Goal: Task Accomplishment & Management: Use online tool/utility

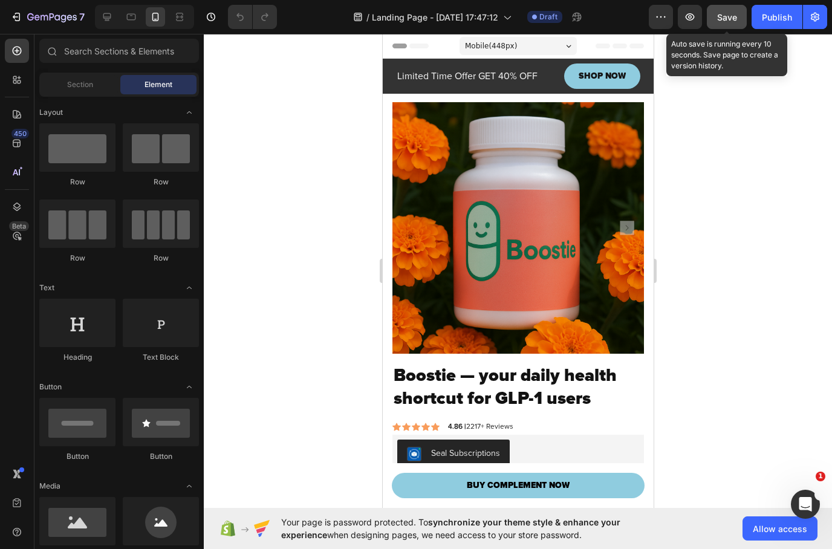
click at [717, 15] on button "Save" at bounding box center [727, 17] width 40 height 24
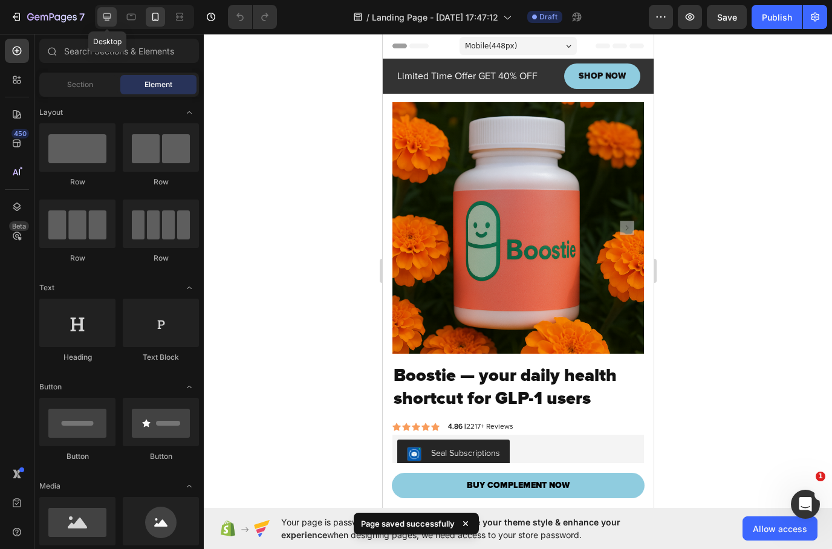
click at [100, 16] on div at bounding box center [106, 16] width 19 height 19
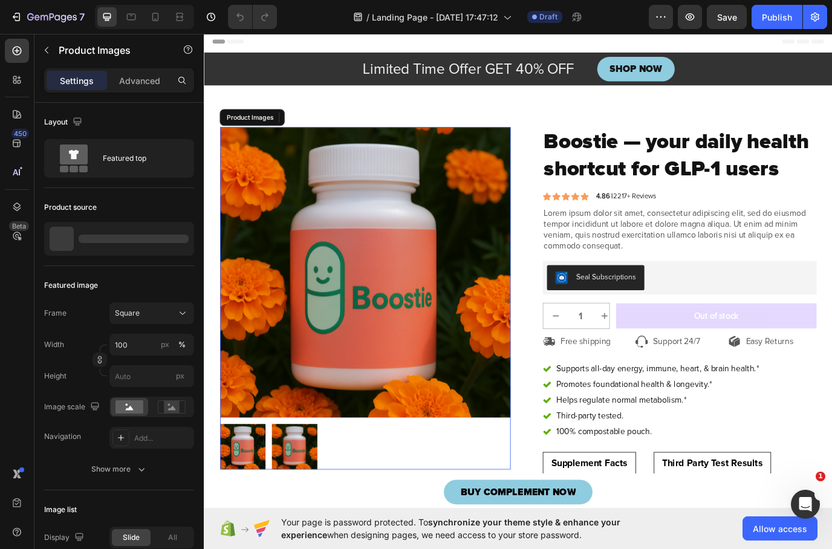
click at [298, 214] on img at bounding box center [390, 310] width 336 height 336
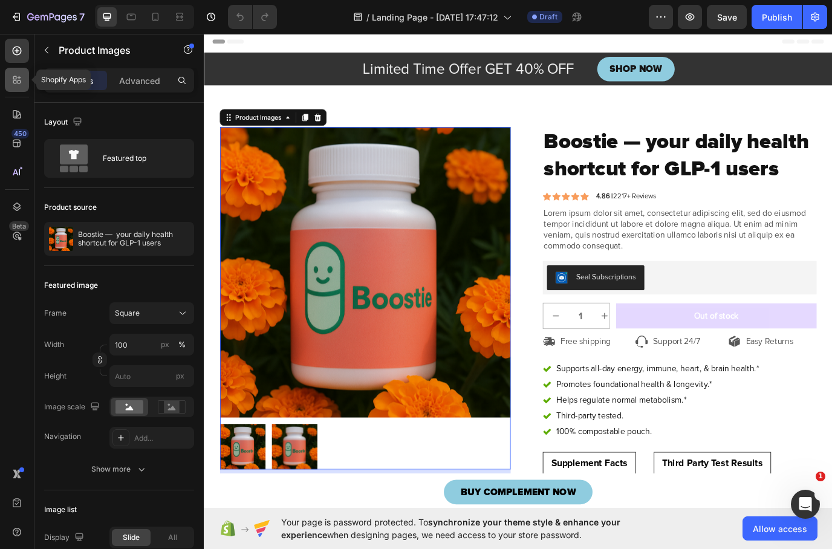
click at [21, 80] on icon at bounding box center [17, 80] width 12 height 12
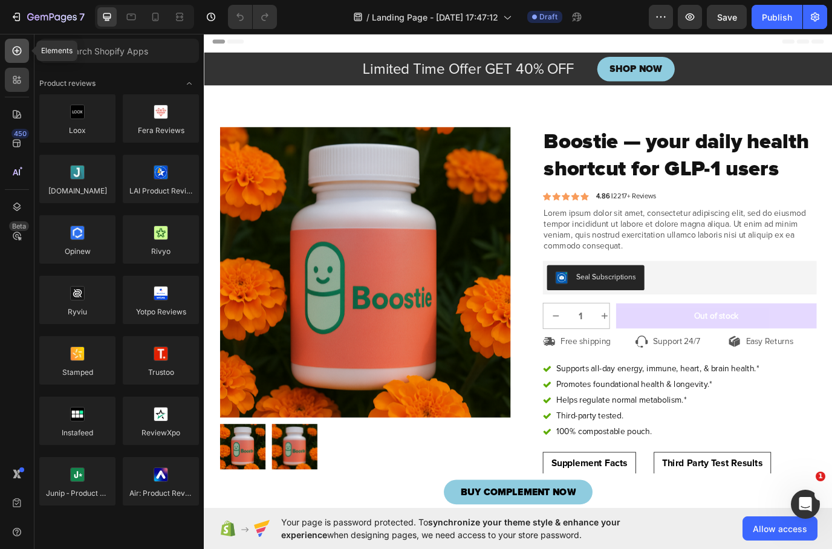
click at [16, 56] on icon at bounding box center [17, 51] width 12 height 12
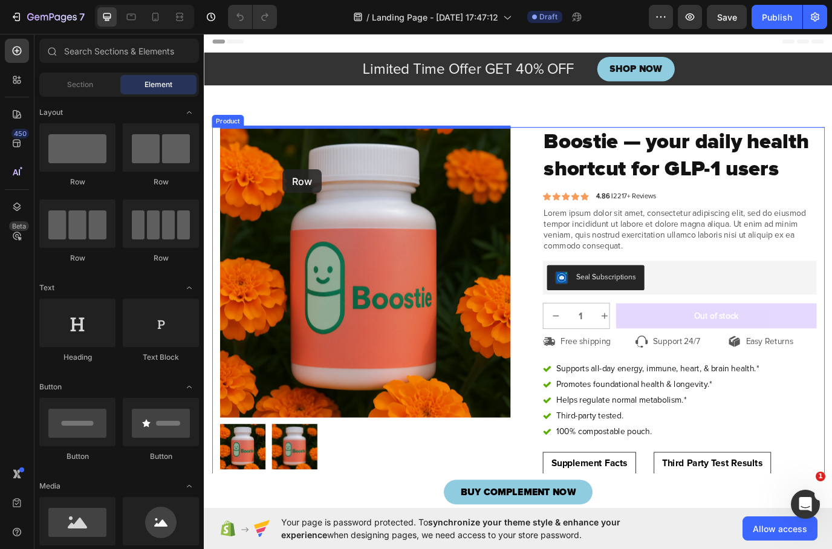
drag, startPoint x: 270, startPoint y: 181, endPoint x: 295, endPoint y: 191, distance: 27.2
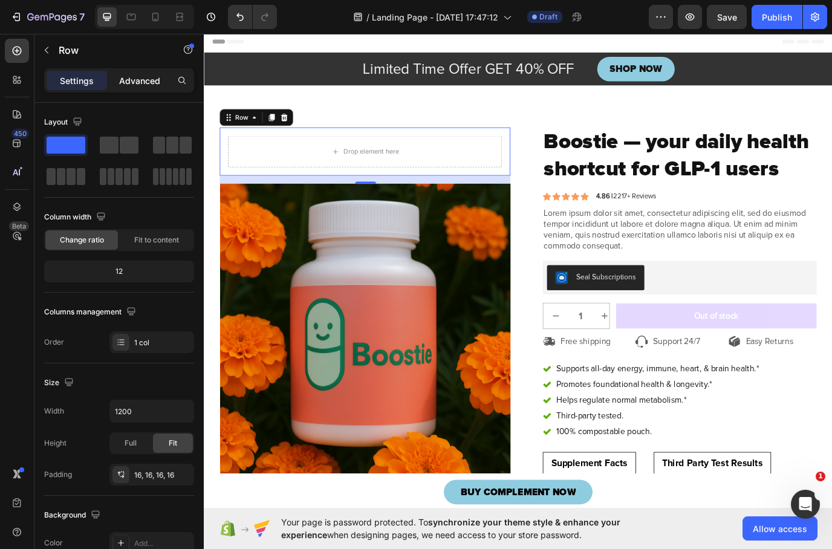
click at [141, 80] on p "Advanced" at bounding box center [139, 80] width 41 height 13
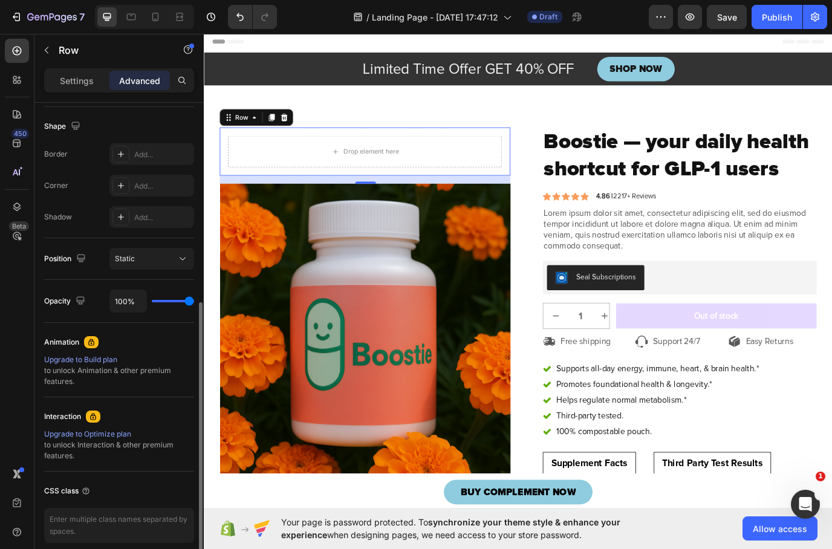
scroll to position [310, 0]
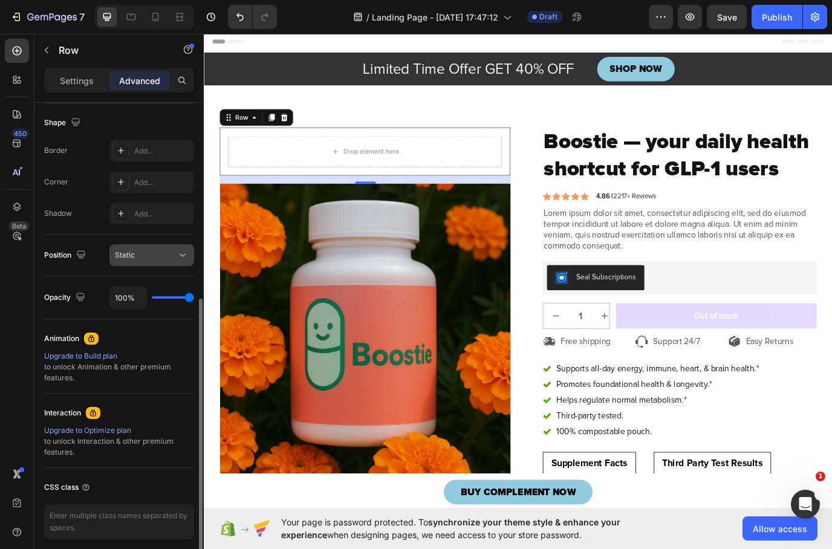
click at [150, 257] on div "Static" at bounding box center [146, 255] width 62 height 11
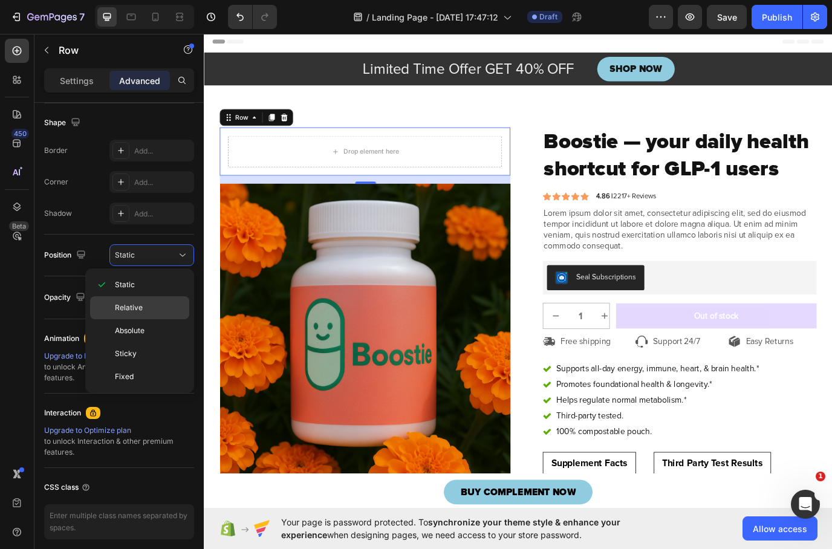
click at [148, 307] on p "Relative" at bounding box center [149, 308] width 69 height 11
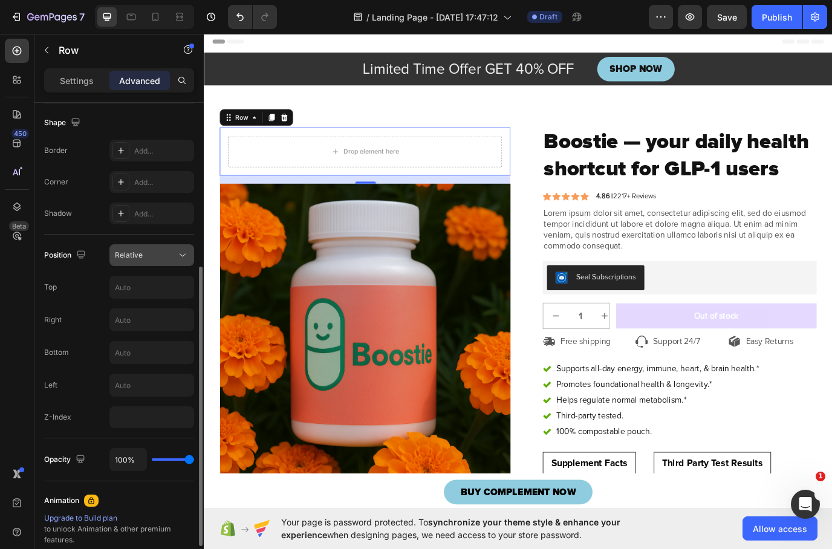
click at [153, 254] on div "Relative" at bounding box center [146, 255] width 62 height 11
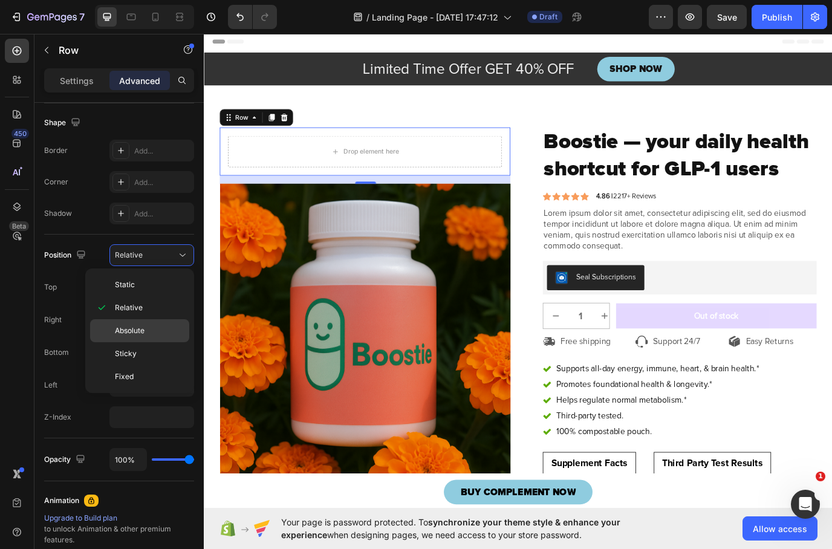
click at [140, 330] on span "Absolute" at bounding box center [130, 330] width 30 height 11
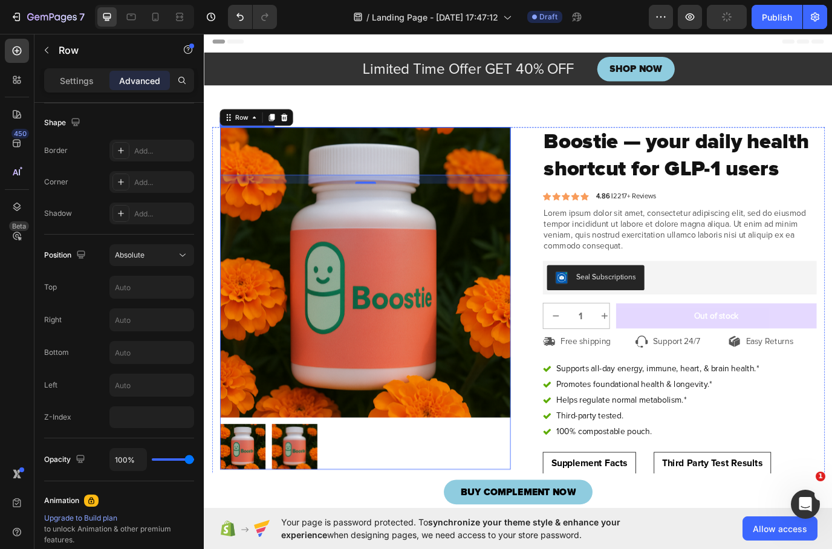
click at [300, 499] on img at bounding box center [308, 511] width 53 height 53
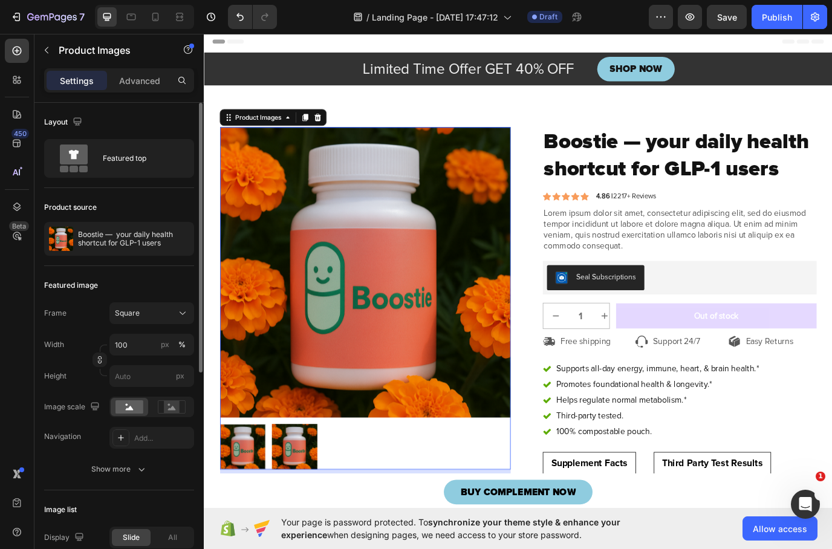
click at [257, 514] on div at bounding box center [248, 511] width 53 height 53
click at [254, 508] on div at bounding box center [248, 511] width 53 height 53
click at [322, 357] on img at bounding box center [390, 310] width 336 height 336
click at [336, 183] on img at bounding box center [390, 310] width 336 height 336
click at [10, 208] on div at bounding box center [17, 207] width 24 height 24
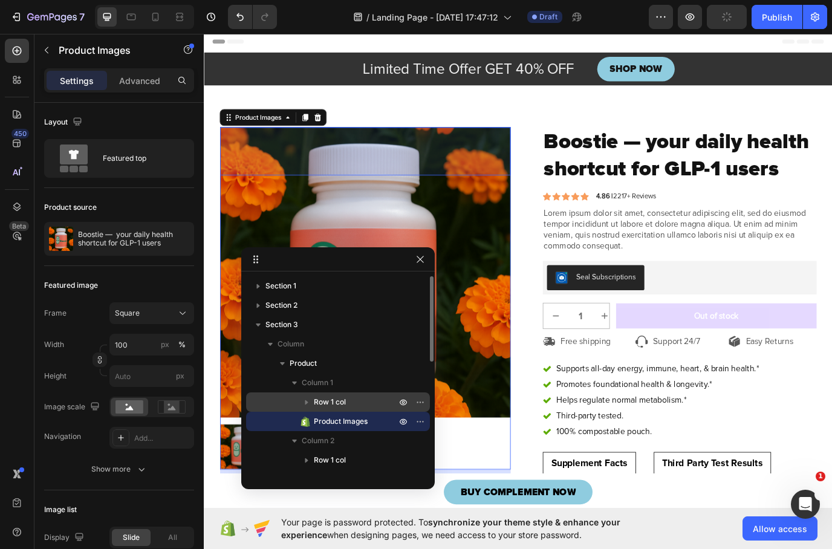
click at [335, 409] on div "Row 1 col" at bounding box center [338, 402] width 174 height 19
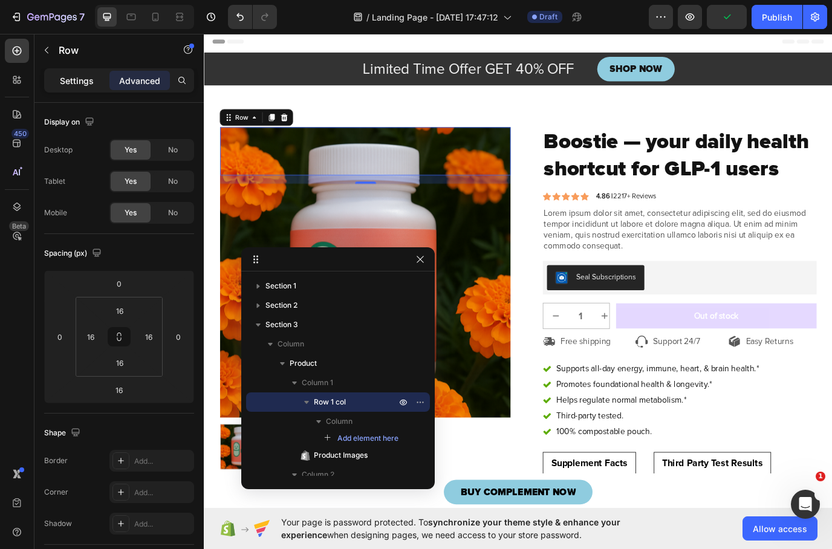
click at [72, 74] on p "Settings" at bounding box center [77, 80] width 34 height 13
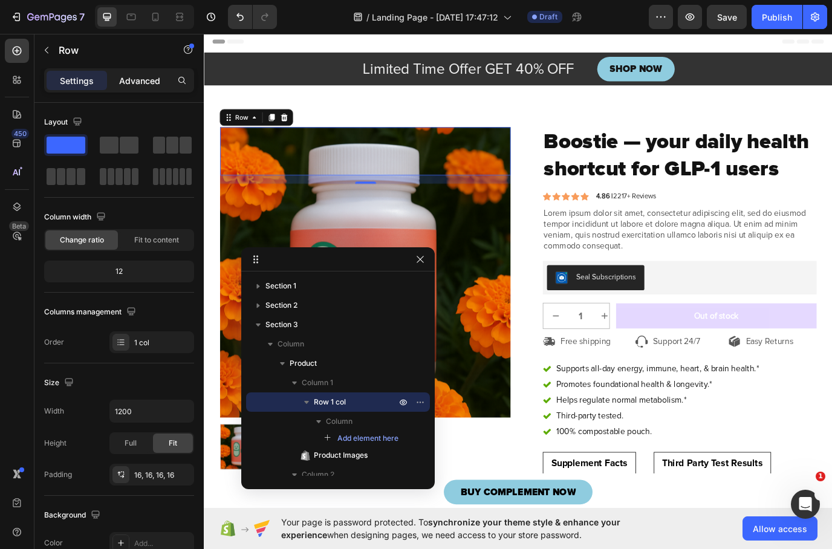
click at [135, 83] on p "Advanced" at bounding box center [139, 80] width 41 height 13
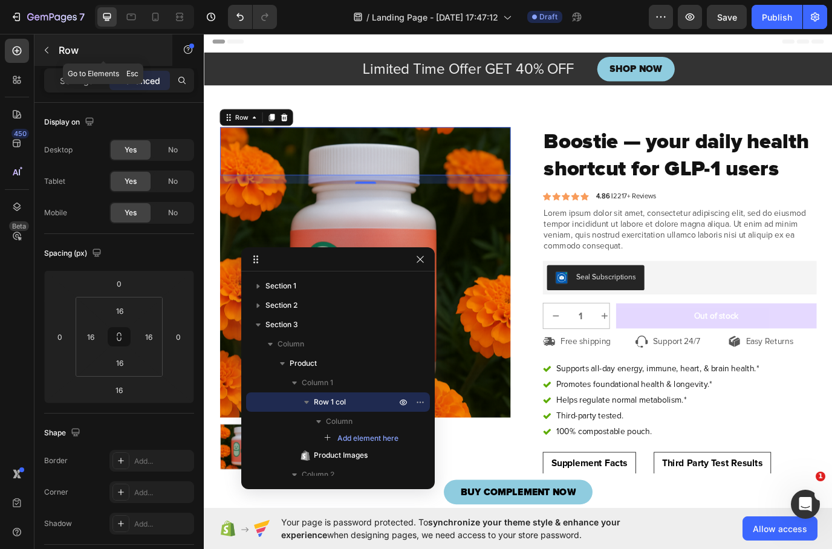
click at [42, 55] on button "button" at bounding box center [46, 50] width 19 height 19
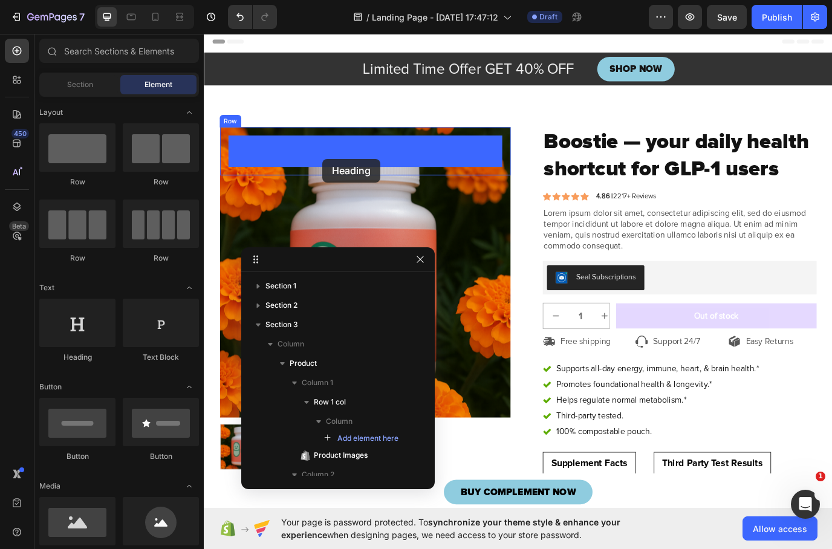
drag, startPoint x: 280, startPoint y: 373, endPoint x: 341, endPoint y: 178, distance: 204.0
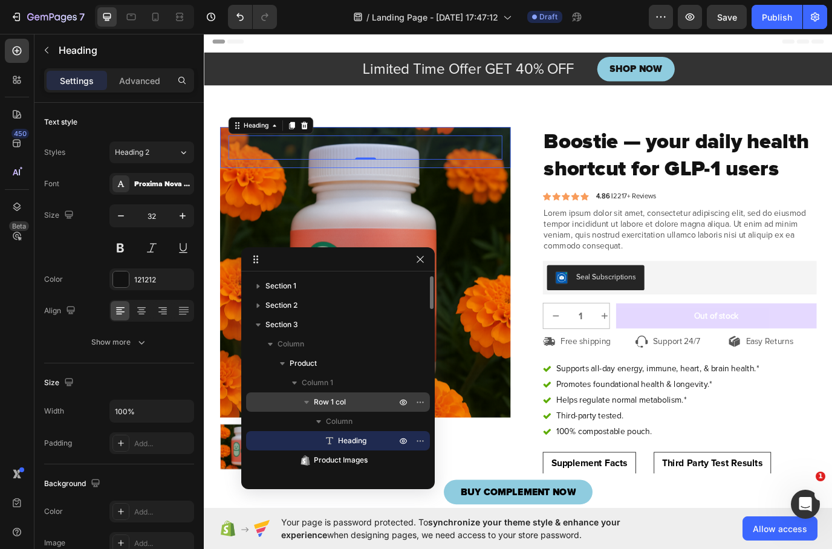
click at [333, 396] on div "Row 1 col" at bounding box center [338, 402] width 174 height 19
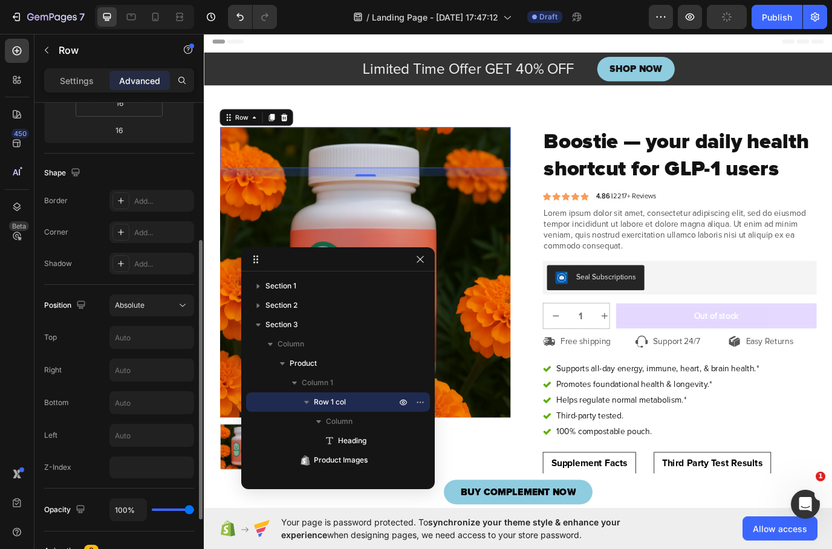
scroll to position [295, 0]
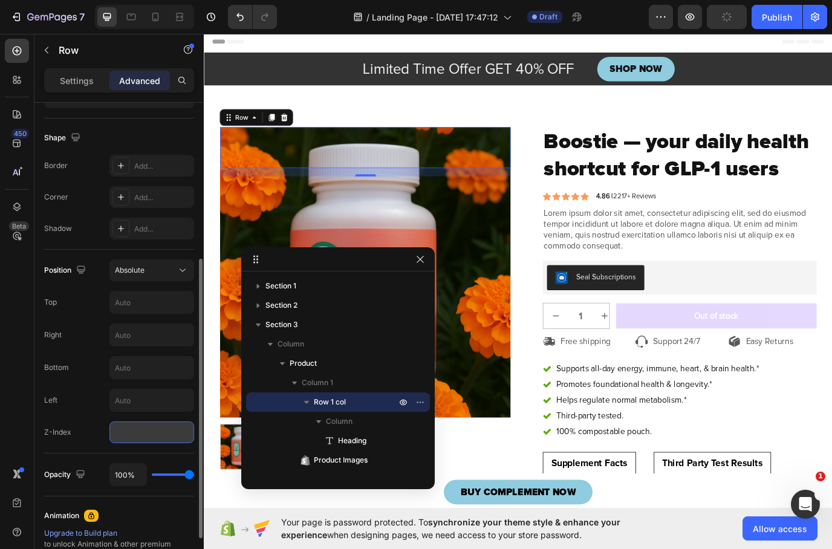
click at [139, 433] on input "number" at bounding box center [152, 433] width 85 height 22
type input "10"
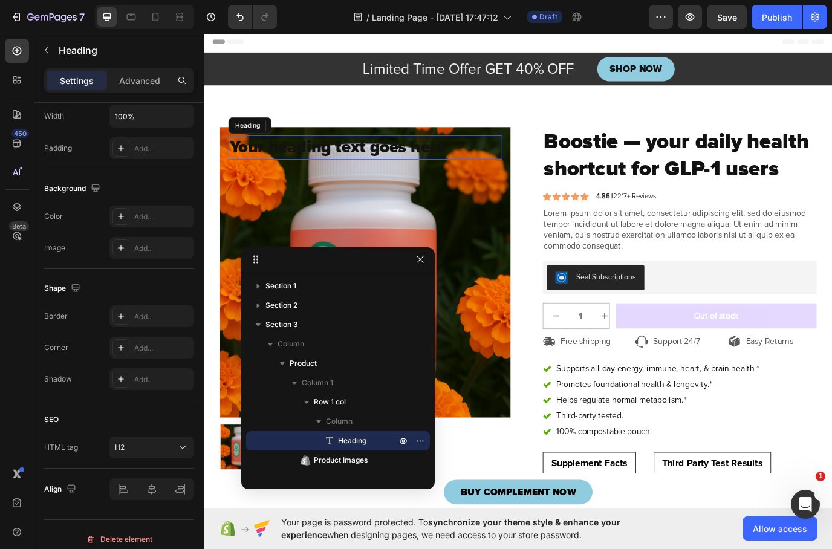
click at [338, 172] on h2 "Your heading text goes here" at bounding box center [390, 166] width 316 height 28
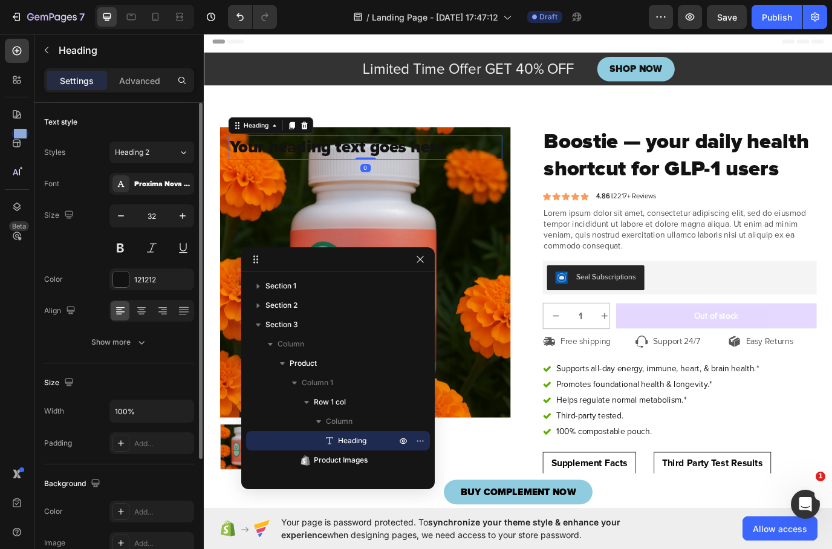
click at [338, 172] on p "Your heading text goes here" at bounding box center [390, 165] width 314 height 25
click at [338, 166] on p "Your heading text goes here" at bounding box center [390, 165] width 314 height 25
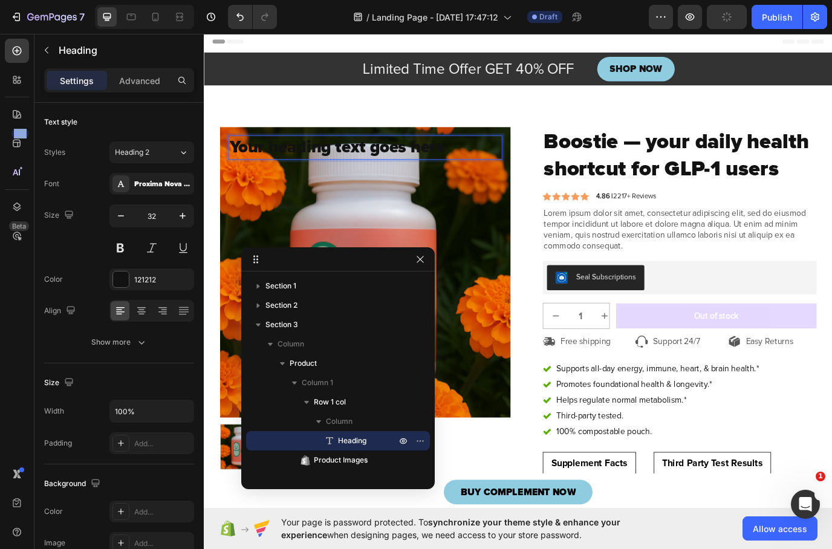
click at [371, 170] on p "Your heading text goes here" at bounding box center [390, 165] width 314 height 25
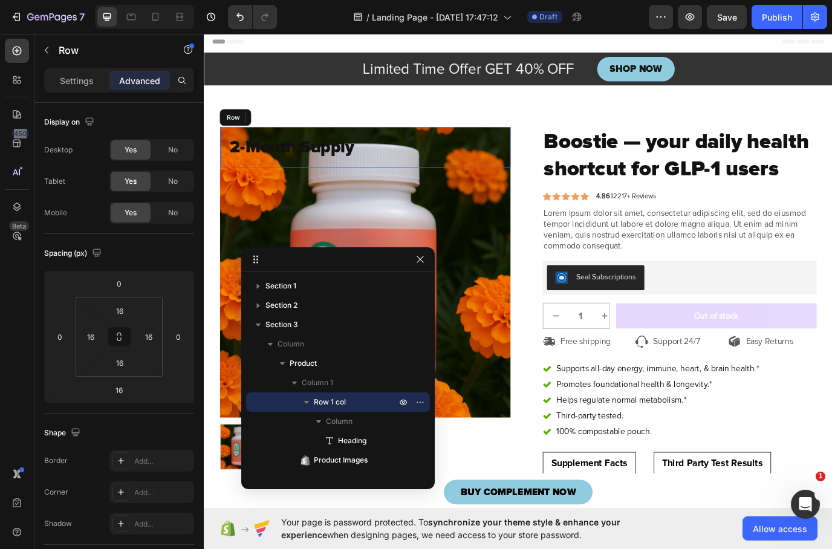
click at [227, 170] on div "⁠⁠⁠⁠⁠⁠⁠ 2-Month Supply Heading 0 Row" at bounding box center [390, 165] width 336 height 47
click at [80, 76] on p "Settings" at bounding box center [77, 80] width 34 height 13
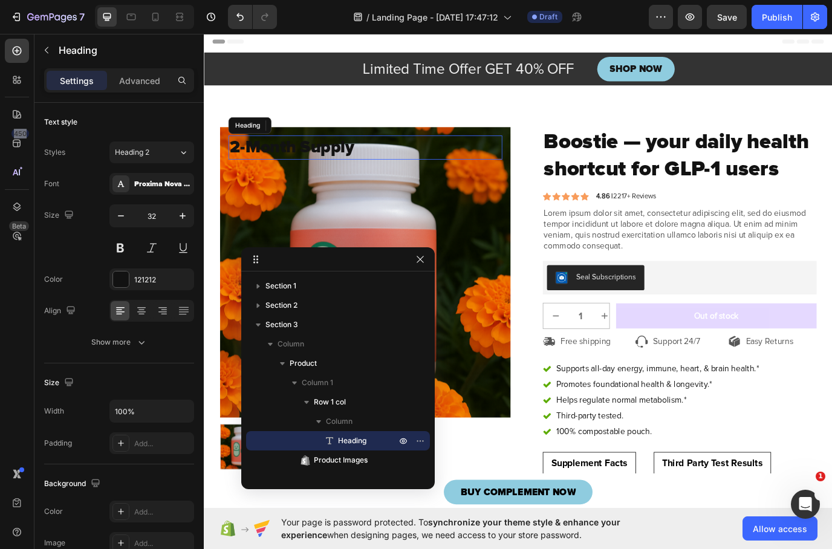
click at [249, 172] on strong "2-Month Supply" at bounding box center [305, 166] width 144 height 24
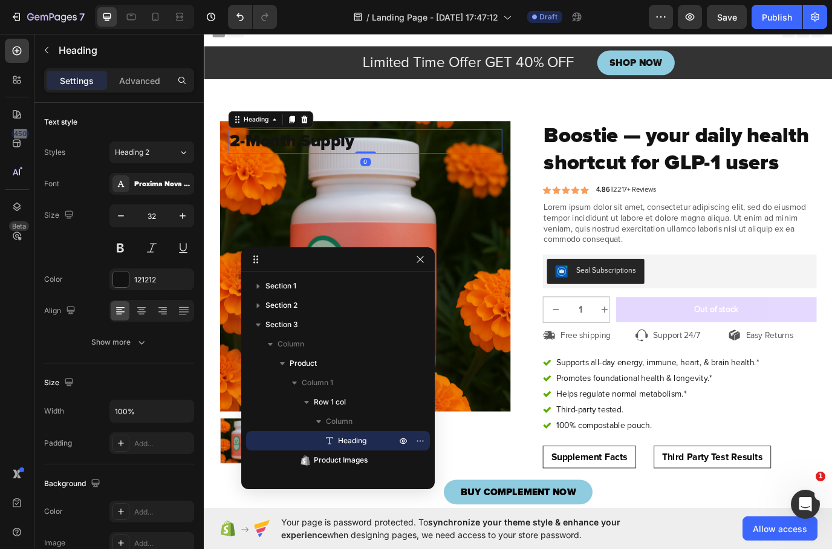
scroll to position [11, 0]
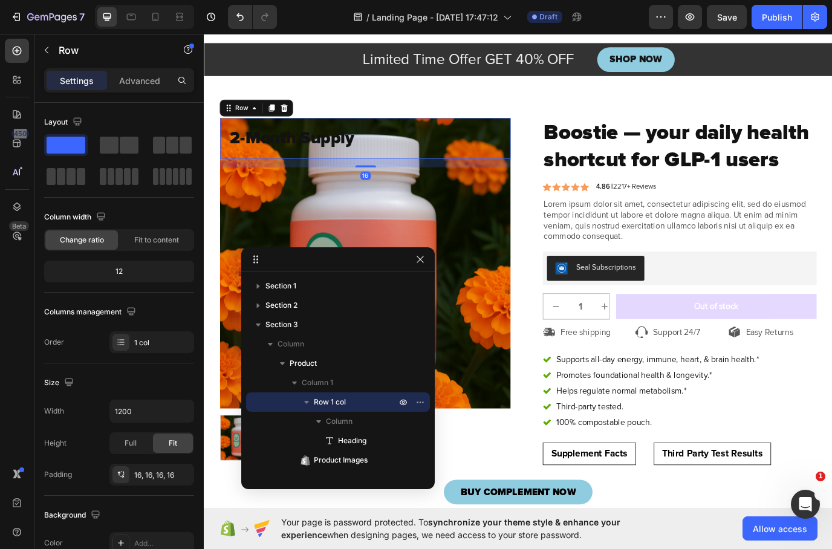
click at [227, 164] on div "⁠⁠⁠⁠⁠⁠⁠ 2-Month Supply Heading Row 16" at bounding box center [390, 154] width 336 height 47
click at [48, 51] on icon "button" at bounding box center [47, 50] width 10 height 10
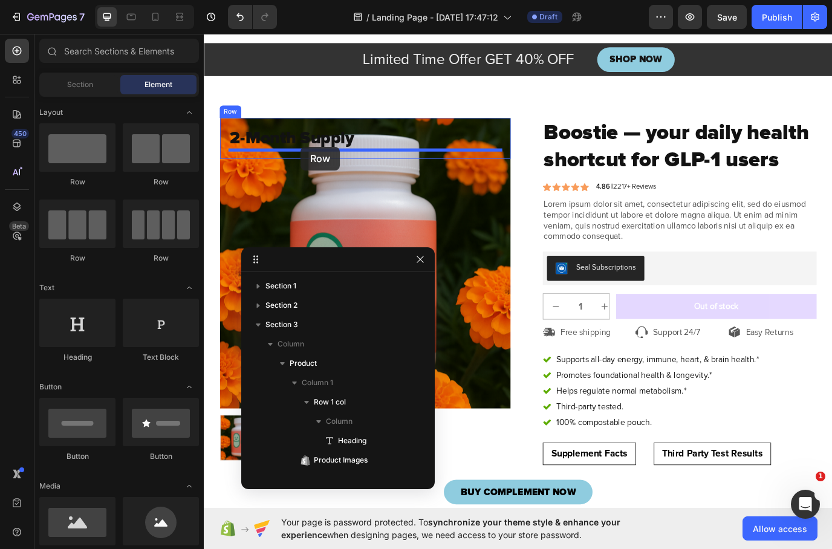
drag, startPoint x: 285, startPoint y: 179, endPoint x: 316, endPoint y: 165, distance: 34.1
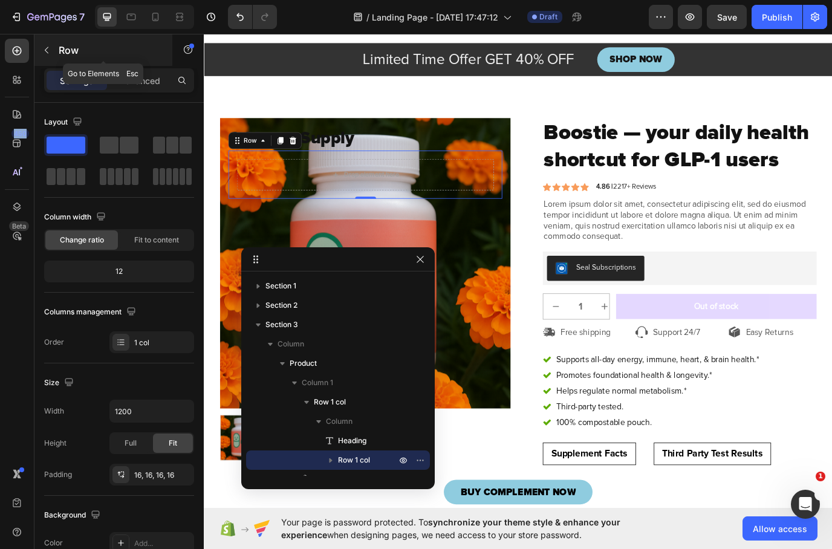
click at [46, 48] on icon "button" at bounding box center [47, 50] width 10 height 10
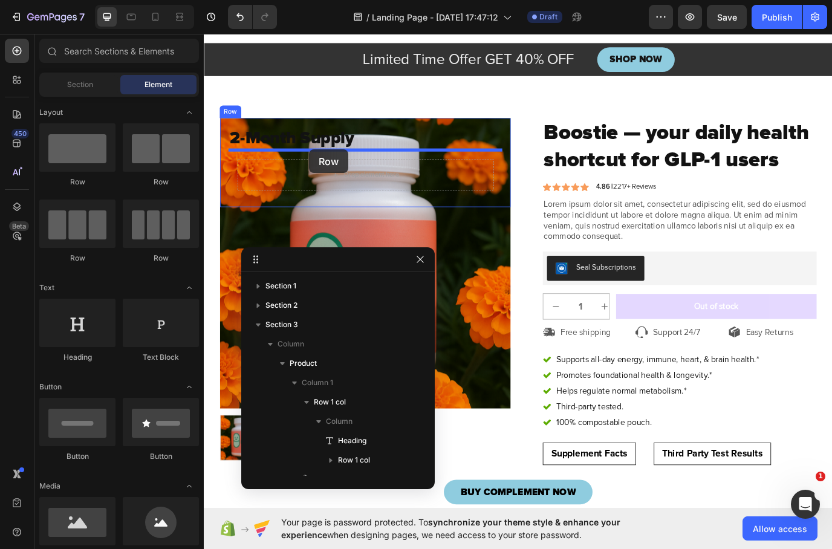
drag, startPoint x: 278, startPoint y: 177, endPoint x: 325, endPoint y: 168, distance: 48.6
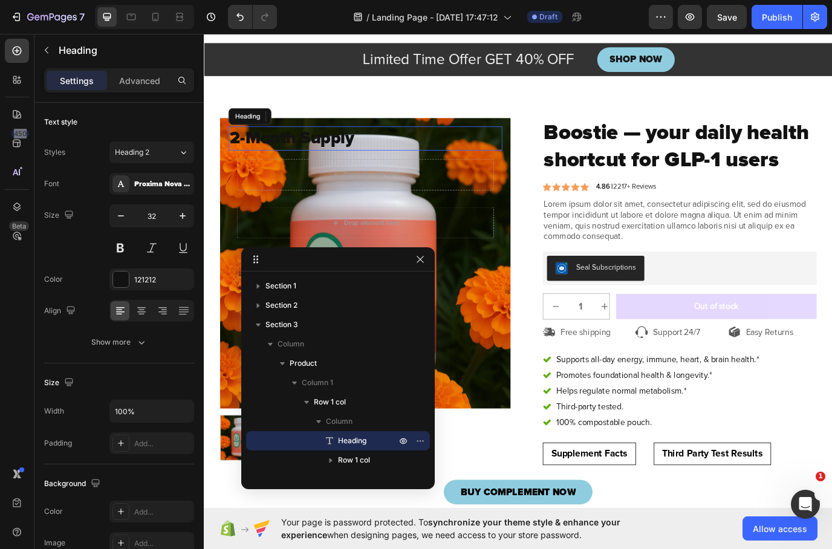
click at [413, 154] on p "⁠⁠⁠⁠⁠⁠⁠ 2-Month Supply" at bounding box center [390, 154] width 314 height 25
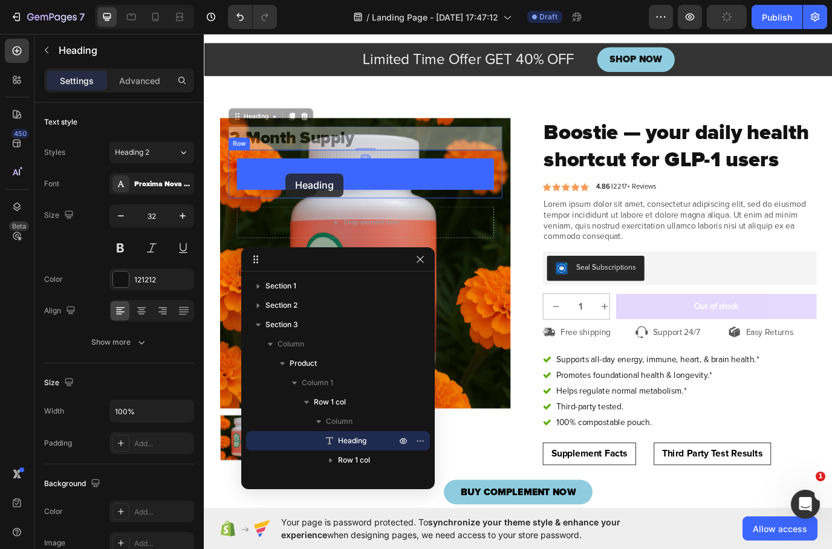
drag, startPoint x: 240, startPoint y: 129, endPoint x: 298, endPoint y: 195, distance: 88.7
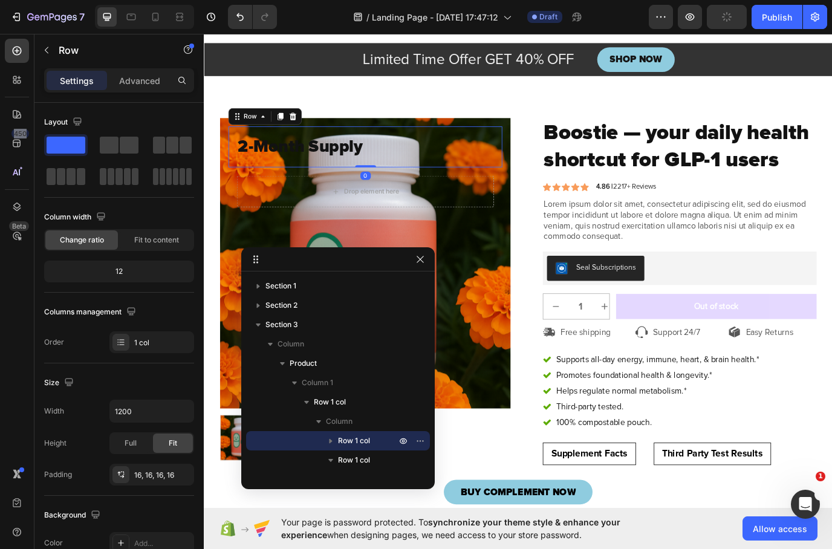
click at [484, 141] on div "2-Month Supply Heading Row 0" at bounding box center [390, 164] width 316 height 47
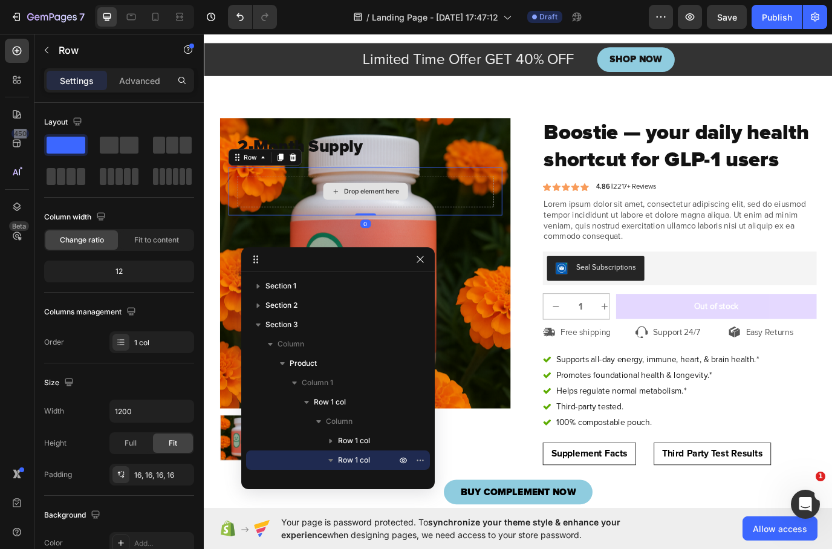
click at [483, 231] on div "Drop element here" at bounding box center [389, 216] width 297 height 36
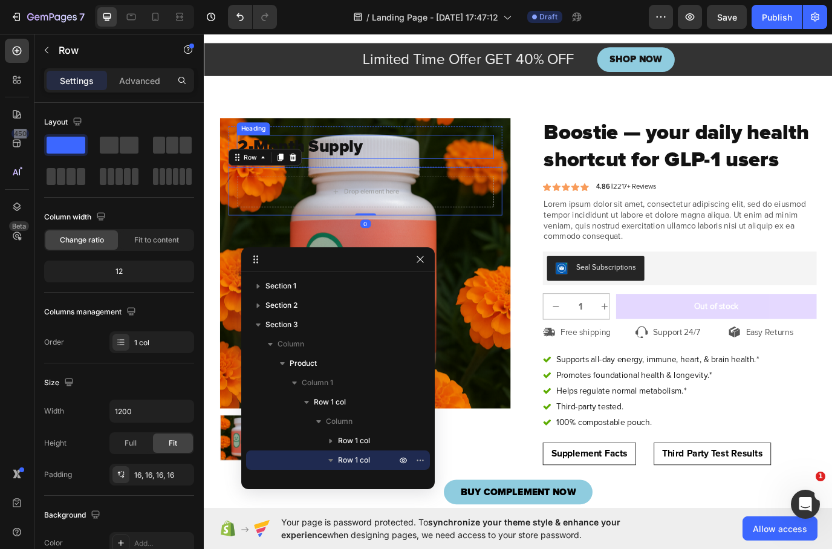
click at [485, 167] on h2 "2-Month Supply" at bounding box center [389, 165] width 297 height 28
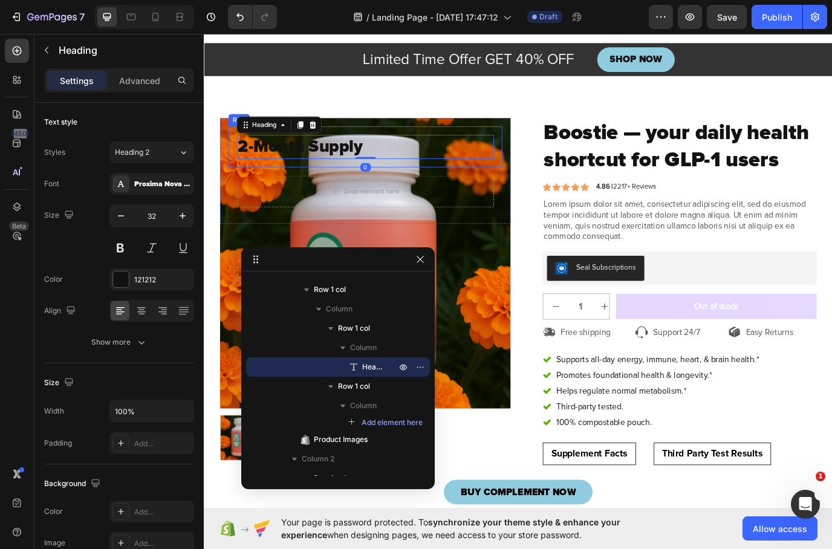
click at [531, 145] on div "2-Month Supply Heading 0 Row" at bounding box center [390, 164] width 316 height 47
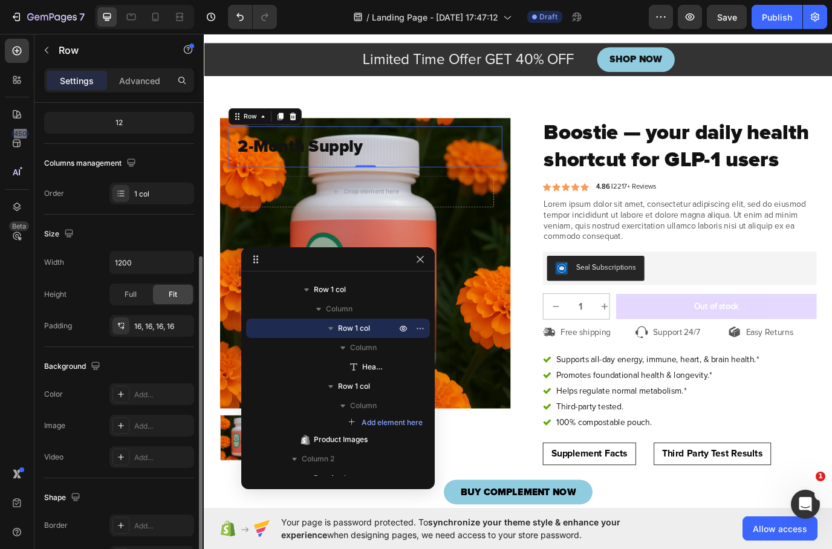
scroll to position [206, 0]
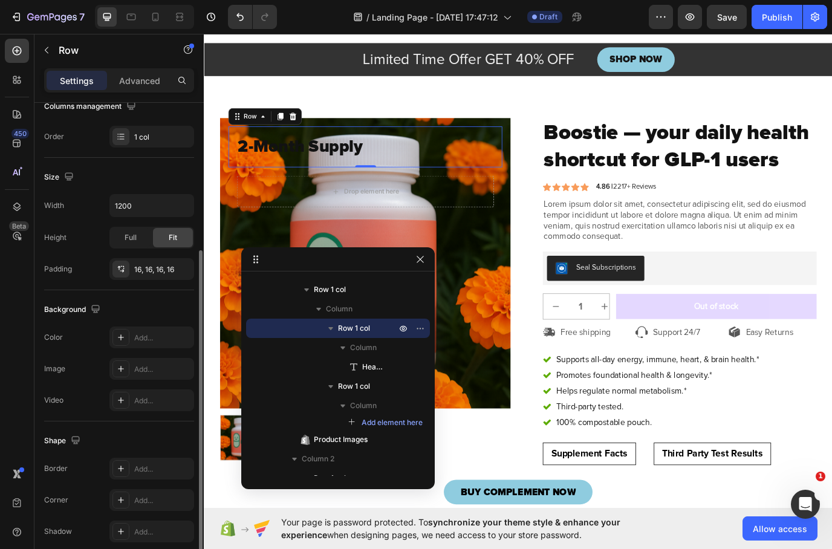
click at [107, 332] on div "Color Add..." at bounding box center [119, 338] width 150 height 22
click at [124, 338] on icon at bounding box center [121, 338] width 10 height 10
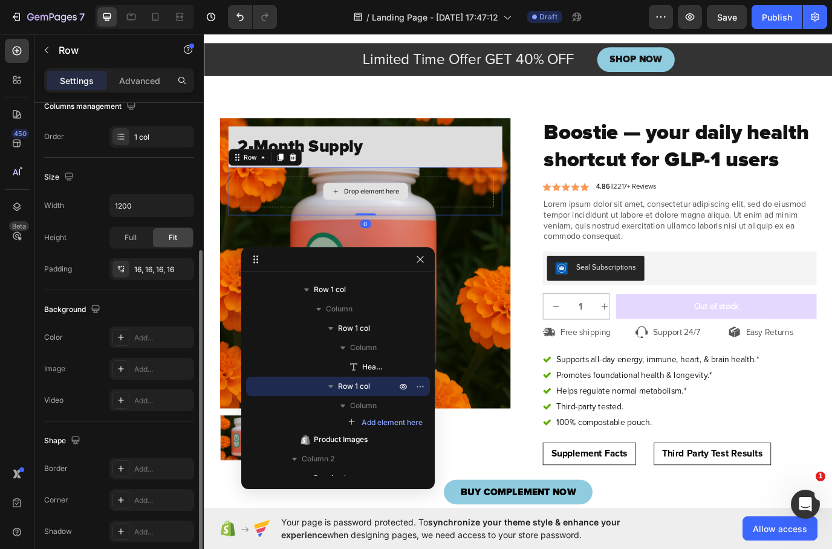
click at [258, 220] on div "Drop element here" at bounding box center [389, 216] width 297 height 36
click at [466, 149] on div "2-Month Supply Heading Row" at bounding box center [390, 164] width 316 height 47
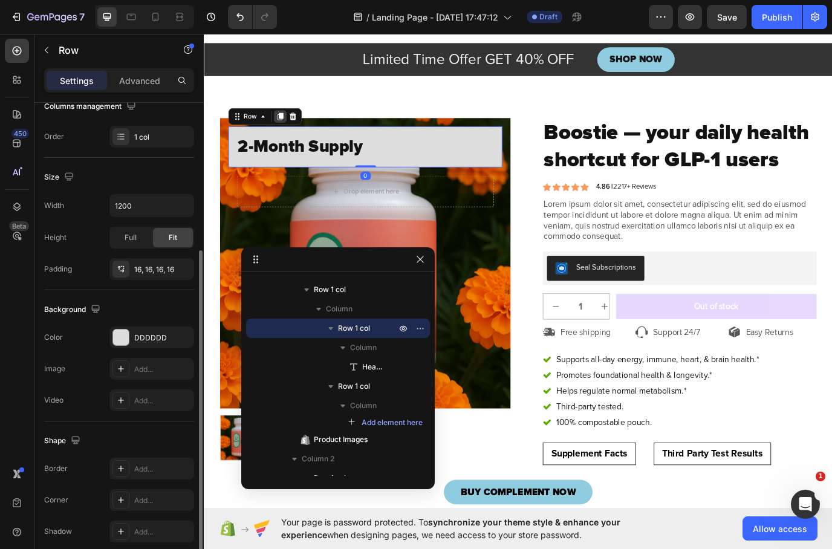
click at [291, 129] on icon at bounding box center [292, 130] width 7 height 8
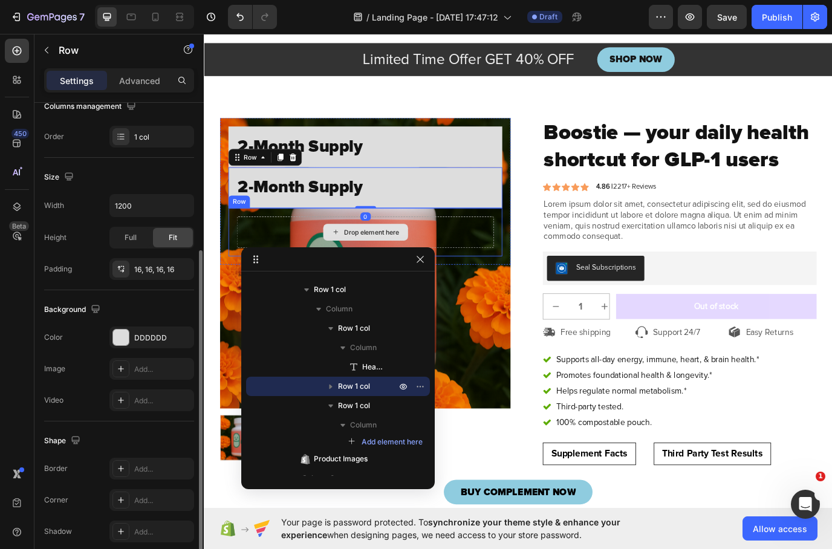
click at [462, 258] on div "Drop element here" at bounding box center [389, 263] width 297 height 36
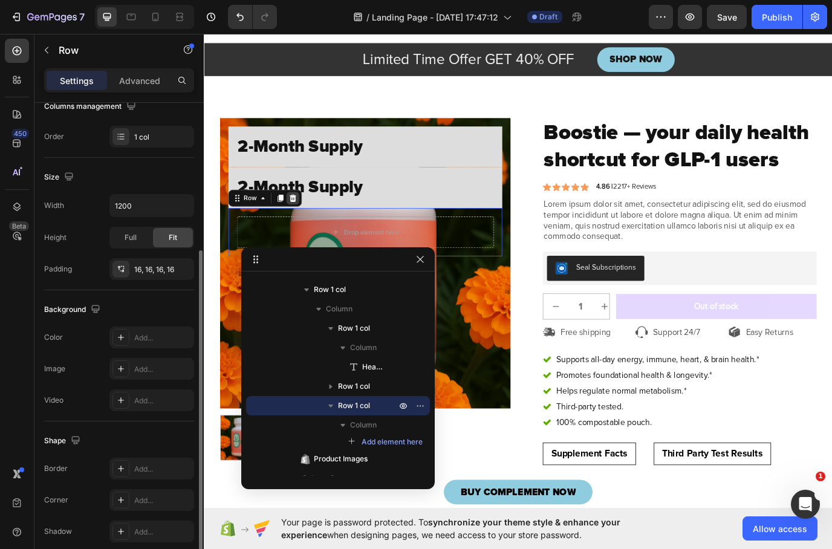
click at [312, 217] on div at bounding box center [306, 224] width 15 height 15
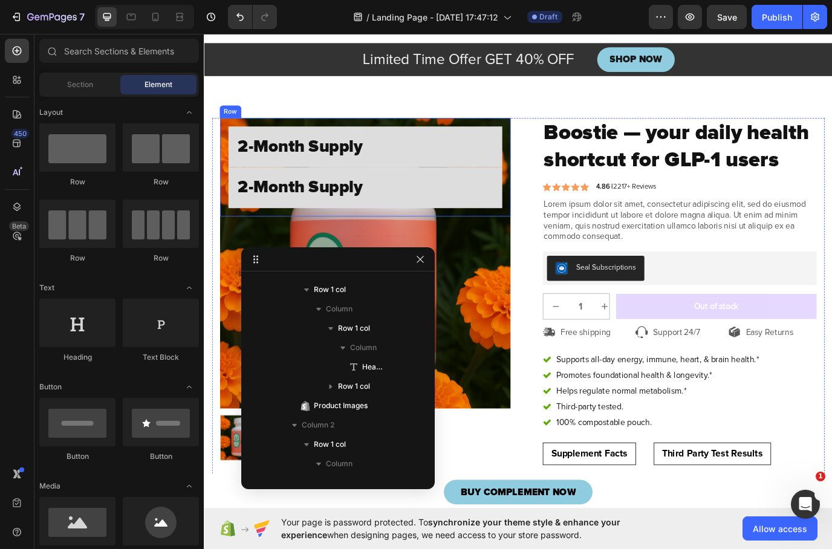
click at [226, 201] on div "2-Month Supply Heading Row 2-Month Supply Heading Row Row" at bounding box center [390, 187] width 336 height 113
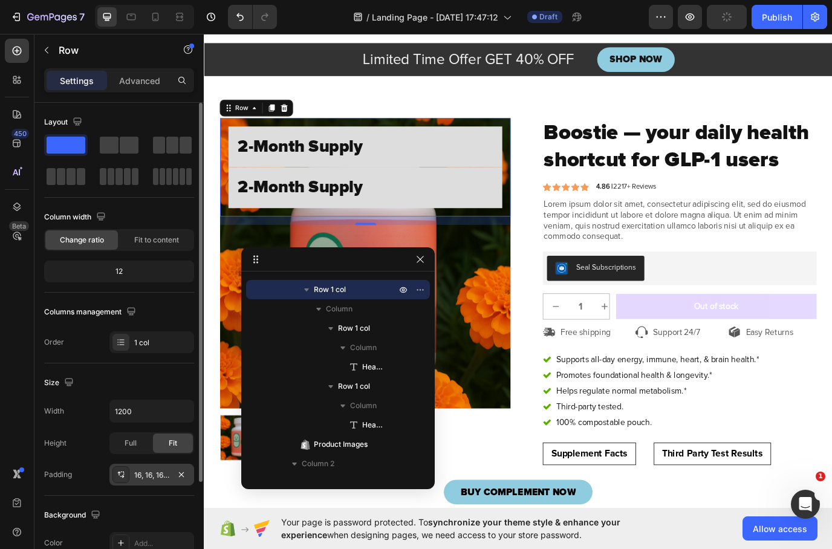
click at [159, 479] on div "16, 16, 16, 16" at bounding box center [151, 475] width 35 height 11
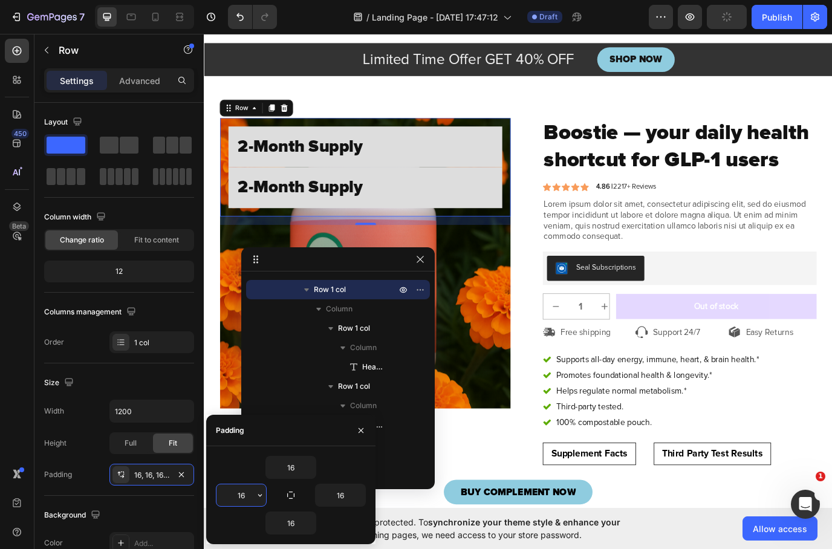
click at [244, 489] on input "16" at bounding box center [242, 496] width 50 height 22
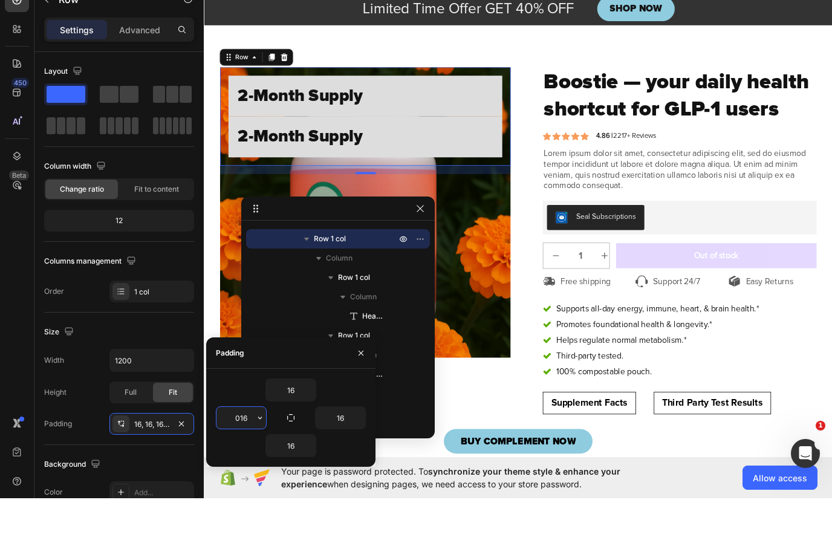
click at [247, 458] on input "016" at bounding box center [242, 469] width 50 height 22
type input "0"
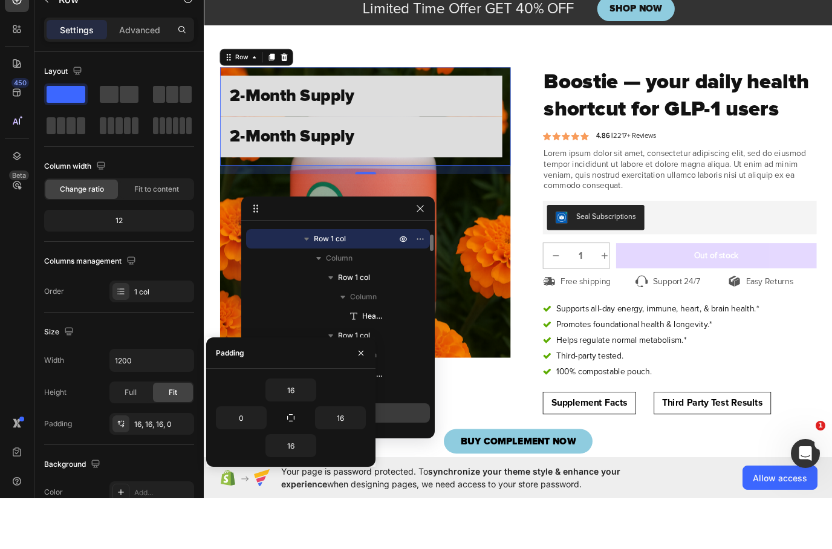
click at [400, 454] on div "Column 2" at bounding box center [338, 463] width 174 height 19
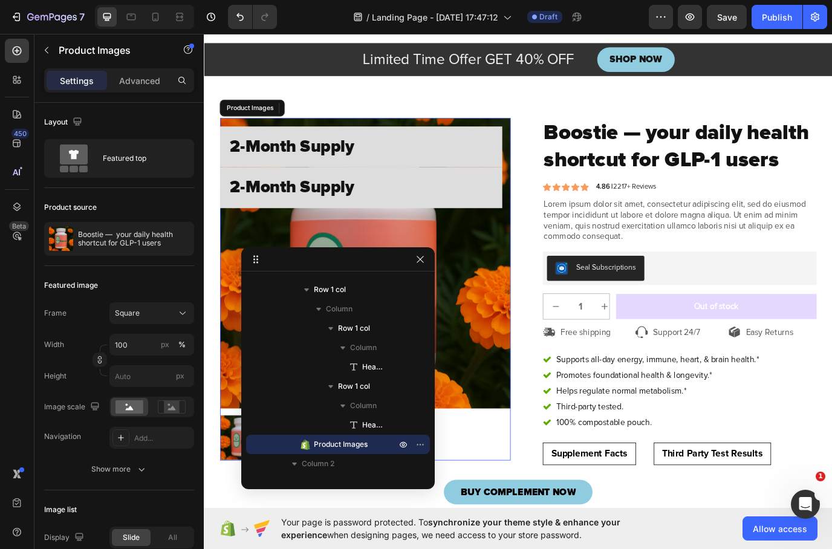
click at [530, 304] on img at bounding box center [390, 299] width 336 height 336
click at [418, 258] on icon "button" at bounding box center [421, 260] width 10 height 10
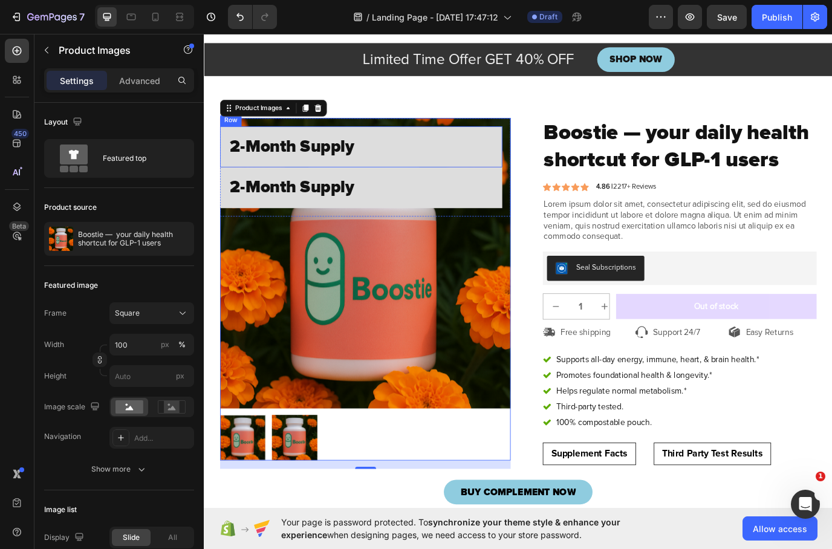
click at [525, 148] on div "2-Month Supply Heading Row" at bounding box center [385, 164] width 326 height 47
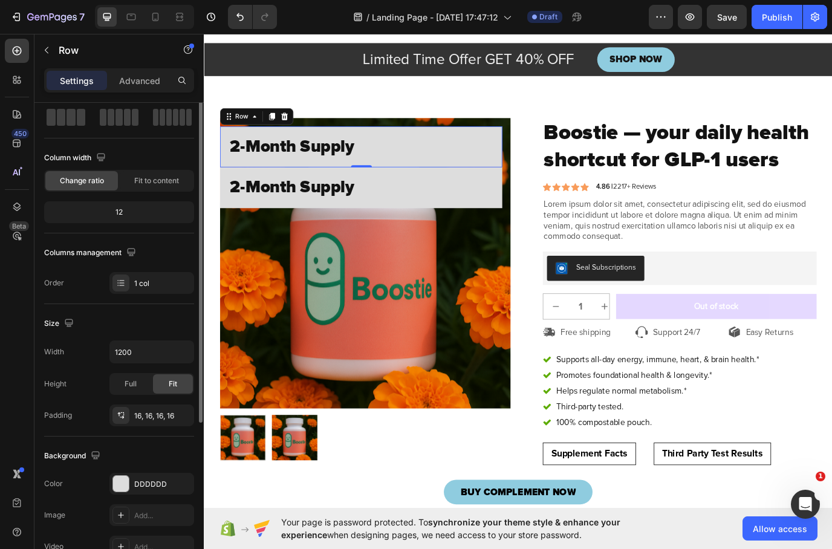
scroll to position [95, 0]
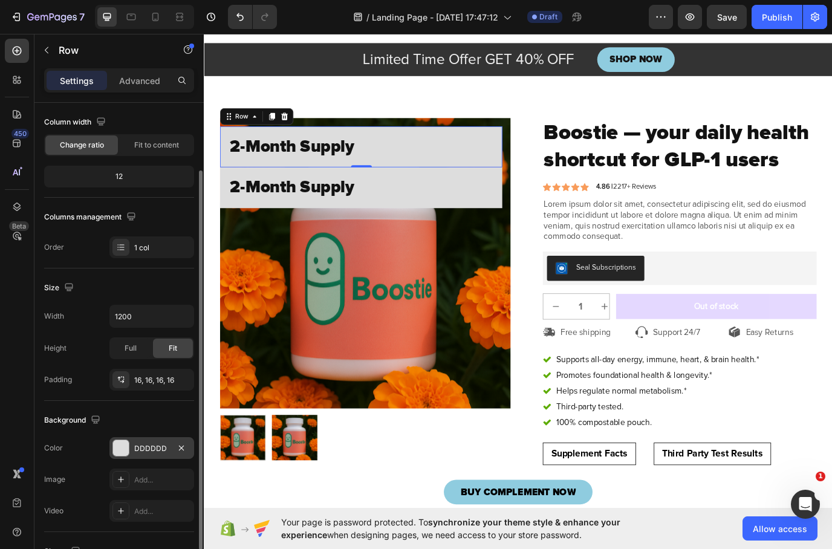
click at [120, 451] on div at bounding box center [121, 448] width 16 height 16
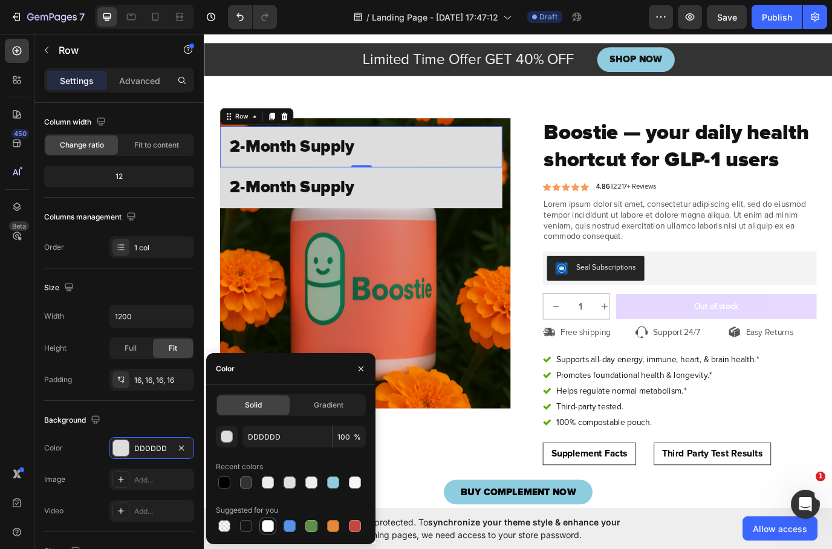
click at [270, 529] on div at bounding box center [268, 526] width 12 height 12
type input "FFFFFF"
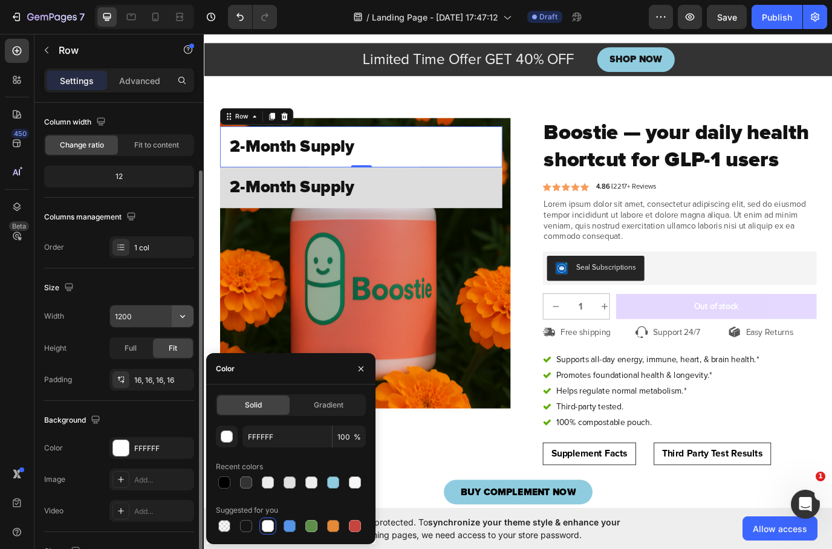
click at [180, 319] on icon "button" at bounding box center [183, 316] width 12 height 12
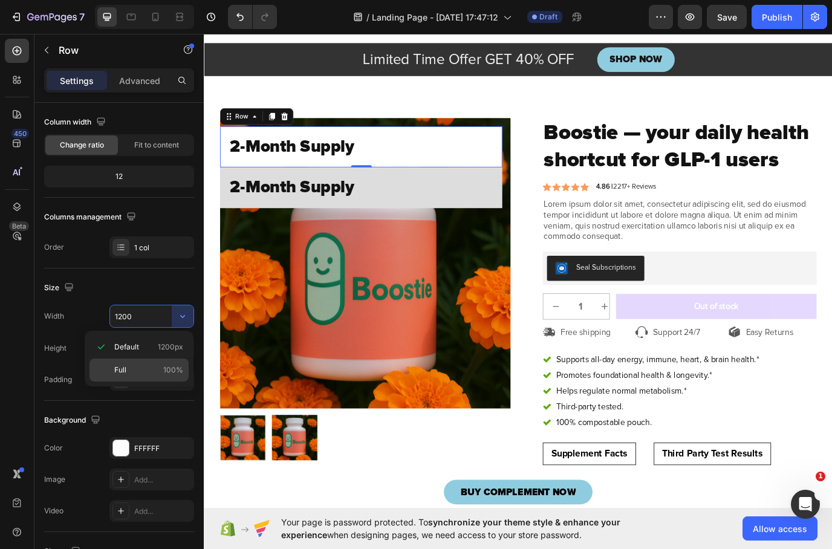
click at [139, 366] on p "Full 100%" at bounding box center [148, 370] width 69 height 11
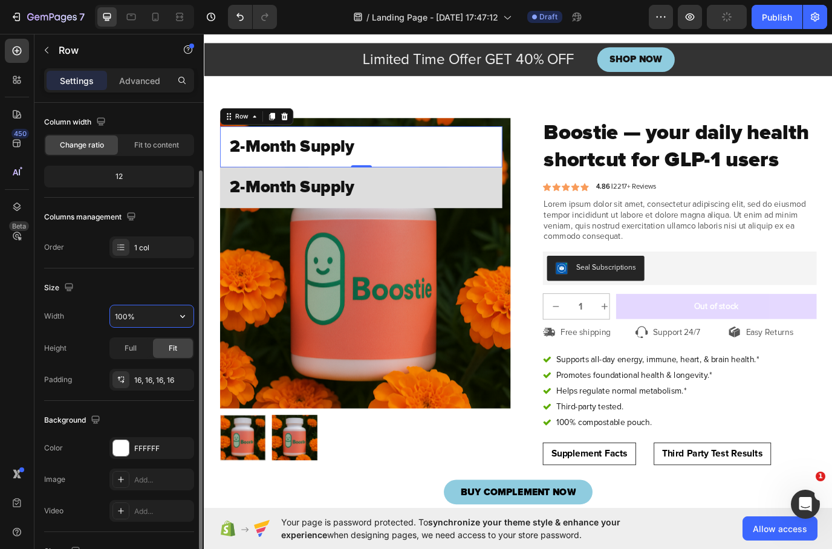
click at [154, 319] on input "100%" at bounding box center [151, 317] width 83 height 22
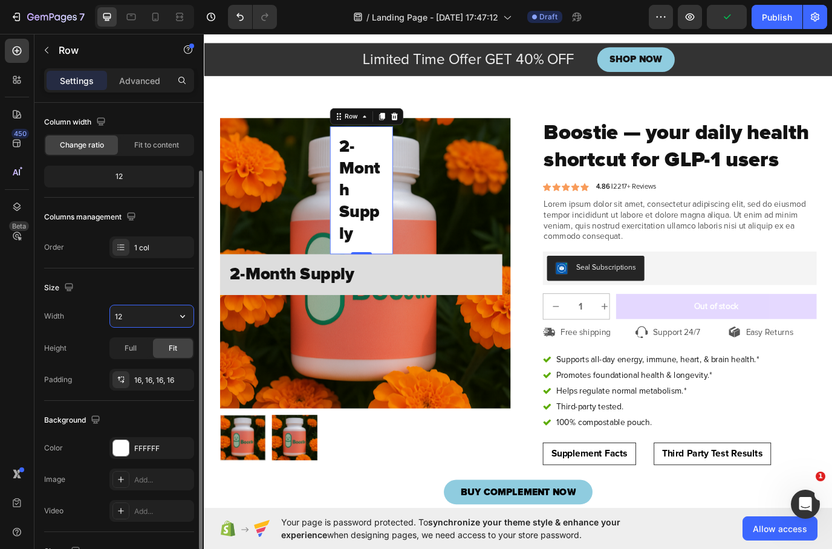
type input "1"
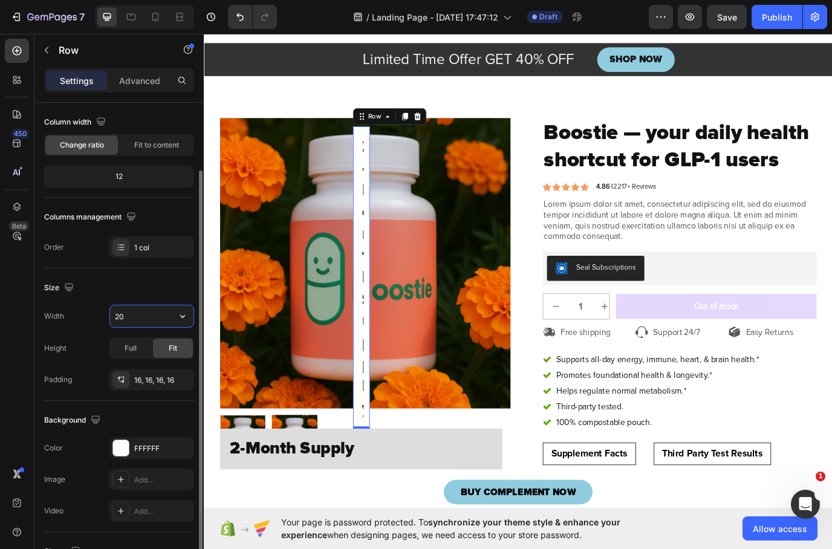
type input "2"
type input "300"
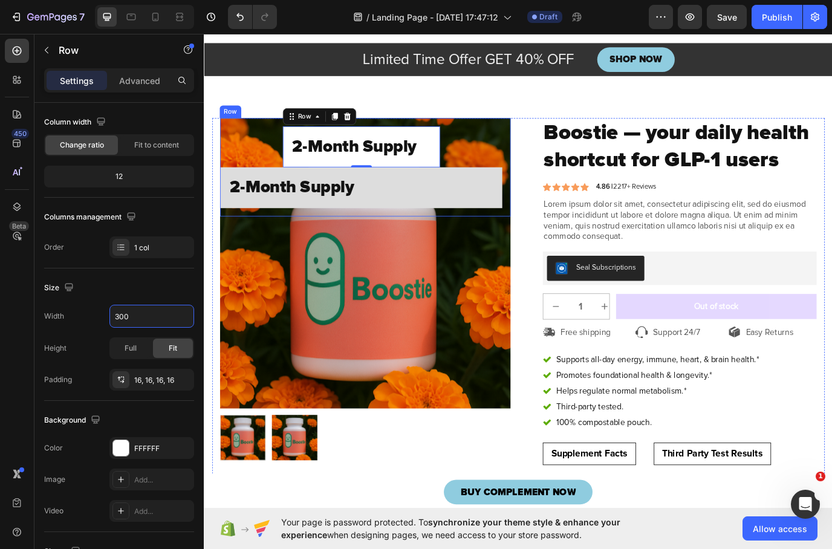
click at [241, 176] on div "2-Month Supply Heading Row 0 2-Month Supply Heading Row" at bounding box center [385, 188] width 326 height 94
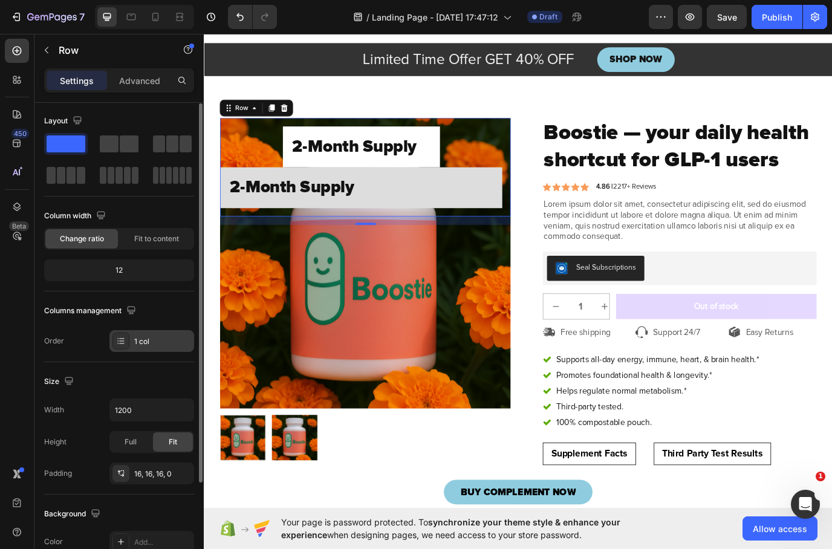
scroll to position [0, 0]
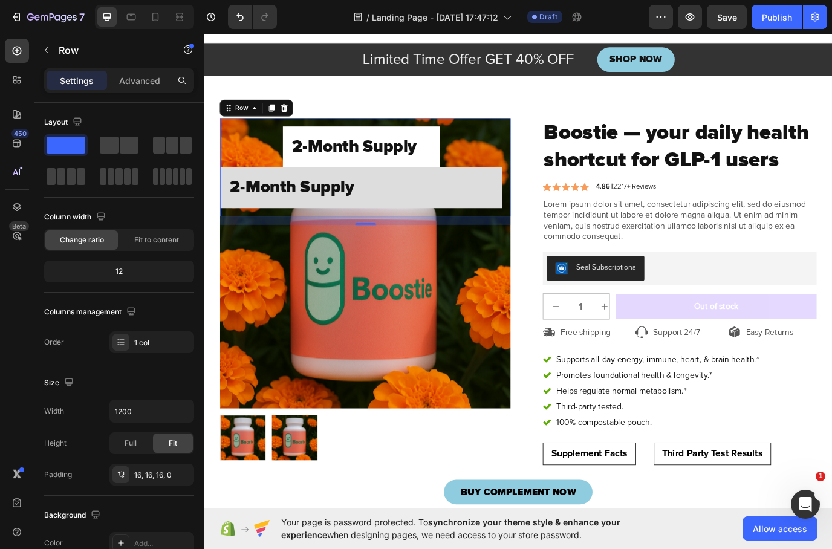
click at [257, 182] on div "2-Month Supply Heading Row 2-Month Supply Heading Row" at bounding box center [385, 188] width 326 height 94
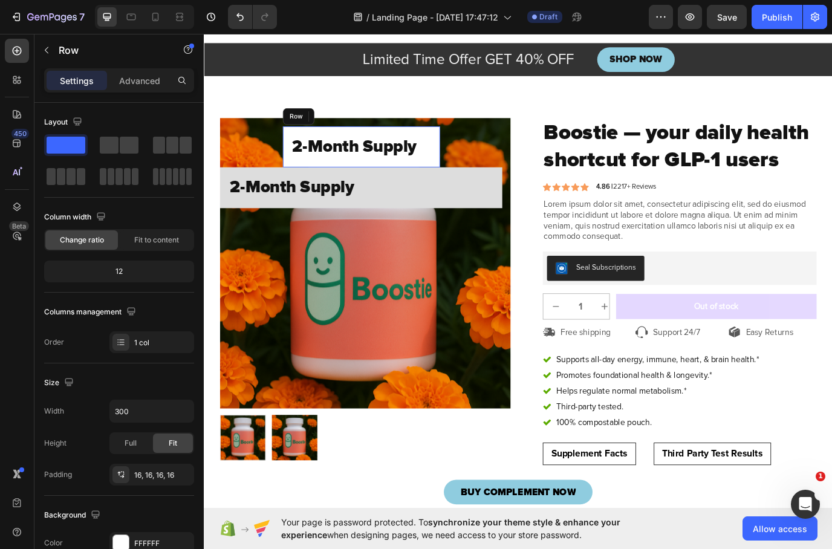
click at [384, 146] on div "2-Month Supply Heading Row" at bounding box center [386, 164] width 182 height 47
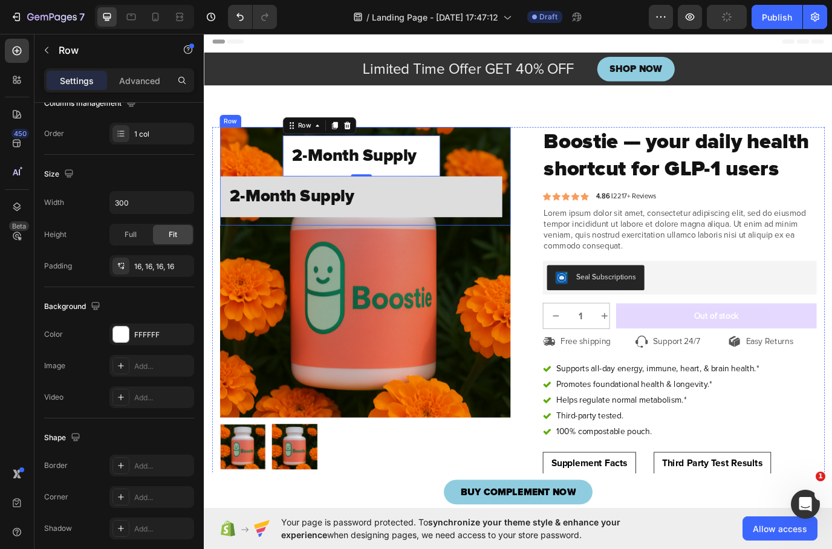
click at [267, 177] on div "2-Month Supply Heading Row 0 2-Month Supply Heading Row" at bounding box center [385, 199] width 326 height 94
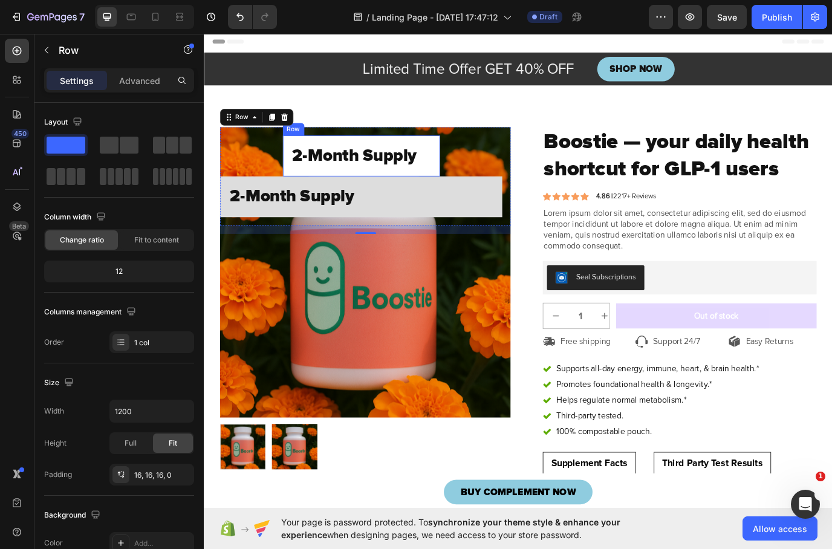
click at [429, 160] on div "2-Month Supply Heading Row" at bounding box center [386, 175] width 182 height 47
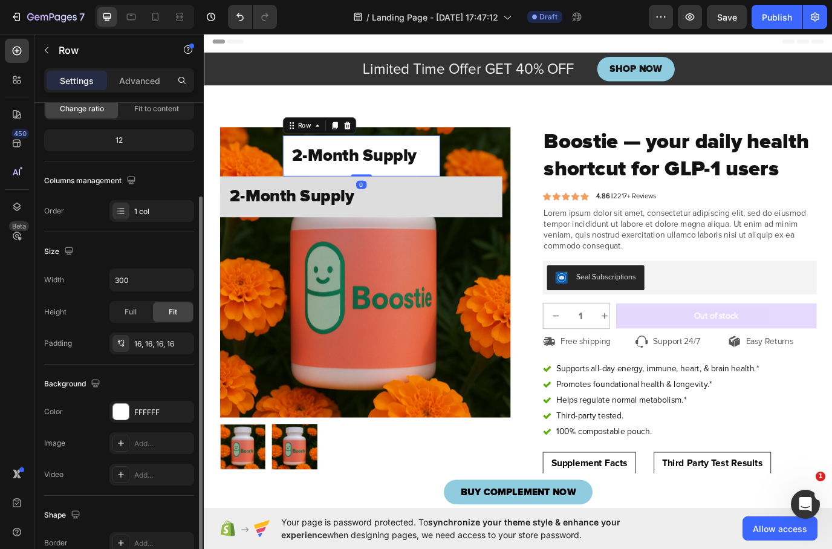
scroll to position [209, 0]
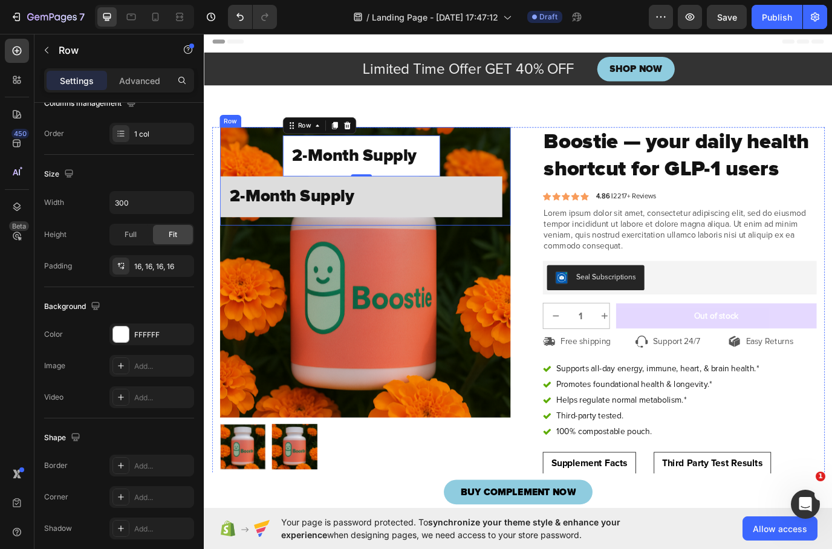
click at [278, 186] on div "2-Month Supply Heading Row 0 2-Month Supply Heading Row" at bounding box center [385, 199] width 326 height 94
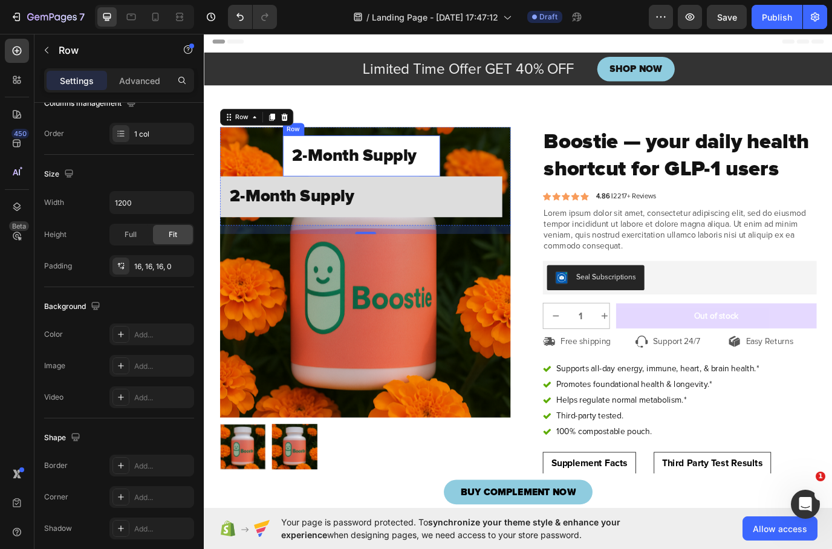
click at [299, 169] on div "2-Month Supply Heading Row" at bounding box center [386, 175] width 182 height 47
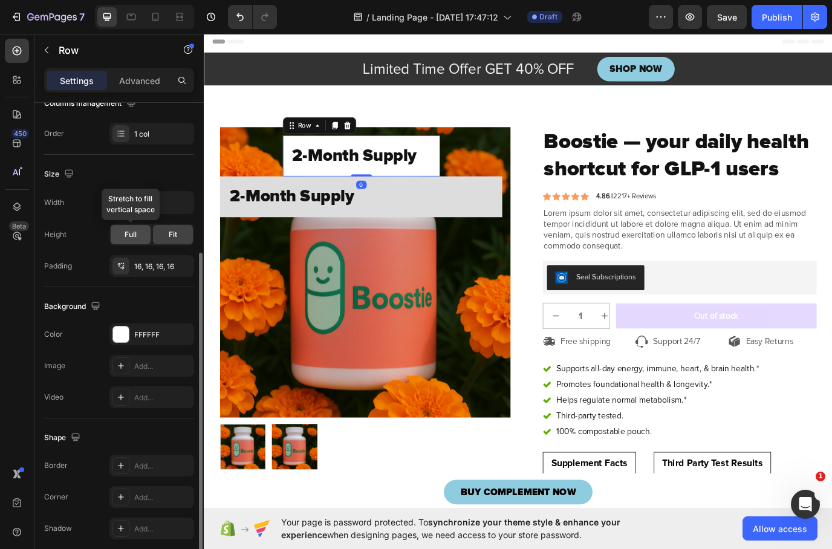
click at [127, 234] on span "Full" at bounding box center [131, 234] width 12 height 11
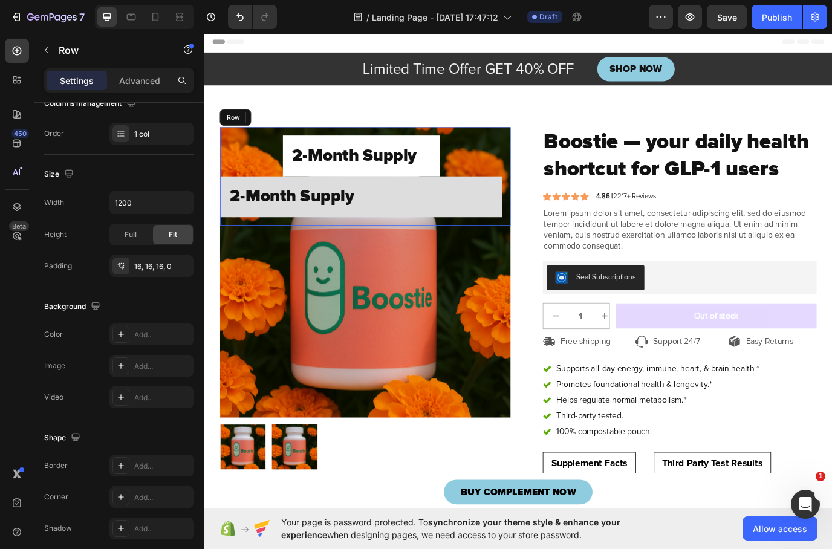
click at [276, 195] on div "2-Month Supply Heading Row 0 2-Month Supply Heading Row" at bounding box center [385, 199] width 326 height 94
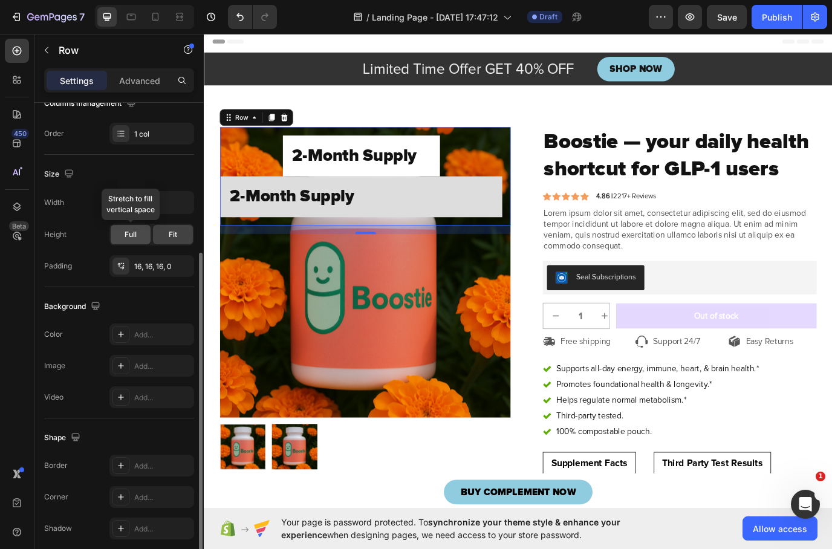
click at [138, 238] on div "Full" at bounding box center [131, 234] width 40 height 19
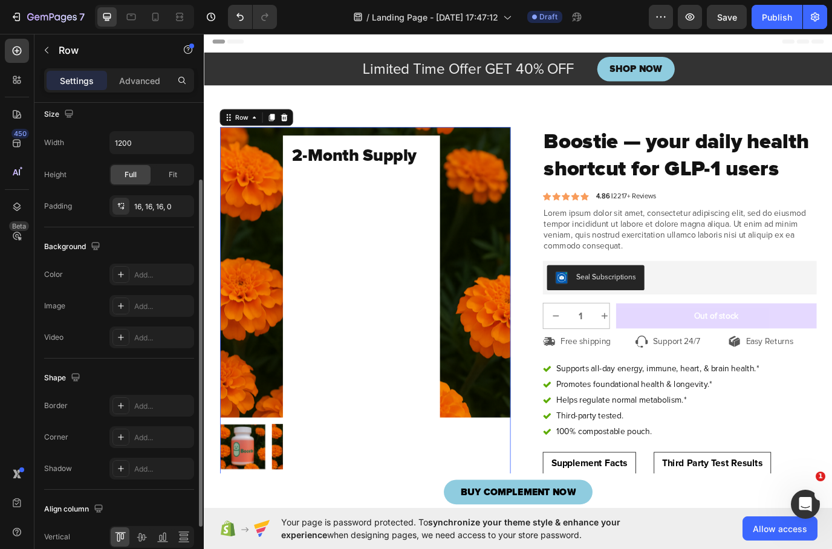
scroll to position [277, 0]
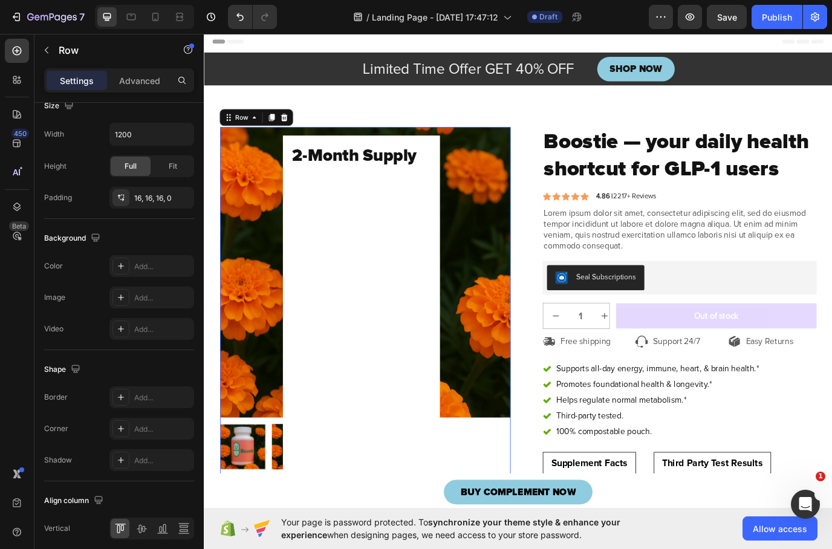
click at [491, 196] on div "2-Month Supply Heading Row 2-Month Supply Heading Row" at bounding box center [385, 423] width 326 height 543
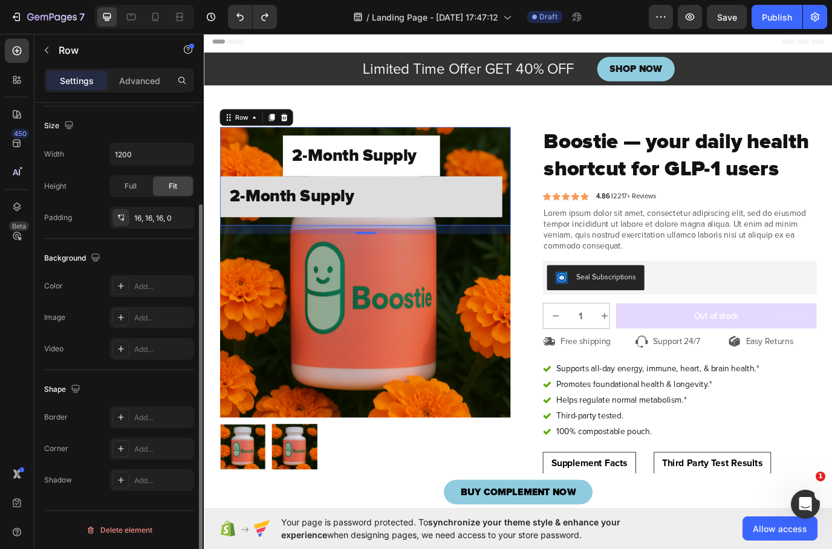
scroll to position [209, 0]
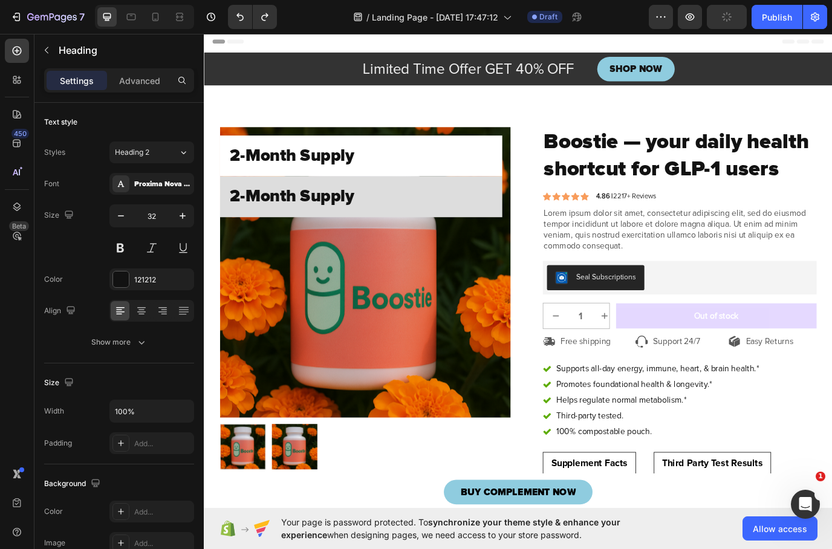
click at [537, 163] on h2 "2-Month Supply" at bounding box center [385, 176] width 307 height 28
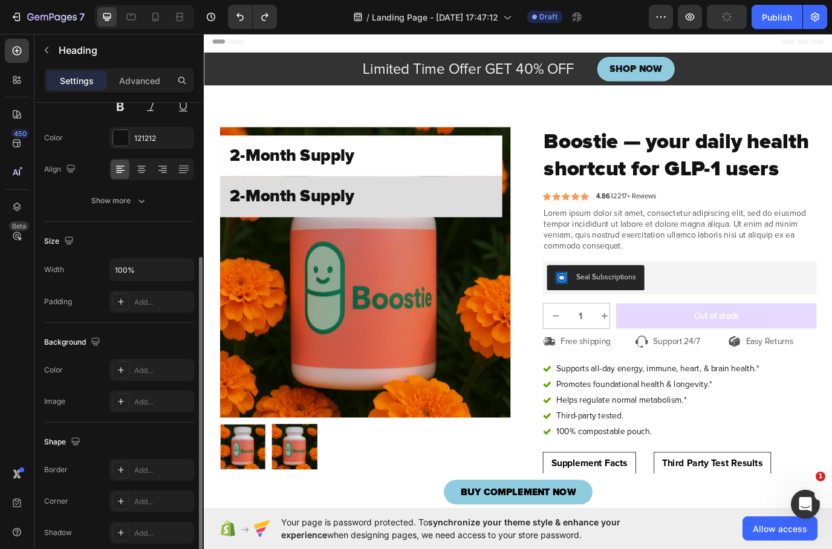
scroll to position [214, 0]
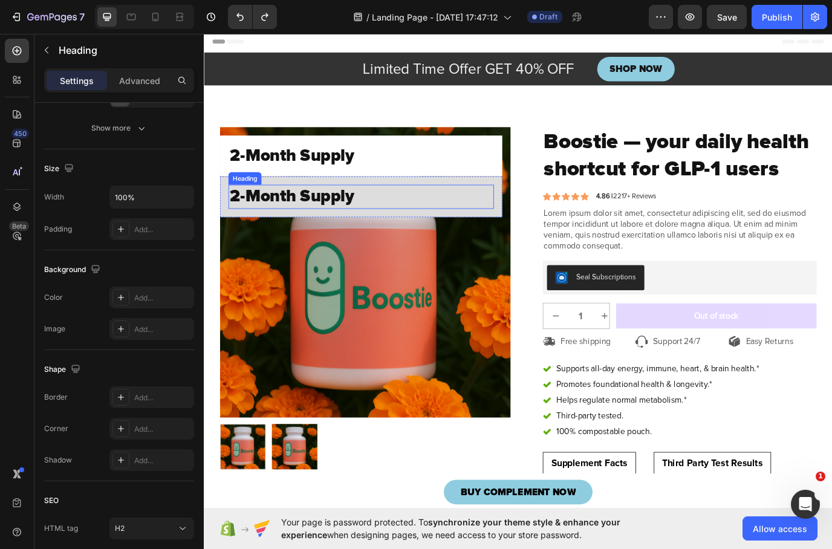
click at [321, 224] on strong "2-Month Supply" at bounding box center [305, 223] width 144 height 24
click at [357, 222] on strong "2-Month Supply" at bounding box center [305, 223] width 144 height 24
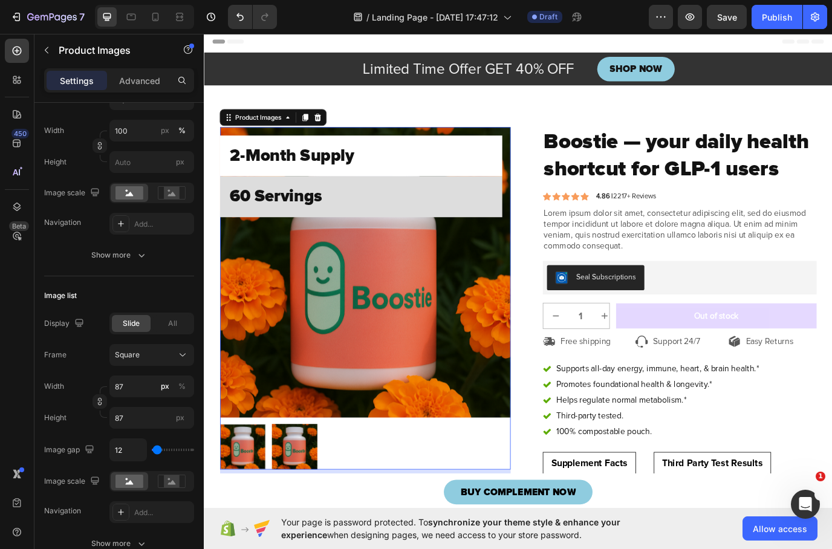
click at [500, 276] on img at bounding box center [390, 310] width 336 height 336
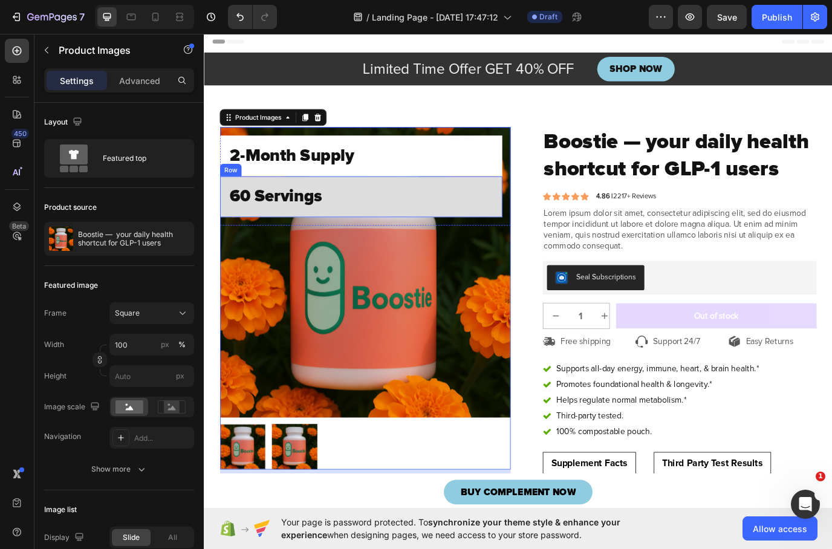
click at [529, 206] on div "⁠⁠⁠⁠⁠⁠⁠ 60 Servings Heading Row" at bounding box center [385, 222] width 326 height 47
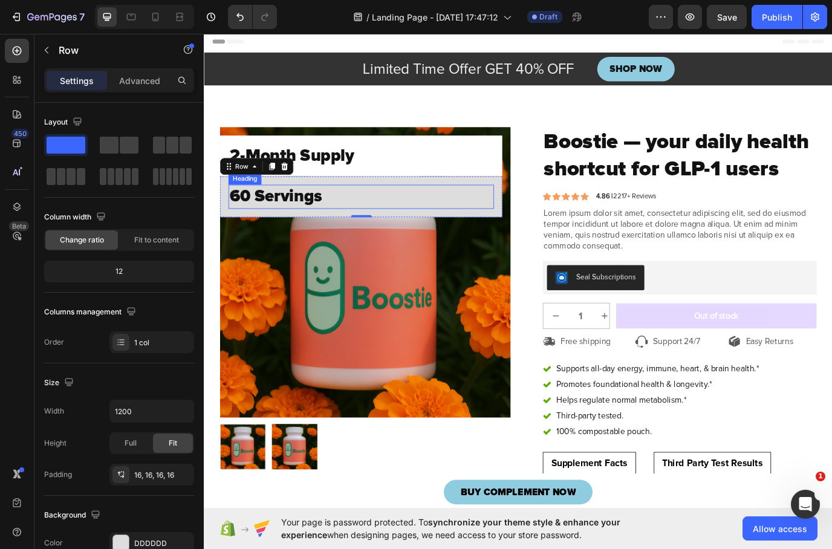
click at [329, 217] on strong "60 Servings" at bounding box center [286, 223] width 107 height 24
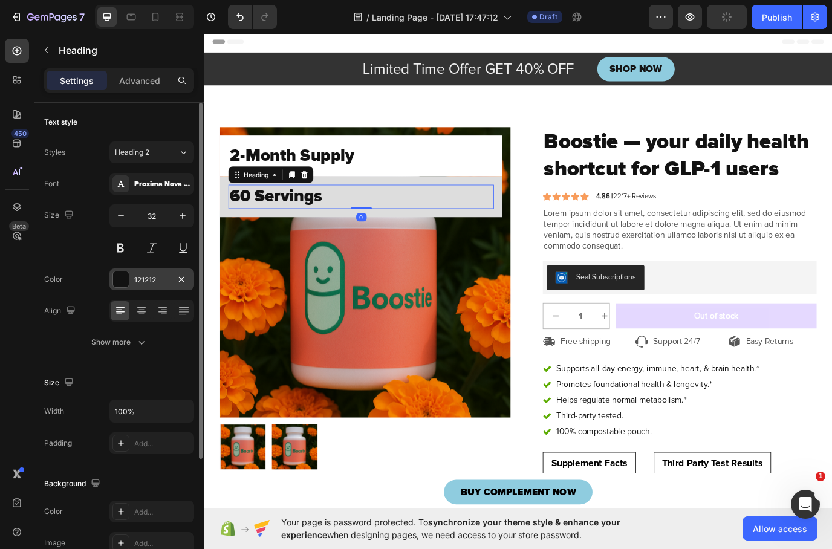
click at [122, 284] on div at bounding box center [121, 280] width 16 height 16
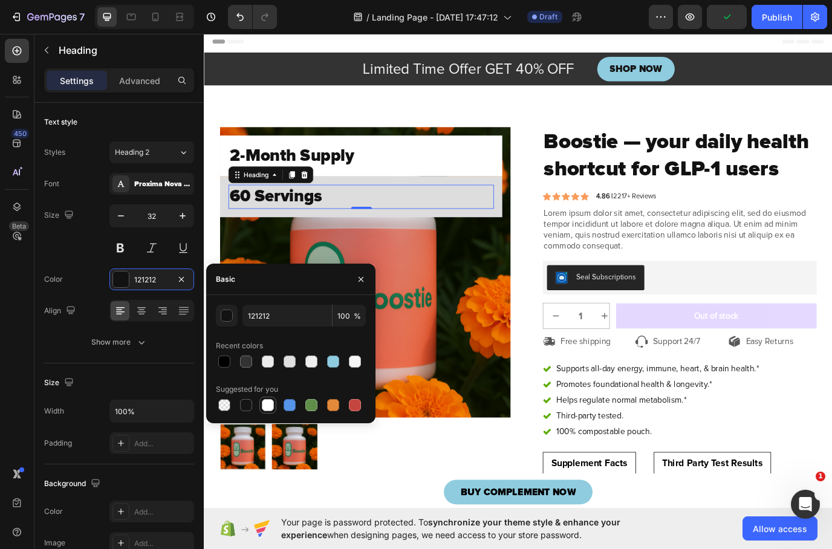
click at [269, 406] on div at bounding box center [268, 405] width 12 height 12
type input "FFFFFF"
click at [534, 235] on h2 "⁠⁠⁠⁠⁠⁠⁠ 60 Servings" at bounding box center [385, 223] width 307 height 28
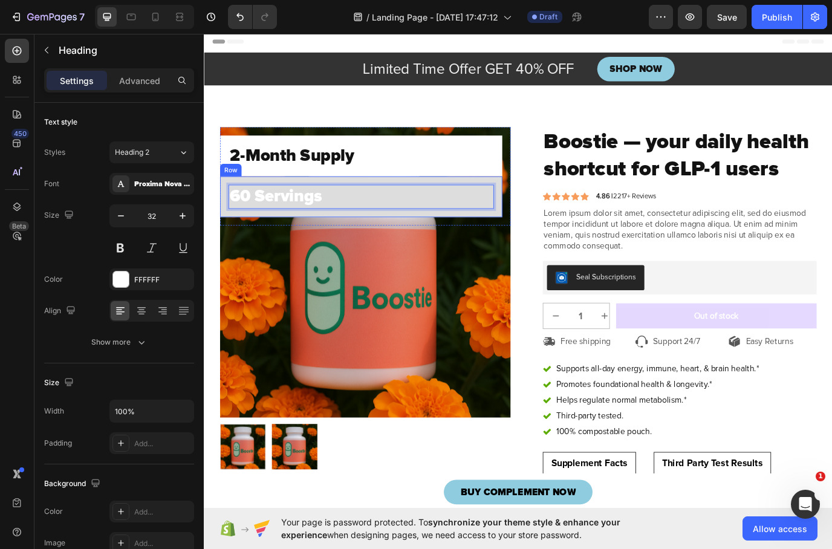
click at [538, 237] on div "60 Servings Heading 0 Row" at bounding box center [385, 222] width 326 height 47
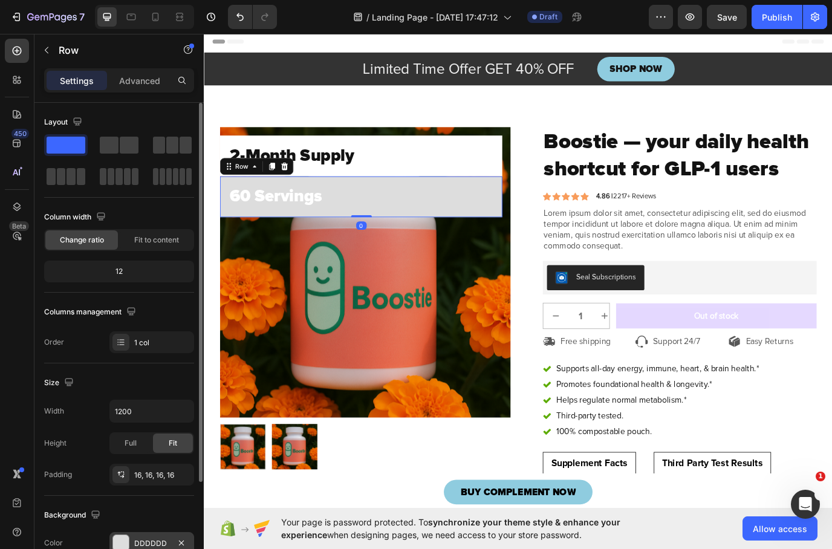
click at [117, 541] on div at bounding box center [121, 543] width 16 height 16
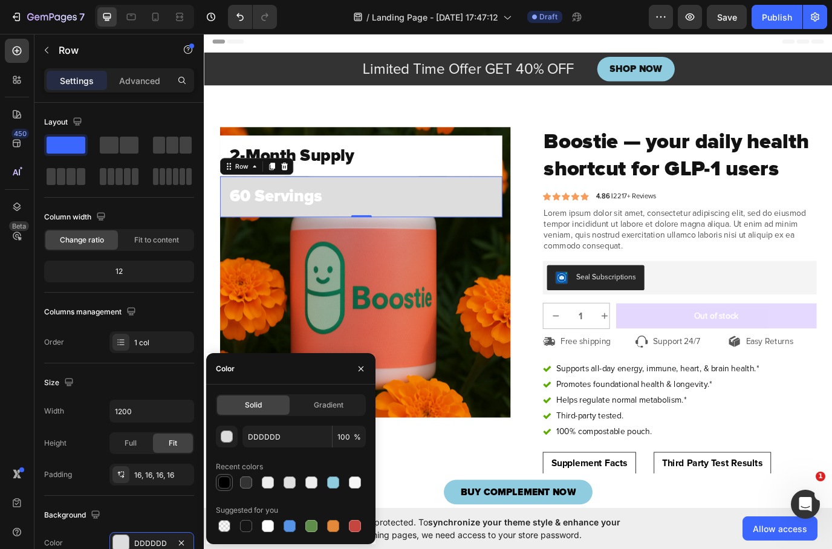
click at [226, 483] on div at bounding box center [224, 483] width 12 height 12
type input "000000"
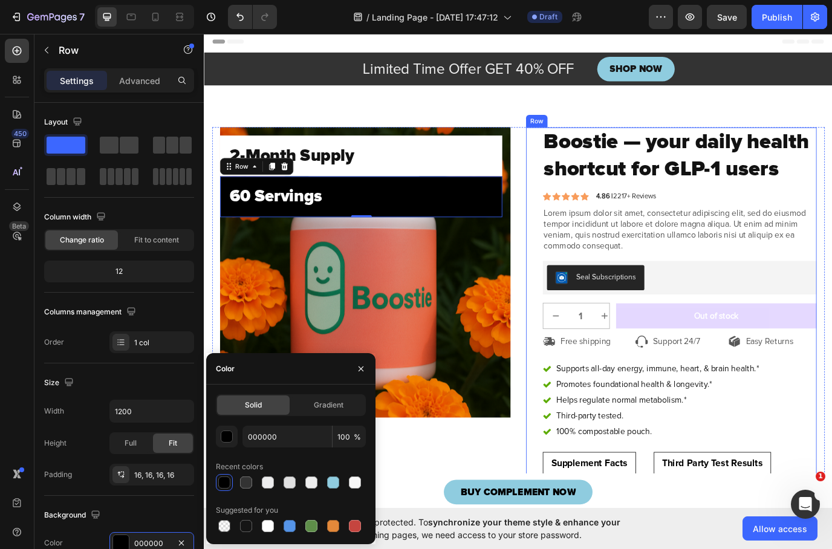
click at [590, 204] on div "Boostie — your daily health shortcut for GLP-1 users Product Title Icon Icon Ic…" at bounding box center [744, 423] width 336 height 562
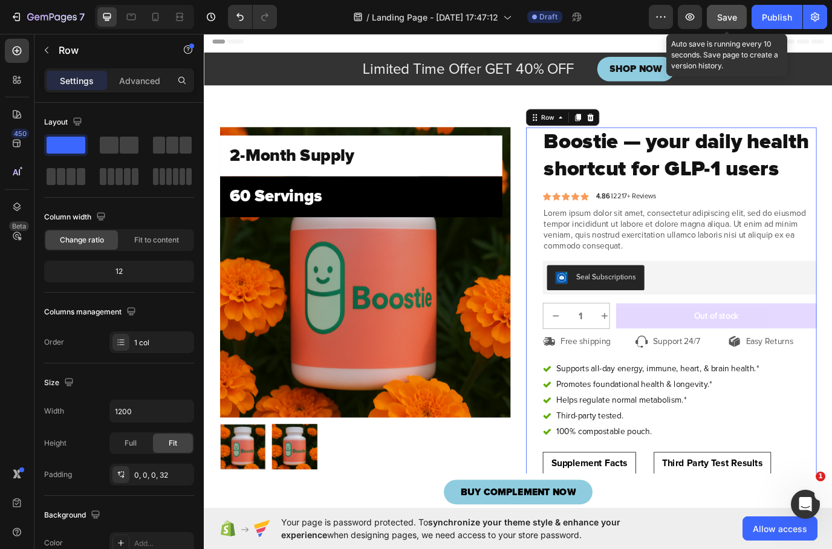
click at [739, 19] on button "Save" at bounding box center [727, 17] width 40 height 24
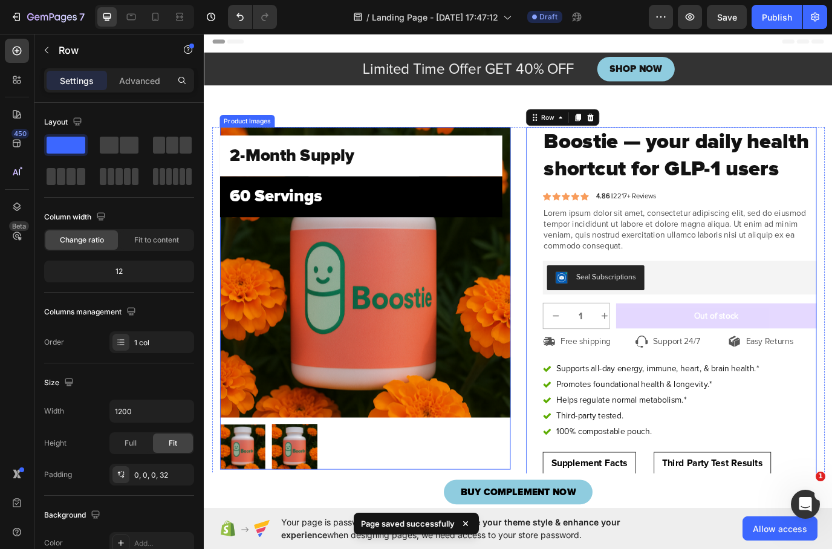
click at [295, 506] on img at bounding box center [308, 511] width 53 height 53
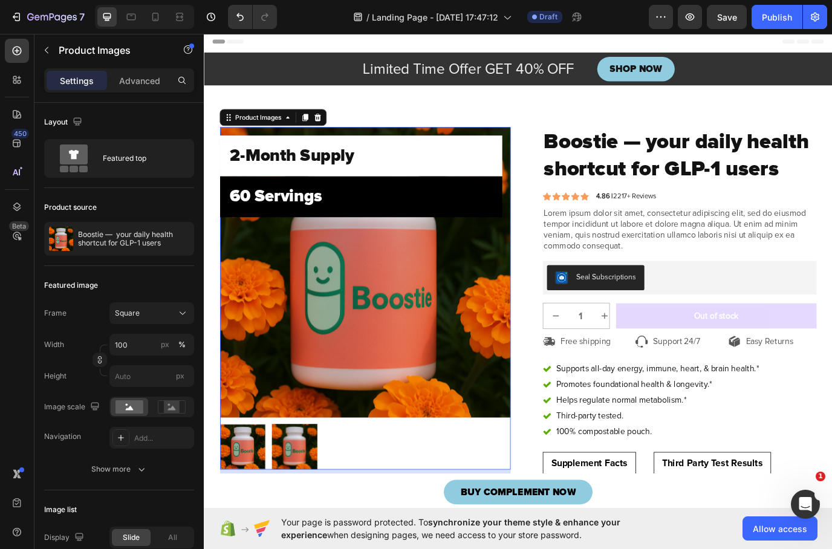
click at [241, 497] on div at bounding box center [248, 511] width 53 height 53
click at [253, 508] on div at bounding box center [248, 511] width 53 height 53
click at [291, 508] on img at bounding box center [308, 511] width 53 height 53
click at [47, 53] on icon "button" at bounding box center [47, 50] width 4 height 7
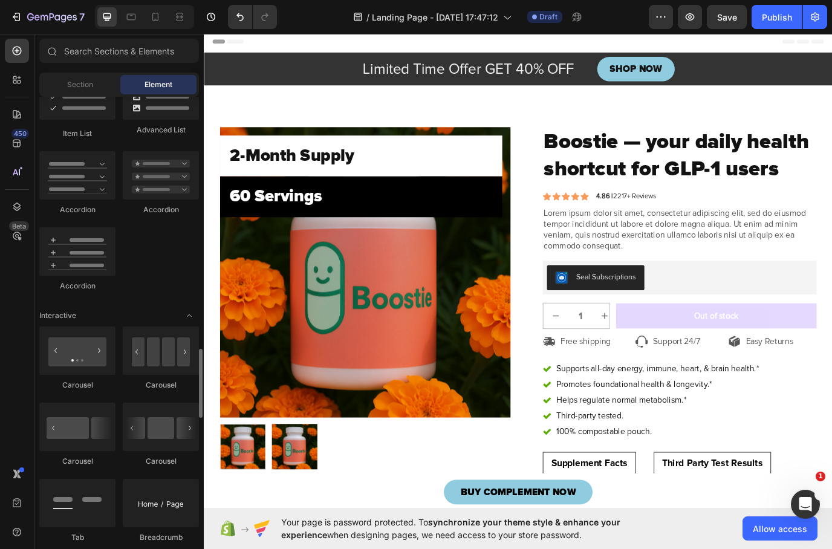
scroll to position [1143, 0]
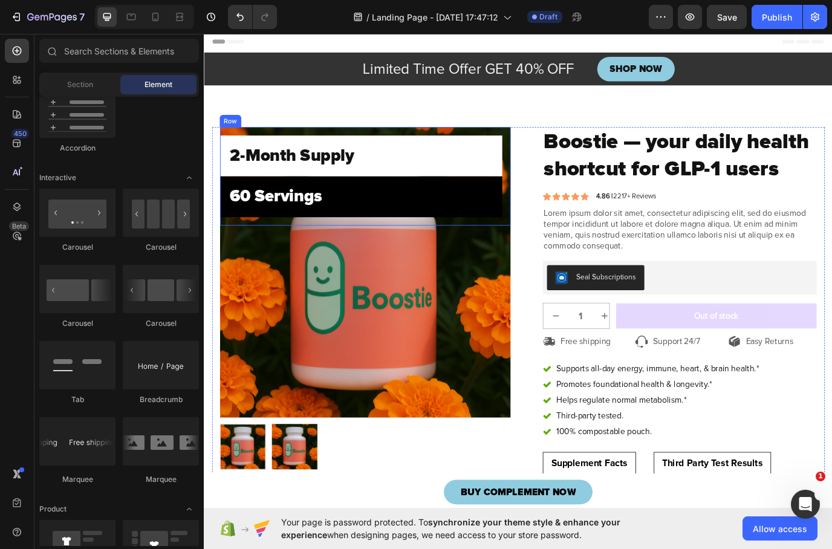
click at [556, 185] on div "2-Month Supply Heading Row ⁠⁠⁠⁠⁠⁠⁠ 60 Servings Heading Row Row" at bounding box center [390, 198] width 336 height 113
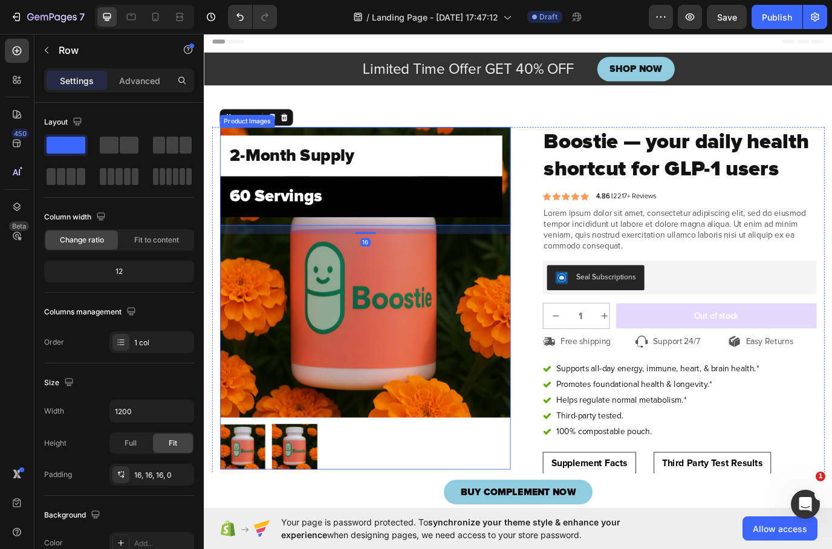
click at [506, 333] on img at bounding box center [390, 310] width 336 height 336
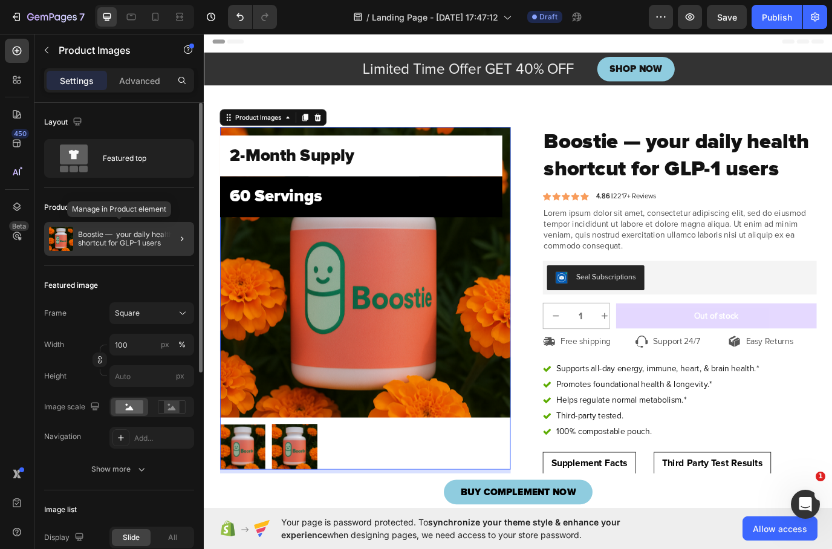
click at [146, 238] on p "Boostie — your daily health shortcut for GLP-1 users" at bounding box center [133, 239] width 111 height 17
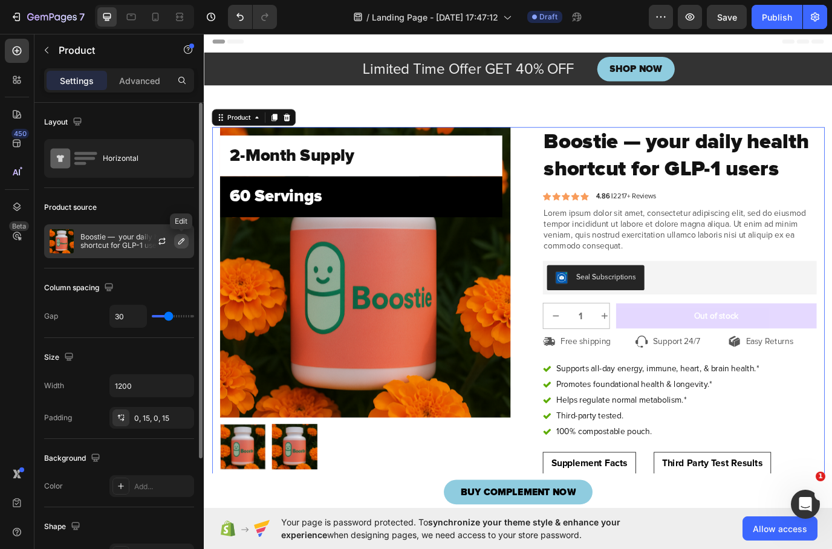
click at [180, 243] on icon "button" at bounding box center [182, 242] width 10 height 10
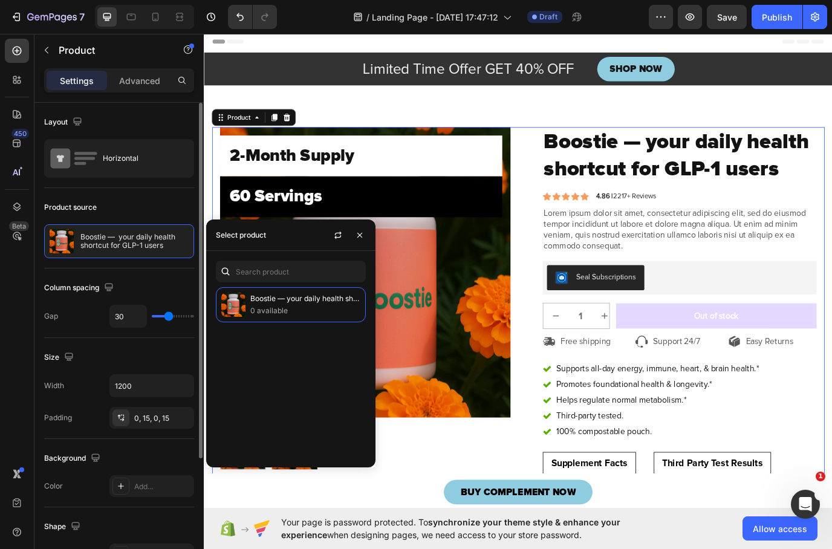
click at [165, 205] on div "Product source" at bounding box center [119, 207] width 150 height 19
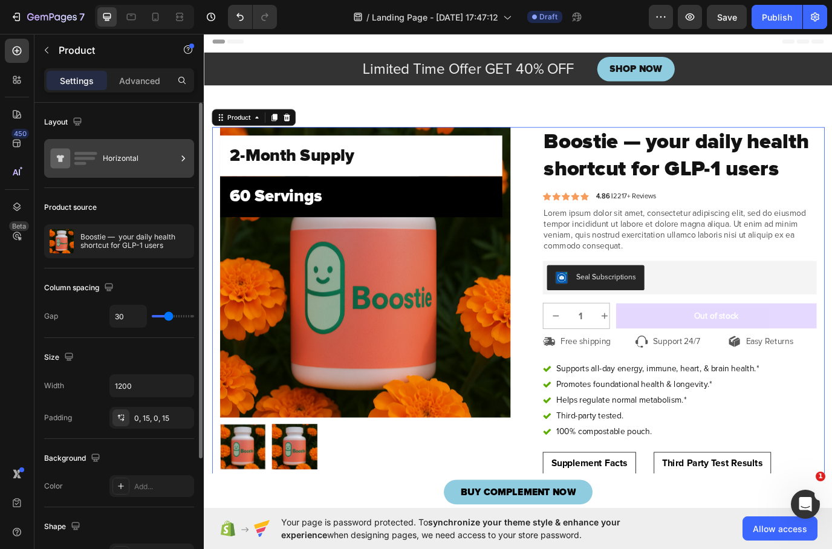
click at [112, 151] on div "Horizontal" at bounding box center [140, 159] width 74 height 28
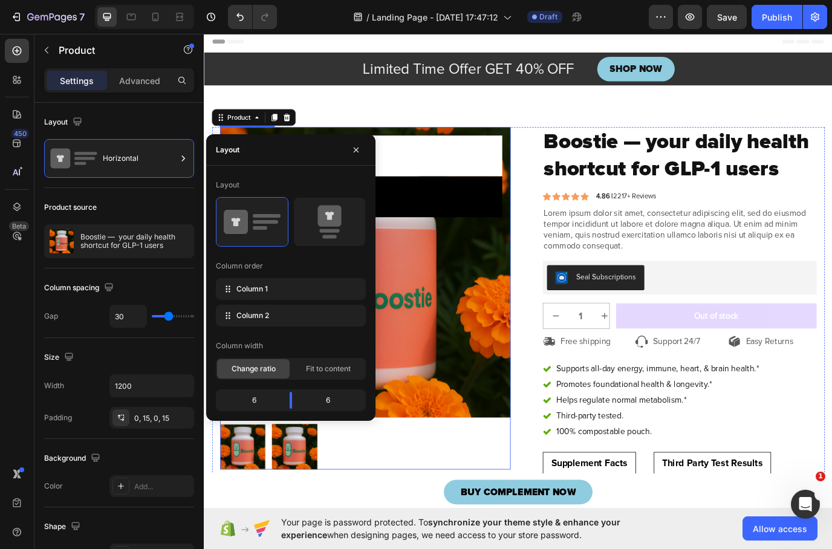
click at [539, 280] on img at bounding box center [390, 310] width 336 height 336
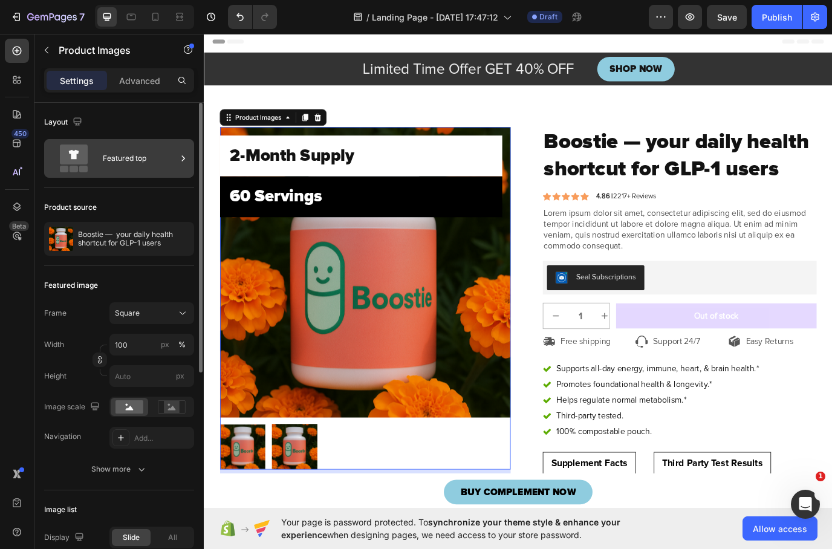
click at [91, 155] on icon at bounding box center [74, 159] width 48 height 28
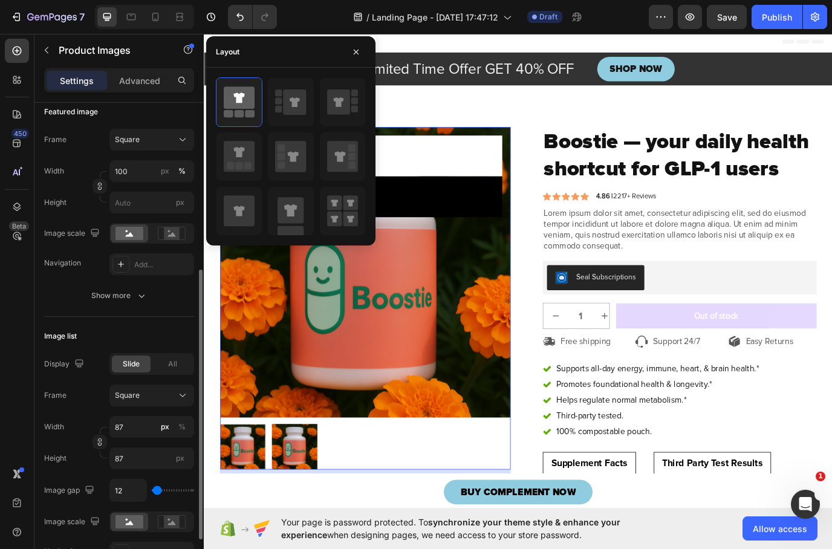
scroll to position [35, 0]
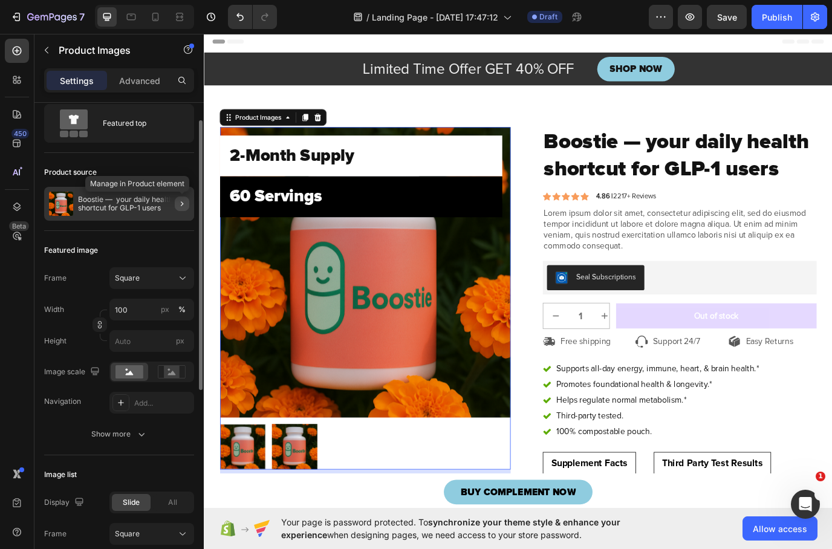
click at [177, 204] on button "button" at bounding box center [182, 204] width 15 height 15
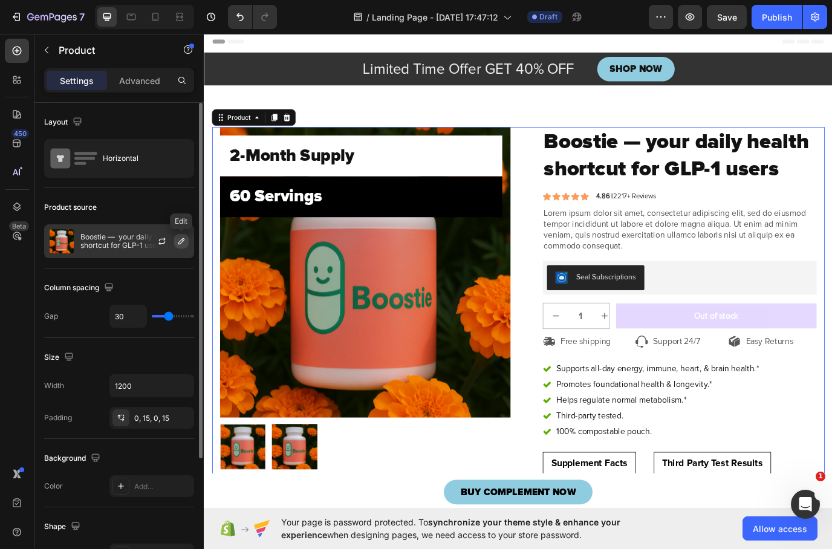
click at [178, 246] on icon "button" at bounding box center [182, 242] width 10 height 10
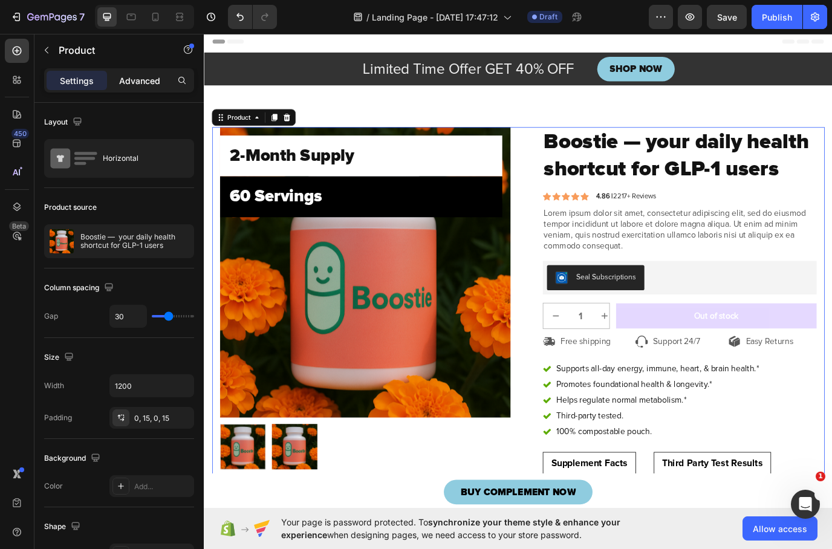
click at [151, 84] on p "Advanced" at bounding box center [139, 80] width 41 height 13
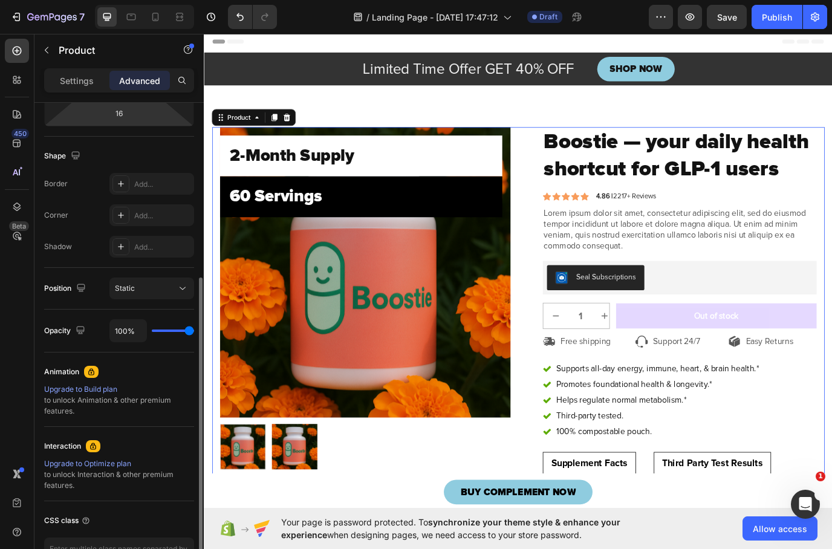
scroll to position [310, 0]
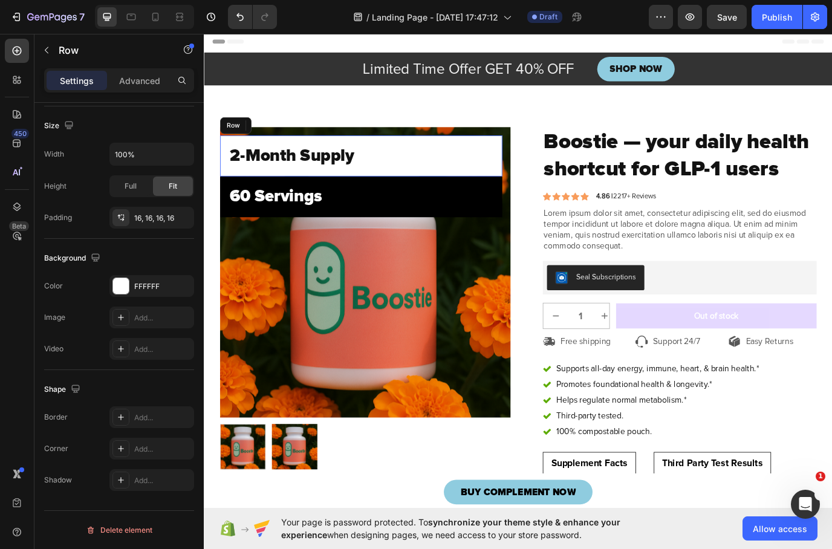
click at [488, 192] on div "2-Month Supply Heading Row" at bounding box center [385, 175] width 326 height 47
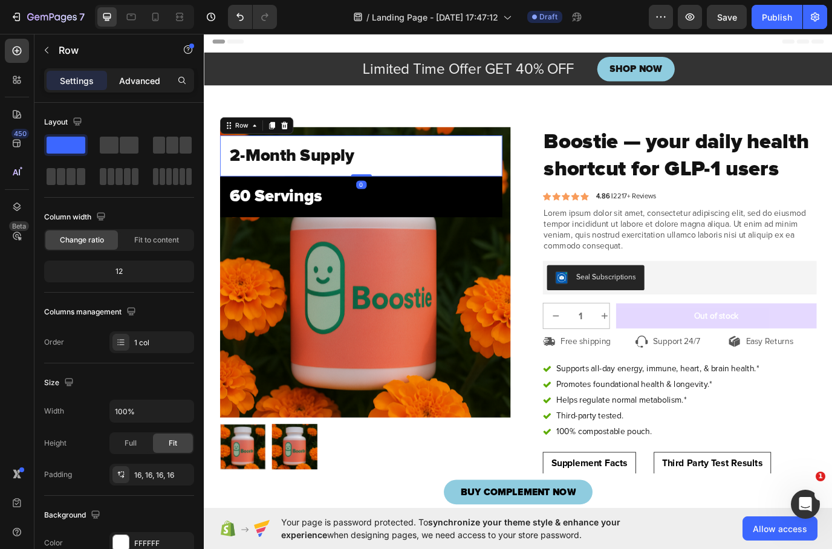
click at [140, 85] on p "Advanced" at bounding box center [139, 80] width 41 height 13
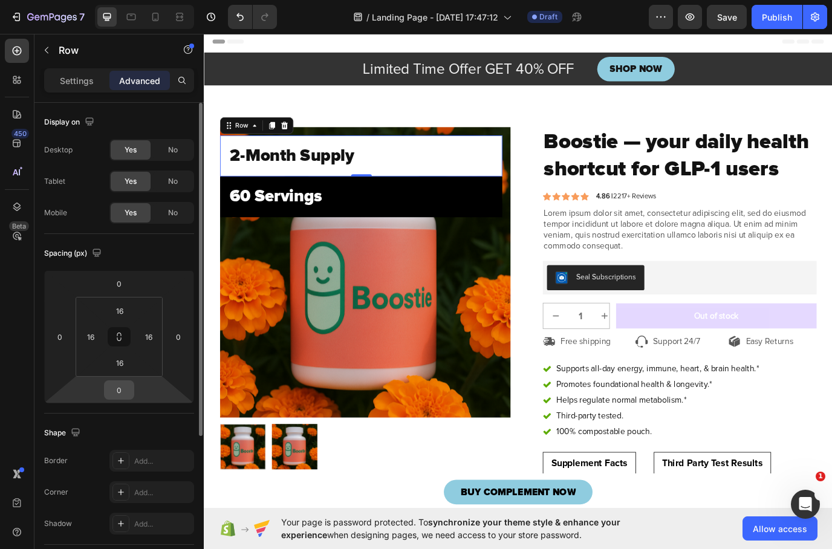
click at [113, 384] on input "0" at bounding box center [119, 390] width 24 height 18
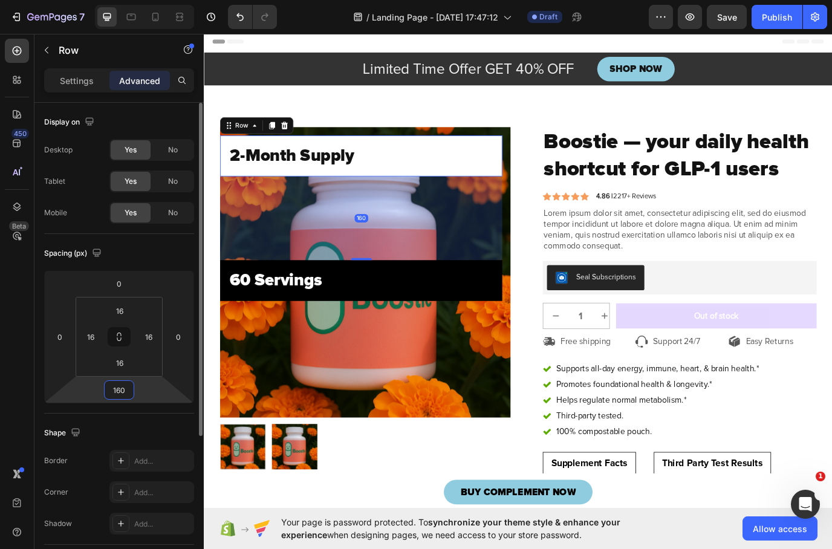
type input "10"
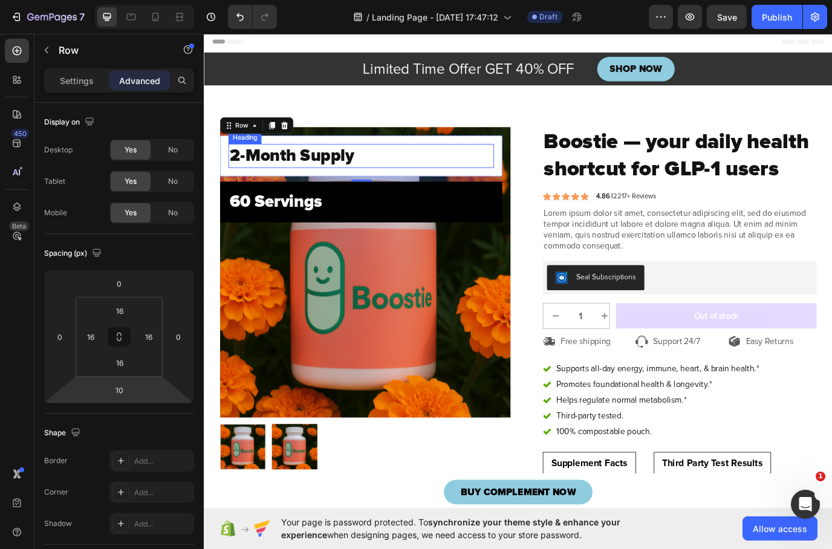
click at [480, 164] on h2 "2-Month Supply" at bounding box center [385, 176] width 307 height 28
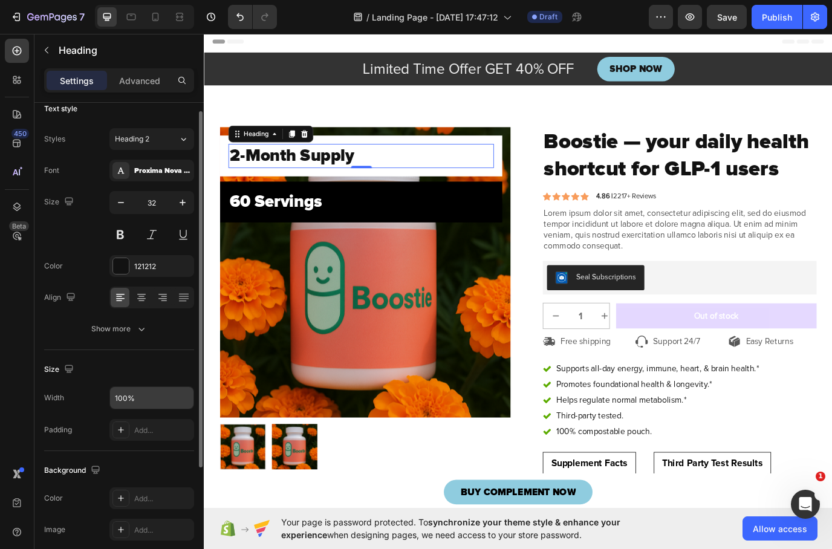
scroll to position [24, 0]
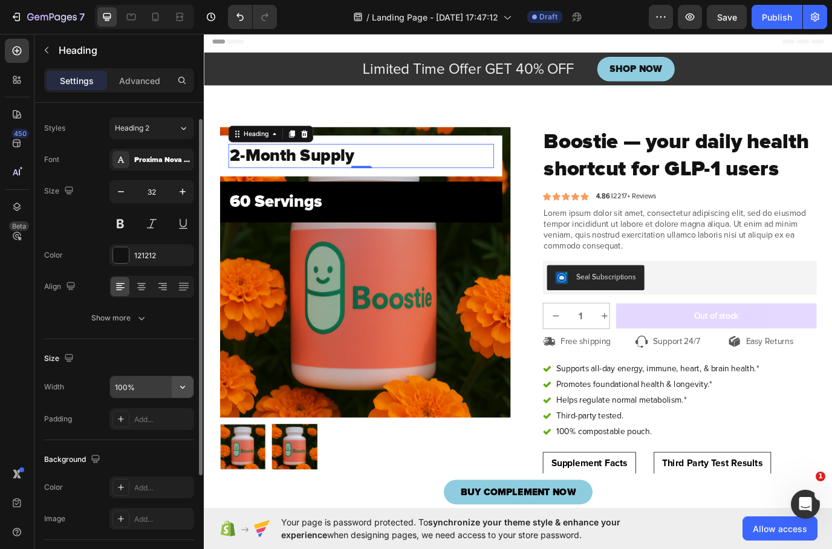
click at [180, 384] on icon "button" at bounding box center [183, 387] width 12 height 12
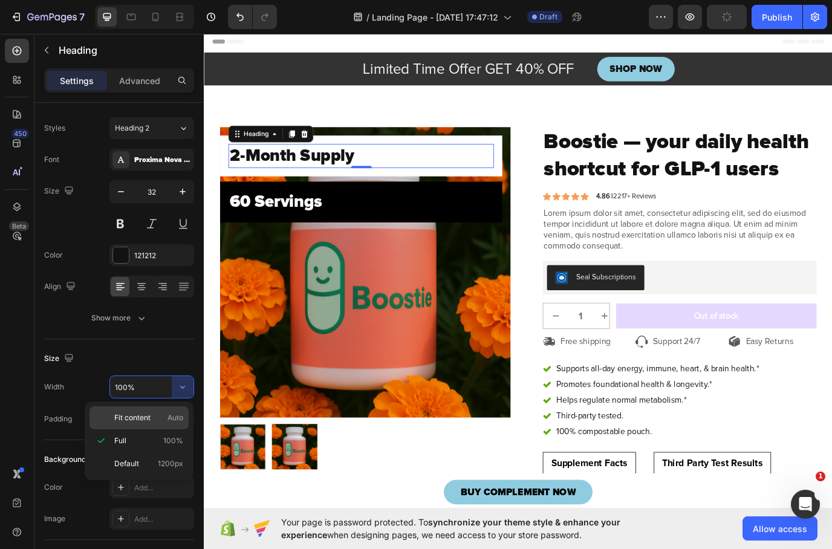
click at [169, 420] on span "Auto" at bounding box center [176, 418] width 16 height 11
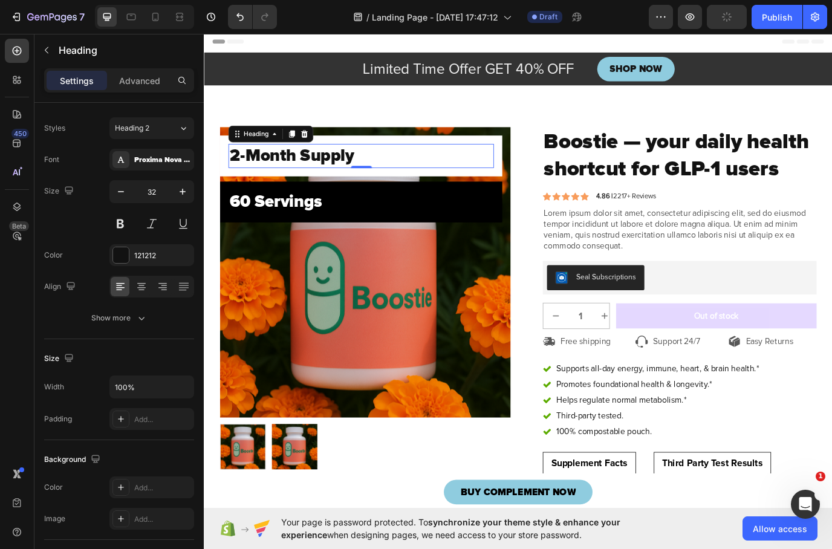
type input "Auto"
click at [544, 194] on div "2-Month Supply Heading 0 Row" at bounding box center [385, 175] width 326 height 47
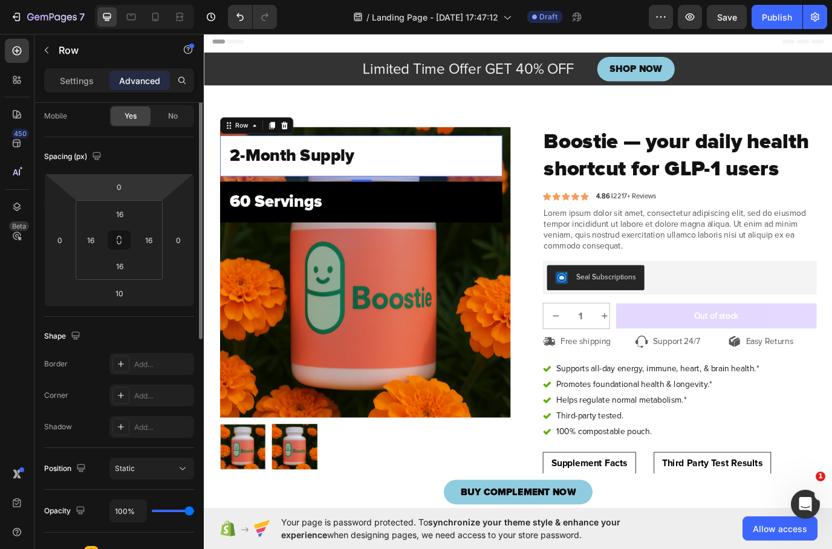
scroll to position [136, 0]
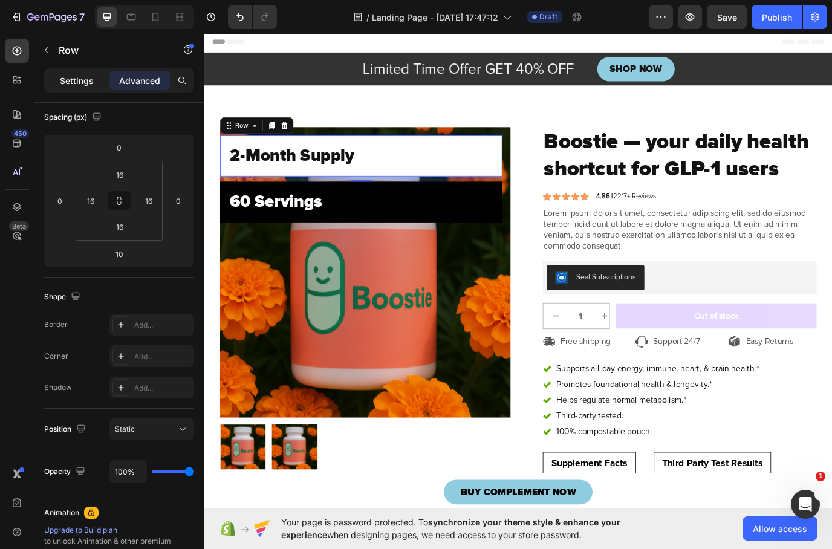
click at [62, 79] on p "Settings" at bounding box center [77, 80] width 34 height 13
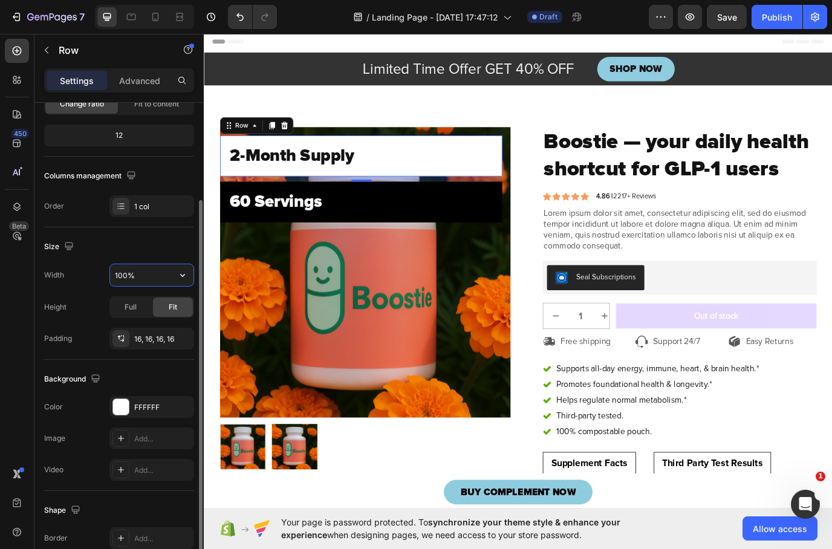
click at [141, 283] on input "100%" at bounding box center [151, 275] width 83 height 22
click at [186, 272] on icon "button" at bounding box center [183, 275] width 12 height 12
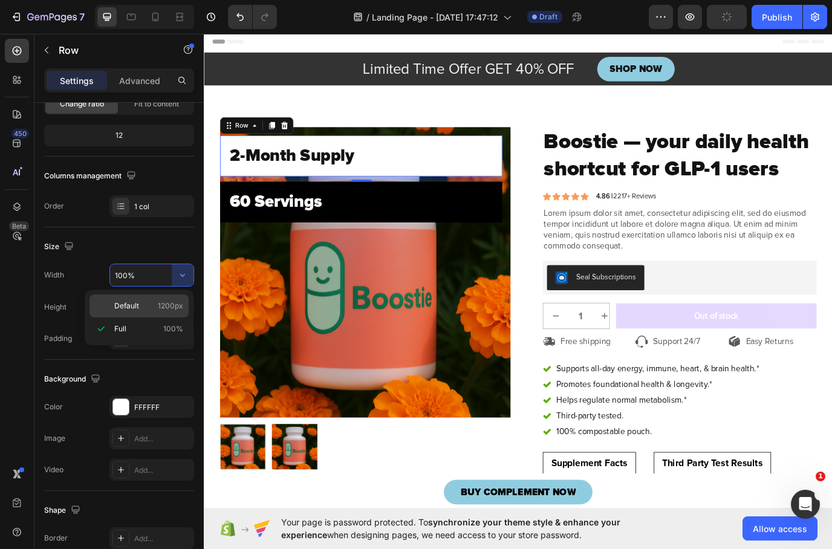
click at [149, 313] on div "Default 1200px" at bounding box center [139, 306] width 99 height 23
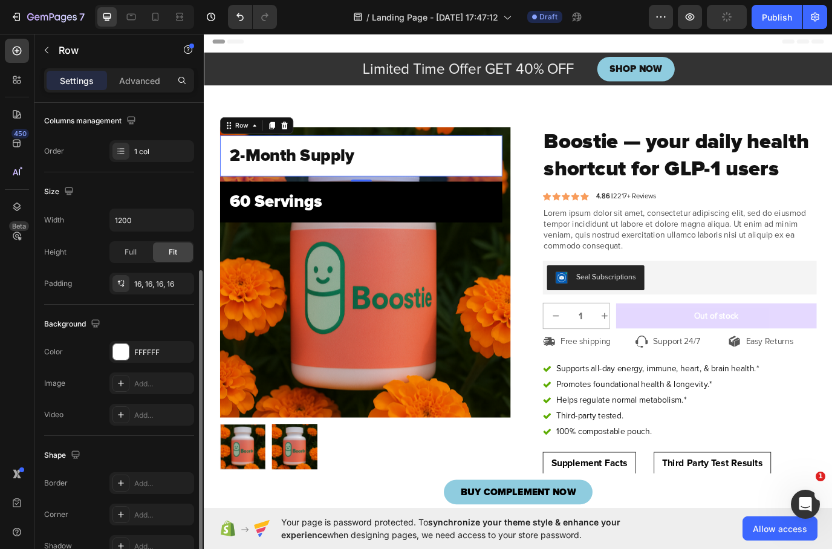
scroll to position [209, 0]
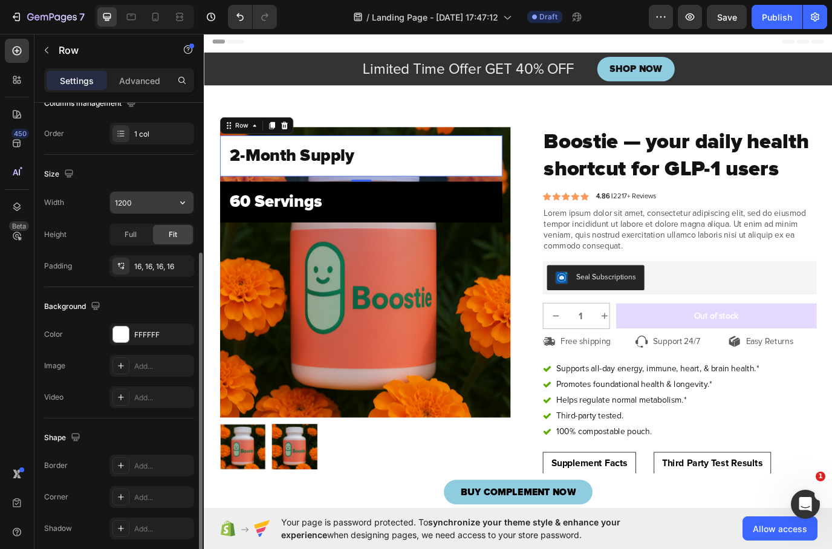
click at [136, 196] on input "1200" at bounding box center [151, 203] width 83 height 22
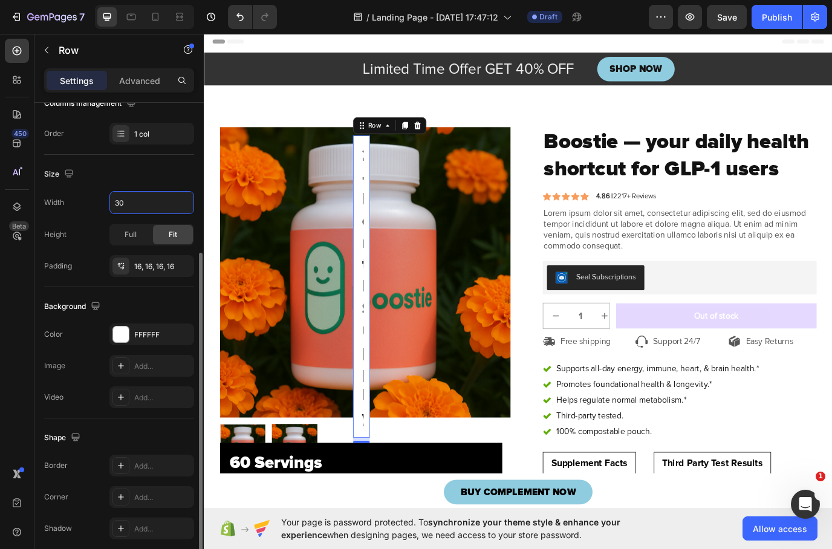
type input "300"
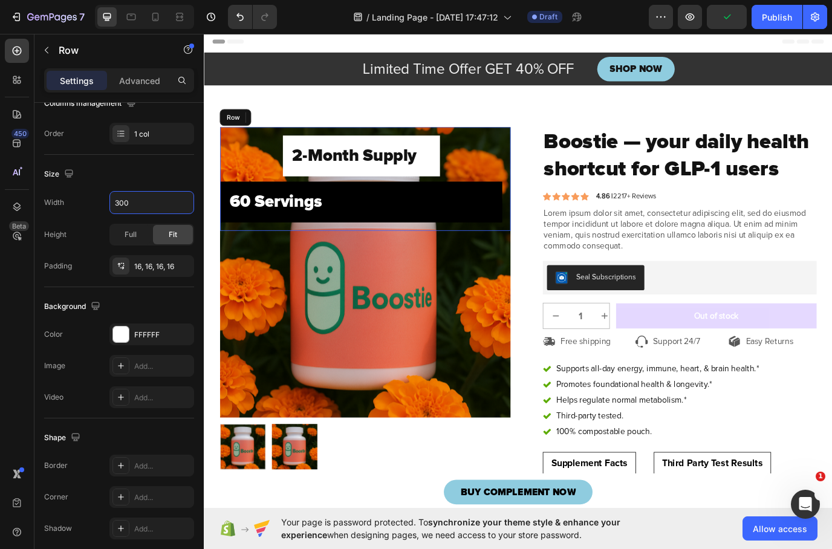
click at [257, 191] on div "2-Month Supply Heading Row 10 ⁠⁠⁠⁠⁠⁠⁠ 60 Servings Heading Row" at bounding box center [385, 202] width 326 height 100
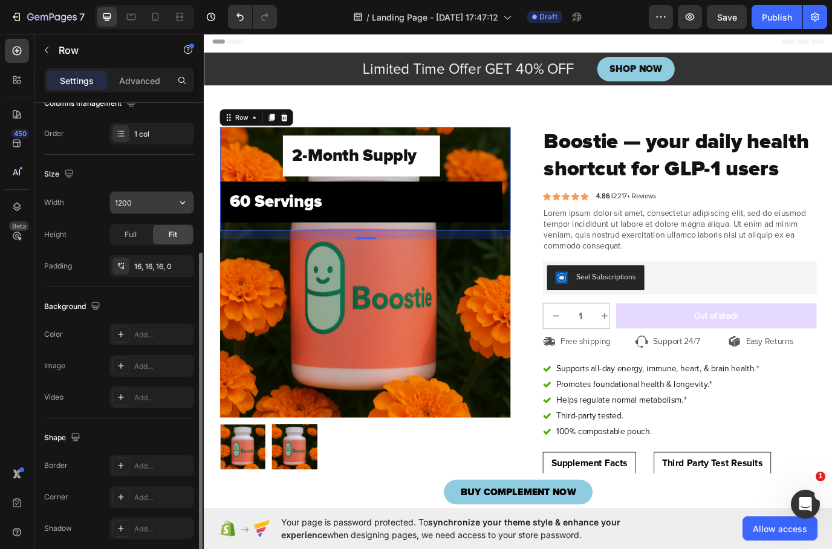
click at [154, 202] on input "1200" at bounding box center [151, 203] width 83 height 22
click at [180, 201] on icon "button" at bounding box center [183, 203] width 12 height 12
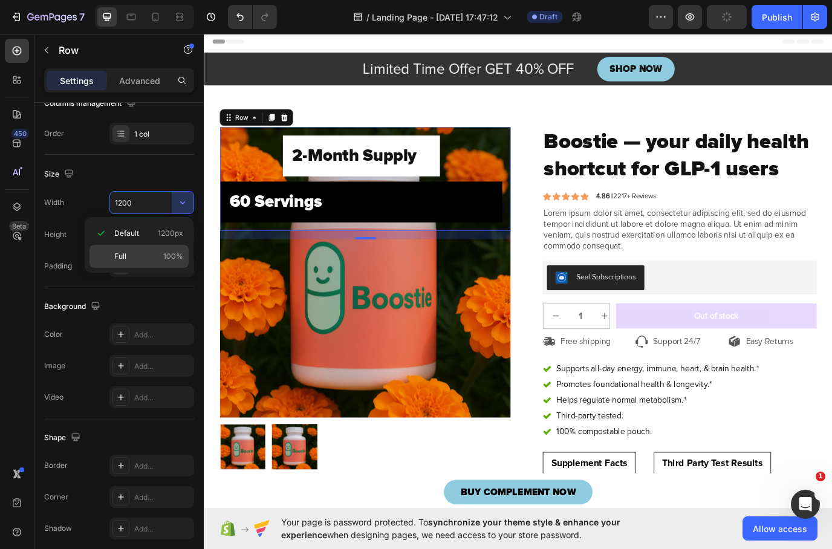
click at [134, 262] on div "Full 100%" at bounding box center [139, 256] width 99 height 23
type input "100%"
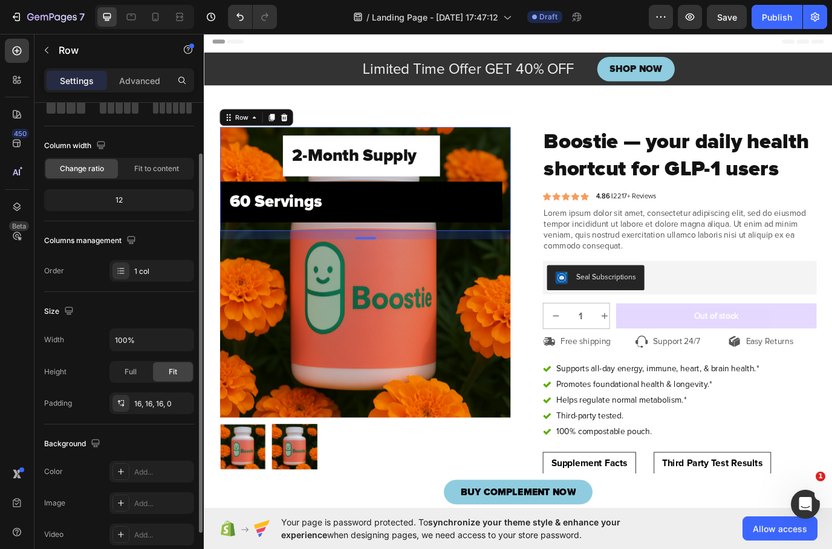
scroll to position [0, 0]
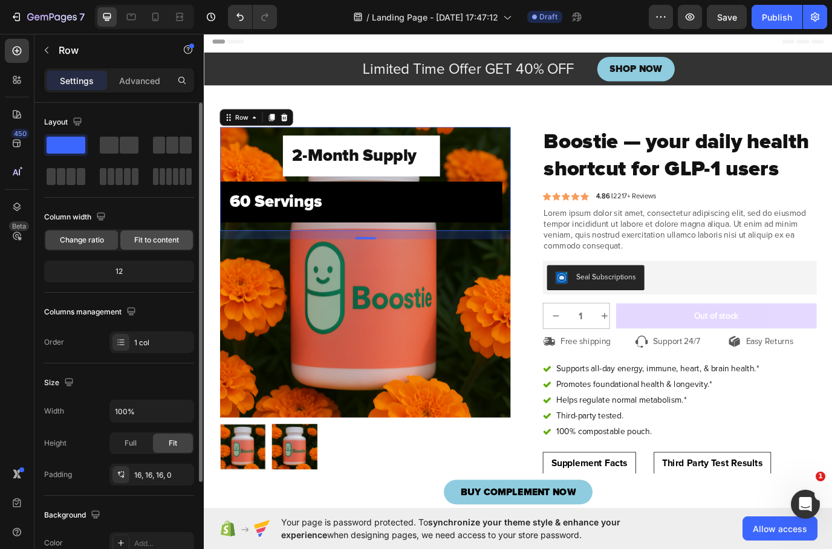
click at [162, 244] on span "Fit to content" at bounding box center [156, 240] width 45 height 11
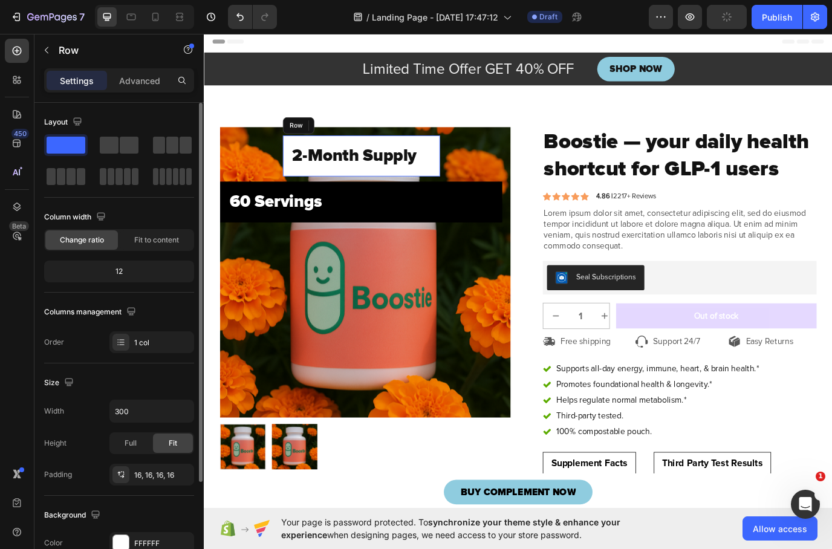
click at [304, 199] on div "2-Month Supply Heading Row" at bounding box center [386, 175] width 182 height 47
click at [143, 244] on span "Fit to content" at bounding box center [156, 240] width 45 height 11
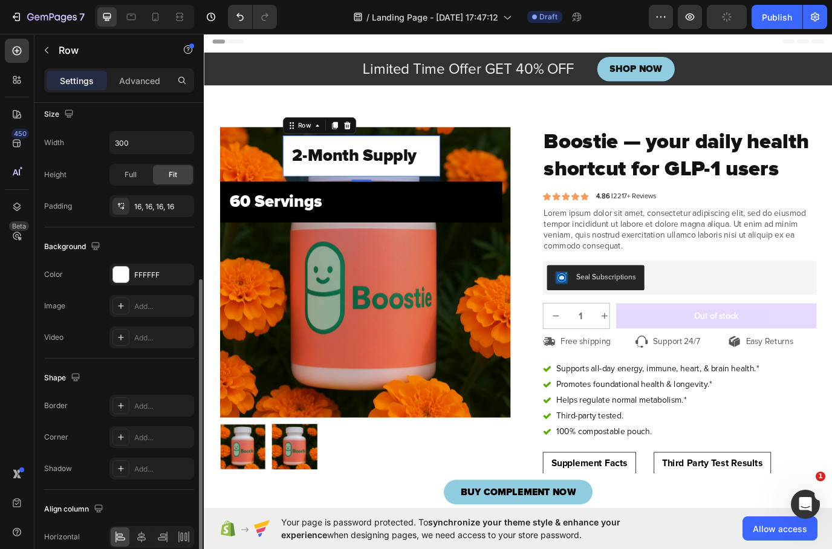
scroll to position [246, 0]
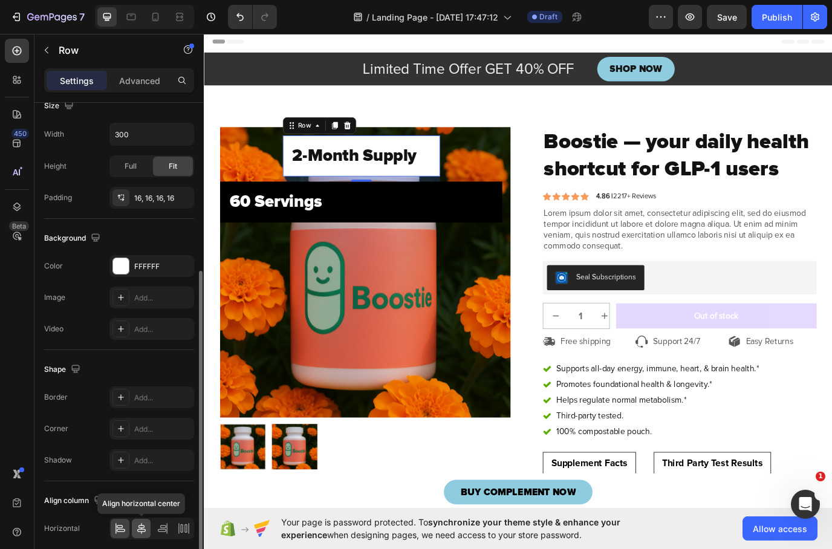
click at [140, 535] on div at bounding box center [141, 528] width 19 height 19
click at [165, 531] on icon at bounding box center [163, 529] width 12 height 12
click at [125, 534] on icon at bounding box center [120, 529] width 12 height 12
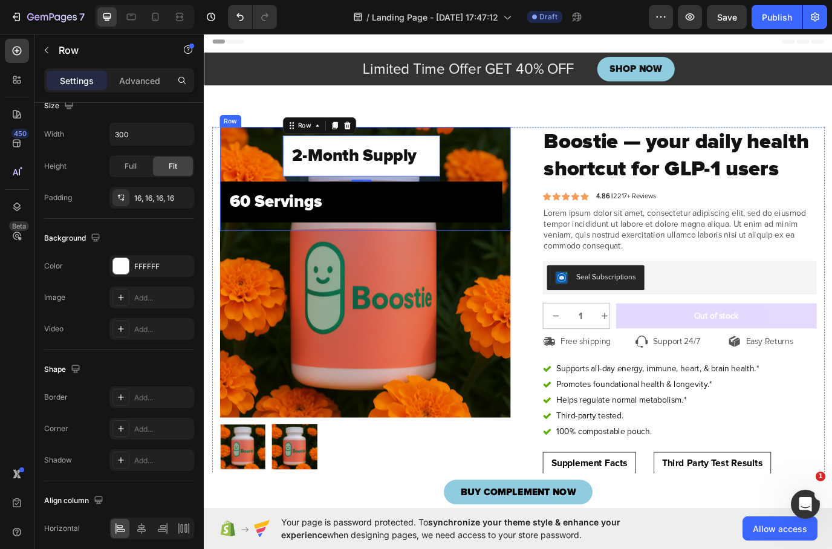
click at [257, 187] on div "2-Month Supply Heading Row 10 ⁠⁠⁠⁠⁠⁠⁠ 60 Servings Heading Row" at bounding box center [385, 202] width 326 height 100
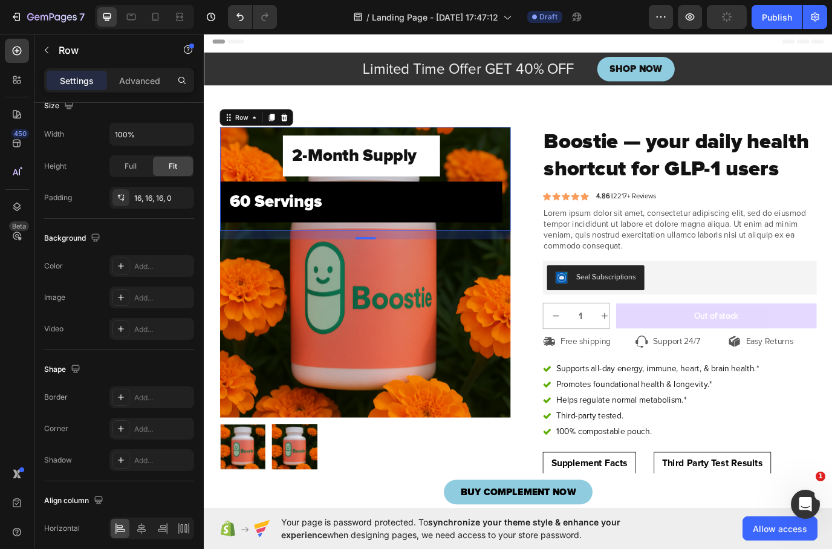
click at [273, 187] on div "2-Month Supply Heading Row ⁠⁠⁠⁠⁠⁠⁠ 60 Servings Heading Row" at bounding box center [385, 202] width 326 height 100
click at [301, 199] on div "2-Month Supply Heading Row" at bounding box center [386, 175] width 182 height 47
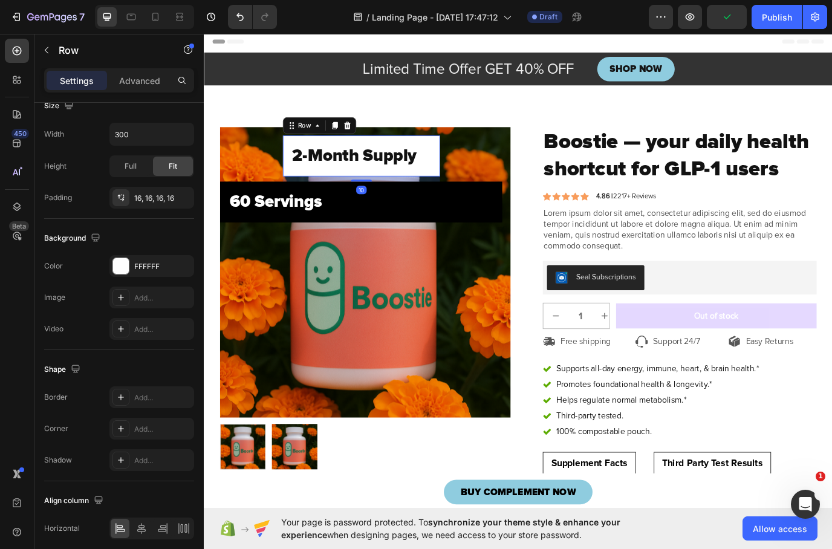
click at [301, 199] on div "2-Month Supply Heading Row 10" at bounding box center [386, 175] width 182 height 47
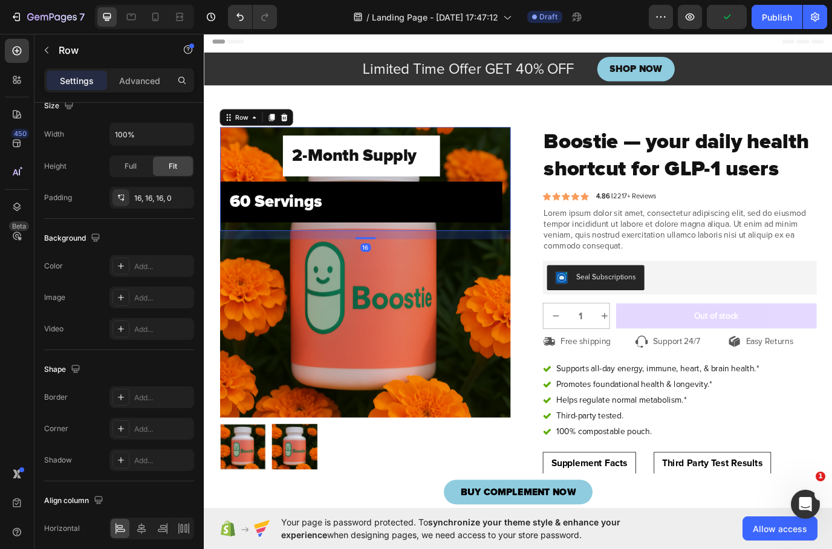
click at [253, 212] on div "2-Month Supply Heading Row ⁠⁠⁠⁠⁠⁠⁠ 60 Servings Heading Row" at bounding box center [385, 202] width 326 height 100
click at [381, 237] on div "⁠⁠⁠⁠⁠⁠⁠ 60 Servings Heading Row" at bounding box center [385, 228] width 326 height 47
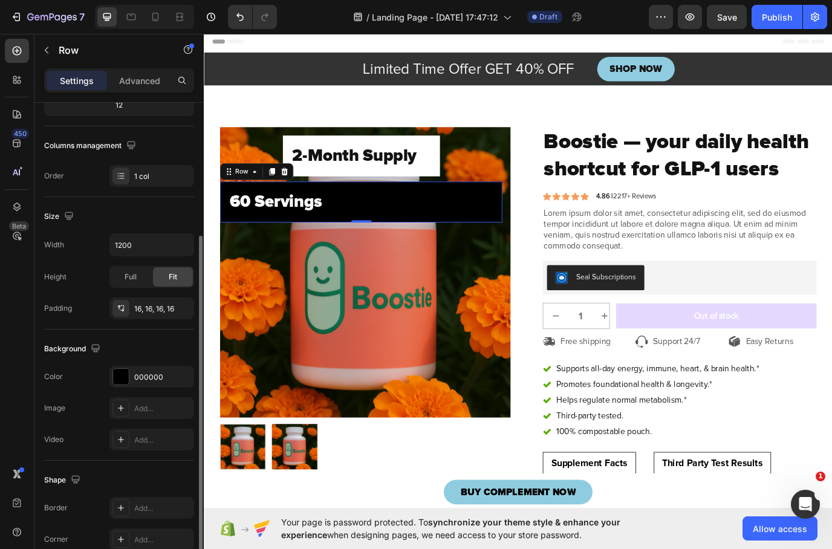
scroll to position [209, 0]
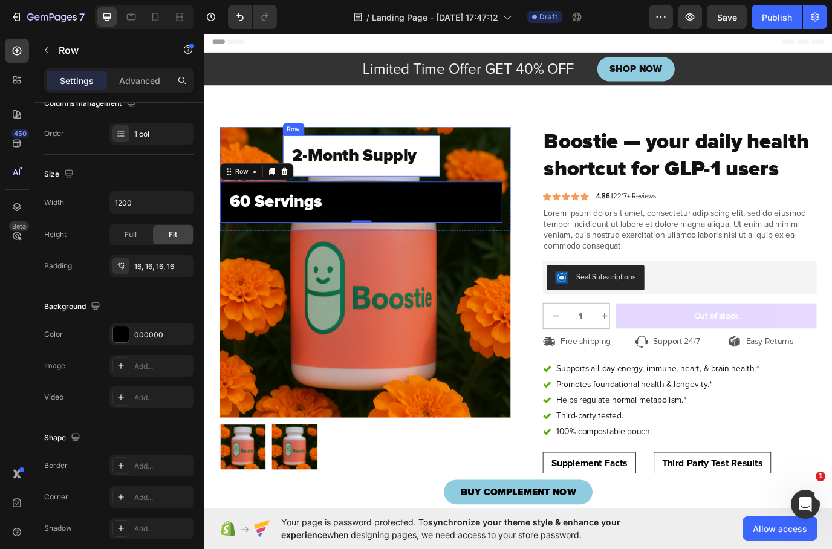
click at [475, 192] on div "2-Month Supply Heading Row" at bounding box center [386, 175] width 182 height 47
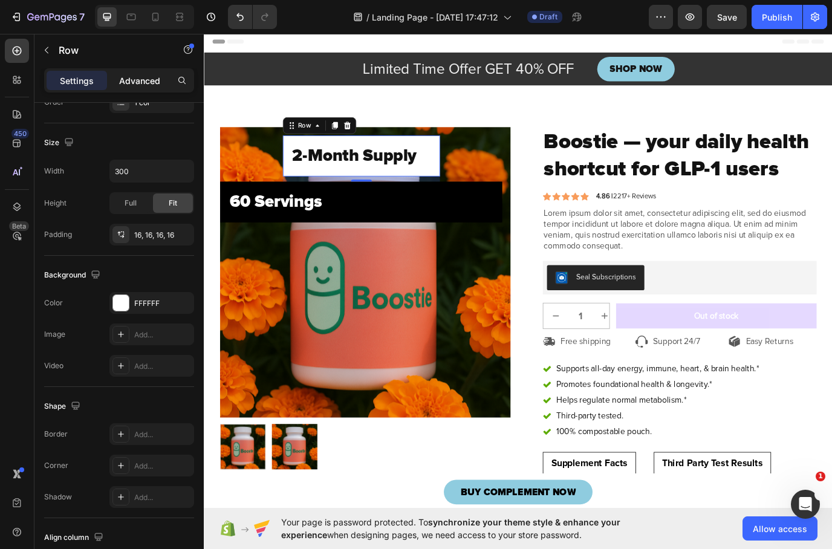
click at [135, 77] on p "Advanced" at bounding box center [139, 80] width 41 height 13
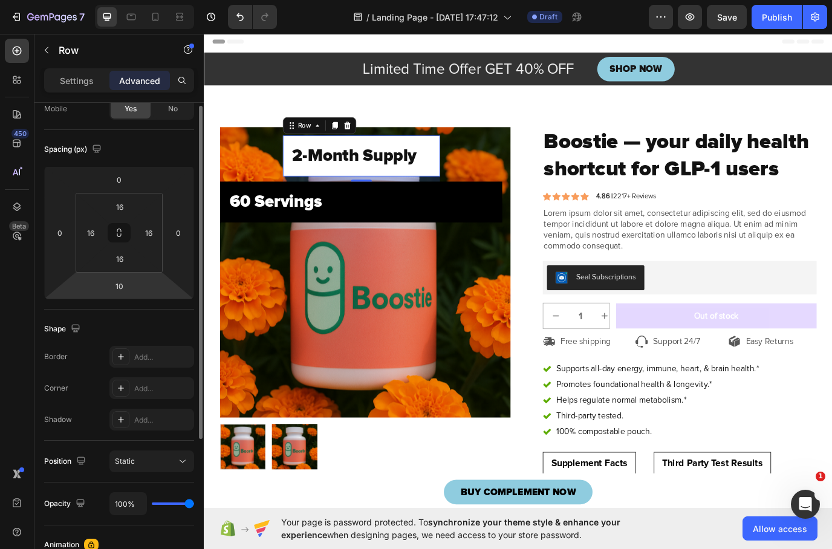
scroll to position [187, 0]
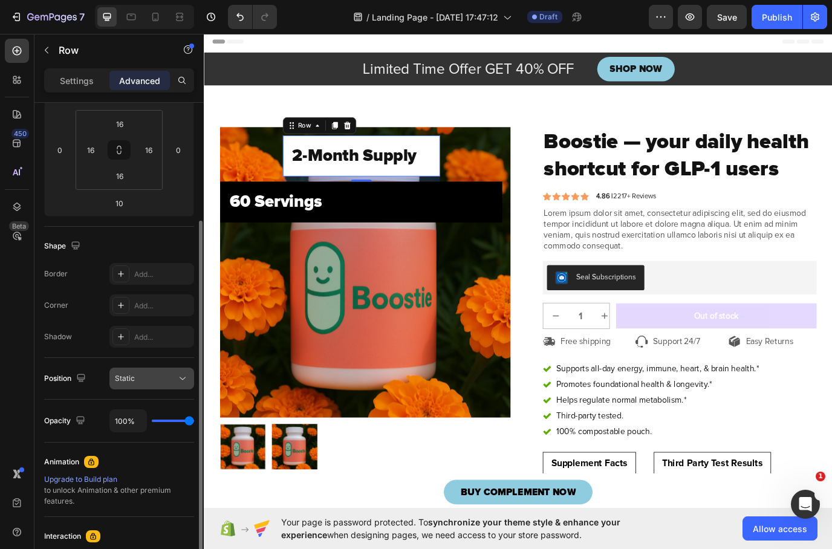
click at [154, 380] on div "Static" at bounding box center [146, 378] width 62 height 11
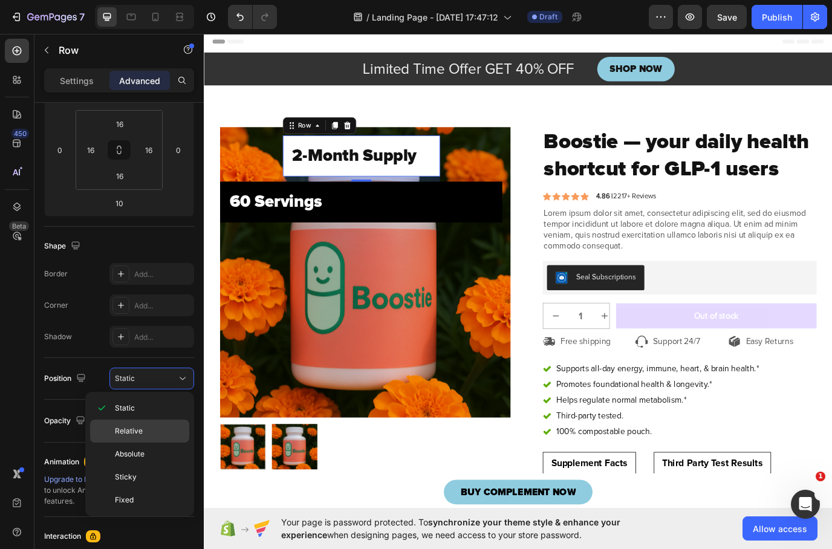
click at [137, 427] on span "Relative" at bounding box center [129, 431] width 28 height 11
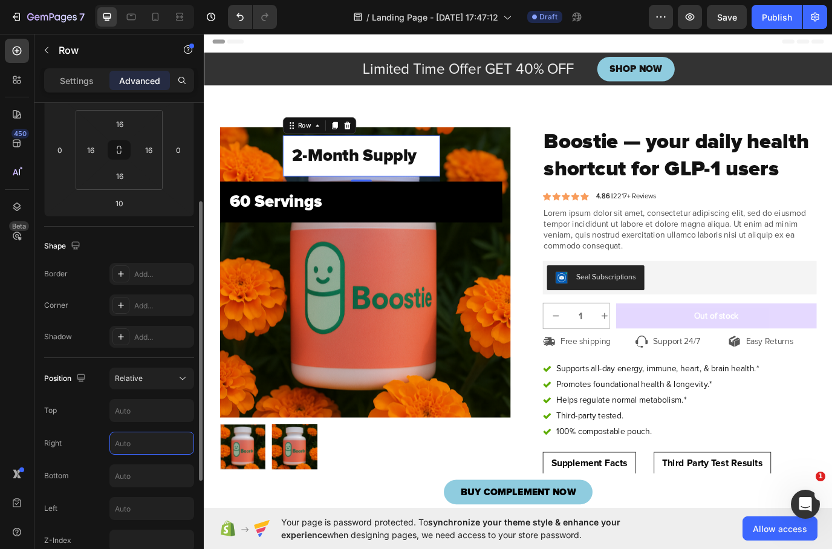
click at [148, 443] on input "text" at bounding box center [151, 444] width 83 height 22
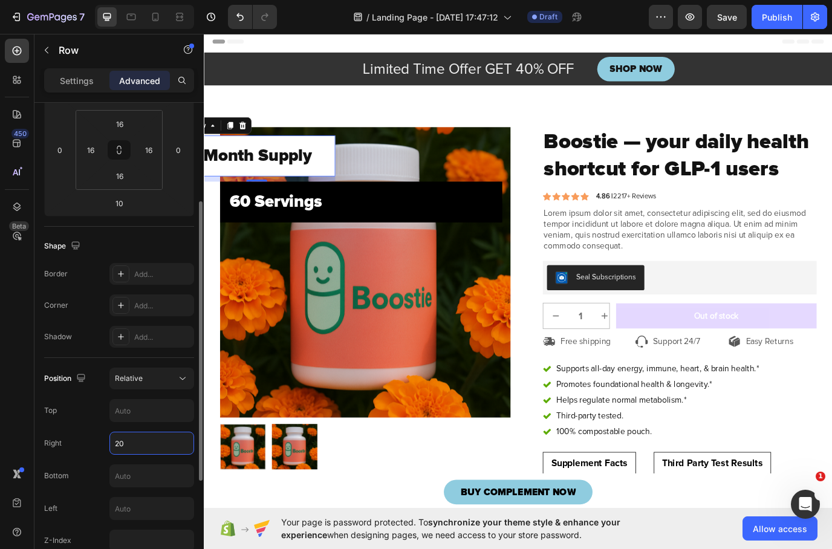
type input "2"
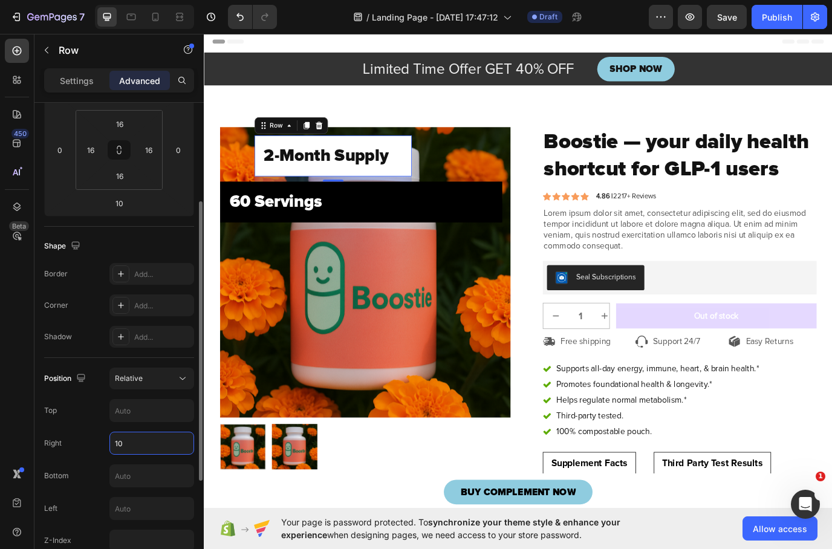
type input "1"
type input "2"
type input "3"
type input "2"
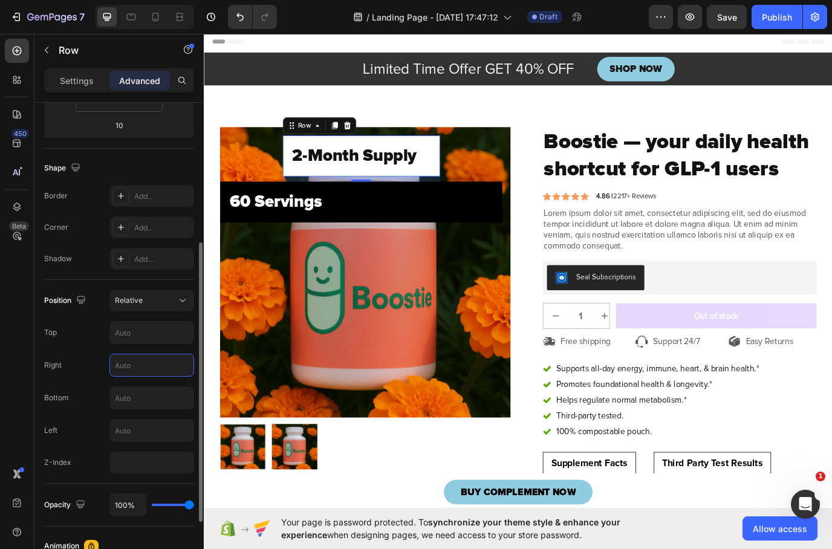
scroll to position [322, 0]
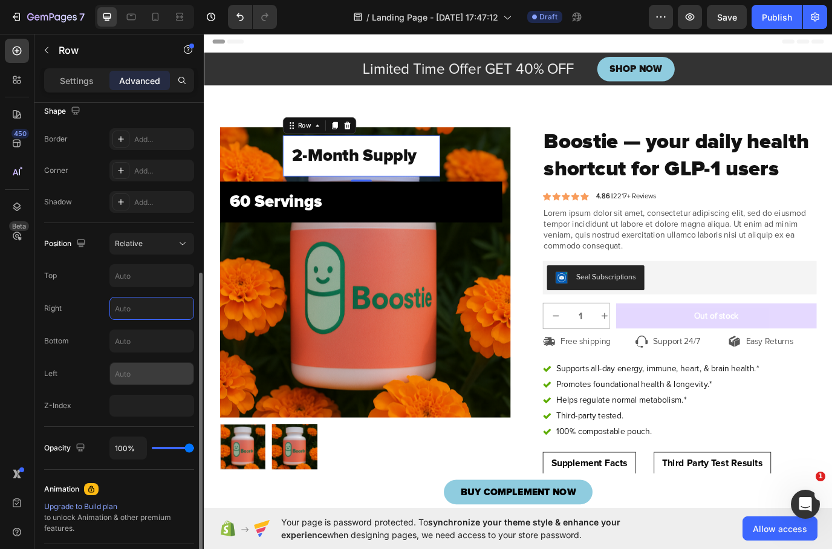
click at [140, 379] on input "text" at bounding box center [151, 374] width 83 height 22
click at [115, 372] on input "0" at bounding box center [151, 374] width 83 height 22
click at [115, 373] on input "0" at bounding box center [151, 374] width 83 height 22
click at [123, 374] on input "0" at bounding box center [151, 374] width 83 height 22
click at [123, 373] on input "0" at bounding box center [151, 374] width 83 height 22
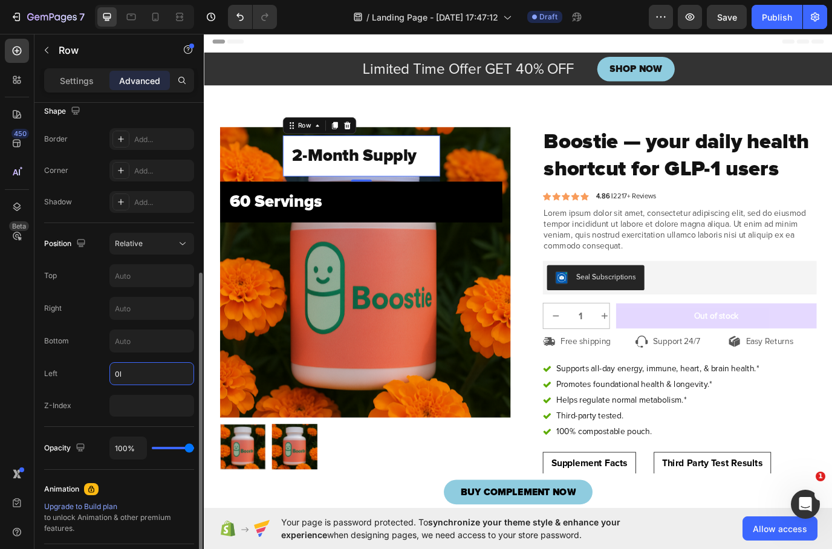
type input "0"
type input "Left"
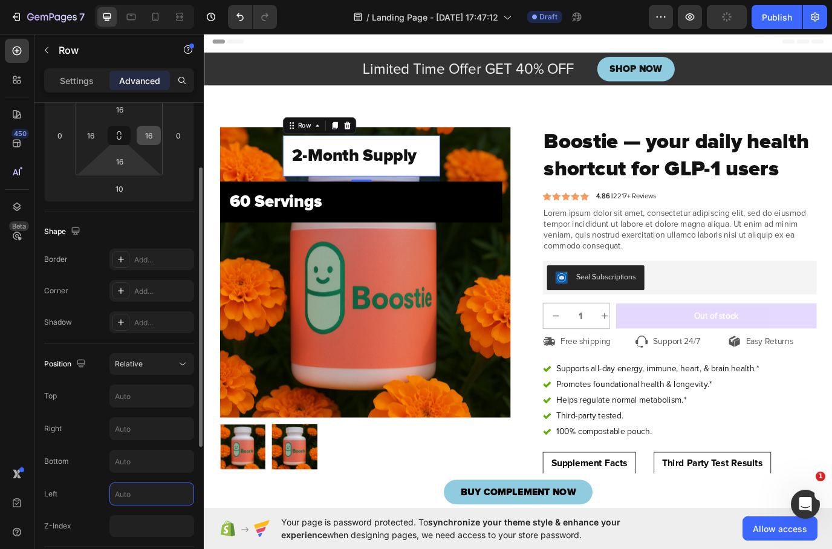
scroll to position [146, 0]
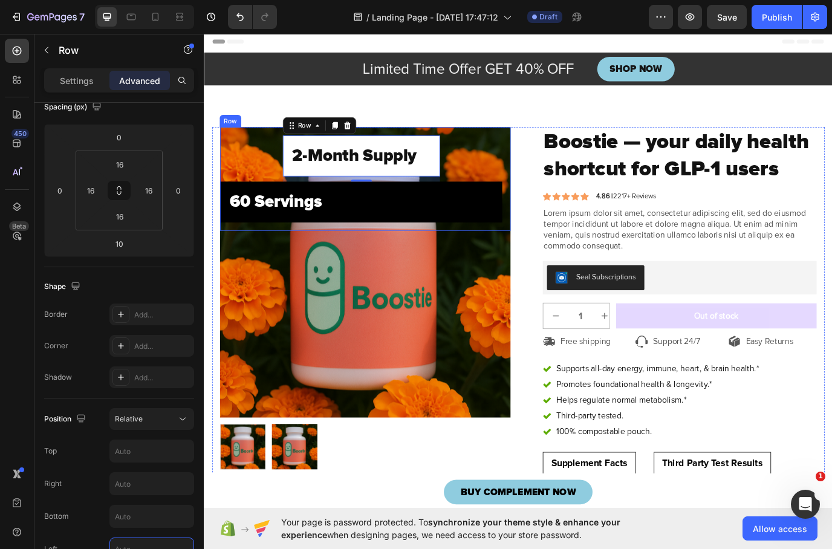
click at [247, 182] on div "2-Month Supply Heading Row 10 ⁠⁠⁠⁠⁠⁠⁠ 60 Servings Heading Row" at bounding box center [385, 202] width 326 height 100
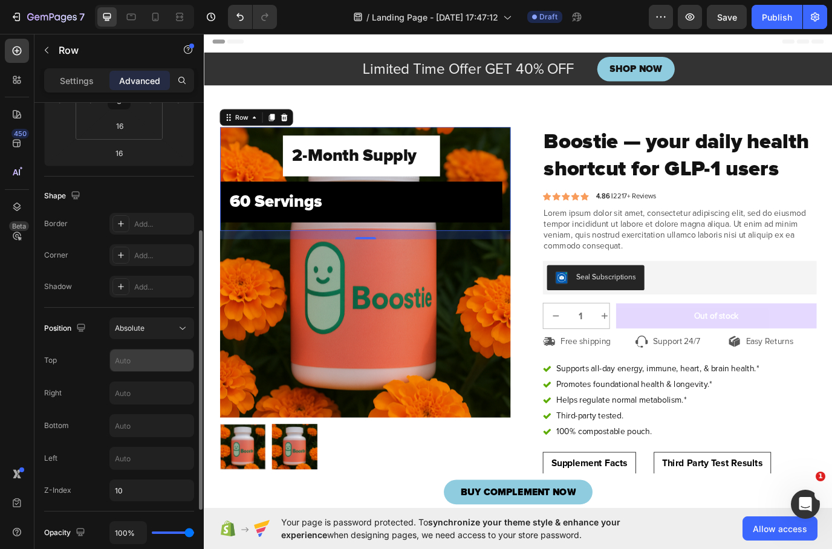
scroll to position [382, 0]
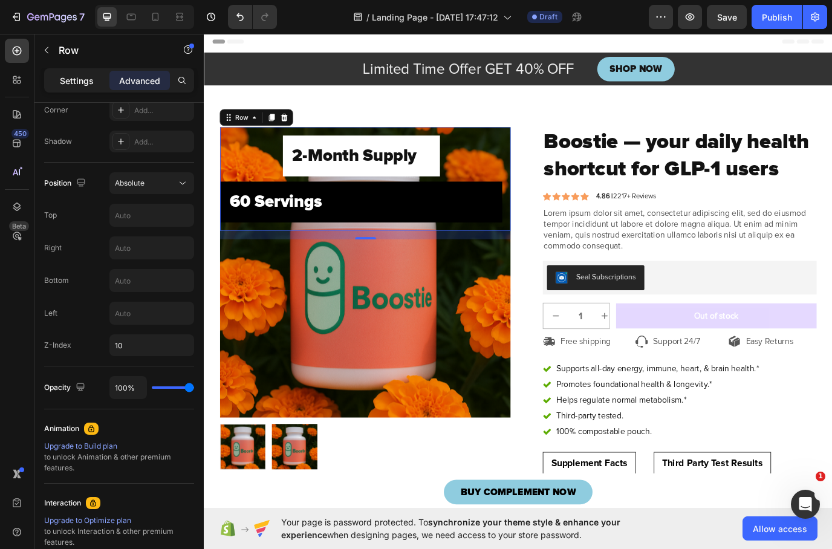
click at [73, 83] on p "Settings" at bounding box center [77, 80] width 34 height 13
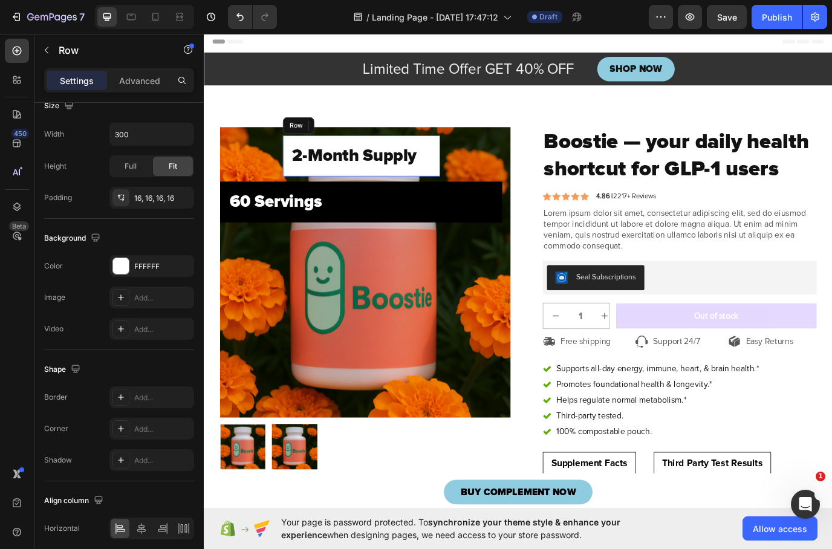
click at [468, 159] on div "2-Month Supply Heading Row" at bounding box center [386, 175] width 182 height 47
click at [336, 141] on icon at bounding box center [335, 140] width 4 height 2
click at [308, 140] on icon at bounding box center [305, 141] width 10 height 10
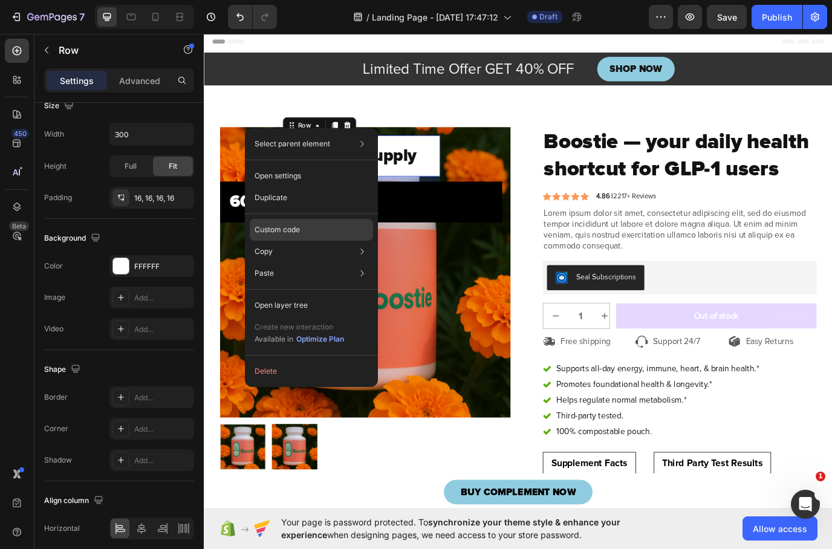
click at [301, 263] on div "Custom code" at bounding box center [311, 274] width 123 height 22
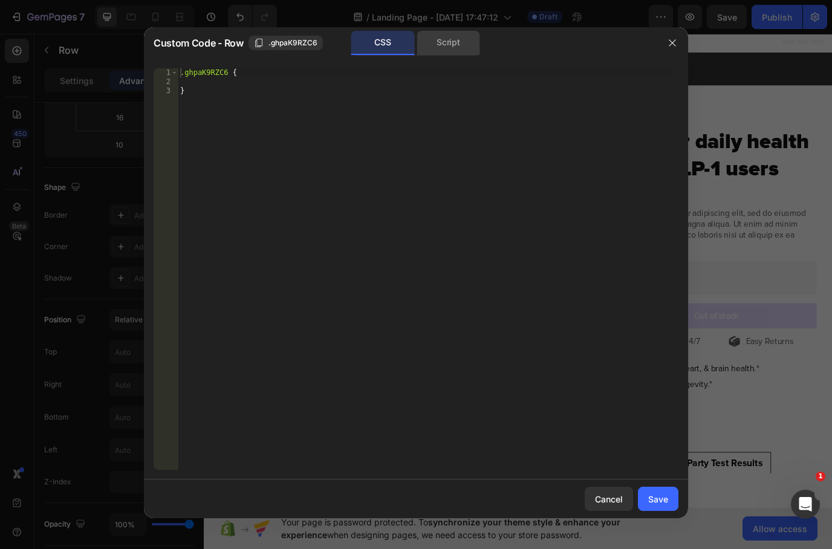
click at [430, 42] on div "Script" at bounding box center [449, 43] width 64 height 24
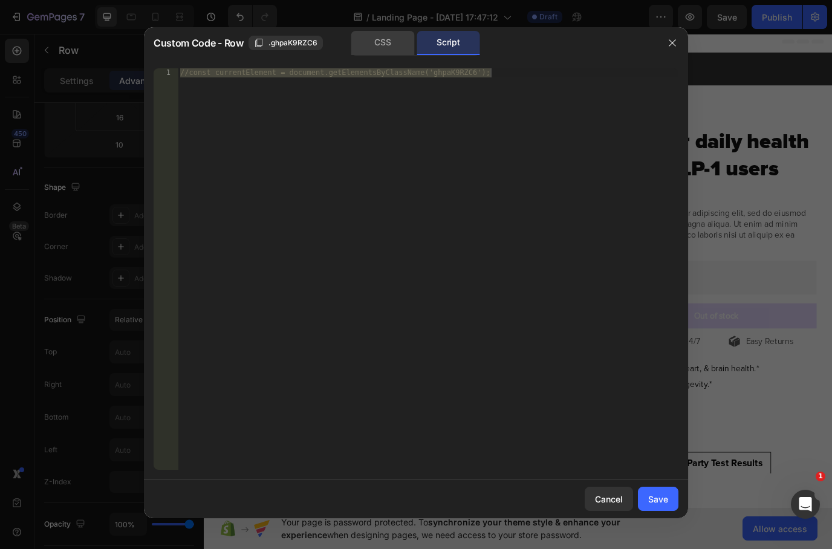
click at [378, 44] on div "CSS" at bounding box center [384, 43] width 64 height 24
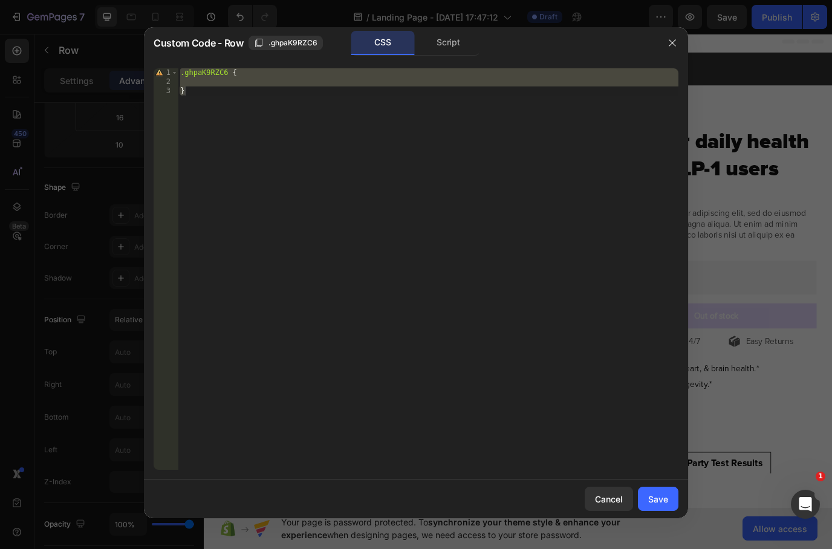
type textarea "abcde fg"
click at [221, 84] on div ".ghpaK9RZC6 { }" at bounding box center [428, 302] width 501 height 468
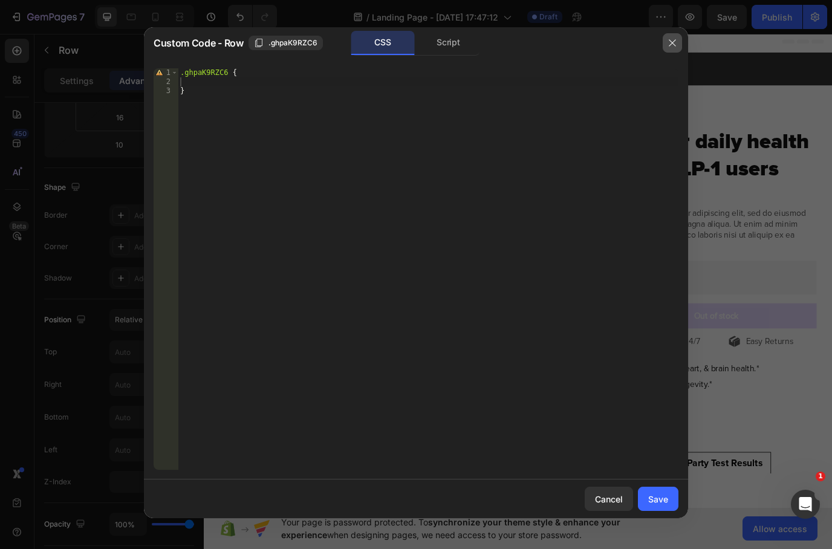
click at [678, 41] on button "button" at bounding box center [672, 42] width 19 height 19
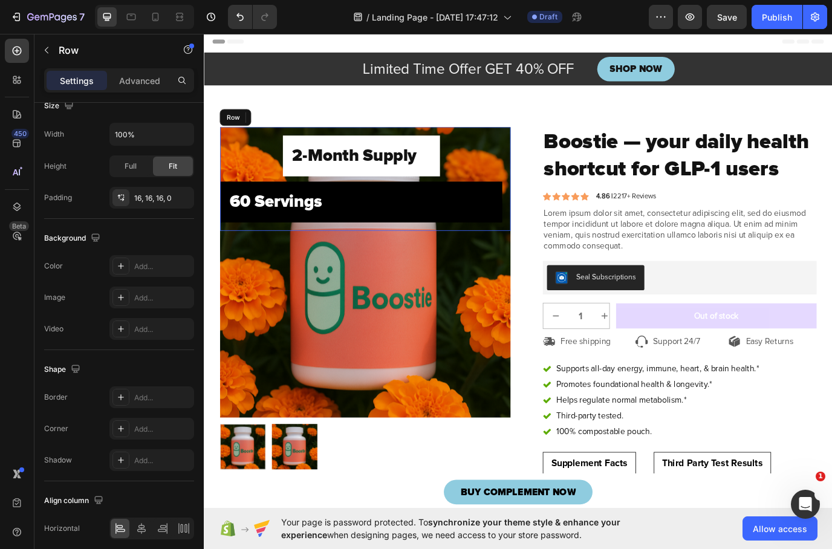
click at [240, 181] on div "2-Month Supply Heading Row 10 ⁠⁠⁠⁠⁠⁠⁠ 60 Servings Heading Row" at bounding box center [385, 202] width 326 height 100
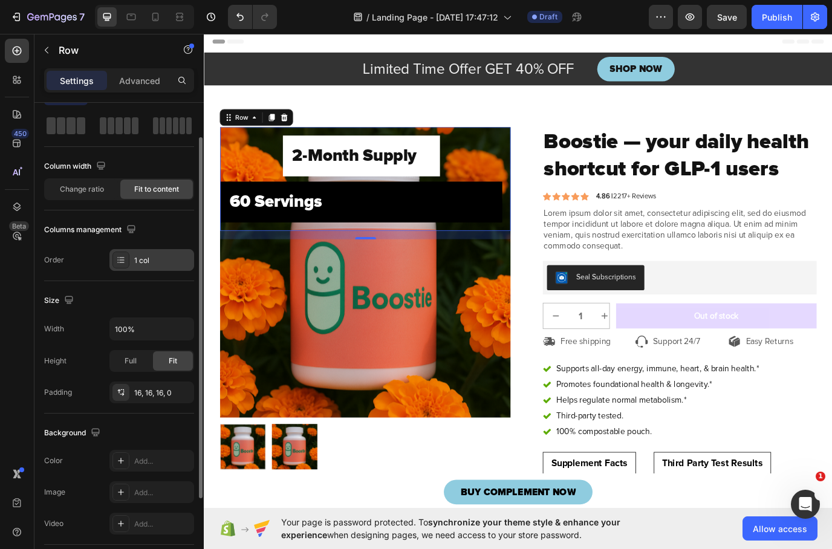
scroll to position [0, 0]
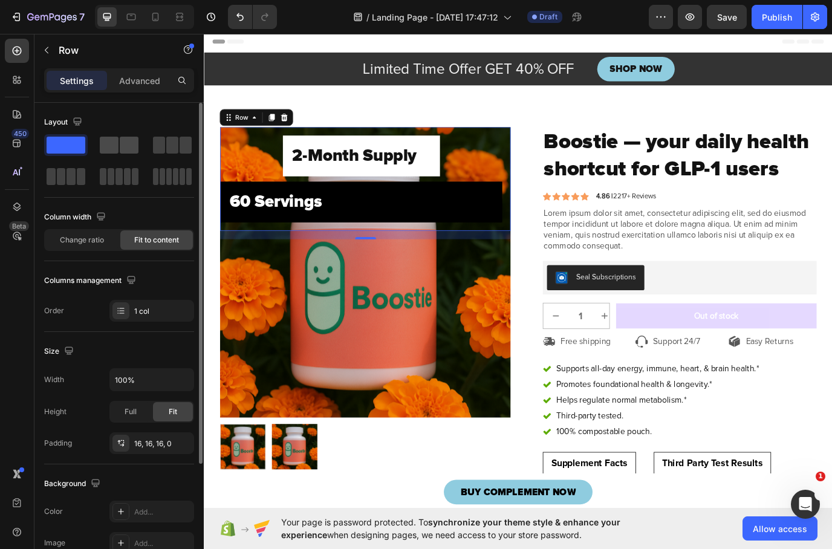
click at [123, 145] on span at bounding box center [129, 145] width 19 height 17
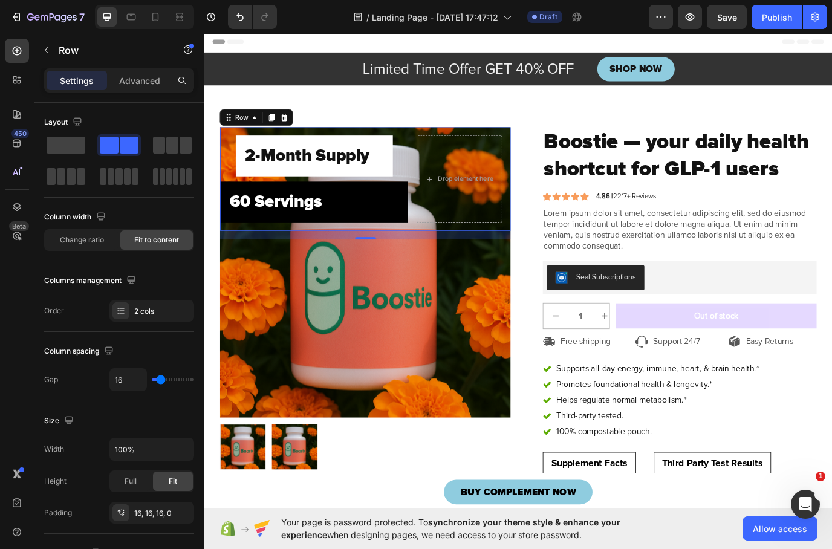
click at [231, 178] on div "2-Month Supply Heading Row ⁠⁠⁠⁠⁠⁠⁠ 60 Servings Heading Row" at bounding box center [330, 202] width 217 height 100
click at [128, 74] on p "Advanced" at bounding box center [139, 80] width 41 height 13
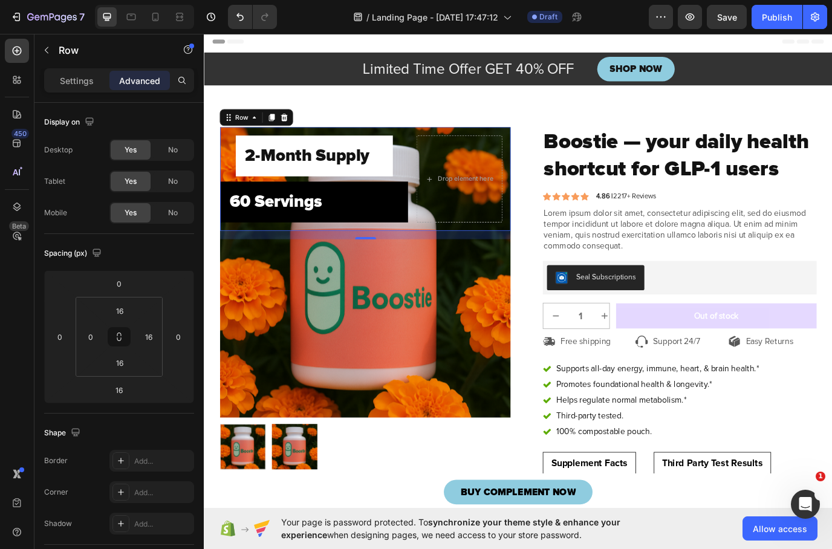
click at [439, 185] on div "2-Month Supply Heading Row ⁠⁠⁠⁠⁠⁠⁠ 60 Servings Heading Row" at bounding box center [330, 202] width 217 height 100
click at [76, 77] on p "Settings" at bounding box center [77, 80] width 34 height 13
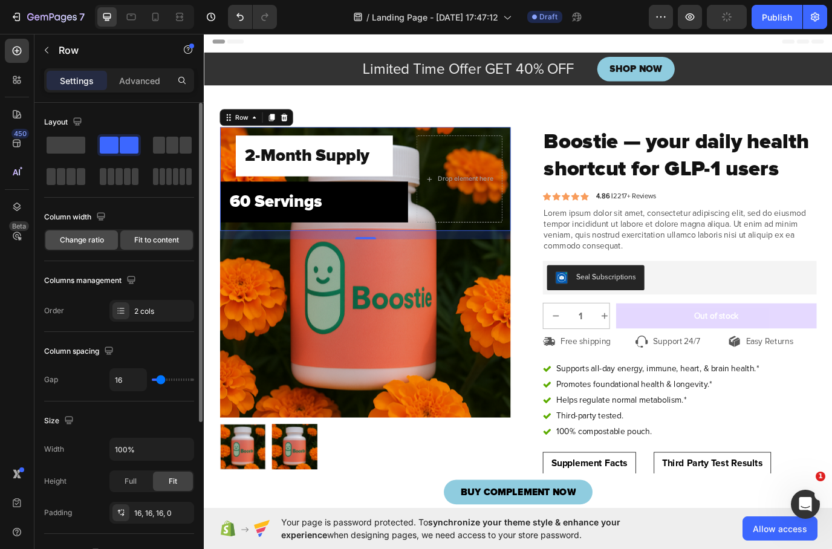
click at [96, 241] on span "Change ratio" at bounding box center [82, 240] width 44 height 11
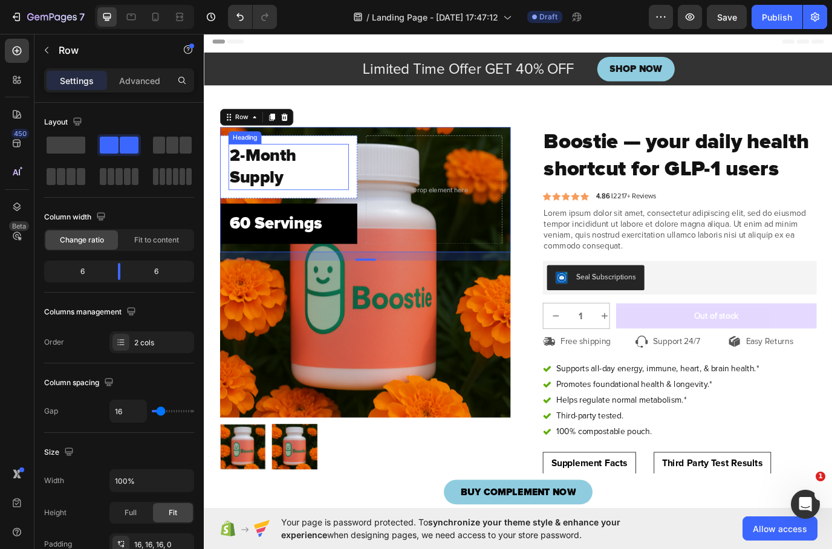
click at [293, 183] on strong "2-Month Supply" at bounding box center [271, 187] width 77 height 49
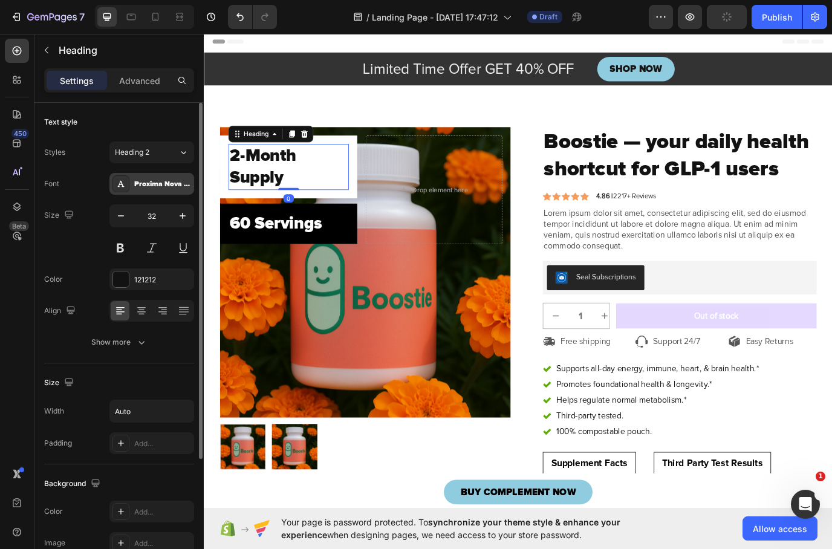
click at [171, 180] on div "Proxima Nova Black" at bounding box center [162, 184] width 57 height 11
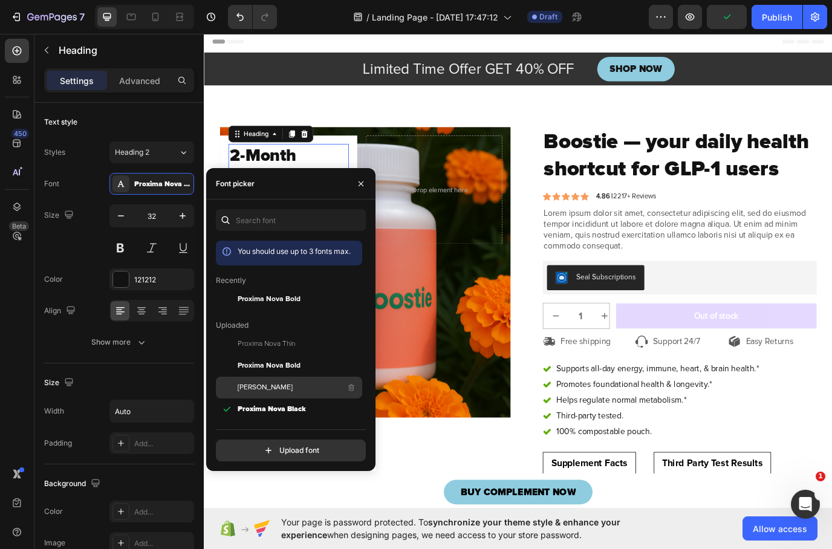
click at [277, 392] on span "[PERSON_NAME]" at bounding box center [265, 387] width 55 height 11
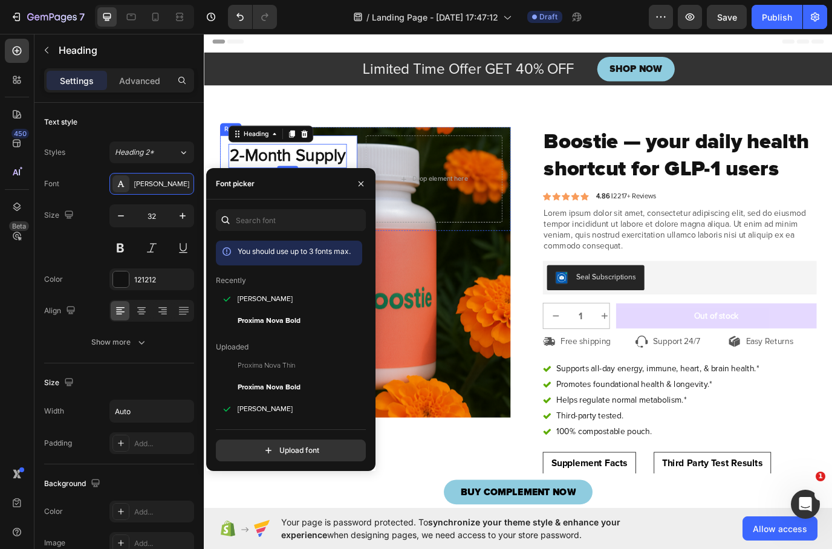
click at [374, 158] on div "2-Month Supply Heading 0 Row" at bounding box center [301, 175] width 159 height 47
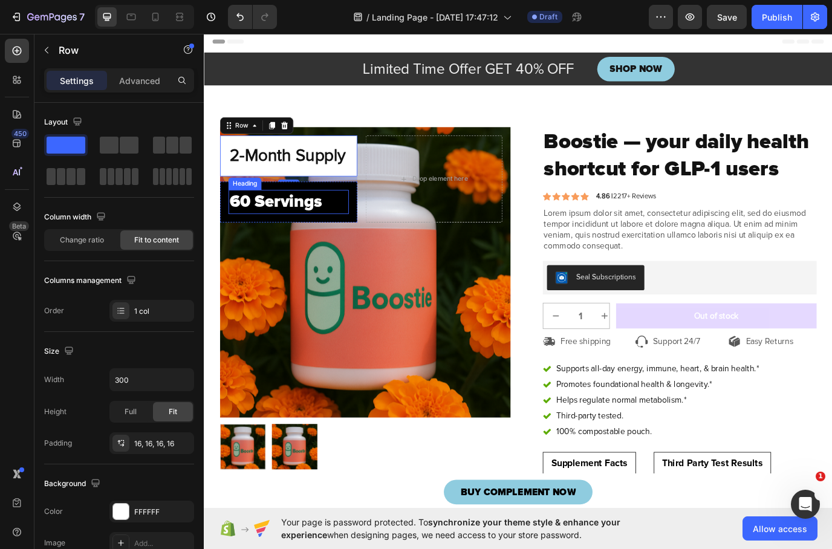
click at [340, 240] on strong "60 Servings" at bounding box center [286, 229] width 107 height 24
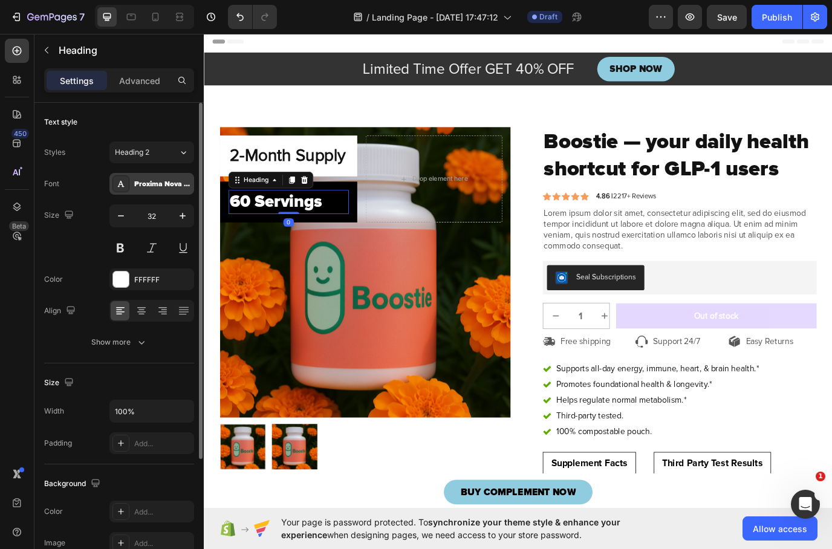
click at [160, 185] on div "Proxima Nova Black" at bounding box center [162, 184] width 57 height 11
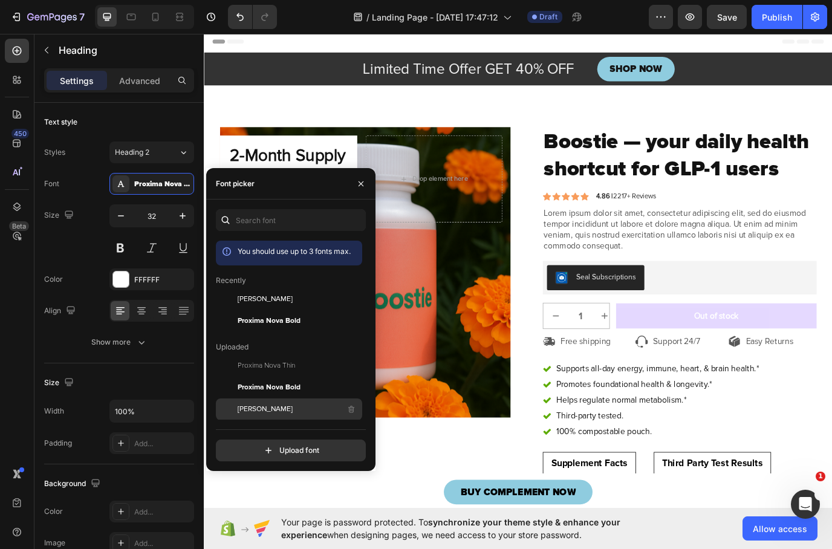
click at [265, 416] on div "[PERSON_NAME]" at bounding box center [299, 409] width 122 height 15
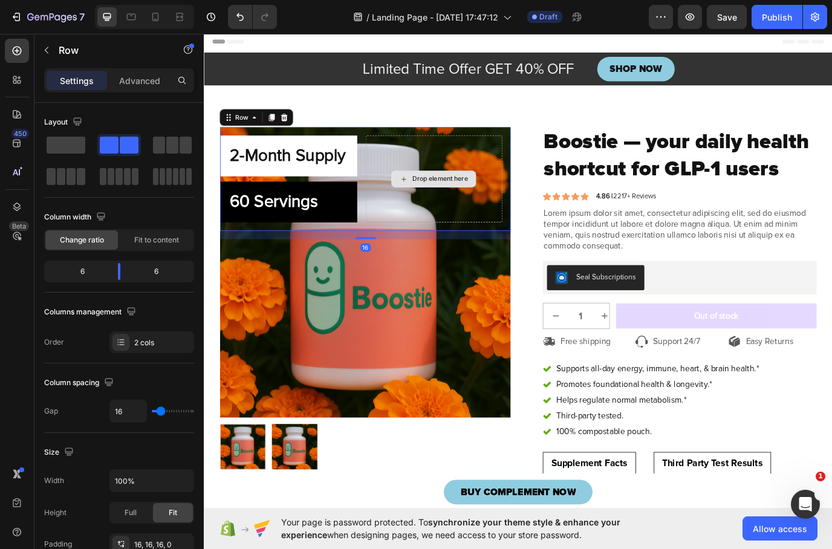
click at [449, 180] on div "Drop element here" at bounding box center [469, 202] width 159 height 100
click at [382, 221] on div "2-Month Supply Heading Row ⁠⁠⁠⁠⁠⁠⁠ 60 Servings Heading Row Drop element here Ro…" at bounding box center [390, 201] width 336 height 119
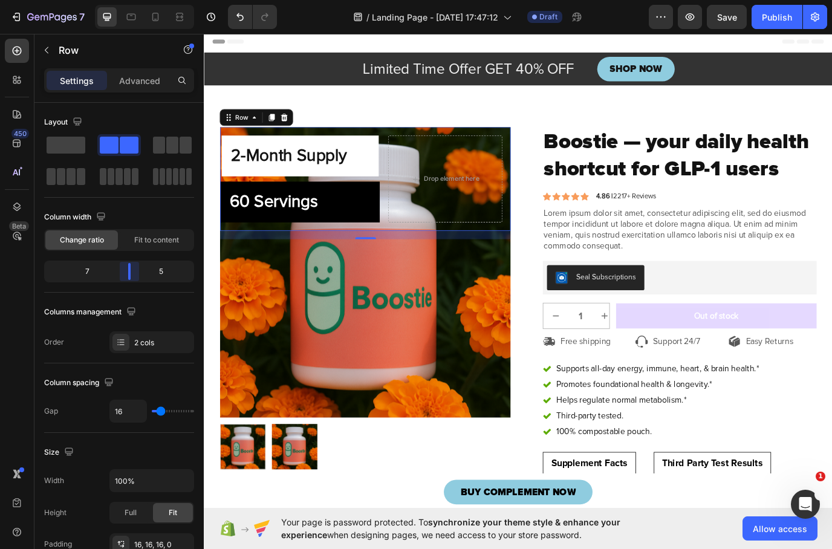
drag, startPoint x: 117, startPoint y: 272, endPoint x: 139, endPoint y: 270, distance: 22.5
click at [139, 0] on body "7 / Landing Page - [DATE] 17:47:12 Draft Preview Save Publish 450 Beta Sections…" at bounding box center [416, 0] width 832 height 0
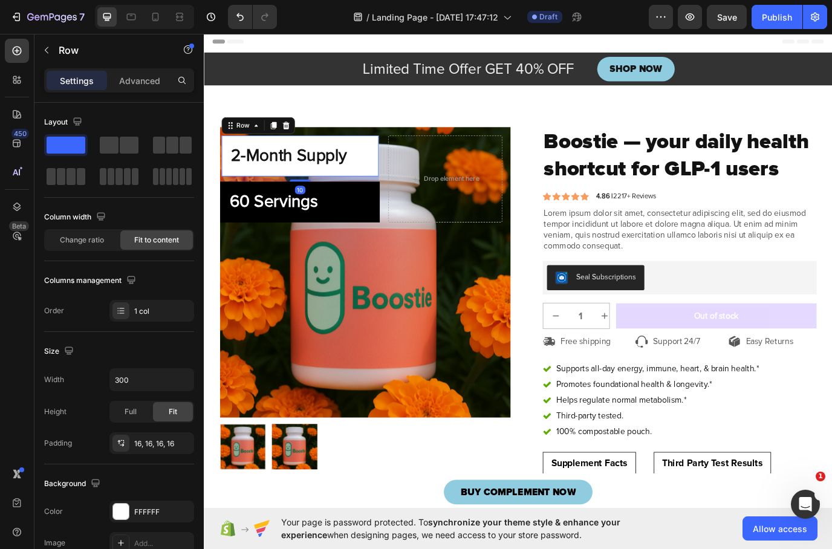
click at [399, 160] on div "2-Month Supply Heading Row 10" at bounding box center [315, 175] width 182 height 47
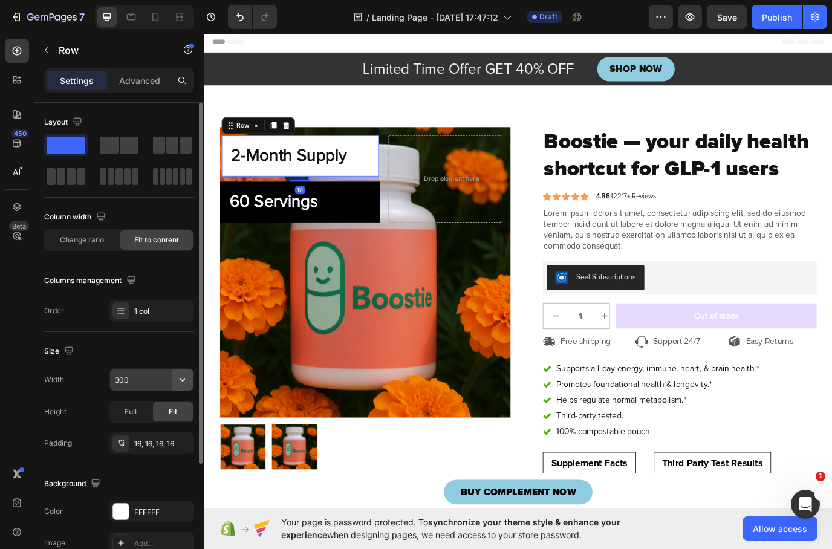
click at [182, 376] on icon "button" at bounding box center [183, 380] width 12 height 12
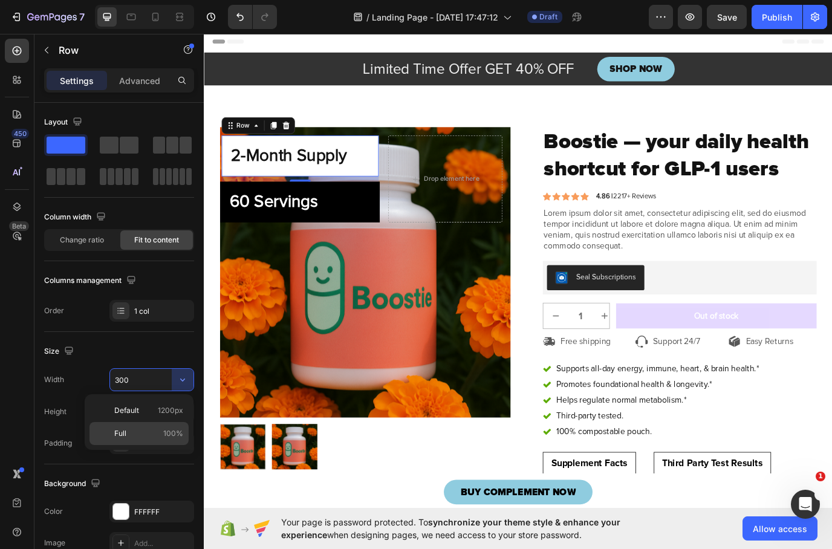
click at [128, 431] on p "Full 100%" at bounding box center [148, 433] width 69 height 11
type input "100%"
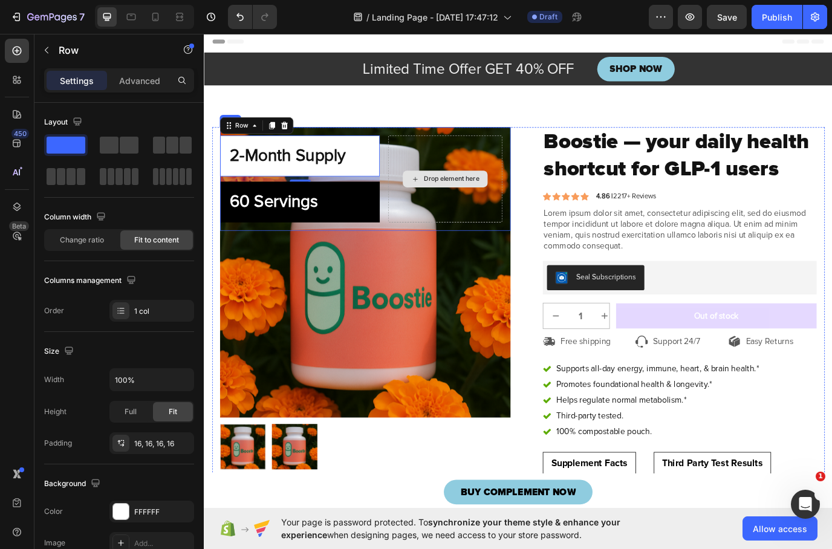
click at [485, 234] on div "Drop element here" at bounding box center [482, 202] width 132 height 100
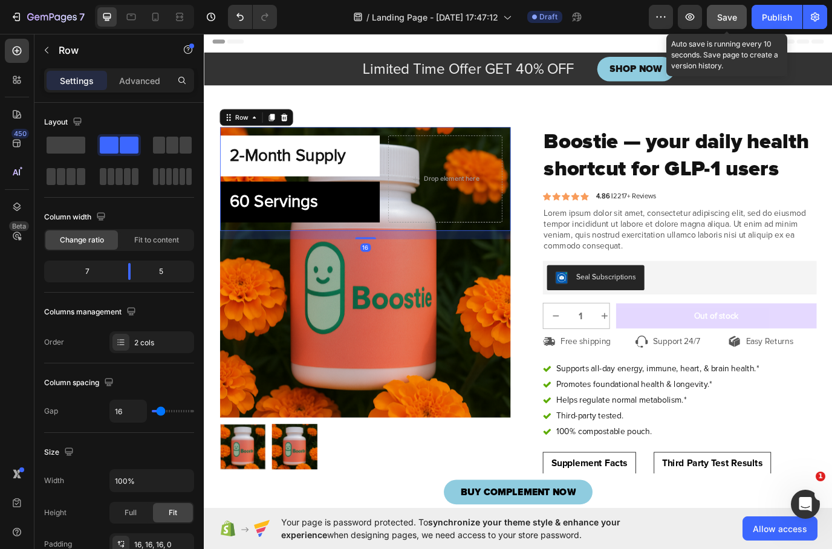
click at [727, 19] on span "Save" at bounding box center [728, 17] width 20 height 10
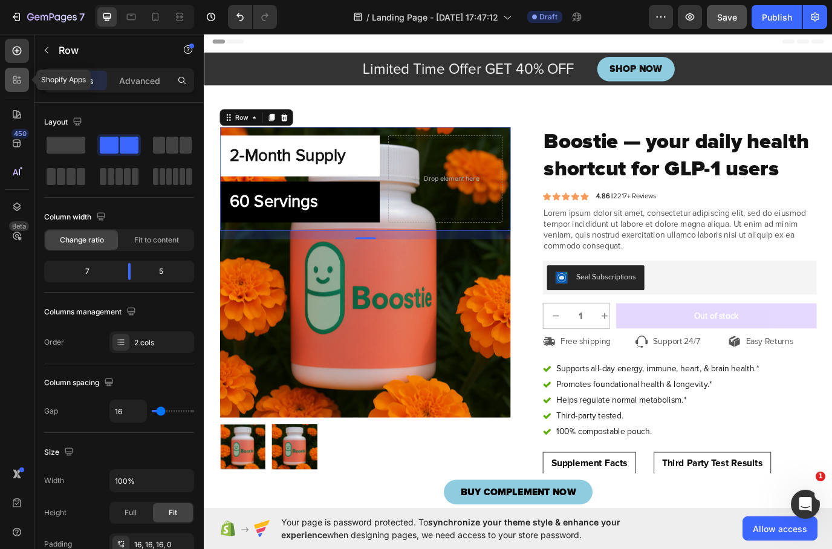
click at [15, 73] on div at bounding box center [17, 80] width 24 height 24
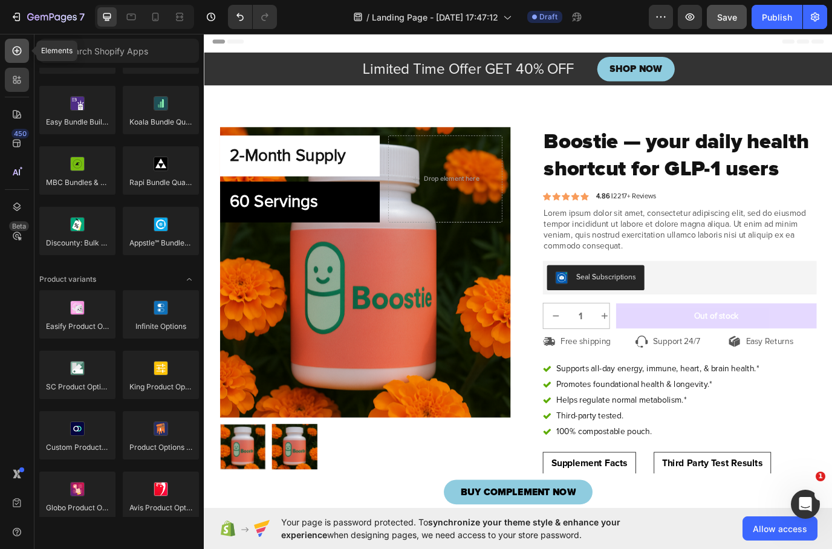
click at [19, 43] on div at bounding box center [17, 51] width 24 height 24
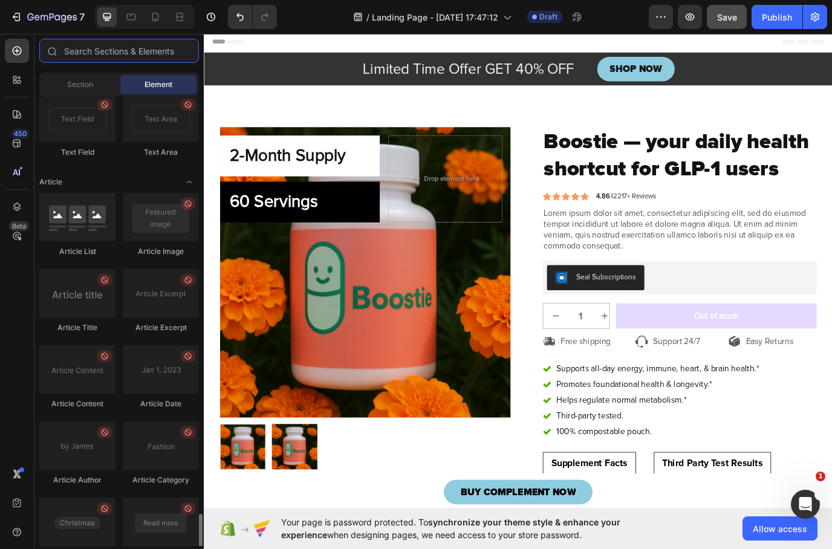
scroll to position [3090, 0]
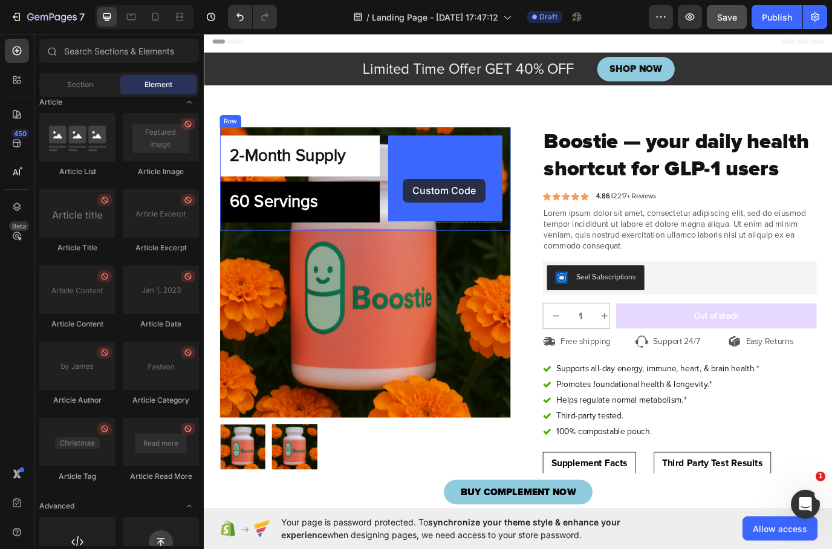
drag, startPoint x: 297, startPoint y: 485, endPoint x: 434, endPoint y: 201, distance: 314.4
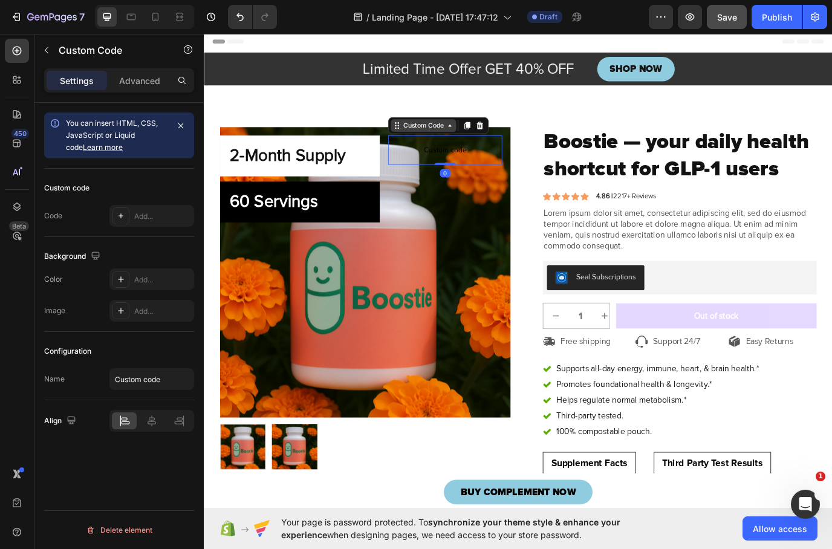
click at [471, 137] on div "Custom Code" at bounding box center [456, 140] width 51 height 11
click at [492, 163] on span "Custom code" at bounding box center [482, 169] width 132 height 15
click at [491, 164] on span "Custom code" at bounding box center [482, 169] width 132 height 15
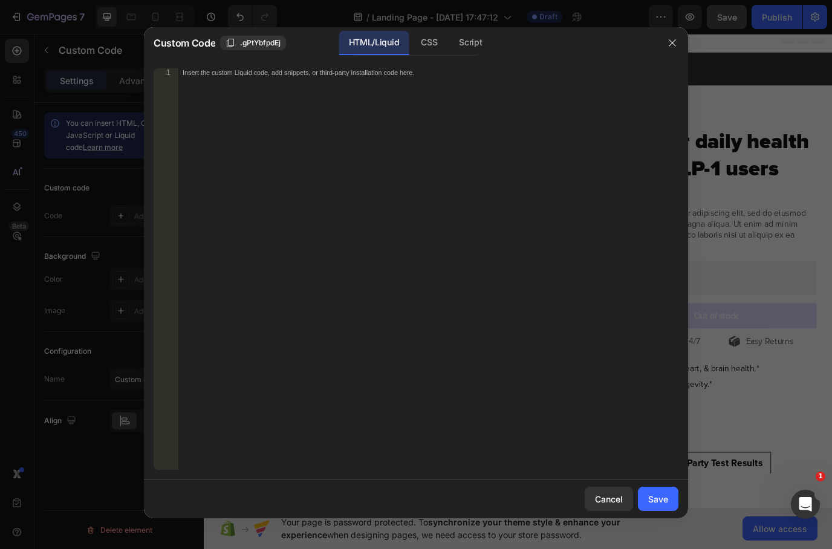
type textarea "abcde fg"
click at [309, 77] on div "Insert the custom Liquid code, add snippets, or third-party installation code h…" at bounding box center [428, 302] width 501 height 468
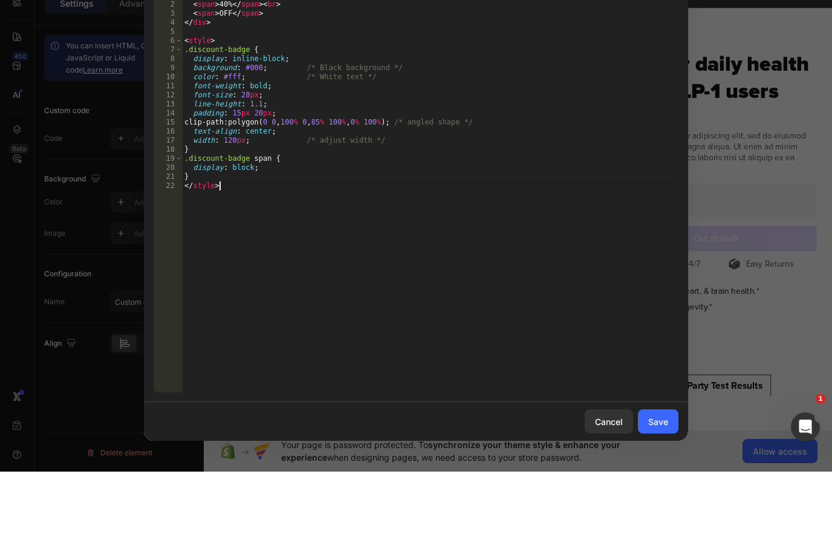
scroll to position [0, 0]
click at [662, 493] on div "Save" at bounding box center [659, 499] width 20 height 13
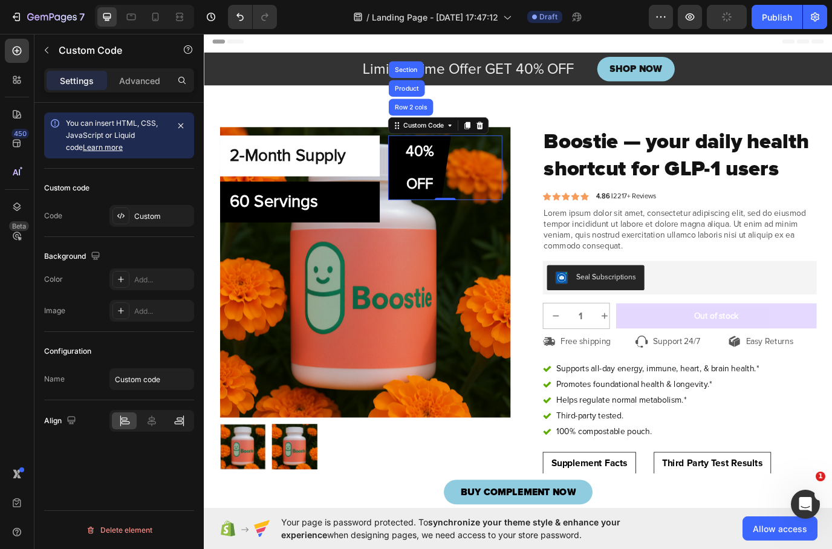
click at [181, 421] on icon at bounding box center [179, 421] width 12 height 12
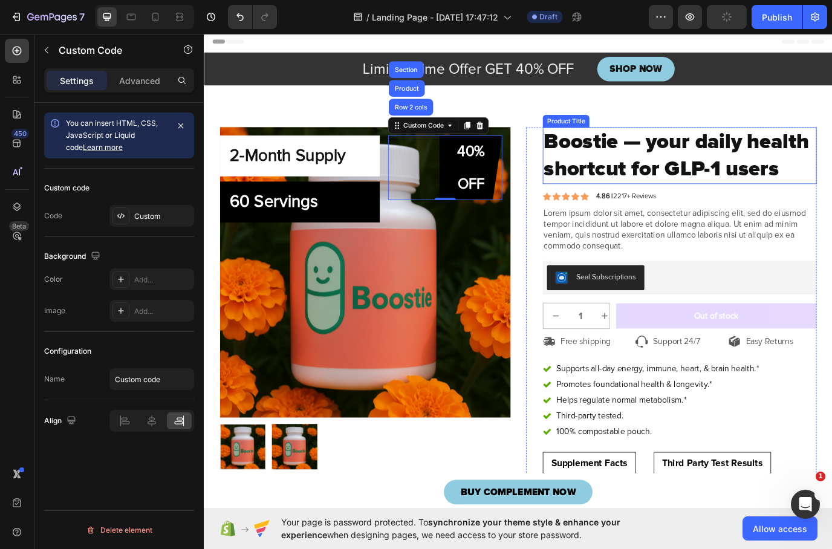
click at [613, 208] on h1 "Boostie — your daily health shortcut for GLP-1 users" at bounding box center [753, 174] width 316 height 65
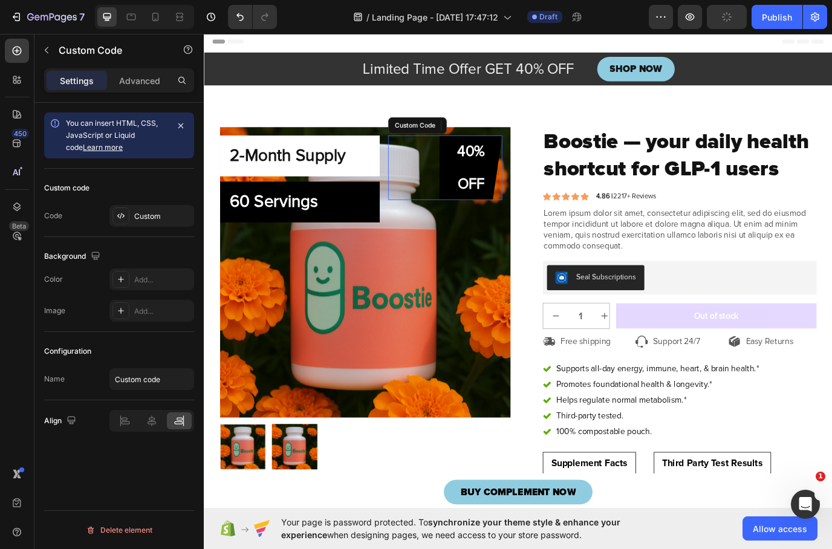
click at [543, 166] on div "40% OFF" at bounding box center [512, 189] width 73 height 74
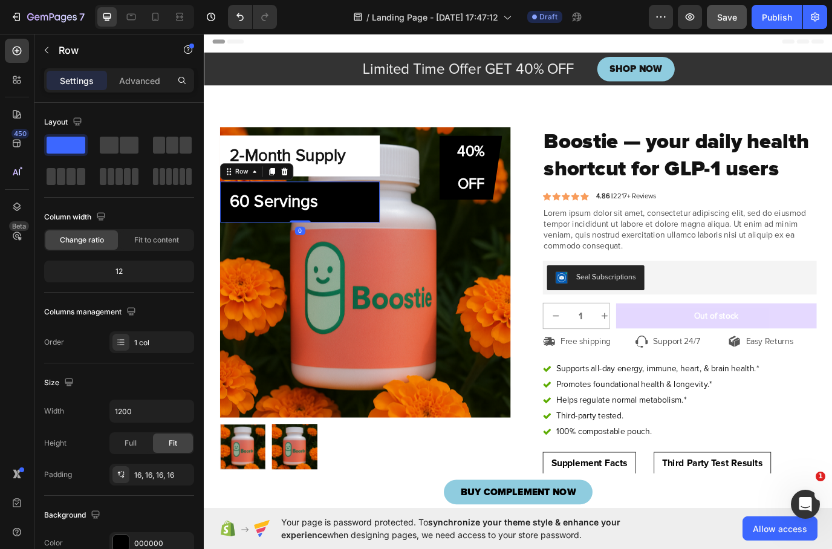
click at [376, 212] on div "⁠⁠⁠⁠⁠⁠⁠ 60 Servings Heading Row 0" at bounding box center [314, 228] width 185 height 47
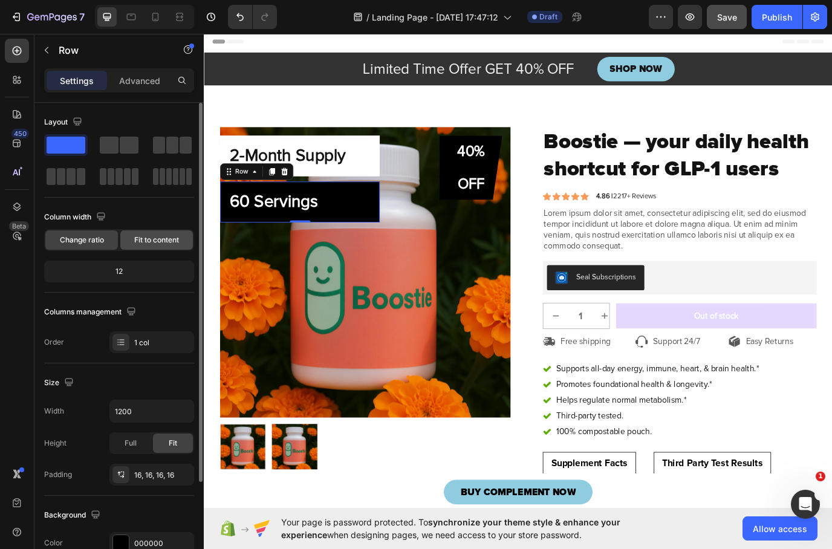
click at [160, 245] on span "Fit to content" at bounding box center [156, 240] width 45 height 11
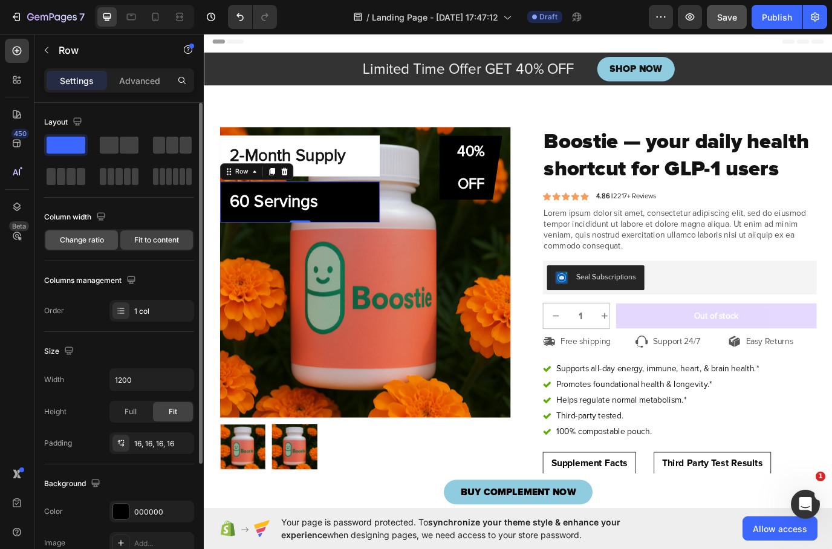
click at [91, 241] on span "Change ratio" at bounding box center [82, 240] width 44 height 11
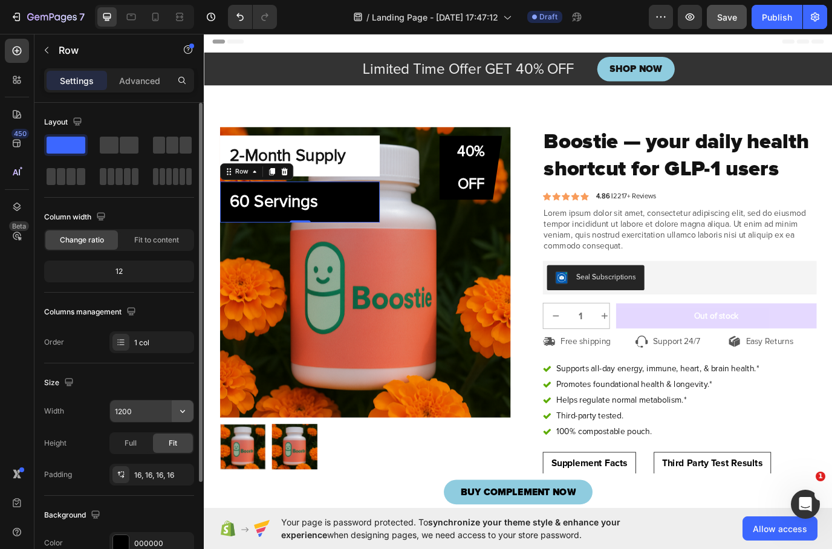
click at [175, 411] on button "button" at bounding box center [183, 412] width 22 height 22
click at [163, 412] on input "1200" at bounding box center [151, 412] width 83 height 22
click at [163, 411] on input "1200" at bounding box center [151, 412] width 83 height 22
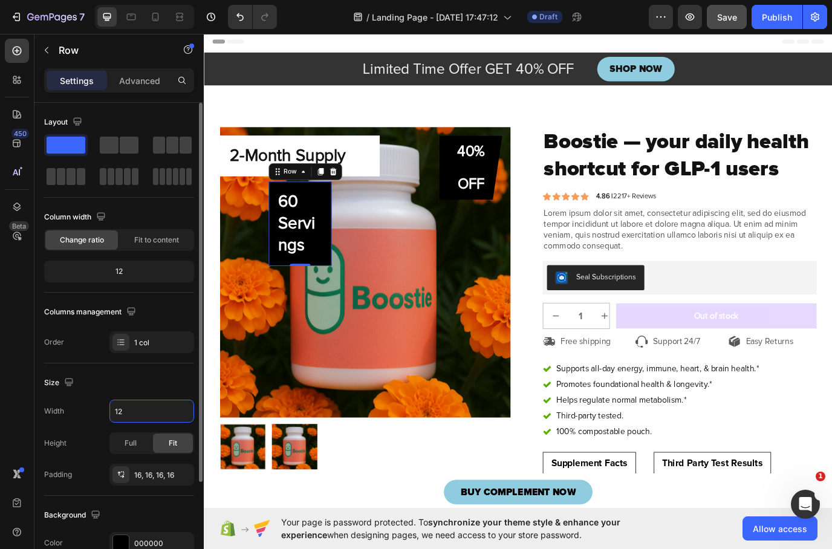
type input "1"
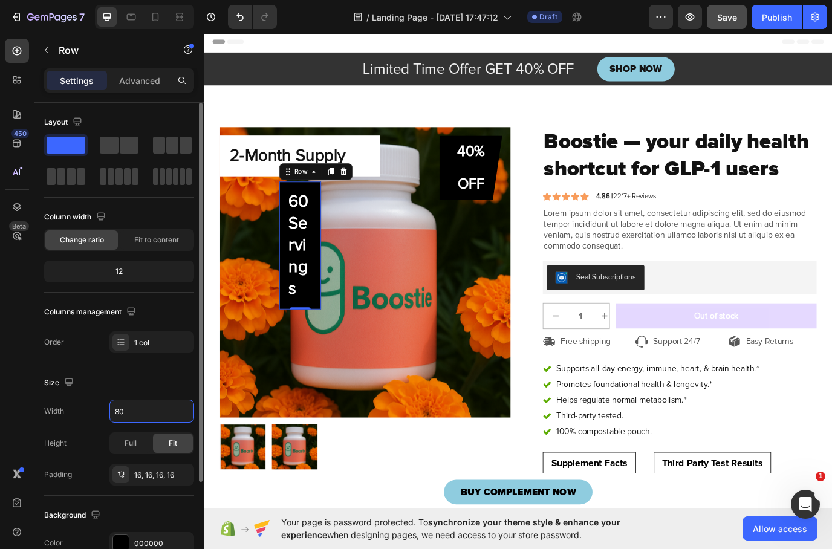
type input "80%"
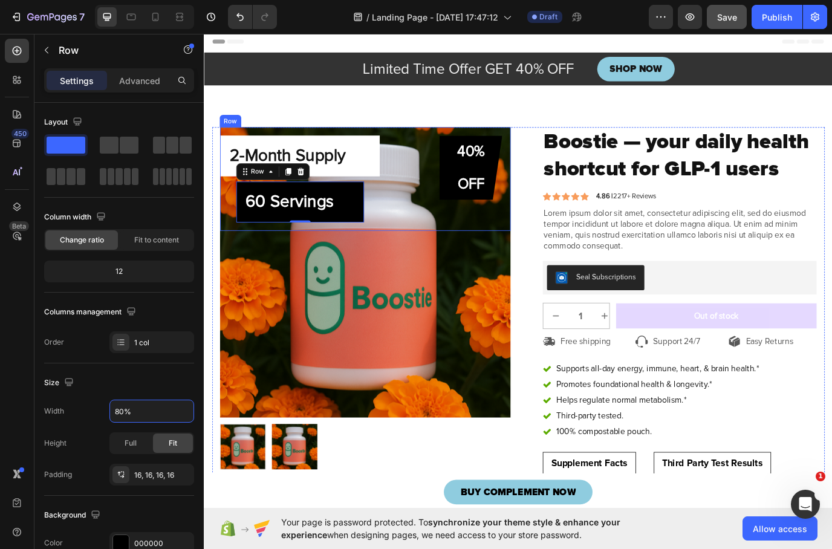
click at [235, 226] on div "2-Month Supply Heading Row ⁠⁠⁠⁠⁠⁠⁠ 60 Servings Heading Row 0" at bounding box center [314, 202] width 185 height 100
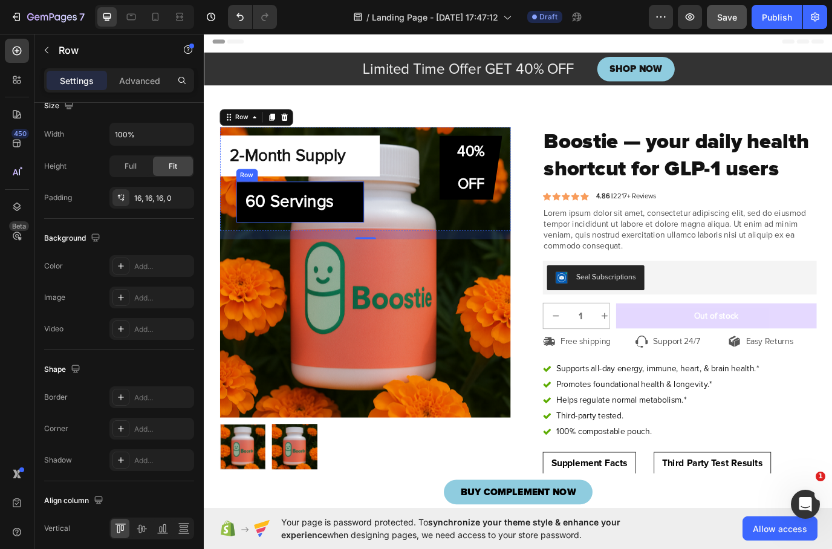
scroll to position [209, 0]
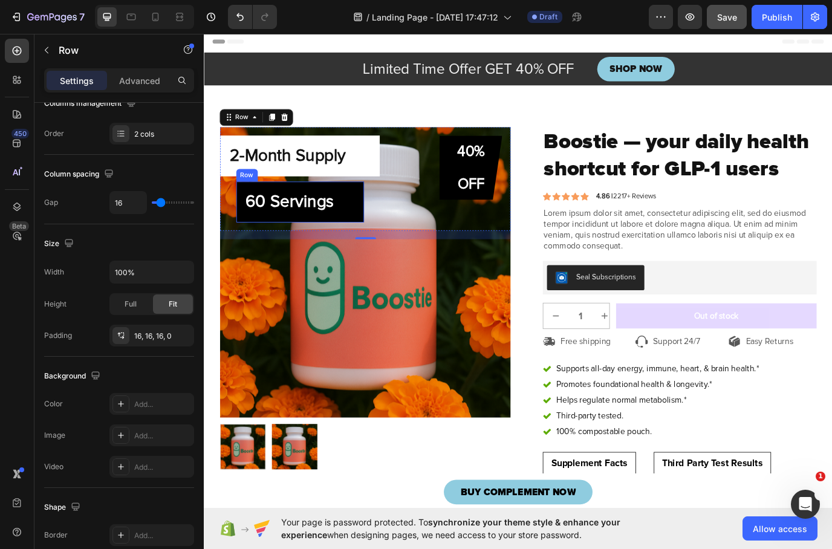
click at [387, 218] on div "⁠⁠⁠⁠⁠⁠⁠ 60 Servings Heading Row" at bounding box center [315, 228] width 148 height 47
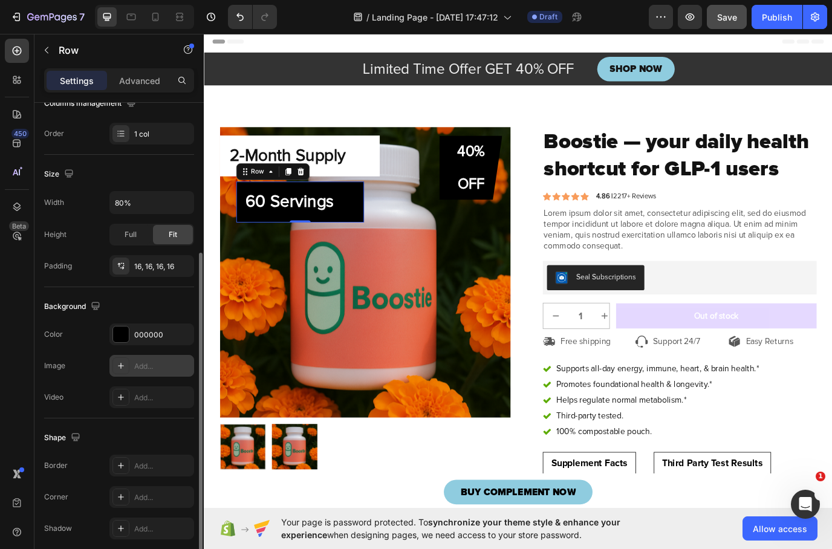
scroll to position [108, 0]
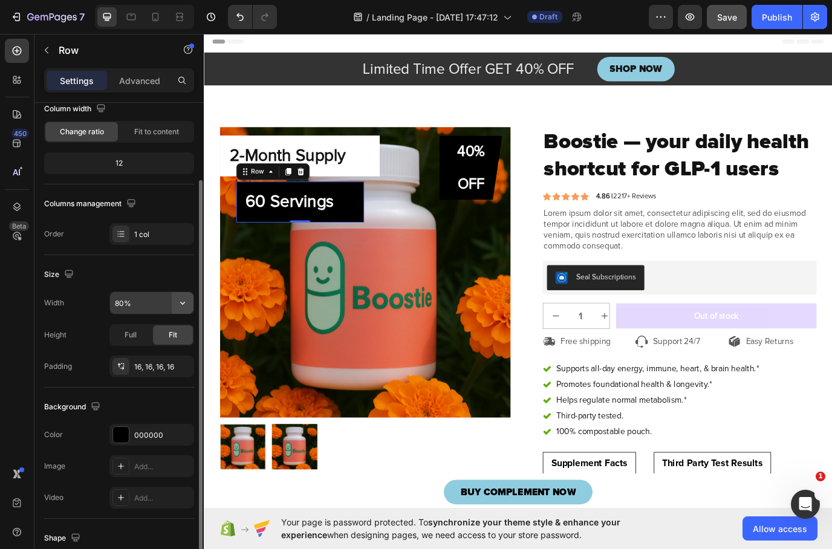
click at [180, 301] on icon "button" at bounding box center [183, 303] width 12 height 12
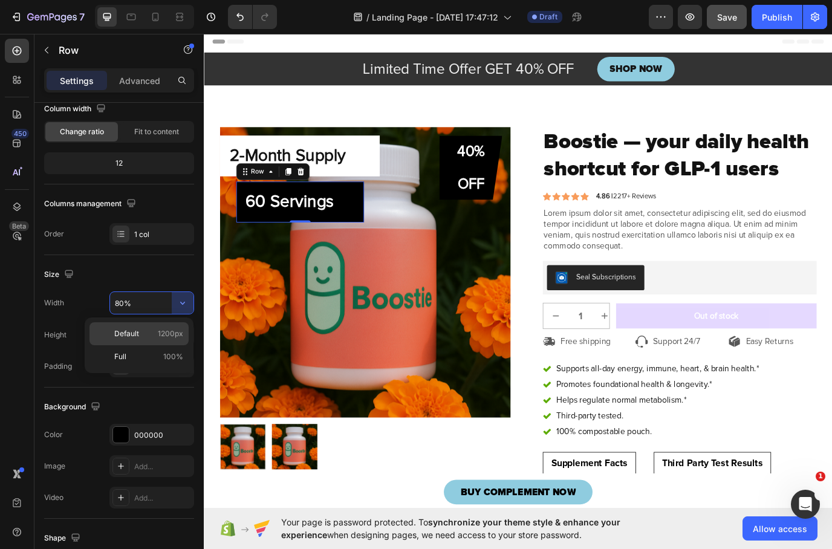
click at [133, 335] on span "Default" at bounding box center [126, 334] width 25 height 11
type input "1200"
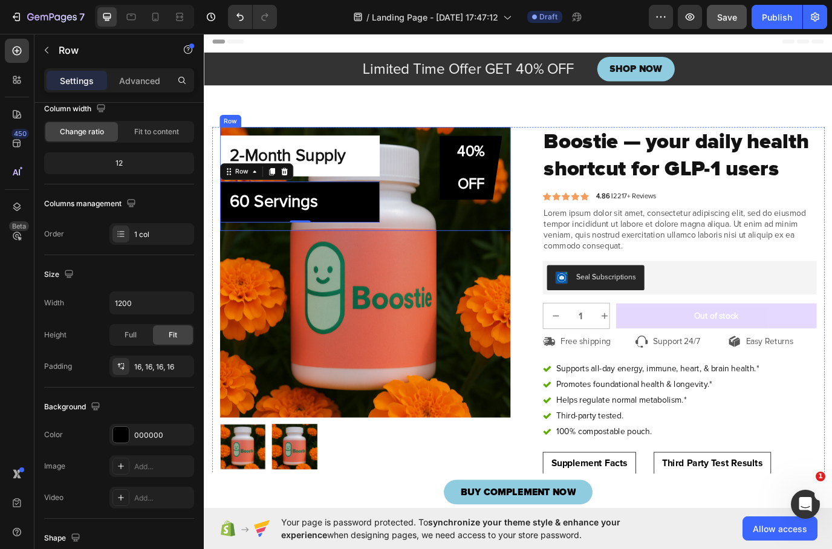
click at [428, 236] on div "40% OFF Custom Code" at bounding box center [482, 202] width 132 height 100
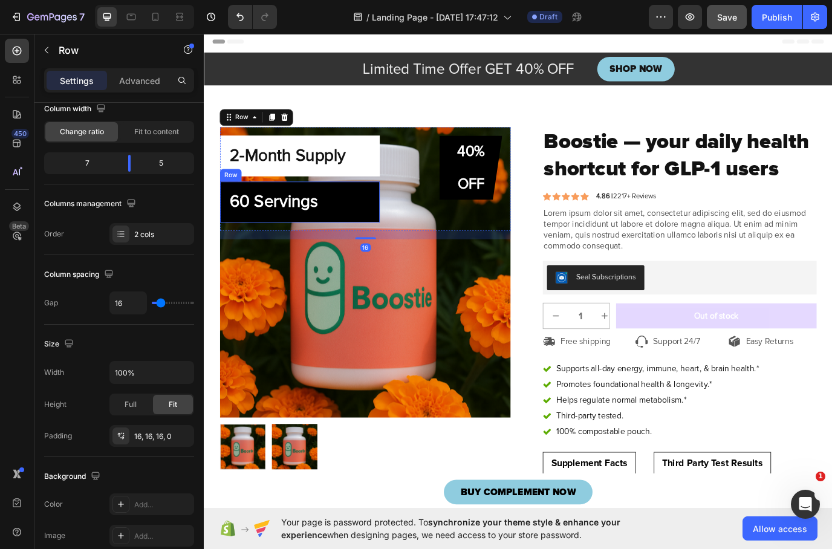
click at [401, 216] on div "⁠⁠⁠⁠⁠⁠⁠ 60 Servings Heading Row" at bounding box center [314, 228] width 185 height 47
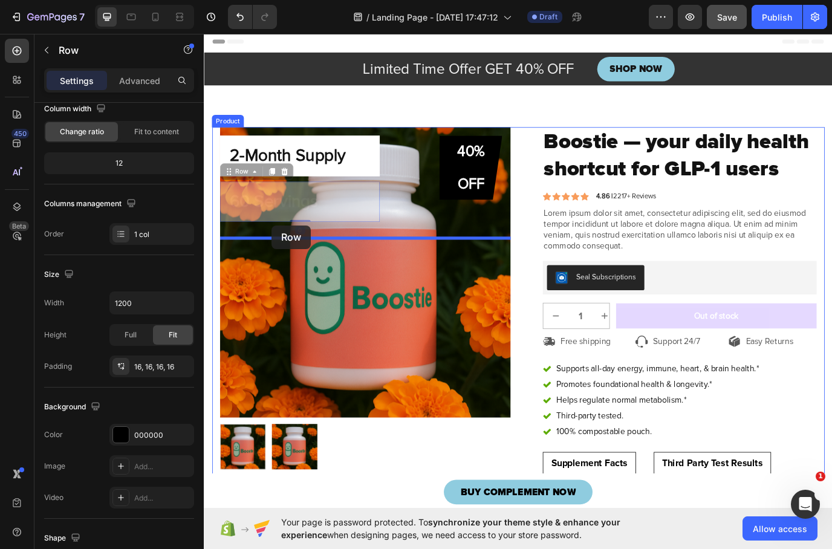
drag, startPoint x: 227, startPoint y: 194, endPoint x: 282, endPoint y: 255, distance: 81.8
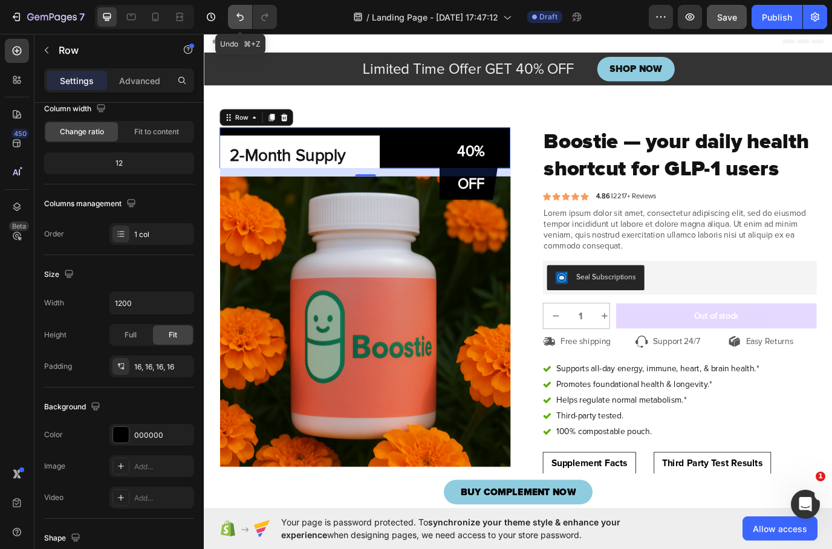
click at [241, 11] on icon "Undo/Redo" at bounding box center [240, 17] width 12 height 12
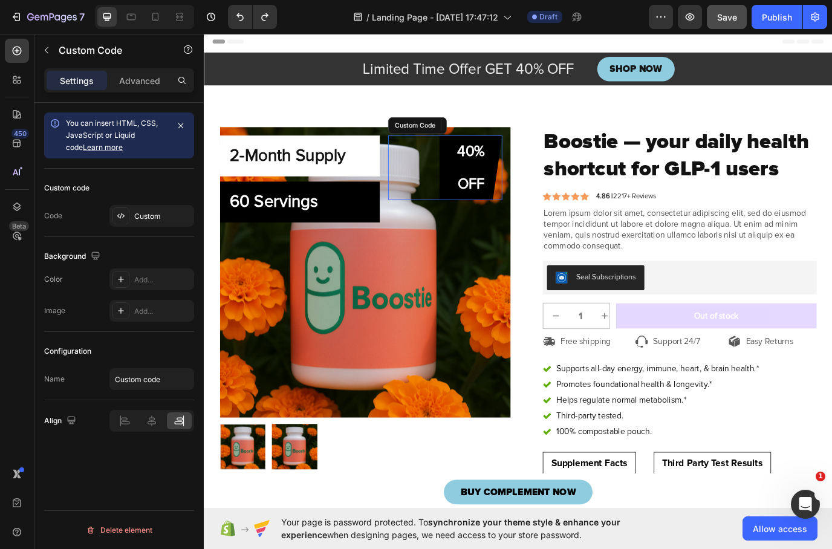
scroll to position [0, 0]
click at [515, 194] on div "40% OFF" at bounding box center [512, 189] width 73 height 74
click at [492, 198] on span "OFF" at bounding box center [512, 207] width 48 height 19
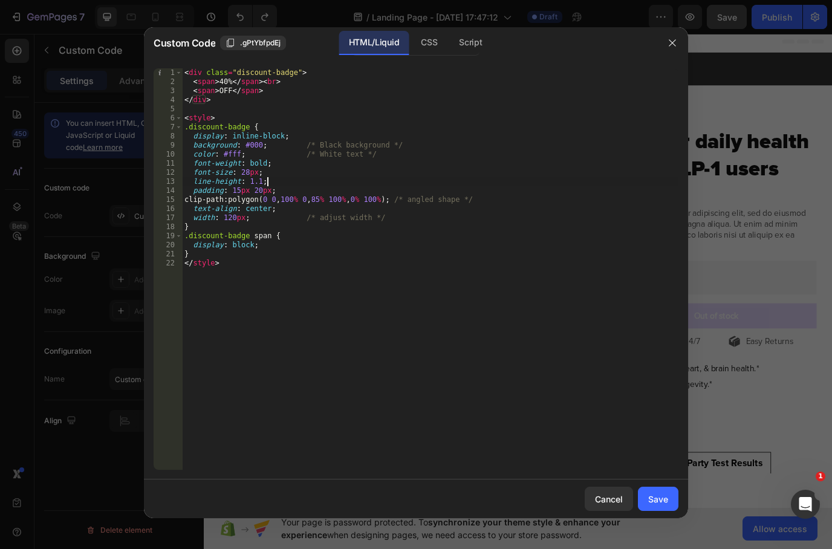
type textarea "abcde fg"
click at [338, 183] on div "< div class = "discount-badge" > < span > 40% </ span > < br > < span > OFF </ …" at bounding box center [430, 302] width 497 height 468
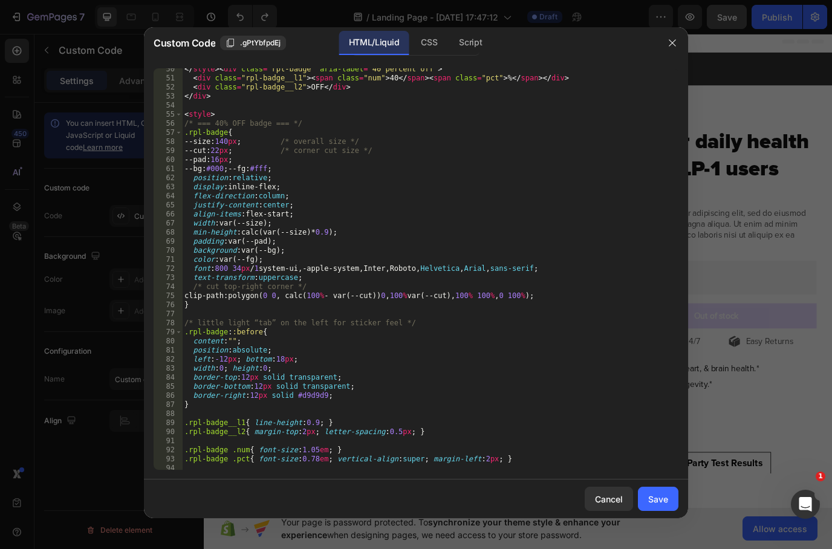
scroll to position [448, 0]
click at [601, 418] on div "</ style > < div class = "rpl-badge" aria-label = "40 percent off" > < div clas…" at bounding box center [430, 299] width 497 height 468
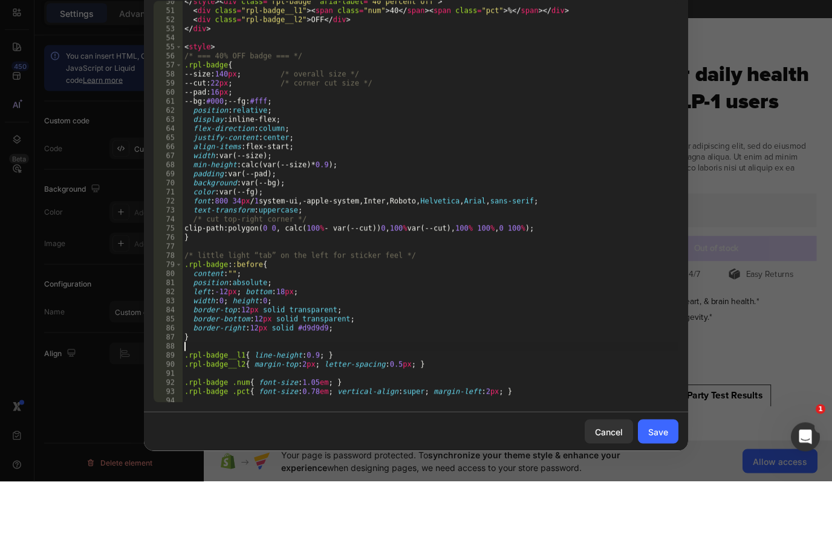
scroll to position [454, 0]
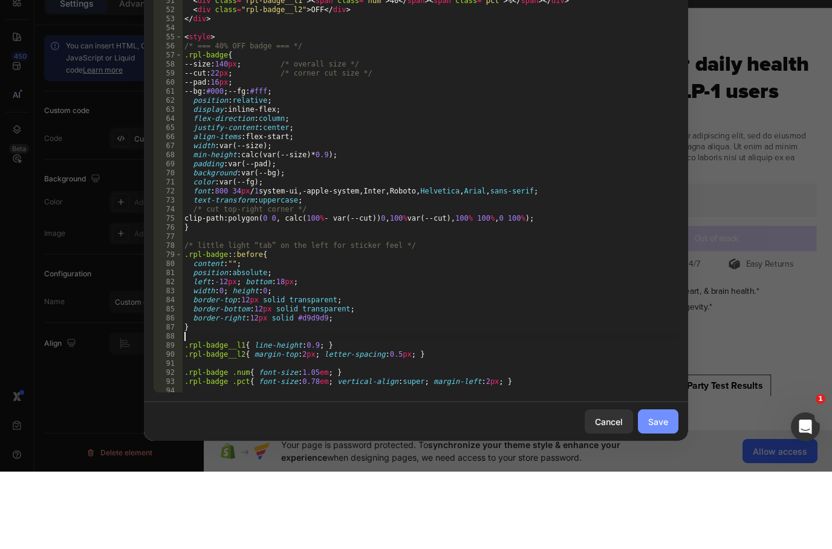
click at [675, 487] on button "Save" at bounding box center [658, 499] width 41 height 24
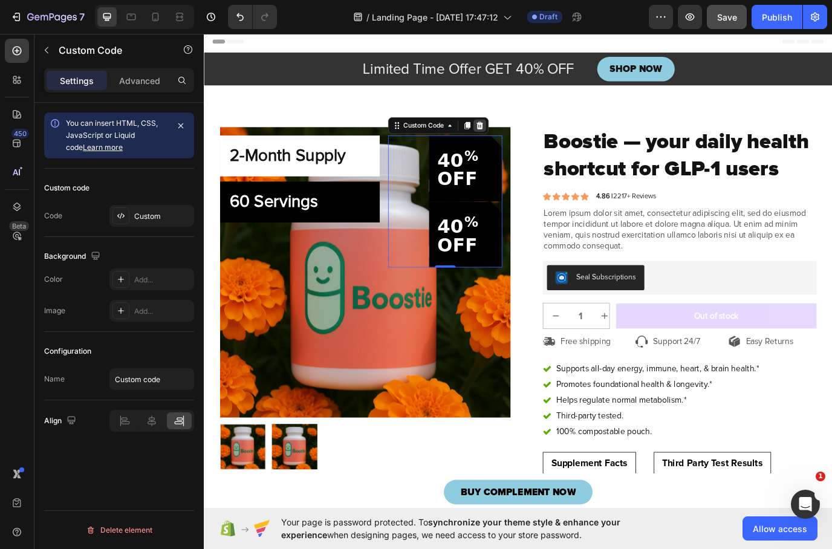
click at [525, 140] on icon at bounding box center [522, 140] width 8 height 8
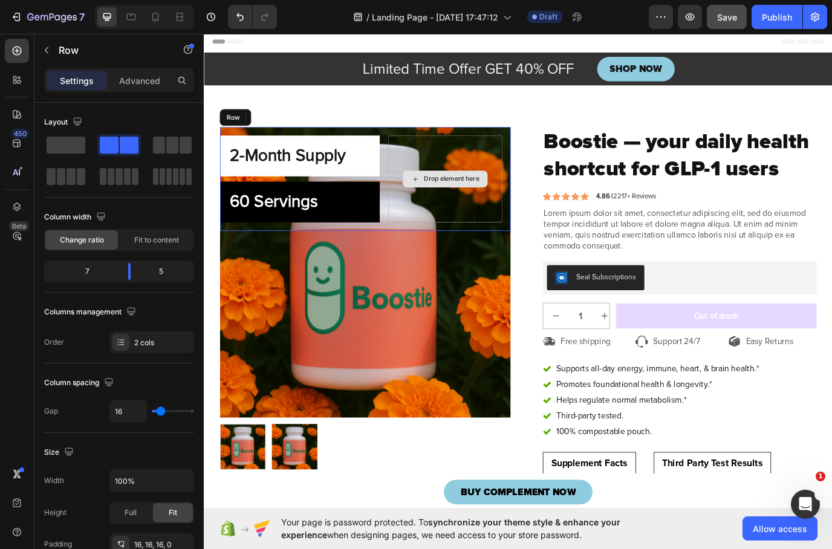
click at [442, 228] on div "Drop element here" at bounding box center [482, 202] width 132 height 100
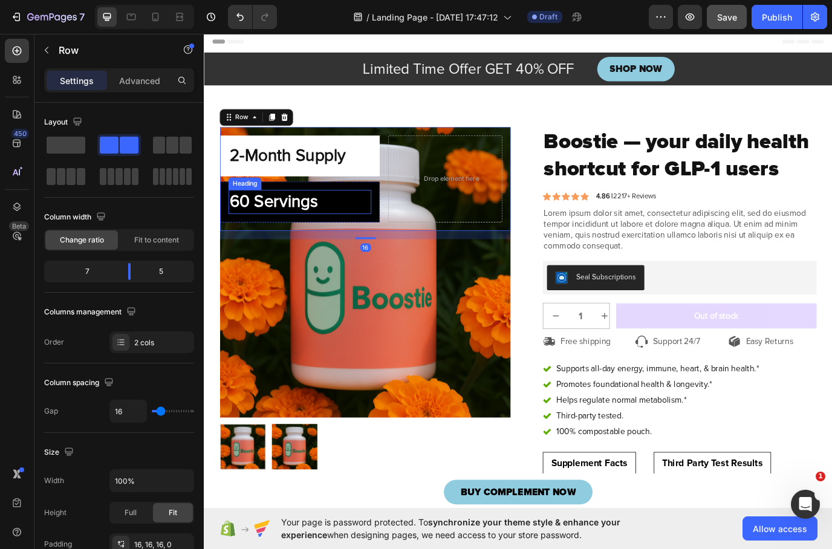
click at [385, 223] on h2 "60 Servings" at bounding box center [314, 229] width 165 height 28
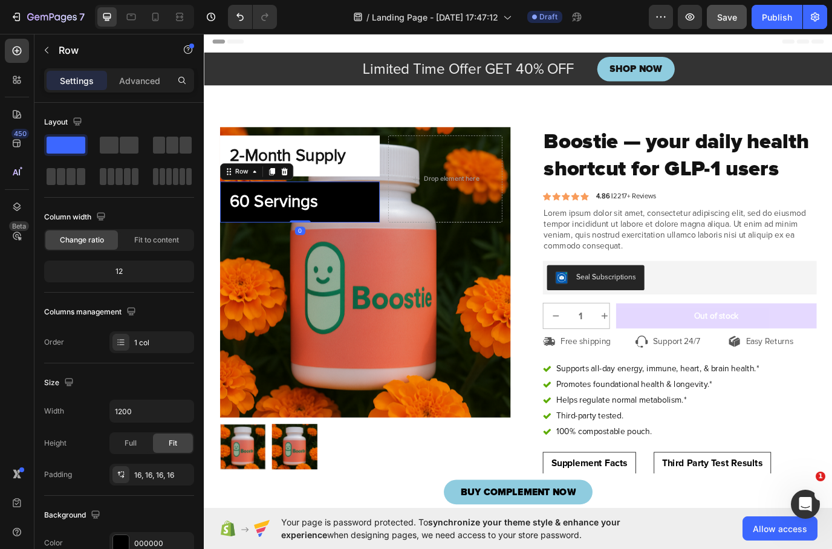
click at [401, 210] on div "60 Servings Heading Row 0" at bounding box center [314, 228] width 185 height 47
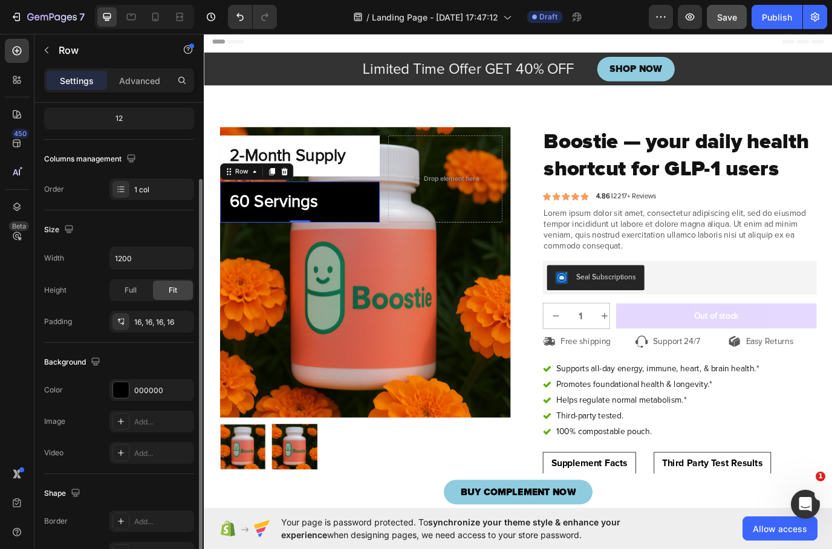
scroll to position [178, 0]
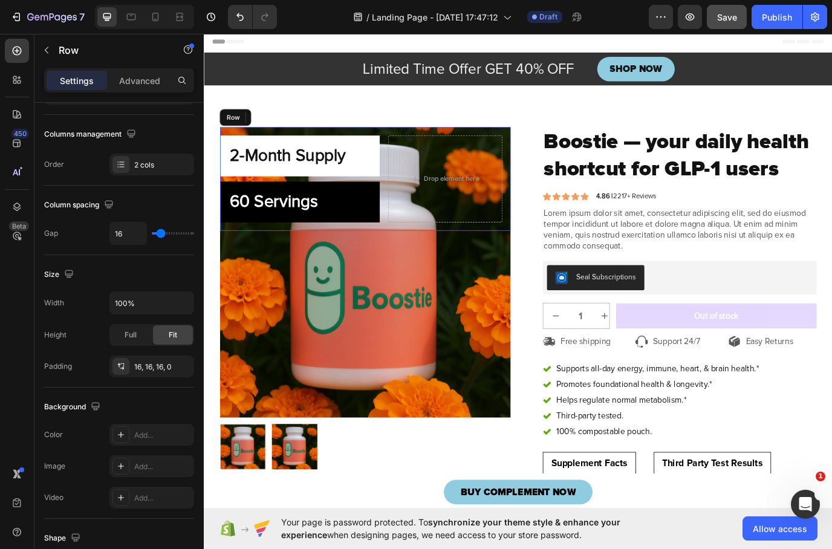
click at [407, 203] on div "2-Month Supply Heading Row 60 Servings Heading Row 0" at bounding box center [314, 202] width 185 height 100
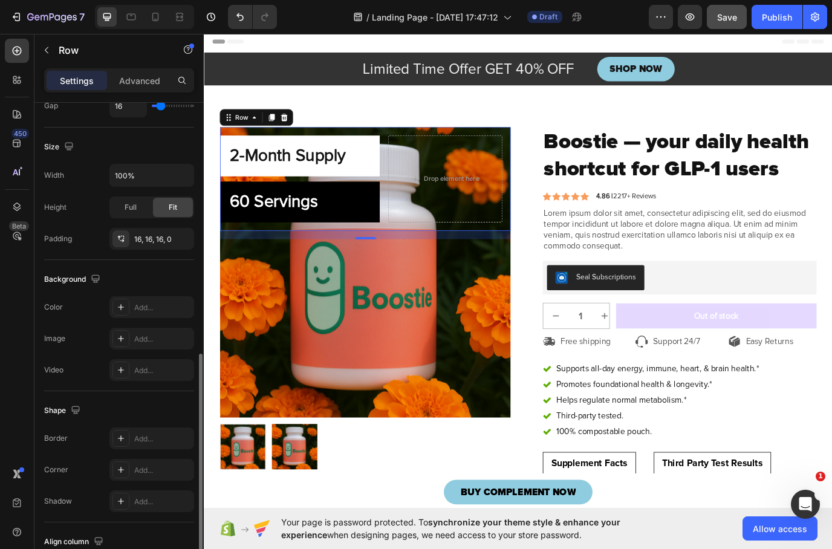
scroll to position [347, 0]
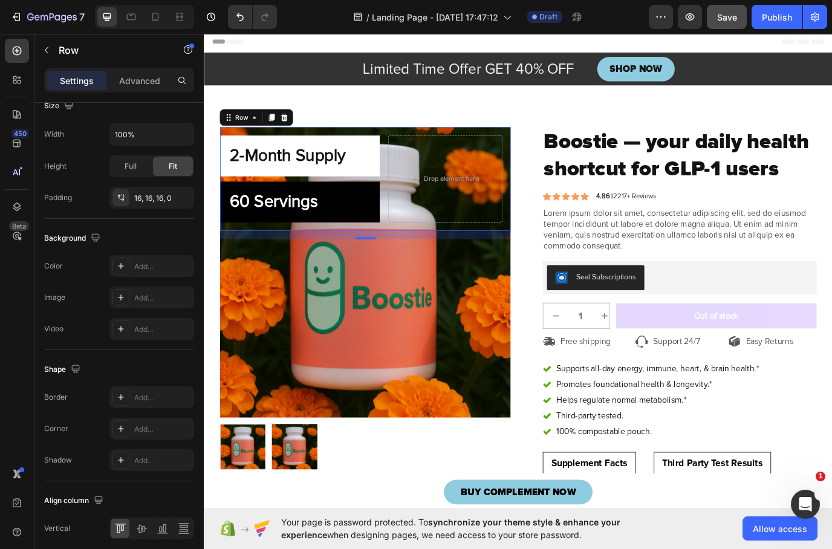
click at [312, 203] on div "2-Month Supply Heading Row 60 Servings Heading Row" at bounding box center [314, 202] width 185 height 100
click at [411, 217] on div "2-Month Supply Heading Row 60 Servings Heading Row Drop element here Row 16" at bounding box center [390, 201] width 336 height 119
click at [414, 199] on div "2-Month Supply Heading Row 60 Servings Heading Row Drop element here Row 16" at bounding box center [390, 201] width 336 height 119
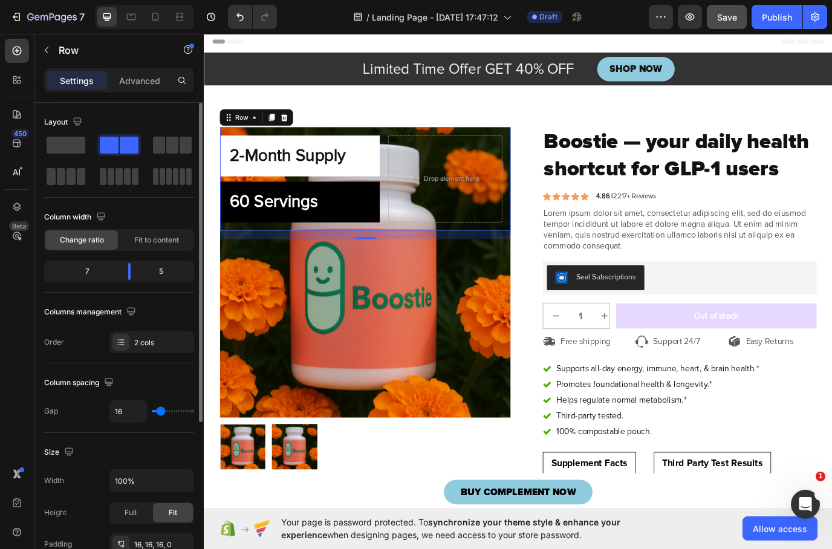
scroll to position [0, 0]
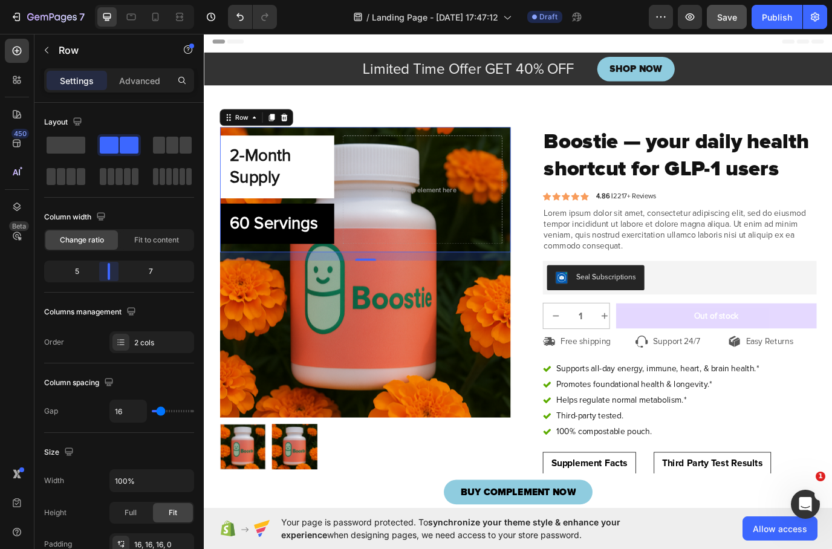
drag, startPoint x: 125, startPoint y: 272, endPoint x: 111, endPoint y: 273, distance: 14.0
click at [111, 0] on body "7 / Landing Page - [DATE] 17:47:12 Draft Preview Save Publish 450 Beta Sections…" at bounding box center [416, 0] width 832 height 0
click at [361, 287] on div "2-Month Supply Heading Row 60 Servings Heading Row Drop element here Row 16" at bounding box center [390, 214] width 336 height 145
click at [286, 138] on div "Row" at bounding box center [264, 130] width 85 height 19
click at [288, 129] on div at bounding box center [282, 130] width 15 height 15
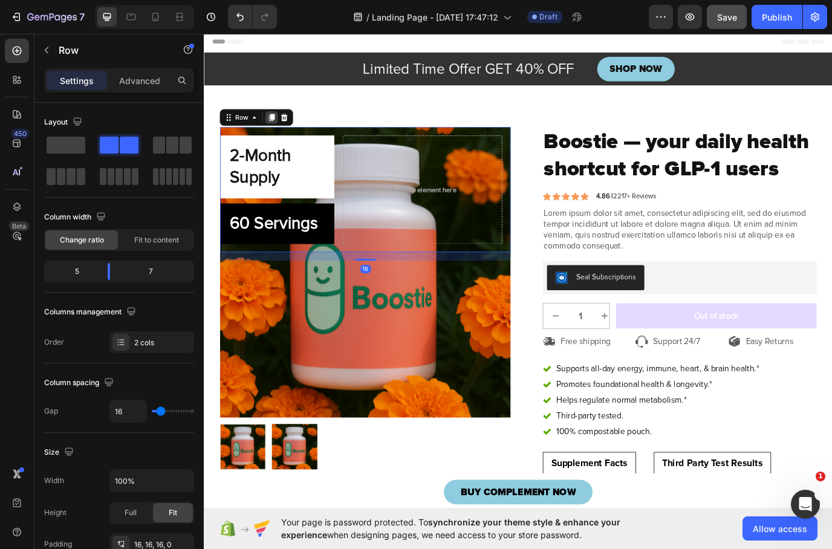
click at [281, 127] on icon at bounding box center [282, 131] width 7 height 8
click at [294, 132] on icon at bounding box center [297, 130] width 8 height 8
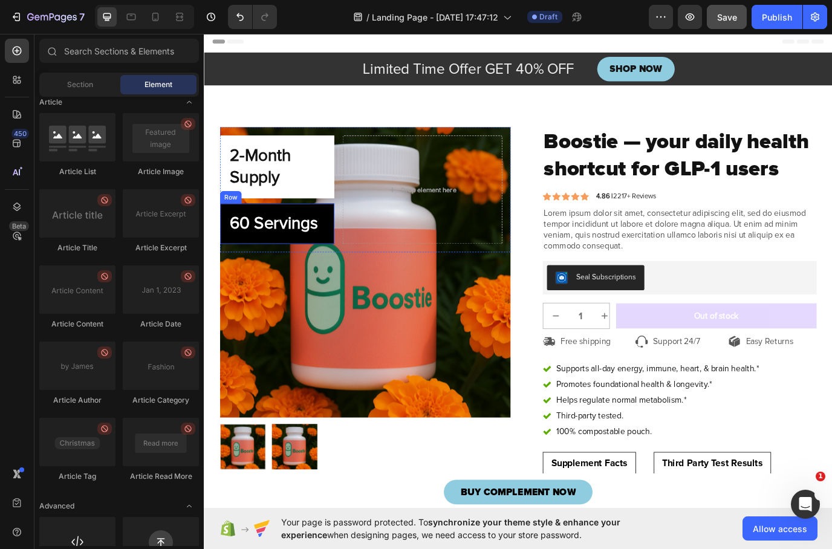
click at [353, 238] on div "60 Servings Heading Row" at bounding box center [288, 254] width 132 height 47
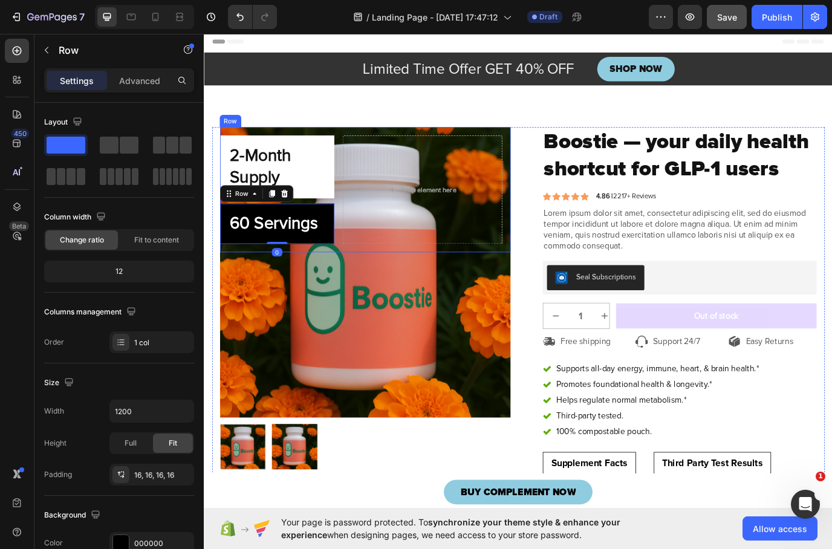
click at [360, 224] on div "2-Month Supply Heading Row 60 Servings Heading Row 0 Drop element here Row" at bounding box center [390, 214] width 336 height 145
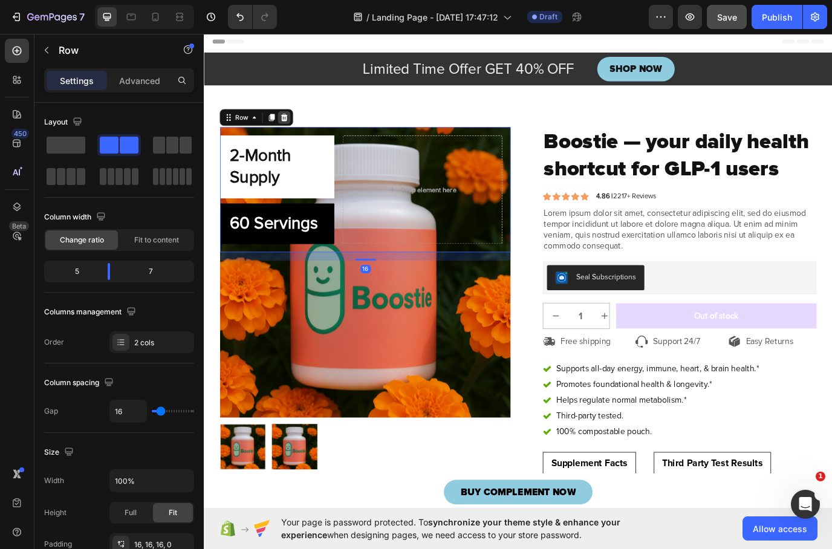
click at [296, 133] on icon at bounding box center [297, 130] width 8 height 8
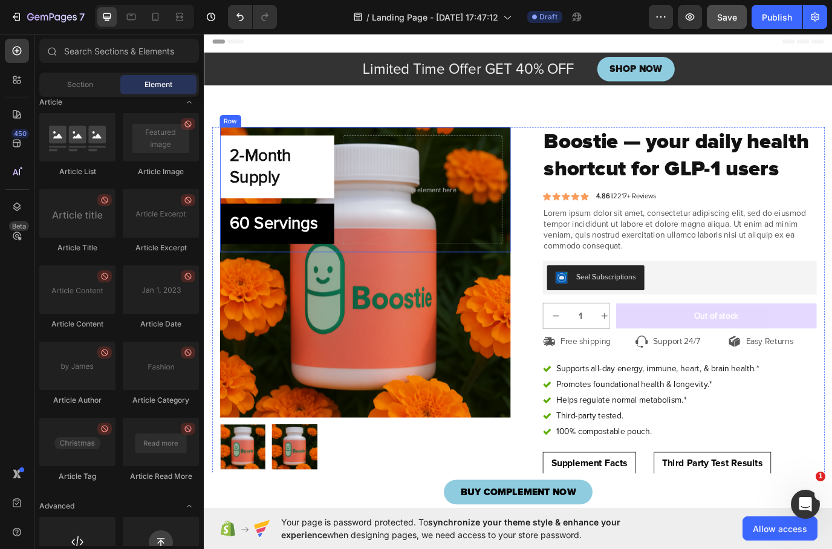
click at [358, 235] on div "2-Month Supply Heading Row 60 Servings Heading Row Drop element here Row" at bounding box center [390, 214] width 336 height 145
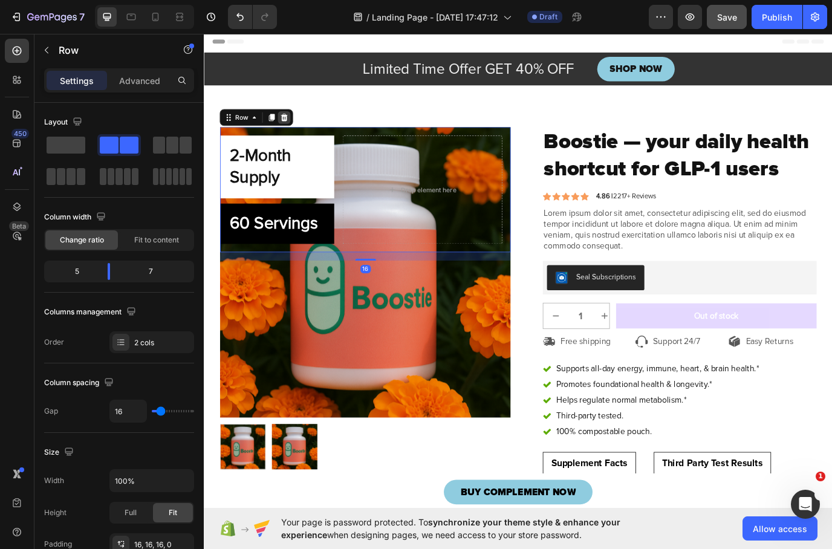
click at [299, 127] on icon at bounding box center [297, 131] width 10 height 10
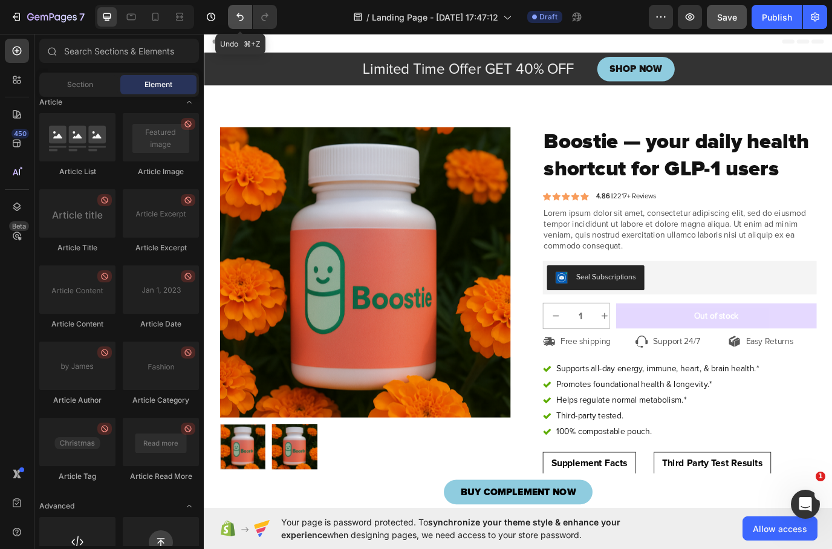
click at [242, 16] on icon "Undo/Redo" at bounding box center [240, 17] width 12 height 12
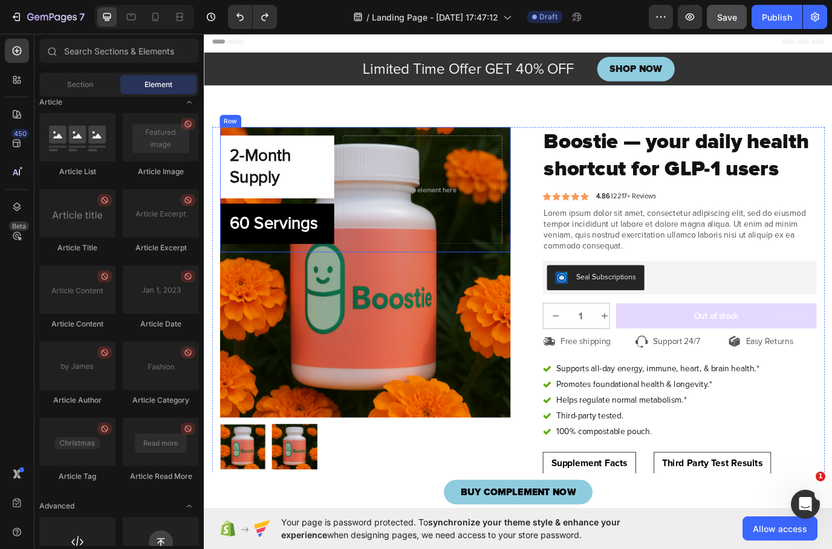
click at [361, 215] on div "2-Month Supply Heading Row 60 Servings Heading Row Drop element here Row" at bounding box center [390, 214] width 336 height 145
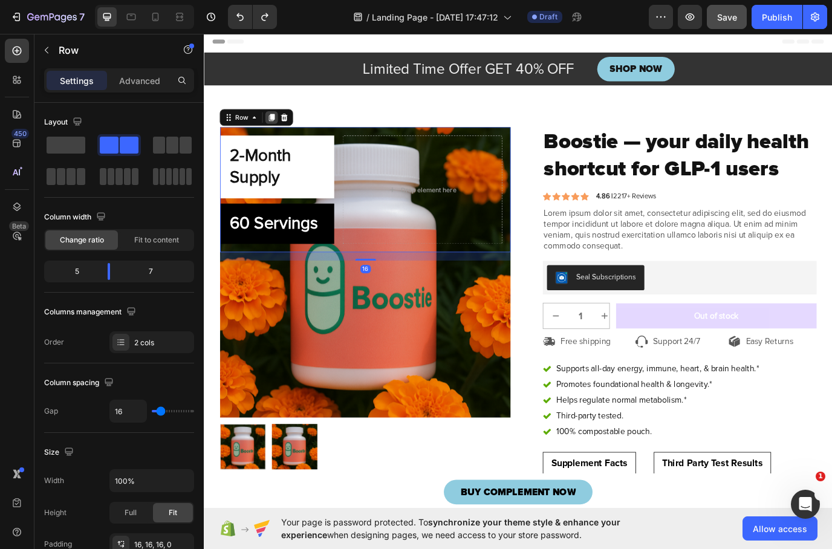
click at [284, 128] on icon at bounding box center [282, 131] width 7 height 8
click at [146, 83] on p "Advanced" at bounding box center [139, 80] width 41 height 13
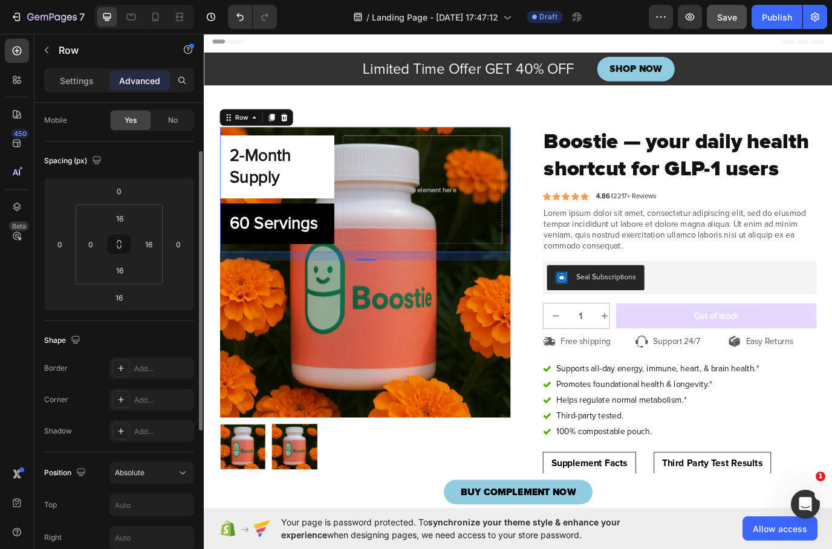
scroll to position [238, 0]
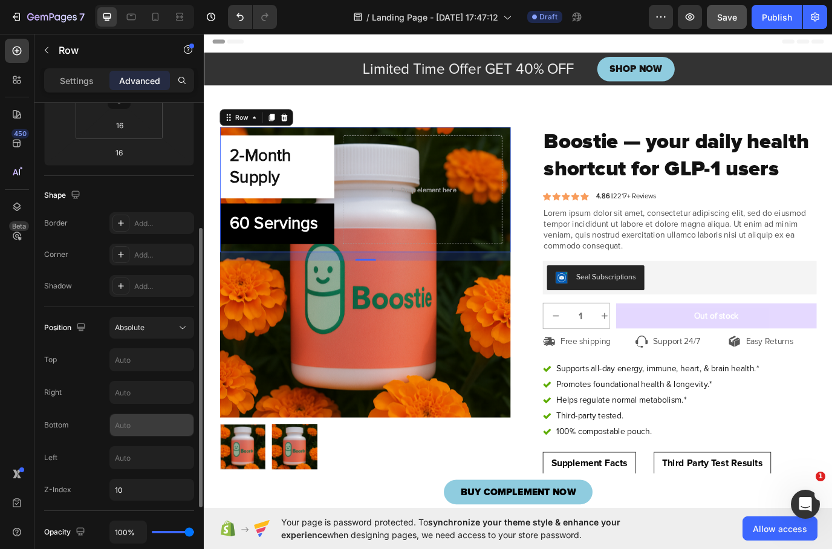
click at [126, 425] on input "text" at bounding box center [151, 425] width 83 height 22
type input "0"
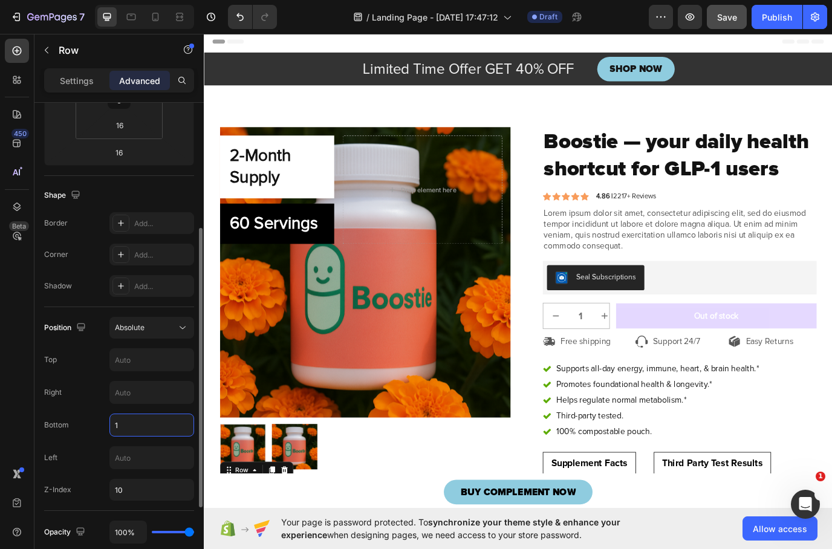
type input "10"
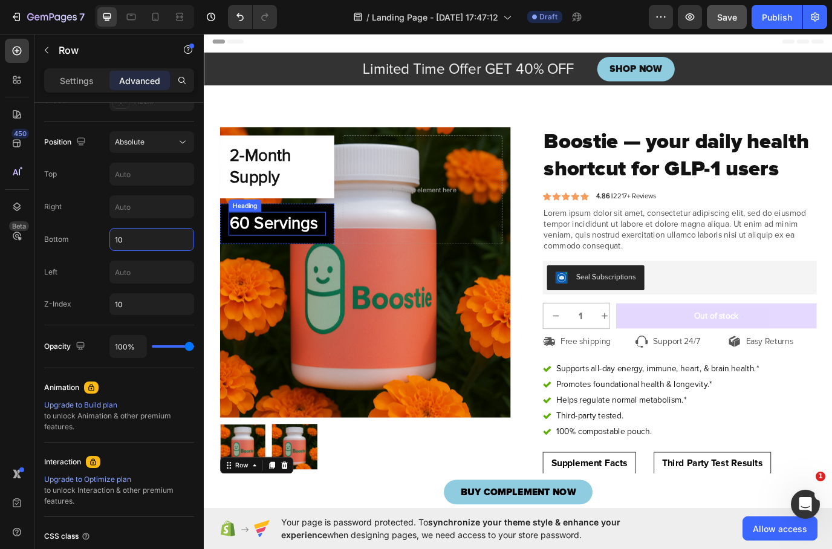
scroll to position [0, 0]
click at [347, 236] on div "60 Servings Heading Row" at bounding box center [288, 254] width 132 height 47
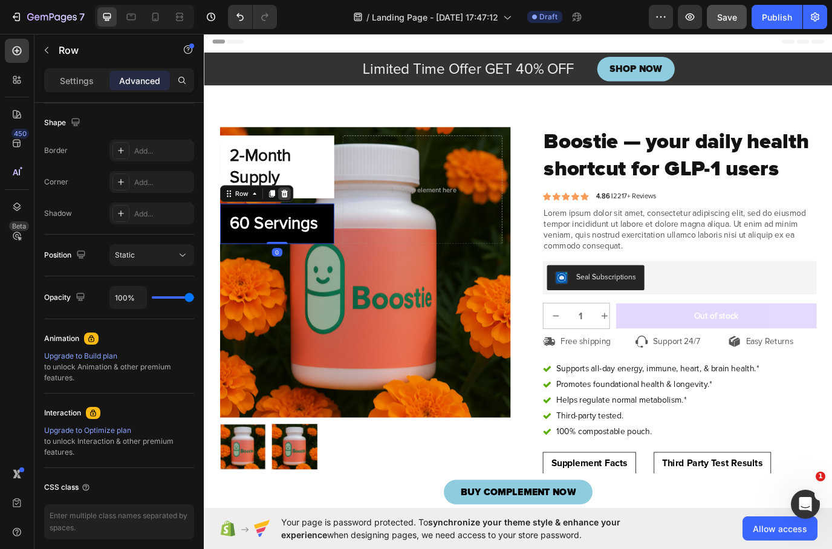
click at [296, 217] on icon at bounding box center [297, 218] width 8 height 8
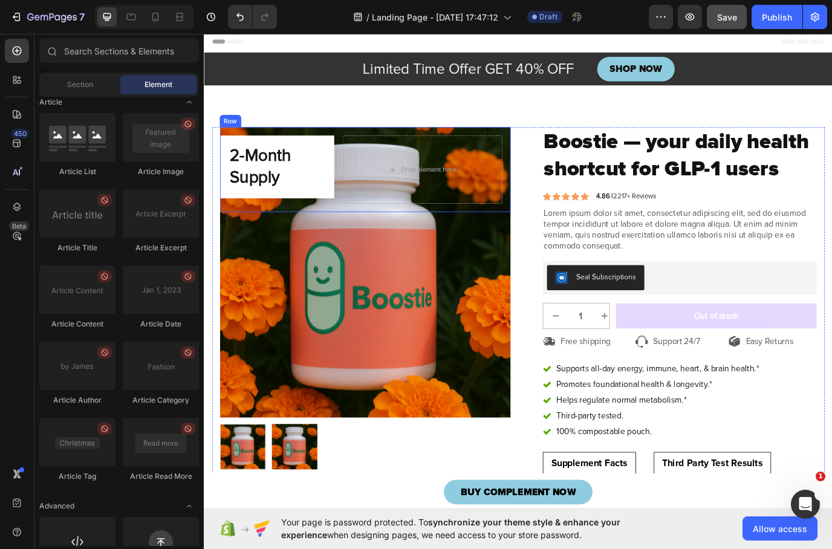
click at [362, 185] on div "2-Month Supply Heading Row Drop element here Row" at bounding box center [390, 190] width 336 height 97
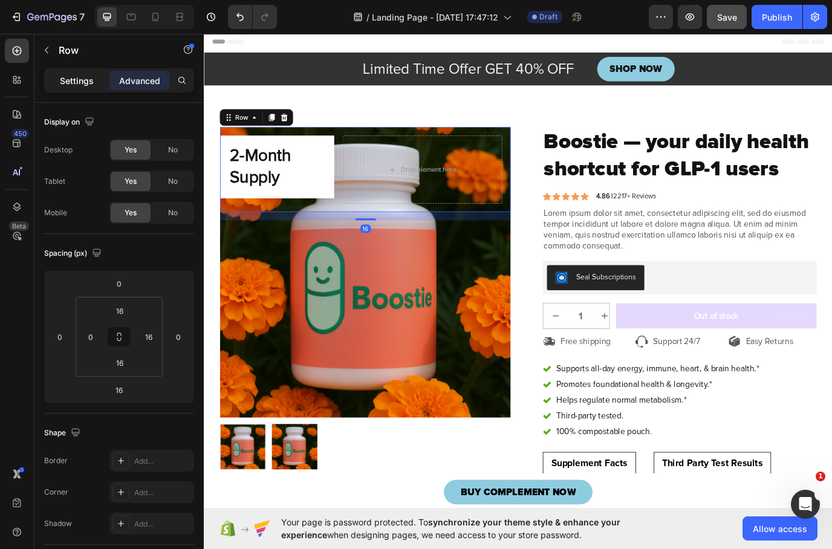
click at [81, 75] on p "Settings" at bounding box center [77, 80] width 34 height 13
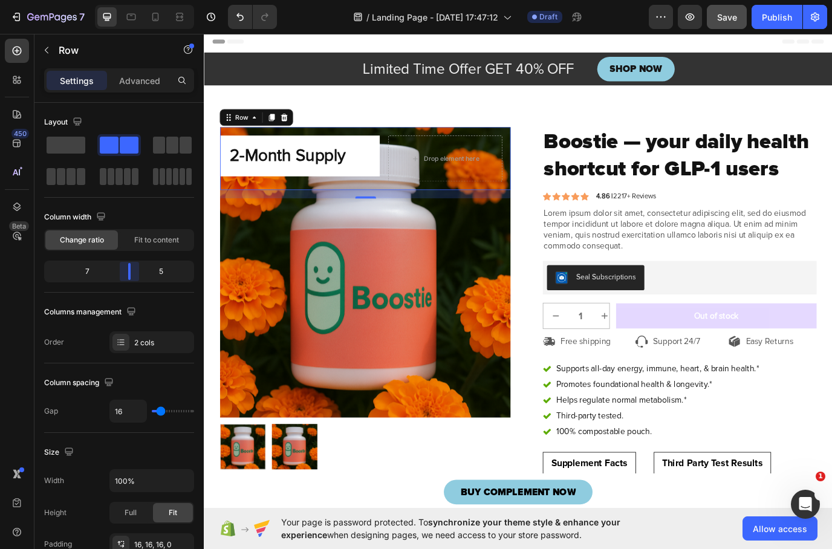
drag, startPoint x: 107, startPoint y: 275, endPoint x: 137, endPoint y: 290, distance: 33.6
click at [137, 0] on body "7 / Landing Page - [DATE] 17:47:12 Draft Preview Save Publish 450 Beta Sections…" at bounding box center [416, 0] width 832 height 0
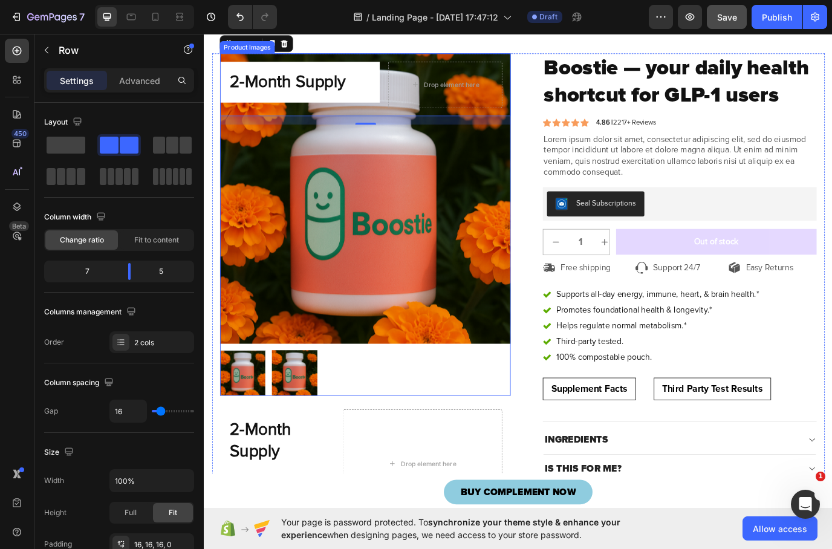
scroll to position [113, 0]
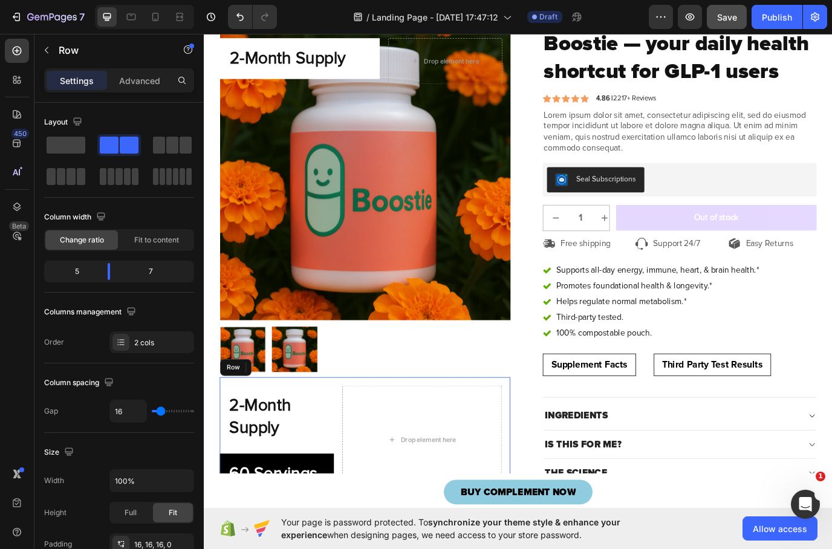
click at [359, 456] on div "2-Month Supply Heading Row 60 Servings Heading Row Drop element here Row" at bounding box center [390, 503] width 336 height 145
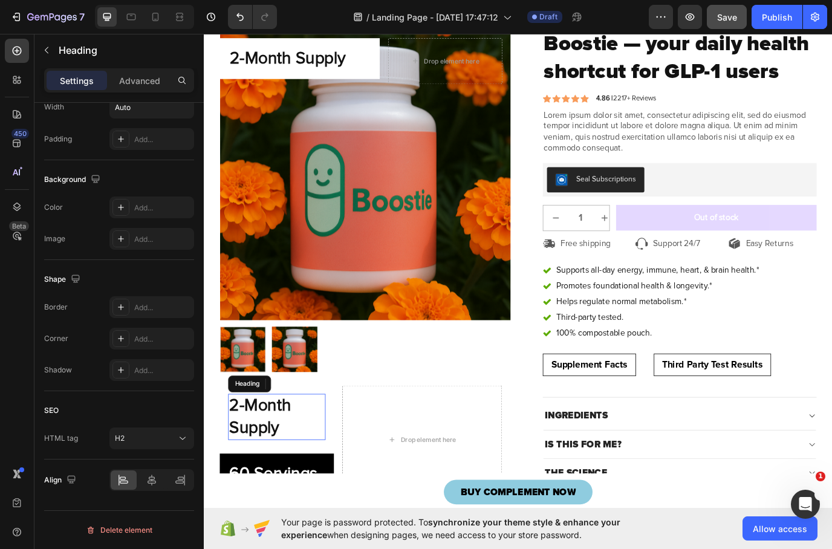
click at [316, 492] on h2 "2-Month Supply" at bounding box center [288, 476] width 113 height 53
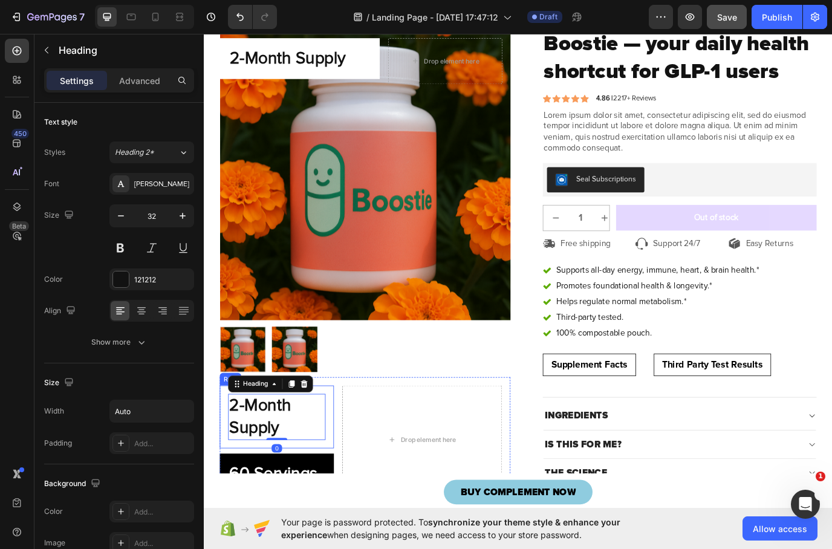
click at [351, 458] on div "2-Month Supply Heading 0 Row" at bounding box center [288, 476] width 132 height 72
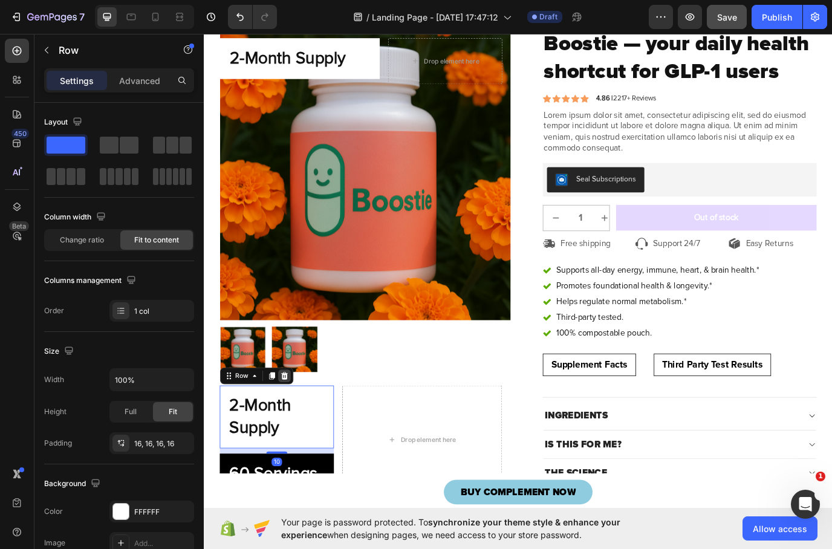
click at [295, 433] on icon at bounding box center [297, 429] width 10 height 10
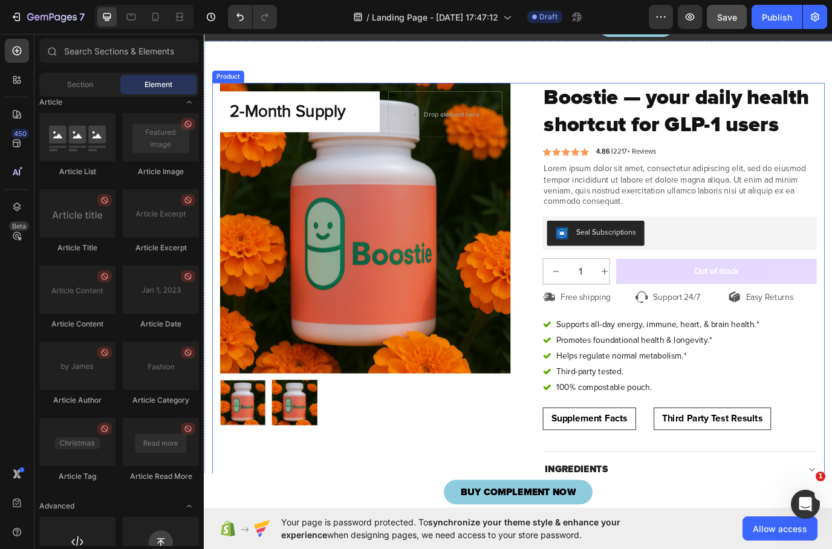
scroll to position [160, 0]
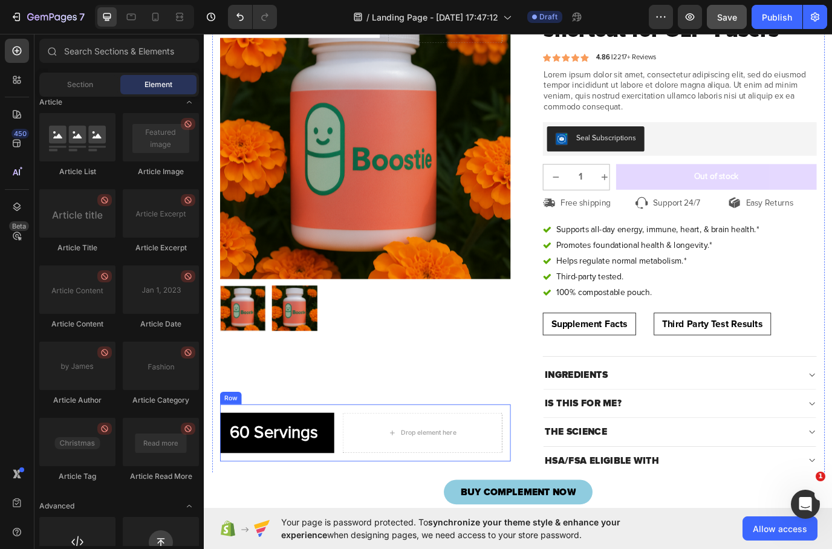
click at [355, 506] on div "60 Servings Heading Row Drop element here Row" at bounding box center [390, 495] width 336 height 67
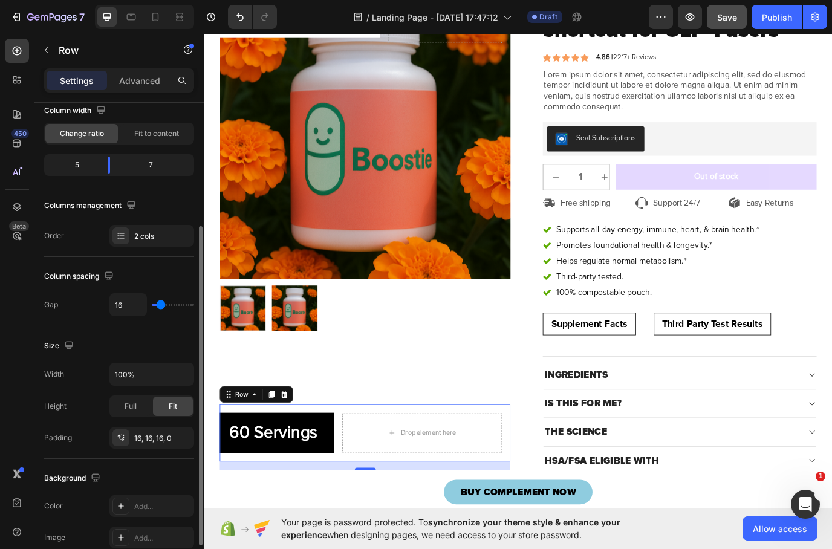
scroll to position [67, 0]
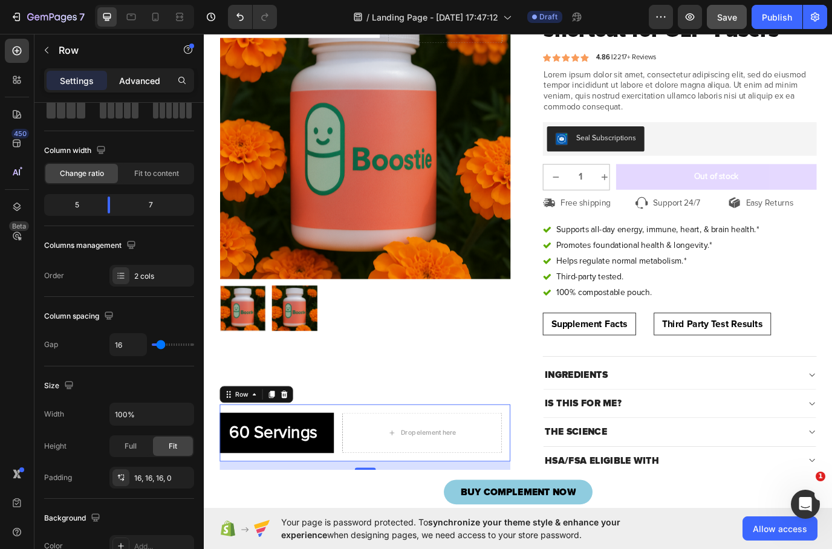
click at [142, 80] on p "Advanced" at bounding box center [139, 80] width 41 height 13
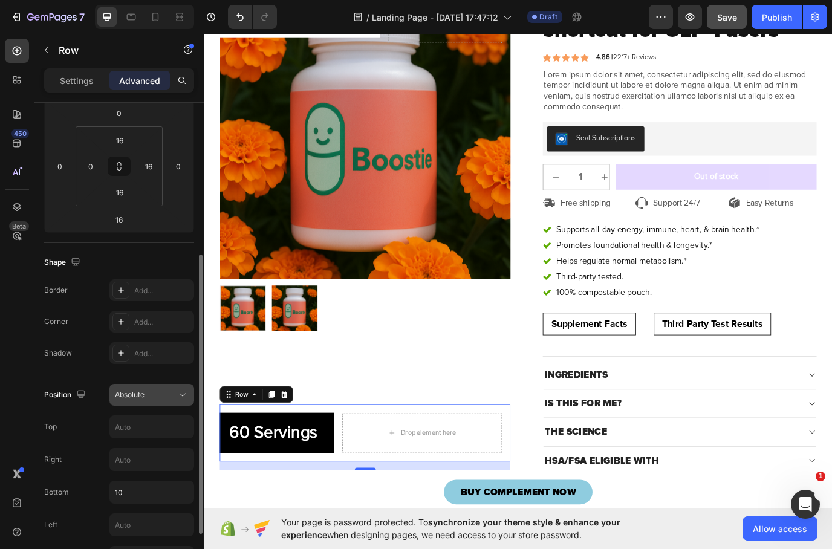
scroll to position [211, 0]
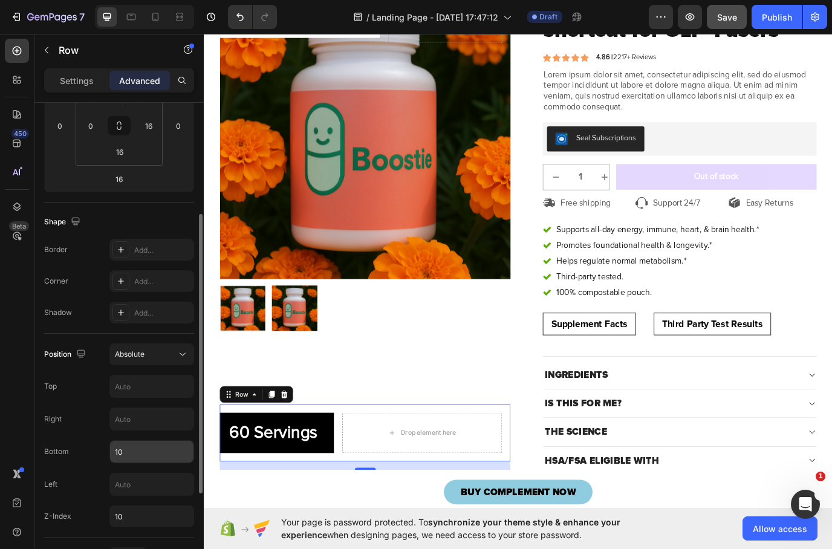
click at [134, 450] on input "10" at bounding box center [151, 452] width 83 height 22
click at [134, 451] on input "10" at bounding box center [151, 452] width 83 height 22
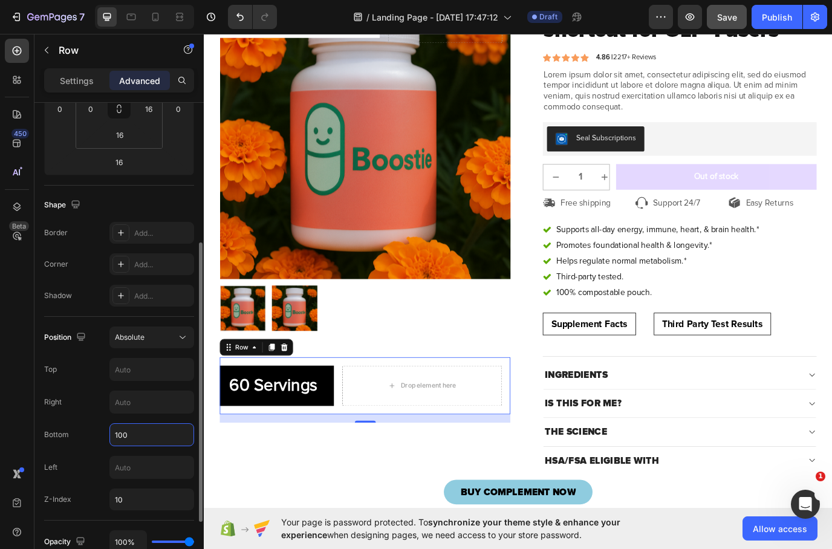
scroll to position [241, 0]
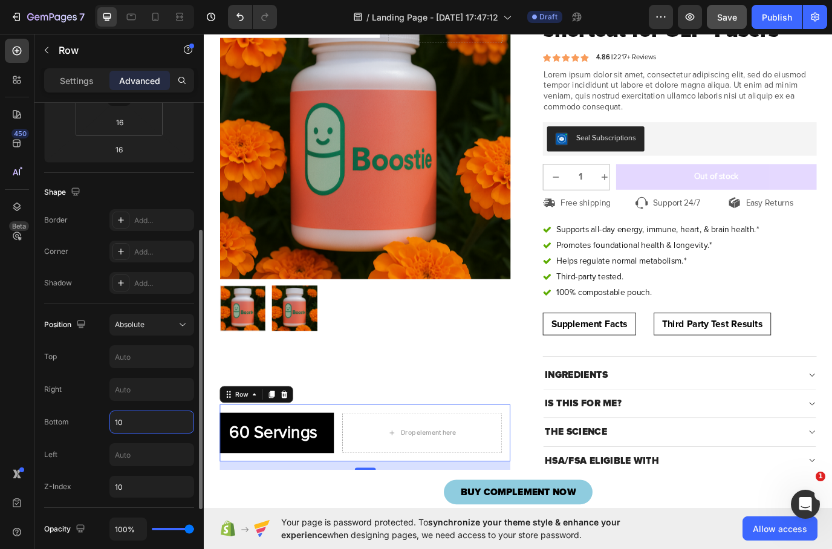
type input "1"
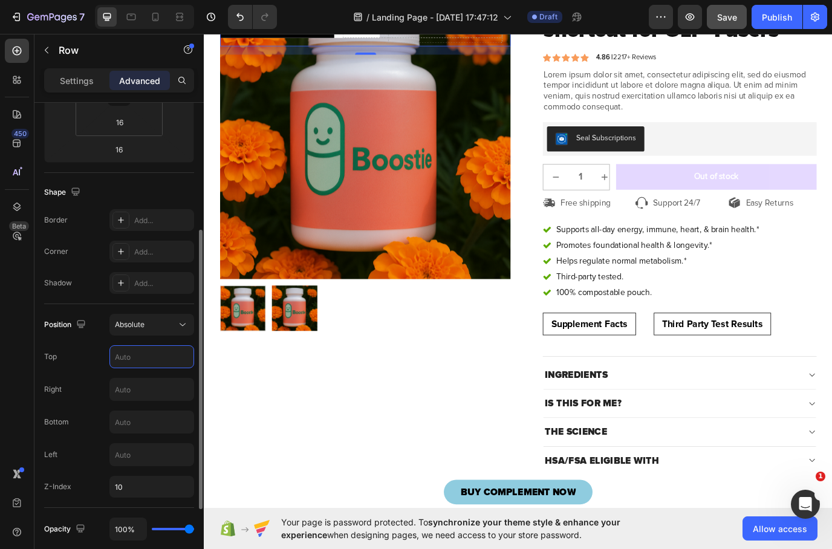
click at [149, 356] on input "text" at bounding box center [151, 357] width 83 height 22
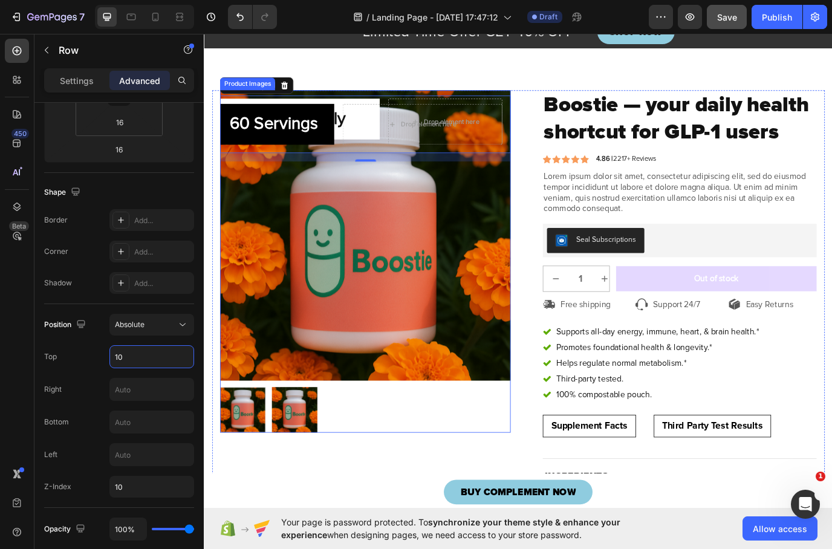
scroll to position [36, 0]
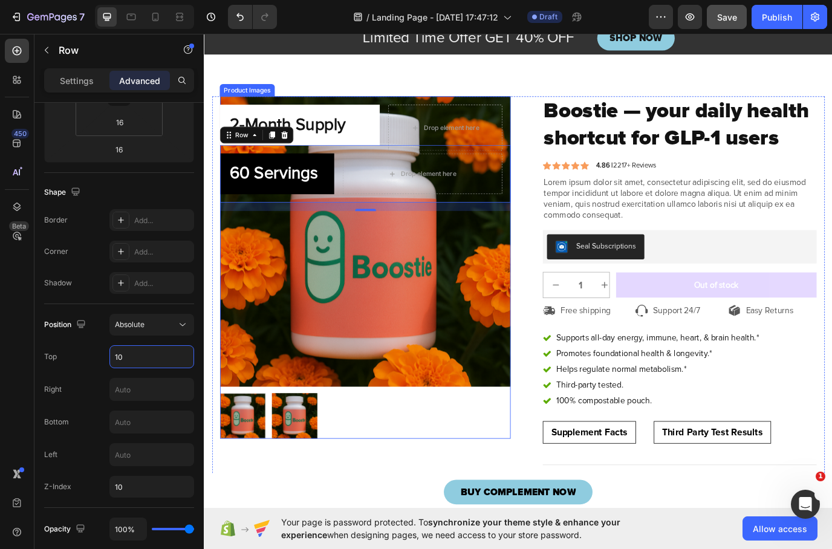
type input "1"
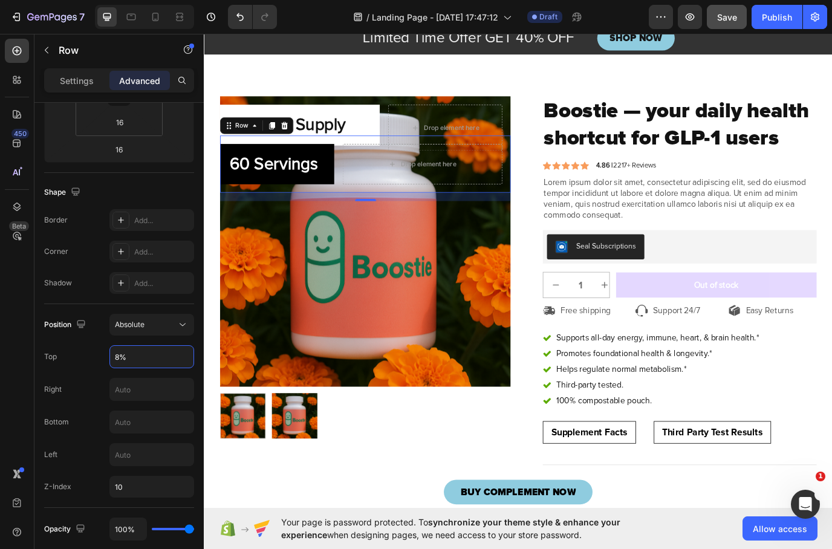
type input "8"
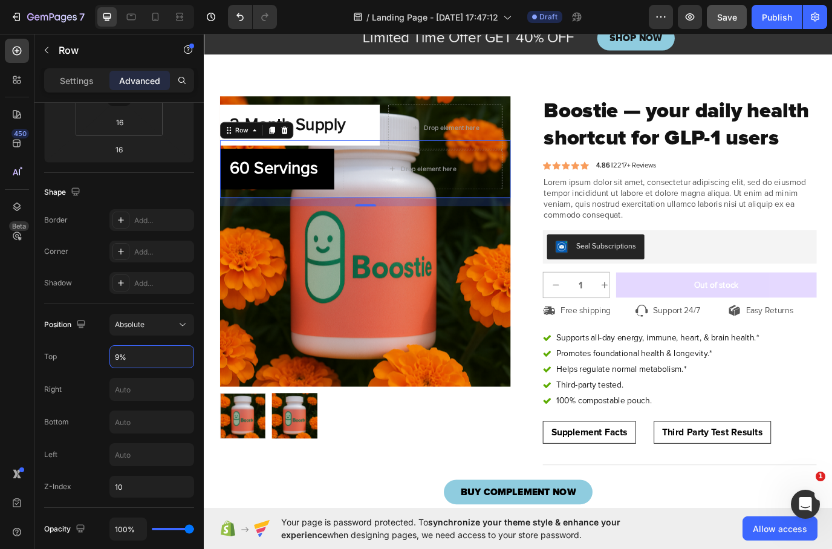
type input "9%"
click at [360, 201] on div "60 Servings Heading Row Drop element here Row 16" at bounding box center [390, 190] width 336 height 67
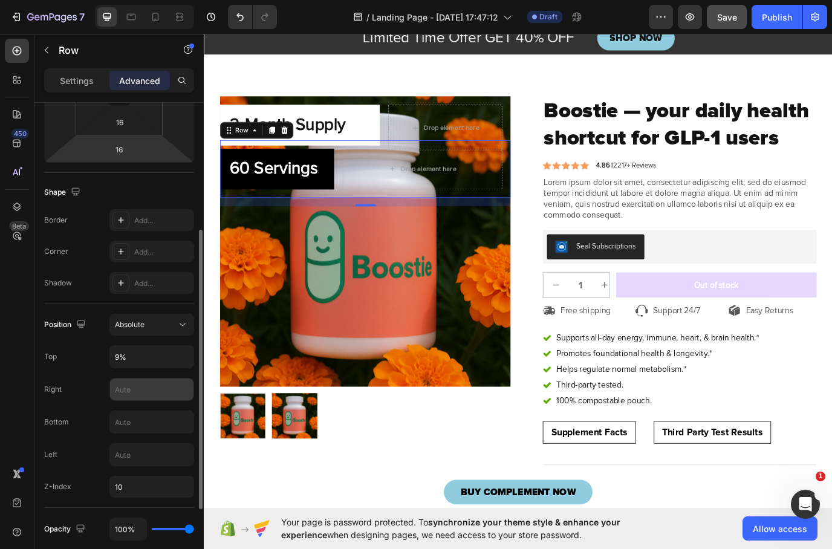
scroll to position [387, 0]
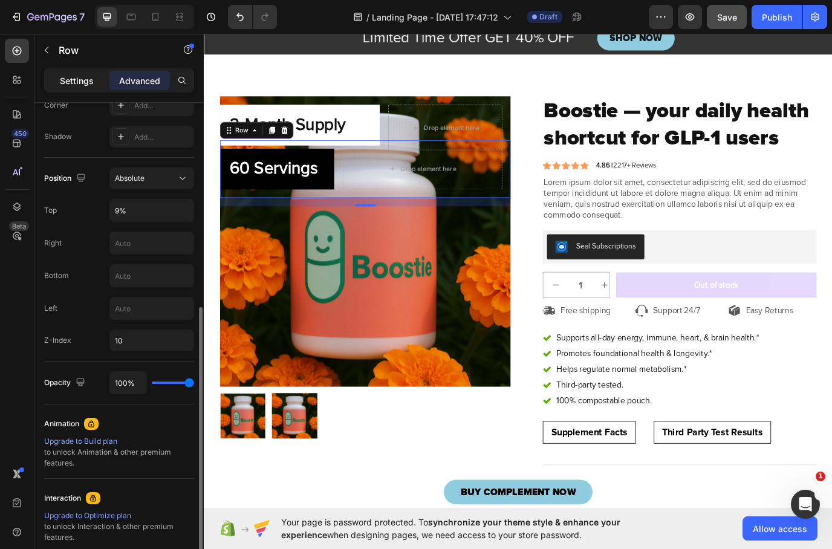
click at [76, 85] on p "Settings" at bounding box center [77, 80] width 34 height 13
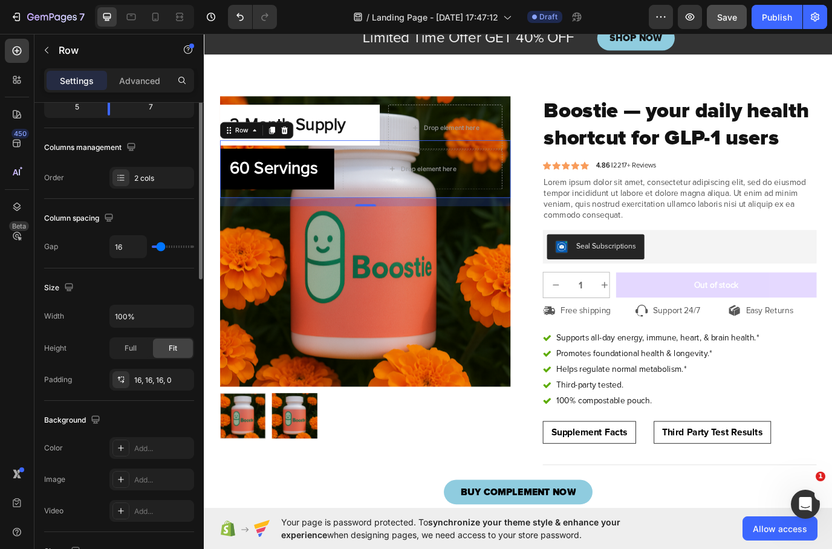
scroll to position [0, 0]
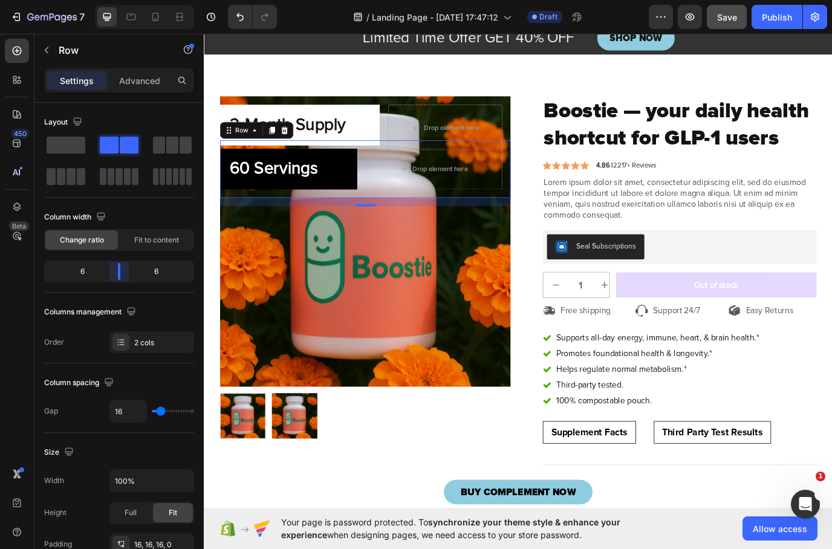
drag, startPoint x: 107, startPoint y: 267, endPoint x: 116, endPoint y: 270, distance: 9.6
click at [116, 0] on body "7 / Landing Page - [DATE] 17:47:12 Draft Preview Save Publish 450 Beta Sections…" at bounding box center [416, 0] width 832 height 0
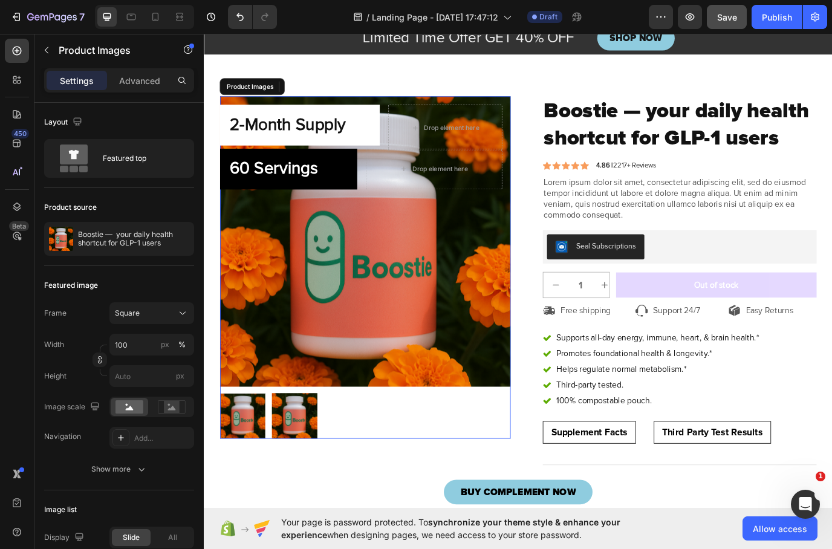
click at [488, 284] on img at bounding box center [390, 274] width 336 height 336
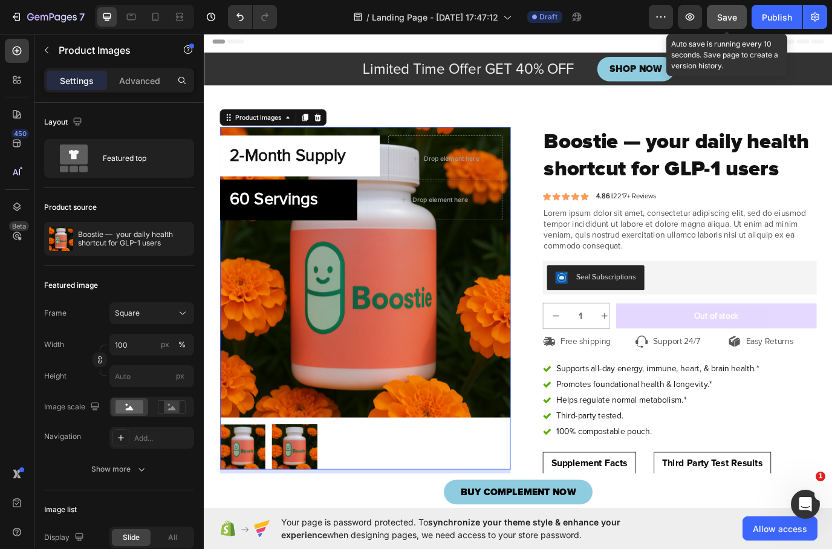
click at [732, 19] on span "Save" at bounding box center [728, 17] width 20 height 10
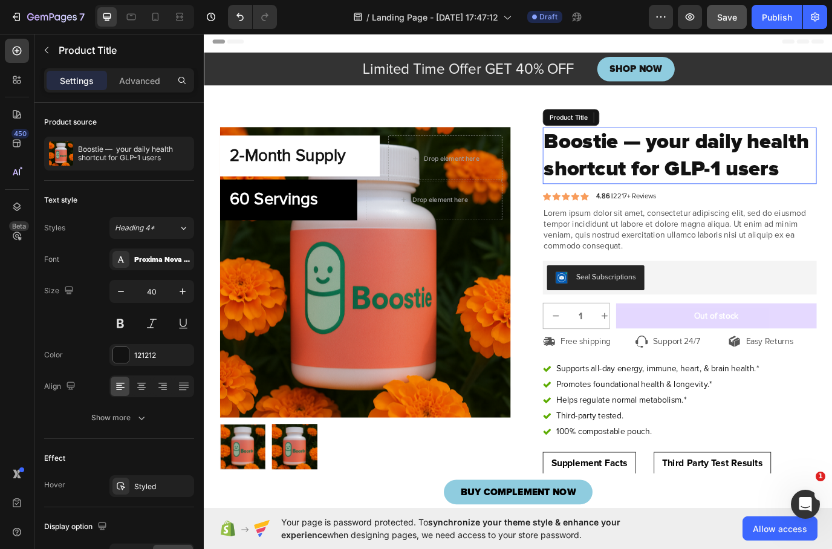
click at [750, 194] on h1 "Boostie — your daily health shortcut for GLP-1 users" at bounding box center [753, 174] width 316 height 65
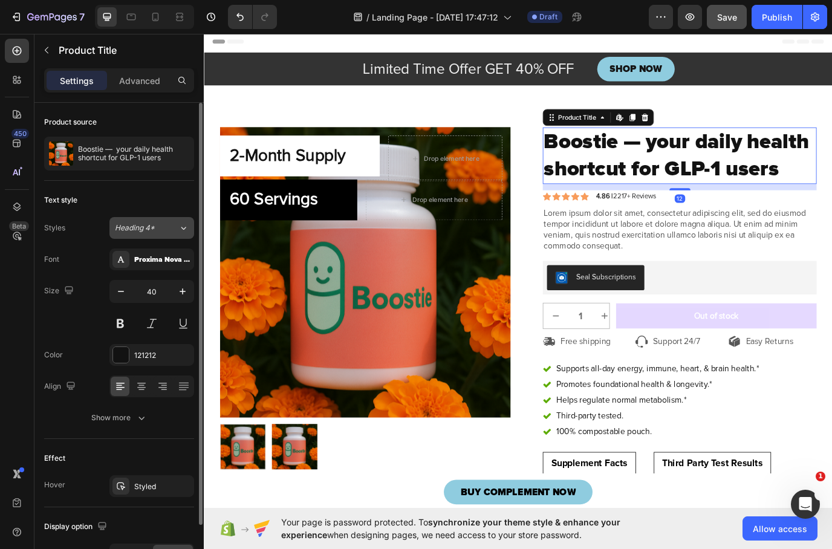
click at [168, 227] on div "Heading 4*" at bounding box center [147, 228] width 64 height 11
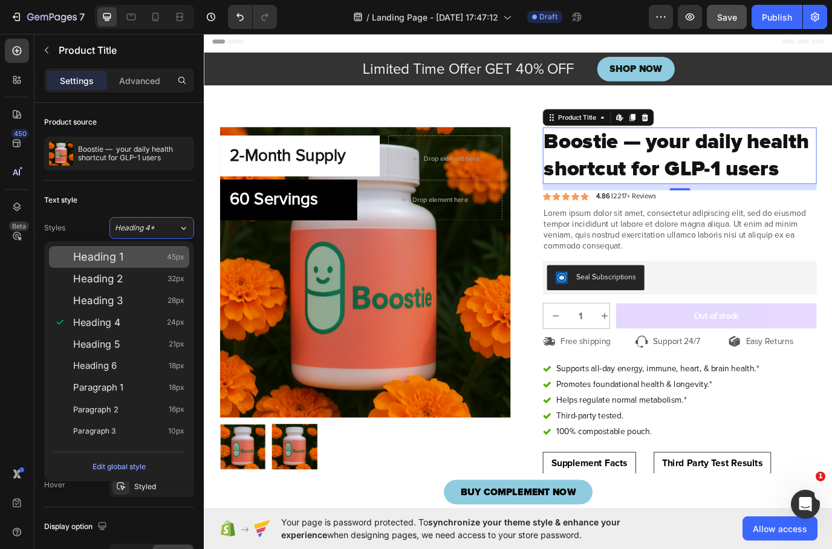
click at [142, 261] on div "Heading 1 45px" at bounding box center [128, 257] width 111 height 12
type input "45"
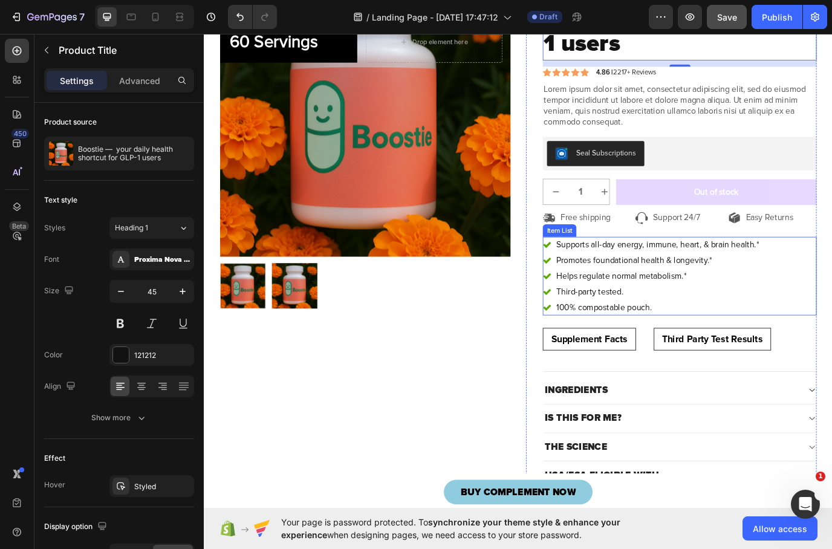
scroll to position [210, 0]
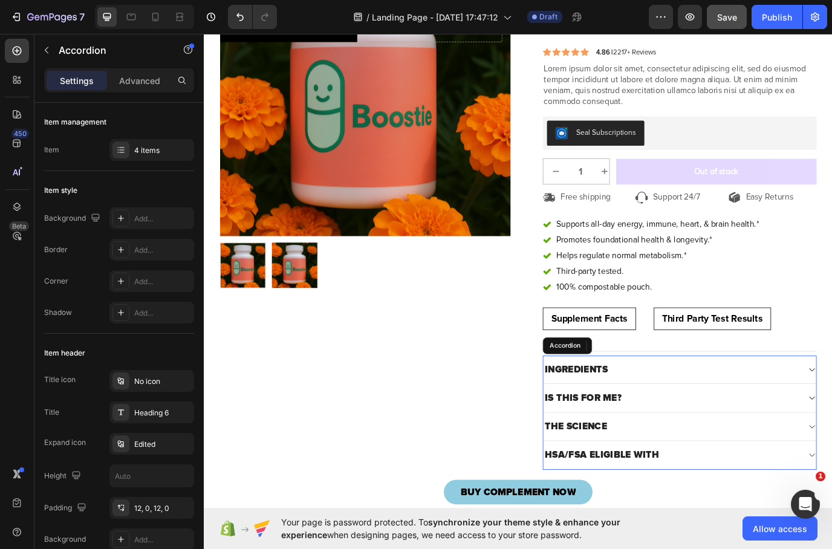
click at [643, 418] on strong "INGREDIENTS" at bounding box center [634, 421] width 73 height 13
click at [644, 417] on strong "INGREDIENTS" at bounding box center [634, 421] width 73 height 13
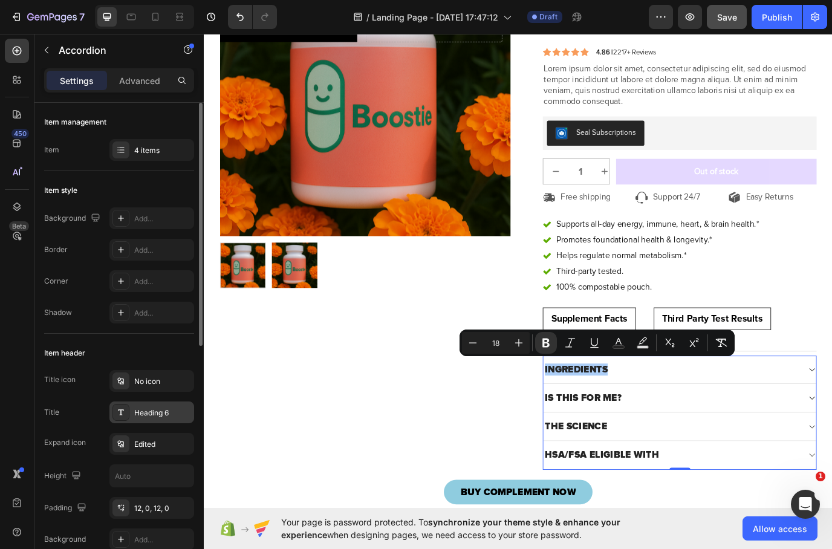
click at [152, 410] on div "Heading 6" at bounding box center [162, 413] width 57 height 11
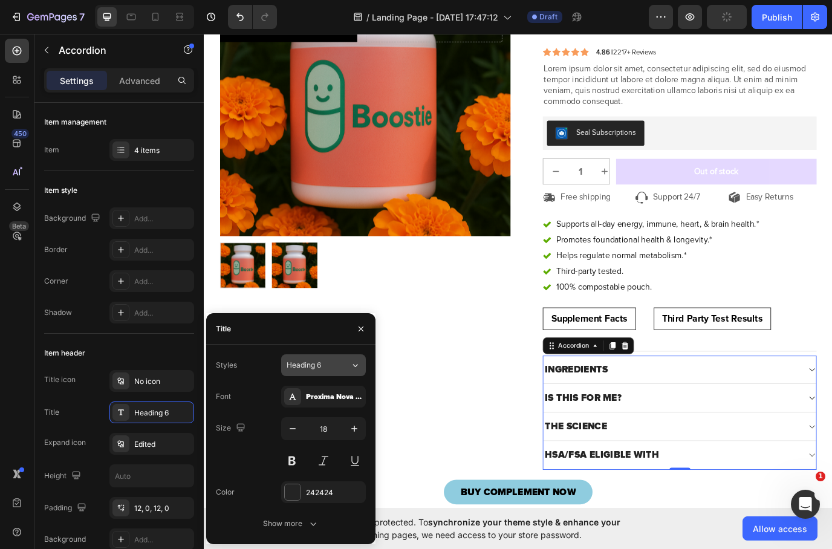
click at [316, 373] on button "Heading 6" at bounding box center [323, 366] width 85 height 22
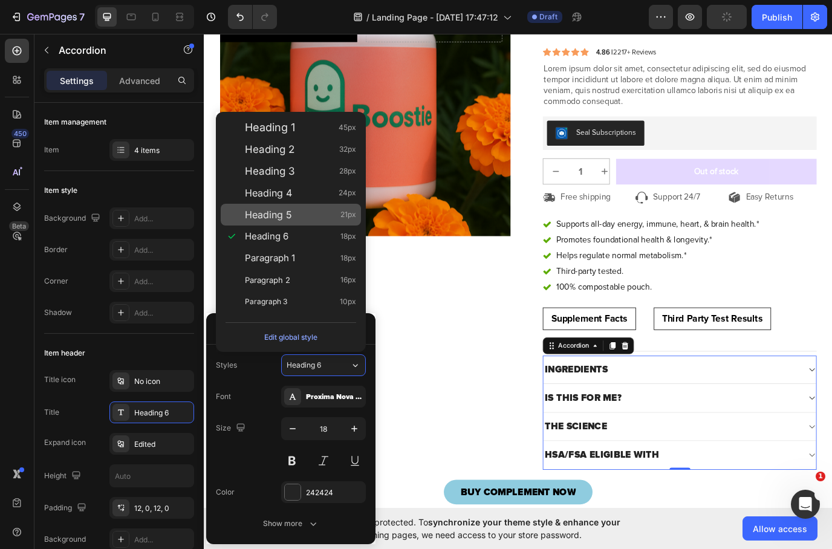
click at [293, 214] on div "Heading 5 21px" at bounding box center [300, 215] width 111 height 12
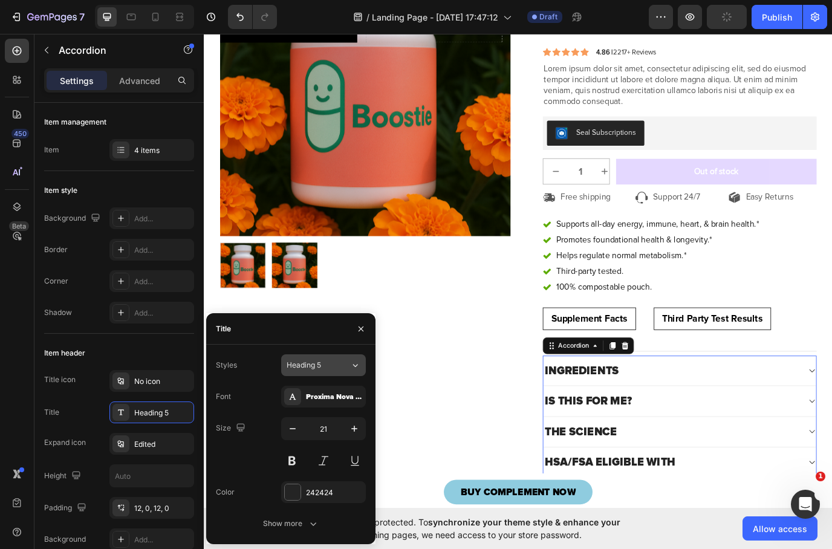
click at [340, 366] on div "Heading 5" at bounding box center [319, 365] width 64 height 11
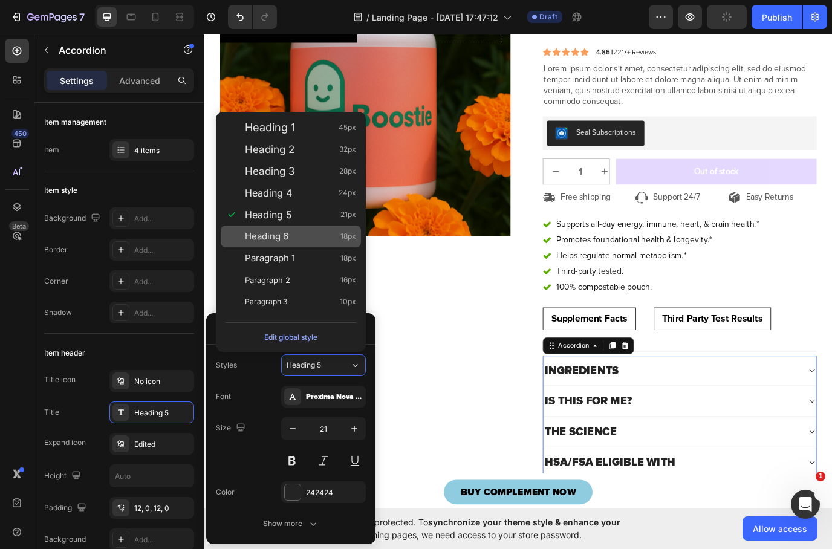
click at [294, 239] on div "Heading 6 18px" at bounding box center [300, 237] width 111 height 12
type input "18"
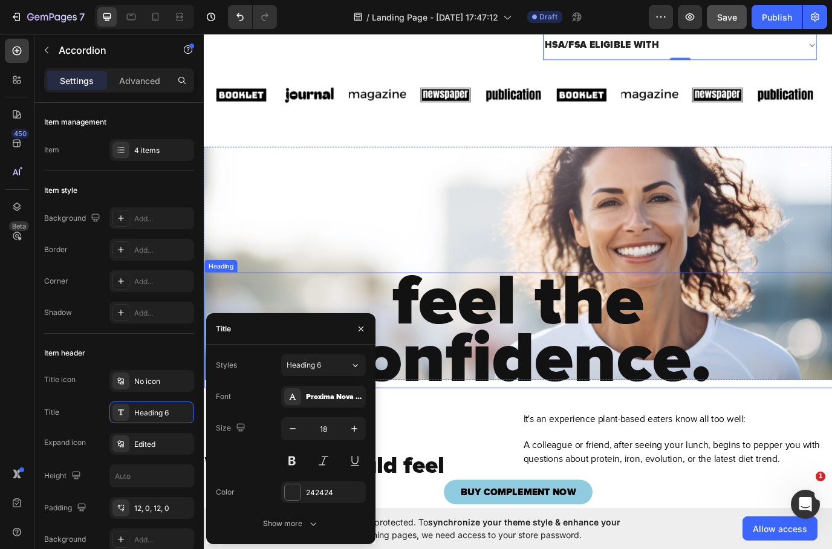
scroll to position [685, 0]
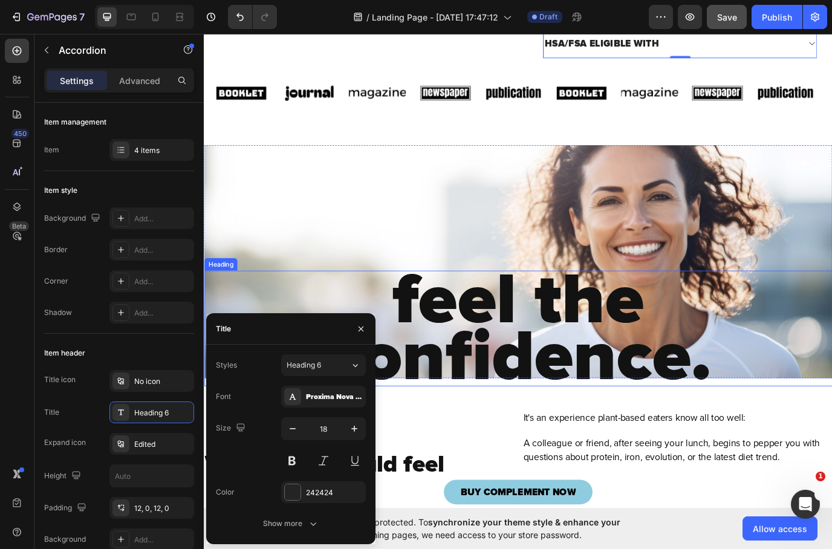
click at [552, 352] on strong "feel the confidence." at bounding box center [566, 375] width 445 height 166
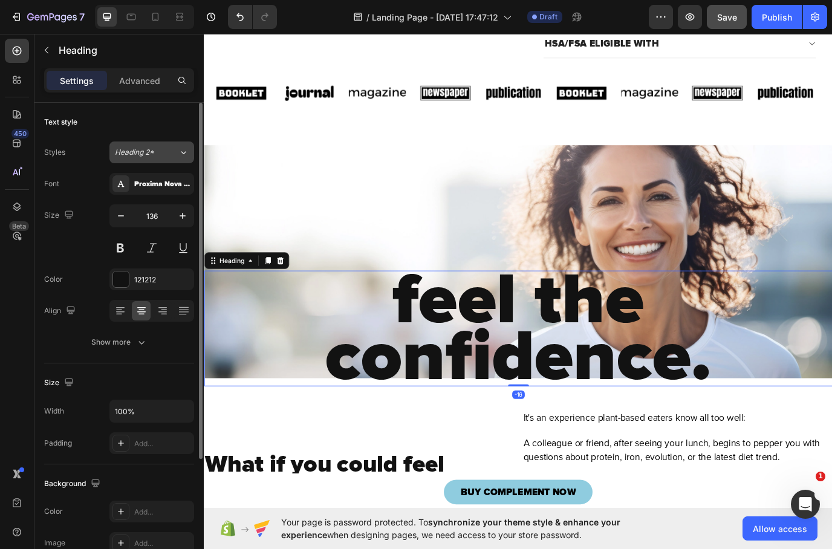
click at [148, 150] on span "Heading 2*" at bounding box center [134, 152] width 39 height 11
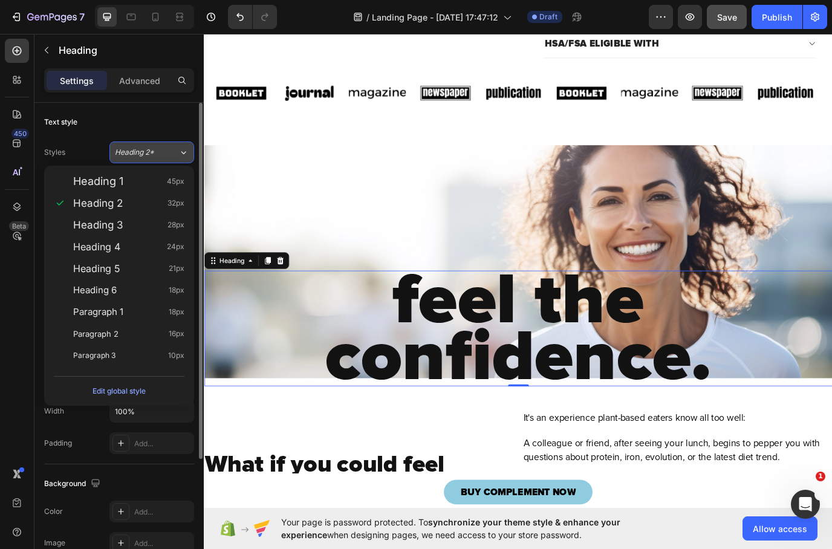
click at [162, 159] on button "Heading 2*" at bounding box center [152, 153] width 85 height 22
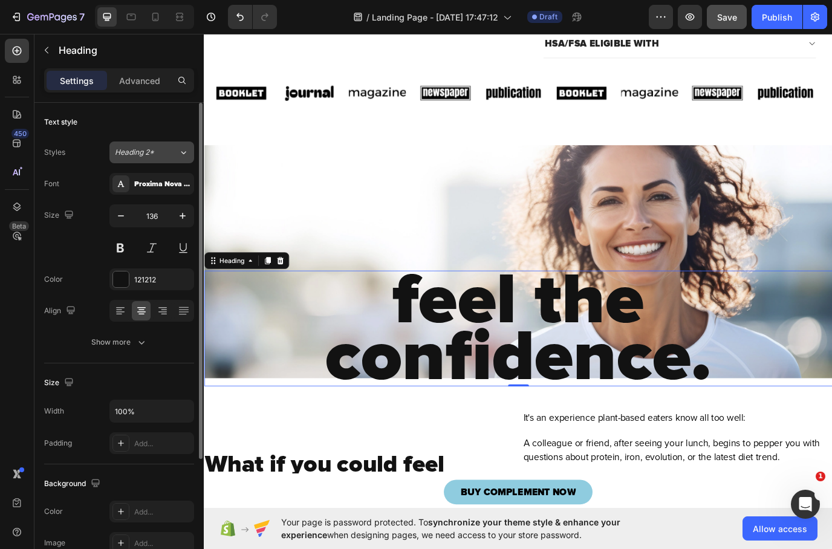
click at [161, 159] on button "Heading 2*" at bounding box center [152, 153] width 85 height 22
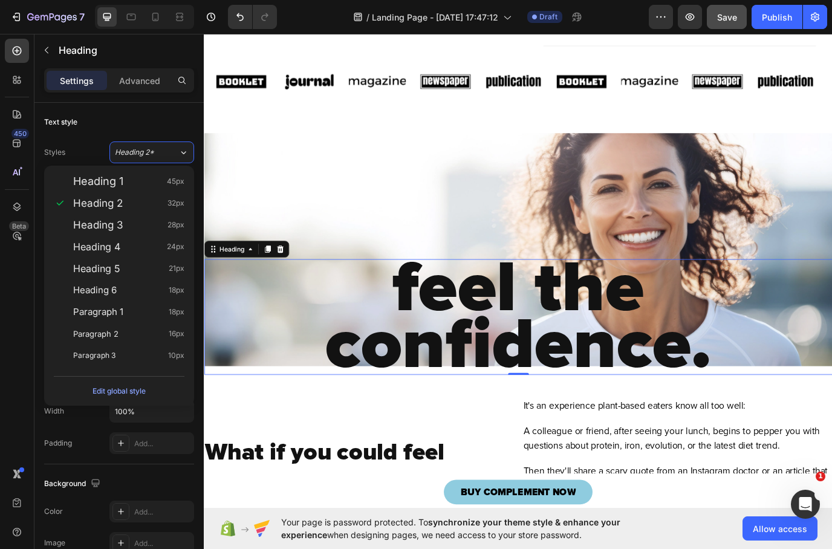
scroll to position [738, 0]
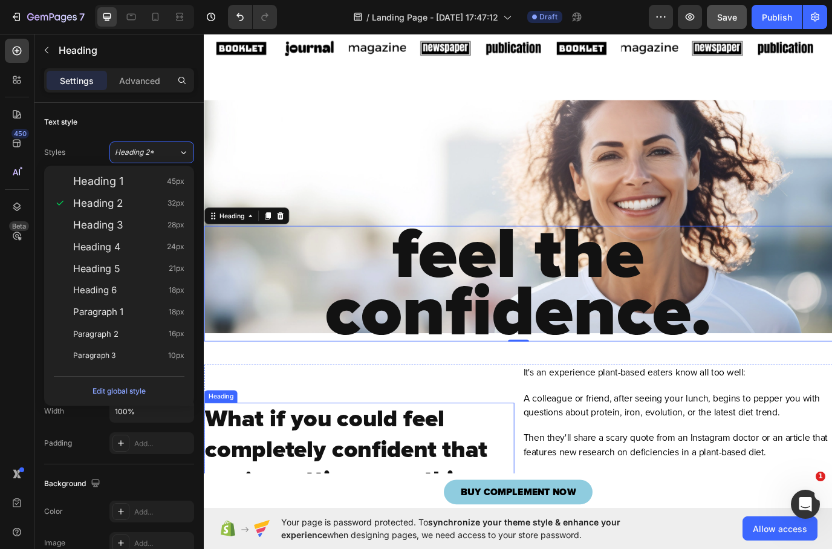
click at [386, 463] on strong "What if you could feel completely confident that you're getting everything you …" at bounding box center [368, 532] width 326 height 139
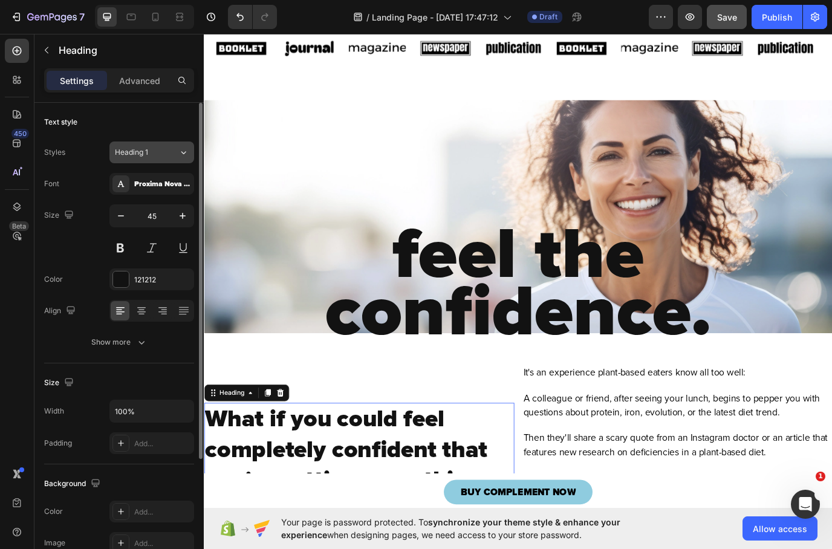
click at [143, 146] on button "Heading 1" at bounding box center [152, 153] width 85 height 22
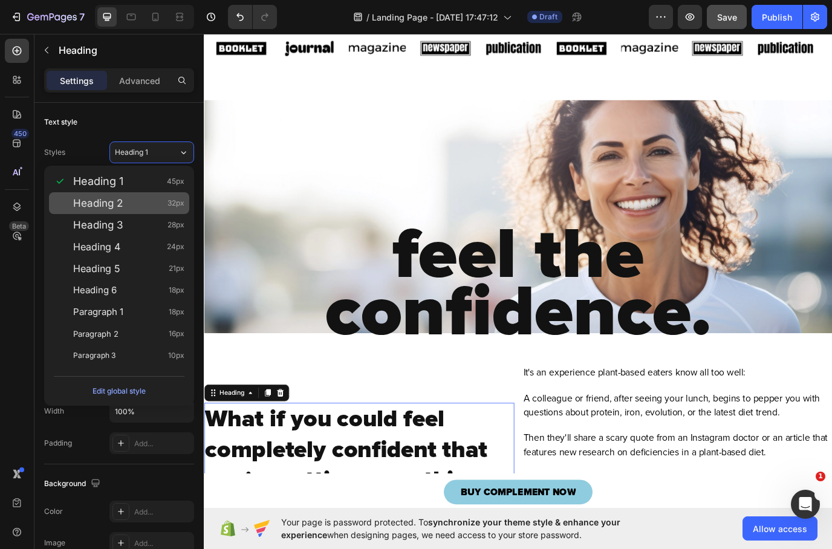
click at [116, 210] on div "Heading 2 32px" at bounding box center [119, 203] width 140 height 22
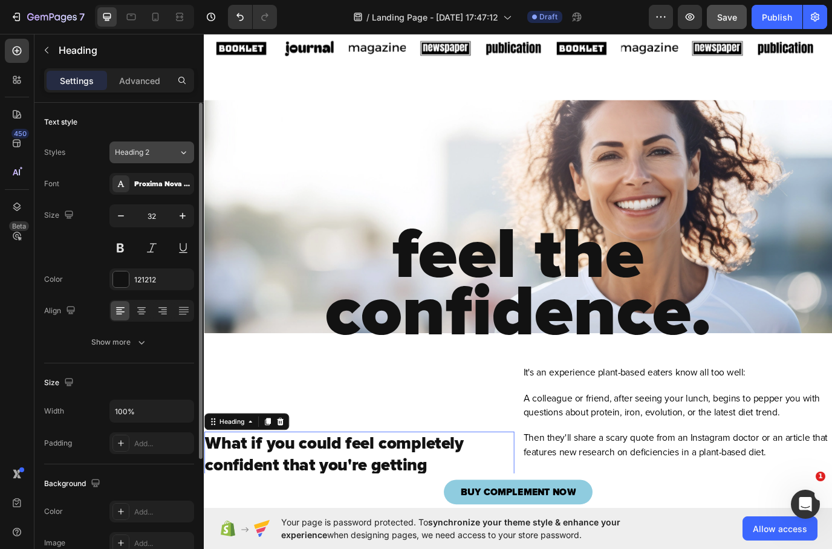
click at [152, 152] on div "Heading 2" at bounding box center [139, 152] width 49 height 11
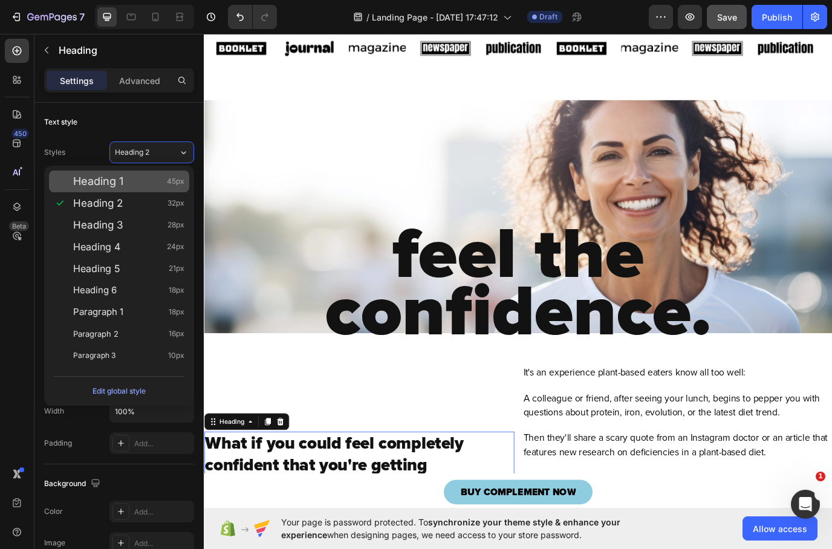
click at [122, 184] on span "Heading 1" at bounding box center [98, 181] width 50 height 12
type input "45"
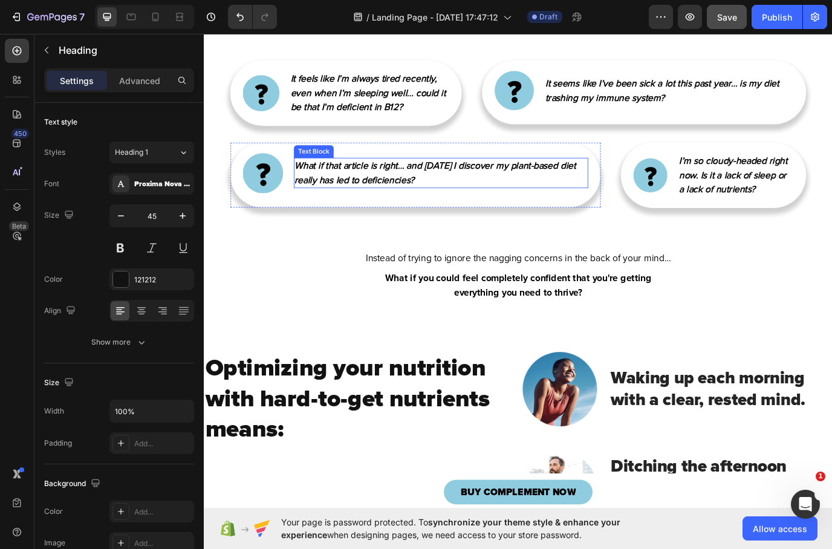
scroll to position [1417, 0]
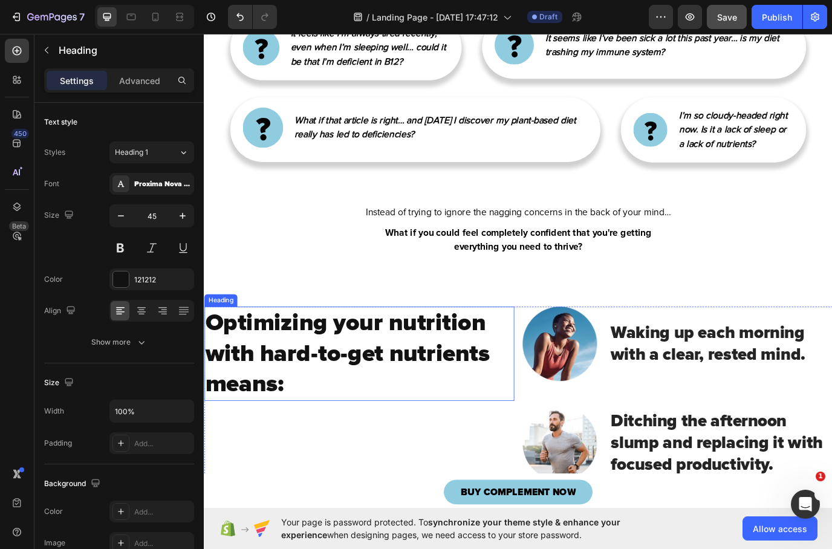
click at [381, 427] on strong "Optimizing your nutrition with hard-to-get nutrients means:" at bounding box center [369, 403] width 329 height 103
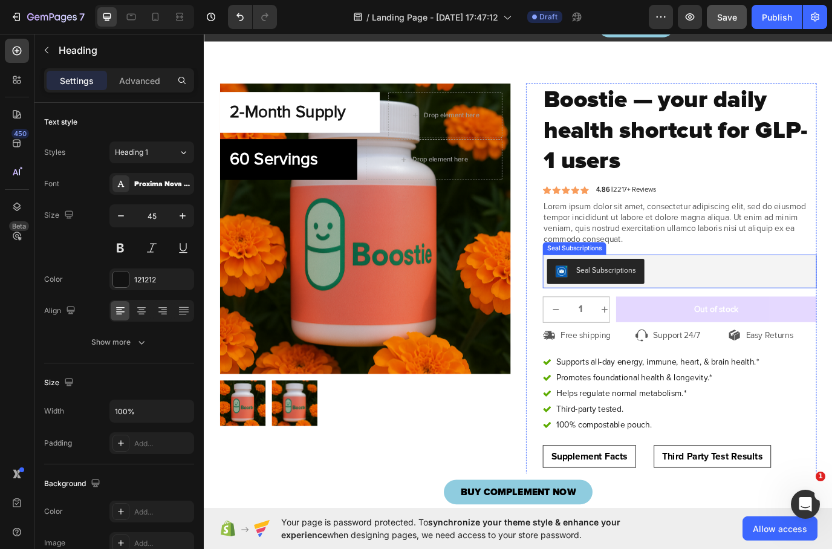
scroll to position [53, 0]
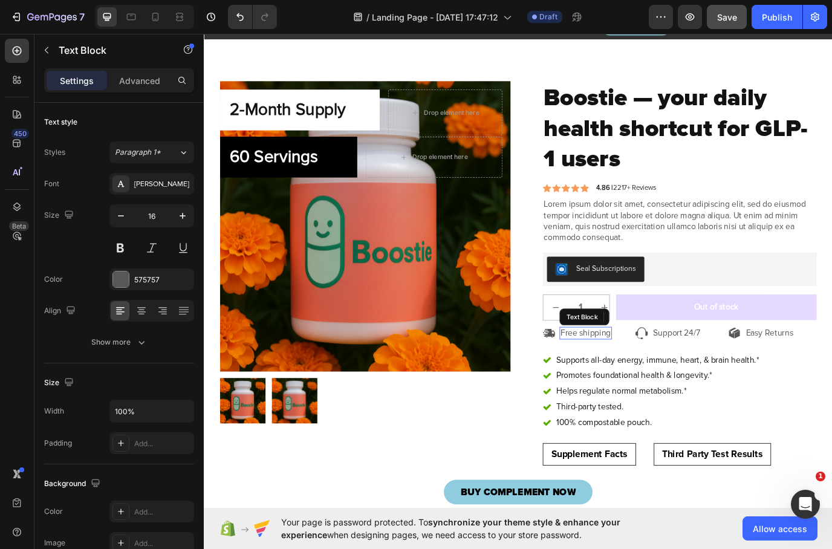
click at [643, 375] on p "Free shipping" at bounding box center [645, 380] width 58 height 13
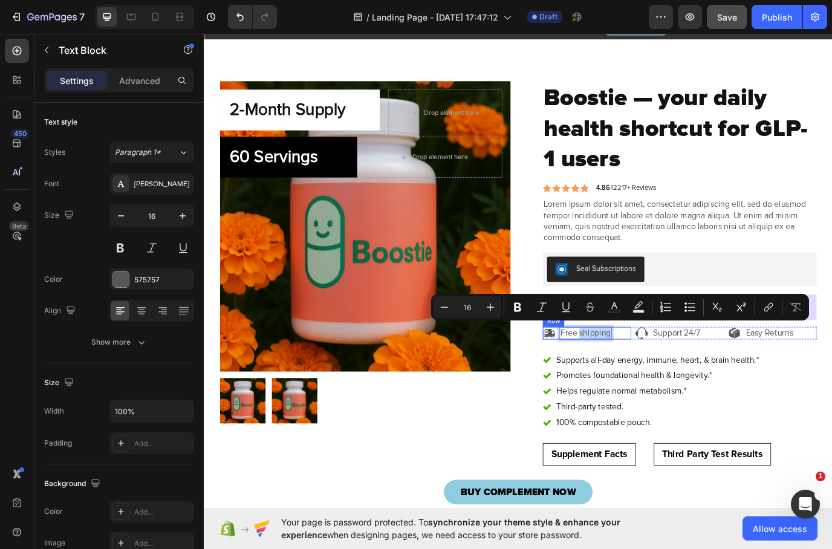
click at [691, 376] on div "Icon Free shipping Text Block 0 Row" at bounding box center [646, 380] width 102 height 15
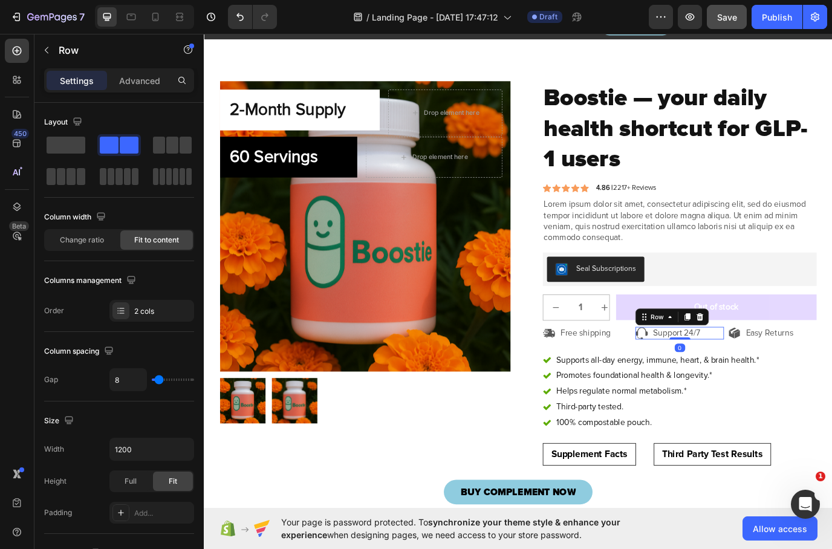
click at [794, 379] on div "Icon Support 24/7 Text Block Row 0" at bounding box center [753, 380] width 102 height 15
click at [779, 361] on icon at bounding box center [777, 360] width 8 height 8
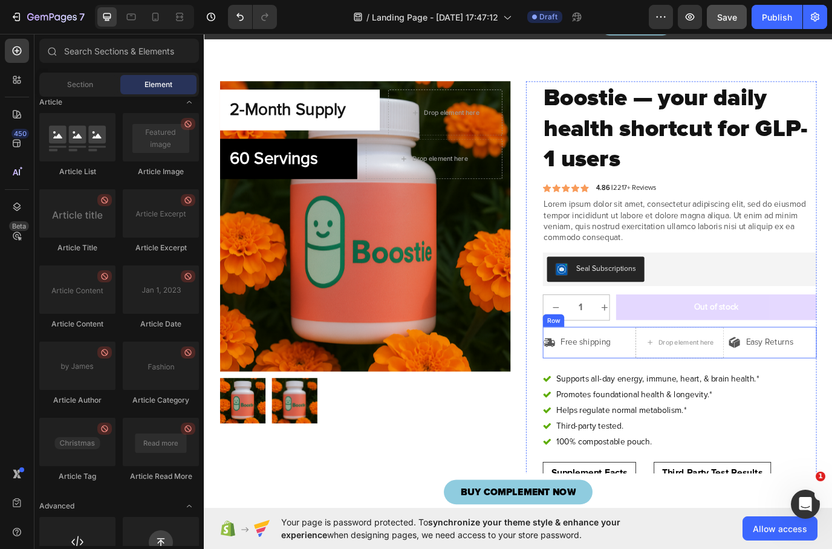
click at [701, 394] on div "Icon Free shipping Text Block Row Drop element here Icon Easy Returns Text Bloc…" at bounding box center [753, 391] width 316 height 36
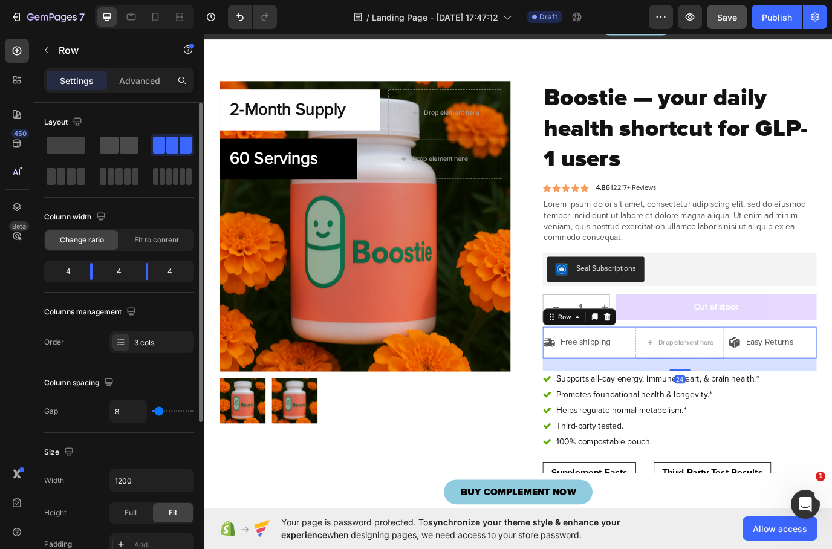
click at [132, 153] on span at bounding box center [129, 145] width 19 height 17
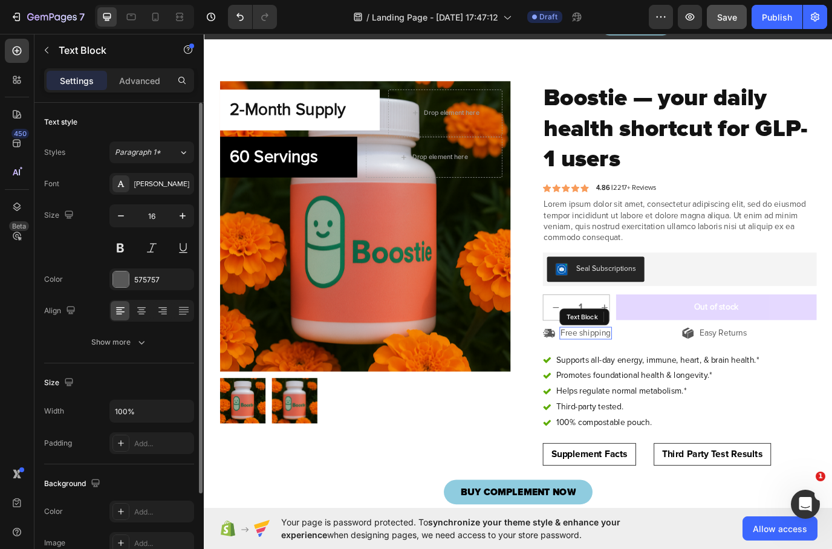
click at [643, 376] on p "Free shipping" at bounding box center [645, 380] width 58 height 13
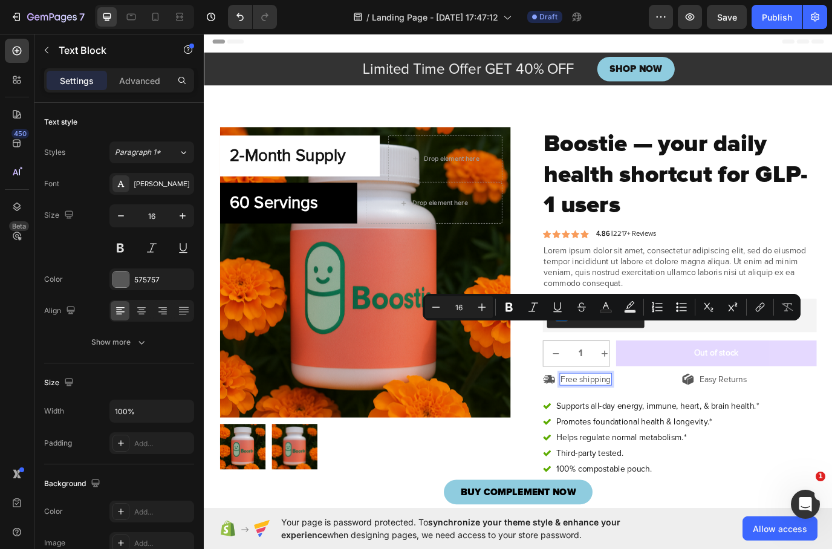
scroll to position [53, 0]
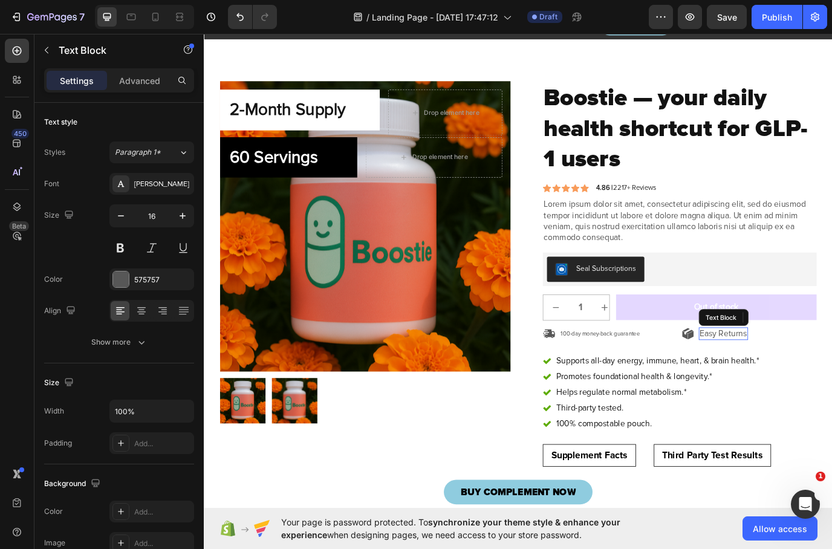
click at [814, 379] on p "Easy Returns" at bounding box center [804, 381] width 54 height 13
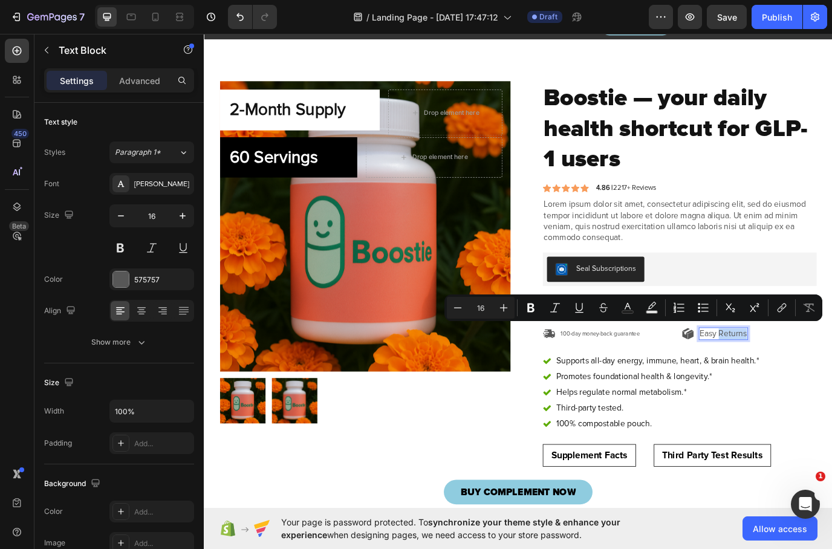
click at [814, 379] on p "Easy Returns" at bounding box center [804, 381] width 54 height 13
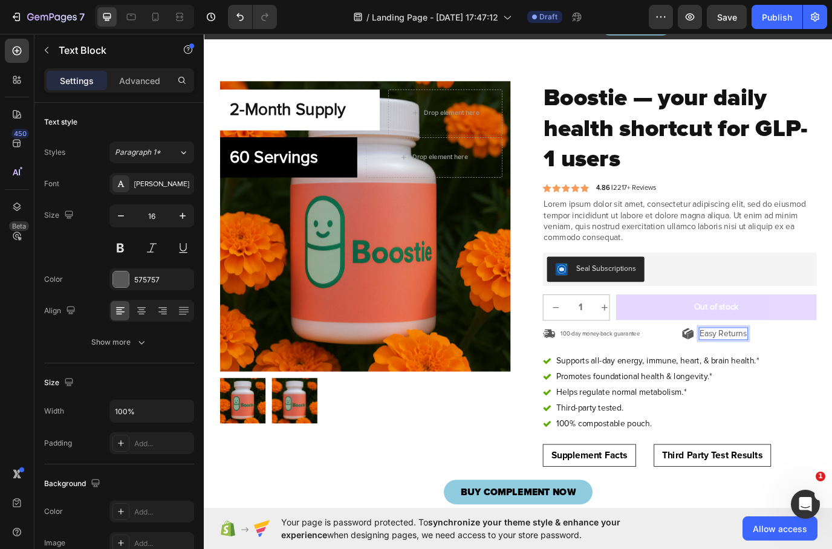
click at [814, 379] on p "Easy Returns" at bounding box center [804, 381] width 54 height 13
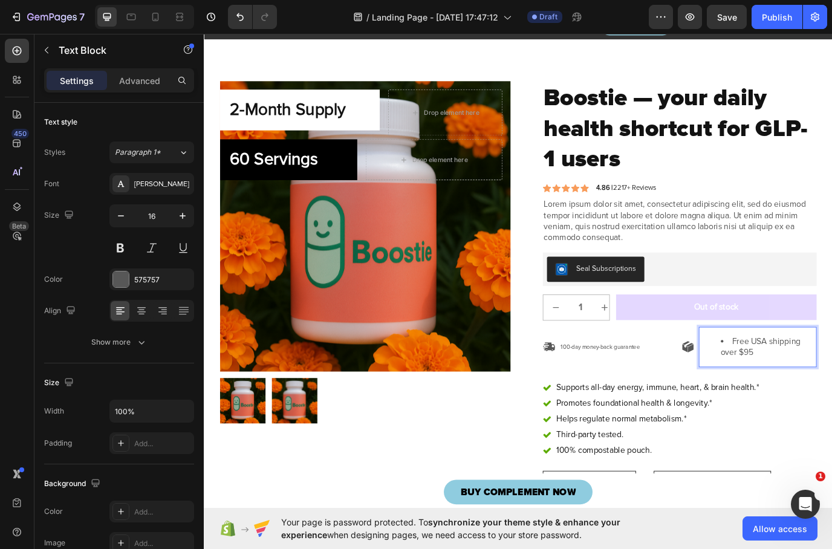
drag, startPoint x: 806, startPoint y: 380, endPoint x: 796, endPoint y: 380, distance: 10.3
click at [796, 384] on ul "Free USA shipping over $95" at bounding box center [844, 396] width 134 height 25
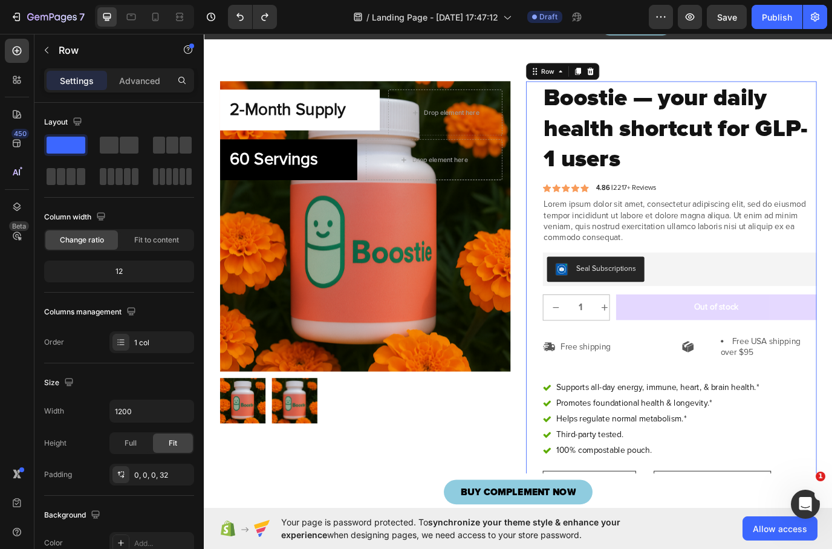
click at [786, 282] on div "Boostie — your daily health shortcut for GLP-1 users Product Title Icon Icon Ic…" at bounding box center [753, 407] width 316 height 637
click at [240, 18] on icon "Undo/Redo" at bounding box center [240, 17] width 12 height 12
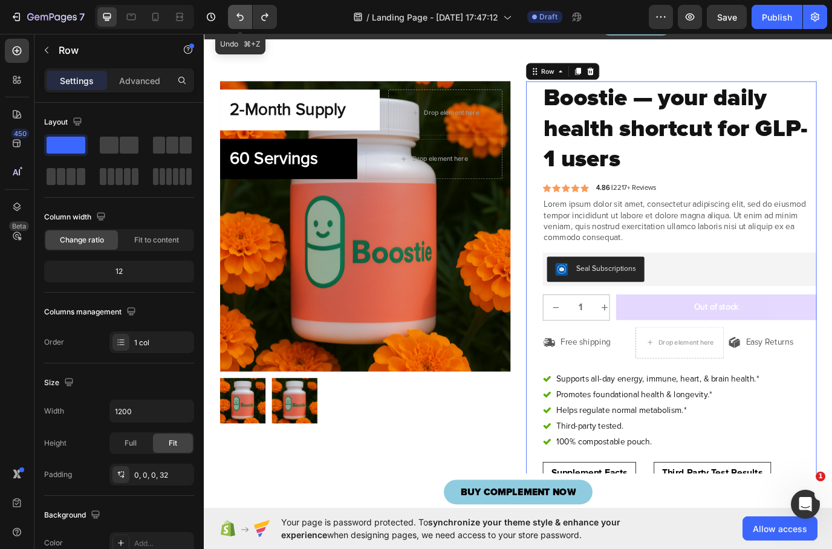
click at [240, 18] on icon "Undo/Redo" at bounding box center [240, 17] width 12 height 12
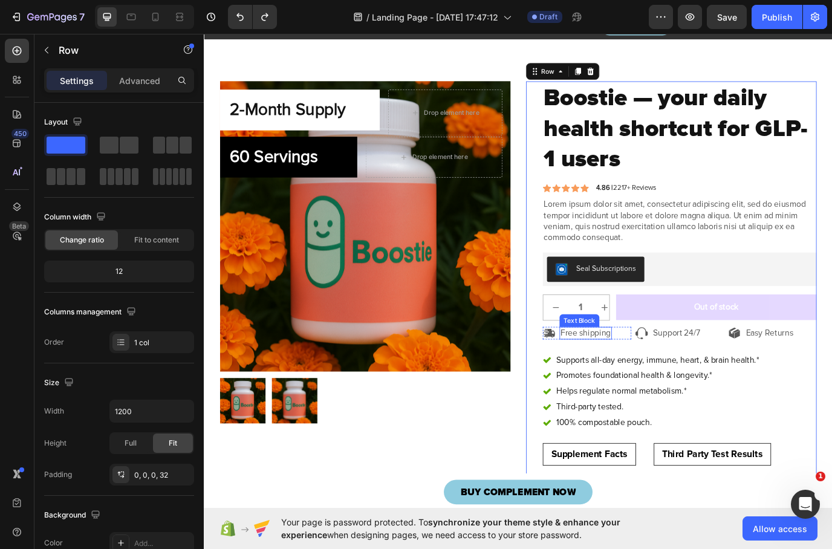
click at [644, 378] on p "Free shipping" at bounding box center [645, 380] width 58 height 13
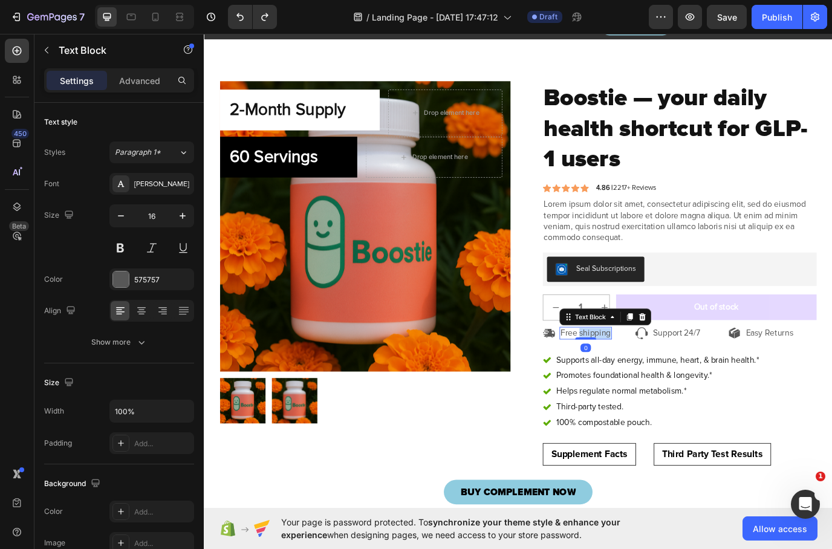
click at [644, 378] on p "Free shipping" at bounding box center [645, 380] width 58 height 13
click at [647, 375] on p "Free shipping" at bounding box center [645, 380] width 58 height 13
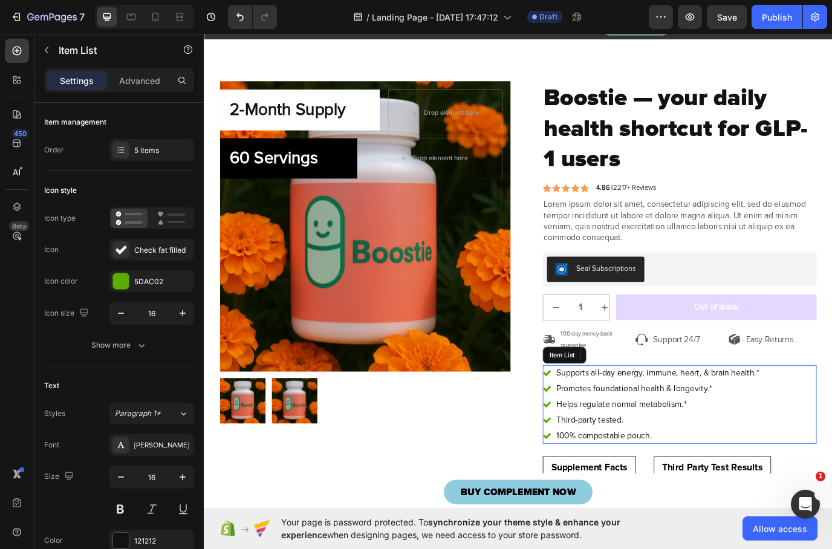
click at [832, 448] on div "Supports all-day energy, immune, heart, & brain health.* Promotes foundational …" at bounding box center [753, 462] width 316 height 91
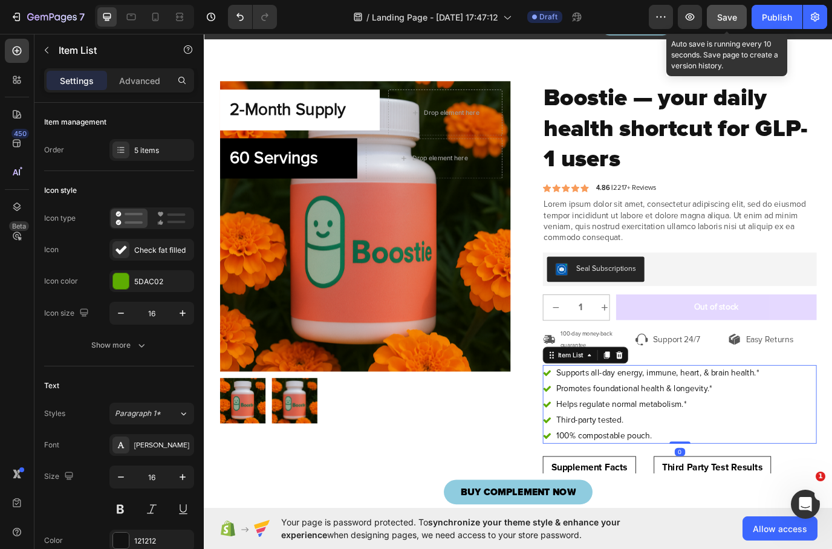
click at [728, 9] on button "Save" at bounding box center [727, 17] width 40 height 24
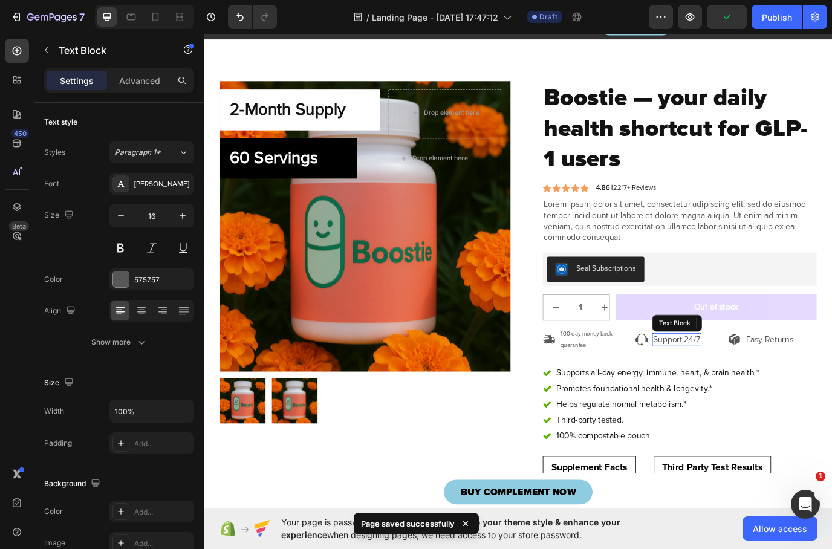
click at [753, 388] on p "Support 24/7" at bounding box center [750, 387] width 54 height 13
click at [789, 386] on div "Icon Support 24/7 Text Block 0 Row" at bounding box center [753, 387] width 102 height 15
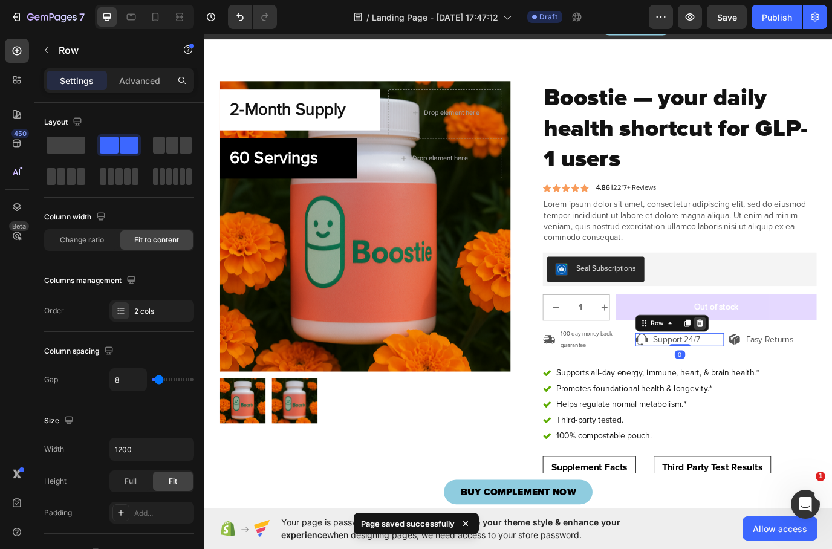
click at [773, 367] on icon at bounding box center [777, 369] width 10 height 10
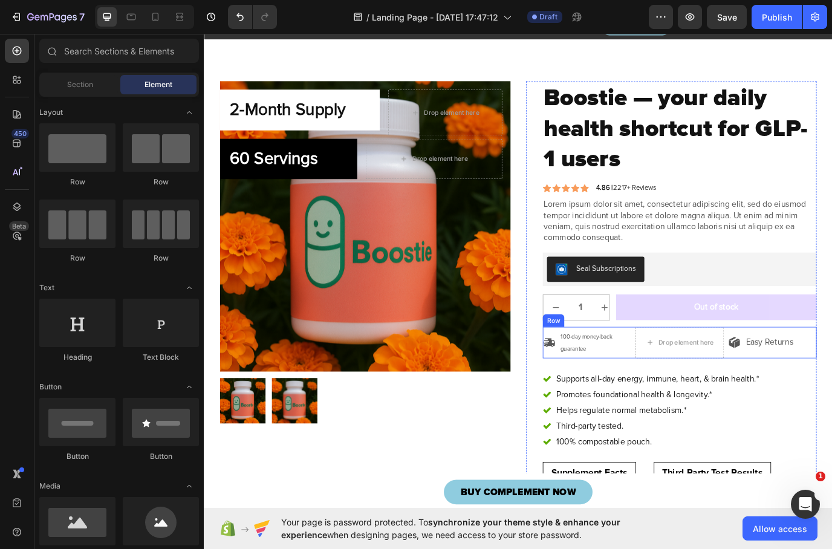
click at [699, 387] on div "Icon 100-day money-back guarantee Text Block Row Drop element here Icon Easy Re…" at bounding box center [753, 391] width 316 height 36
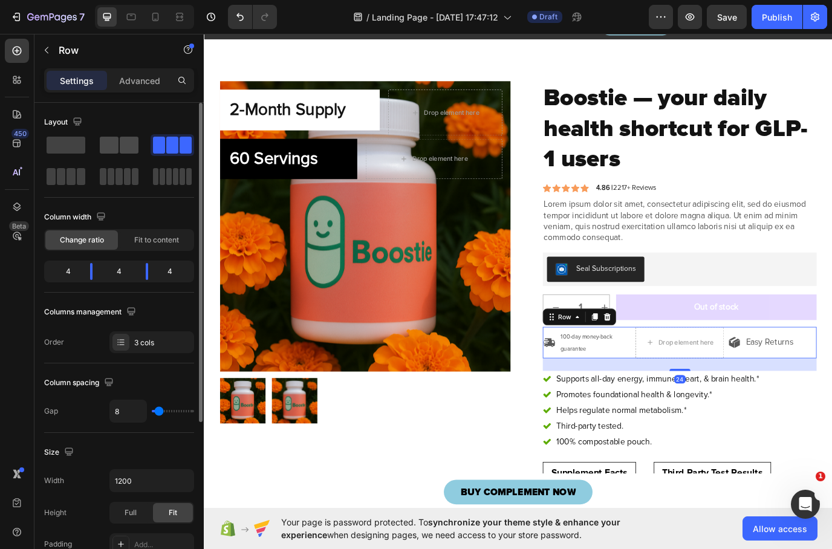
click at [136, 151] on span at bounding box center [129, 145] width 19 height 17
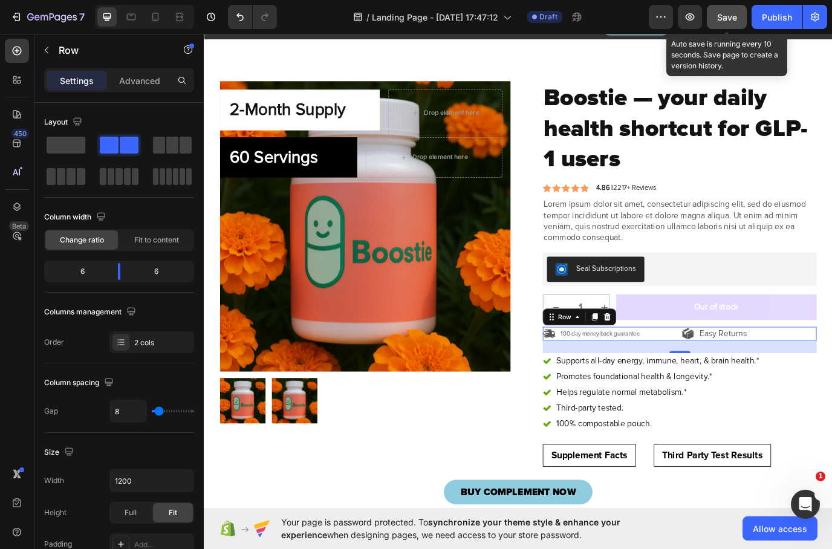
click at [731, 21] on span "Save" at bounding box center [728, 17] width 20 height 10
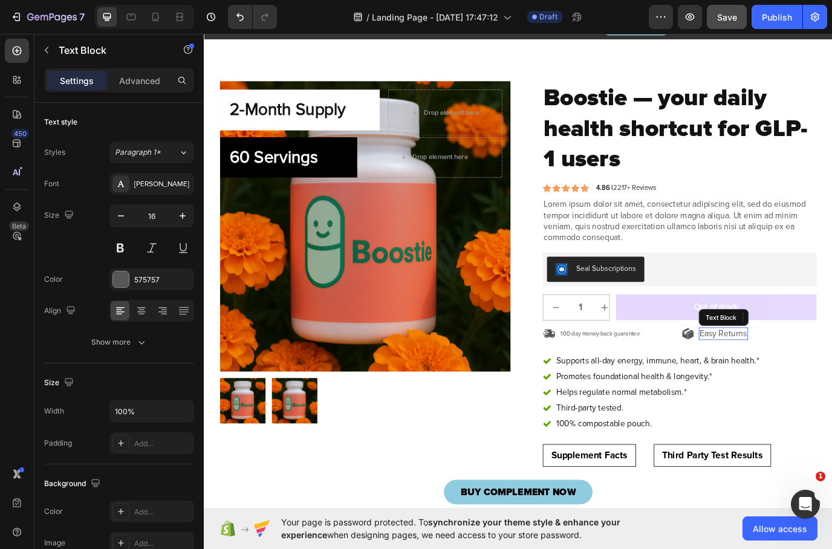
click at [816, 373] on div "Easy Returns" at bounding box center [804, 380] width 57 height 15
click at [816, 375] on p "Easy Returns" at bounding box center [804, 381] width 54 height 13
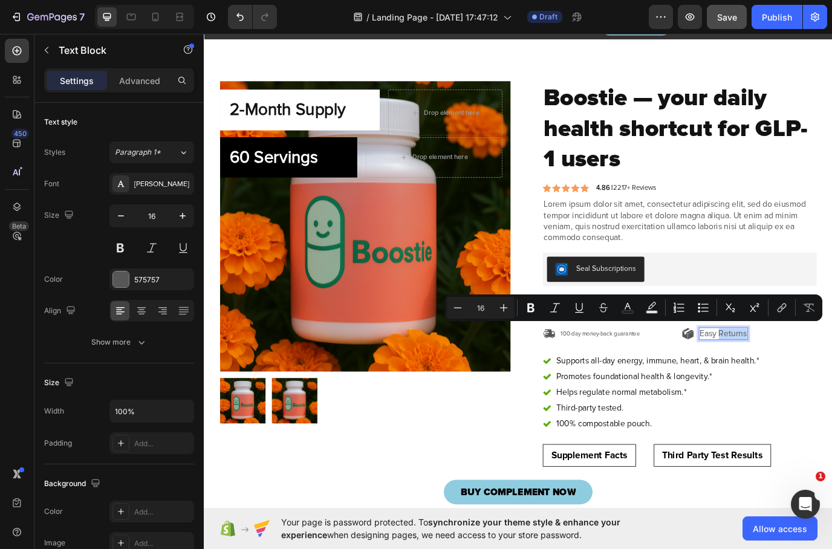
click at [816, 375] on p "Easy Returns" at bounding box center [804, 381] width 54 height 13
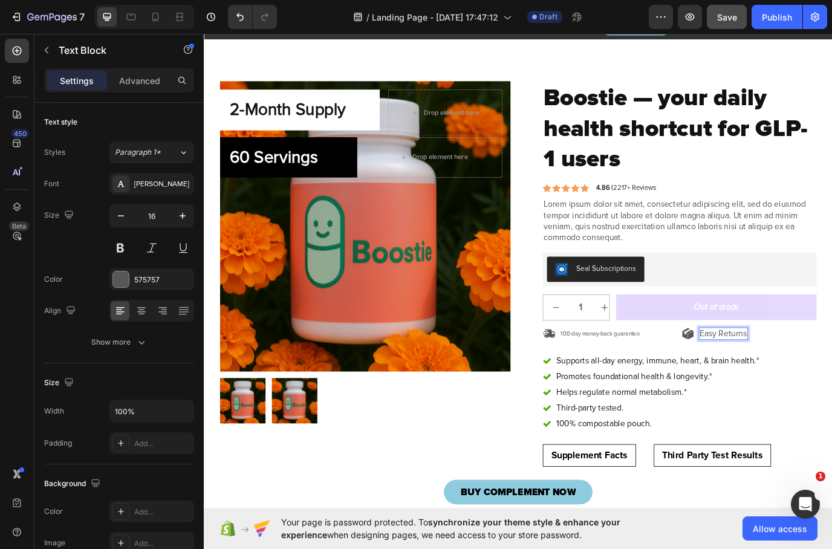
click at [816, 375] on p "Easy Returns" at bounding box center [804, 381] width 54 height 13
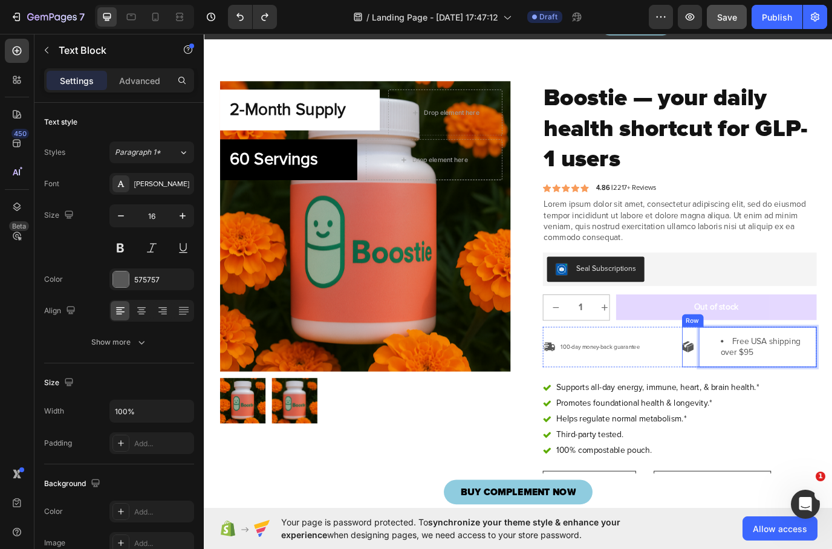
click at [771, 381] on div "Icon Free USA shipping over $95 Text Block 0 Row" at bounding box center [834, 396] width 156 height 47
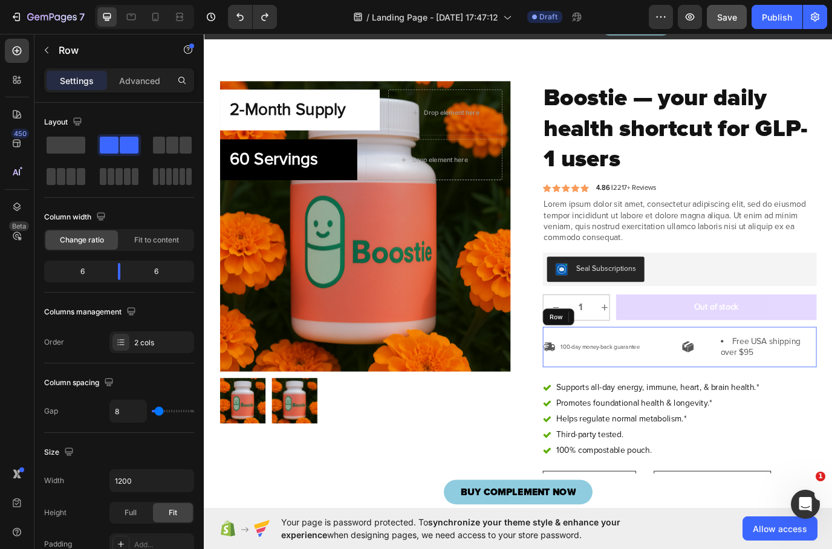
click at [630, 404] on div "Icon 100-day money-back guarantee Text Block Row" at bounding box center [673, 396] width 156 height 47
click at [652, 356] on icon at bounding box center [655, 361] width 10 height 10
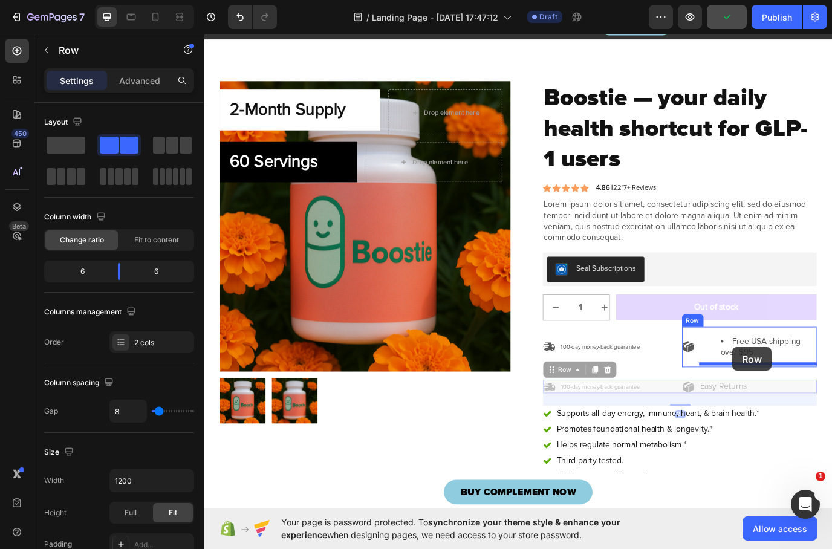
drag, startPoint x: 604, startPoint y: 417, endPoint x: 814, endPoint y: 396, distance: 210.9
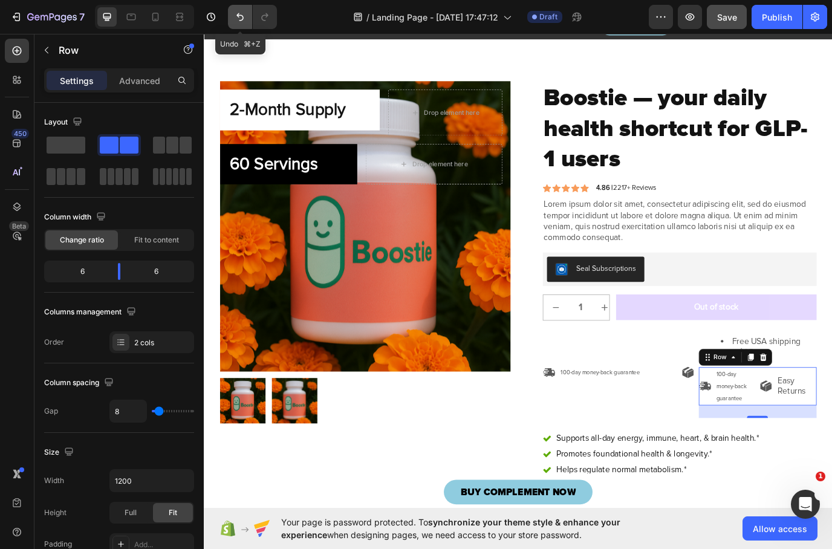
click at [242, 16] on icon "Undo/Redo" at bounding box center [240, 17] width 12 height 12
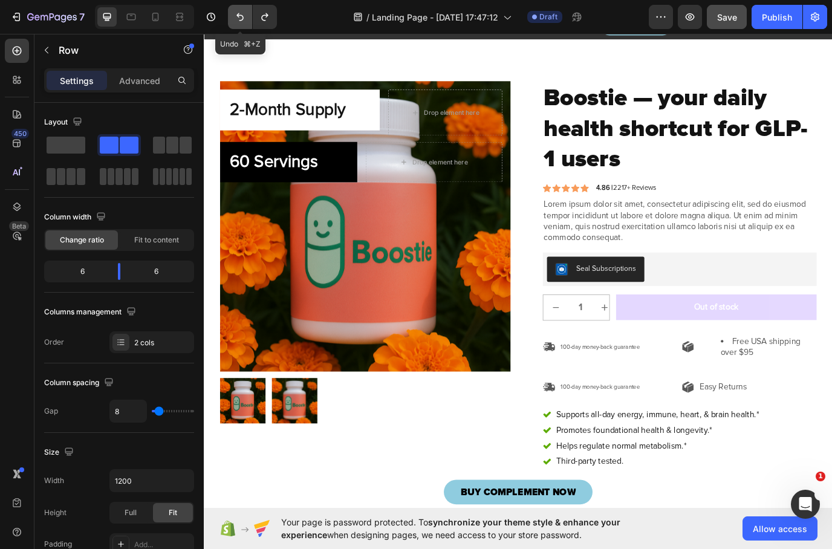
click at [243, 21] on icon "Undo/Redo" at bounding box center [240, 17] width 12 height 12
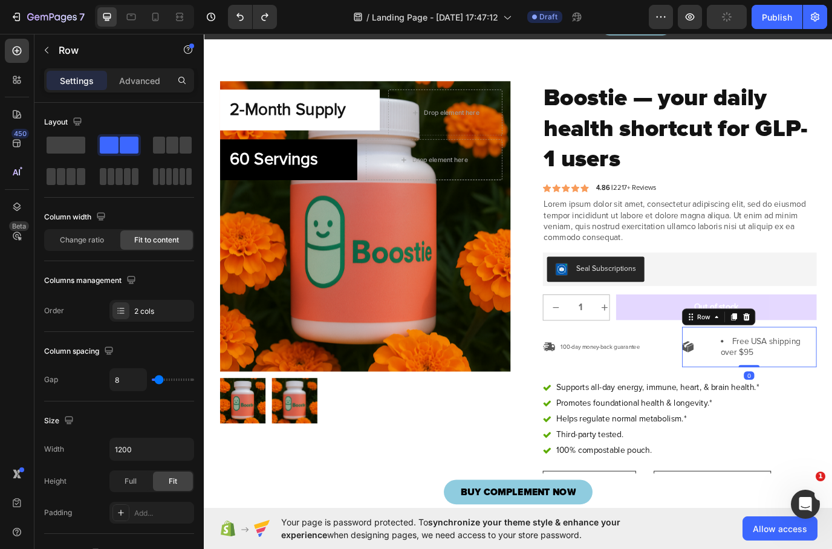
click at [771, 407] on div "Icon Free USA shipping over $95 Text Block Row 0" at bounding box center [834, 396] width 156 height 47
click at [831, 359] on icon at bounding box center [831, 361] width 10 height 10
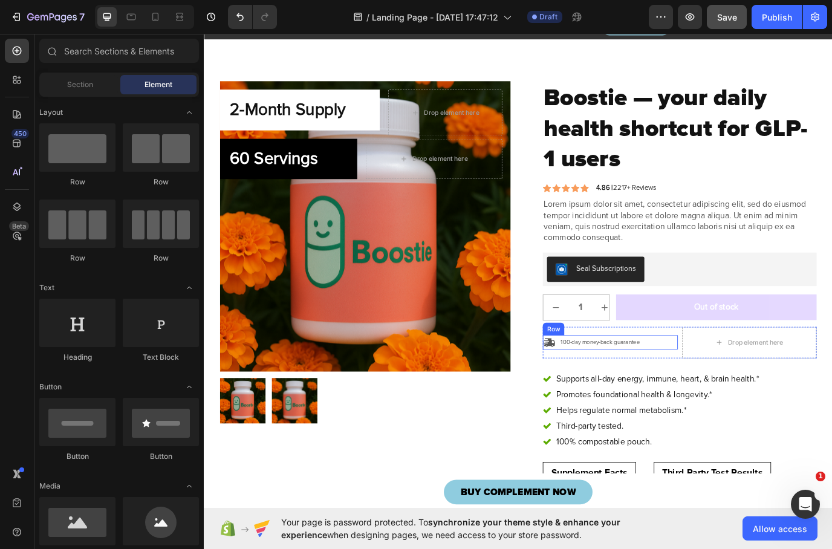
click at [613, 382] on div "Icon 100-day money-back guarantee Text Block Row" at bounding box center [673, 390] width 156 height 16
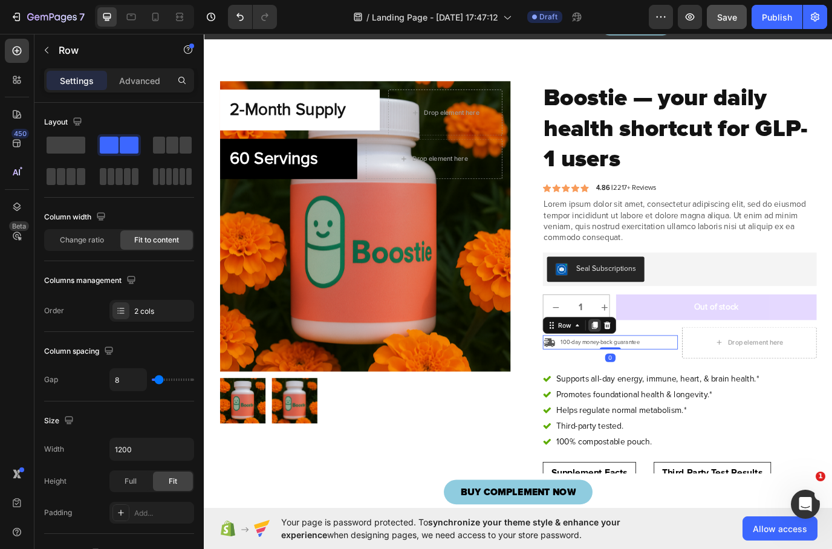
click at [659, 366] on icon at bounding box center [655, 371] width 10 height 10
click at [656, 378] on icon at bounding box center [655, 379] width 7 height 8
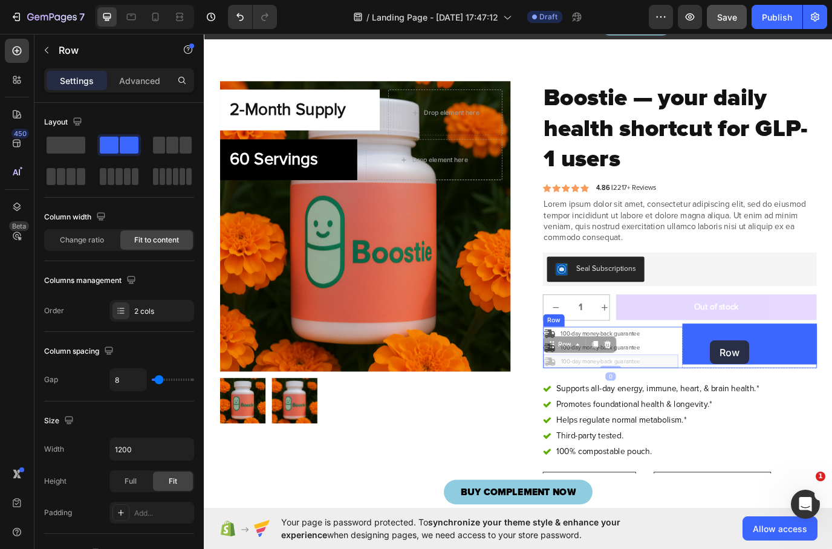
drag, startPoint x: 609, startPoint y: 392, endPoint x: 789, endPoint y: 388, distance: 179.7
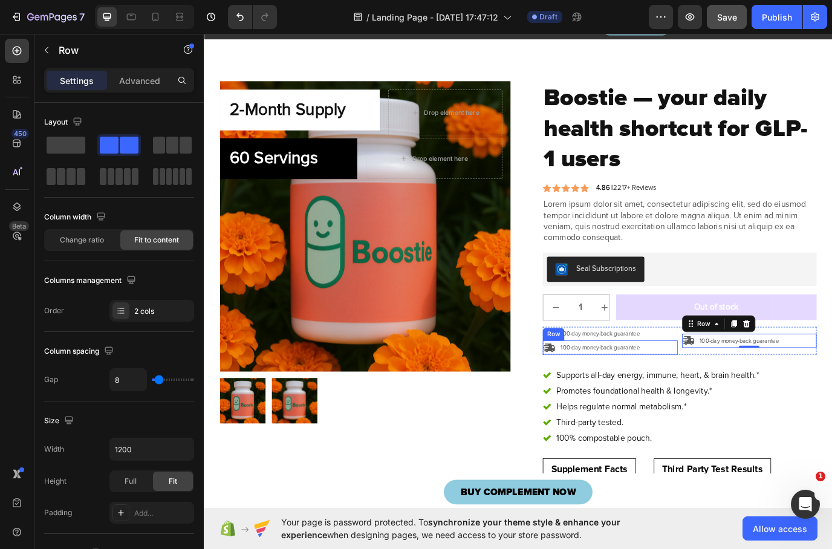
click at [611, 393] on div "Icon 100-day money-back guarantee Text Block Row" at bounding box center [673, 396] width 156 height 16
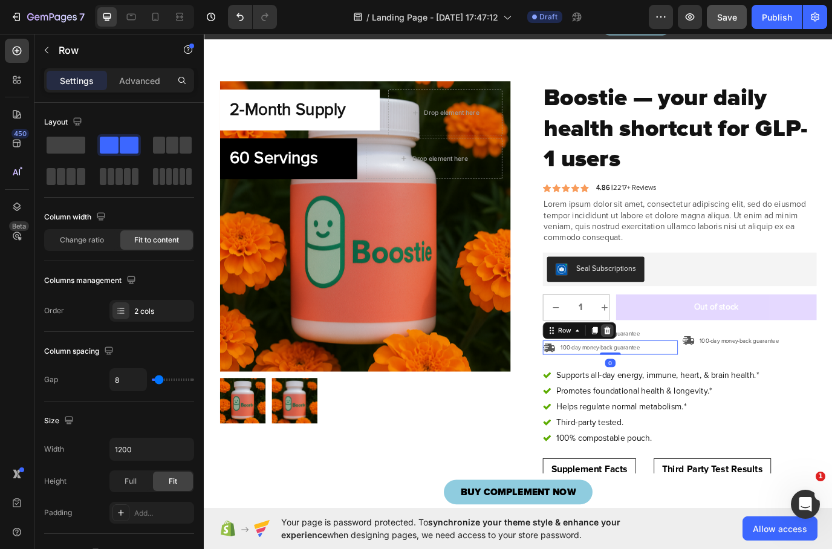
click at [669, 375] on icon at bounding box center [670, 377] width 8 height 8
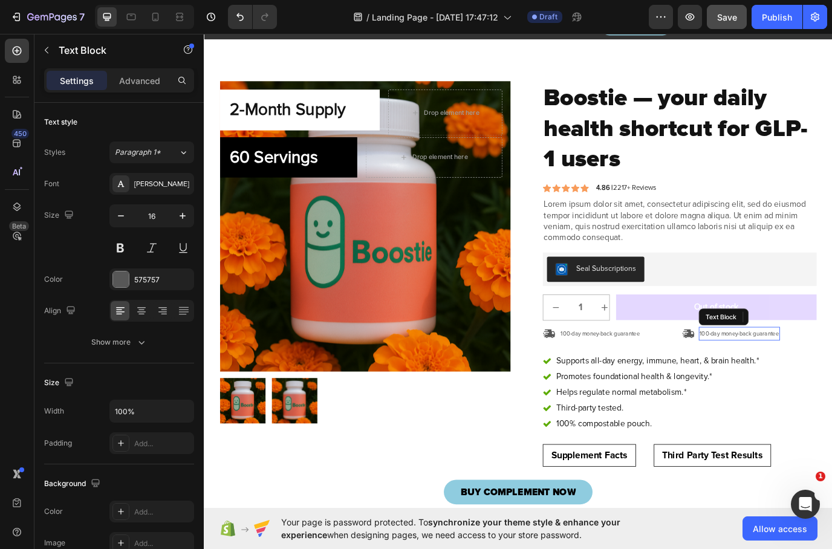
click at [832, 379] on span "100-day money-back guarantee" at bounding box center [822, 381] width 91 height 8
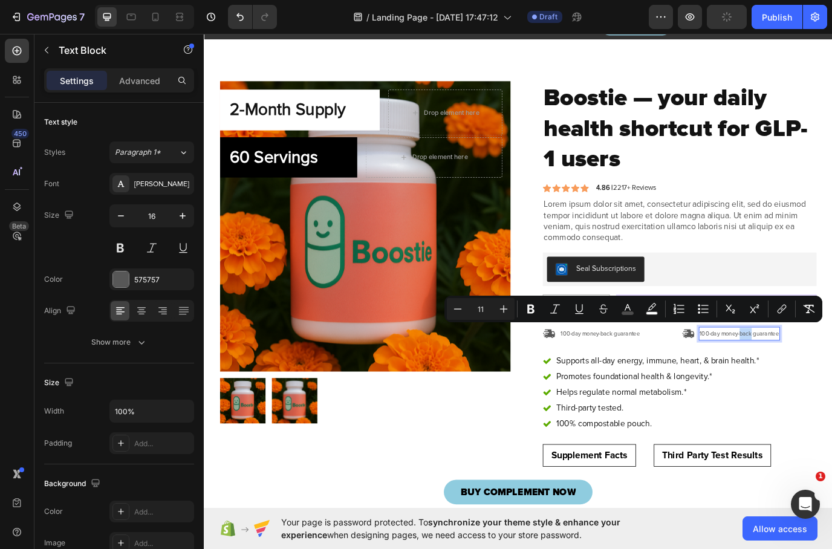
click at [832, 377] on span "100-day money-back guarantee" at bounding box center [822, 381] width 91 height 8
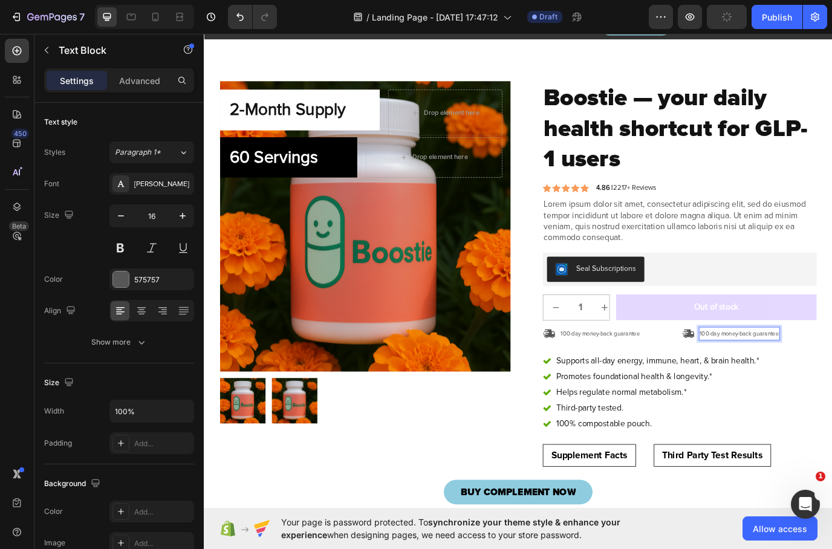
click at [832, 378] on span "100-day money-back guarantee" at bounding box center [822, 381] width 91 height 8
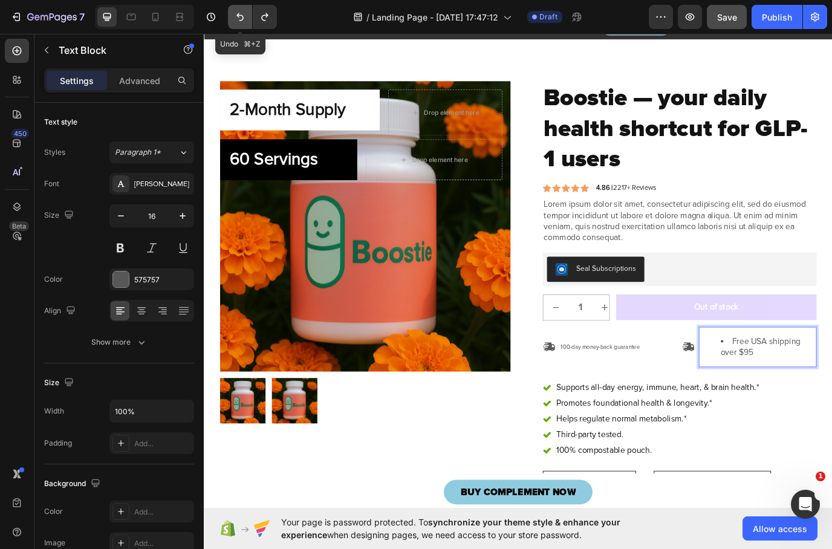
click at [244, 14] on icon "Undo/Redo" at bounding box center [240, 17] width 12 height 12
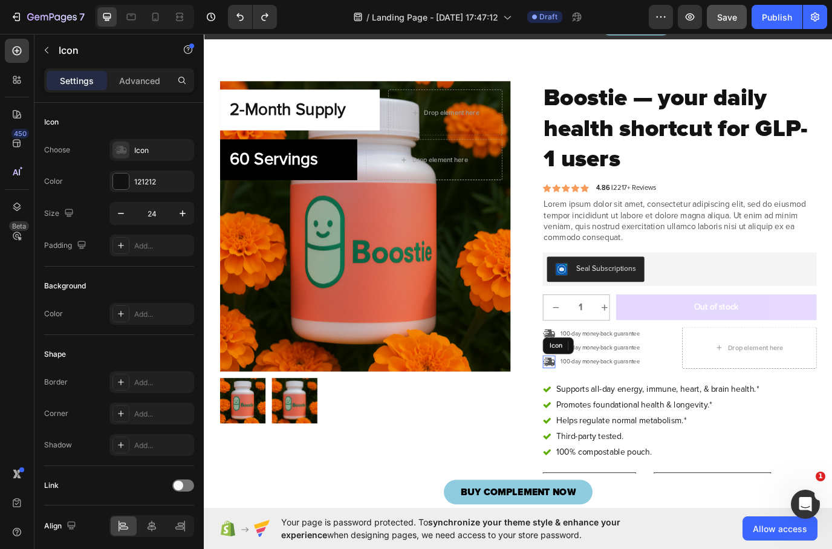
click at [607, 408] on icon at bounding box center [602, 413] width 15 height 15
click at [613, 410] on div "Icon 0 100-day money-back guarantee Text Block Row" at bounding box center [673, 413] width 156 height 16
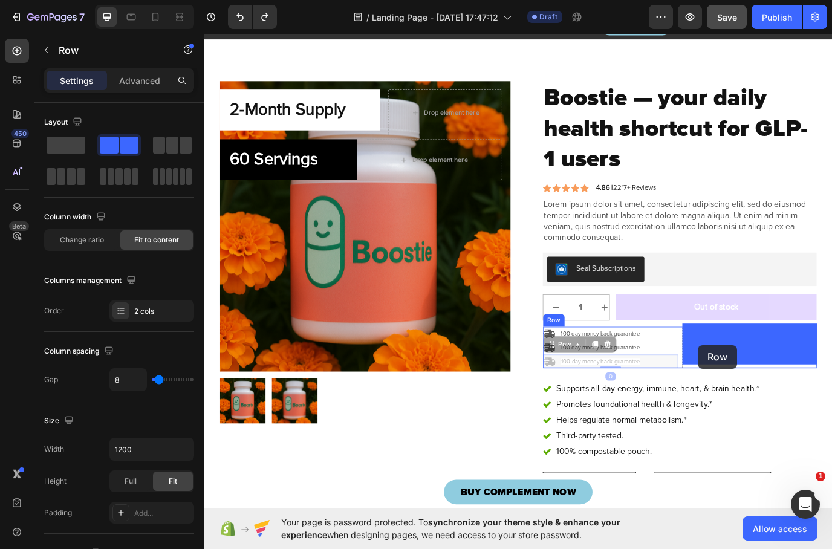
drag, startPoint x: 602, startPoint y: 390, endPoint x: 775, endPoint y: 394, distance: 173.1
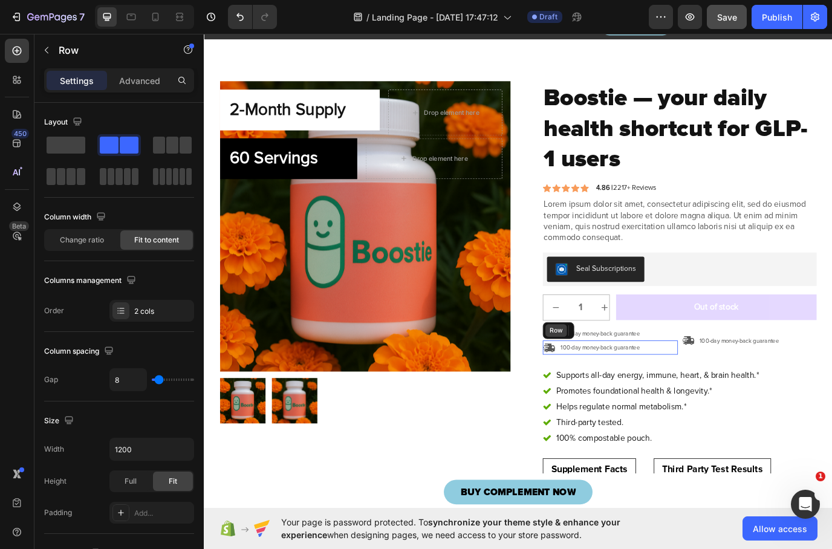
click at [602, 377] on div "Row" at bounding box center [610, 377] width 25 height 15
click at [601, 393] on icon at bounding box center [602, 397] width 15 height 15
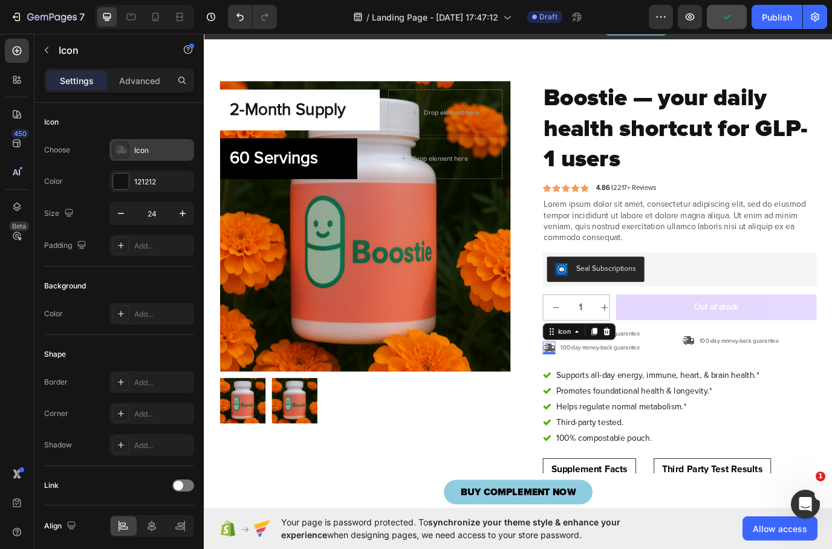
click at [129, 148] on div at bounding box center [121, 150] width 17 height 17
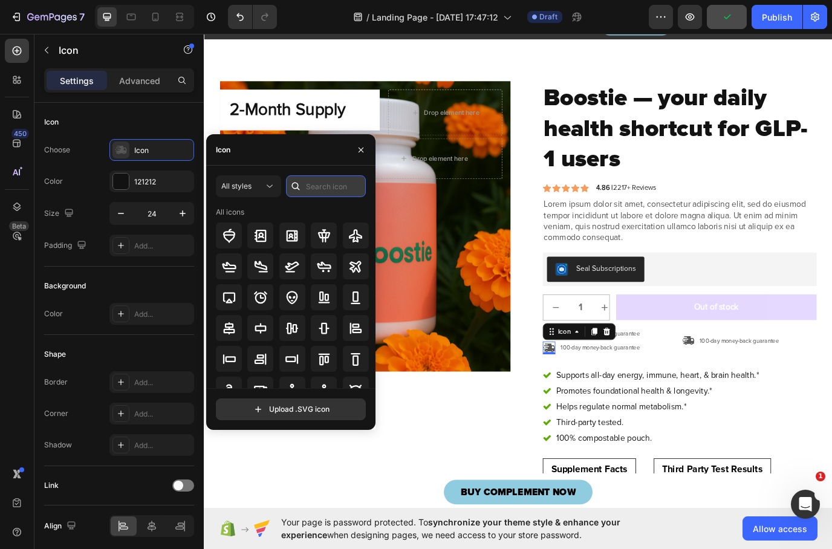
click at [323, 191] on input "text" at bounding box center [326, 186] width 80 height 22
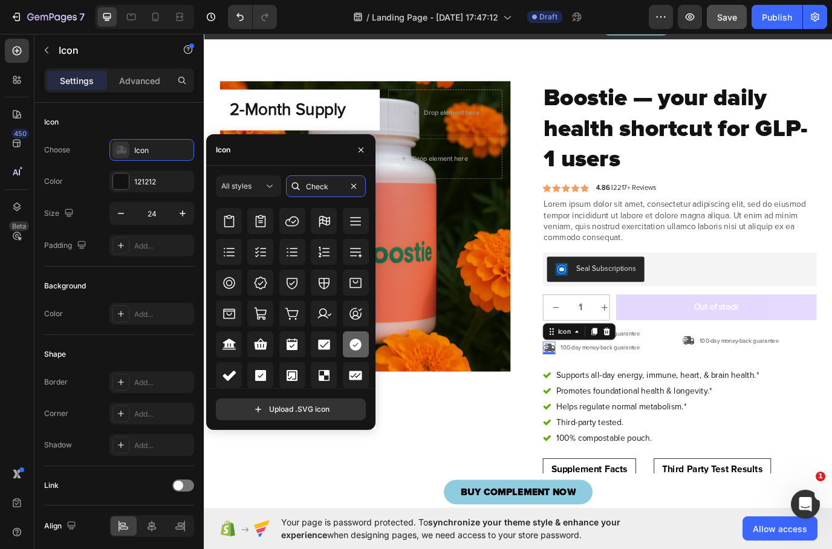
scroll to position [393, 0]
type input "Check"
click at [353, 343] on icon at bounding box center [356, 345] width 12 height 12
click at [613, 394] on div "Icon 0 100-day money-back guarantee Text Block Row" at bounding box center [673, 396] width 156 height 16
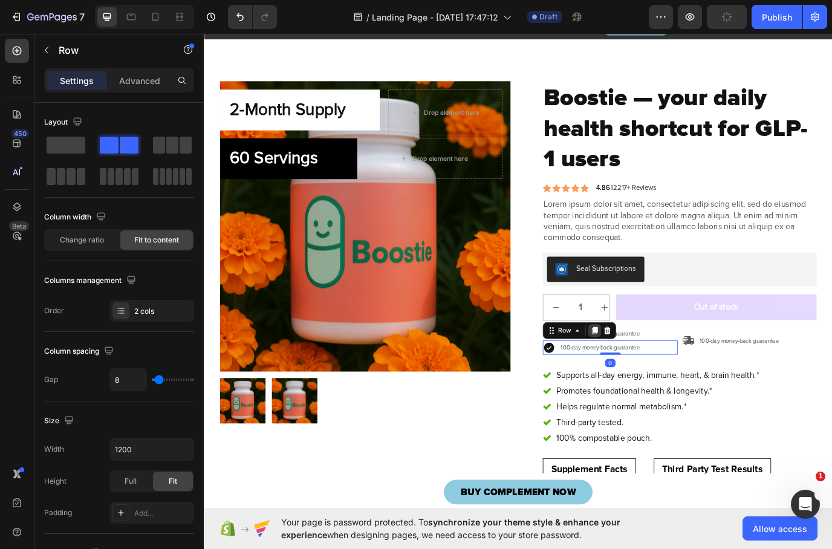
click at [654, 375] on icon at bounding box center [655, 377] width 7 height 8
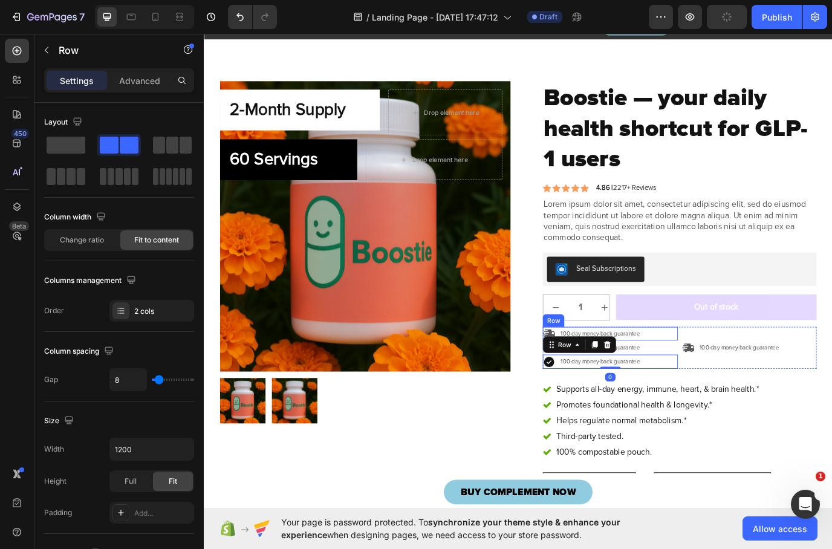
click at [735, 377] on div "Icon 100-day money-back guarantee Text Block Row" at bounding box center [673, 381] width 156 height 16
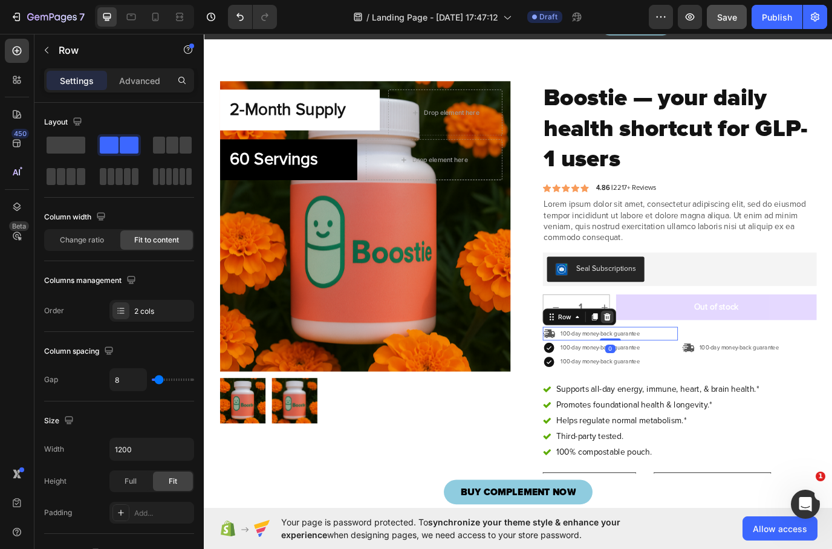
click at [676, 357] on div at bounding box center [669, 361] width 15 height 15
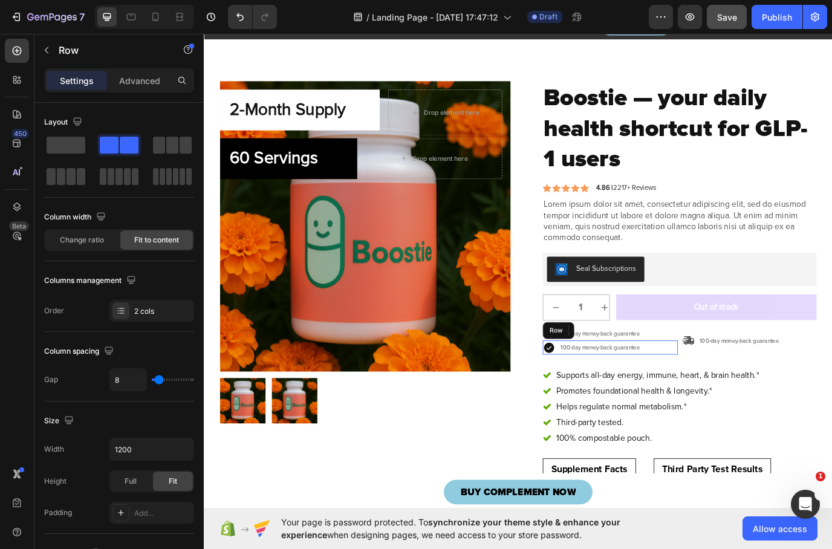
drag, startPoint x: 725, startPoint y: 392, endPoint x: 715, endPoint y: 391, distance: 10.4
click at [726, 392] on div "Icon 100-day money-back guarantee Text Block Row" at bounding box center [673, 396] width 156 height 16
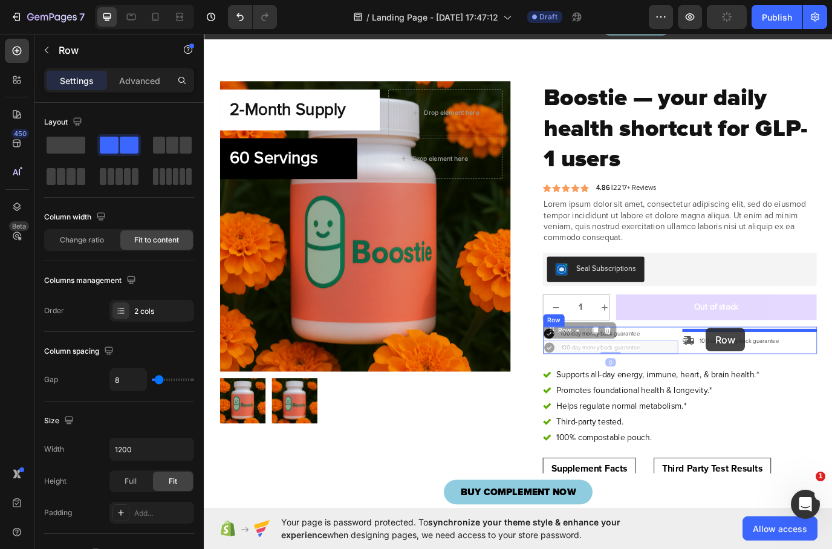
drag, startPoint x: 606, startPoint y: 376, endPoint x: 784, endPoint y: 374, distance: 177.9
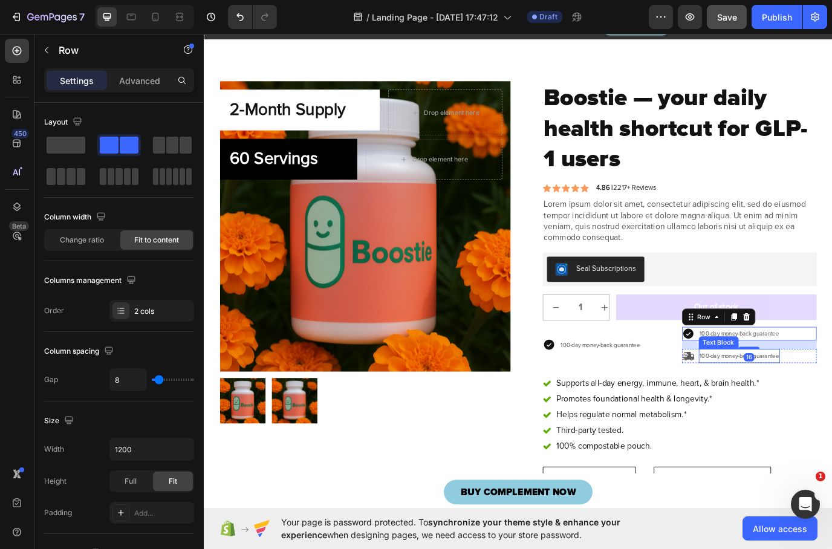
click at [776, 401] on div "100-day money-back guarantee" at bounding box center [823, 406] width 94 height 16
click at [832, 407] on div "Icon 100-day money-back guarantee Text Block 0 Row" at bounding box center [834, 406] width 156 height 16
click at [832, 382] on icon at bounding box center [831, 387] width 10 height 10
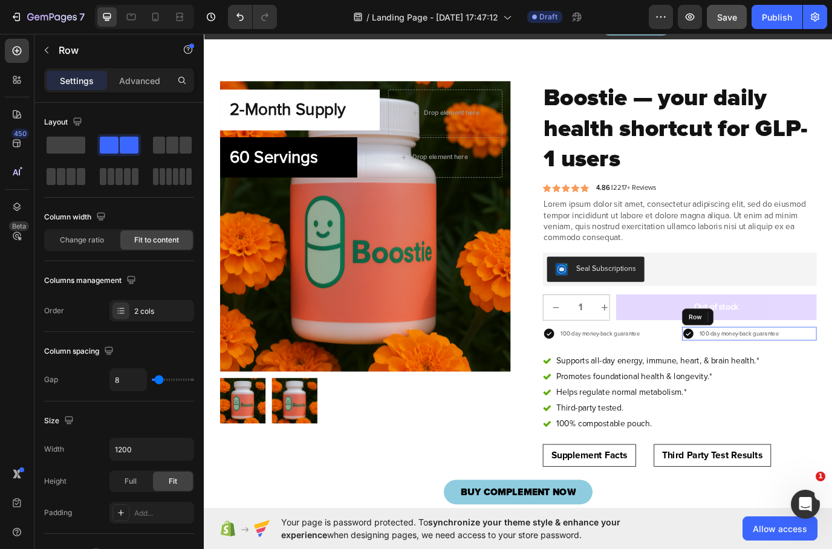
click at [832, 375] on div "Icon 100-day money-back guarantee Text Block Row" at bounding box center [834, 381] width 156 height 16
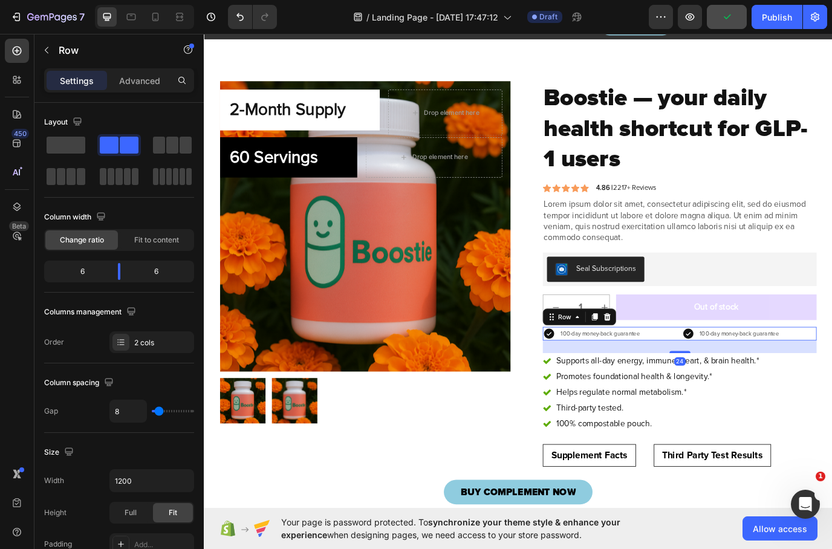
click at [753, 379] on div "Icon 100-day money-back guarantee Text Block Row Icon 100-day money-back guaran…" at bounding box center [753, 381] width 316 height 16
click at [170, 150] on span at bounding box center [172, 145] width 12 height 17
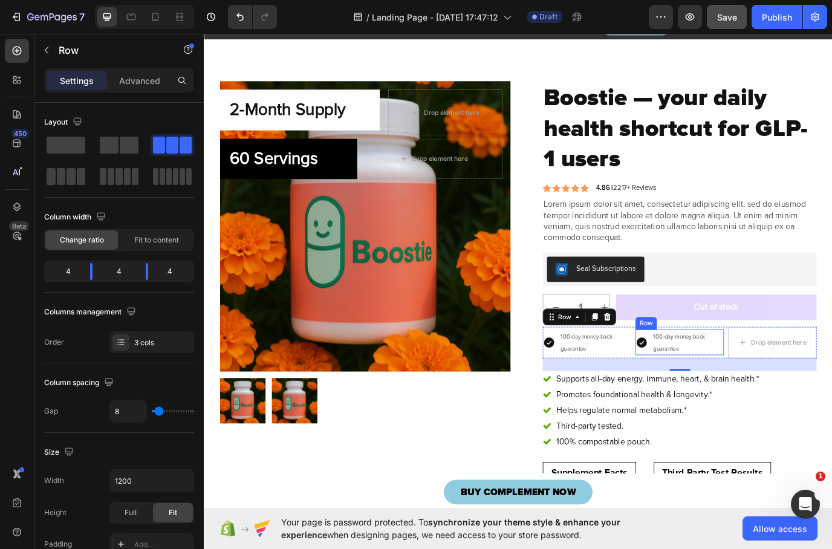
click at [719, 387] on div "Icon 100-day money-back guarantee Text Block Row" at bounding box center [753, 391] width 102 height 30
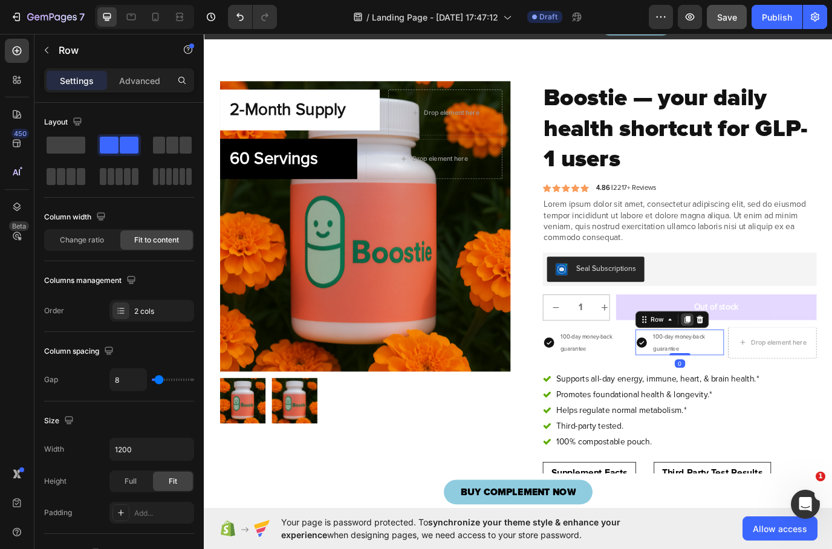
click at [763, 361] on icon at bounding box center [762, 364] width 7 height 8
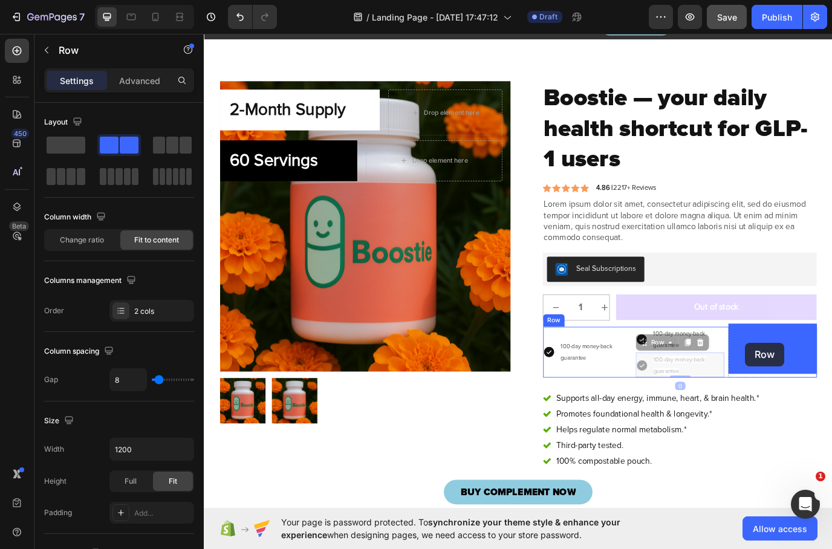
drag, startPoint x: 711, startPoint y: 388, endPoint x: 829, endPoint y: 391, distance: 118.6
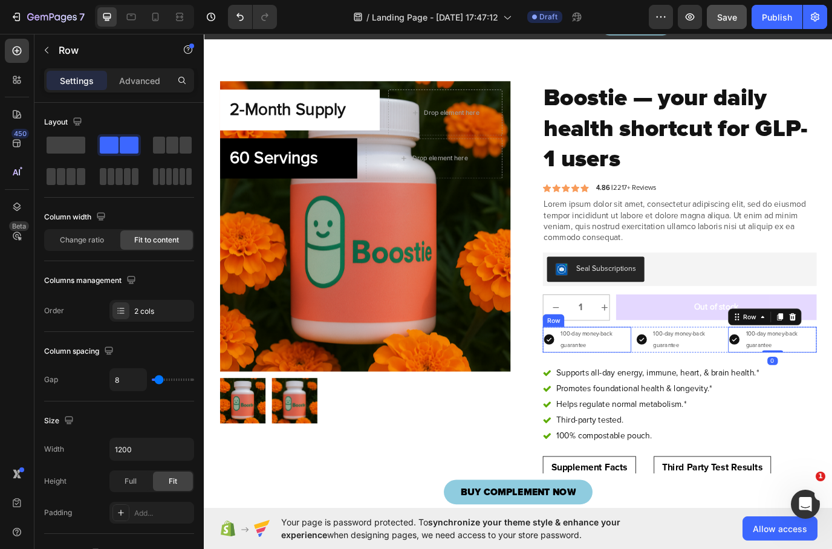
click at [612, 390] on div "Icon 100-day money-back guarantee Text Block Row" at bounding box center [646, 388] width 102 height 30
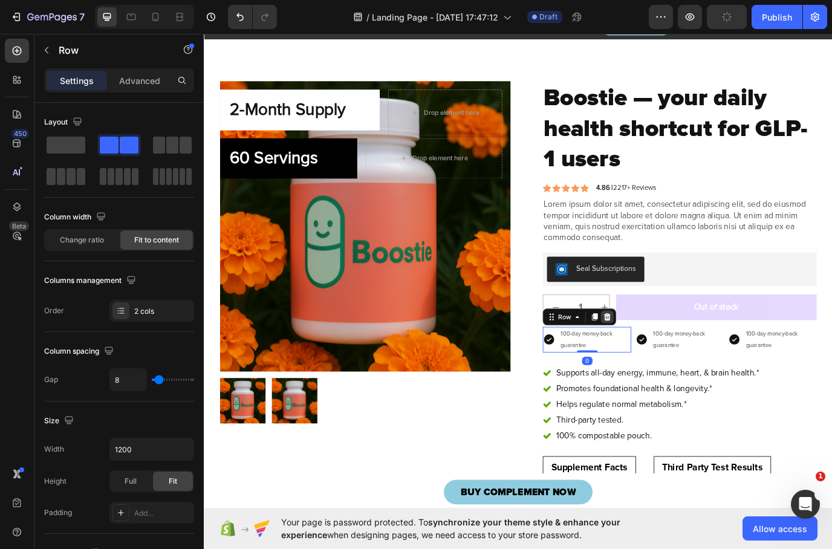
click at [673, 358] on icon at bounding box center [670, 361] width 10 height 10
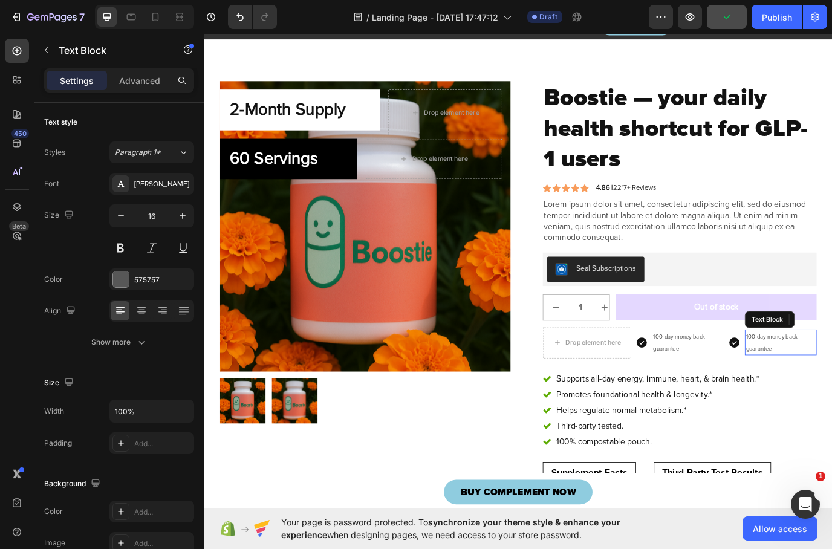
click at [832, 387] on span "freeUSA" at bounding box center [842, 391] width 24 height 8
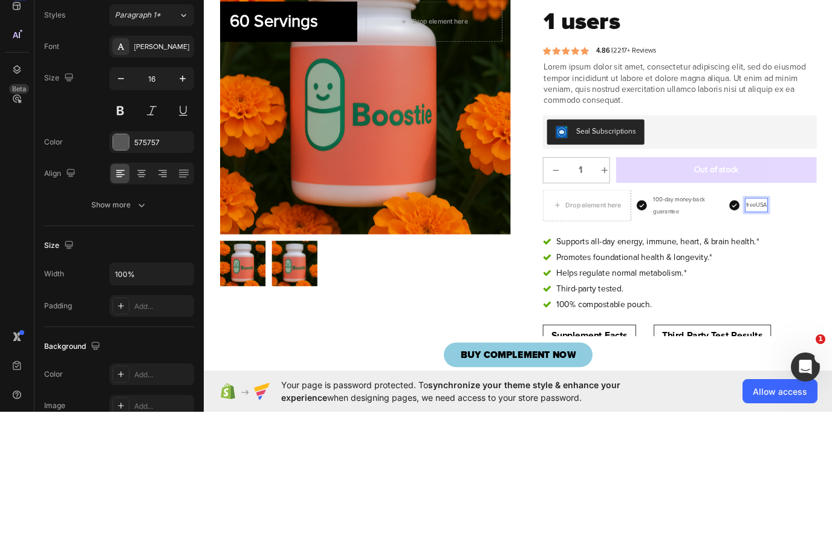
click at [832, 250] on span "freeUSA" at bounding box center [842, 254] width 24 height 8
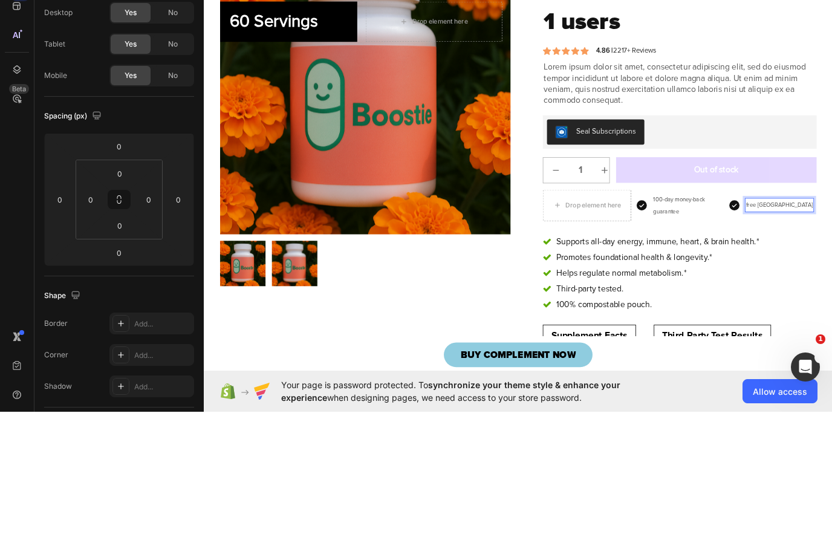
click at [832, 91] on div "Boostie — your daily health shortcut for GLP-1 users Product Title Icon Icon Ic…" at bounding box center [753, 265] width 316 height 627
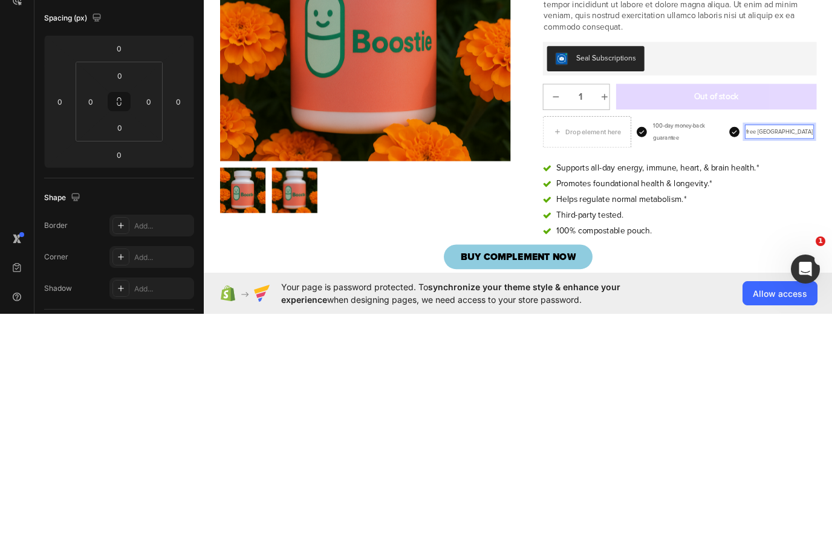
scroll to position [23, 0]
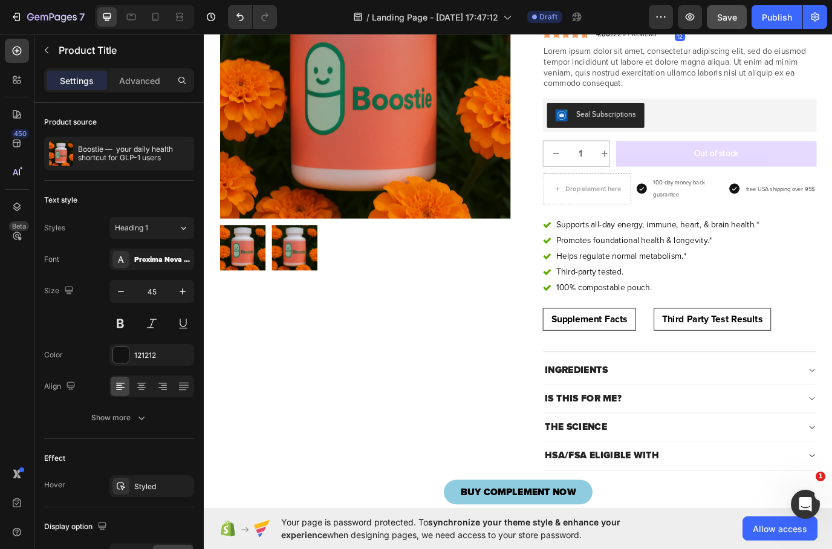
scroll to position [221, 0]
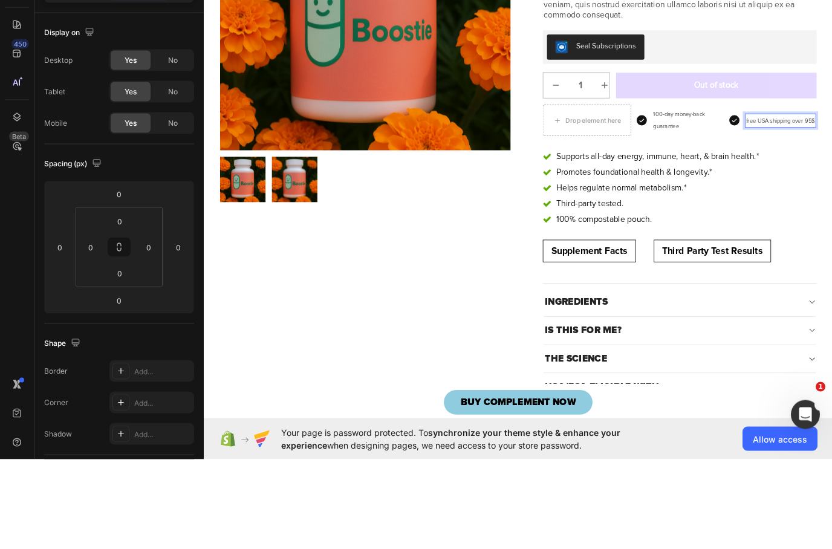
scroll to position [205, 0]
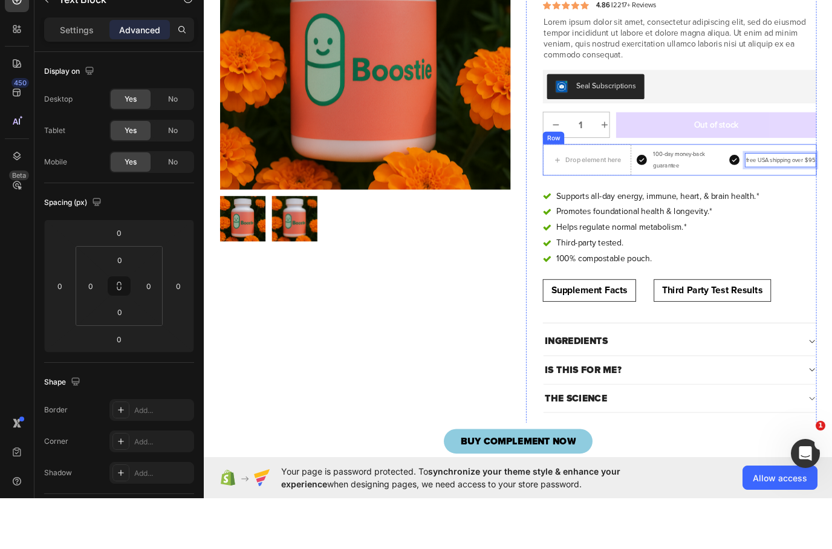
click at [806, 185] on div "Drop element here Icon 100-day money-back guarantee Text Block Row Icon free [G…" at bounding box center [753, 188] width 316 height 36
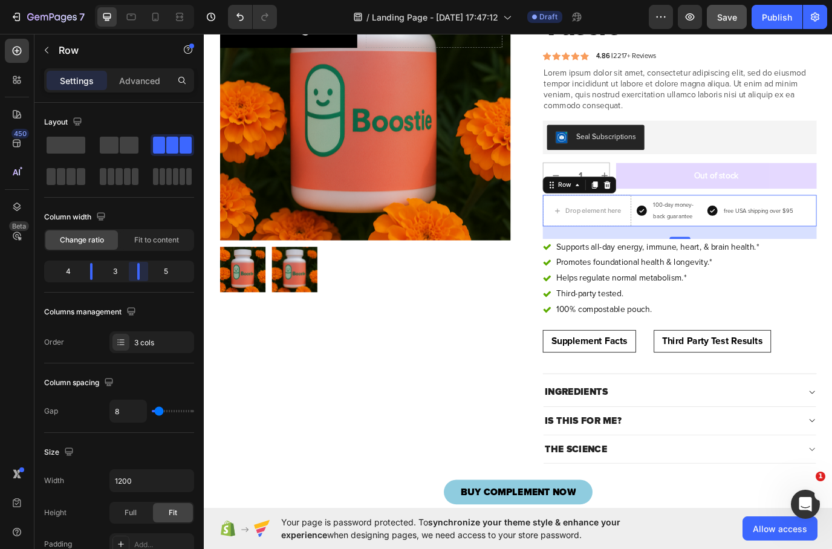
drag, startPoint x: 149, startPoint y: 275, endPoint x: 137, endPoint y: 275, distance: 12.1
click at [137, 0] on body "7 / Landing Page - [DATE] 17:47:12 Draft Preview Save Publish 450 Beta Sections…" at bounding box center [416, 0] width 832 height 0
drag, startPoint x: 92, startPoint y: 269, endPoint x: 73, endPoint y: 270, distance: 19.4
click at [73, 0] on body "7 / Landing Page - [DATE] 17:47:12 Draft Preview Save Publish 450 Beta Sections…" at bounding box center [416, 0] width 832 height 0
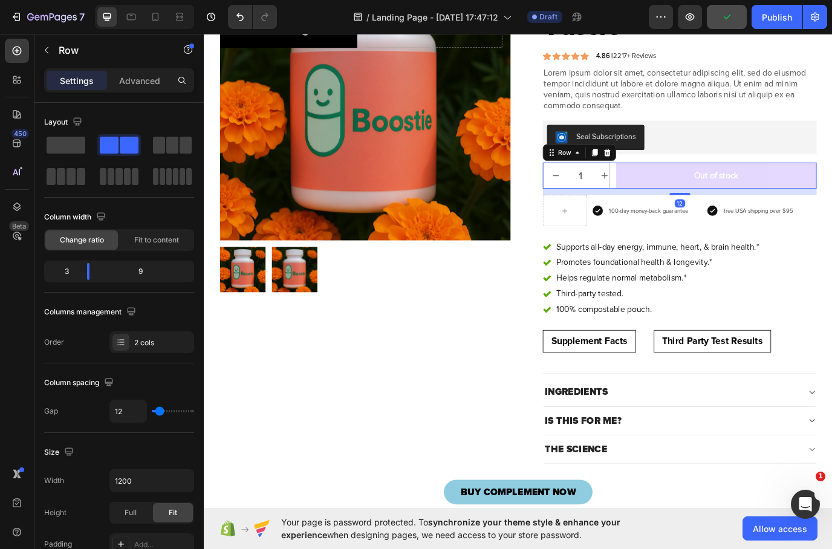
click at [678, 192] on div "1 Product Quantity Row Out of stock Add to Cart Row 12" at bounding box center [753, 198] width 316 height 30
drag, startPoint x: 86, startPoint y: 277, endPoint x: 73, endPoint y: 276, distance: 13.3
click at [73, 0] on body "7 / Landing Page - [DATE] 17:47:12 Draft Preview Save Publish 450 Beta Sections…" at bounding box center [416, 0] width 832 height 0
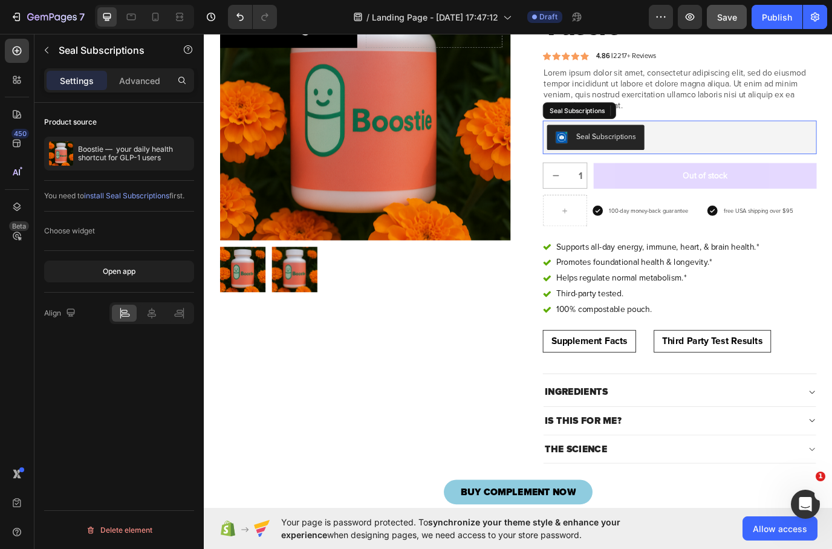
click at [811, 151] on div "Seal Subscriptions" at bounding box center [753, 153] width 307 height 29
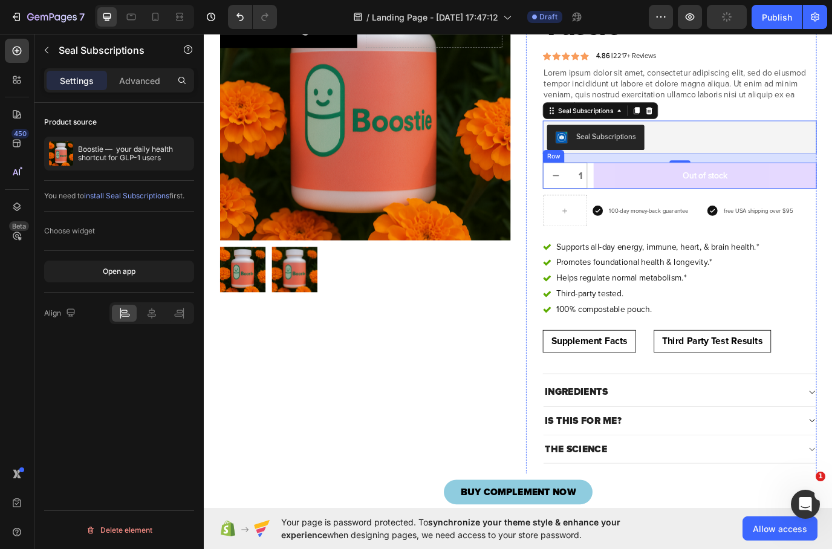
click at [650, 199] on div "1 Product Quantity Row Out of stock Add to Cart Row" at bounding box center [753, 198] width 316 height 30
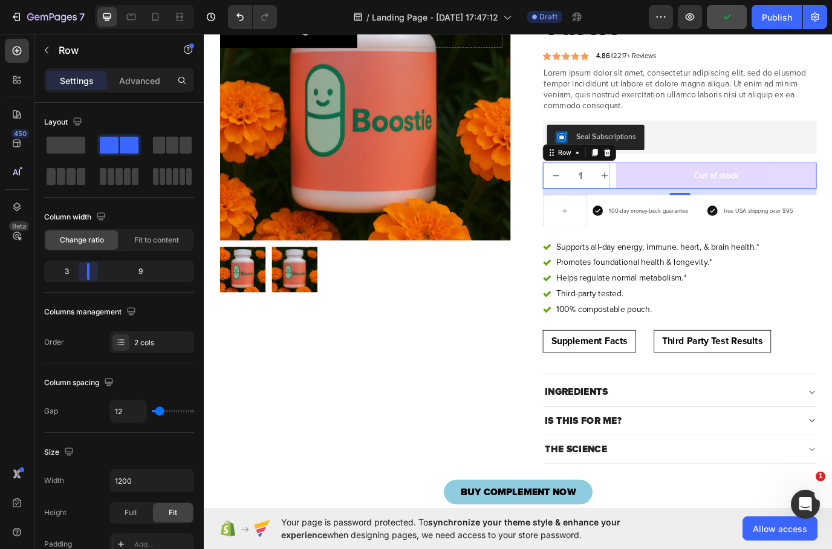
click at [79, 0] on body "7 / Landing Page - [DATE] 17:47:12 Draft Preview Publish 450 Beta Sections(18) …" at bounding box center [416, 0] width 832 height 0
click at [650, 244] on div "Icon 100-day money-back guarantee Text Block Row Icon free [GEOGRAPHIC_DATA] sh…" at bounding box center [753, 238] width 316 height 36
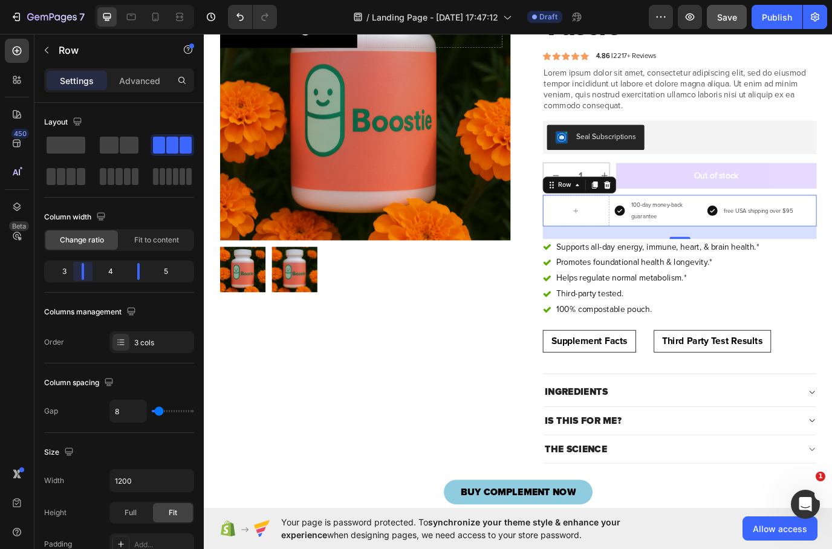
drag, startPoint x: 69, startPoint y: 273, endPoint x: 77, endPoint y: 278, distance: 9.8
click at [77, 0] on body "7 / Landing Page - [DATE] 17:47:12 Draft Preview Save Publish 450 Beta Sections…" at bounding box center [416, 0] width 832 height 0
click at [141, 0] on body "7 / Landing Page - [DATE] 17:47:12 Draft Preview Save Publish 450 Beta Sections…" at bounding box center [416, 0] width 832 height 0
drag, startPoint x: 147, startPoint y: 273, endPoint x: 138, endPoint y: 273, distance: 9.1
click at [138, 0] on body "7 / Landing Page - [DATE] 17:47:12 Draft Preview Save Publish 450 Beta Sections…" at bounding box center [416, 0] width 832 height 0
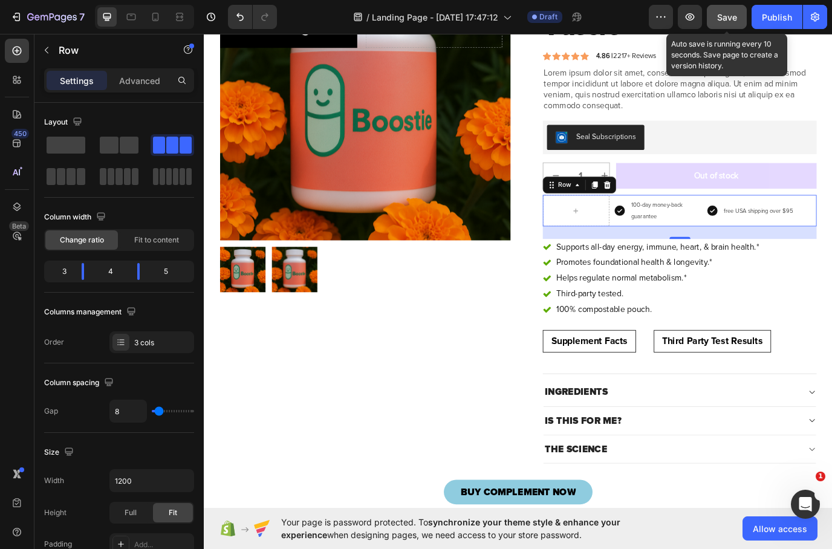
click at [726, 14] on span "Save" at bounding box center [728, 17] width 20 height 10
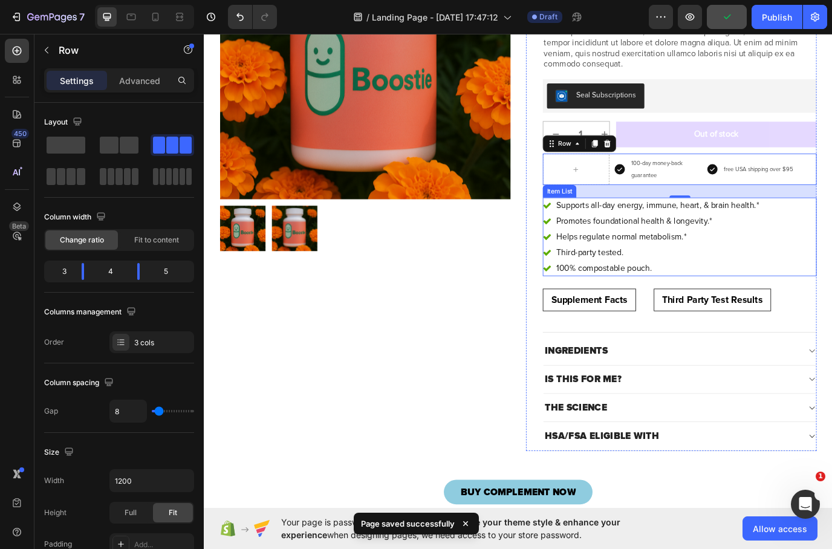
scroll to position [154, 0]
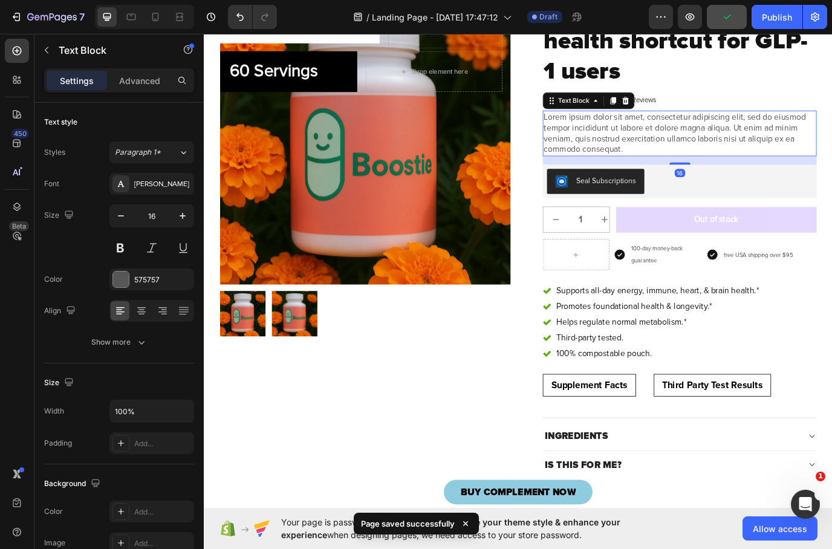
click at [808, 149] on p "Lorem ipsum dolor sit amet, consectetur adipiscing elit, sed do eiusmod tempor …" at bounding box center [754, 149] width 314 height 50
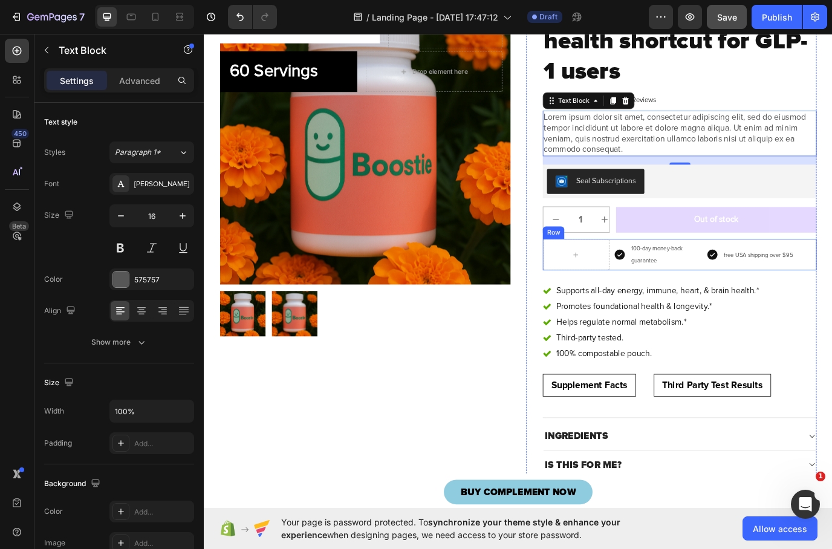
click at [782, 294] on div "Icon 100-day money-back guarantee Text Block Row Icon free [GEOGRAPHIC_DATA] sh…" at bounding box center [753, 289] width 316 height 36
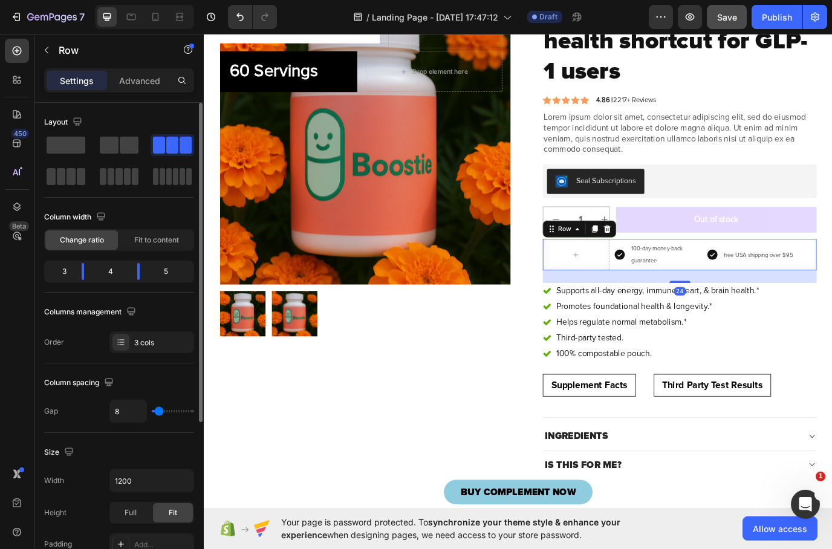
type input "19"
type input "17"
type input "14"
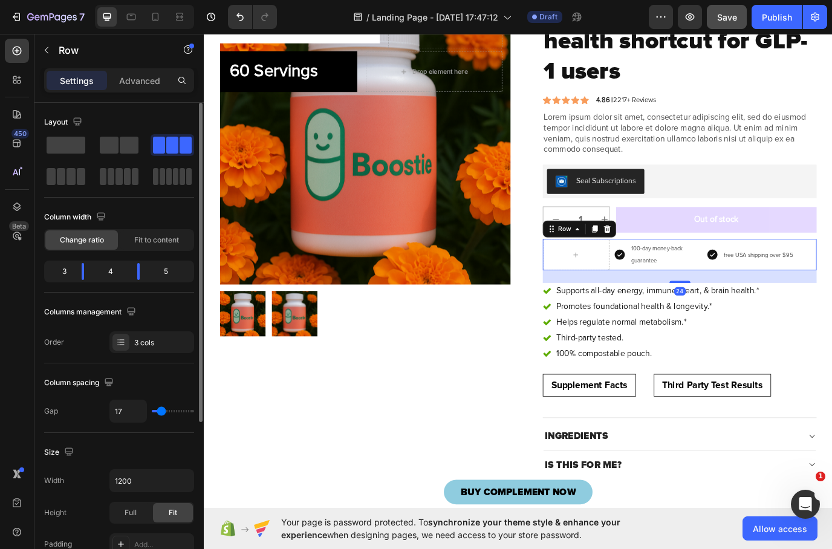
type input "14"
type input "10"
type input "6"
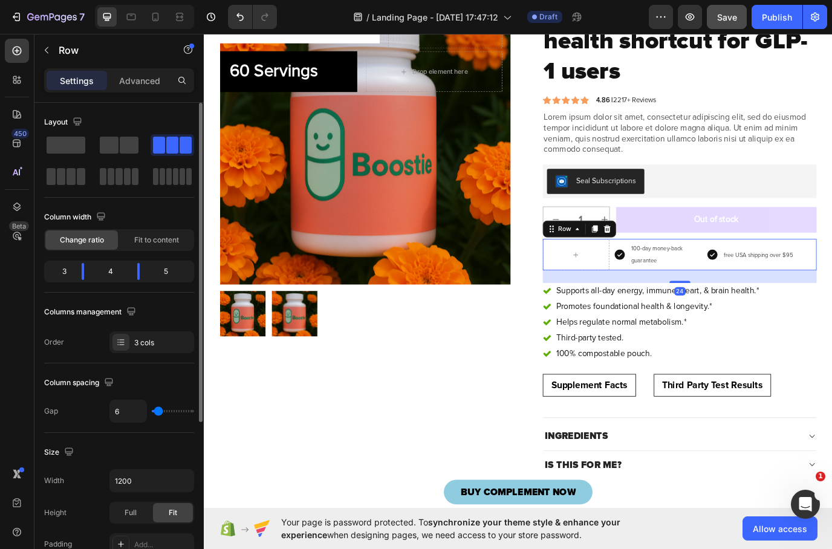
type input "2"
type input "0"
drag, startPoint x: 157, startPoint y: 414, endPoint x: 120, endPoint y: 411, distance: 37.0
type input "0"
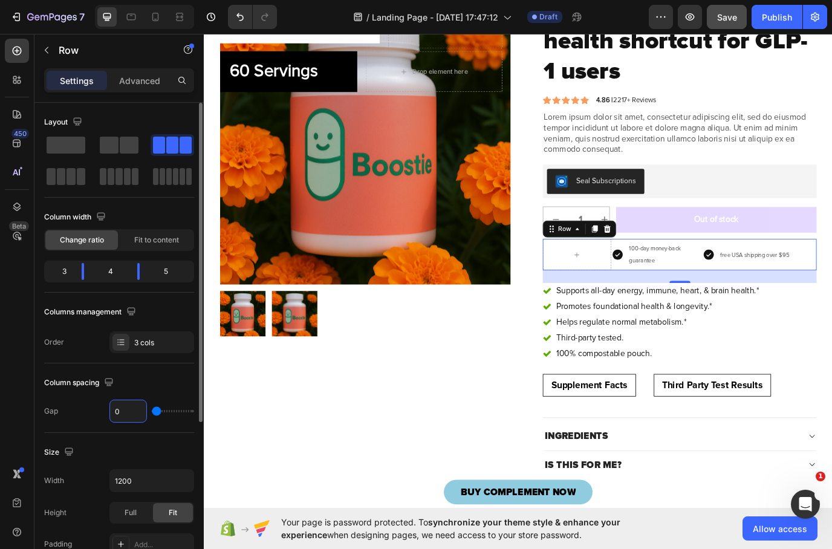
click at [119, 412] on div "0" at bounding box center [152, 411] width 85 height 23
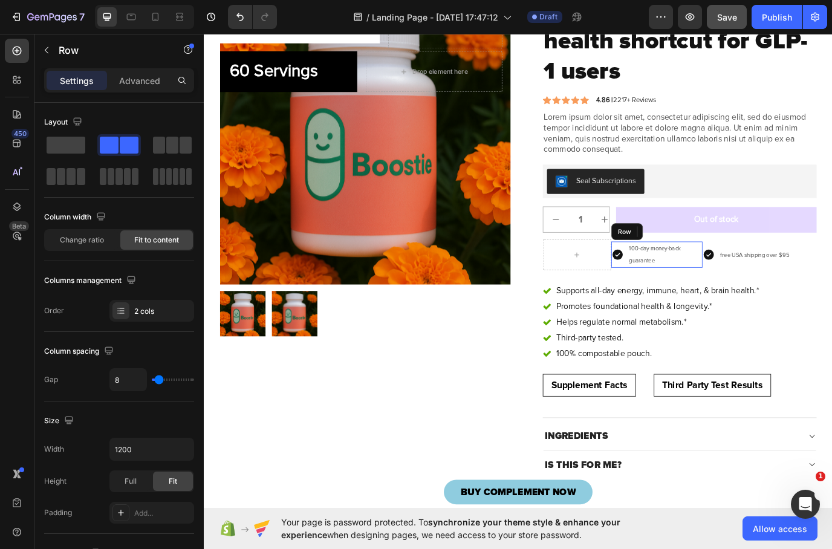
click at [692, 290] on div "Icon 100-day money-back guarantee Text Block Row" at bounding box center [727, 289] width 105 height 30
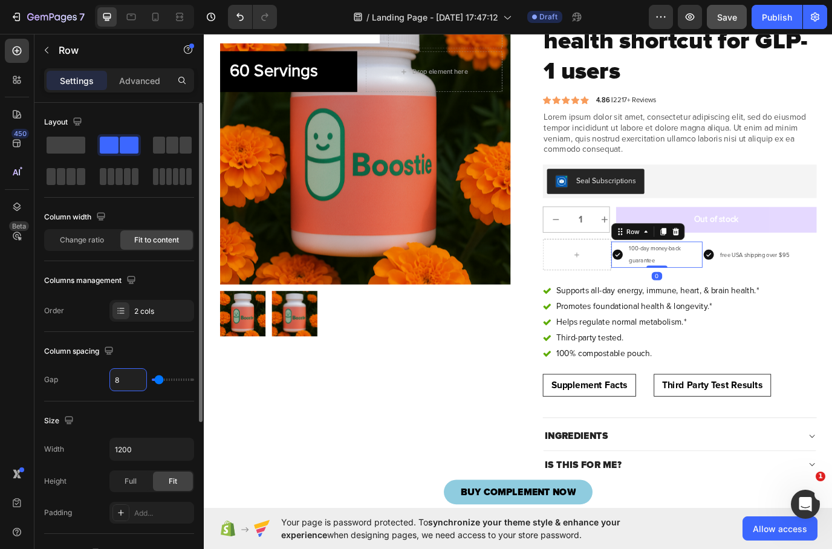
click at [114, 382] on input "8" at bounding box center [128, 380] width 36 height 22
click at [117, 380] on input "8" at bounding box center [128, 380] width 36 height 22
type input "4"
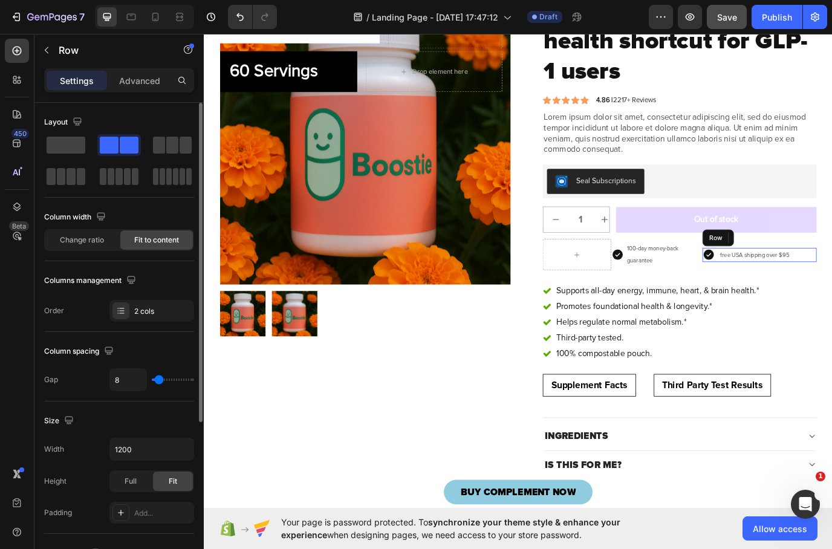
click at [798, 288] on div "Icon free USA shipping over $95 Text Block Row" at bounding box center [846, 289] width 132 height 16
click at [127, 382] on input "8" at bounding box center [128, 380] width 36 height 22
type input "84"
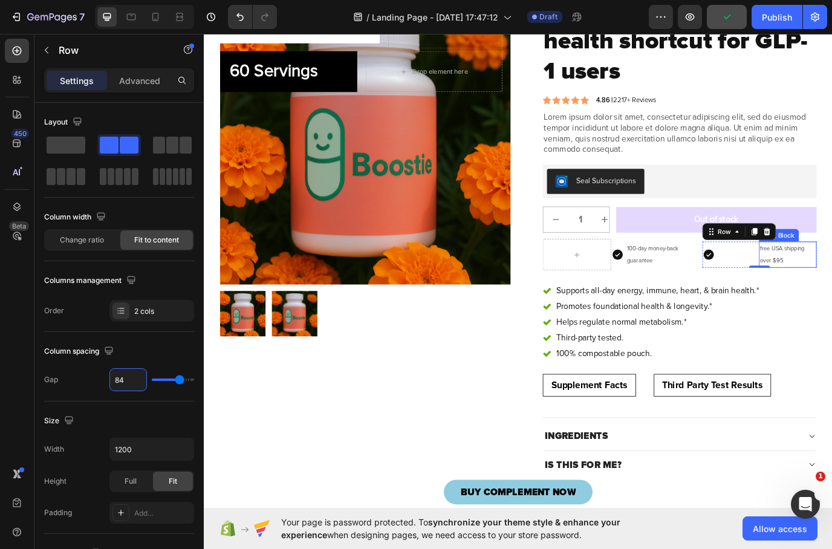
type input "8"
type input "0"
type input "4"
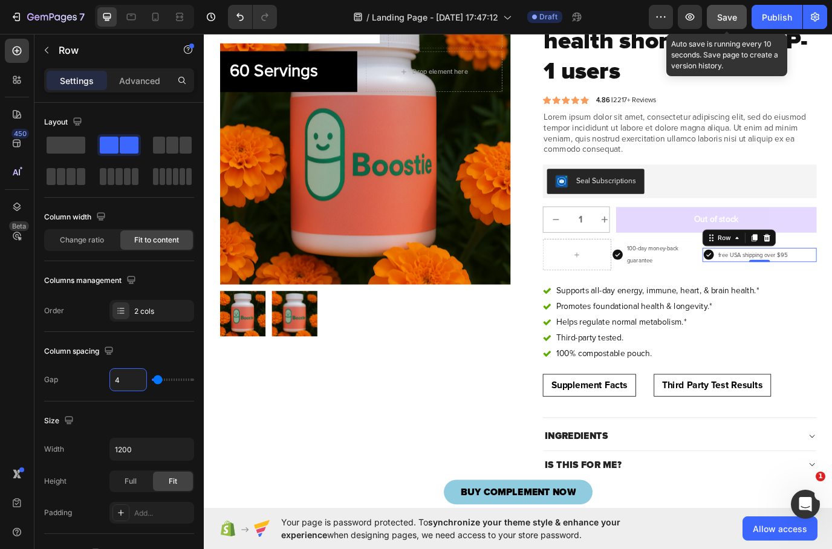
type input "4"
click at [734, 24] on button "Save" at bounding box center [727, 17] width 40 height 24
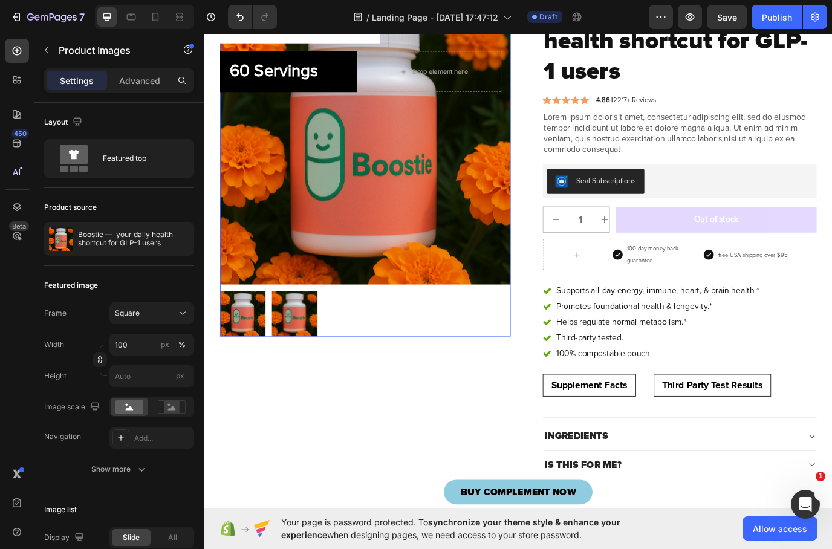
click at [527, 261] on img at bounding box center [390, 156] width 336 height 336
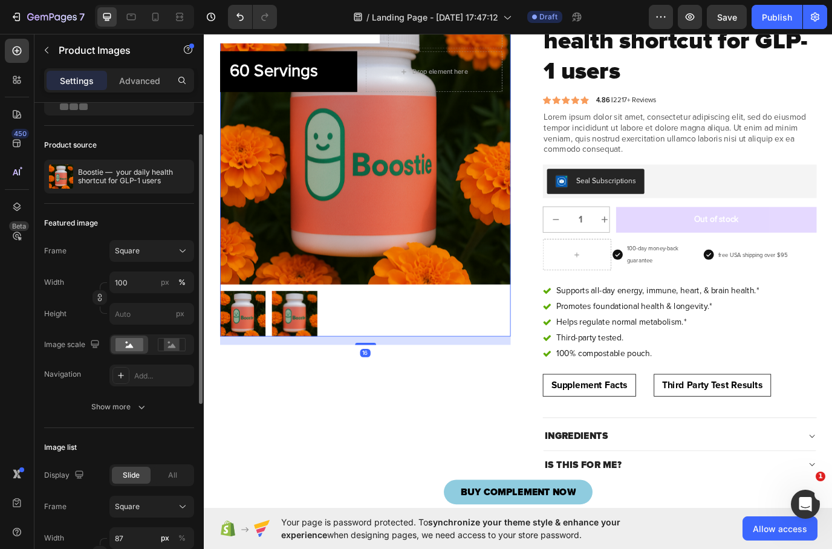
scroll to position [83, 0]
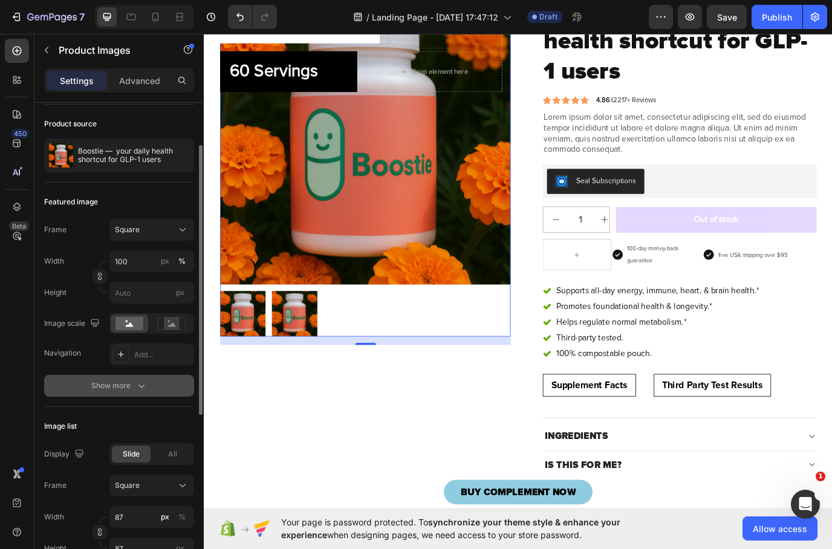
click at [140, 382] on icon "button" at bounding box center [142, 386] width 12 height 12
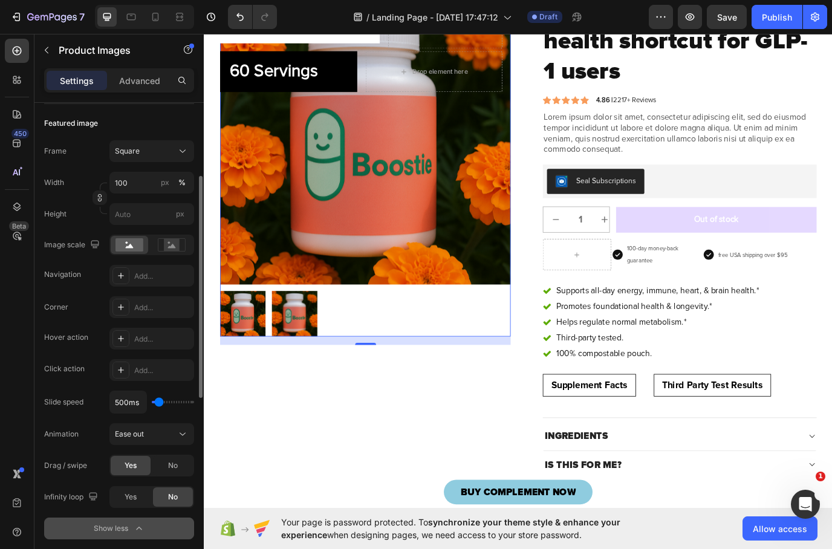
scroll to position [131, 0]
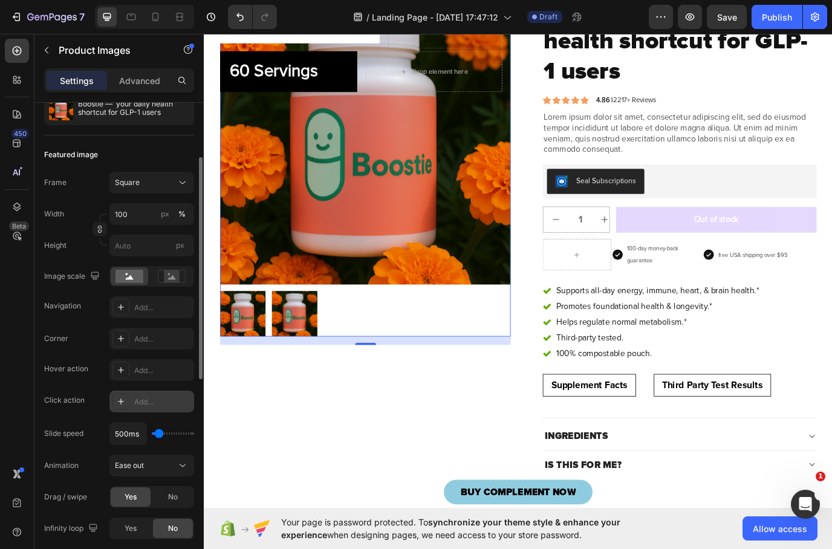
click at [118, 401] on icon at bounding box center [121, 402] width 10 height 10
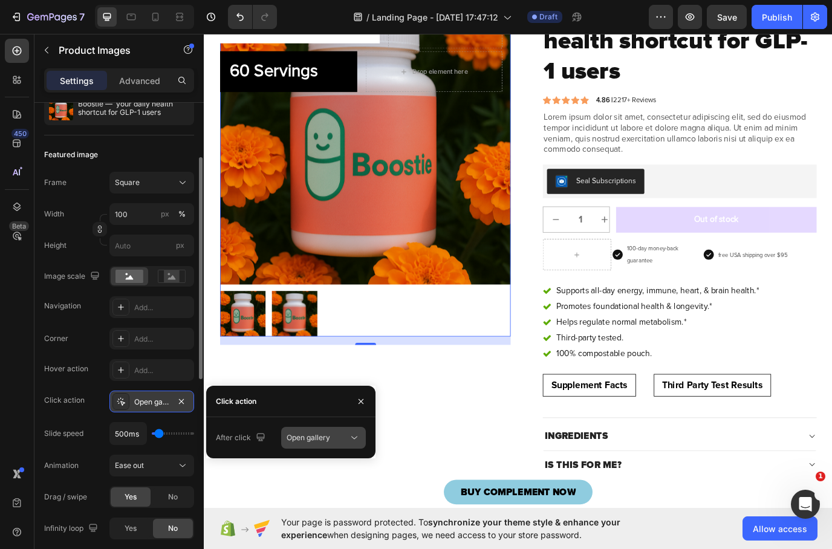
click at [322, 442] on span "Open gallery" at bounding box center [309, 437] width 44 height 9
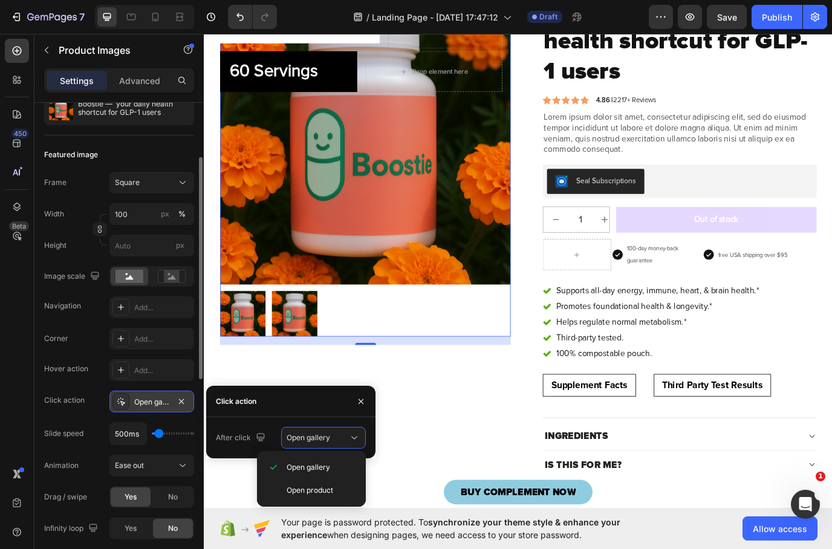
click at [399, 353] on div at bounding box center [390, 357] width 336 height 53
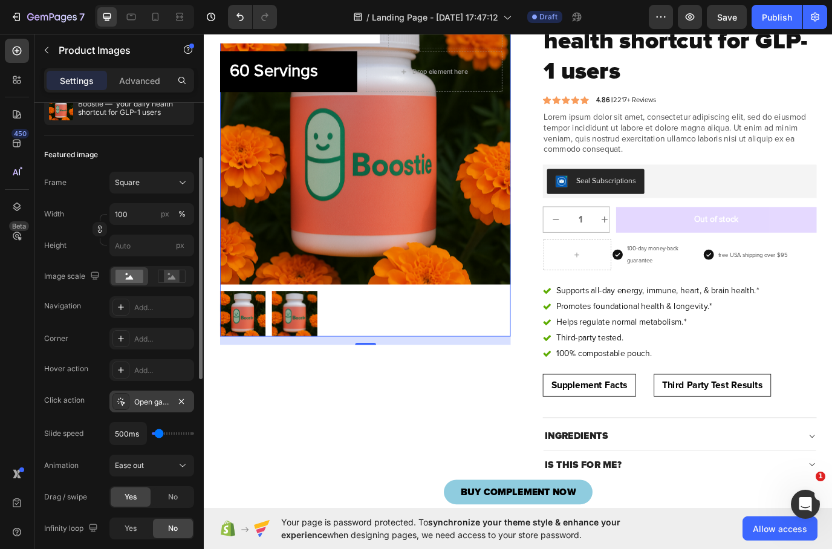
click at [407, 285] on img at bounding box center [390, 156] width 336 height 336
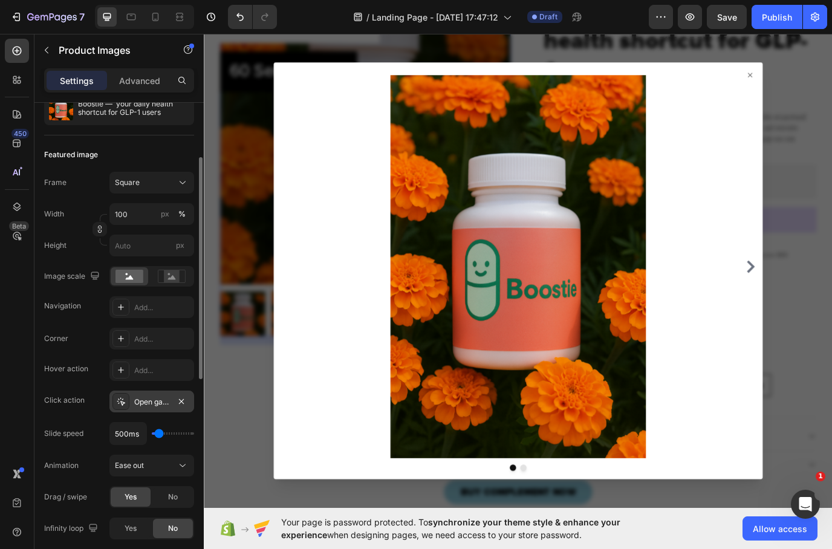
click at [832, 83] on icon at bounding box center [834, 81] width 5 height 5
click at [832, 79] on icon at bounding box center [835, 82] width 10 height 10
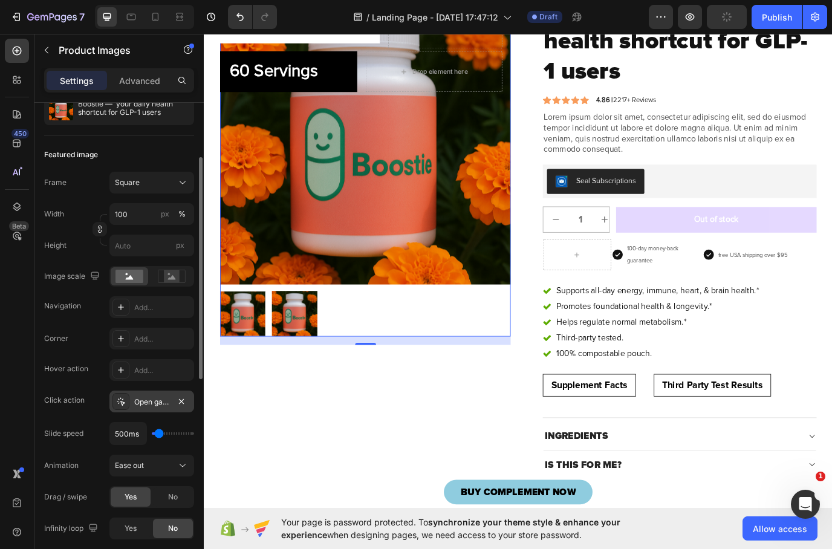
click at [145, 402] on div "Open gallery" at bounding box center [151, 402] width 35 height 11
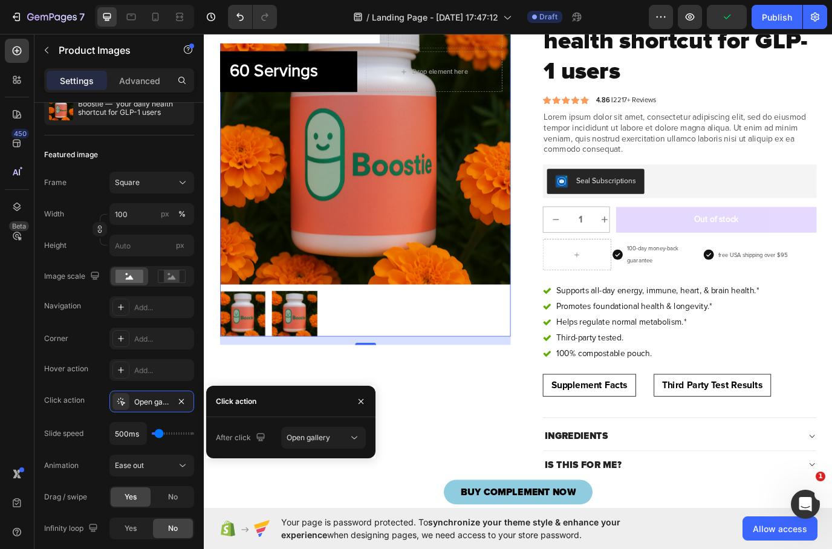
click at [344, 257] on img at bounding box center [390, 156] width 336 height 336
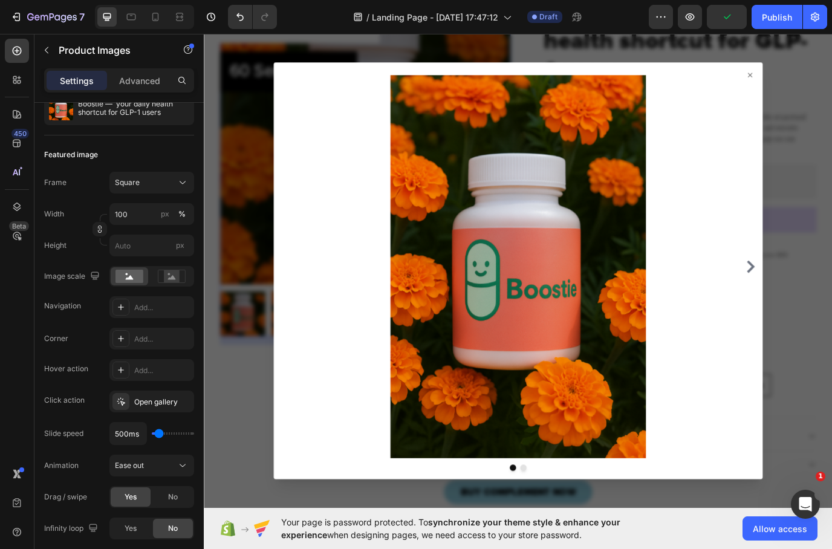
click at [832, 301] on icon "Carousel Next Arrow" at bounding box center [835, 303] width 15 height 15
click at [816, 153] on div at bounding box center [566, 303] width 507 height 443
click at [805, 153] on img at bounding box center [567, 303] width 488 height 443
click at [832, 195] on div at bounding box center [567, 308] width 726 height 554
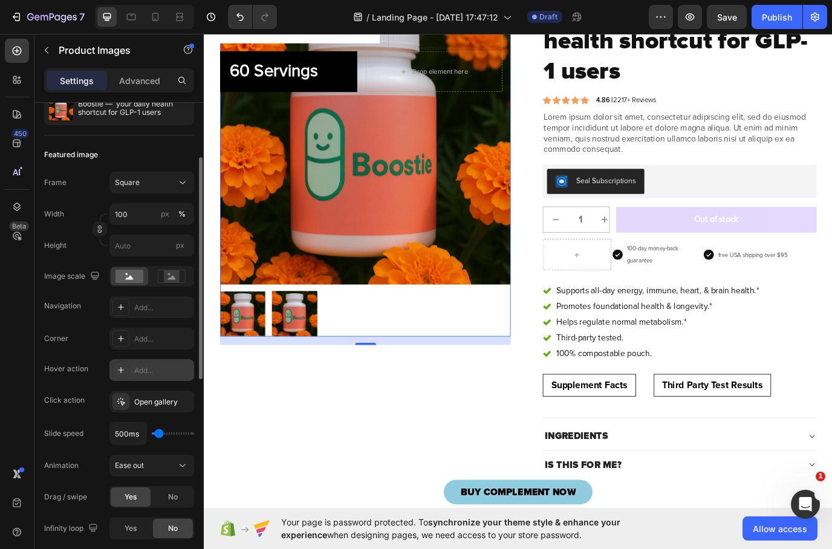
scroll to position [132, 0]
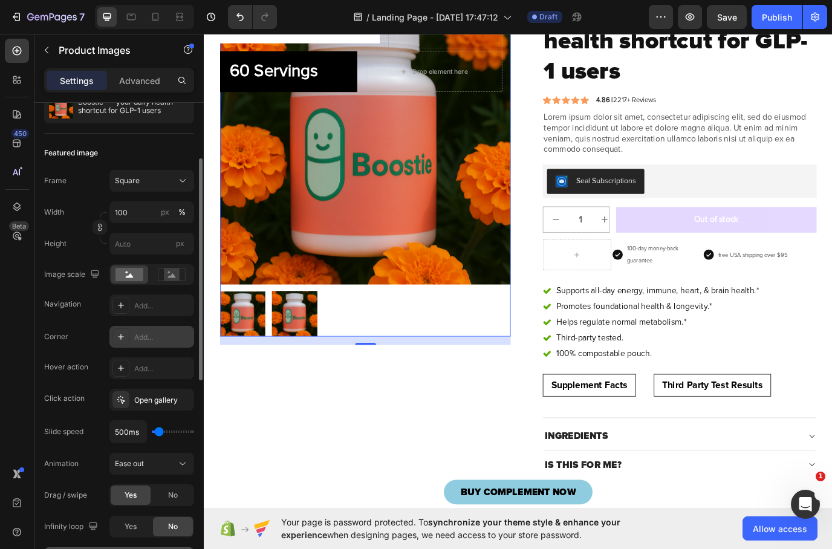
click at [128, 334] on div at bounding box center [121, 337] width 17 height 17
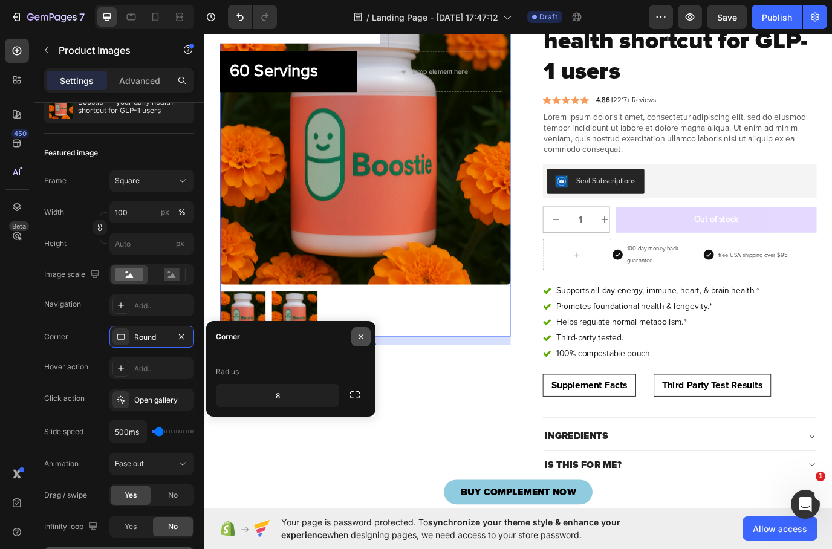
click at [361, 336] on icon "button" at bounding box center [361, 336] width 5 height 5
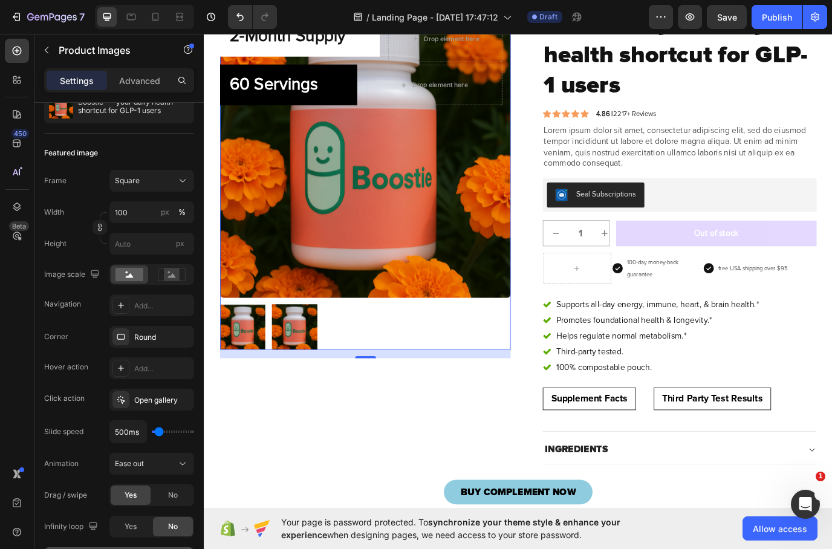
scroll to position [134, 0]
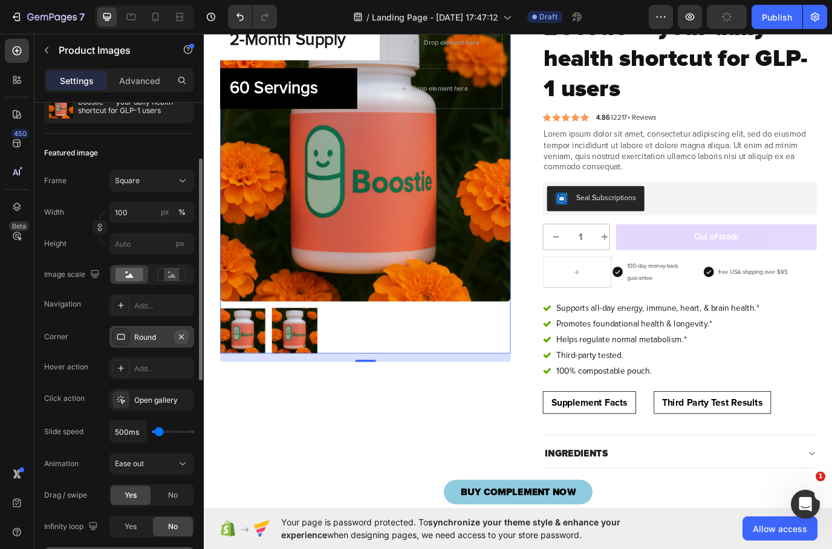
click at [179, 339] on icon "button" at bounding box center [182, 337] width 10 height 10
click at [152, 310] on div "Add..." at bounding box center [162, 306] width 57 height 11
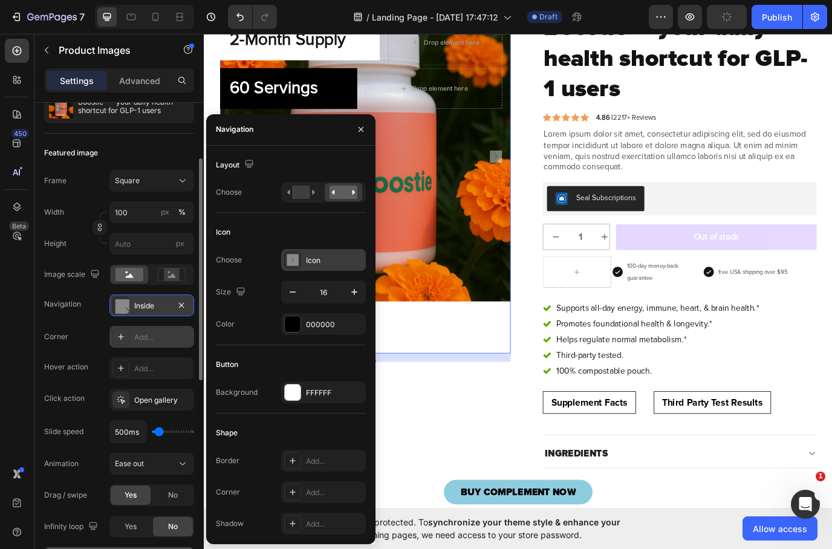
click at [313, 263] on div "Icon" at bounding box center [334, 260] width 57 height 11
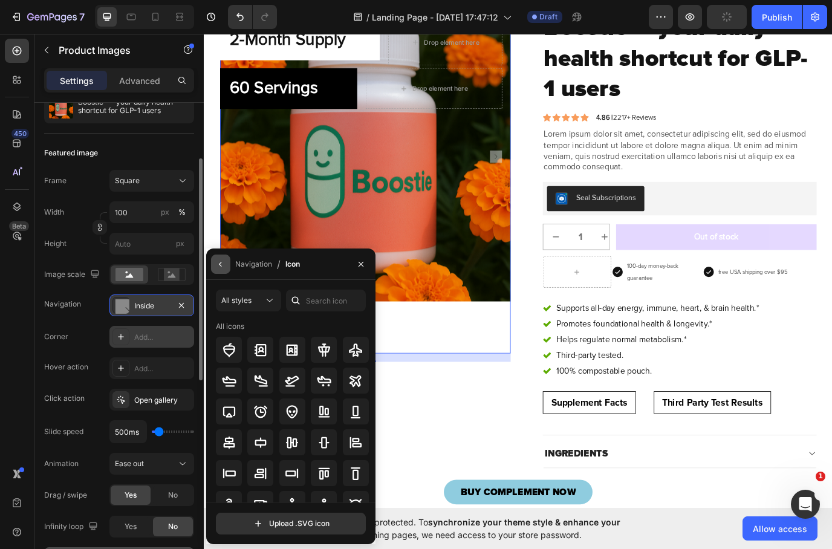
click at [216, 264] on button "button" at bounding box center [220, 264] width 19 height 19
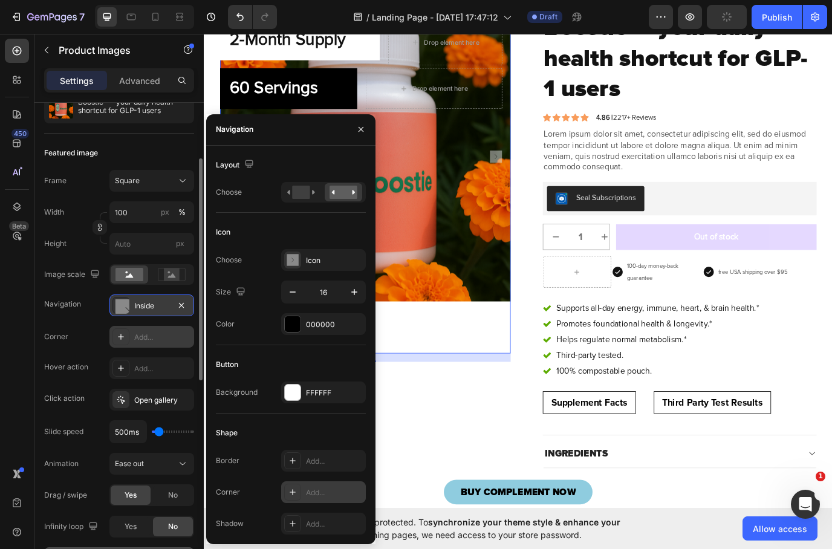
click at [317, 491] on div "Add..." at bounding box center [334, 493] width 57 height 11
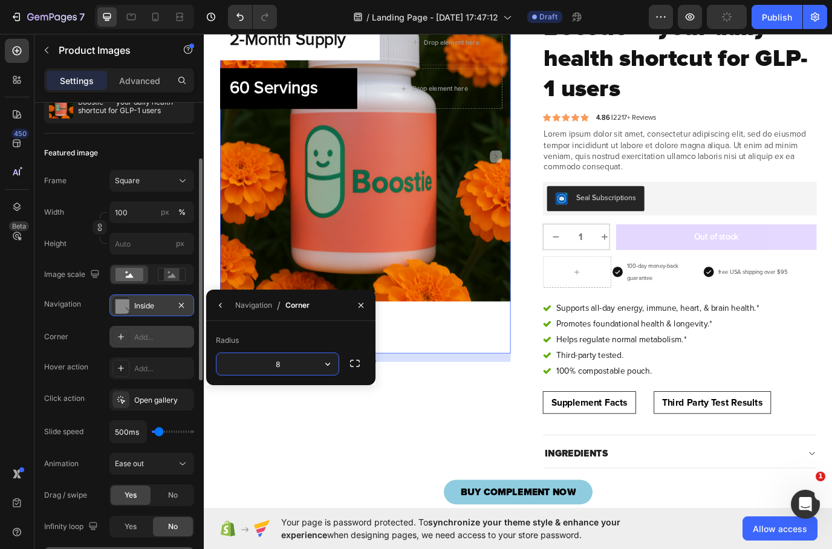
click at [290, 364] on input "8" at bounding box center [278, 364] width 122 height 22
type input "50"
click at [214, 305] on button "button" at bounding box center [220, 305] width 19 height 19
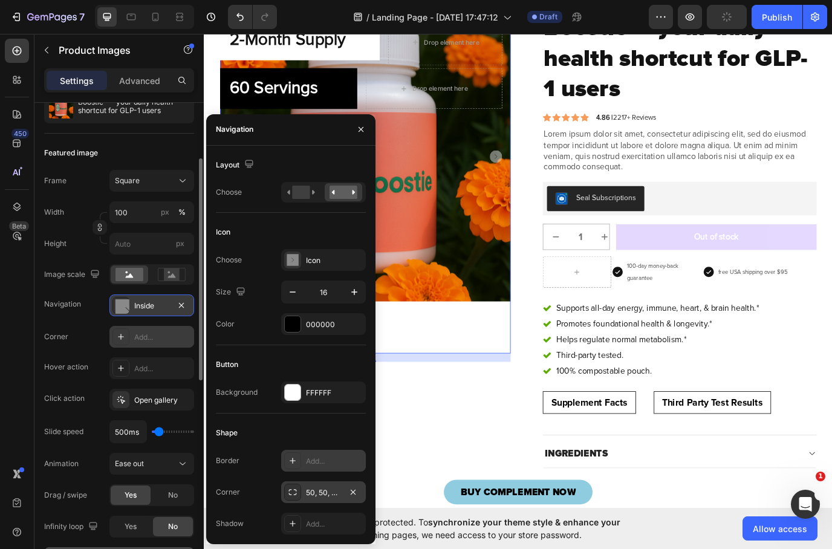
click at [292, 455] on div at bounding box center [292, 461] width 17 height 17
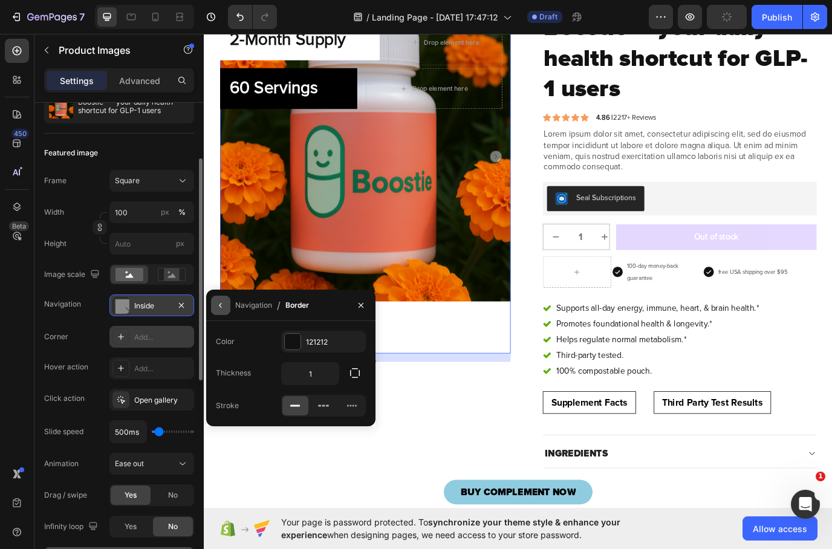
click at [215, 303] on button "button" at bounding box center [220, 305] width 19 height 19
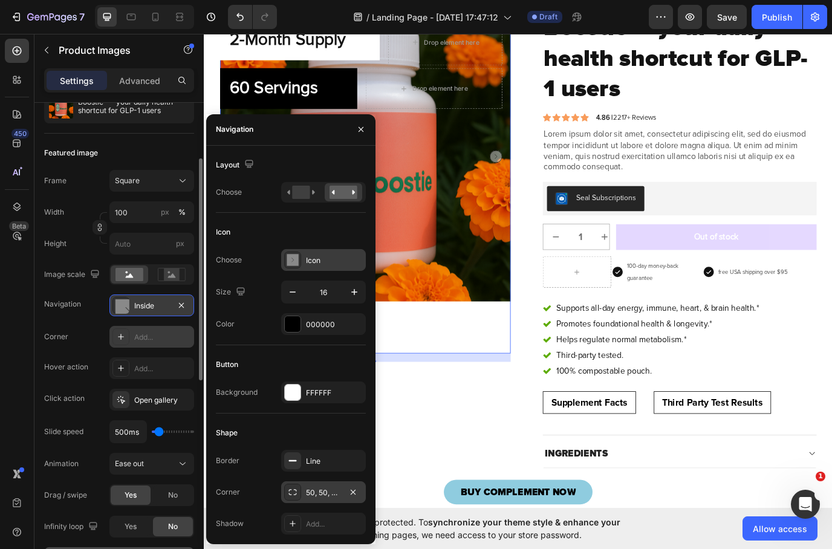
click at [307, 261] on div "Icon" at bounding box center [334, 260] width 57 height 11
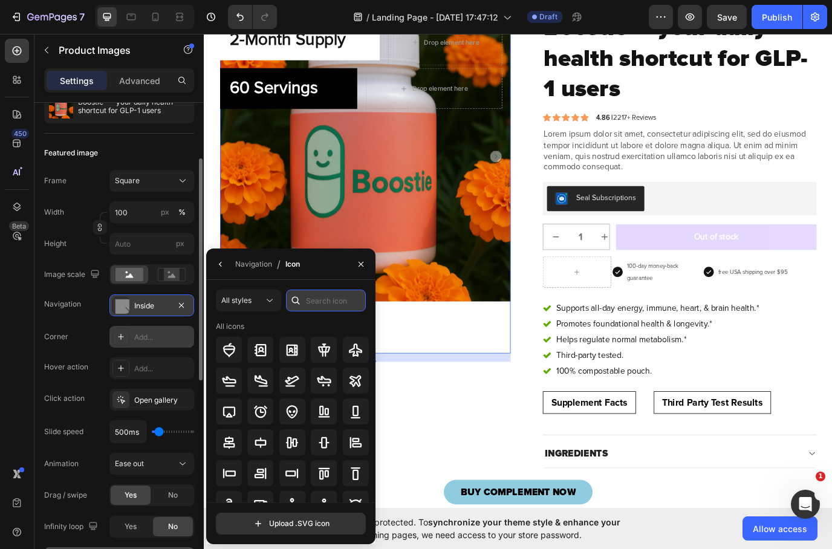
click at [309, 300] on input "text" at bounding box center [326, 301] width 80 height 22
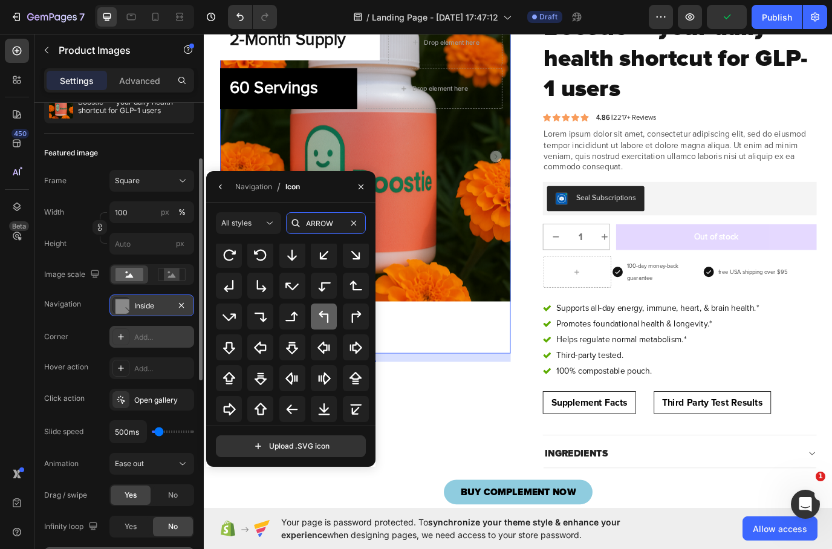
scroll to position [131, 0]
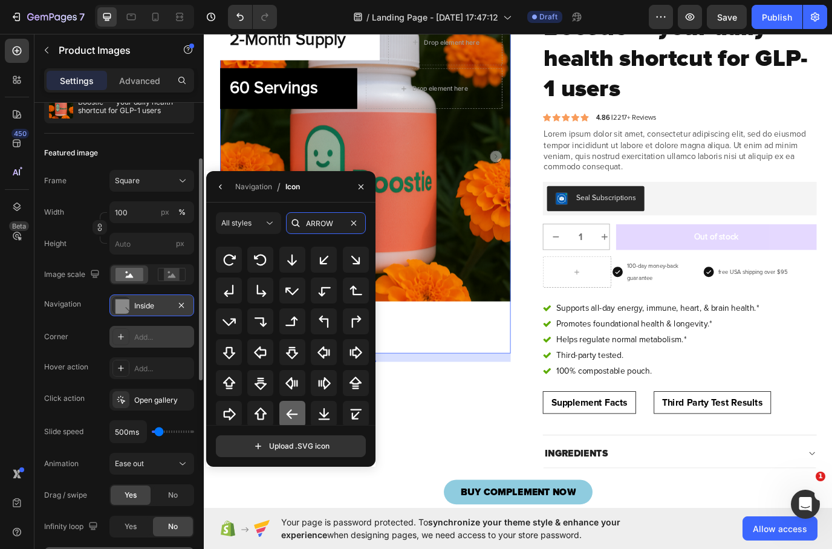
type input "ARROW"
click at [292, 417] on icon at bounding box center [292, 415] width 11 height 10
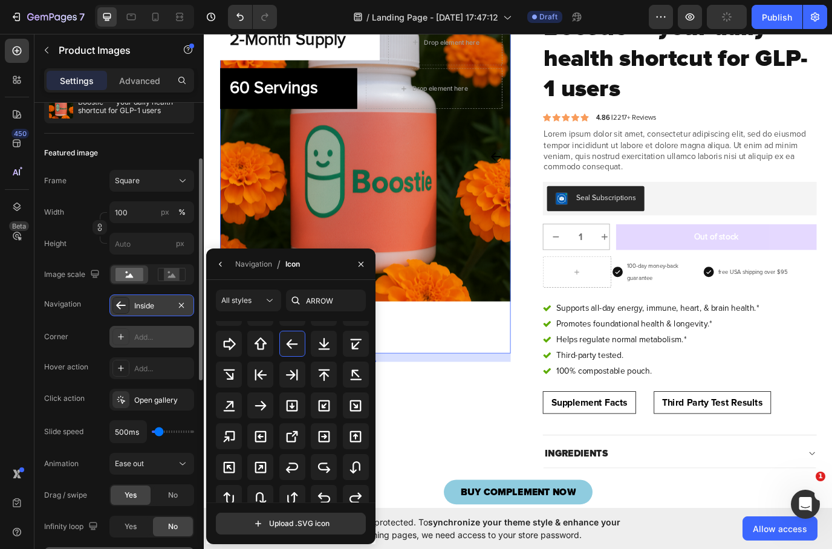
scroll to position [257, 0]
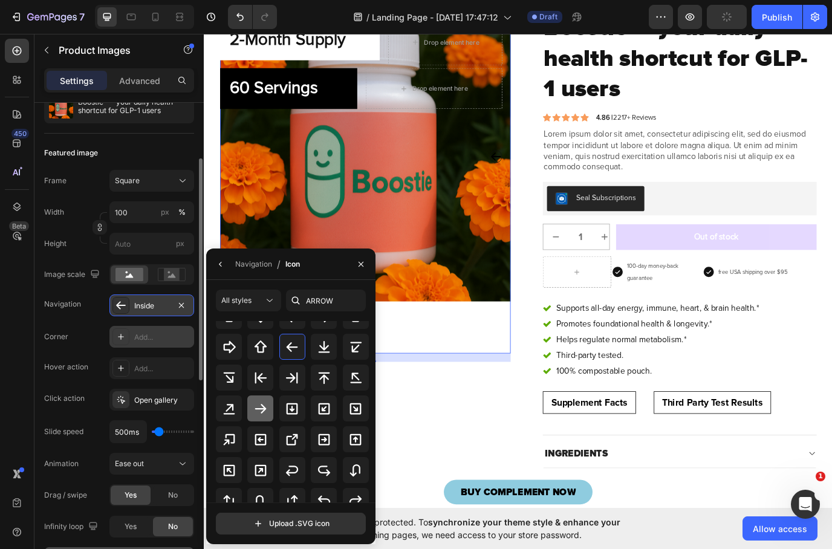
click at [254, 407] on icon at bounding box center [261, 409] width 15 height 15
click at [254, 410] on icon at bounding box center [261, 409] width 15 height 15
click at [220, 262] on icon "button" at bounding box center [221, 265] width 10 height 10
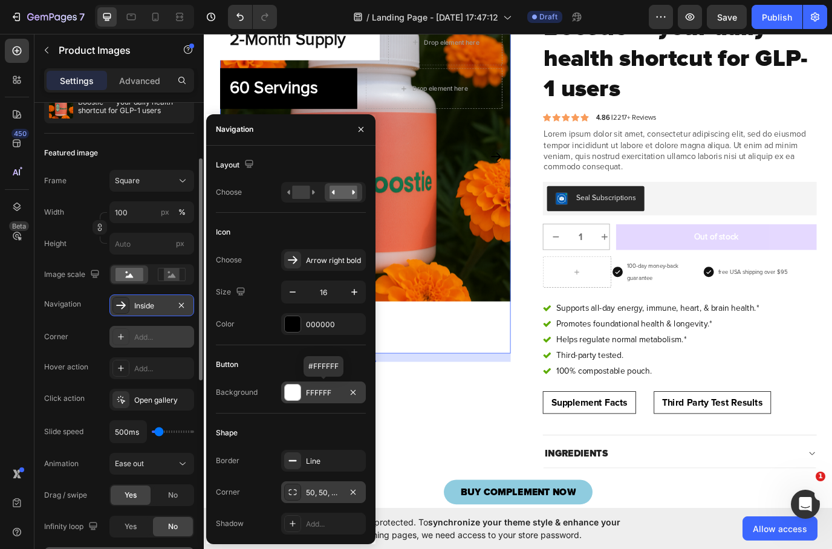
click at [295, 394] on div at bounding box center [293, 393] width 16 height 16
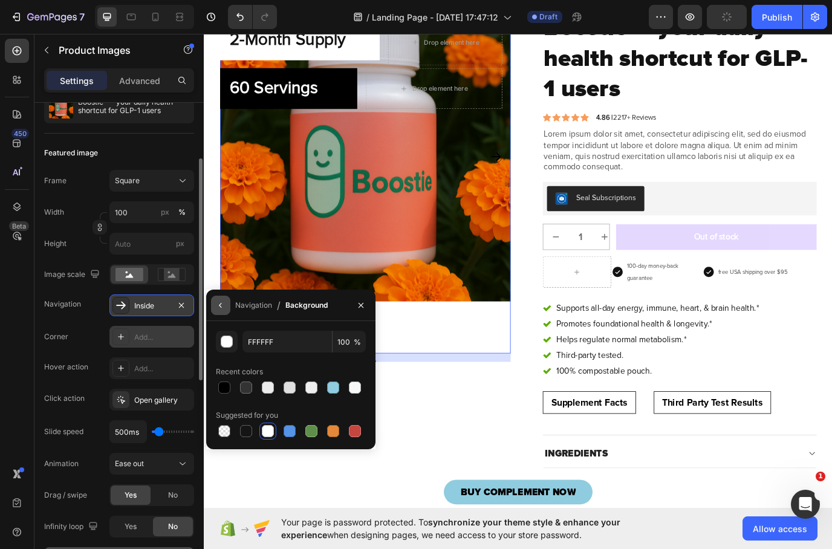
click at [224, 301] on icon "button" at bounding box center [221, 306] width 10 height 10
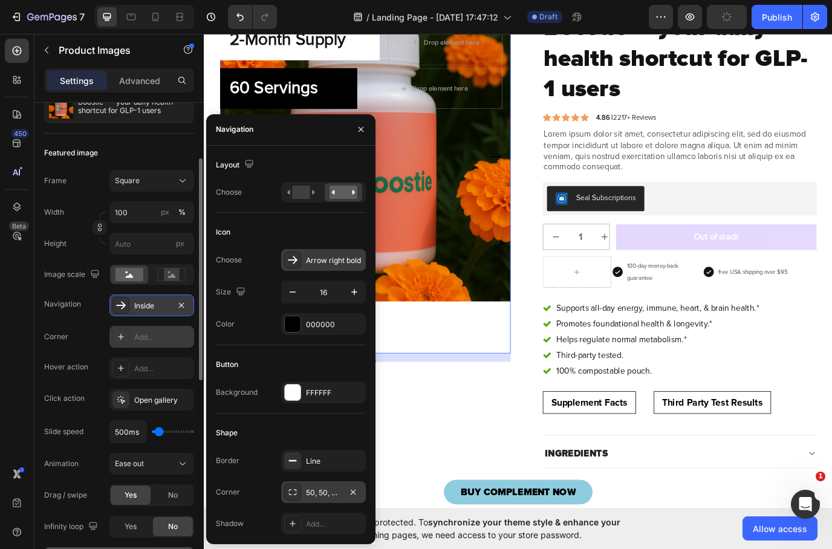
click at [331, 255] on div "Arrow right bold" at bounding box center [334, 260] width 57 height 11
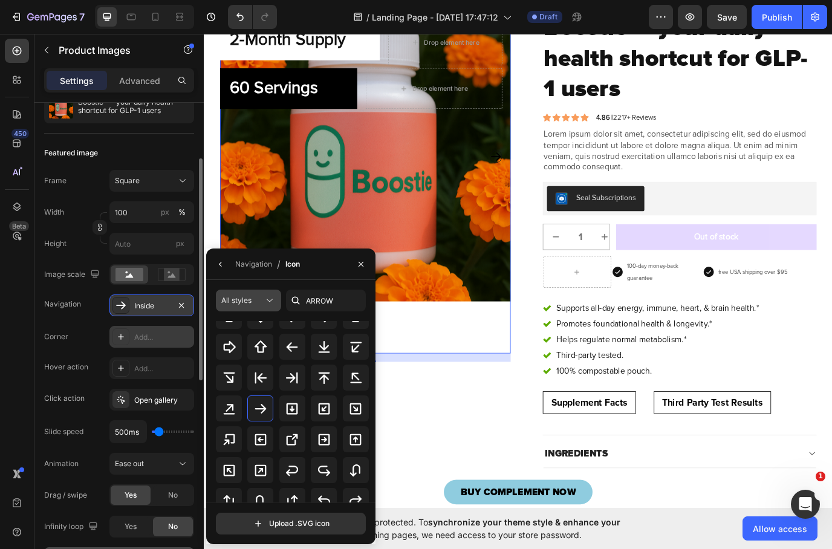
click at [267, 299] on icon at bounding box center [270, 300] width 6 height 3
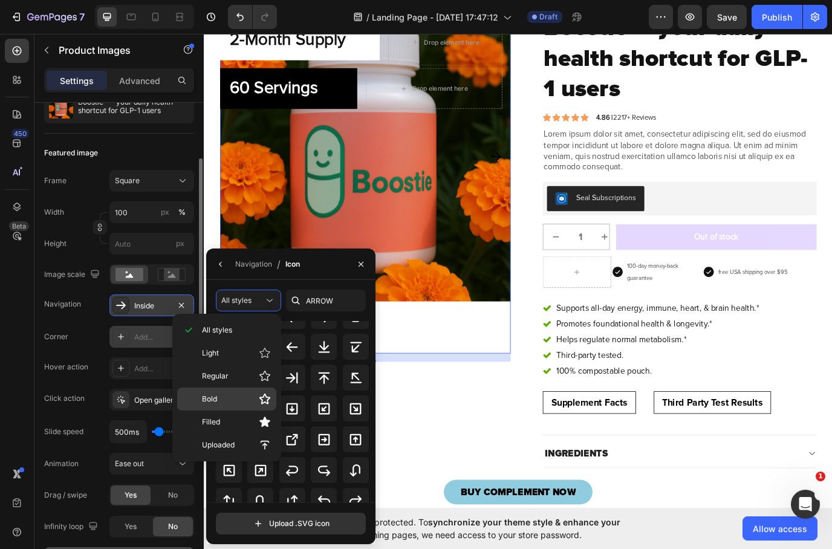
click at [226, 401] on p "Bold" at bounding box center [236, 399] width 69 height 12
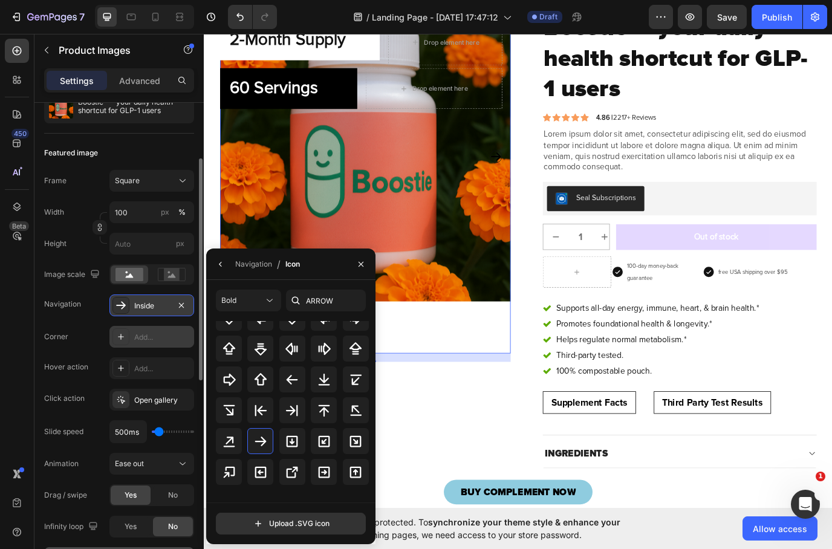
scroll to position [0, 0]
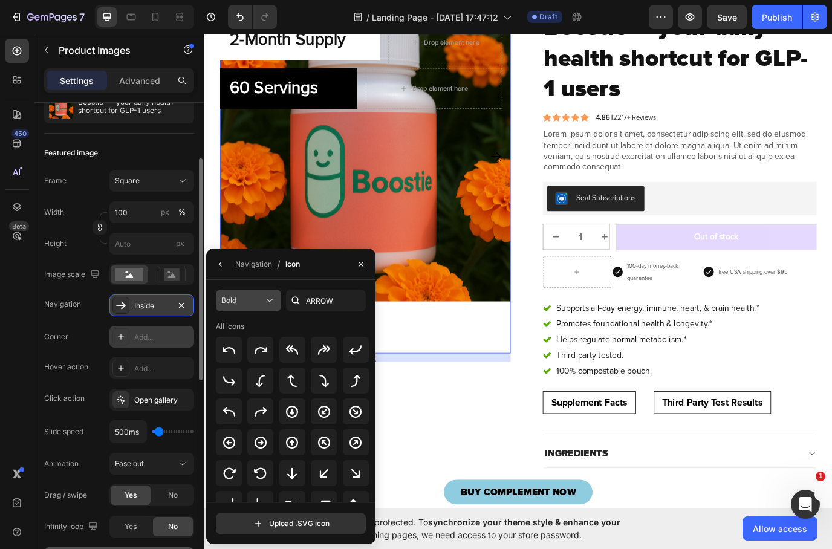
click at [254, 301] on div "Bold" at bounding box center [242, 300] width 42 height 11
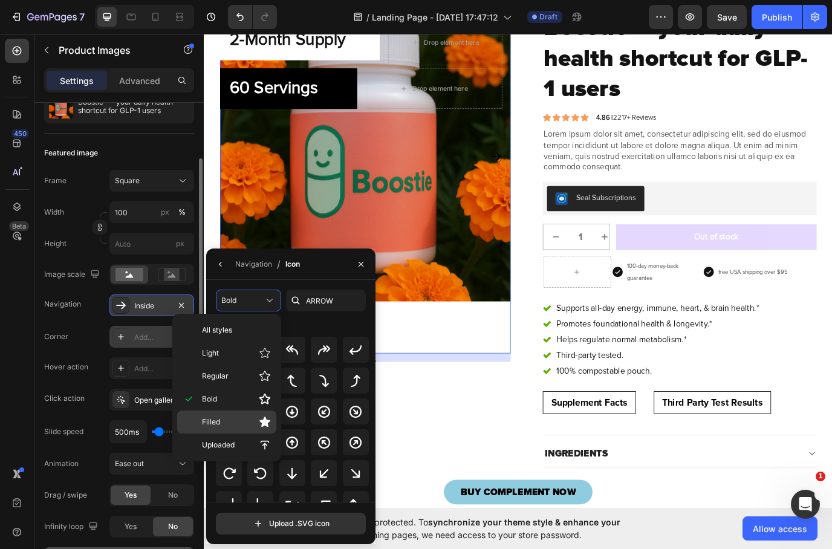
click at [235, 428] on p "Filled" at bounding box center [236, 422] width 69 height 12
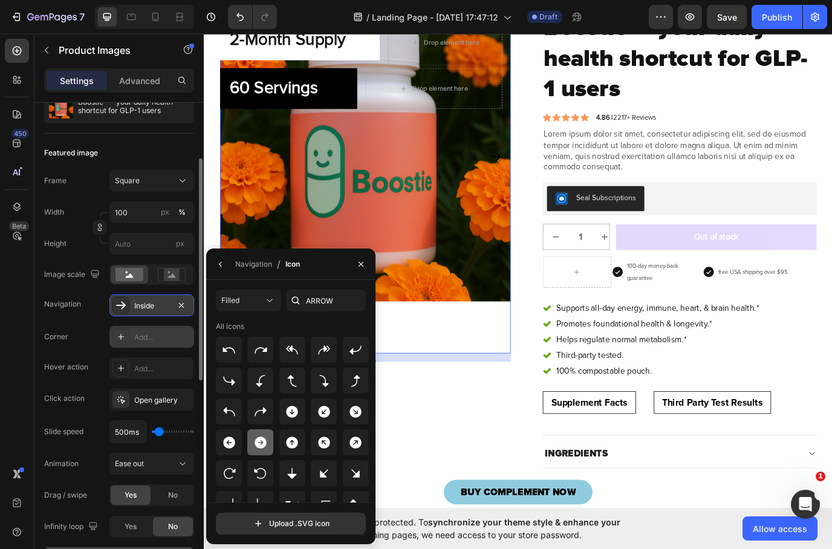
click at [269, 446] on div at bounding box center [260, 443] width 26 height 26
click at [218, 264] on icon "button" at bounding box center [221, 265] width 10 height 10
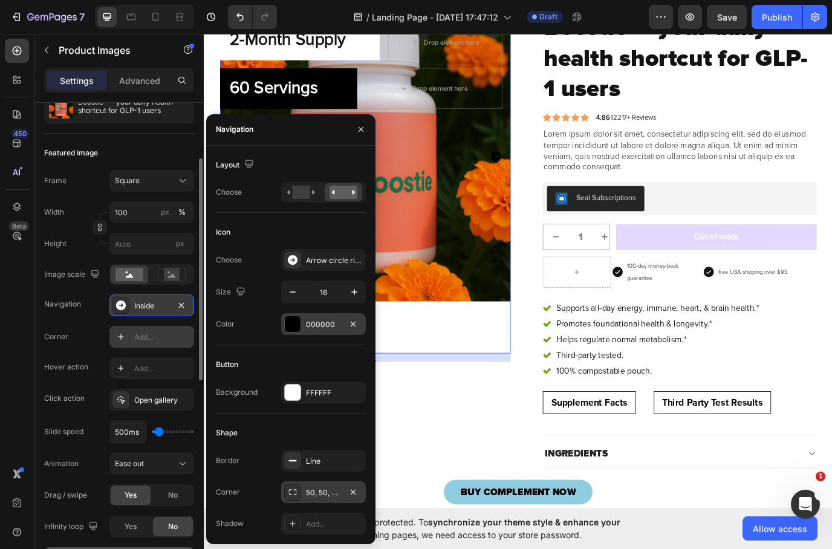
click at [289, 317] on div at bounding box center [293, 324] width 16 height 16
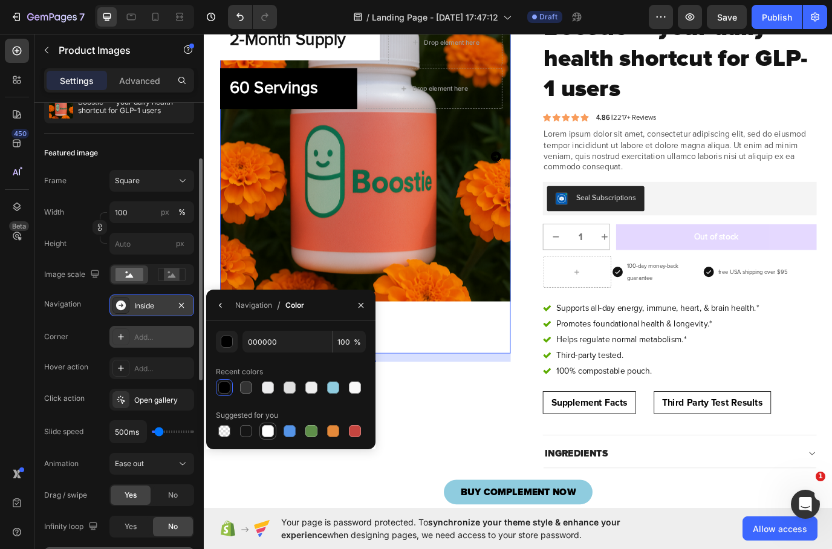
click at [266, 439] on div at bounding box center [268, 431] width 17 height 17
type input "FFFFFF"
click at [341, 340] on input "100" at bounding box center [349, 342] width 33 height 22
type input "15000"
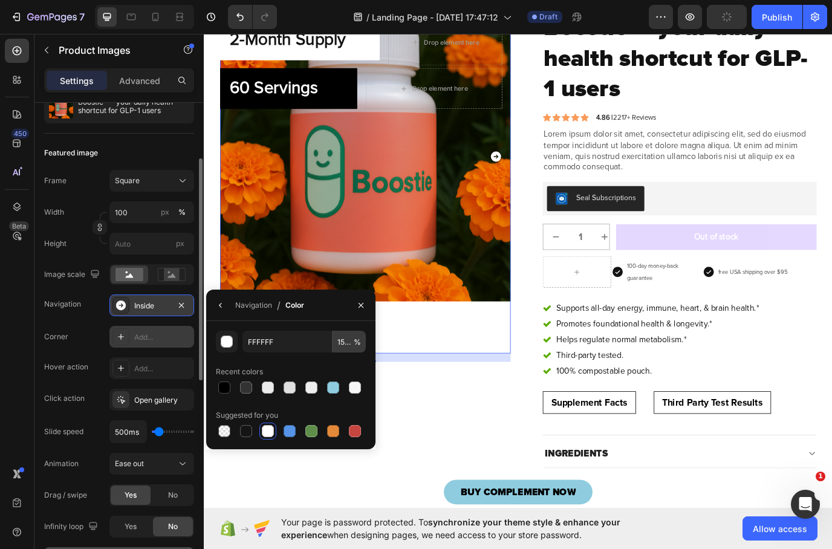
click at [341, 0] on html "7 / Landing Page - [DATE] 17:47:12 Draft Preview Publish 450 Beta Sections(18) …" at bounding box center [416, 0] width 832 height 0
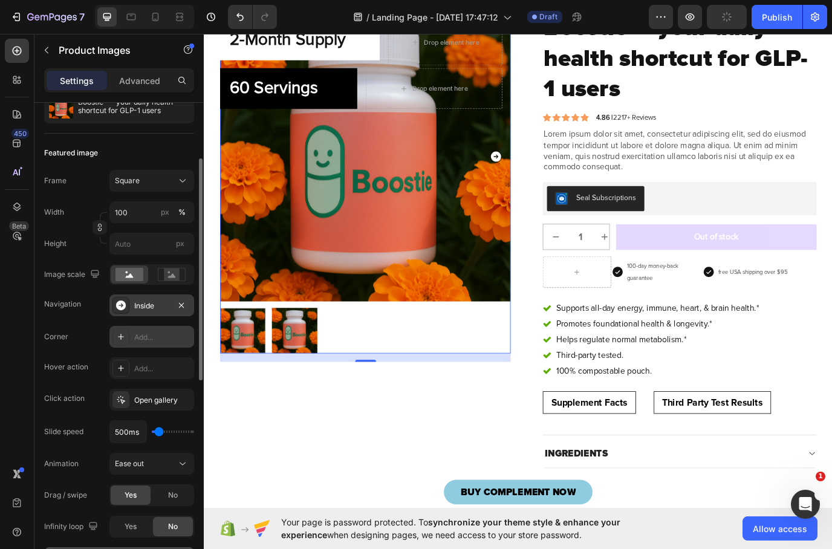
click at [362, 388] on div at bounding box center [390, 377] width 336 height 53
click at [243, 13] on icon "Undo/Redo" at bounding box center [240, 17] width 12 height 12
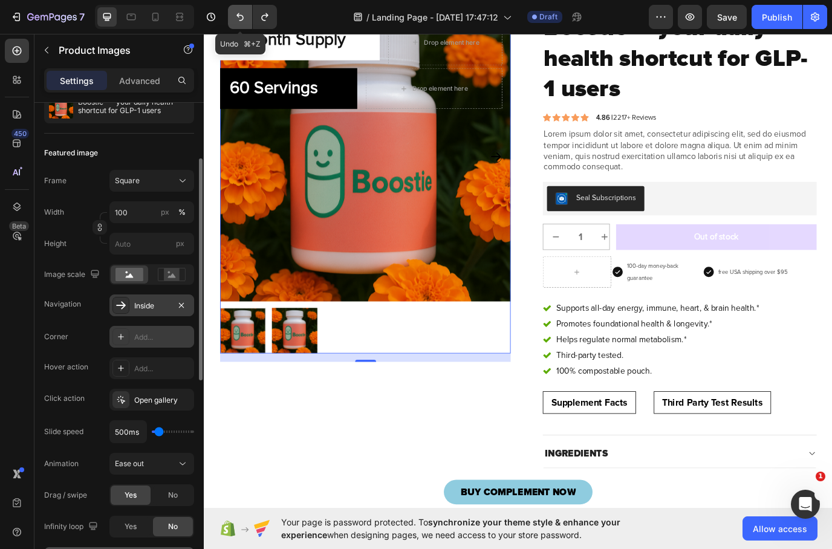
click at [243, 13] on icon "Undo/Redo" at bounding box center [240, 17] width 12 height 12
click at [157, 312] on div "Inside" at bounding box center [152, 306] width 85 height 22
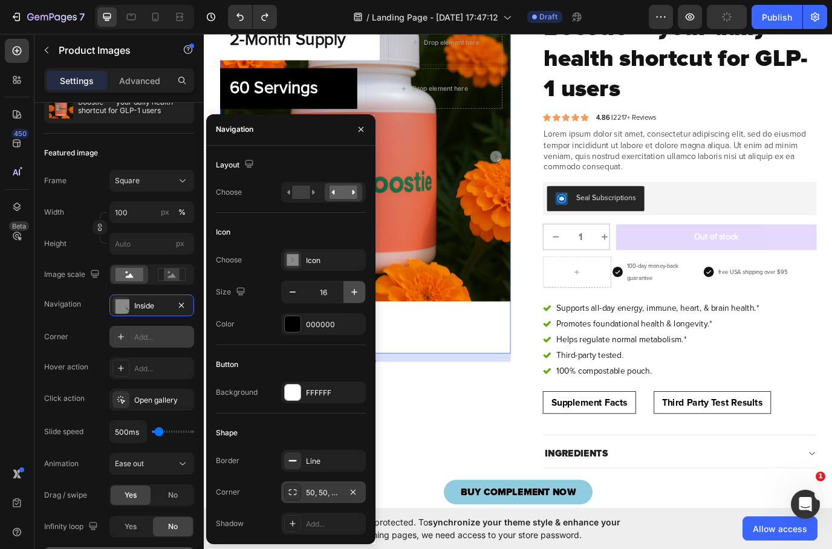
click at [349, 290] on icon "button" at bounding box center [354, 292] width 12 height 12
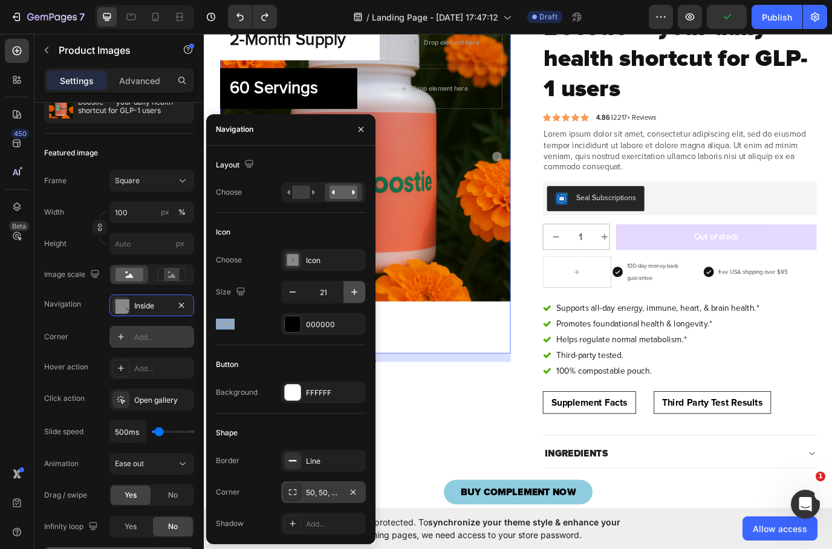
click at [349, 290] on icon "button" at bounding box center [354, 292] width 12 height 12
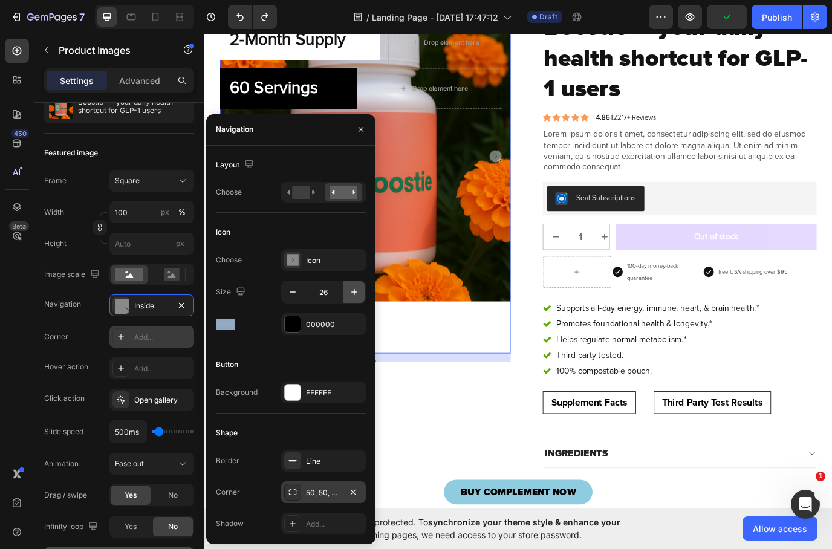
click at [349, 290] on icon "button" at bounding box center [354, 292] width 12 height 12
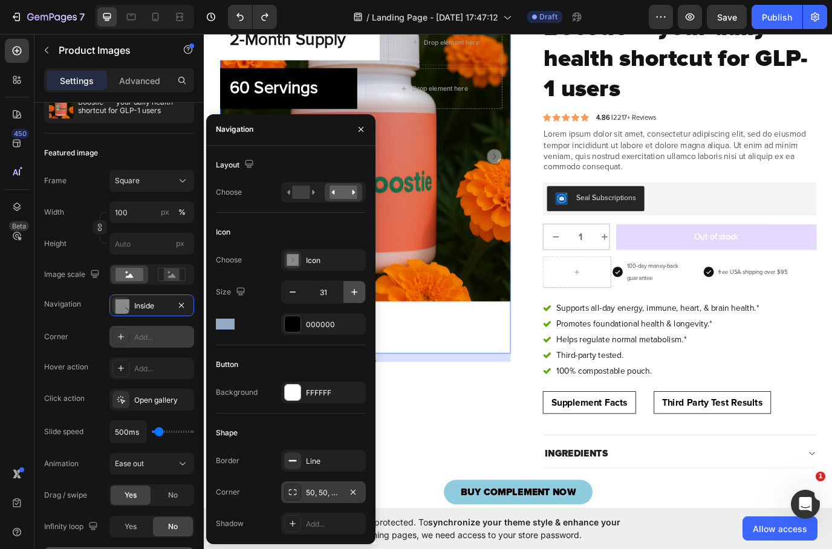
click at [349, 290] on icon "button" at bounding box center [354, 292] width 12 height 12
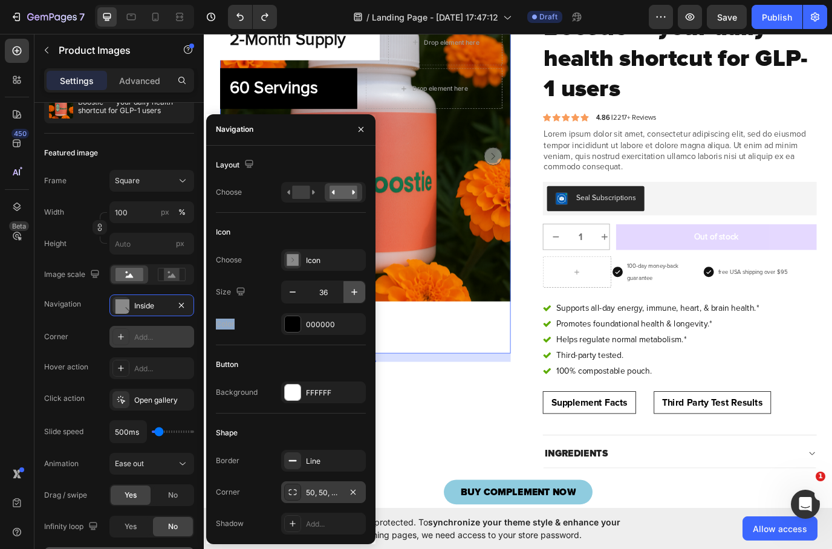
click at [349, 290] on icon "button" at bounding box center [354, 292] width 12 height 12
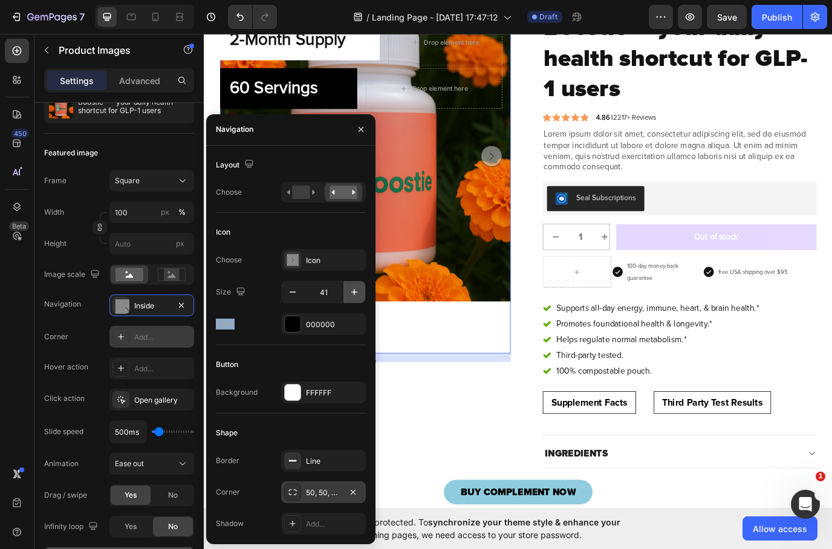
click at [351, 293] on icon "button" at bounding box center [354, 292] width 12 height 12
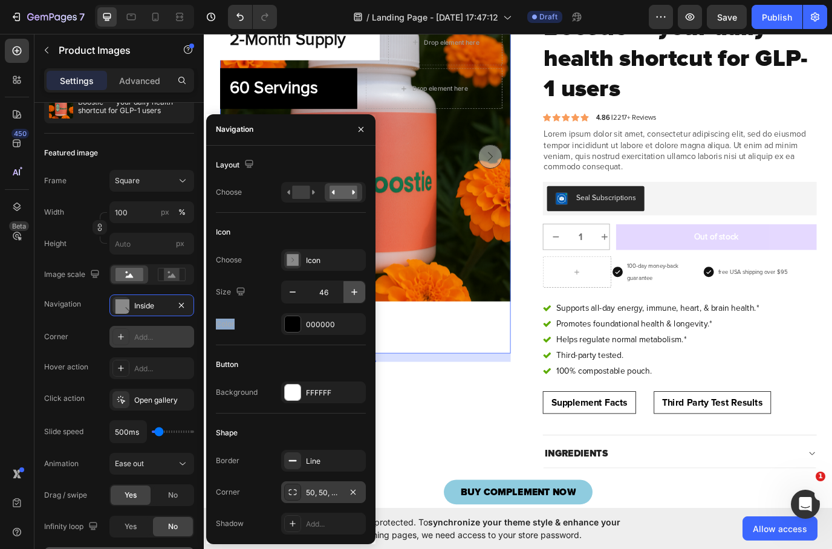
click at [351, 293] on icon "button" at bounding box center [354, 292] width 12 height 12
type input "48"
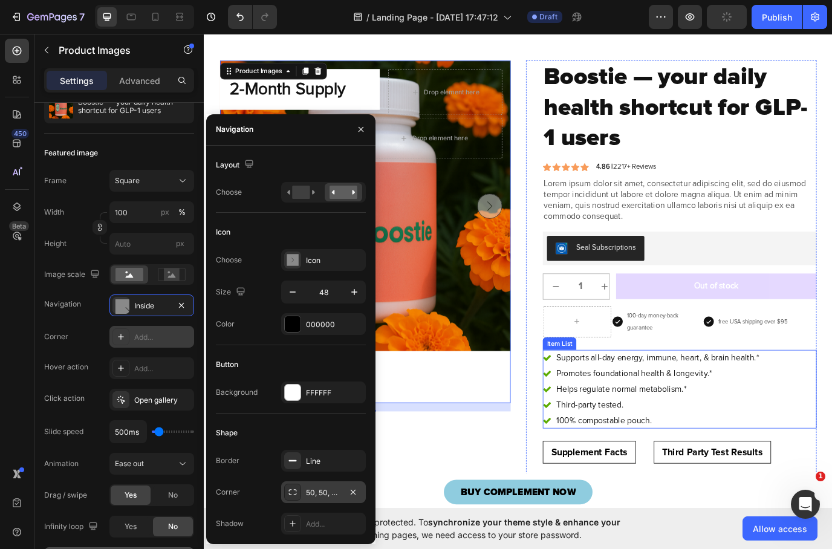
scroll to position [21, 0]
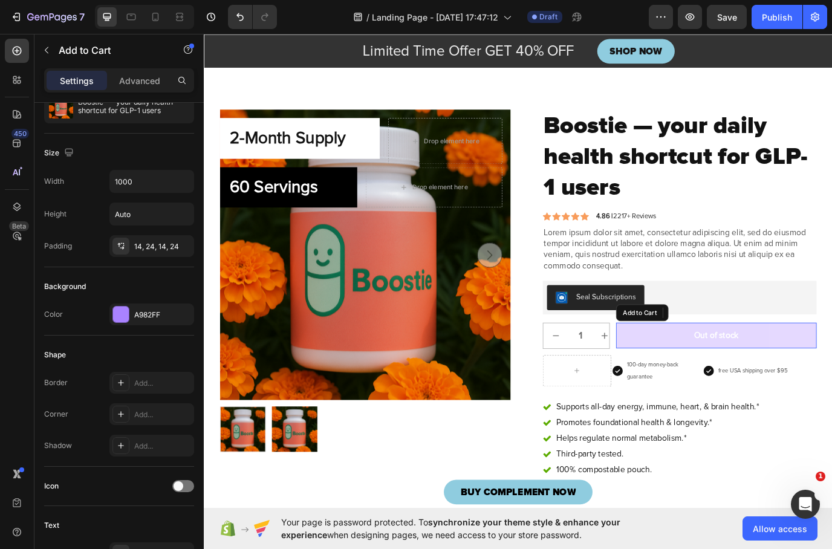
click at [728, 376] on button "Out of stock" at bounding box center [796, 383] width 232 height 30
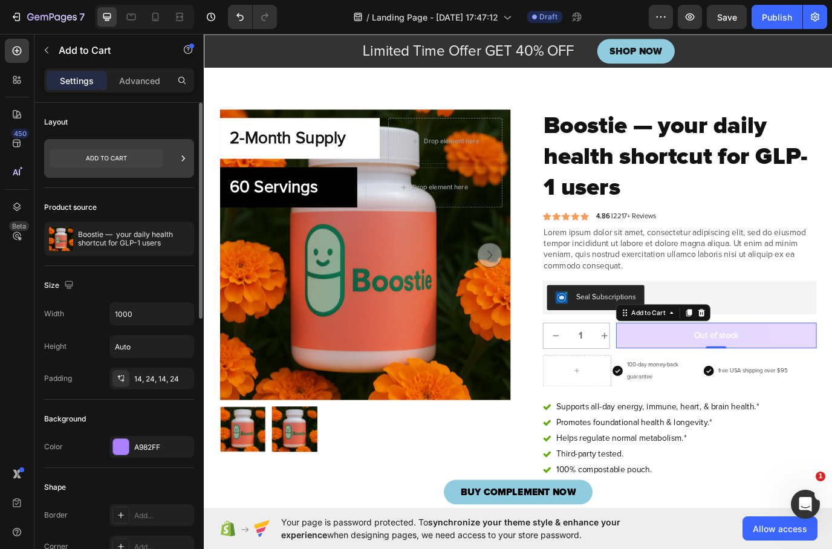
click at [167, 157] on div at bounding box center [119, 158] width 150 height 39
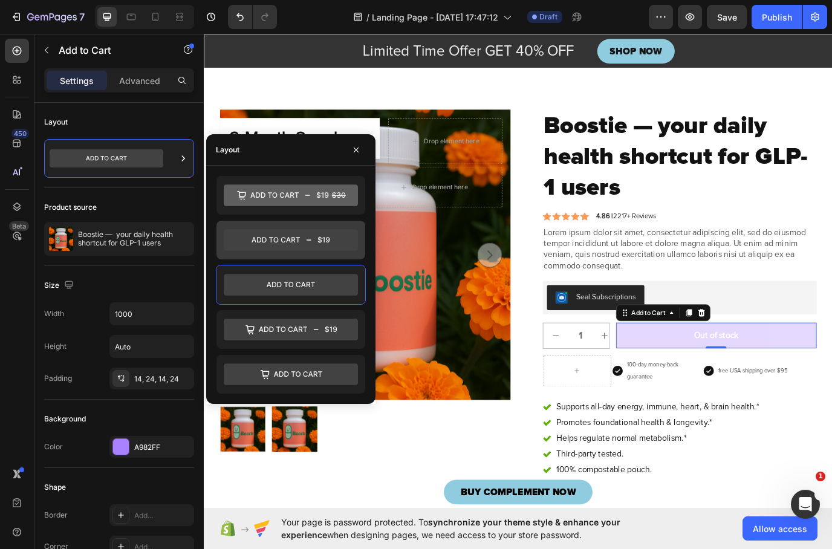
click at [288, 246] on icon at bounding box center [291, 240] width 134 height 22
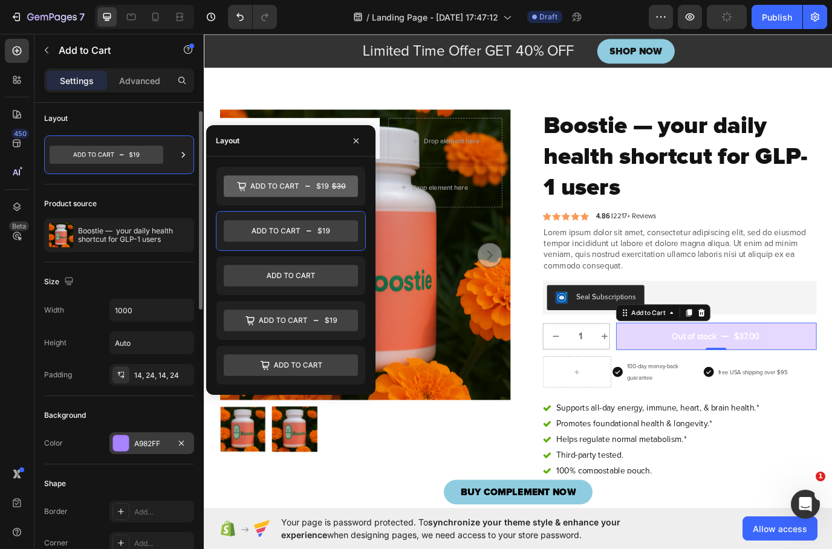
scroll to position [9, 0]
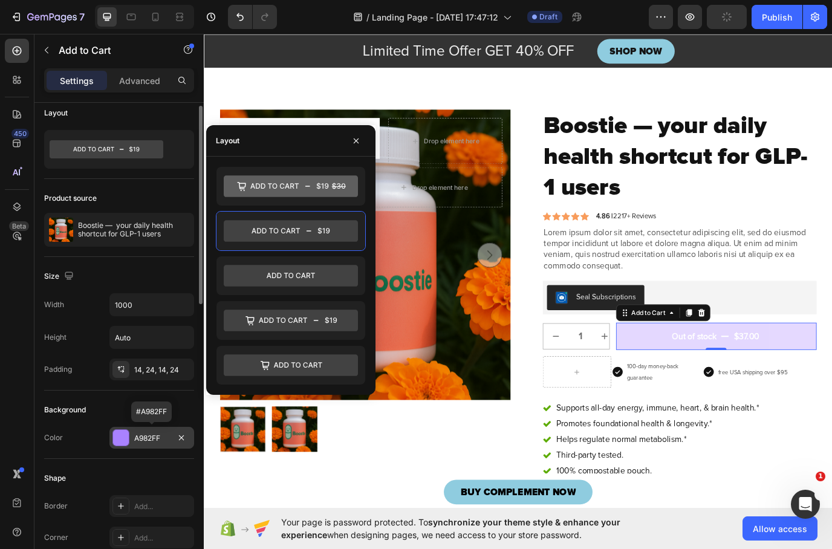
click at [122, 439] on div at bounding box center [121, 438] width 16 height 16
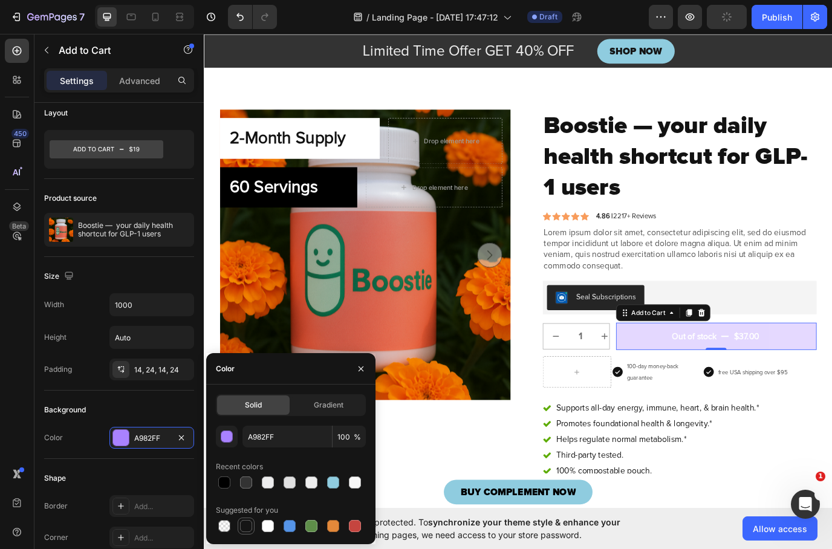
click at [241, 523] on div at bounding box center [246, 526] width 12 height 12
type input "151515"
click at [242, 529] on div at bounding box center [246, 526] width 12 height 12
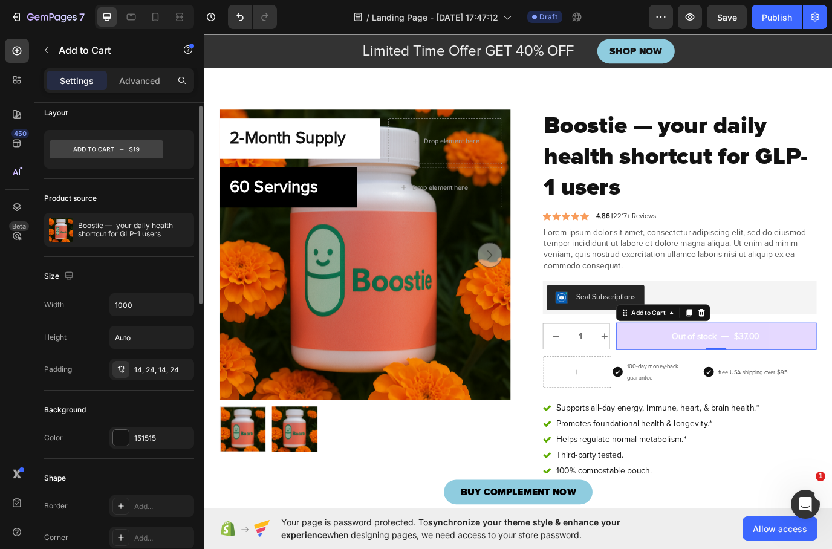
click at [177, 410] on div "Background" at bounding box center [119, 410] width 150 height 19
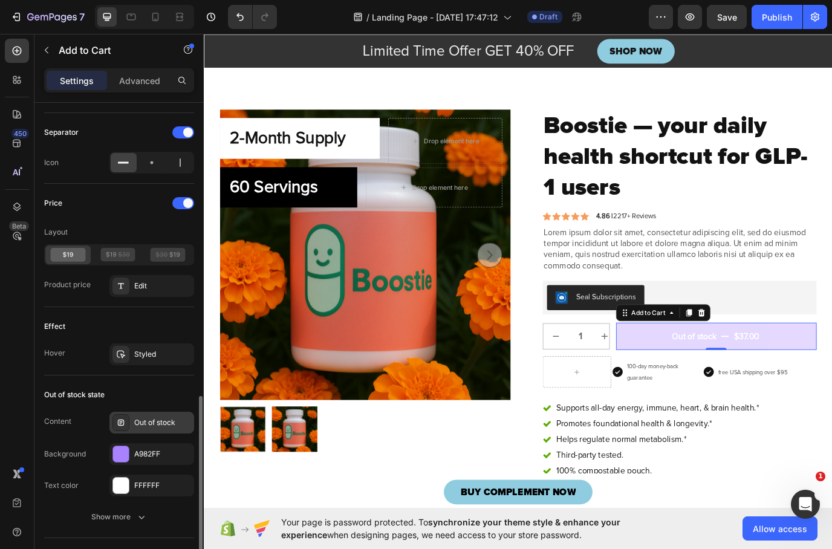
scroll to position [795, 0]
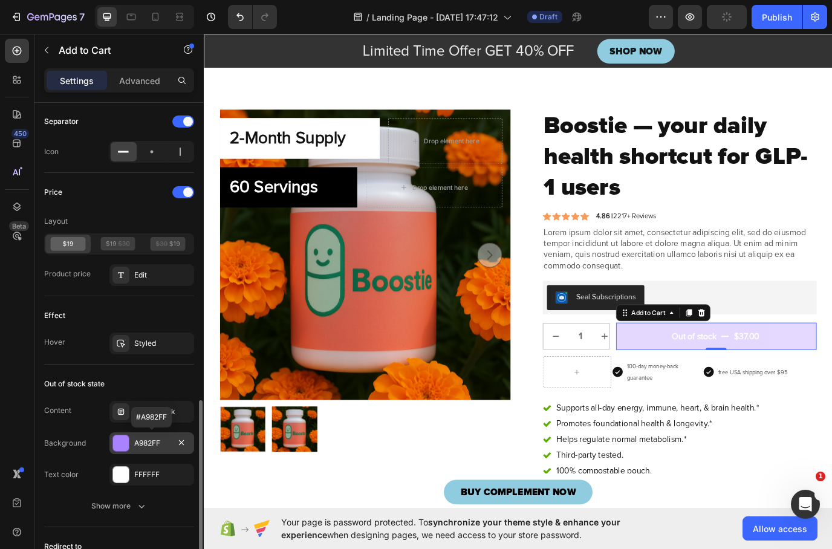
click at [117, 449] on div at bounding box center [121, 444] width 16 height 16
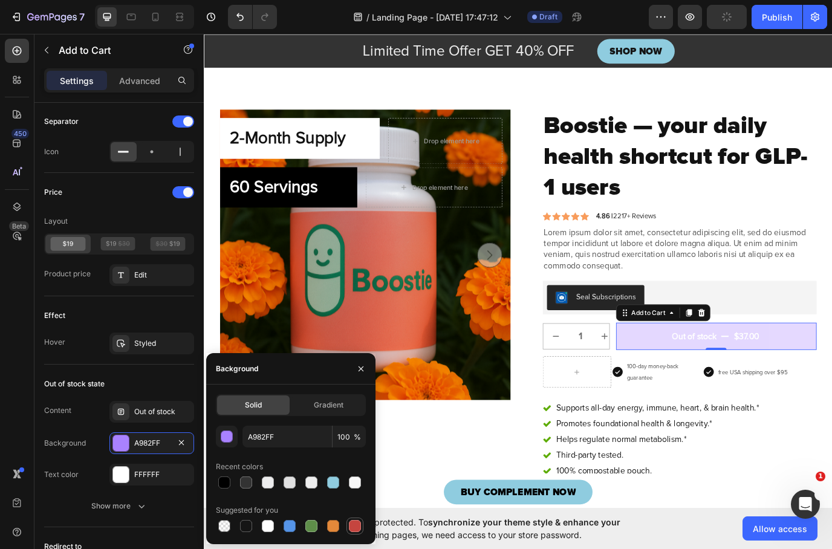
click at [350, 528] on div at bounding box center [355, 526] width 12 height 12
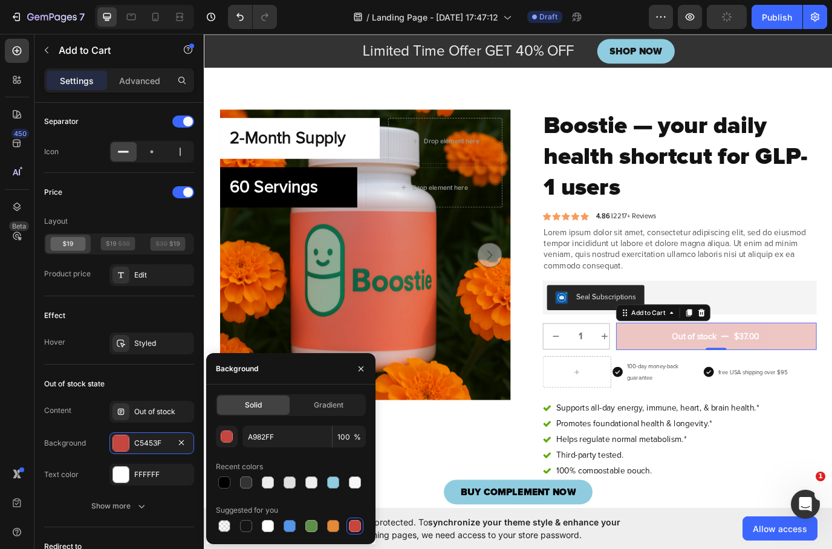
type input "C5453F"
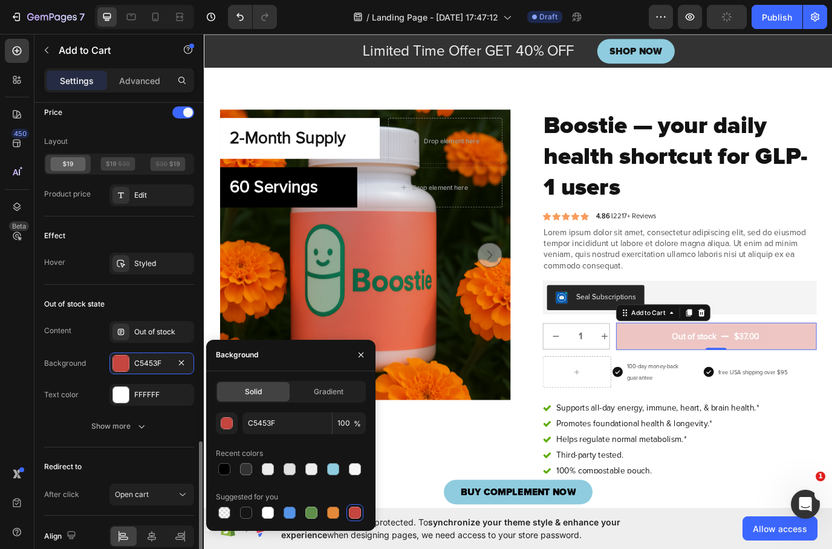
scroll to position [883, 0]
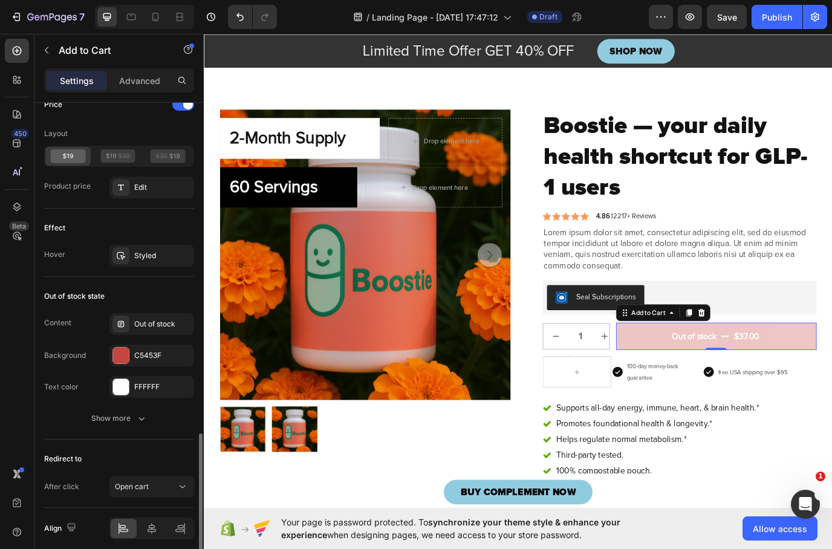
click at [171, 226] on div "Effect" at bounding box center [119, 227] width 150 height 19
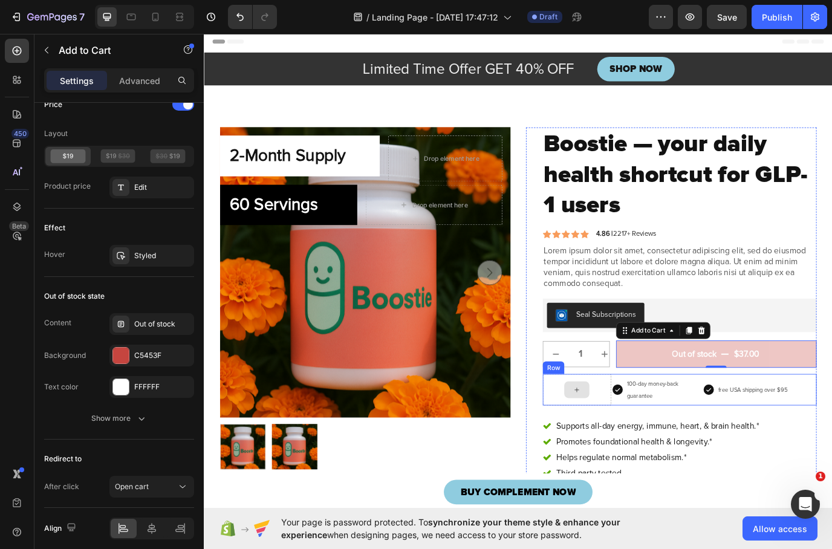
scroll to position [0, 0]
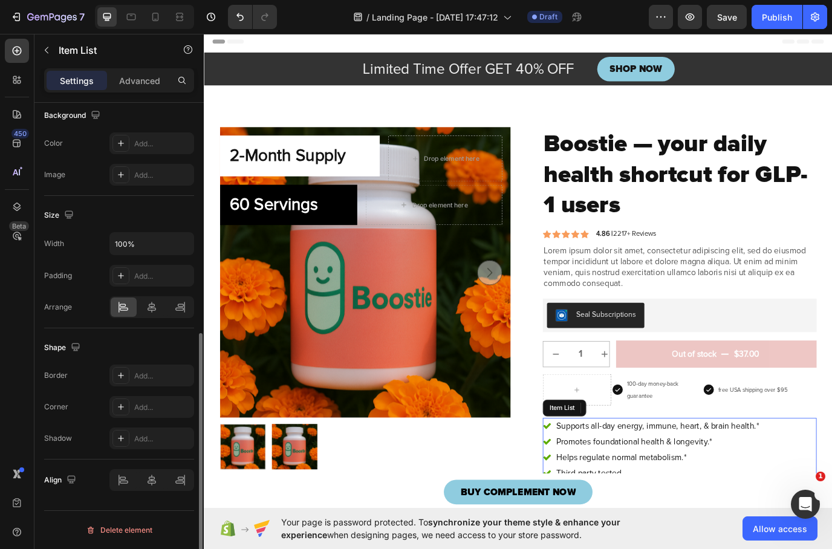
click at [626, 498] on p "Promotes foundational health & longevity.*" at bounding box center [728, 505] width 234 height 15
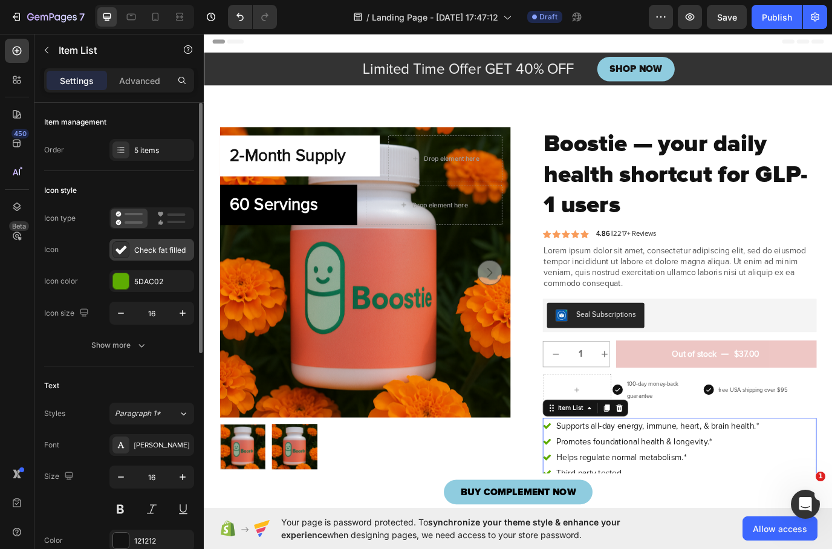
click at [125, 252] on icon at bounding box center [121, 250] width 12 height 12
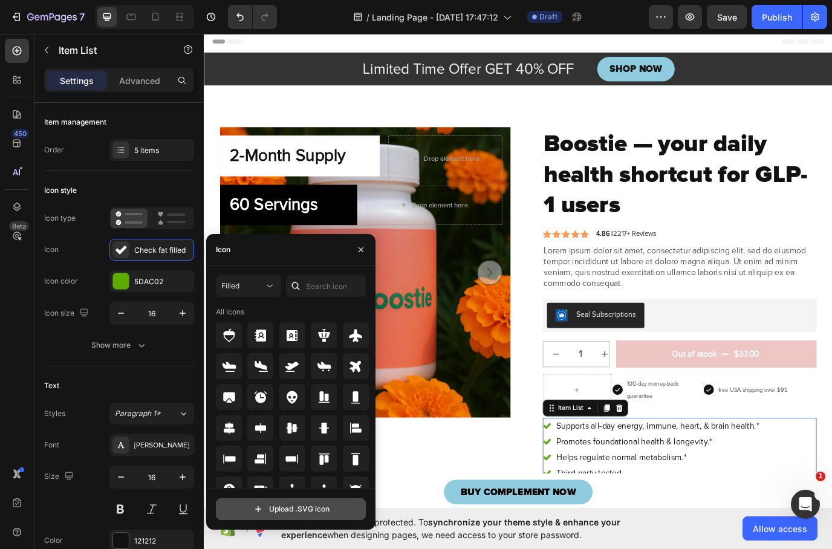
click at [302, 510] on input "file" at bounding box center [291, 509] width 149 height 21
click at [358, 249] on icon "button" at bounding box center [361, 250] width 10 height 10
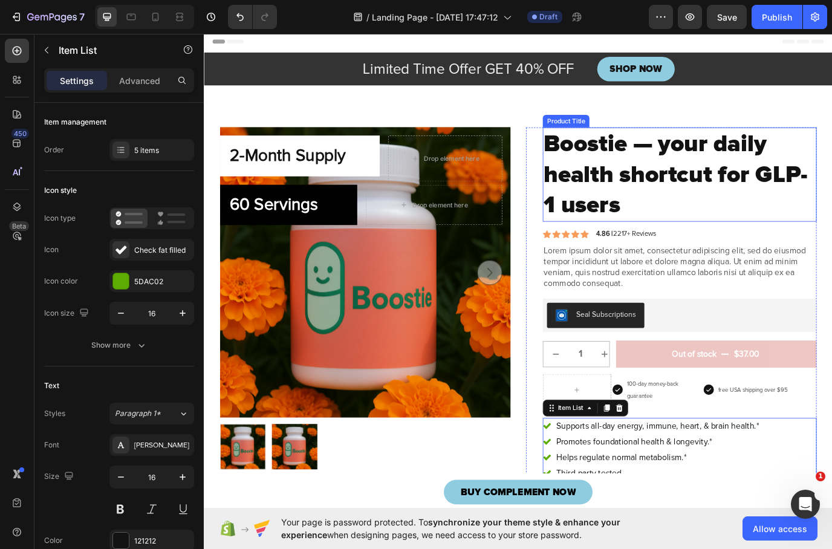
click at [732, 185] on h1 "Boostie — your daily health shortcut for GLP-1 users" at bounding box center [753, 196] width 316 height 109
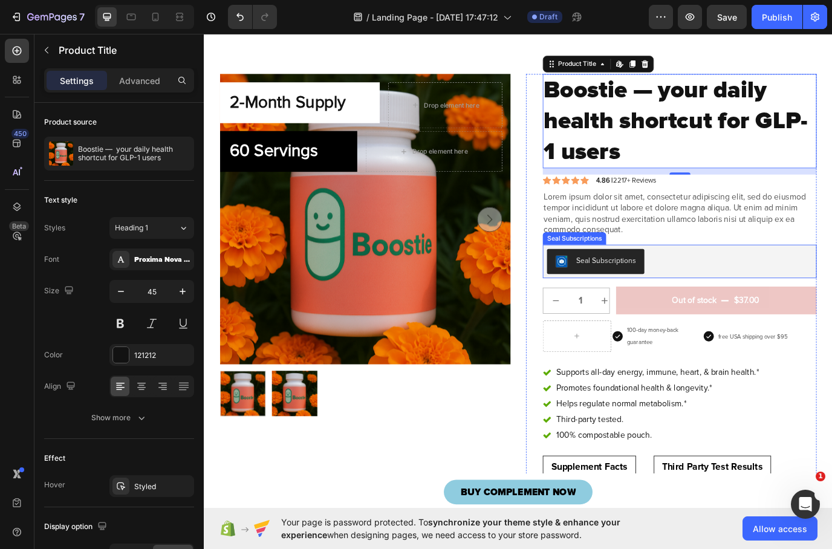
scroll to position [88, 0]
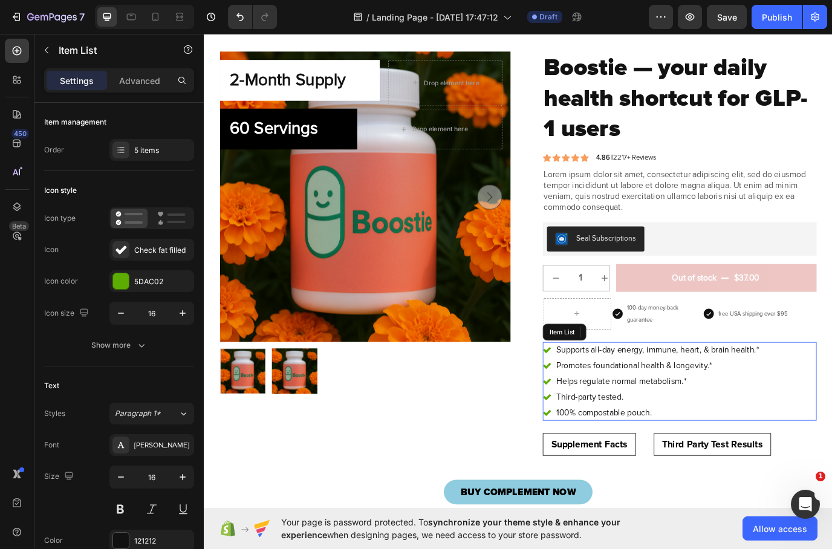
click at [611, 415] on p "Promotes foundational health & longevity.*" at bounding box center [728, 417] width 234 height 15
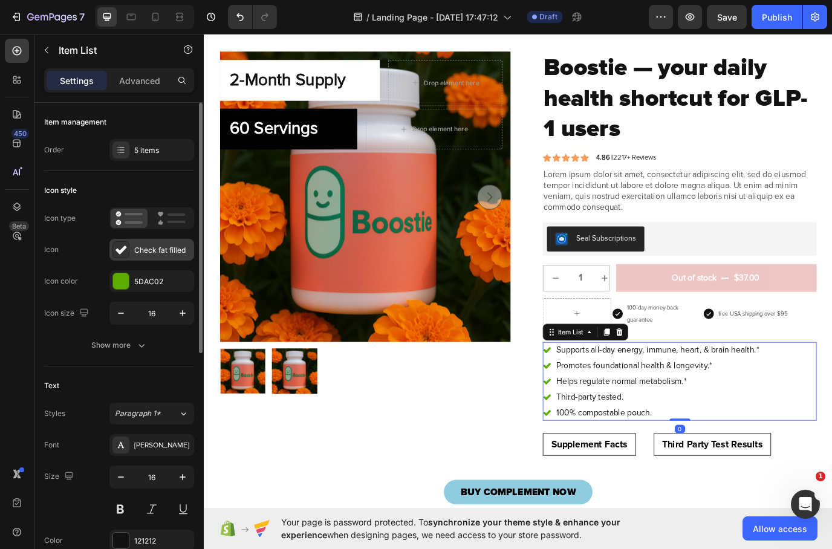
click at [146, 252] on div "Check fat filled" at bounding box center [162, 250] width 57 height 11
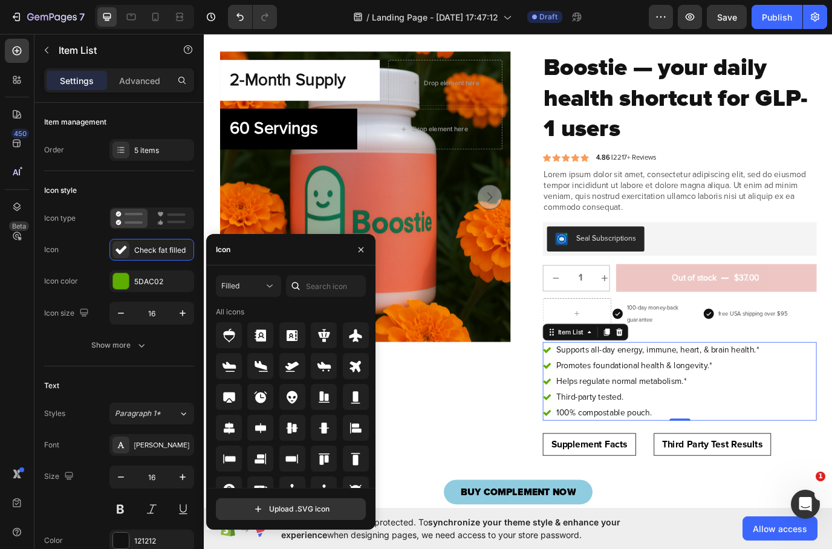
click at [282, 523] on div "Filled All icons Upload .SVG icon" at bounding box center [290, 398] width 169 height 264
click at [283, 513] on input "file" at bounding box center [291, 509] width 149 height 21
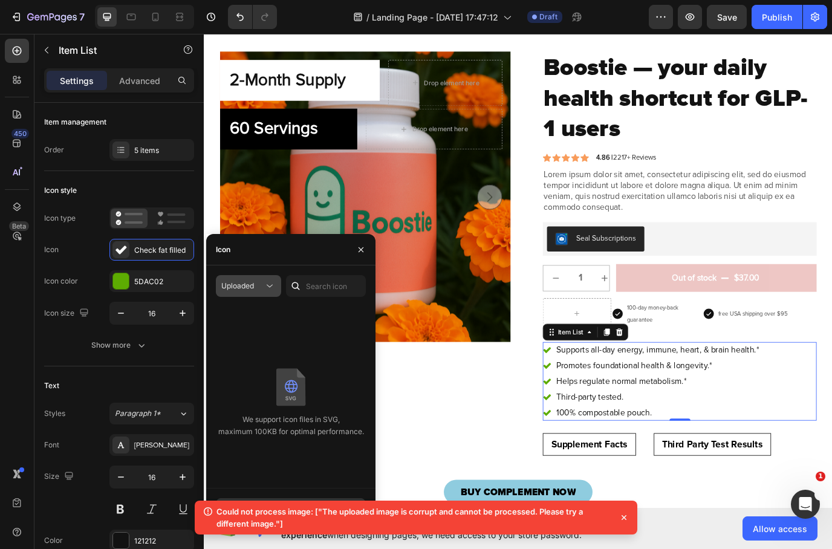
click at [255, 281] on div "Uploaded" at bounding box center [242, 286] width 42 height 11
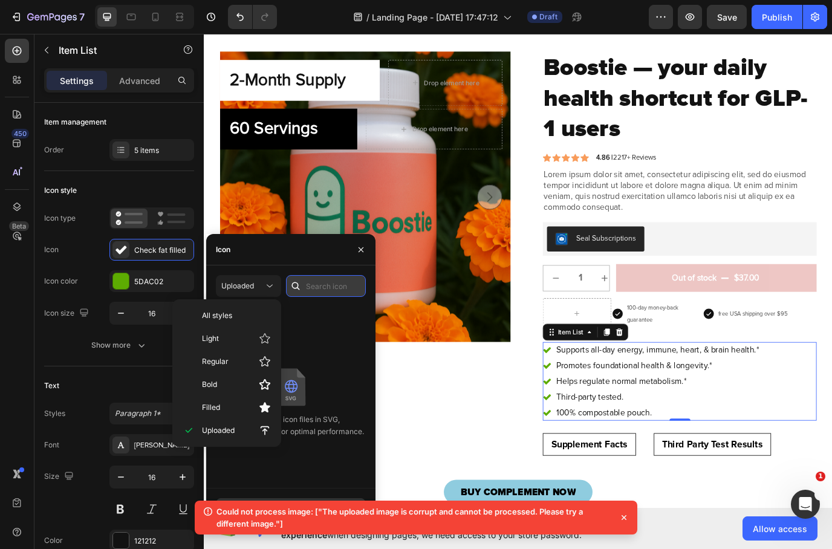
click at [322, 290] on input "text" at bounding box center [326, 286] width 80 height 22
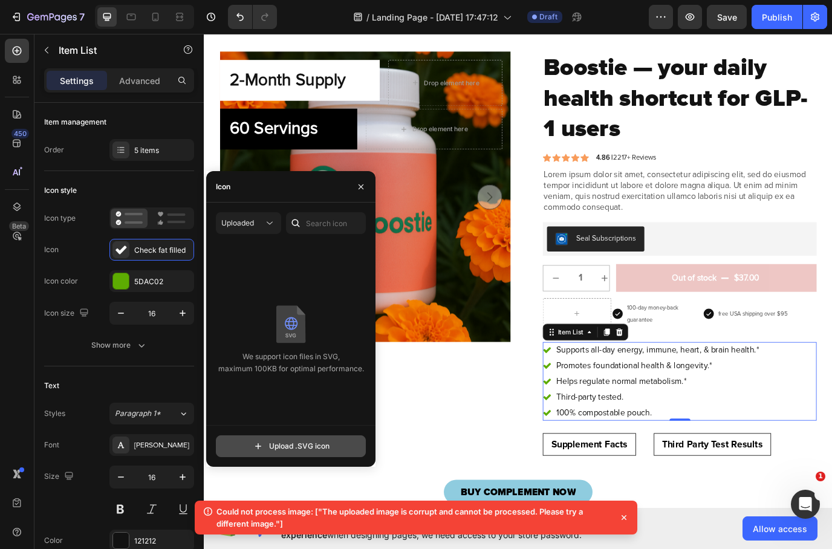
click at [303, 443] on input "file" at bounding box center [291, 446] width 149 height 21
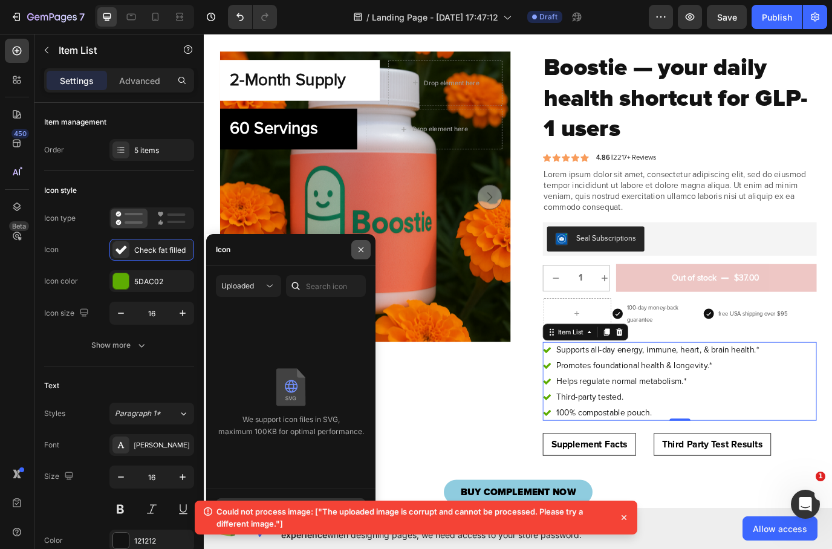
click at [364, 253] on icon "button" at bounding box center [361, 250] width 10 height 10
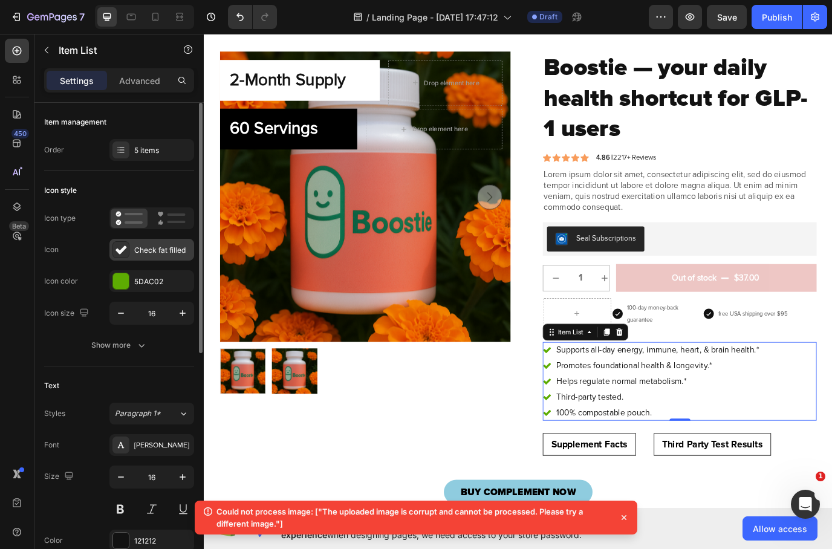
click at [134, 250] on div "Check fat filled" at bounding box center [162, 250] width 57 height 11
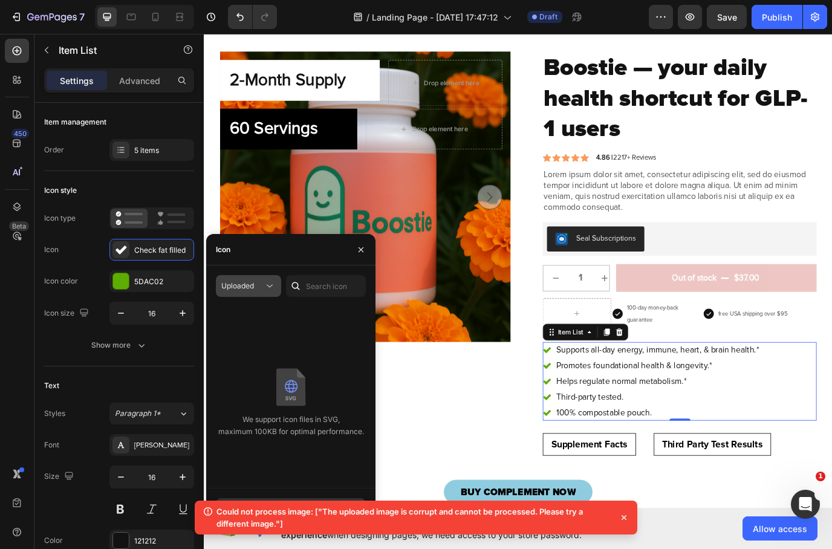
click at [269, 286] on icon at bounding box center [270, 286] width 12 height 12
click at [303, 306] on div "Uploaded We support icon files in SVG, maximum 100KB for optimal performance." at bounding box center [291, 381] width 150 height 213
click at [625, 516] on icon at bounding box center [624, 518] width 12 height 12
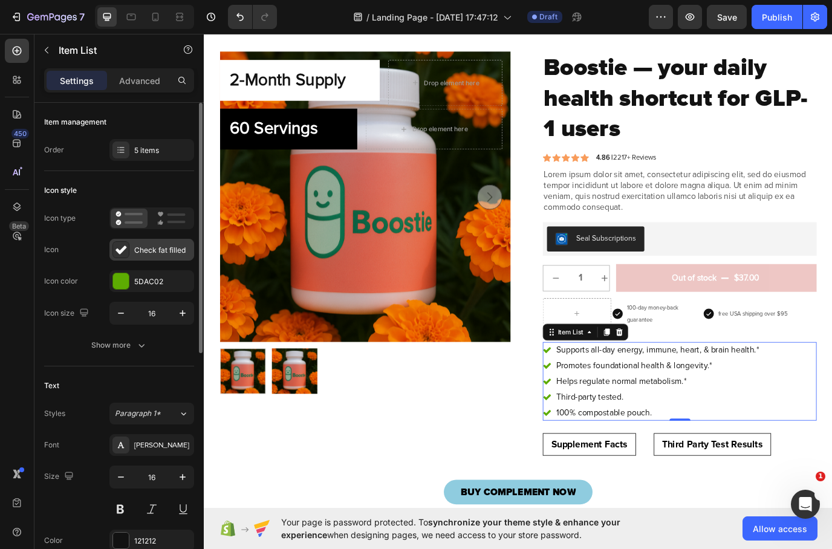
click at [145, 255] on div "Check fat filled" at bounding box center [162, 250] width 57 height 11
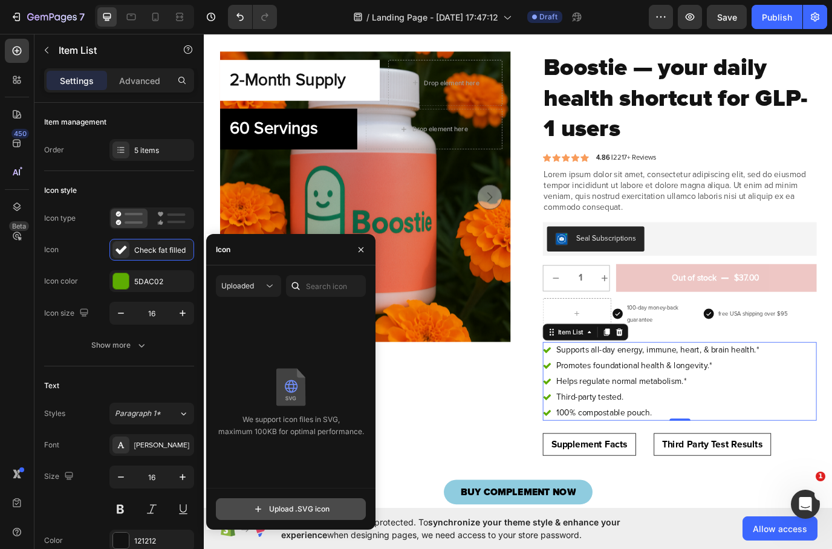
click at [286, 512] on input "file" at bounding box center [291, 509] width 149 height 21
click at [270, 515] on input "file" at bounding box center [291, 509] width 149 height 21
click at [276, 505] on input "file" at bounding box center [291, 509] width 149 height 21
click at [296, 510] on input "file" at bounding box center [291, 509] width 149 height 21
type input "C:\fakepath\check-tick-icon-14145.svg"
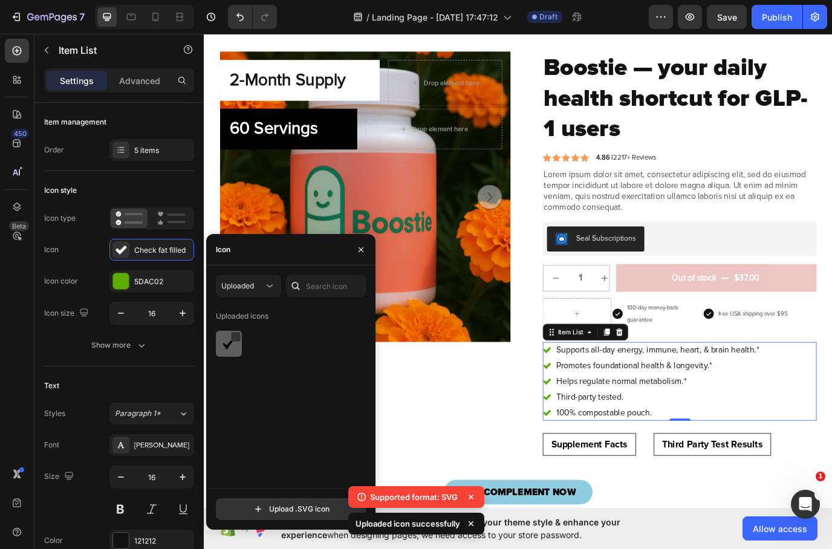
click at [229, 354] on div at bounding box center [229, 344] width 26 height 26
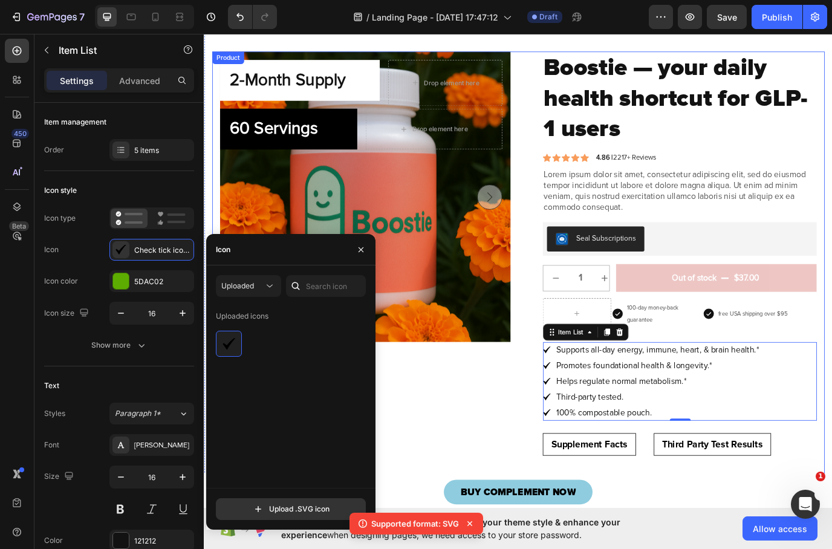
click at [517, 468] on div "2-Month Supply Heading Row Drop element here Row 60 Servings Heading Row Drop e…" at bounding box center [390, 368] width 336 height 629
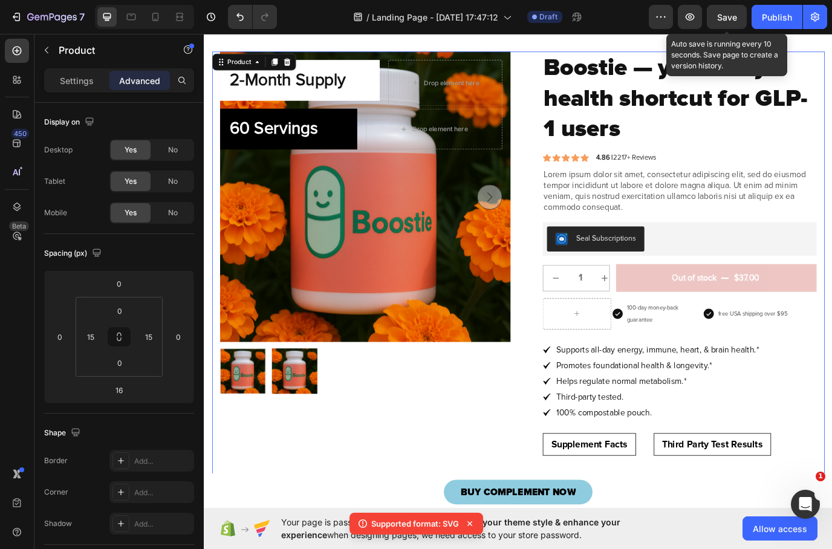
click at [730, 16] on span "Save" at bounding box center [728, 17] width 20 height 10
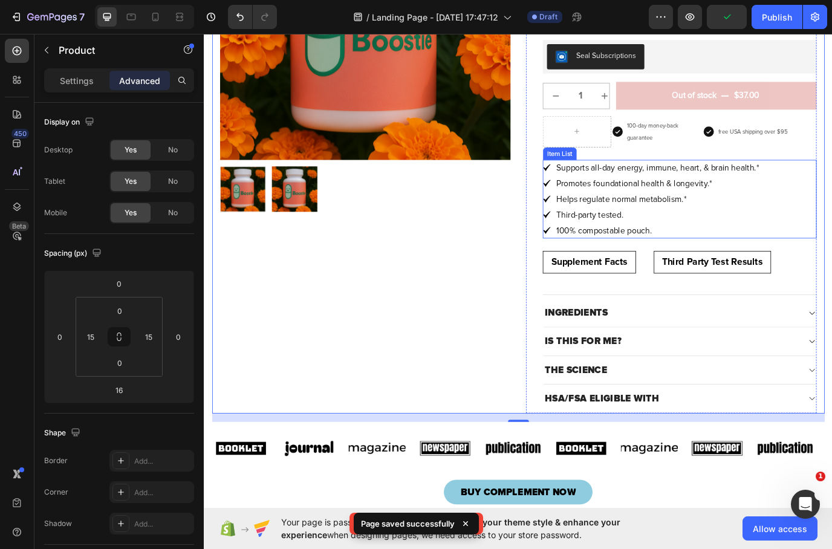
scroll to position [359, 0]
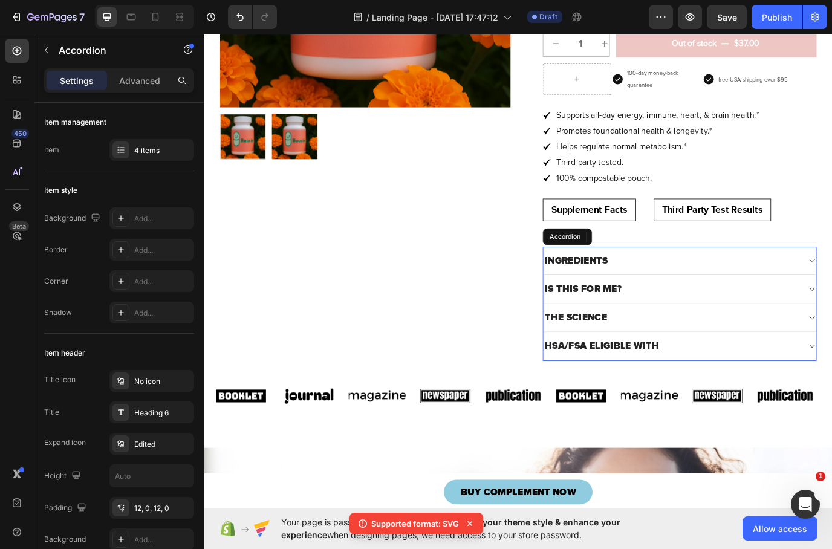
click at [800, 291] on div "INGREDIENTS" at bounding box center [744, 296] width 296 height 18
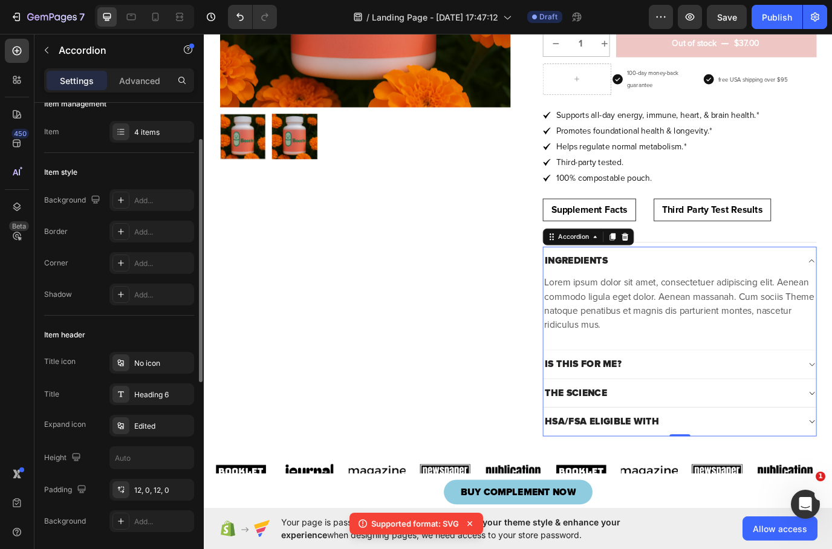
scroll to position [38, 0]
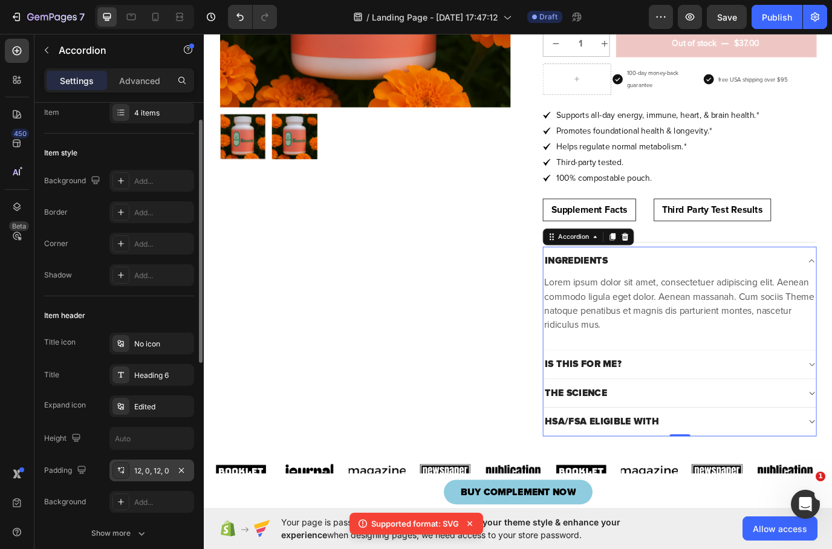
click at [139, 475] on div "12, 0, 12, 0" at bounding box center [151, 471] width 35 height 11
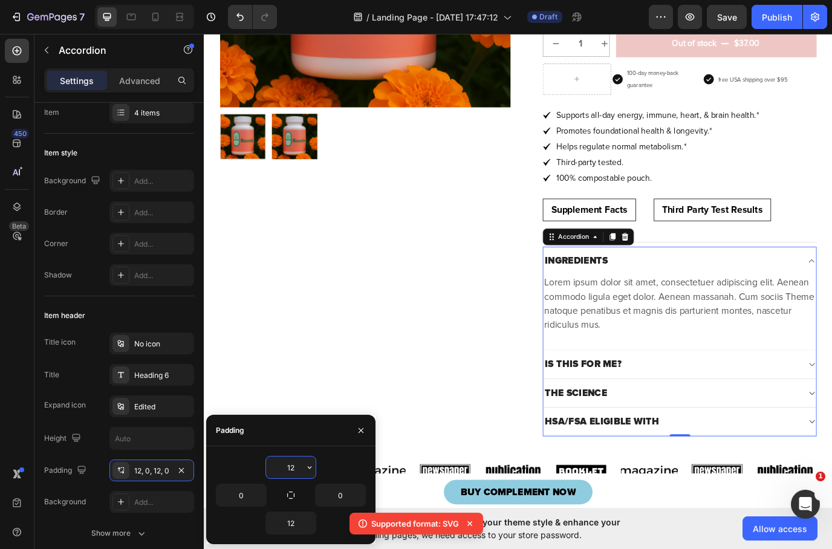
click at [295, 467] on input "12" at bounding box center [291, 468] width 50 height 22
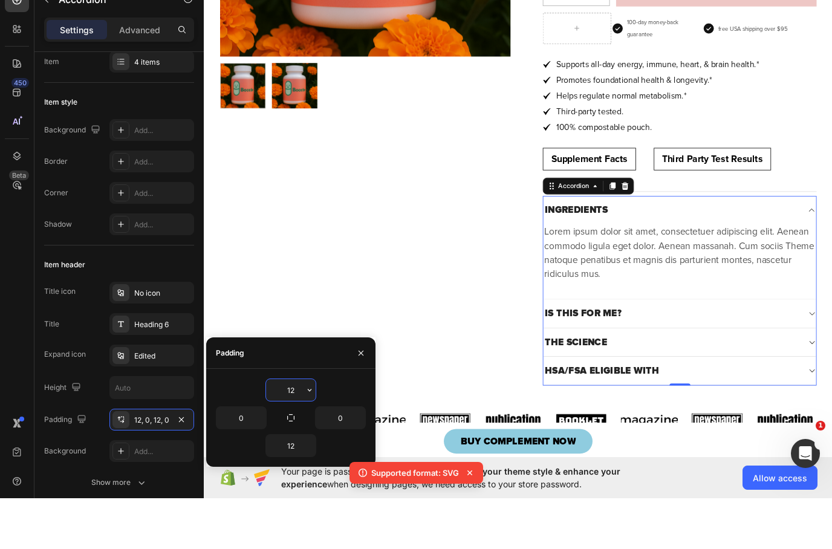
click at [291, 430] on input "12" at bounding box center [291, 441] width 50 height 22
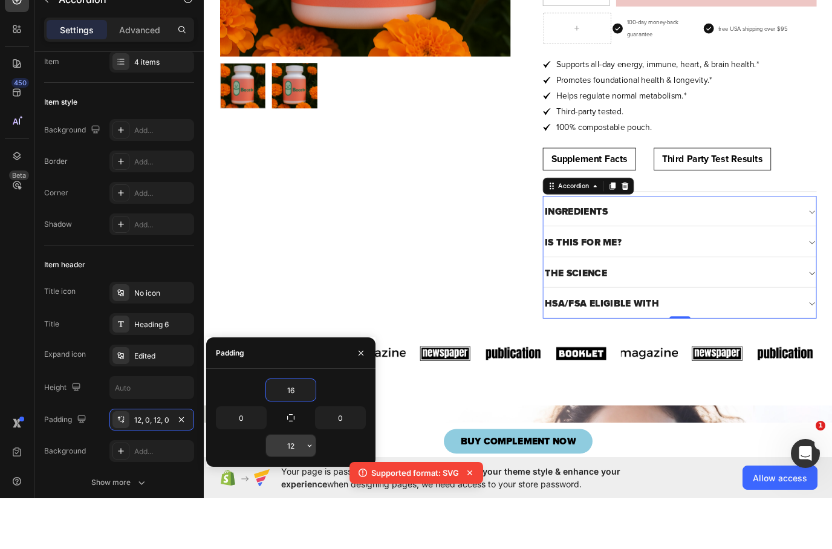
type input "16"
click at [292, 486] on input "12" at bounding box center [291, 497] width 50 height 22
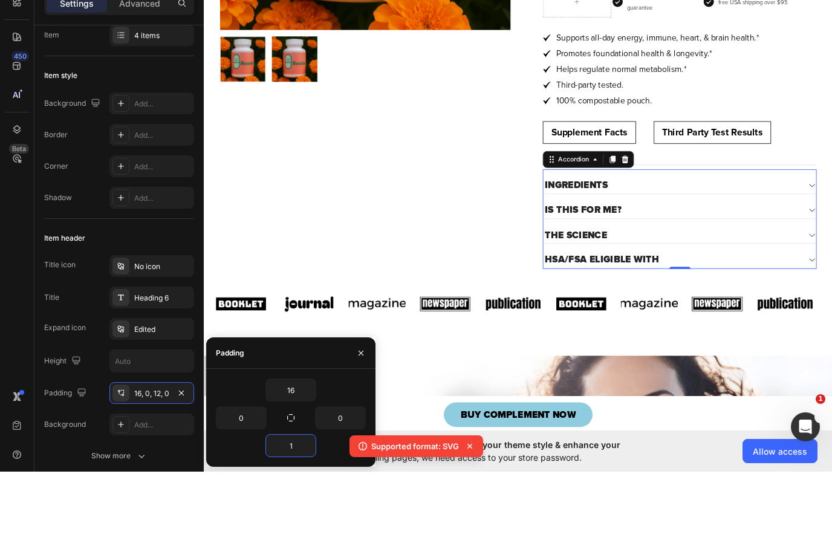
type input "16"
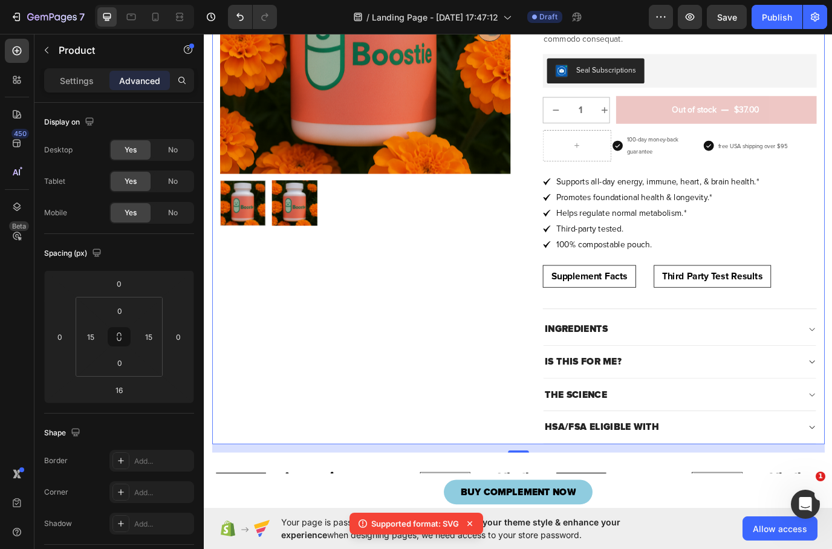
scroll to position [59, 0]
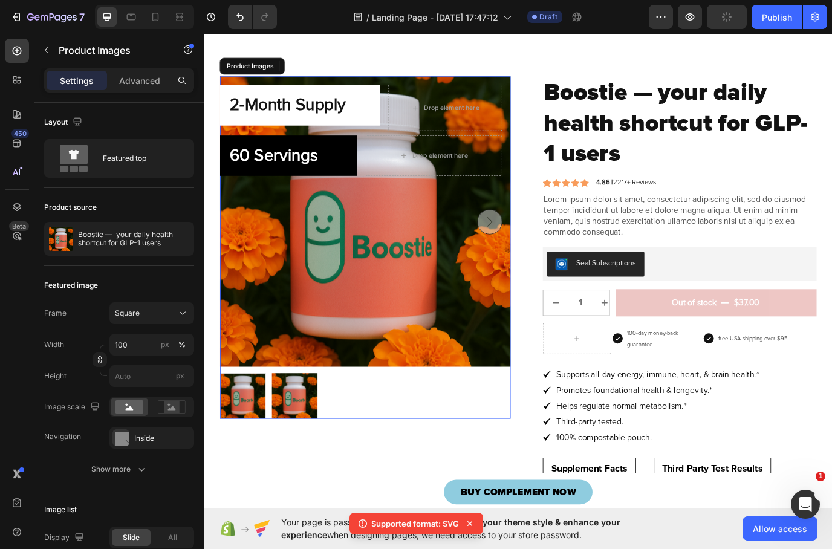
click at [403, 451] on div at bounding box center [390, 452] width 336 height 53
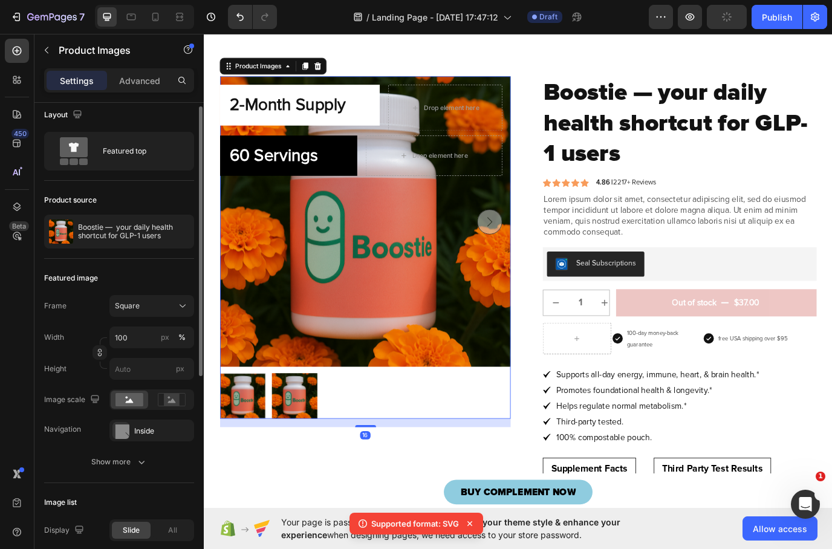
scroll to position [13, 0]
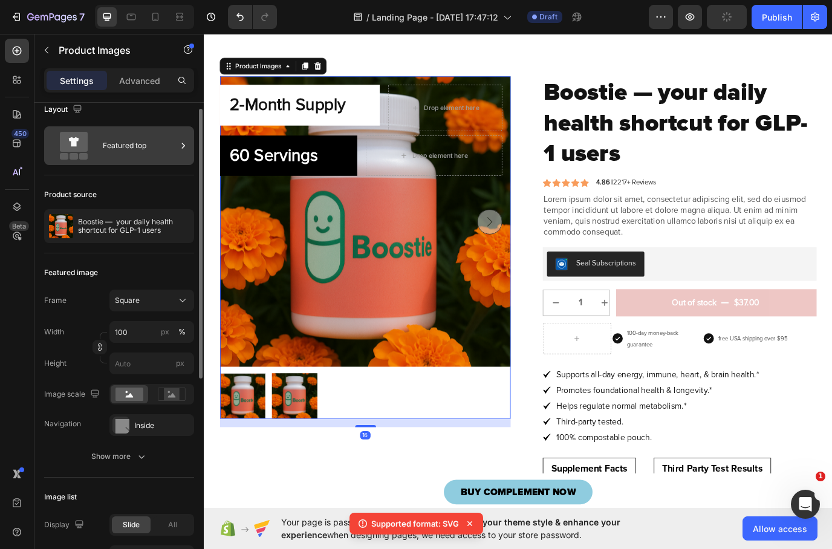
click at [123, 157] on div "Featured top" at bounding box center [140, 146] width 74 height 28
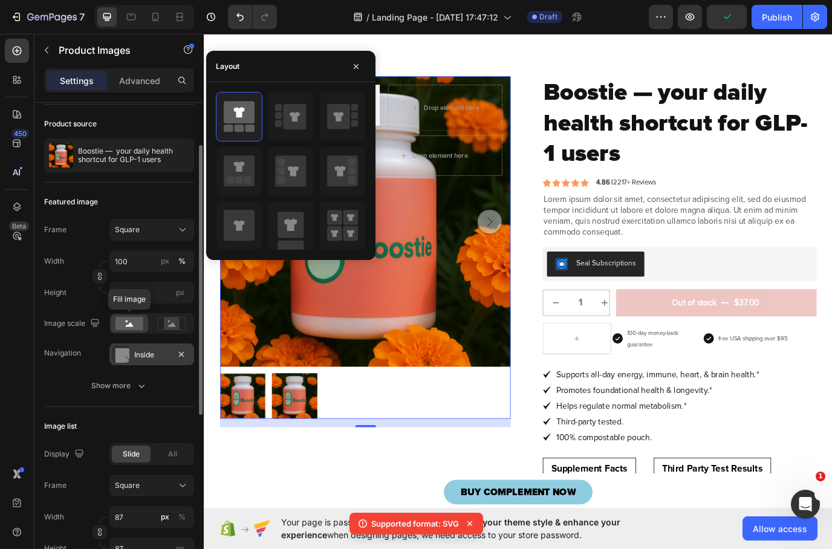
scroll to position [106, 0]
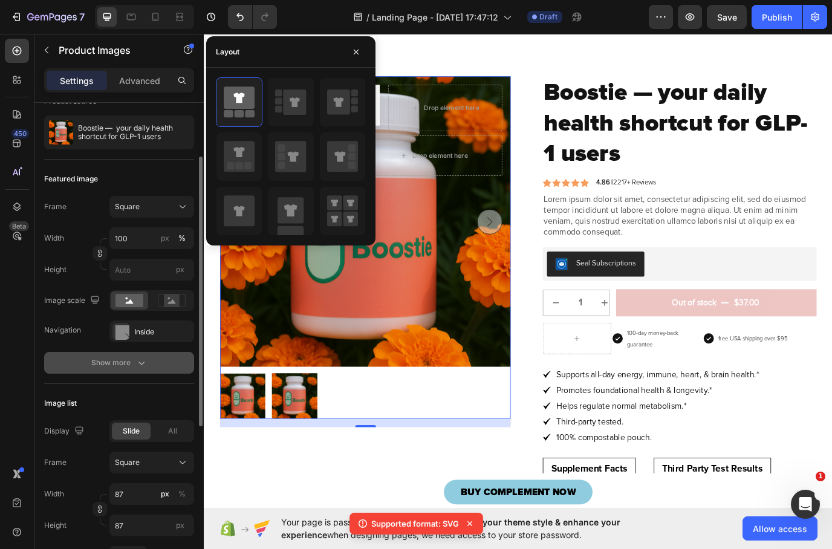
click at [134, 368] on div "Show more" at bounding box center [119, 363] width 56 height 12
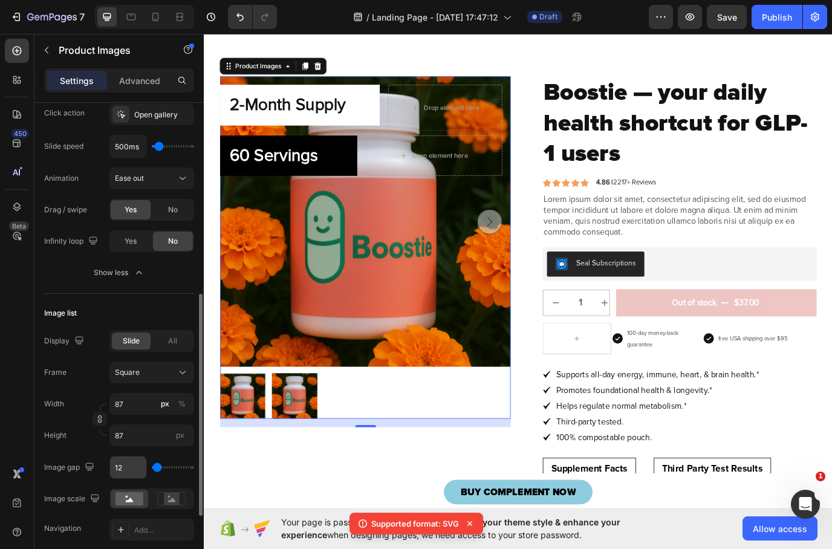
scroll to position [429, 0]
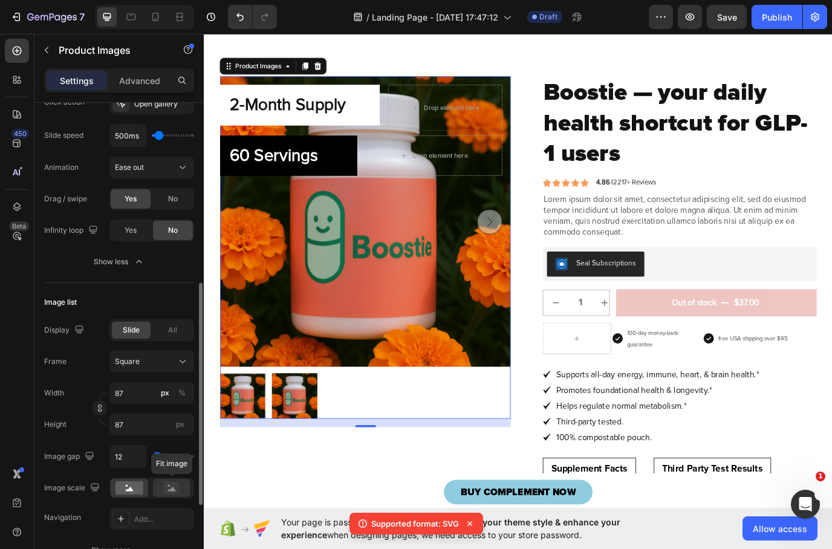
click at [172, 489] on icon at bounding box center [172, 489] width 8 height 4
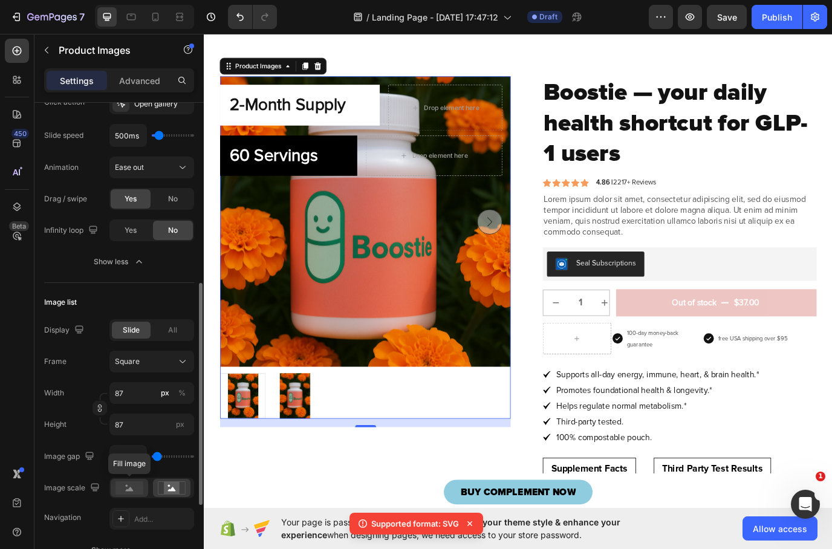
click at [120, 489] on rect at bounding box center [130, 488] width 28 height 13
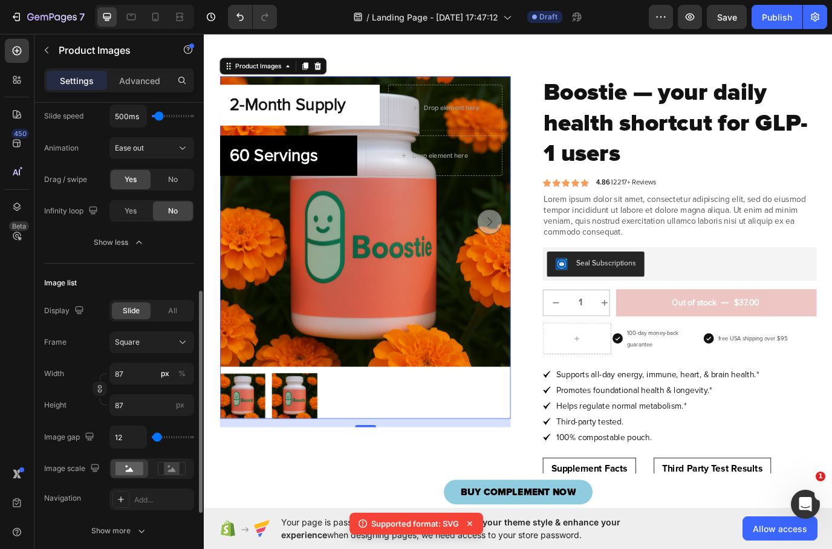
scroll to position [488, 0]
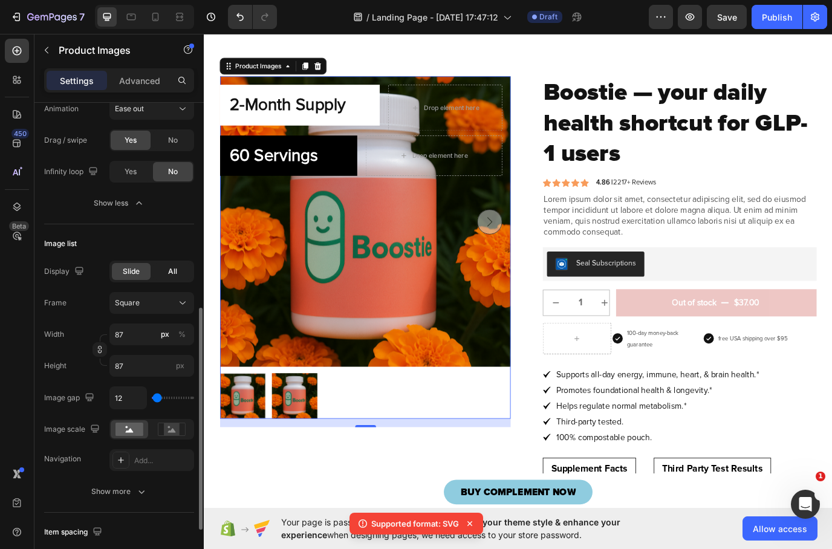
click at [175, 268] on span "All" at bounding box center [172, 271] width 9 height 11
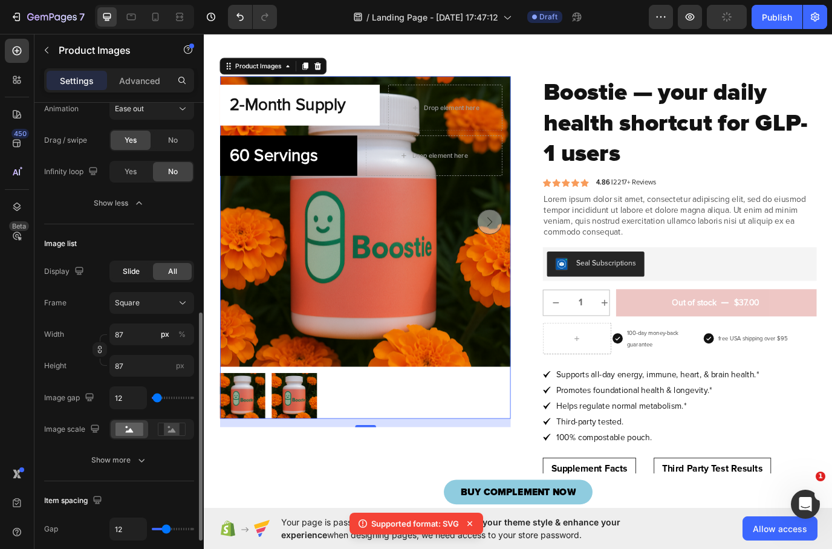
click at [138, 265] on div "Slide" at bounding box center [131, 271] width 39 height 17
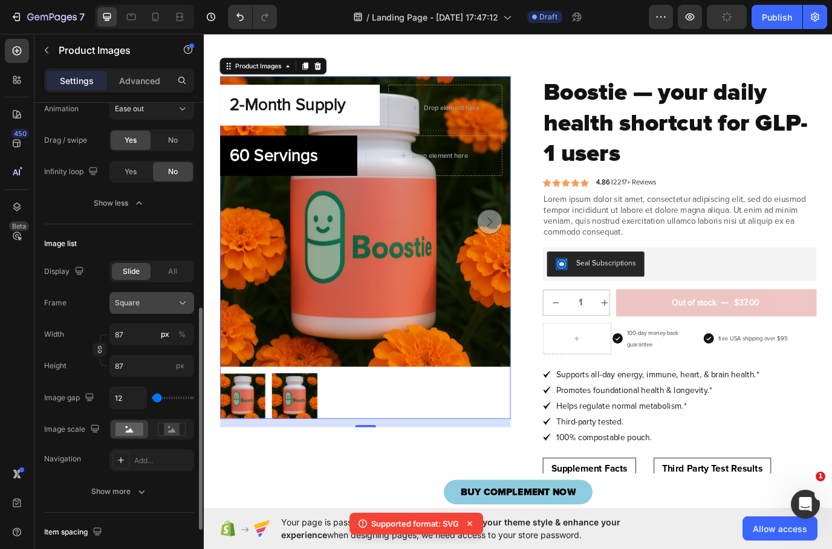
click at [166, 303] on div "Square" at bounding box center [144, 303] width 59 height 11
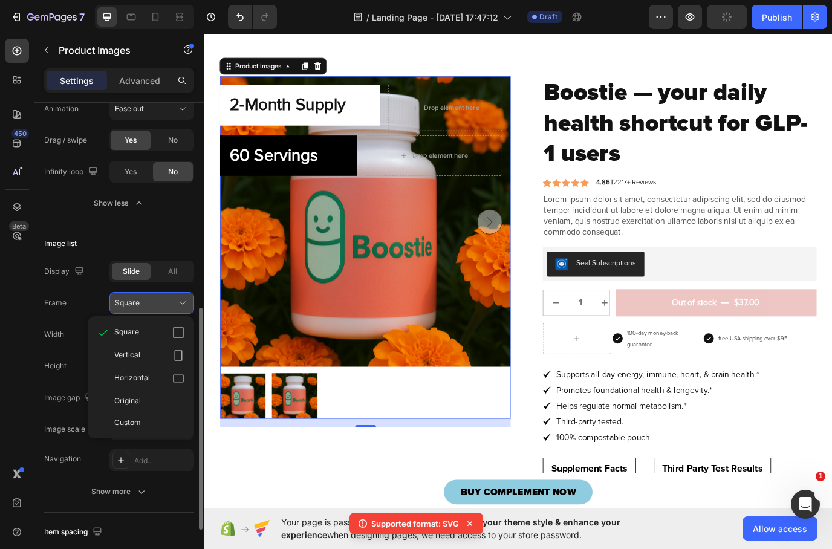
click at [166, 303] on div "Square" at bounding box center [144, 303] width 59 height 11
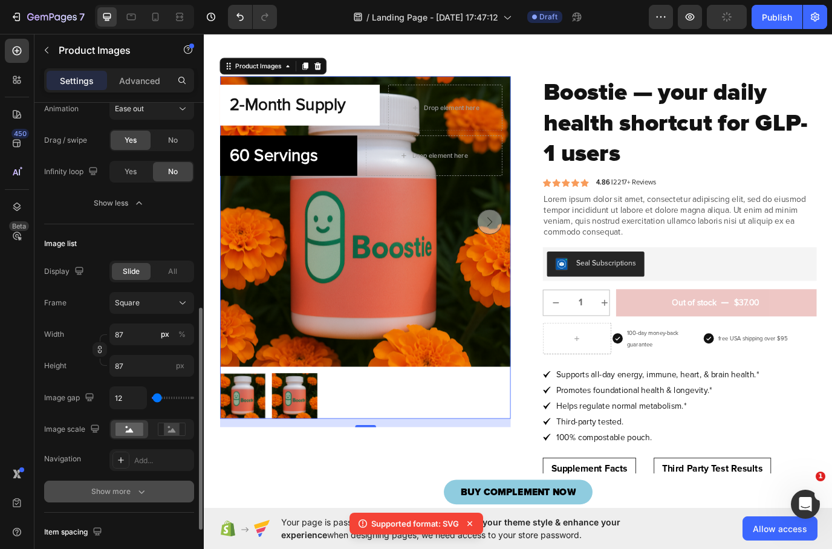
click at [140, 500] on button "Show more" at bounding box center [119, 492] width 150 height 22
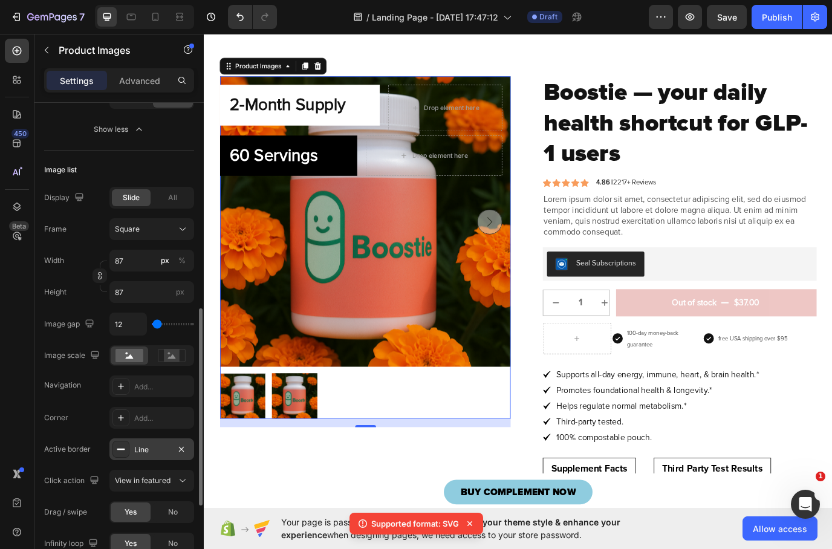
scroll to position [573, 0]
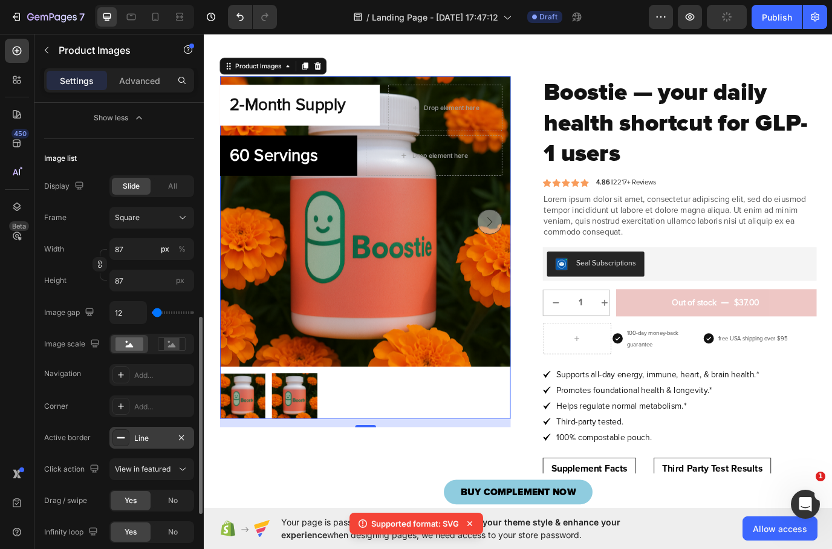
click at [149, 435] on div "Line" at bounding box center [151, 438] width 35 height 11
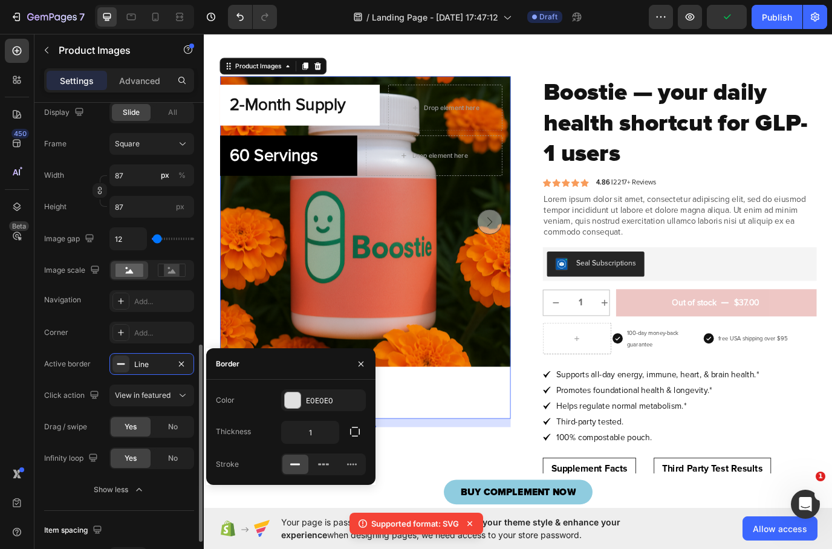
scroll to position [649, 0]
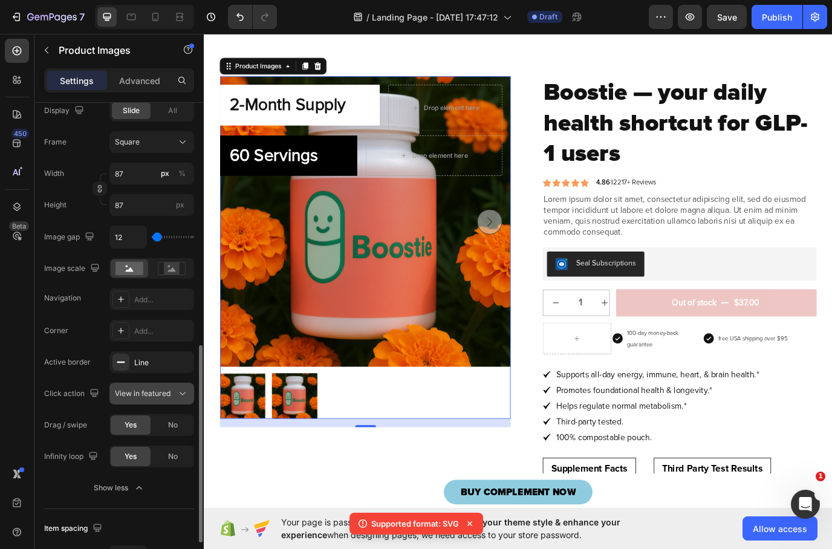
click at [151, 396] on span "View in featured" at bounding box center [143, 393] width 56 height 9
click at [142, 333] on div "Add..." at bounding box center [162, 331] width 57 height 11
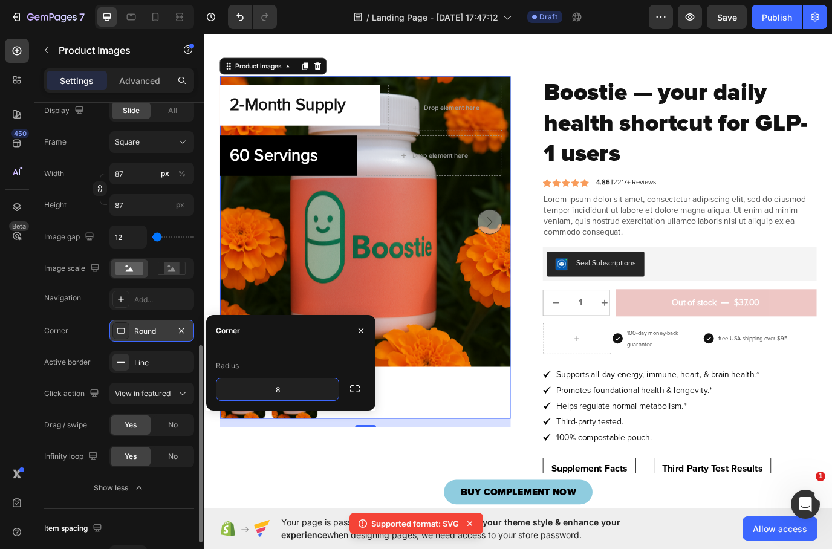
click at [71, 309] on div "Navigation Add..." at bounding box center [119, 300] width 150 height 22
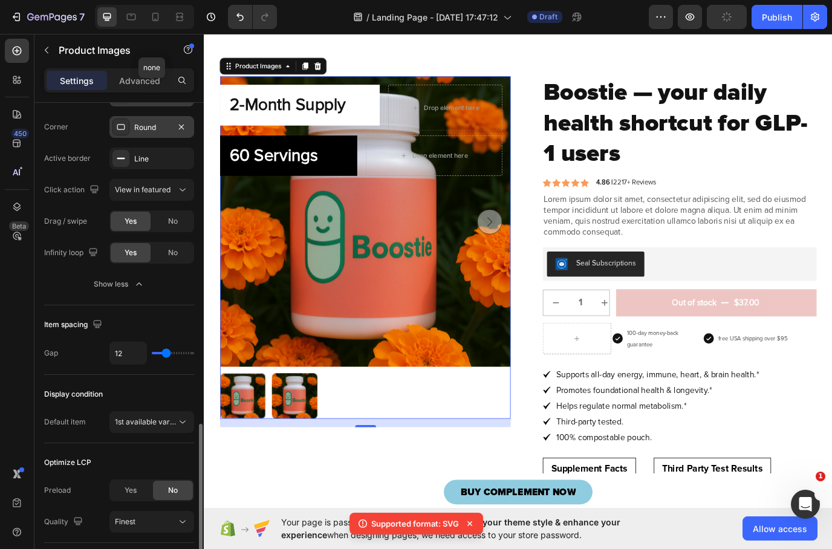
scroll to position [888, 0]
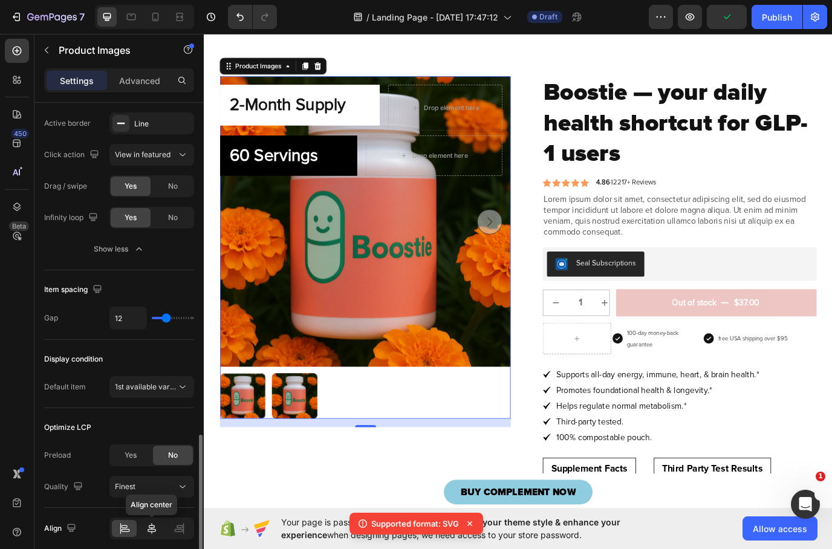
click at [158, 531] on div at bounding box center [151, 528] width 25 height 17
click at [154, 531] on icon at bounding box center [152, 529] width 12 height 12
click at [384, 448] on div at bounding box center [390, 452] width 336 height 53
click at [386, 456] on div at bounding box center [390, 452] width 336 height 53
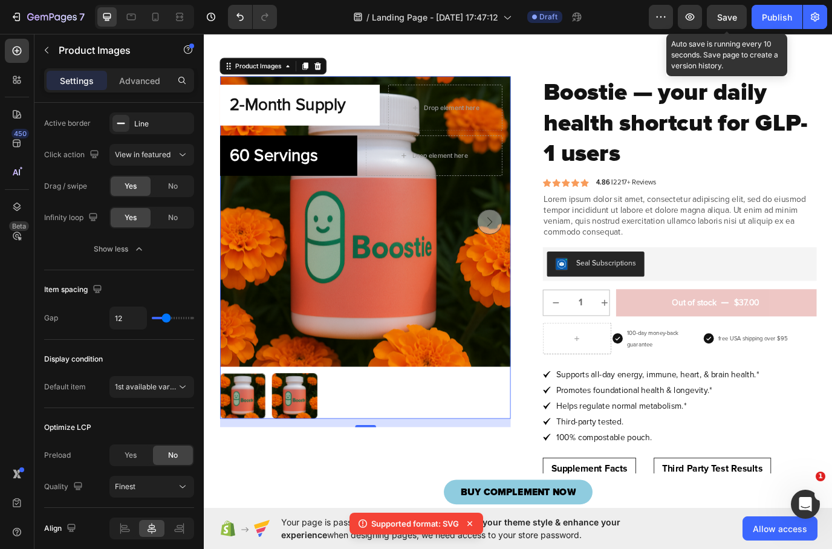
click at [722, 12] on span "Save" at bounding box center [728, 17] width 20 height 10
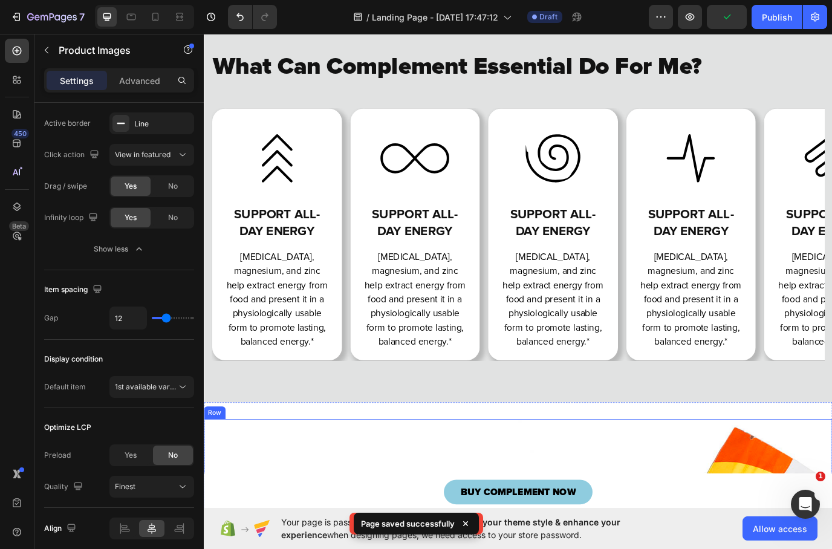
scroll to position [6574, 0]
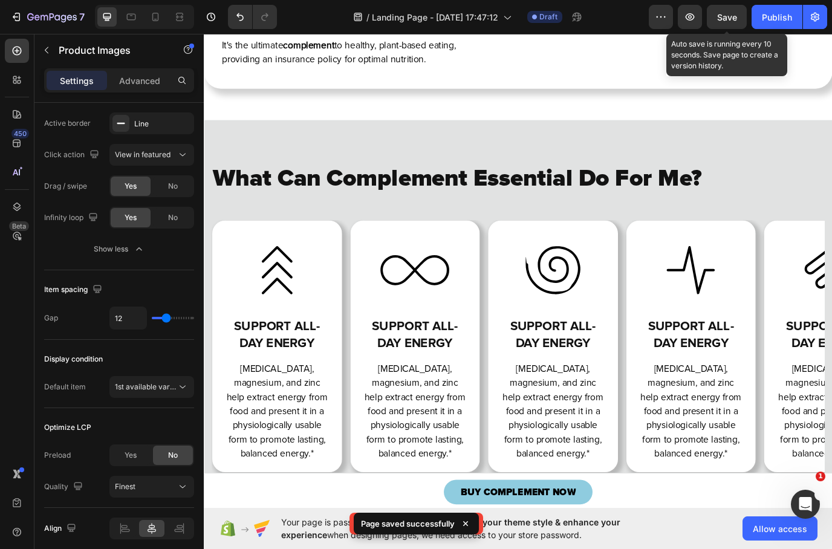
click at [731, 19] on span "Save" at bounding box center [728, 17] width 20 height 10
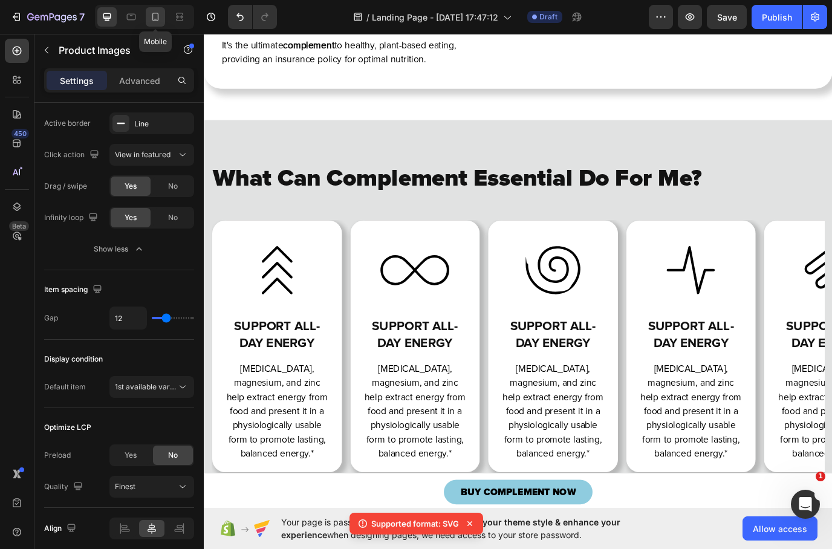
click at [160, 18] on icon at bounding box center [155, 17] width 12 height 12
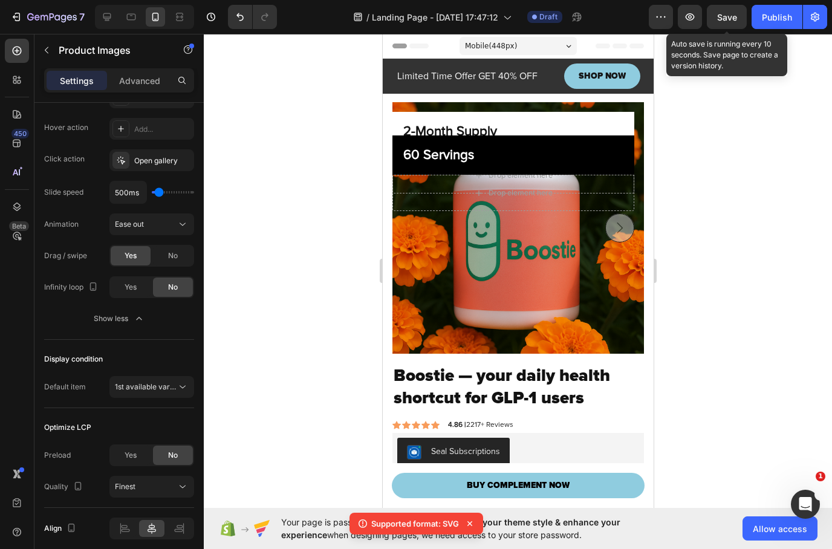
click at [724, 22] on span "Save" at bounding box center [728, 17] width 20 height 10
click at [721, 18] on span "Save" at bounding box center [728, 17] width 20 height 10
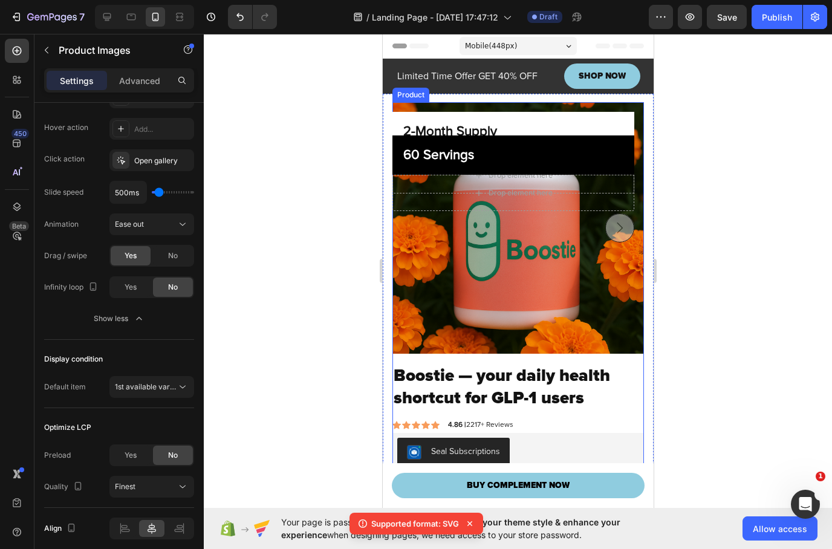
click at [477, 356] on div "2-Month Supply Heading Row Drop element here Row 60 Servings Heading Row Drop e…" at bounding box center [518, 232] width 252 height 261
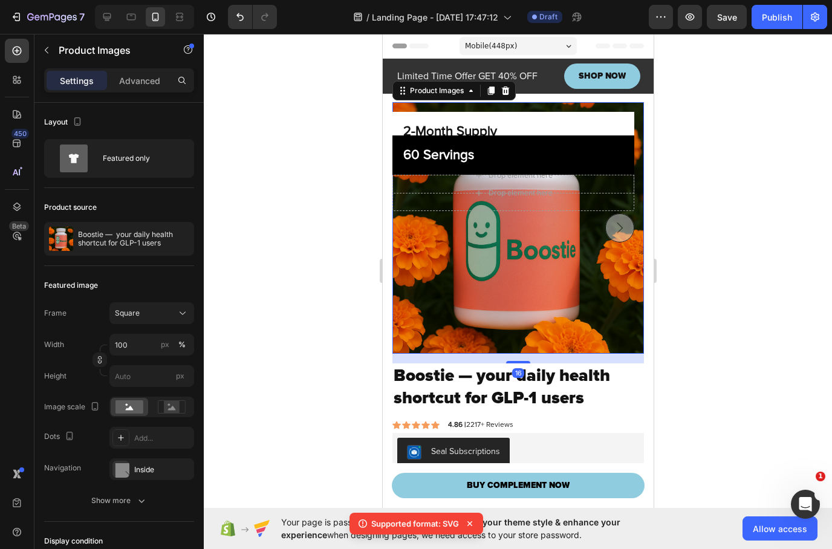
click at [508, 344] on img at bounding box center [518, 228] width 252 height 252
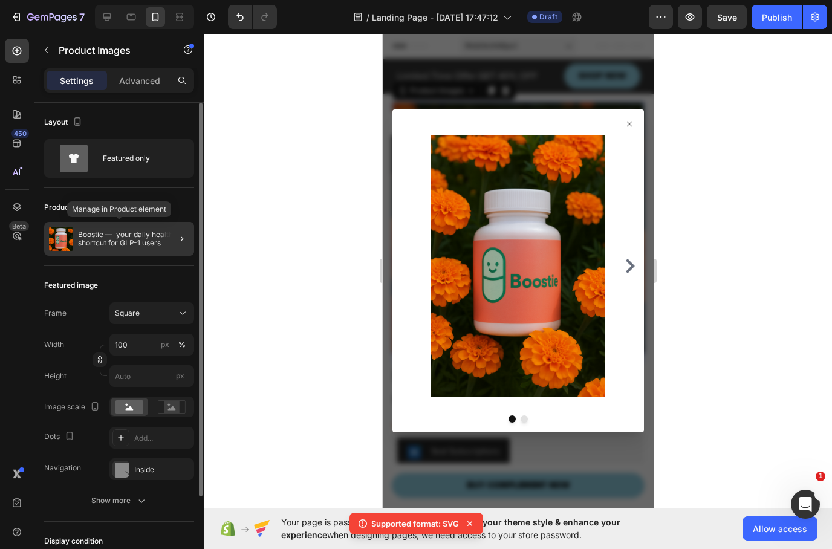
click at [115, 244] on p "Boostie — your daily health shortcut for GLP-1 users" at bounding box center [133, 239] width 111 height 17
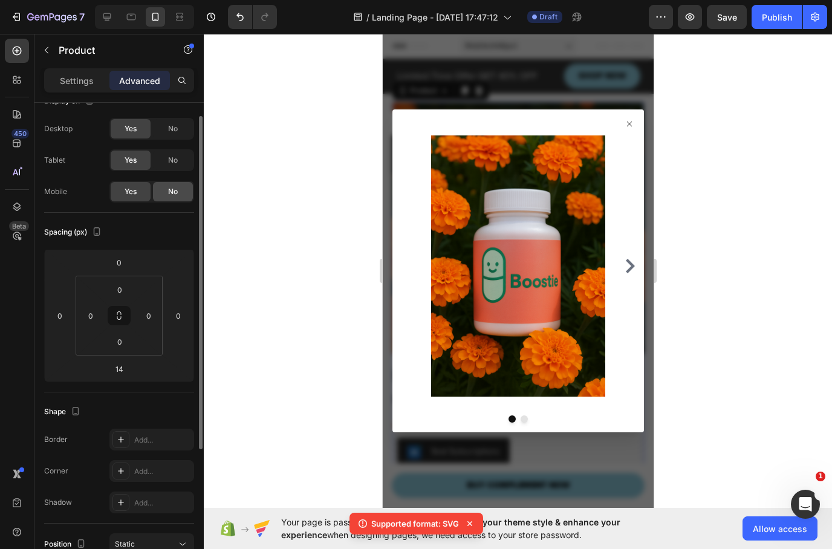
scroll to position [44, 0]
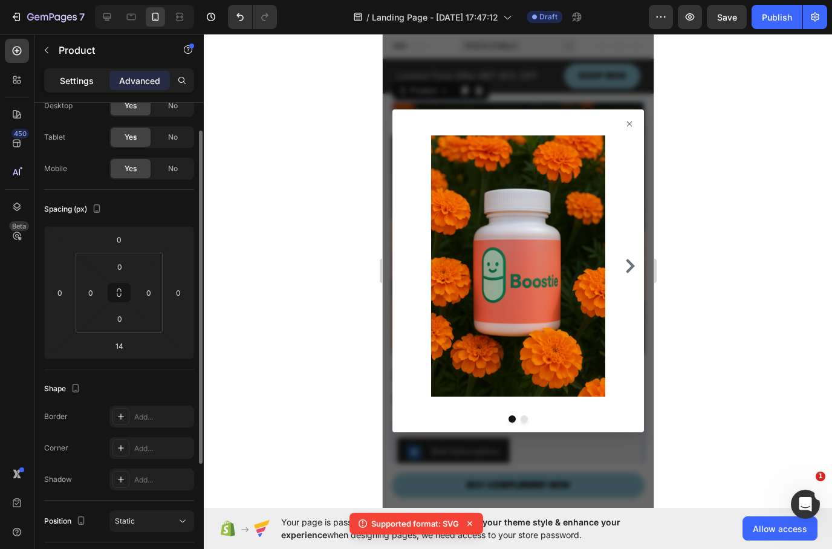
click at [83, 76] on p "Settings" at bounding box center [77, 80] width 34 height 13
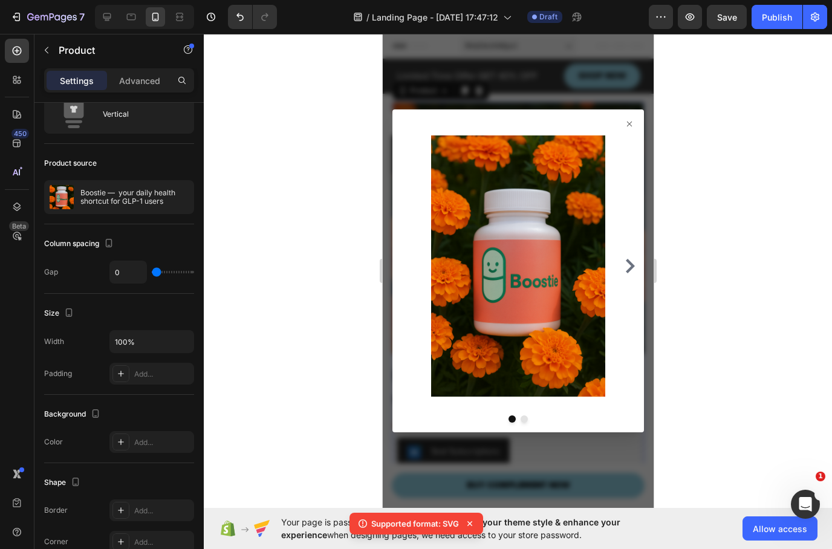
click at [516, 473] on div at bounding box center [517, 271] width 271 height 474
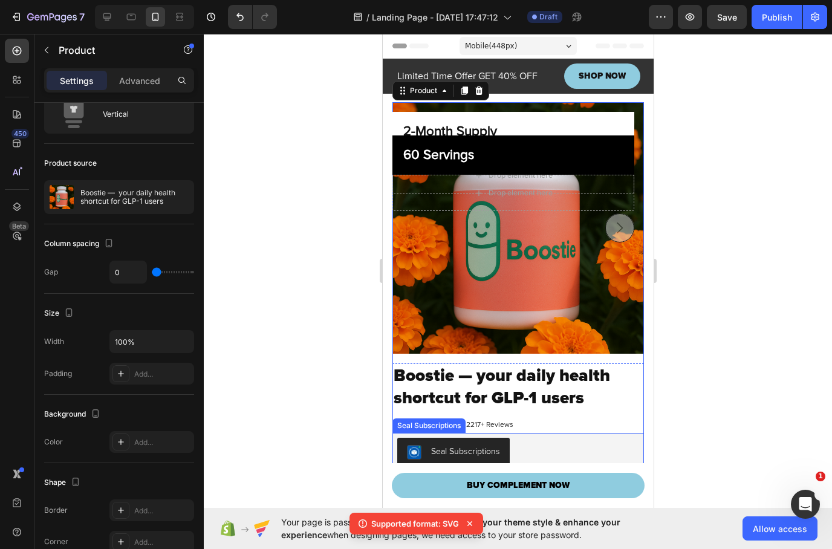
scroll to position [0, 0]
click at [629, 360] on div "2-Month Supply Heading Row Drop element here Row 60 Servings Heading Row Drop e…" at bounding box center [518, 232] width 252 height 261
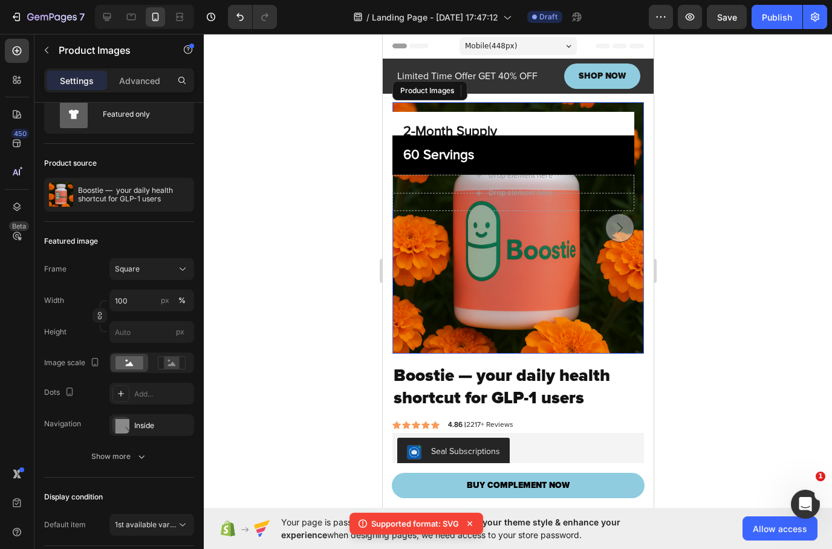
click at [521, 349] on img at bounding box center [518, 228] width 252 height 252
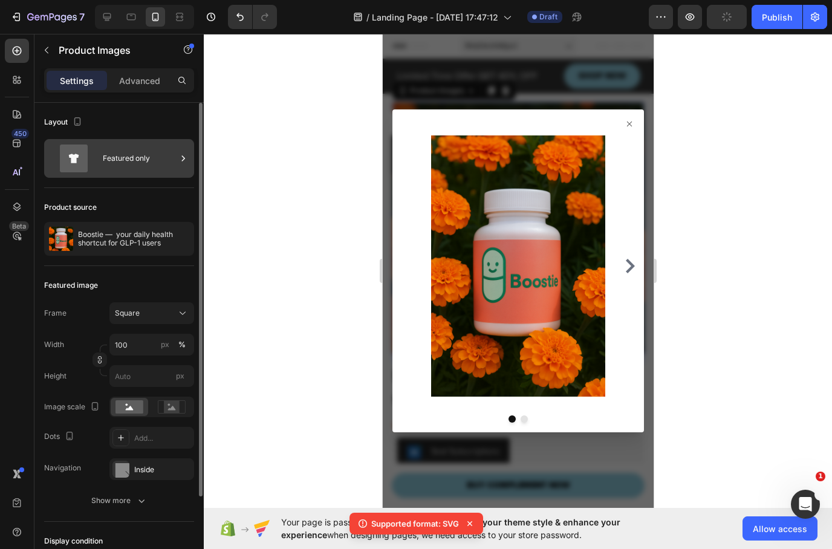
click at [137, 163] on div "Featured only" at bounding box center [140, 159] width 74 height 28
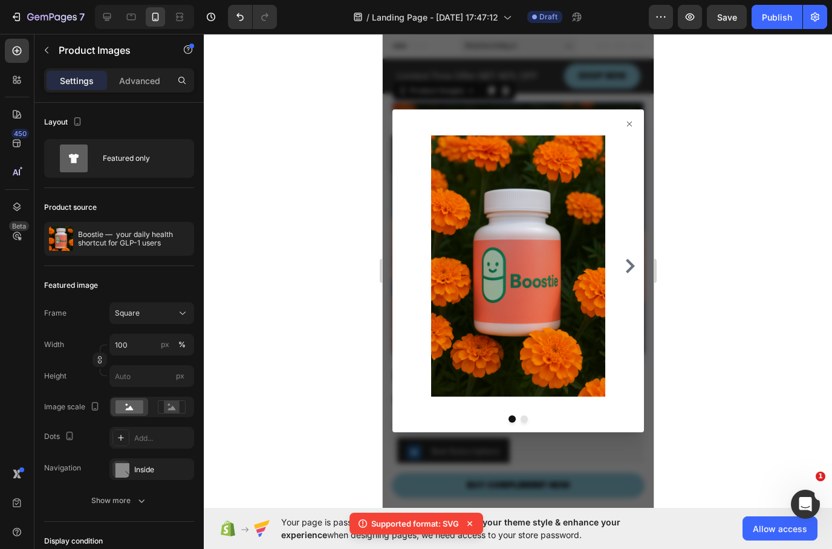
click at [451, 442] on div at bounding box center [517, 271] width 271 height 474
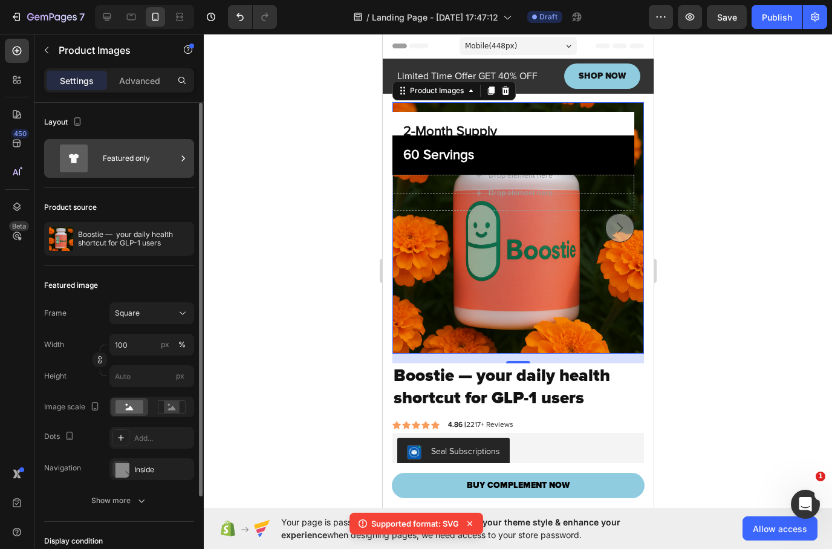
click at [96, 157] on icon at bounding box center [74, 159] width 48 height 28
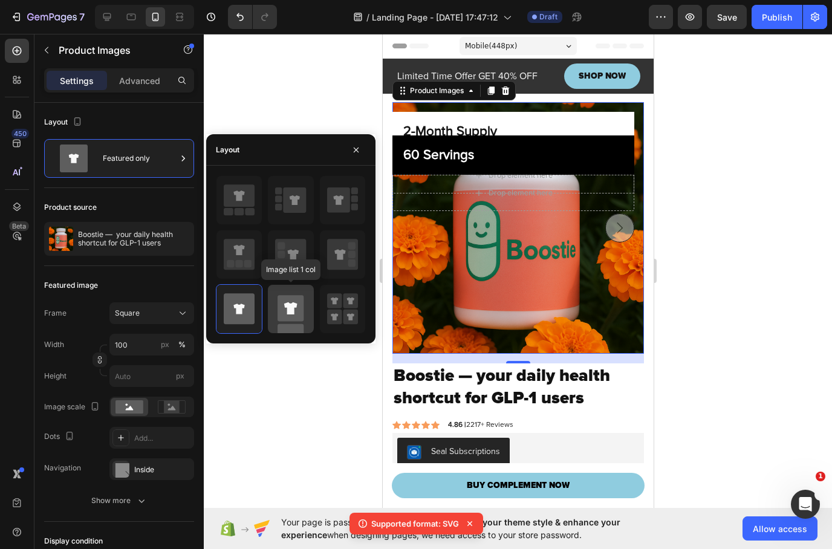
click at [281, 304] on rect at bounding box center [291, 308] width 26 height 26
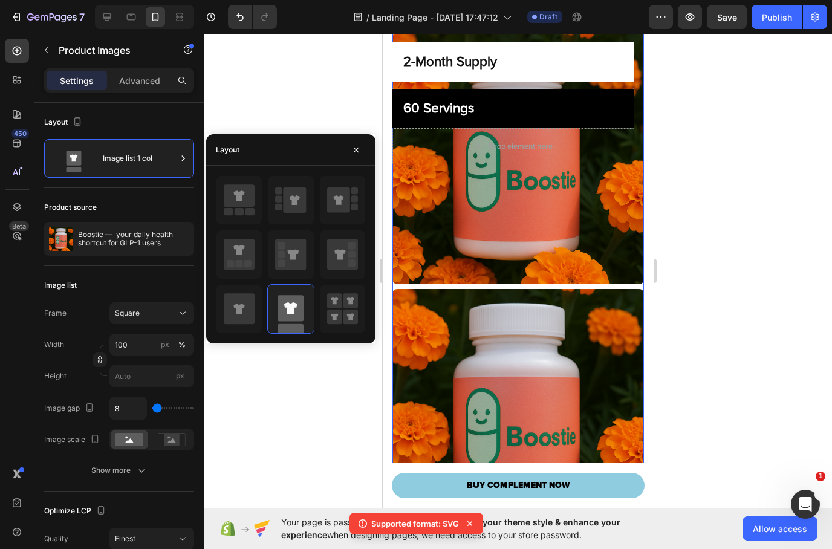
scroll to position [45, 0]
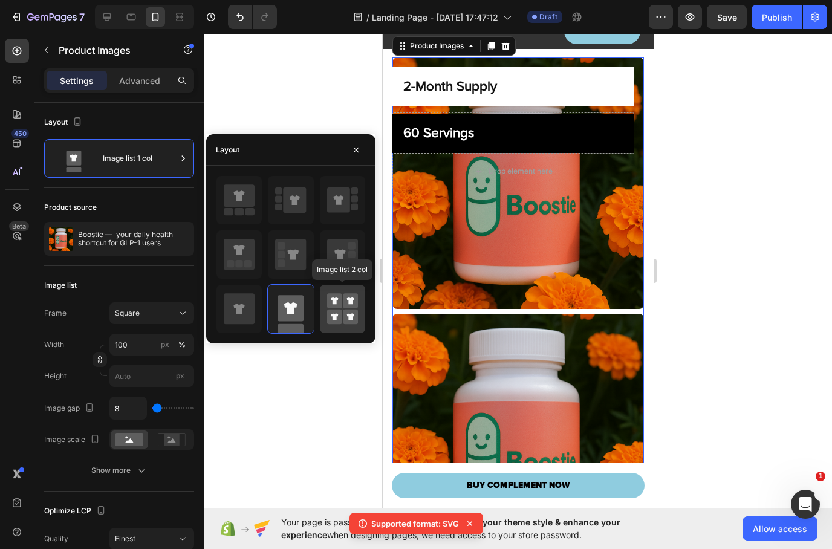
click at [341, 310] on icon at bounding box center [342, 309] width 31 height 34
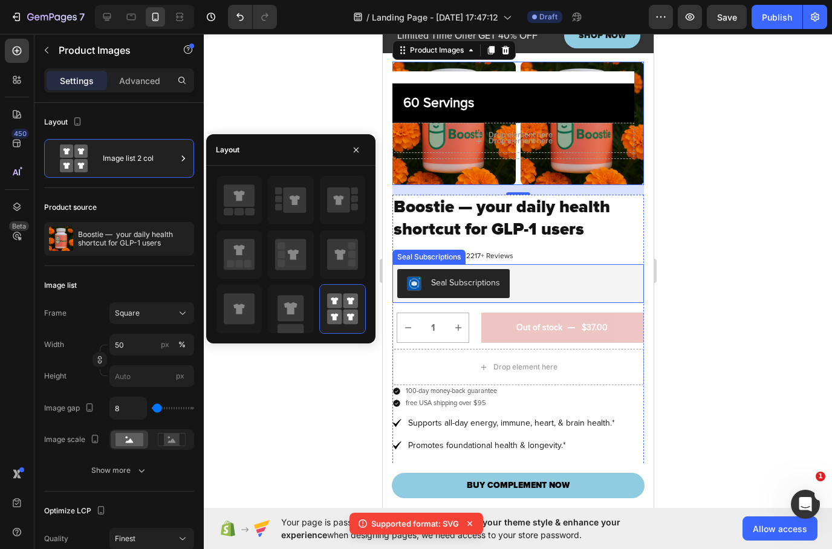
scroll to position [39, 0]
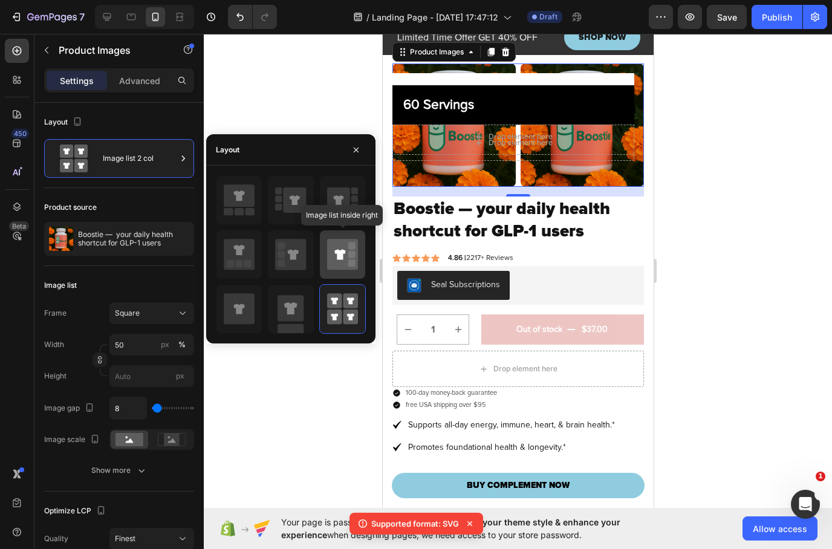
click at [344, 258] on icon at bounding box center [342, 254] width 31 height 31
type input "100"
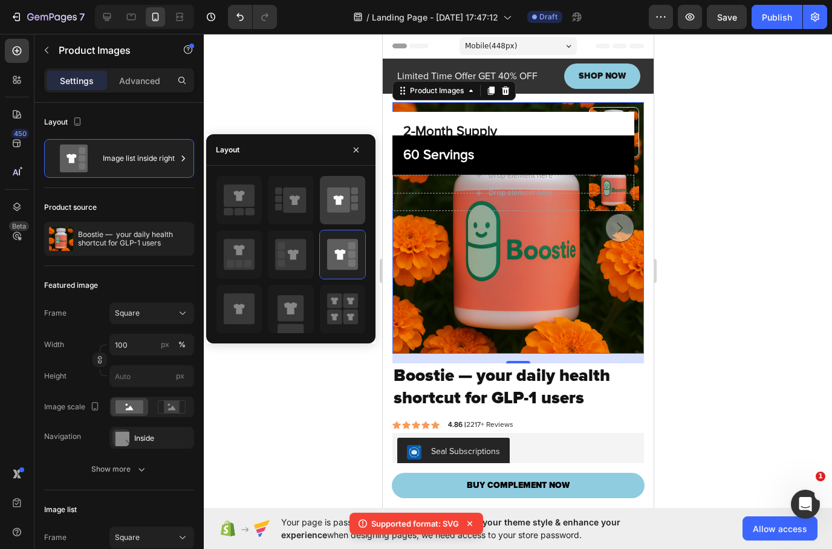
scroll to position [0, 0]
click at [331, 208] on icon at bounding box center [338, 200] width 23 height 25
type input "100"
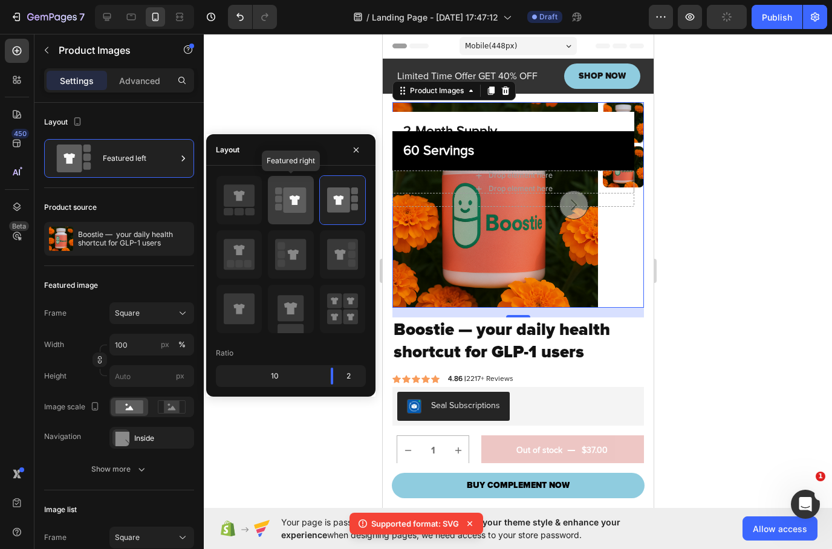
click at [292, 201] on icon at bounding box center [295, 200] width 23 height 25
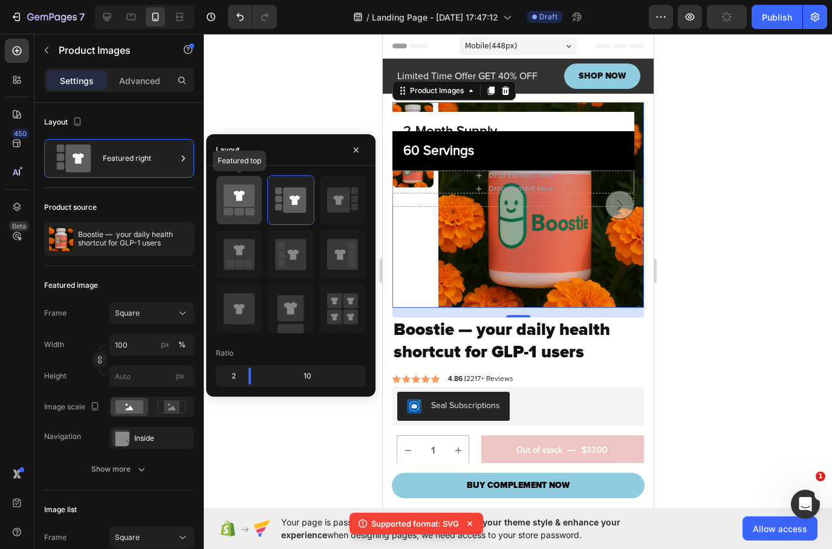
click at [243, 210] on rect at bounding box center [240, 211] width 10 height 7
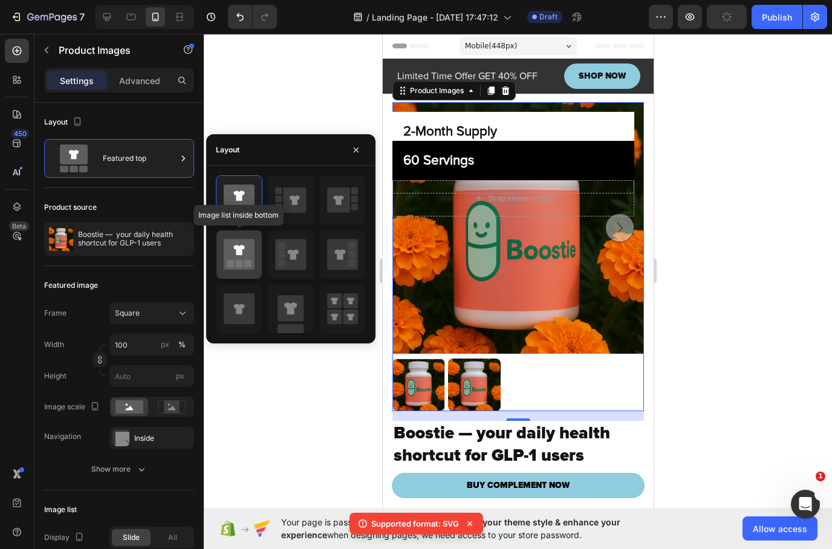
click at [232, 270] on icon at bounding box center [239, 255] width 31 height 34
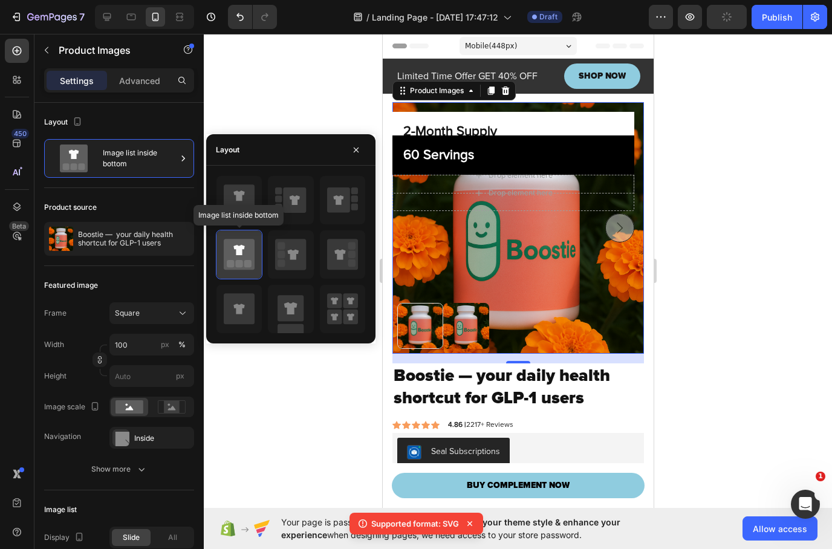
type input "20"
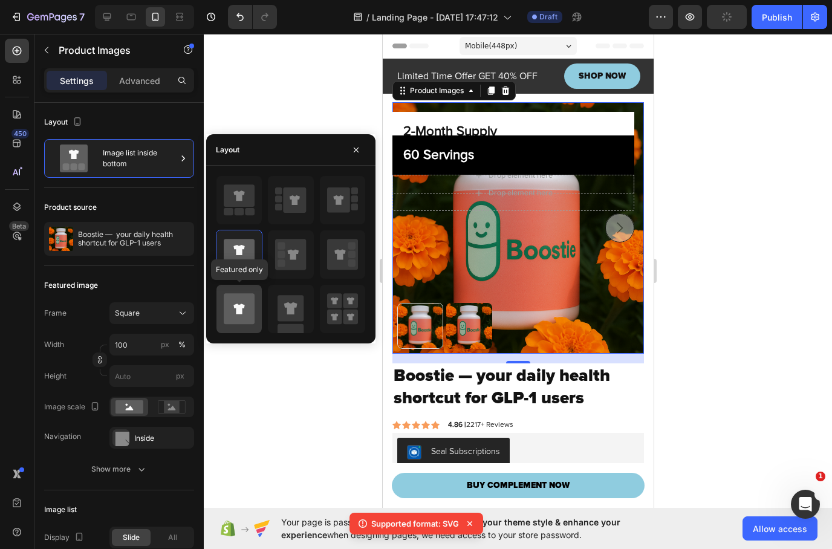
click at [241, 309] on icon at bounding box center [239, 309] width 11 height 10
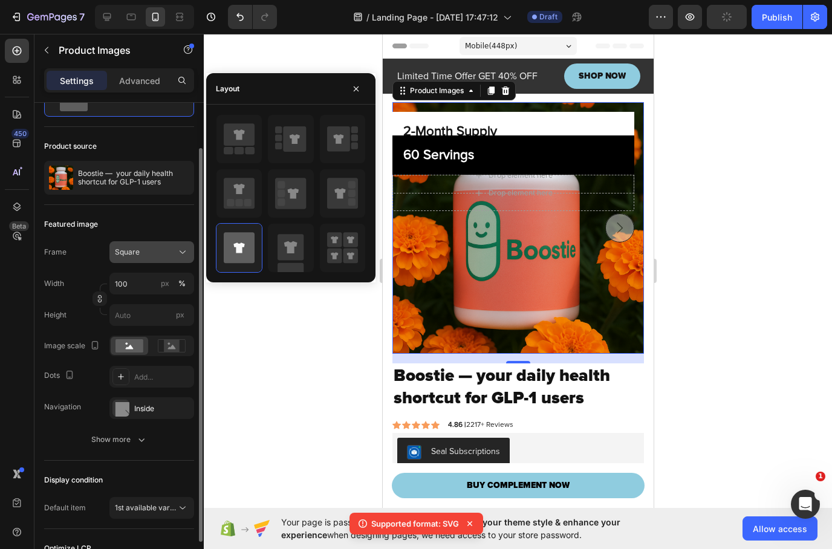
scroll to position [78, 0]
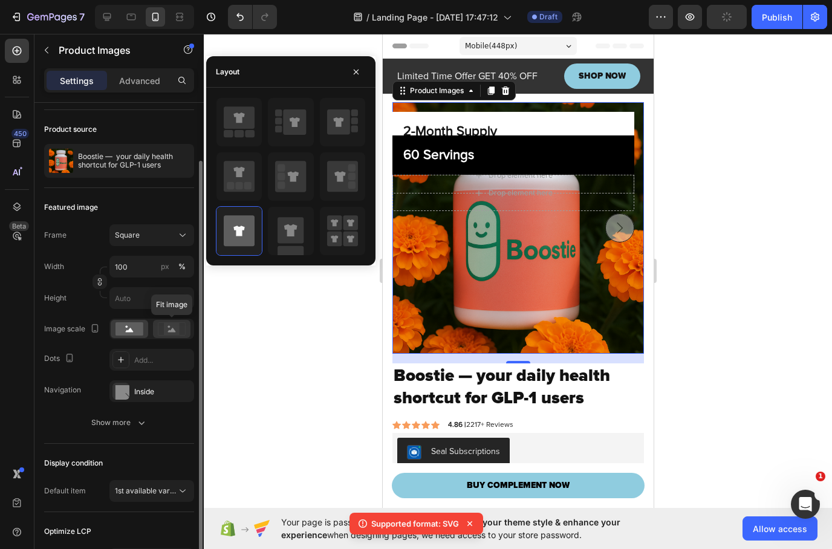
click at [171, 332] on icon at bounding box center [172, 330] width 8 height 4
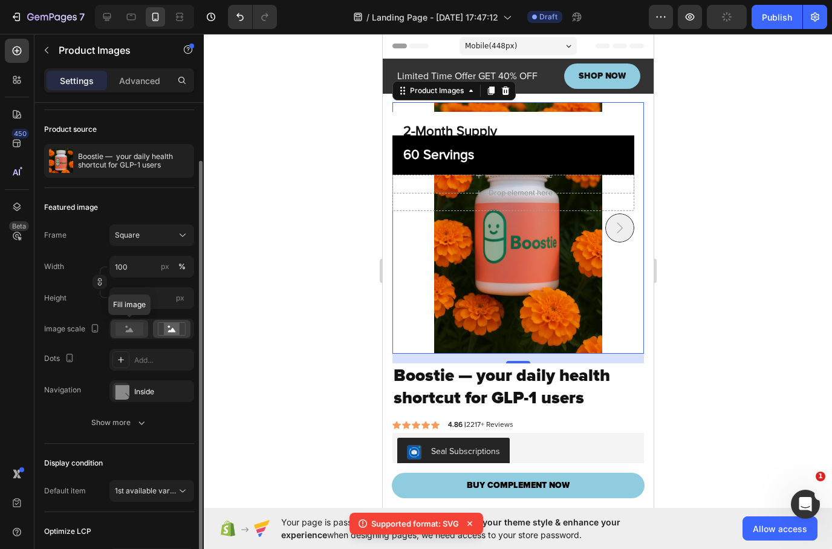
click at [131, 324] on rect at bounding box center [130, 328] width 28 height 13
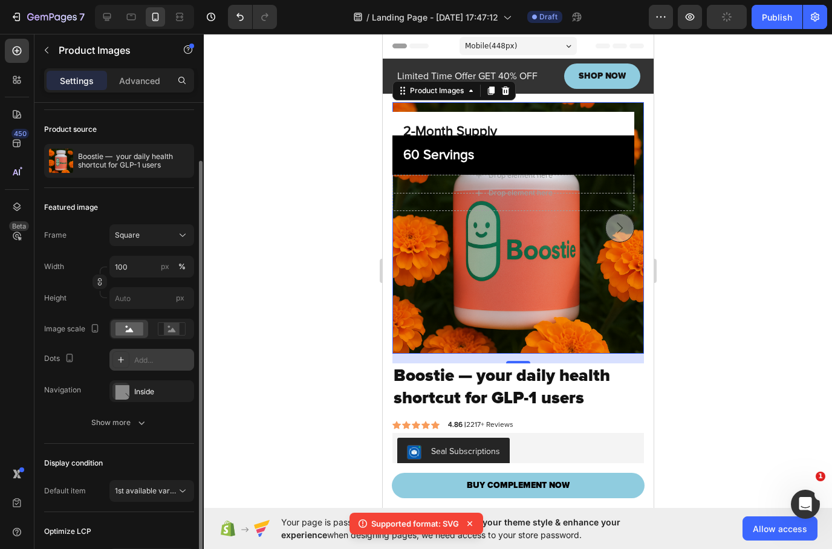
scroll to position [94, 0]
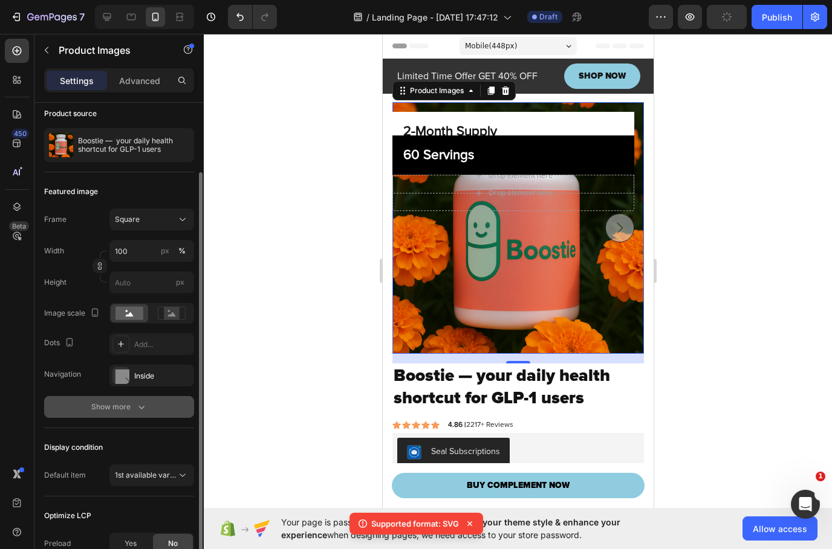
click at [140, 406] on icon "button" at bounding box center [142, 407] width 12 height 12
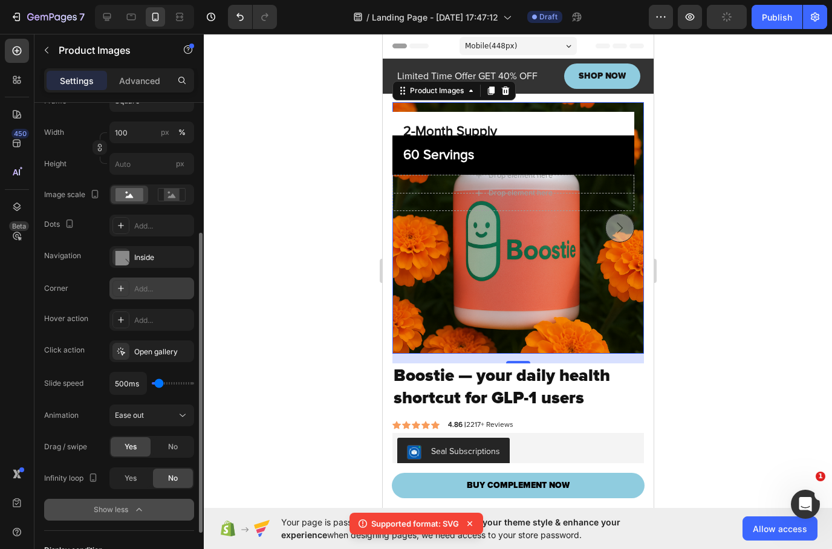
scroll to position [218, 0]
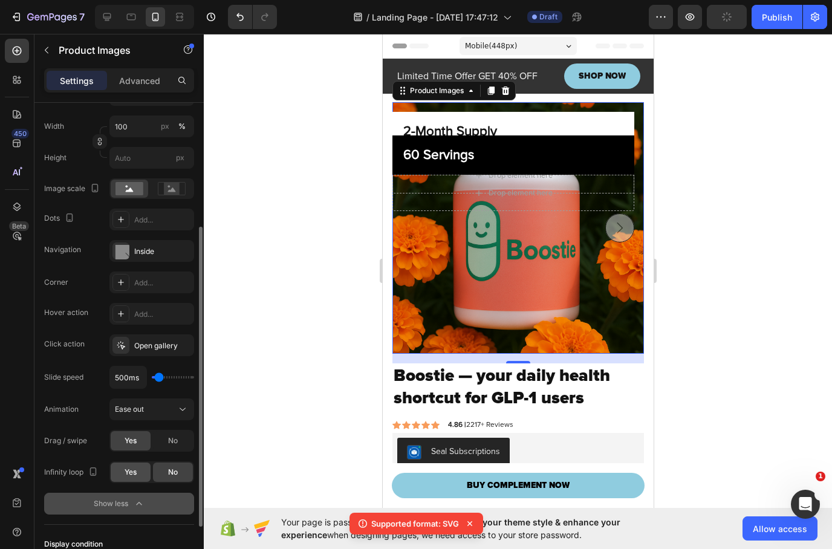
click at [142, 473] on div "Yes" at bounding box center [131, 472] width 40 height 19
click at [162, 471] on div "No" at bounding box center [173, 472] width 40 height 19
click at [166, 411] on div "Ease out" at bounding box center [146, 409] width 62 height 11
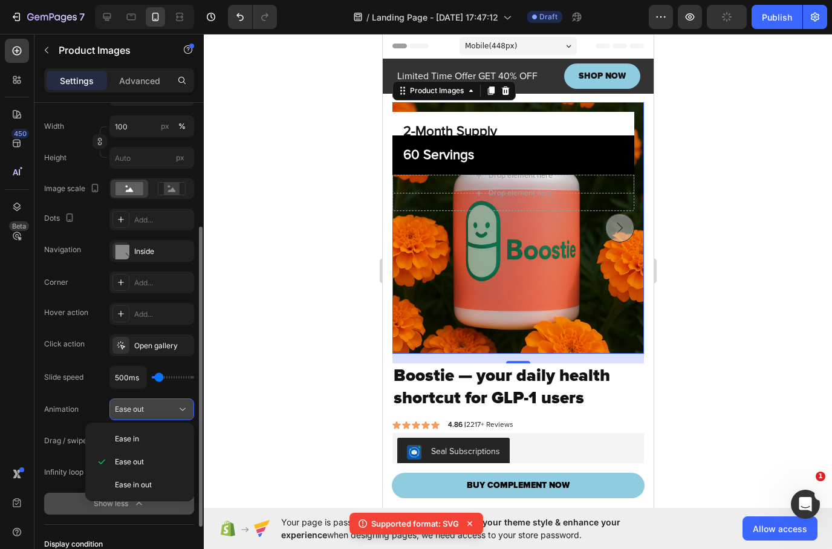
click at [166, 411] on div "Ease out" at bounding box center [146, 409] width 62 height 11
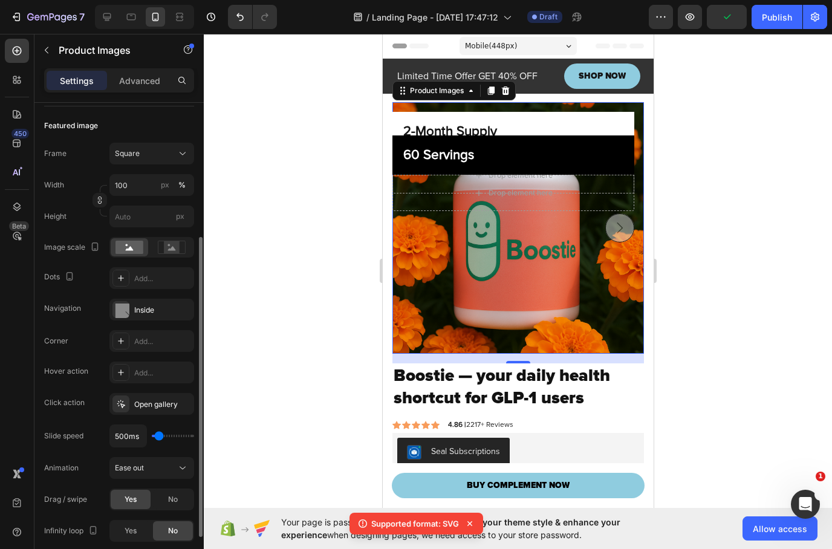
scroll to position [131, 0]
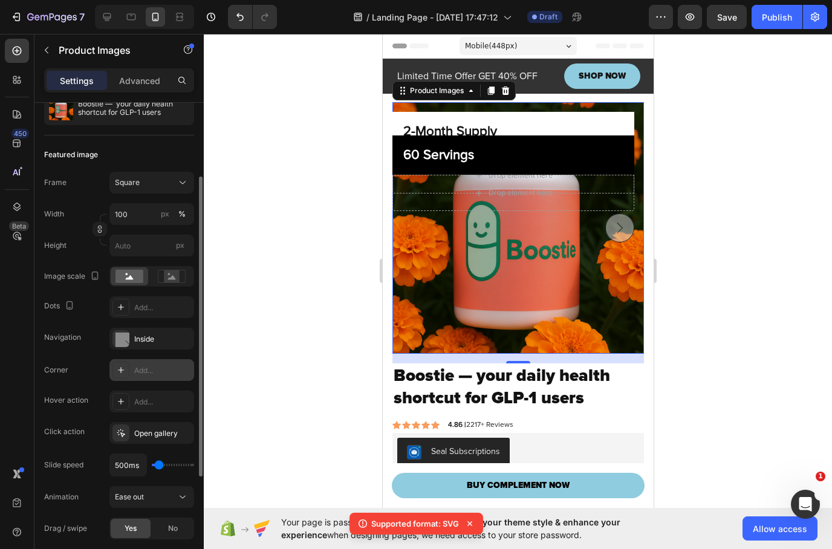
click at [166, 367] on div "Add..." at bounding box center [162, 370] width 57 height 11
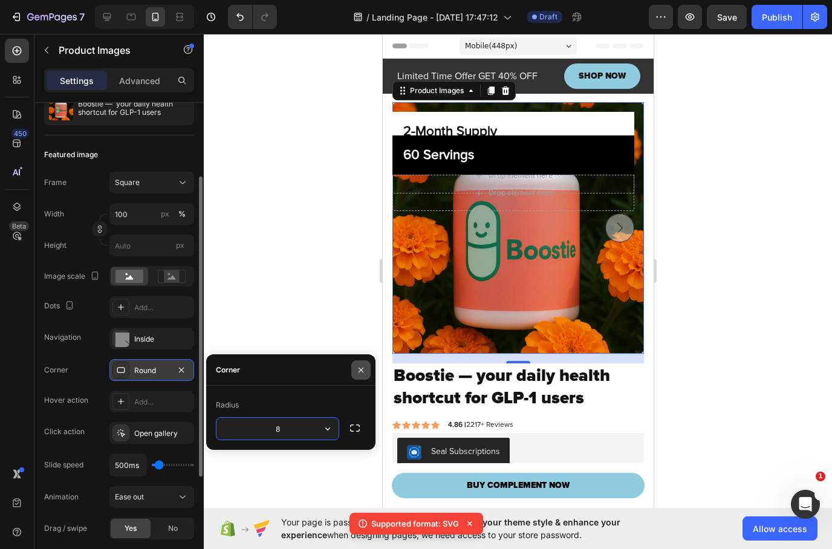
click at [359, 371] on icon "button" at bounding box center [361, 370] width 10 height 10
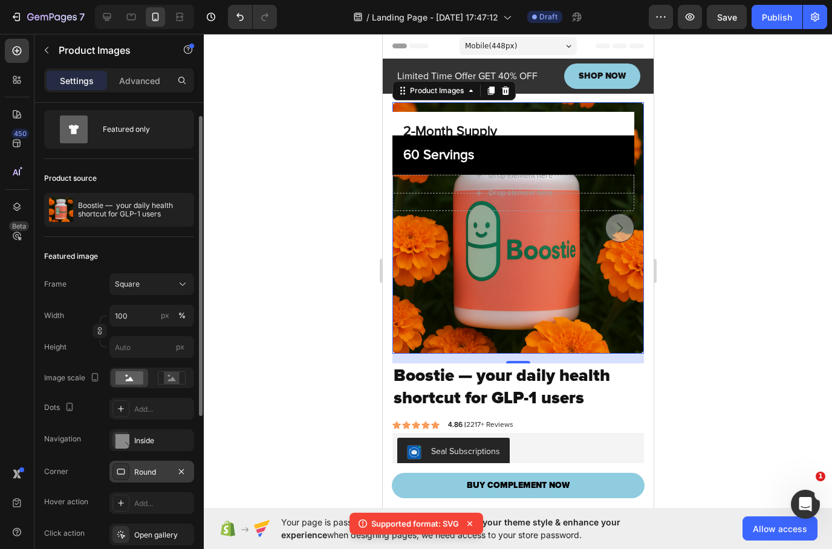
scroll to position [7, 0]
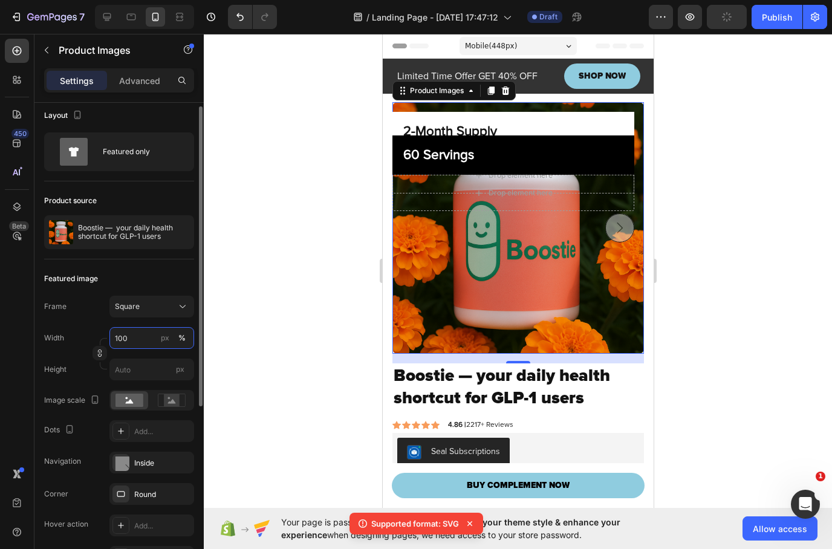
click at [123, 338] on input "100" at bounding box center [152, 338] width 85 height 22
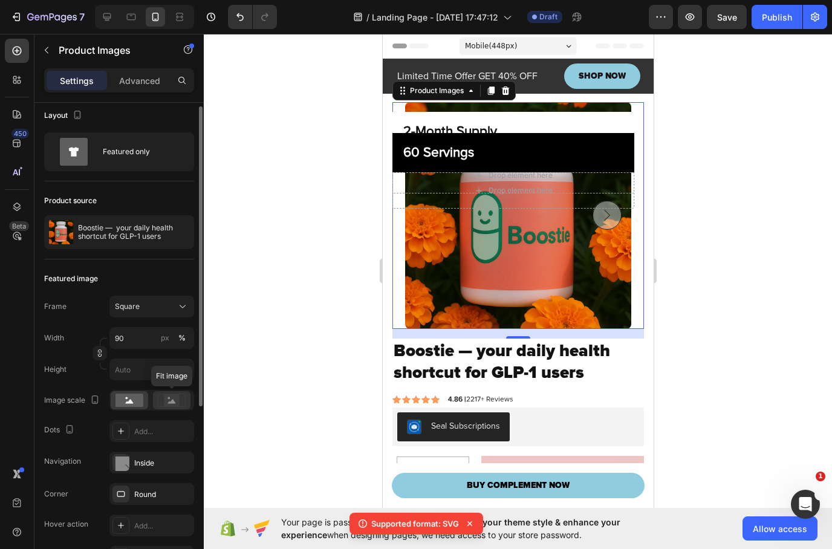
click at [166, 402] on rect at bounding box center [172, 400] width 16 height 12
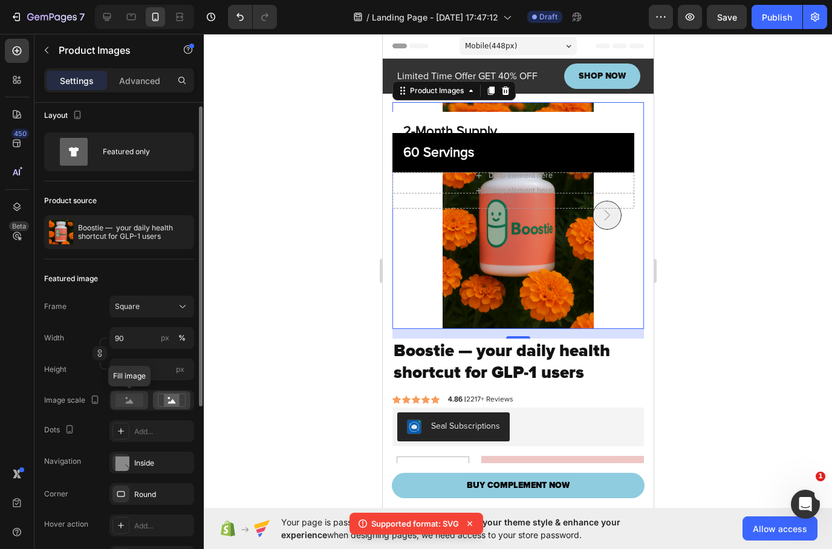
click at [128, 396] on rect at bounding box center [130, 400] width 28 height 13
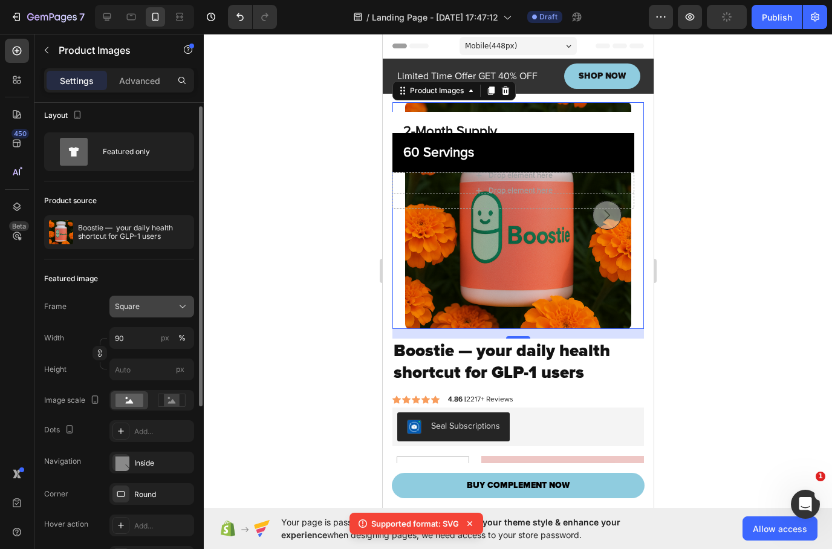
click at [148, 307] on div "Square" at bounding box center [144, 306] width 59 height 11
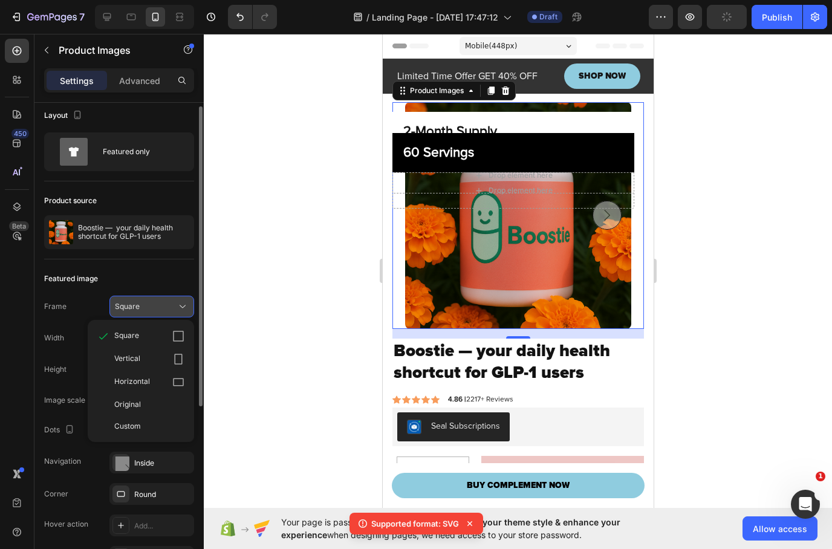
click at [148, 307] on div "Square" at bounding box center [144, 306] width 59 height 11
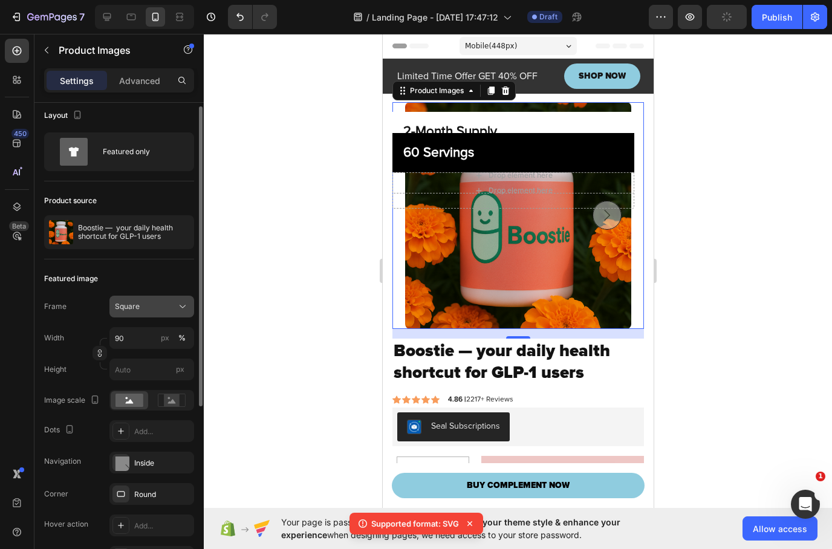
click at [148, 307] on div "Square" at bounding box center [144, 306] width 59 height 11
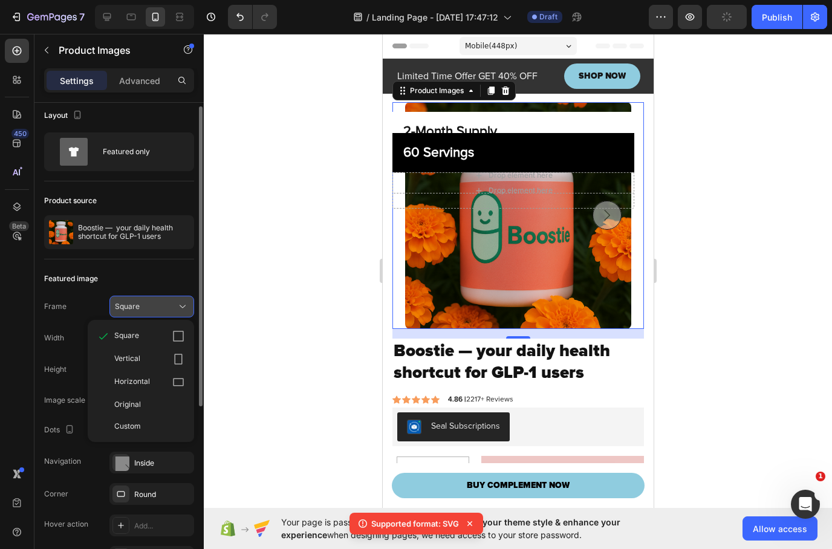
click at [152, 300] on button "Square" at bounding box center [152, 307] width 85 height 22
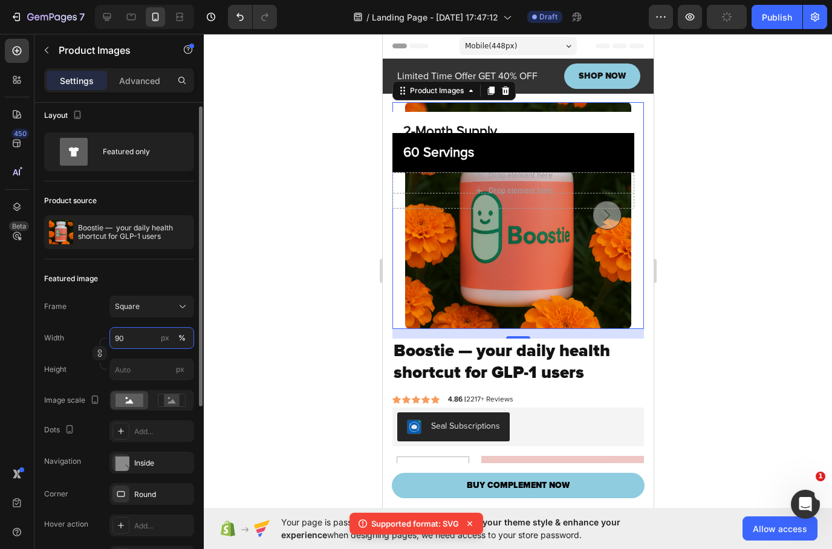
click at [140, 342] on input "90" at bounding box center [152, 338] width 85 height 22
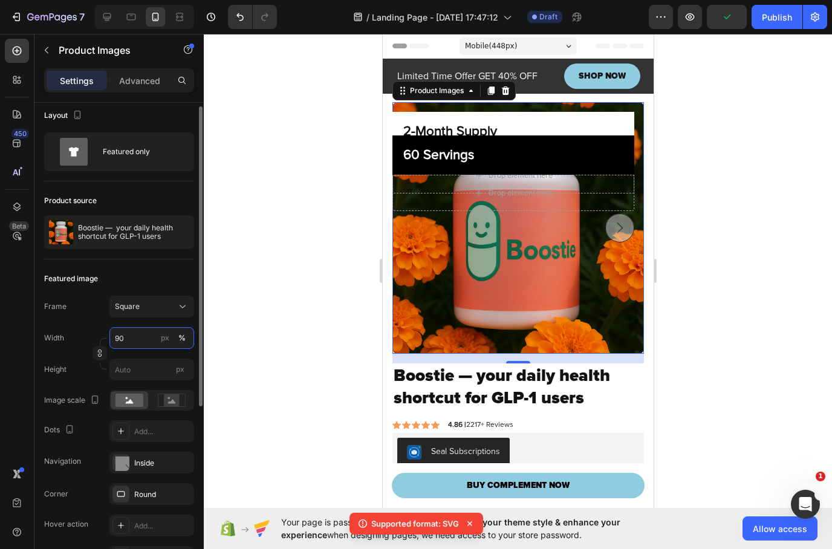
type input "9"
type input "1"
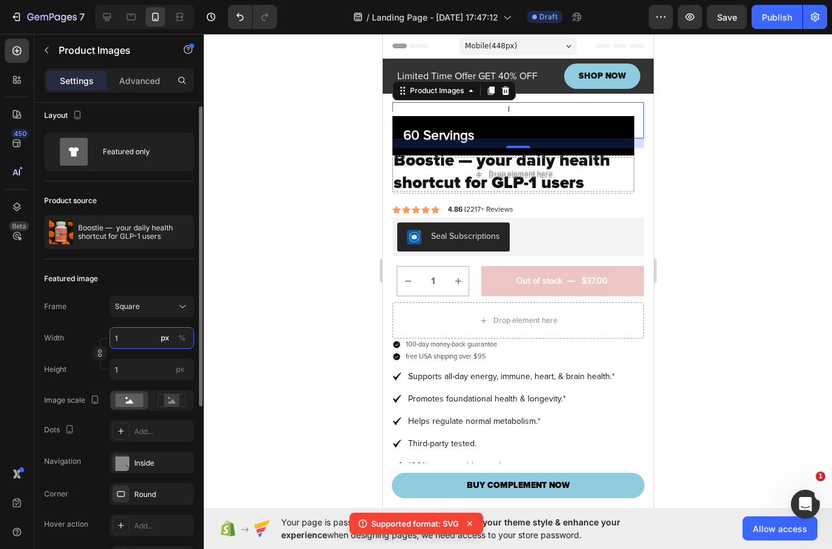
type input "10"
type input "100"
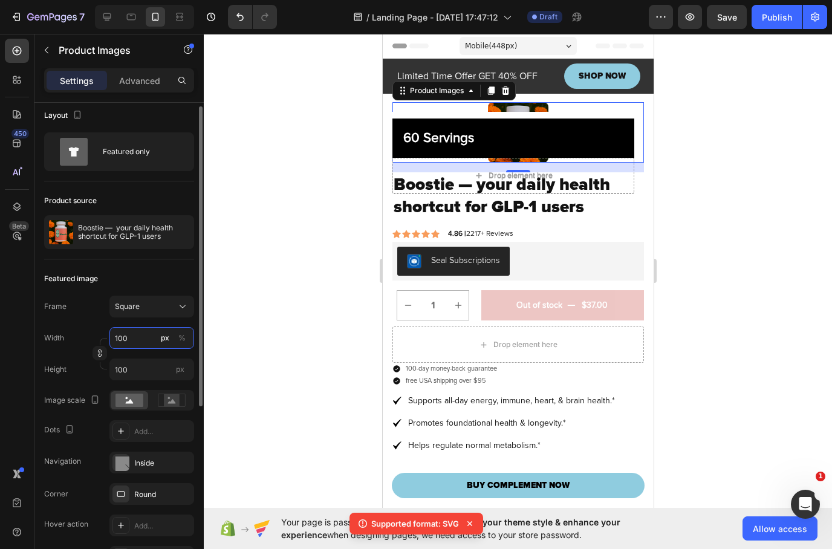
type input "100"
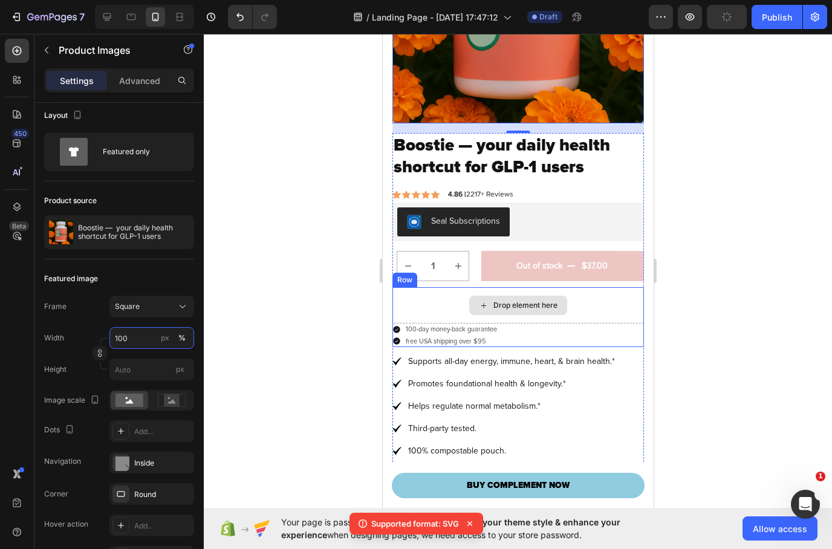
scroll to position [243, 0]
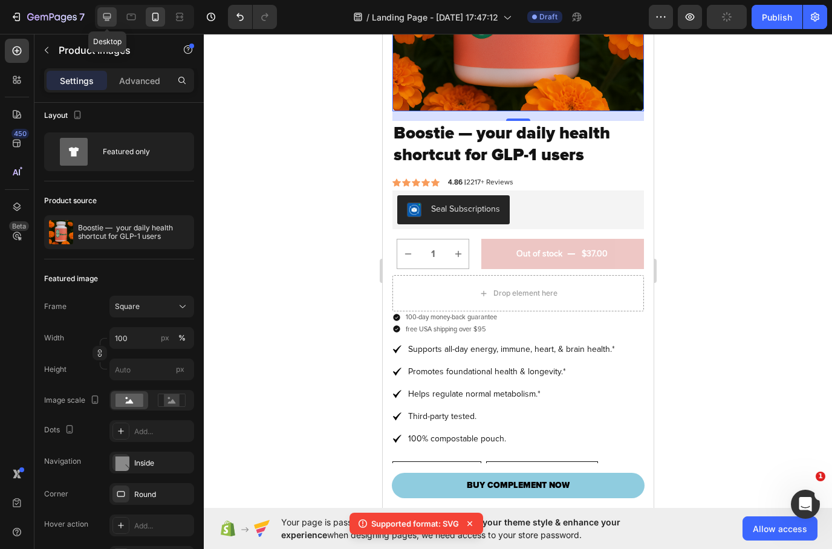
click at [110, 21] on icon at bounding box center [107, 17] width 12 height 12
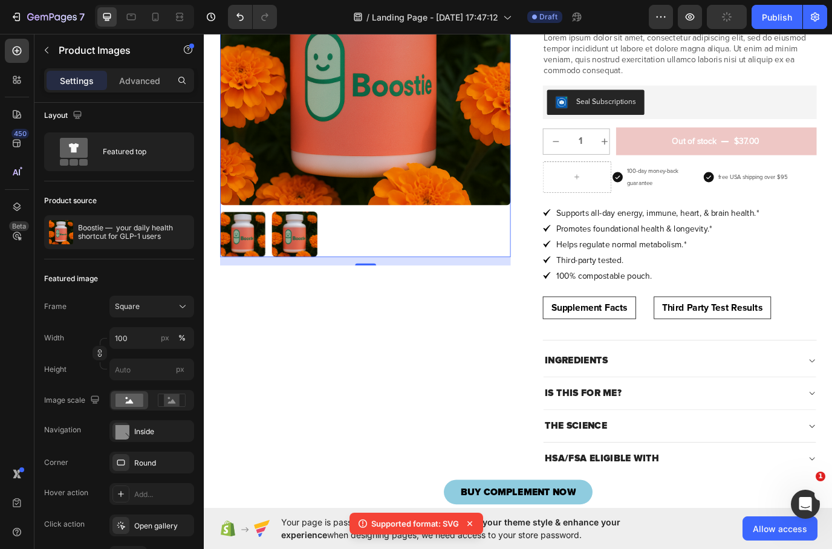
scroll to position [66, 0]
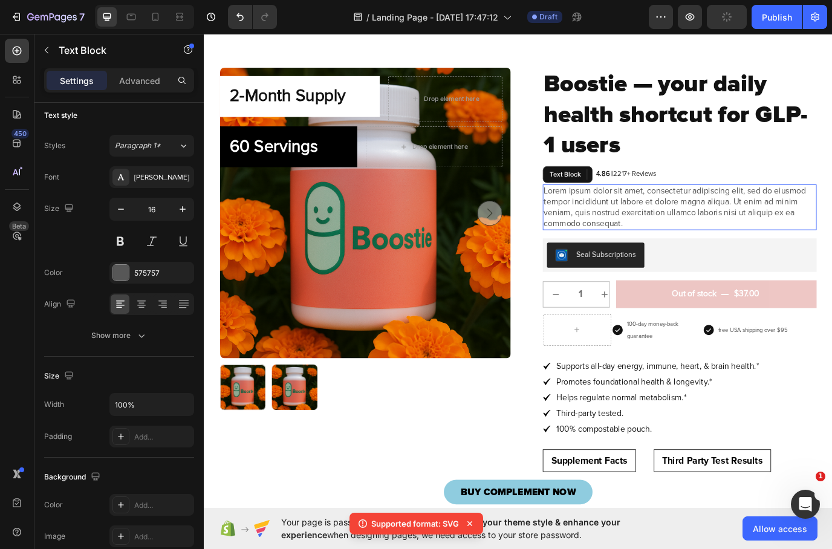
click at [708, 231] on p "Lorem ipsum dolor sit amet, consectetur adipiscing elit, sed do eiusmod tempor …" at bounding box center [754, 234] width 314 height 50
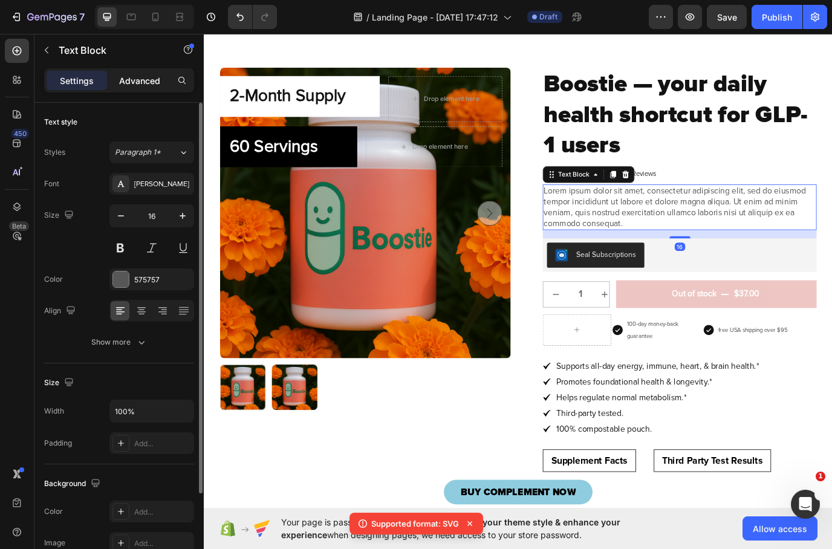
click at [148, 79] on p "Advanced" at bounding box center [139, 80] width 41 height 13
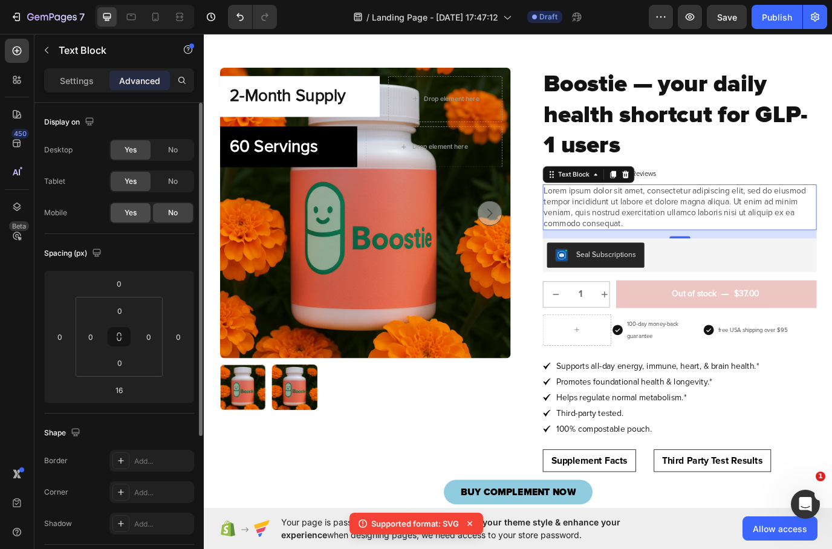
click at [114, 218] on div "Yes" at bounding box center [131, 212] width 40 height 19
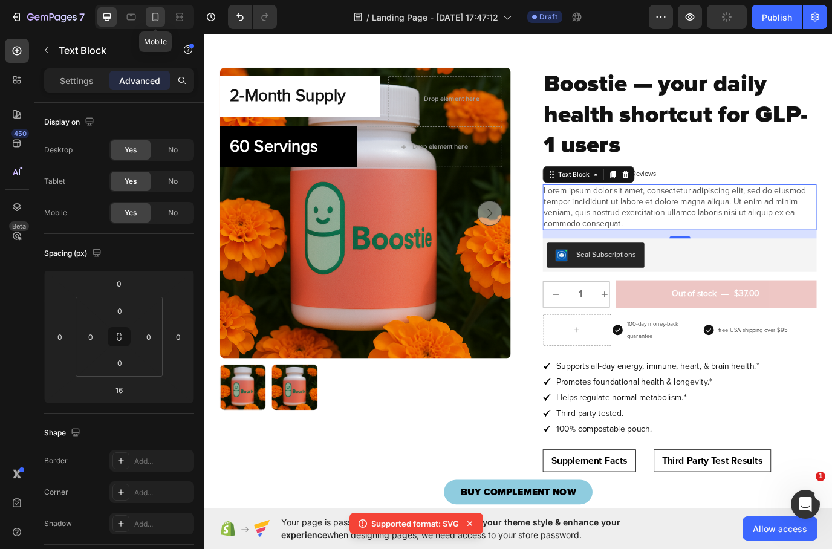
click at [153, 20] on icon at bounding box center [155, 17] width 7 height 8
type input "0"
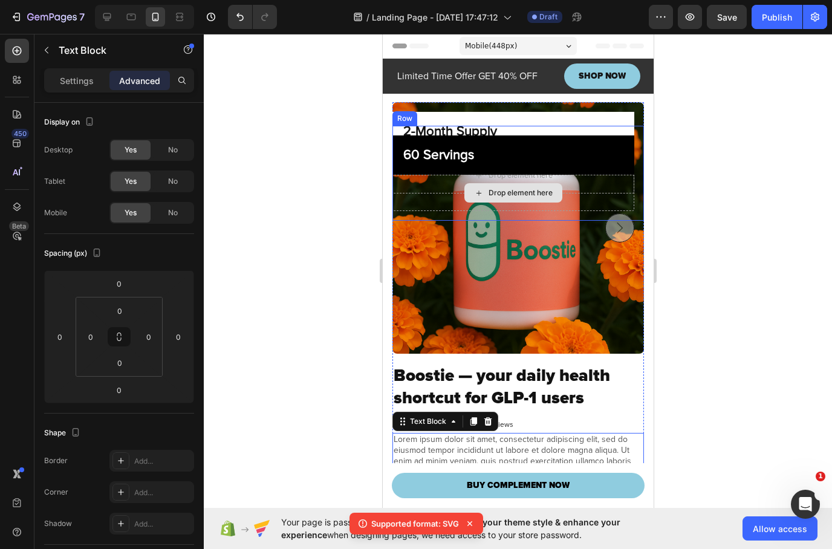
click at [615, 203] on div "Drop element here" at bounding box center [513, 193] width 242 height 36
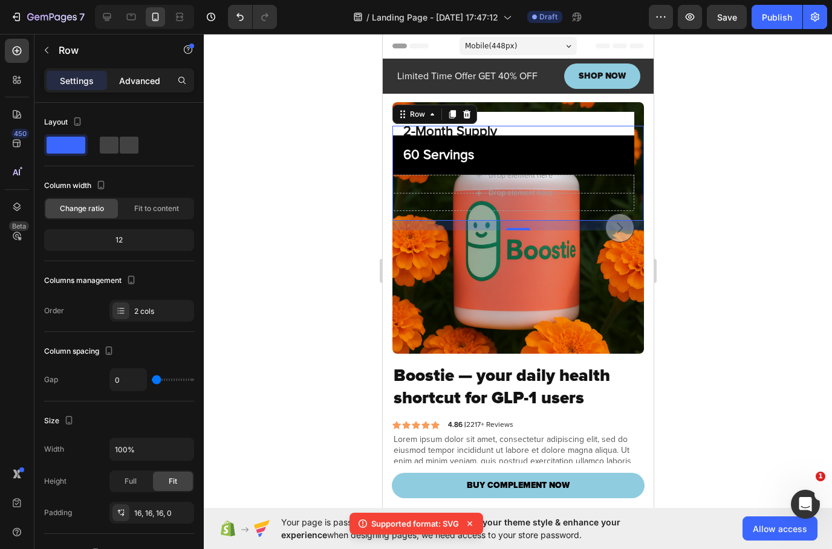
click at [146, 82] on p "Advanced" at bounding box center [139, 80] width 41 height 13
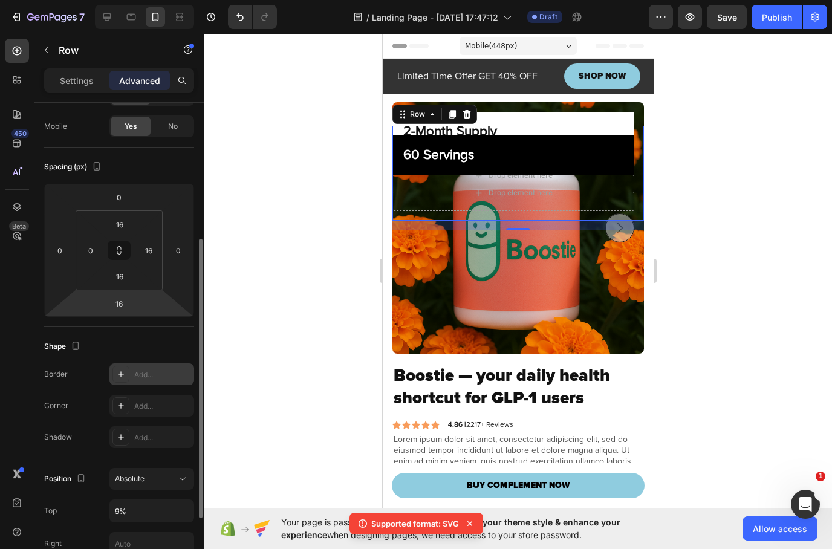
scroll to position [182, 0]
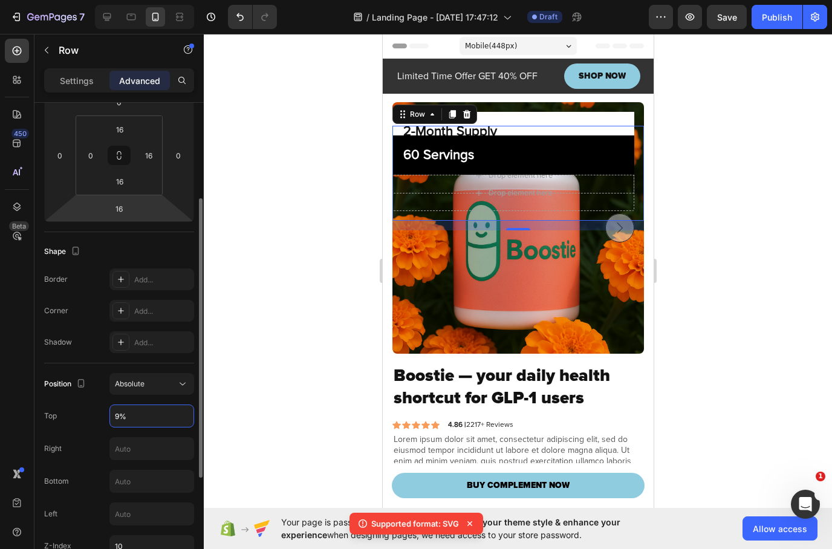
click at [131, 416] on input "9%" at bounding box center [151, 416] width 83 height 22
click at [130, 416] on input "9%" at bounding box center [151, 416] width 83 height 22
type input "9"
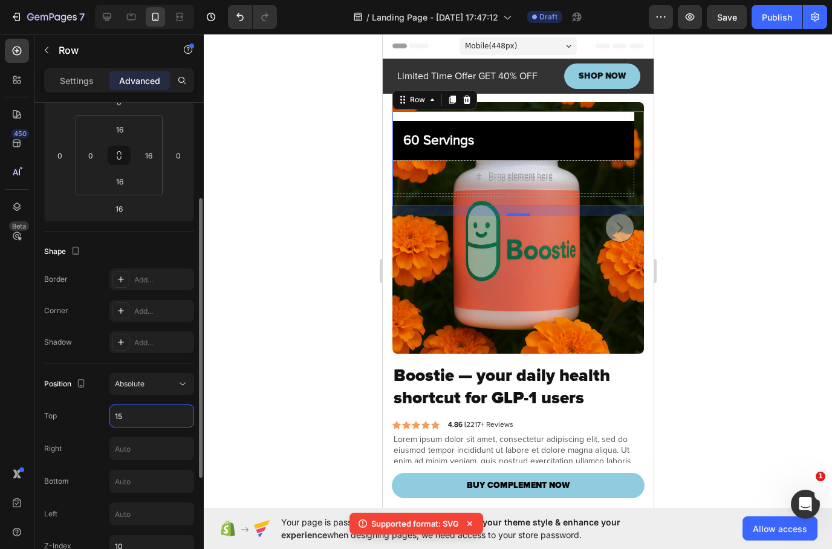
type input "1"
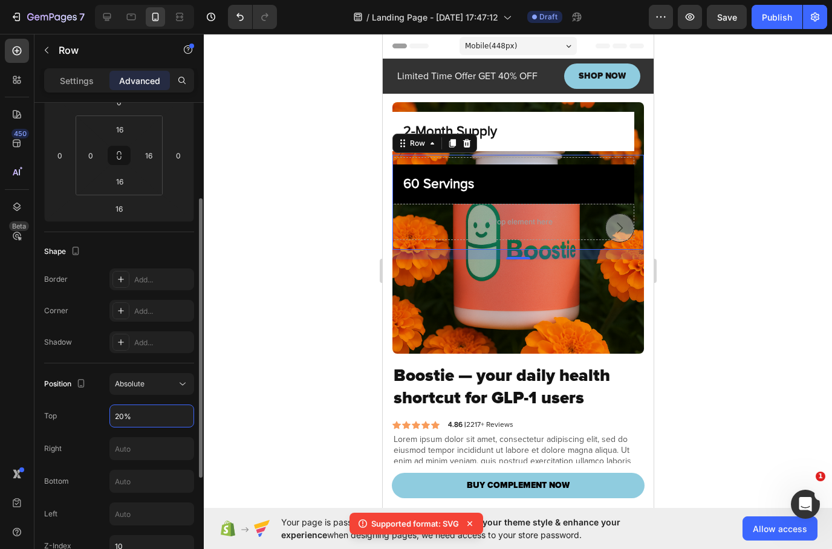
type input "20%"
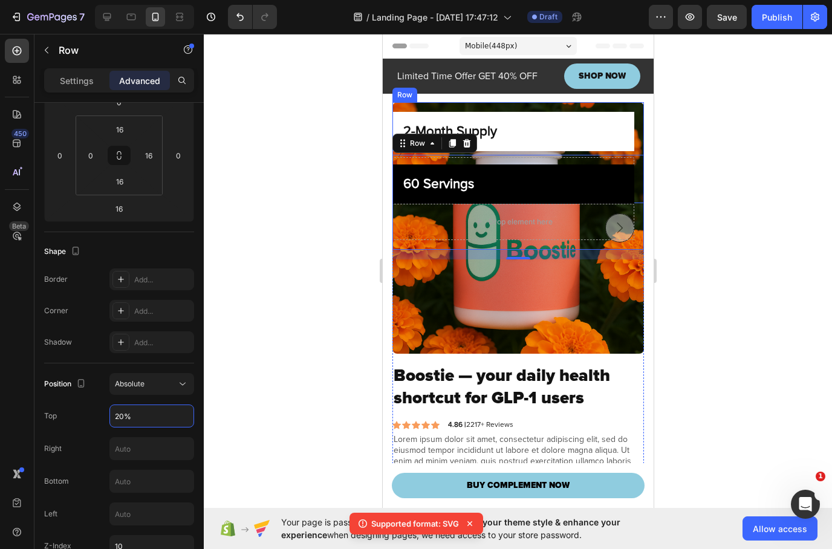
click at [638, 145] on div "2-Month Supply Heading Row Drop element here Row" at bounding box center [518, 152] width 252 height 101
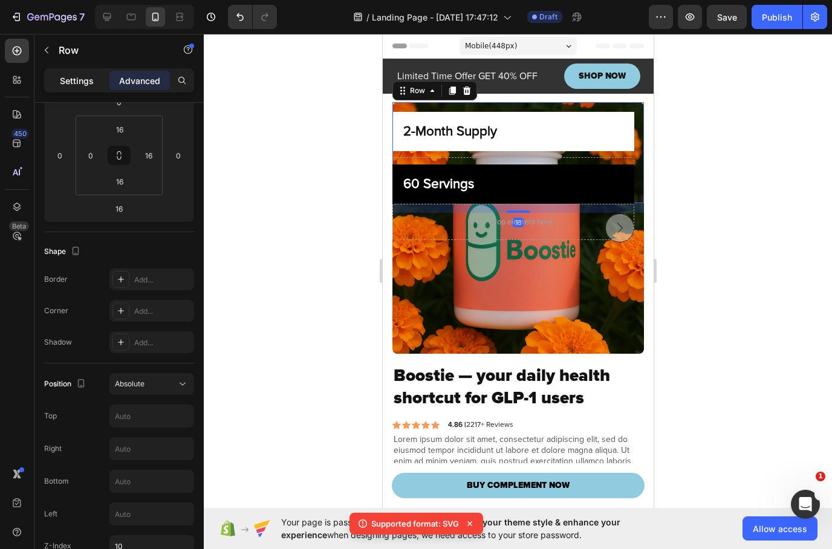
click at [80, 79] on p "Settings" at bounding box center [77, 80] width 34 height 13
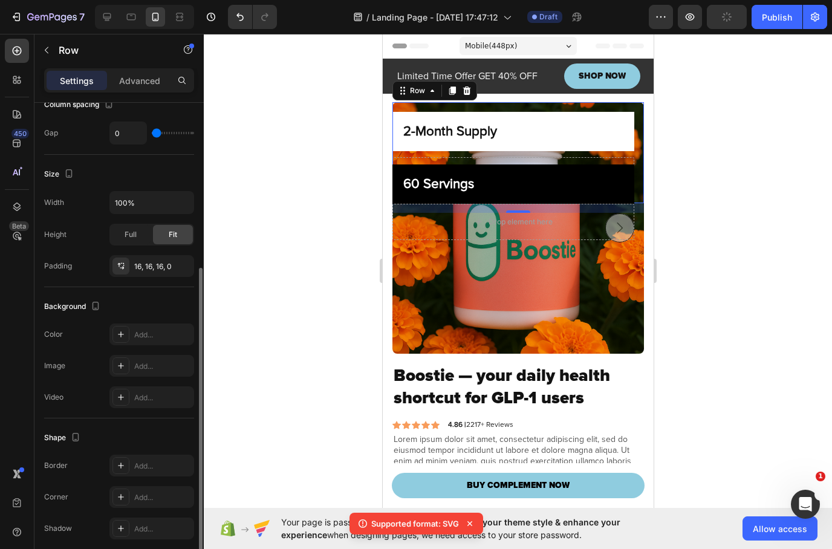
scroll to position [0, 0]
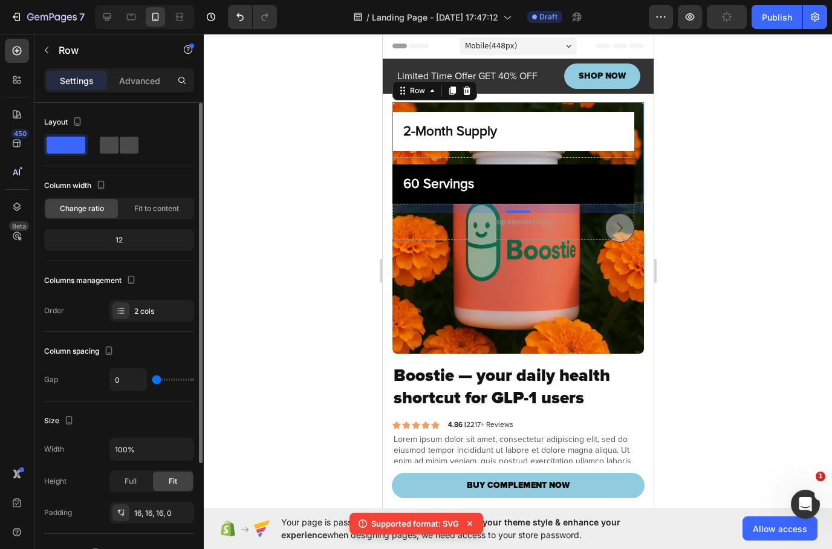
click at [130, 136] on div at bounding box center [119, 145] width 44 height 22
type input "16"
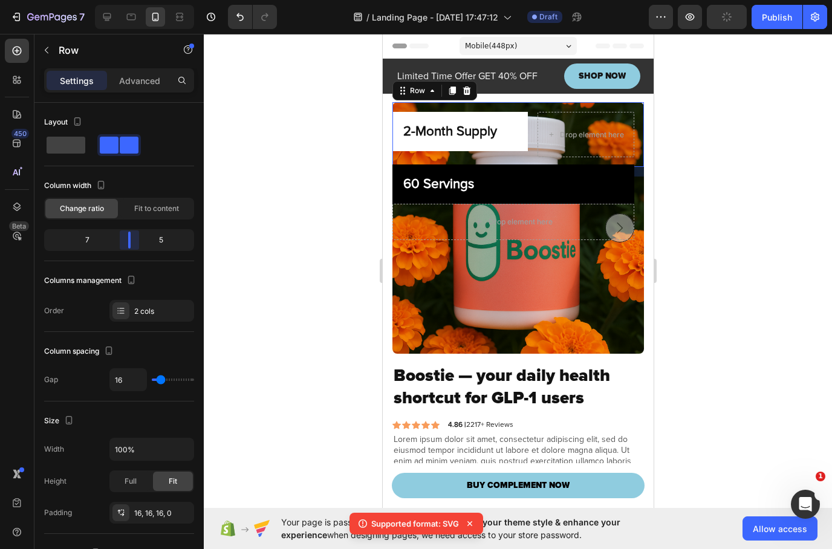
drag, startPoint x: 121, startPoint y: 243, endPoint x: 136, endPoint y: 247, distance: 15.1
click at [136, 0] on body "7 / Landing Page - [DATE] 17:47:12 Draft Preview Publish 450 Beta Sections(18) …" at bounding box center [416, 0] width 832 height 0
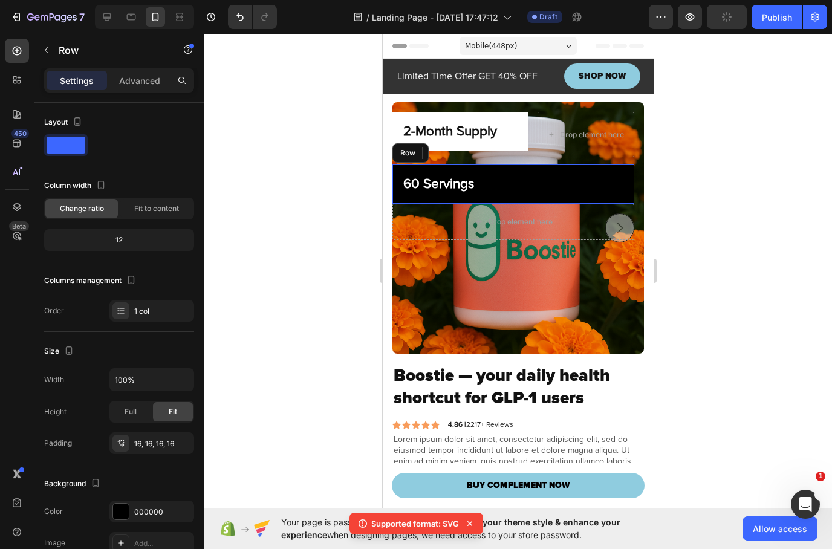
click at [511, 197] on div "60 Servings Heading Row" at bounding box center [513, 184] width 242 height 39
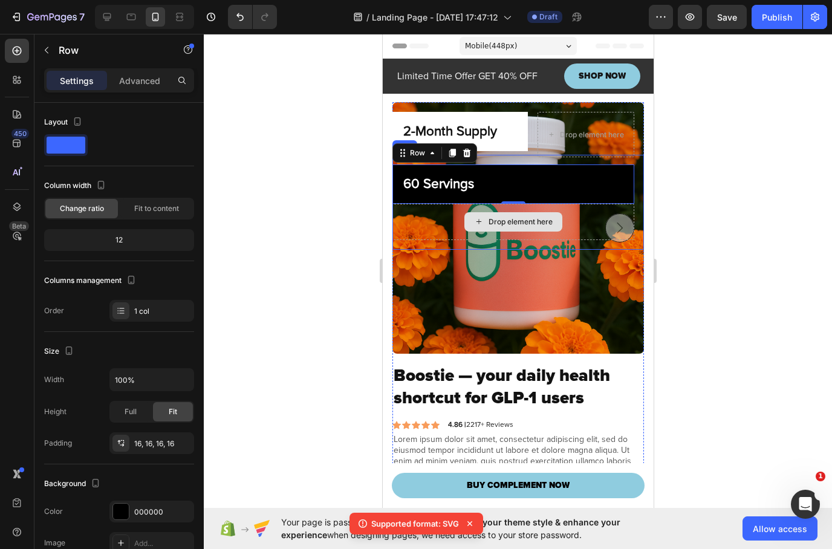
click at [586, 227] on div "Drop element here" at bounding box center [513, 222] width 242 height 36
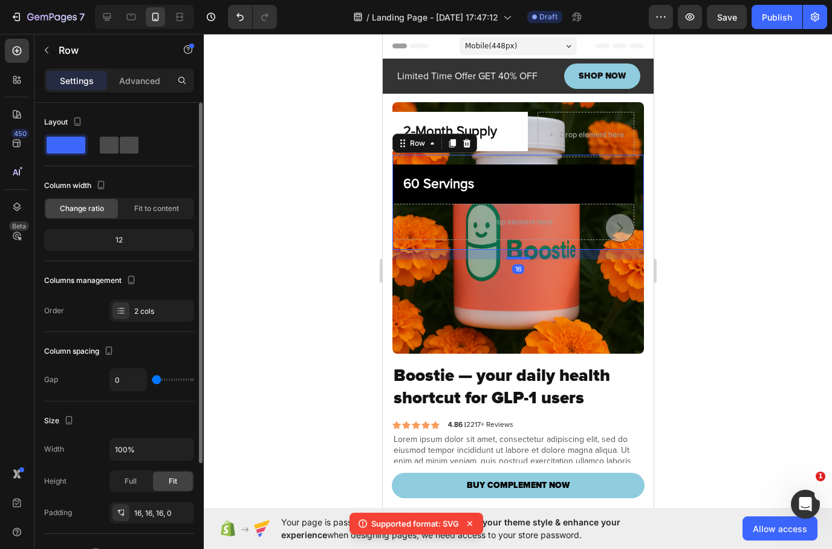
click at [133, 149] on span at bounding box center [129, 145] width 19 height 17
type input "16"
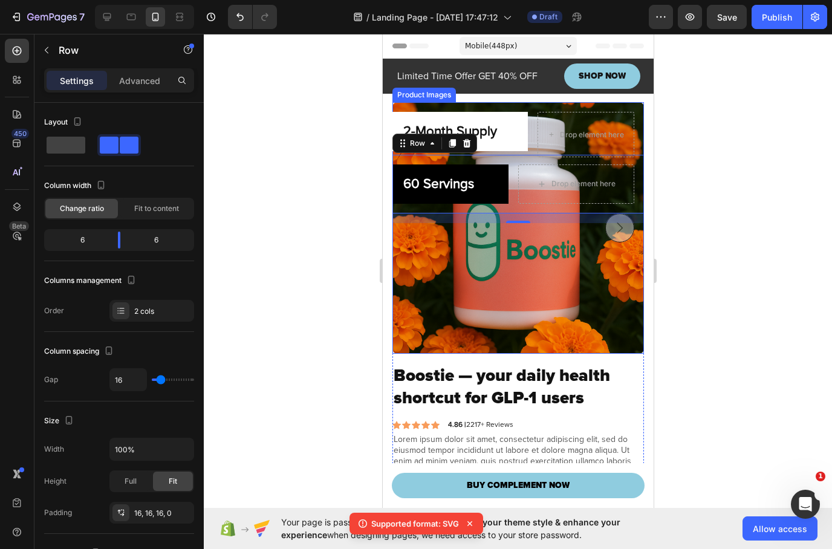
click at [584, 271] on img at bounding box center [518, 228] width 252 height 252
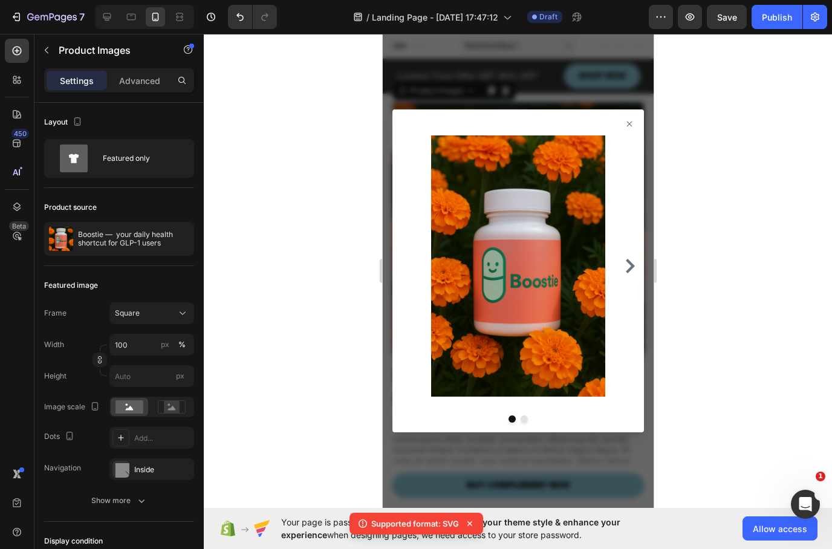
click at [632, 124] on icon at bounding box center [629, 124] width 10 height 10
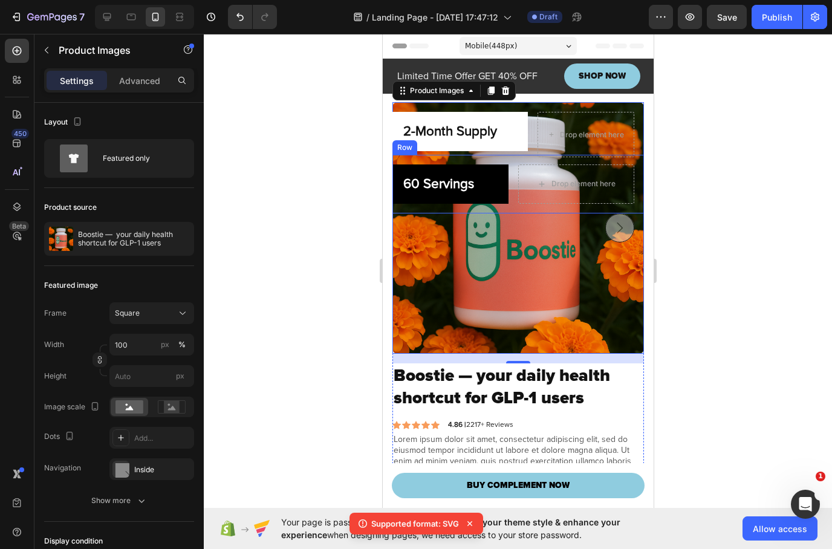
click at [503, 161] on div "60 Servings Heading Row Drop element here Row" at bounding box center [518, 184] width 252 height 59
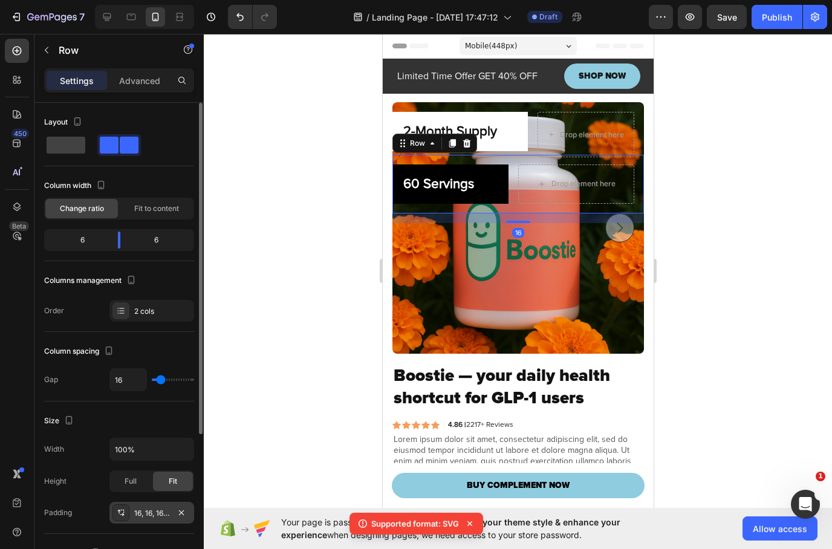
click at [151, 516] on div "16, 16, 16, 0" at bounding box center [151, 513] width 35 height 11
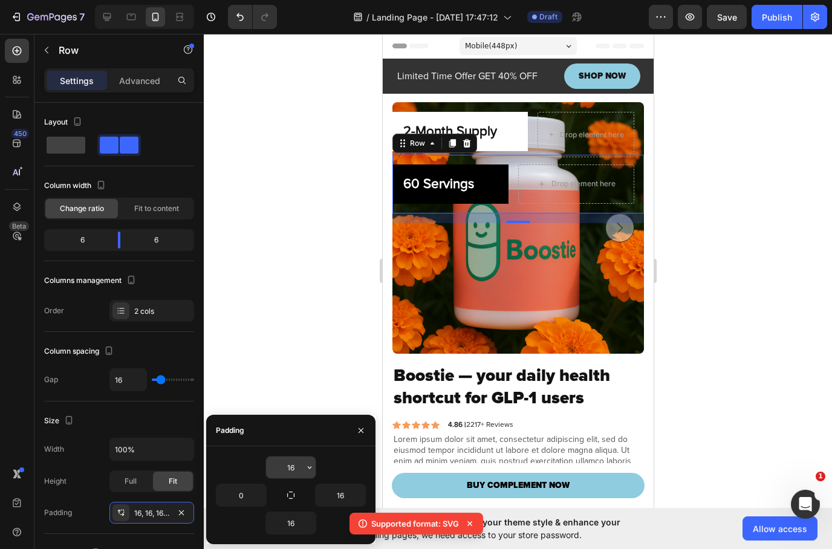
click at [286, 468] on input "16" at bounding box center [291, 468] width 50 height 22
click at [286, 467] on input "16" at bounding box center [291, 468] width 50 height 22
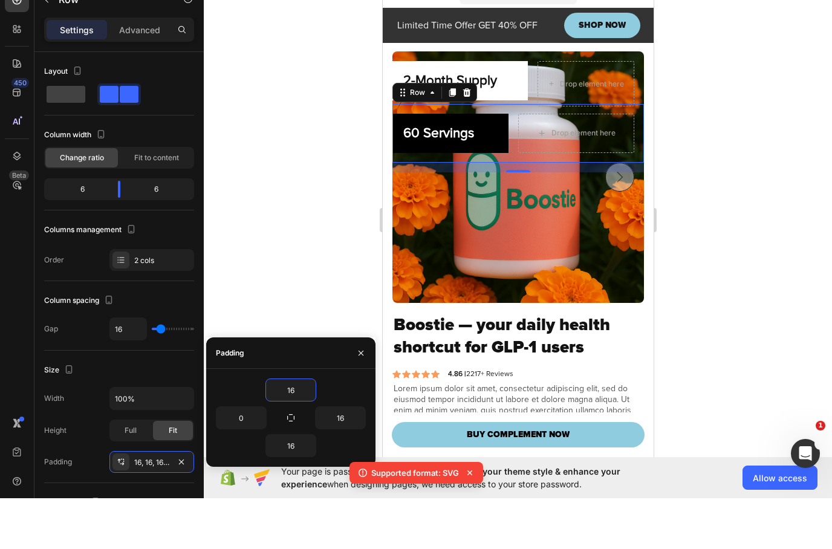
click at [291, 464] on div "16 0 16 16" at bounding box center [290, 469] width 169 height 98
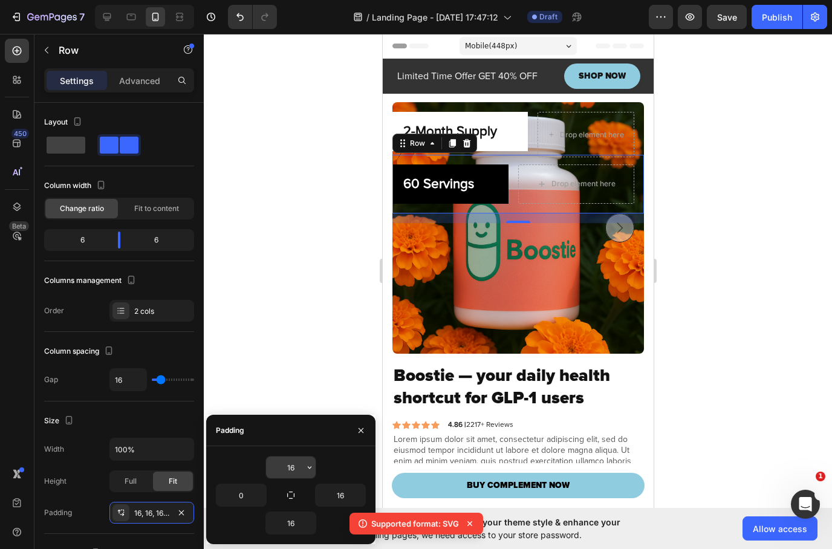
click at [292, 467] on input "16" at bounding box center [291, 468] width 50 height 22
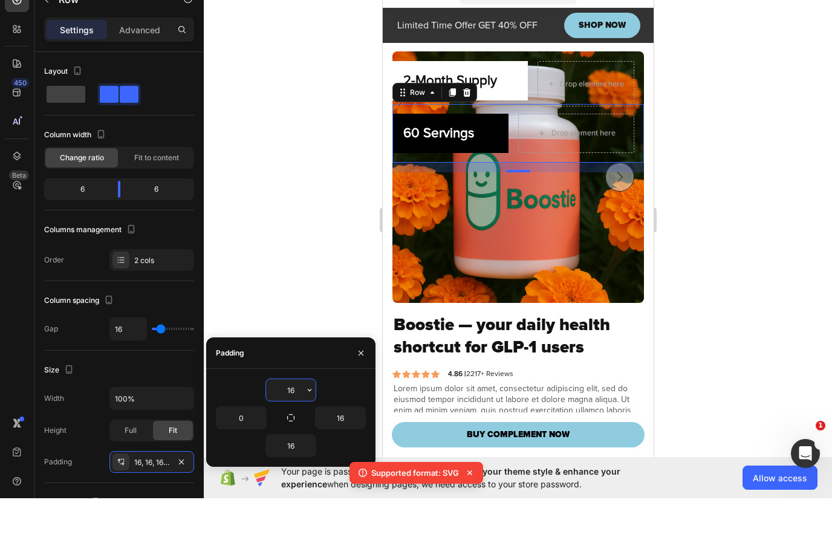
type input "186"
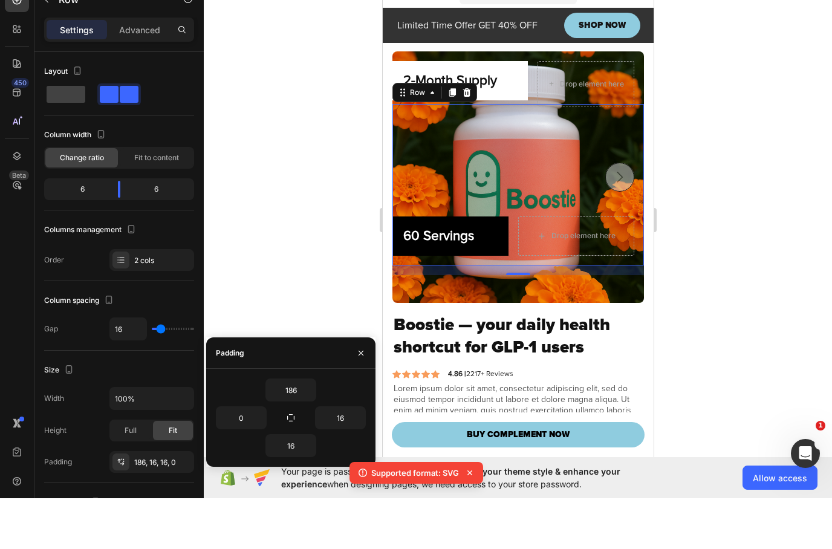
click at [293, 516] on span "Your page is password protected. To synchronize your theme style & enhance your…" at bounding box center [474, 528] width 387 height 25
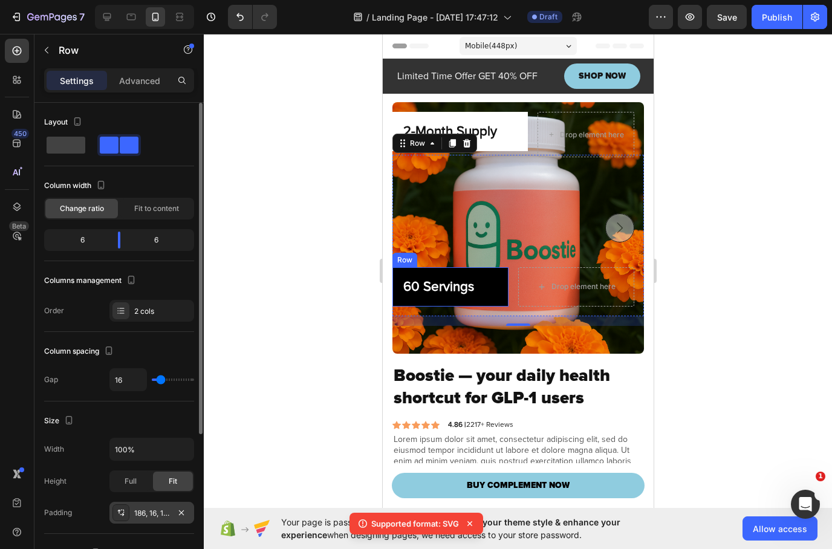
click at [157, 513] on div "186, 16, 16, 0" at bounding box center [151, 513] width 35 height 11
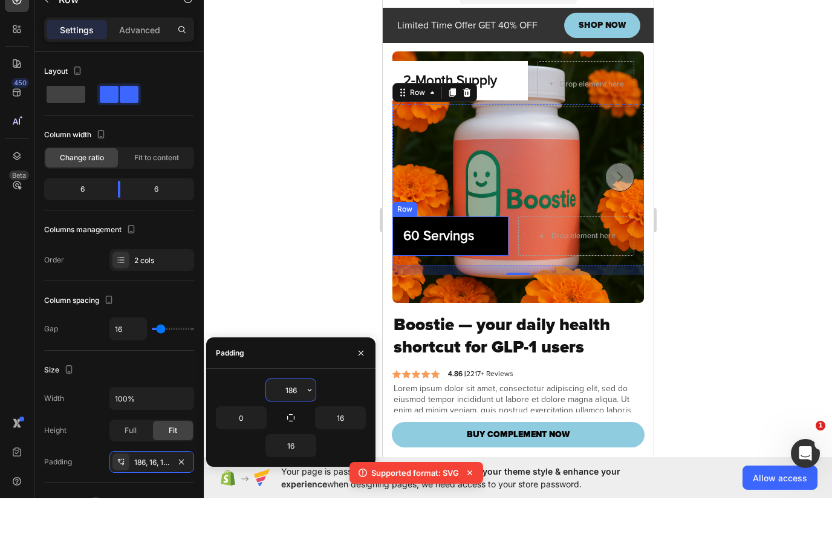
click at [292, 430] on div "186" at bounding box center [291, 441] width 51 height 23
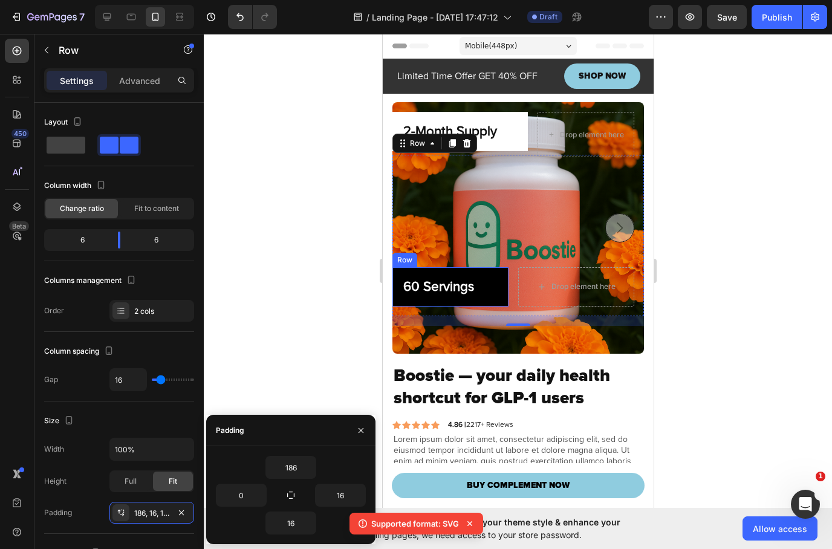
click at [294, 382] on div at bounding box center [518, 291] width 629 height 515
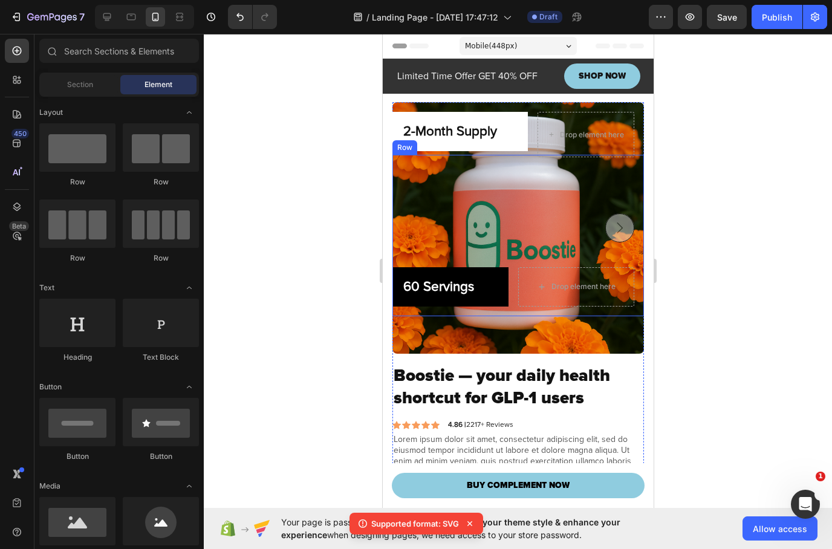
click at [512, 220] on div "60 Servings Heading Row Drop element here Row" at bounding box center [518, 236] width 252 height 162
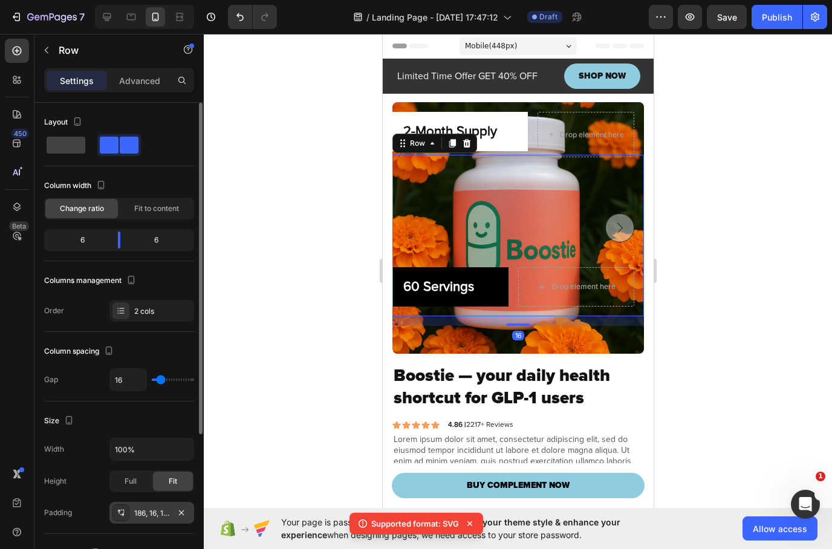
click at [149, 517] on div "186, 16, 16, 0" at bounding box center [151, 513] width 35 height 11
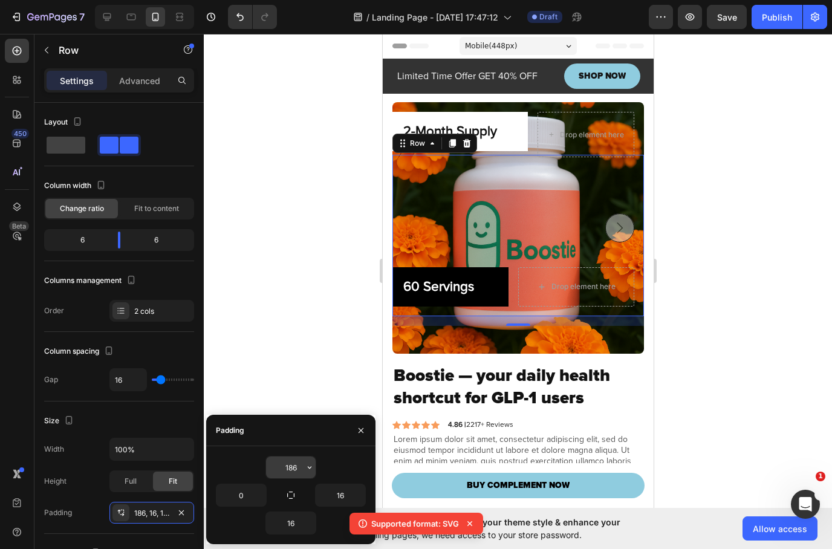
click at [290, 463] on input "186" at bounding box center [291, 468] width 50 height 22
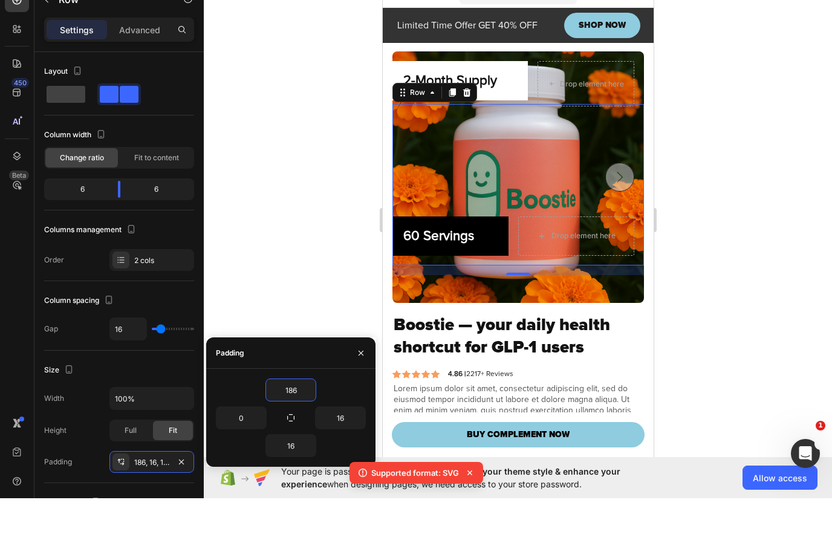
type input "8"
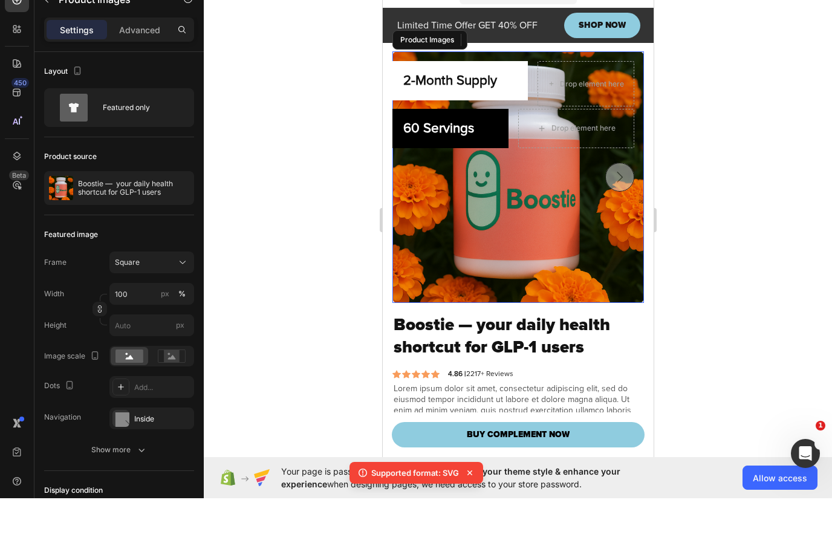
click at [565, 219] on img at bounding box center [518, 177] width 252 height 252
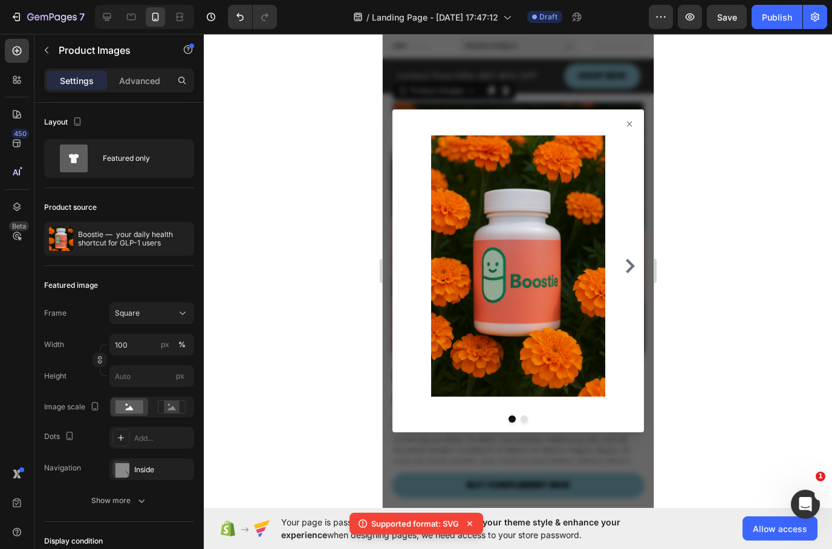
click at [626, 120] on icon at bounding box center [629, 124] width 10 height 10
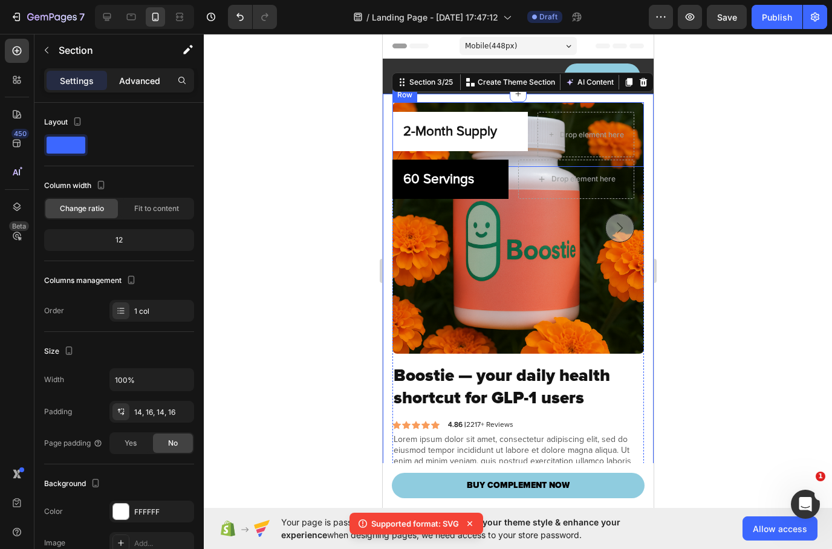
click at [149, 86] on p "Advanced" at bounding box center [139, 80] width 41 height 13
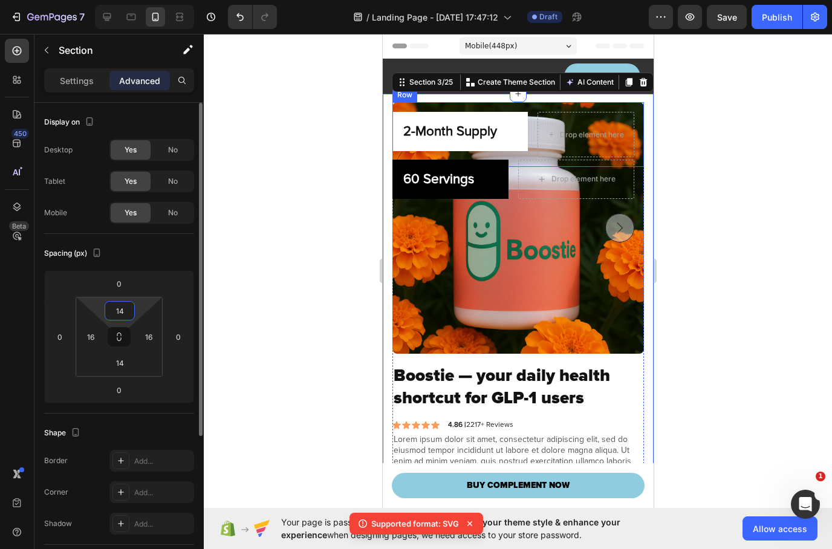
click at [120, 309] on input "14" at bounding box center [120, 311] width 24 height 18
click at [120, 310] on input "14" at bounding box center [120, 311] width 24 height 18
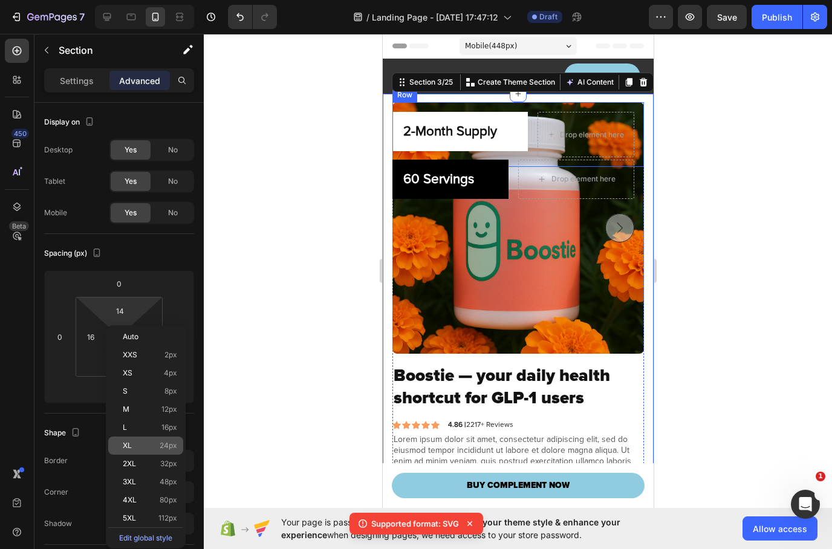
click at [151, 449] on p "XL 24px" at bounding box center [150, 446] width 54 height 8
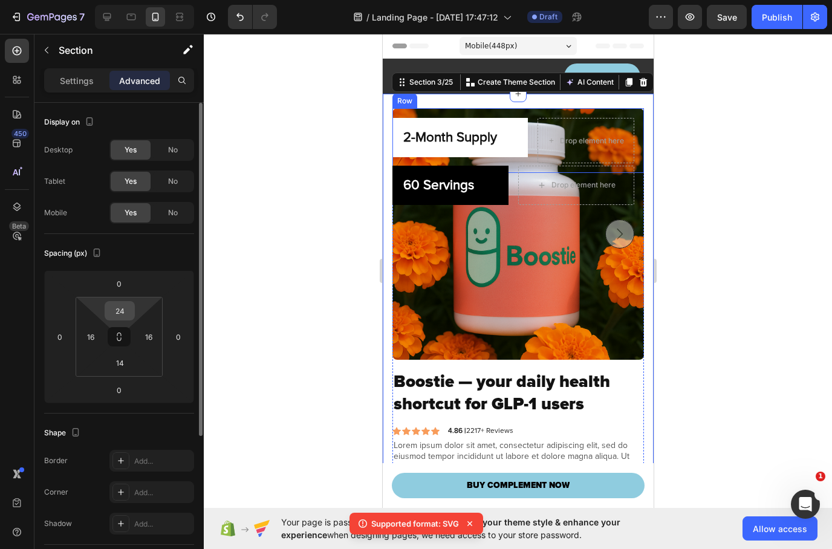
click at [123, 310] on input "24" at bounding box center [120, 311] width 24 height 18
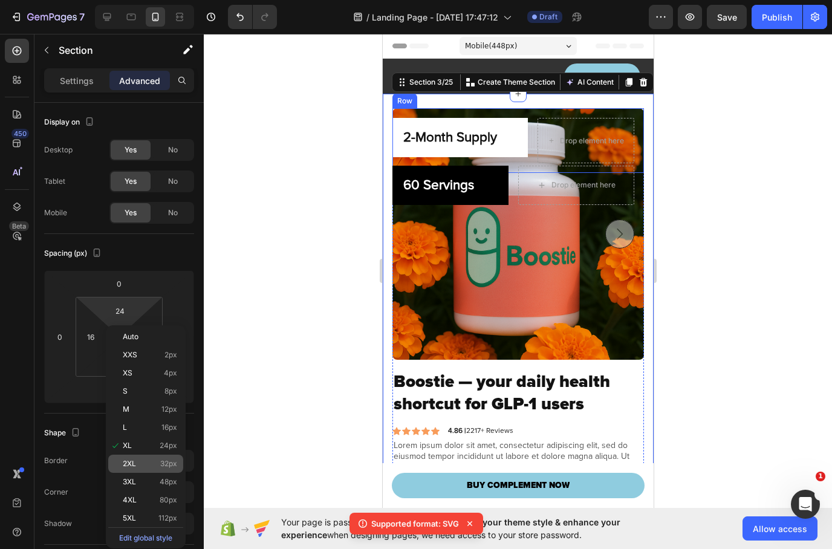
click at [150, 465] on p "2XL 32px" at bounding box center [150, 464] width 54 height 8
type input "32"
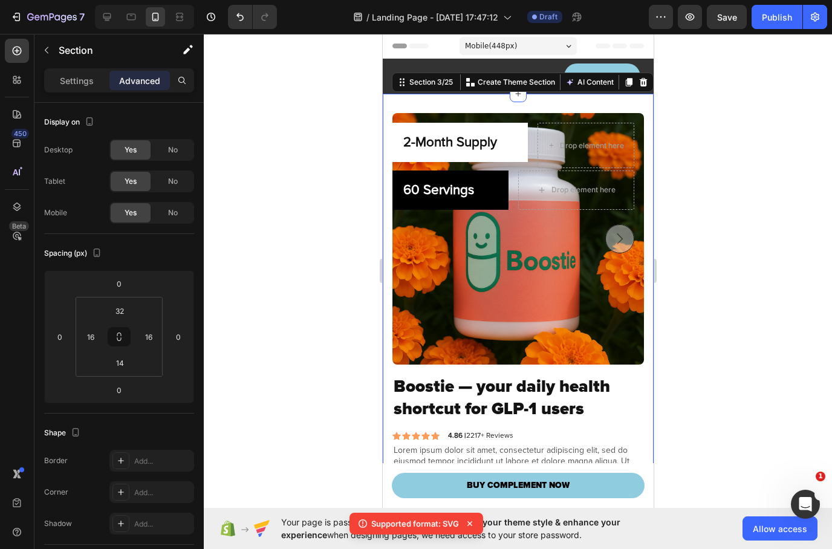
click at [809, 173] on div at bounding box center [518, 291] width 629 height 515
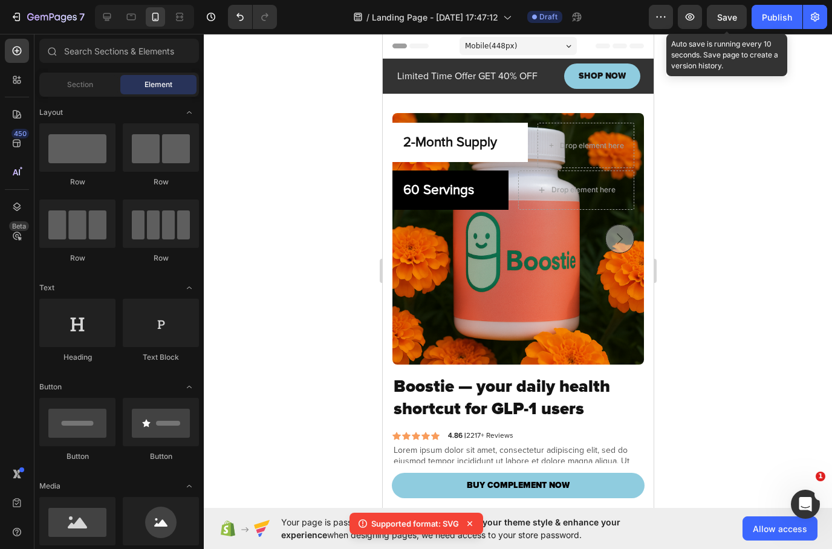
click at [724, 21] on span "Save" at bounding box center [728, 17] width 20 height 10
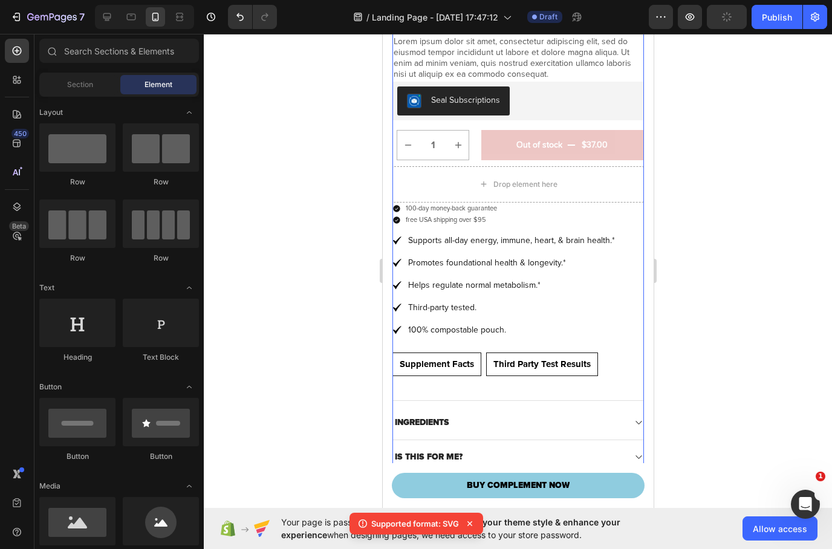
scroll to position [469, 0]
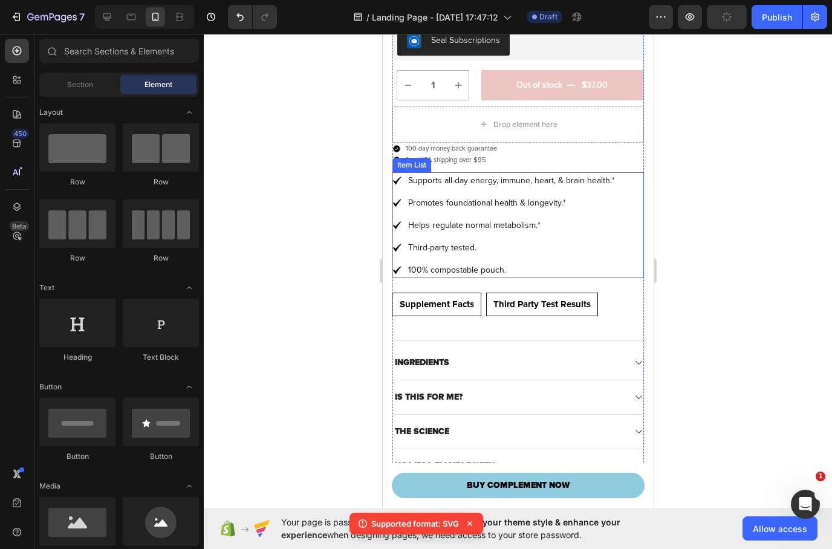
click at [466, 199] on p "Promotes foundational health & longevity.*" at bounding box center [511, 203] width 207 height 13
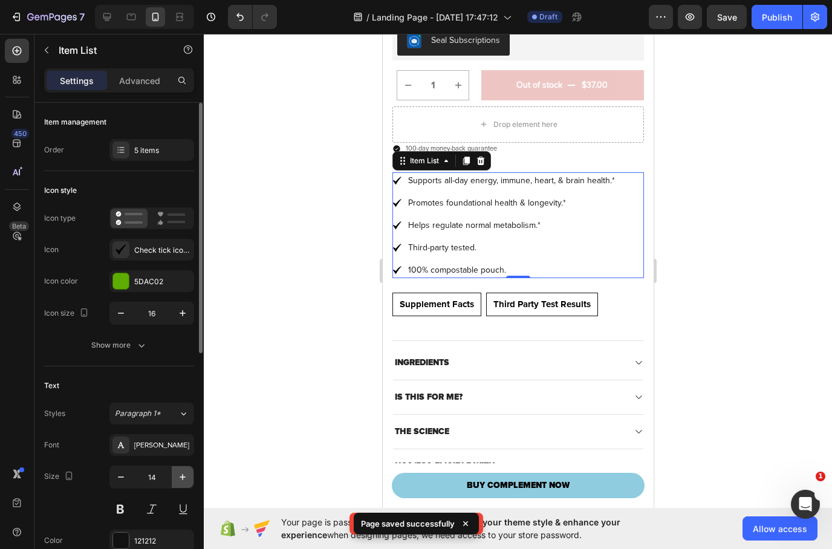
click at [180, 474] on icon "button" at bounding box center [183, 477] width 12 height 12
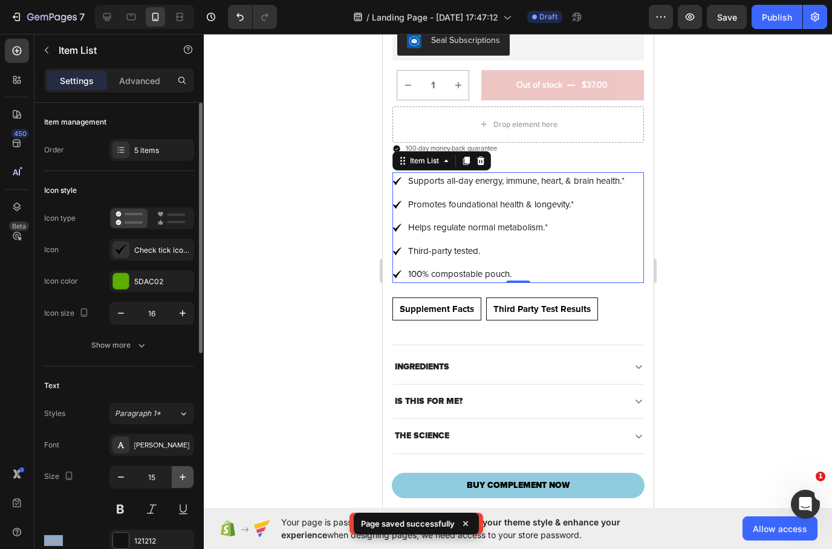
click at [181, 474] on icon "button" at bounding box center [183, 477] width 12 height 12
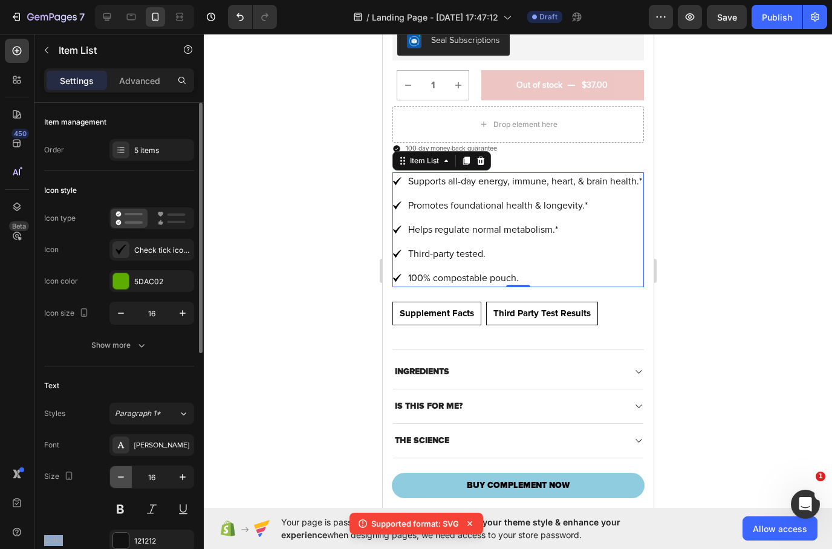
click at [122, 477] on icon "button" at bounding box center [121, 477] width 6 height 1
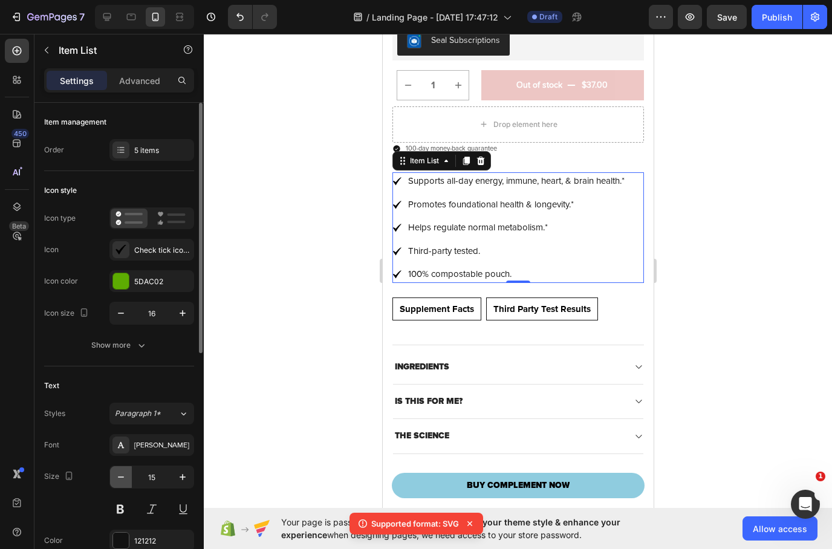
click at [122, 477] on icon "button" at bounding box center [121, 477] width 6 height 1
type input "14"
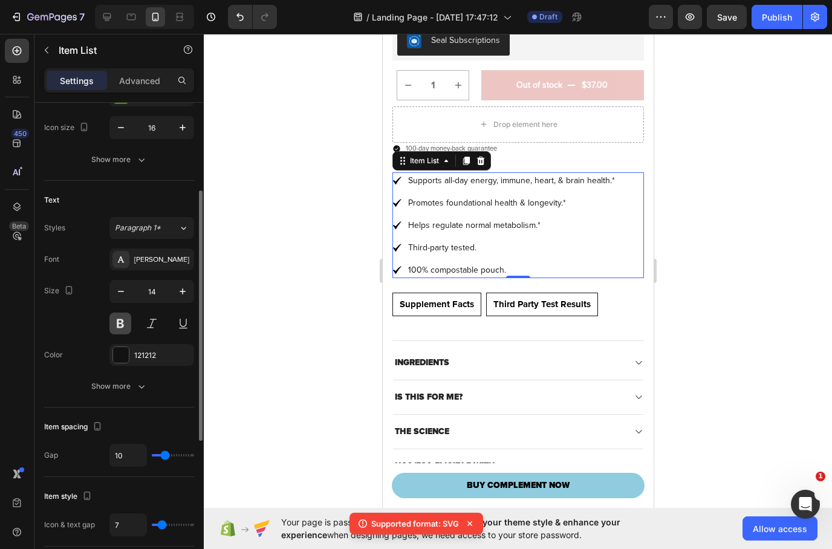
scroll to position [244, 0]
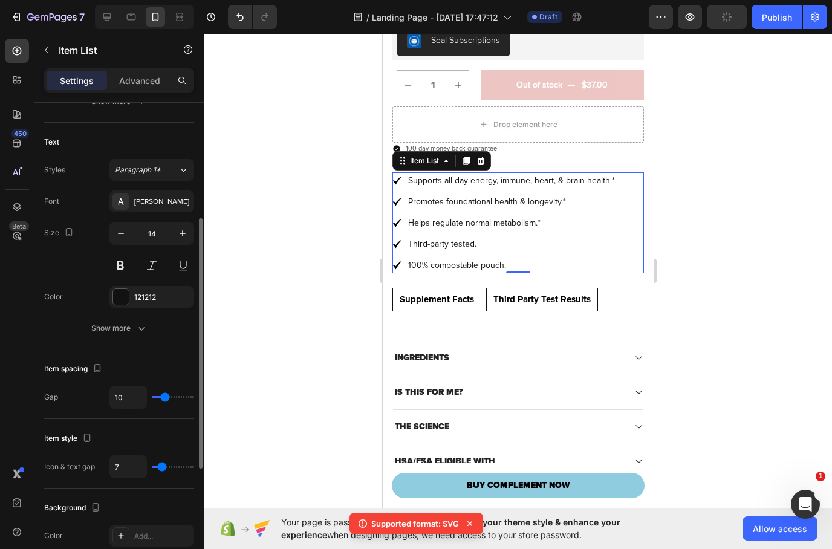
type input "8"
type input "7"
type input "6"
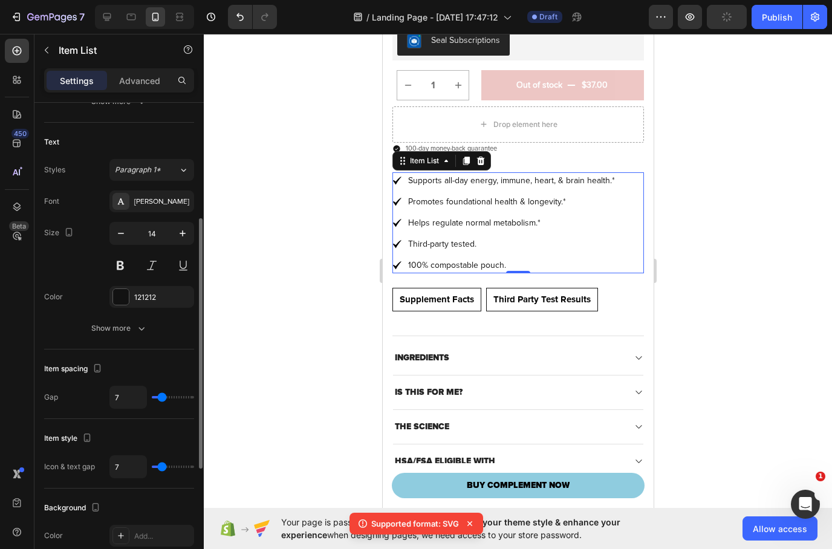
type input "6"
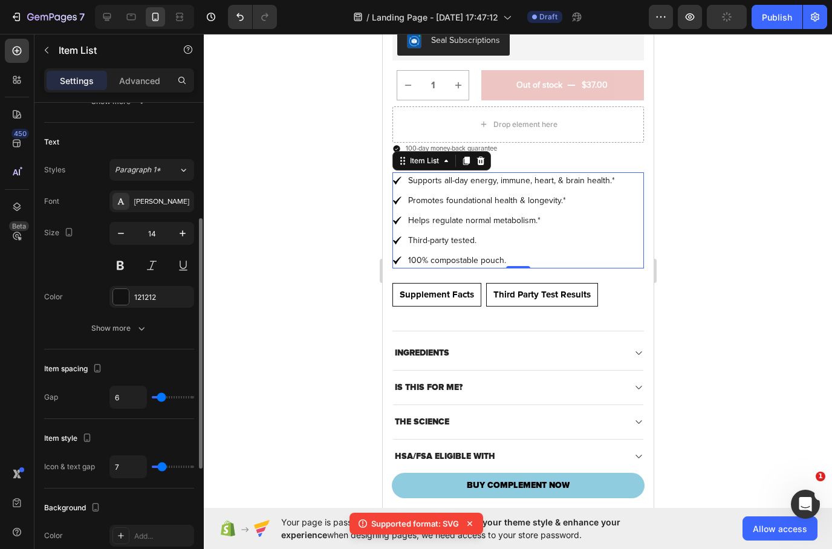
type input "5"
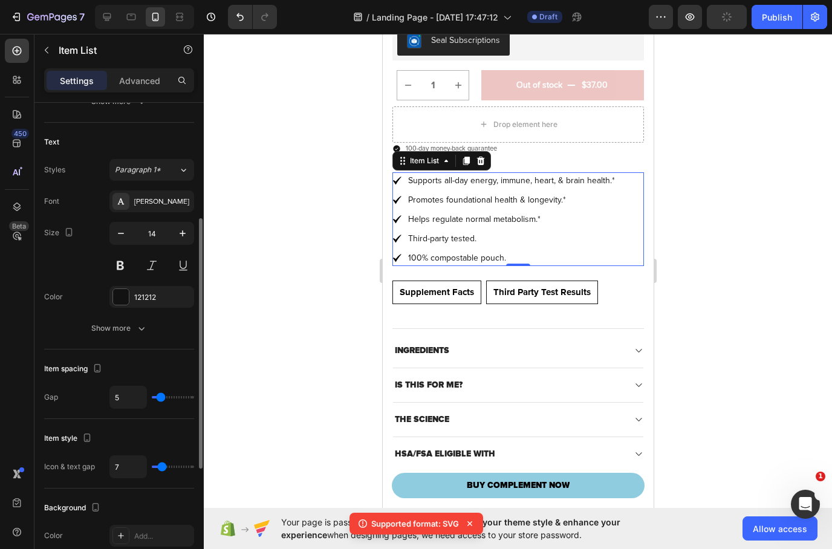
type input "4"
type input "3"
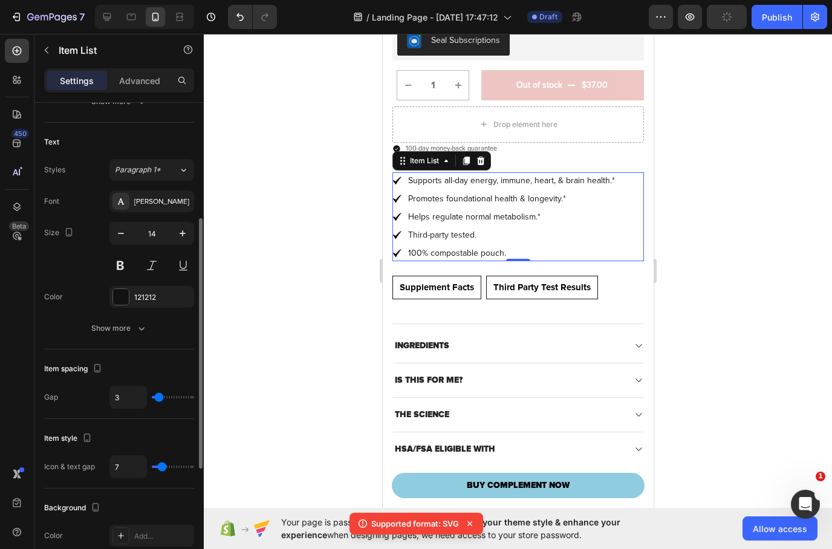
type input "4"
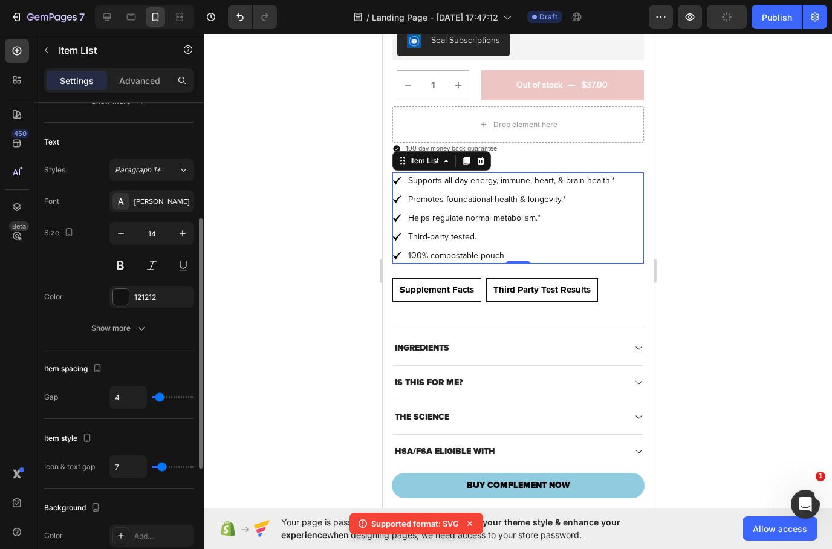
type input "4"
click at [158, 398] on input "range" at bounding box center [173, 397] width 42 height 2
type input "10"
type input "9"
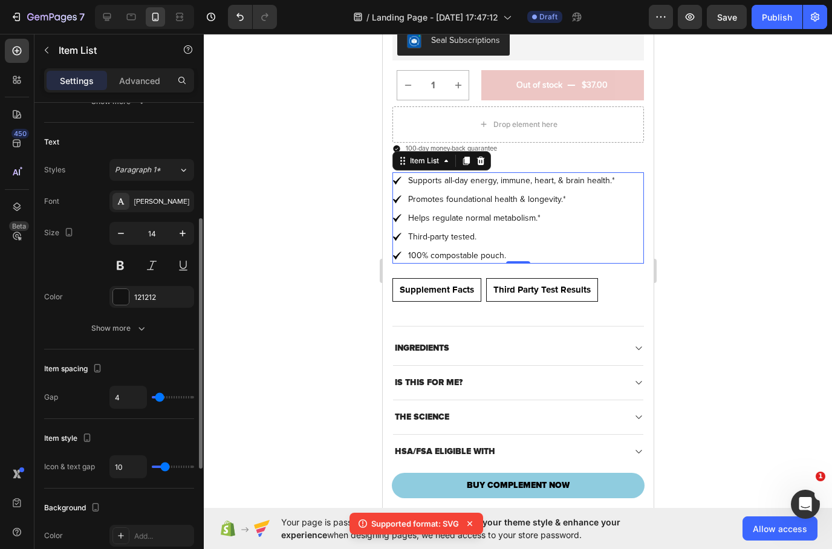
type input "9"
type input "8"
type input "7"
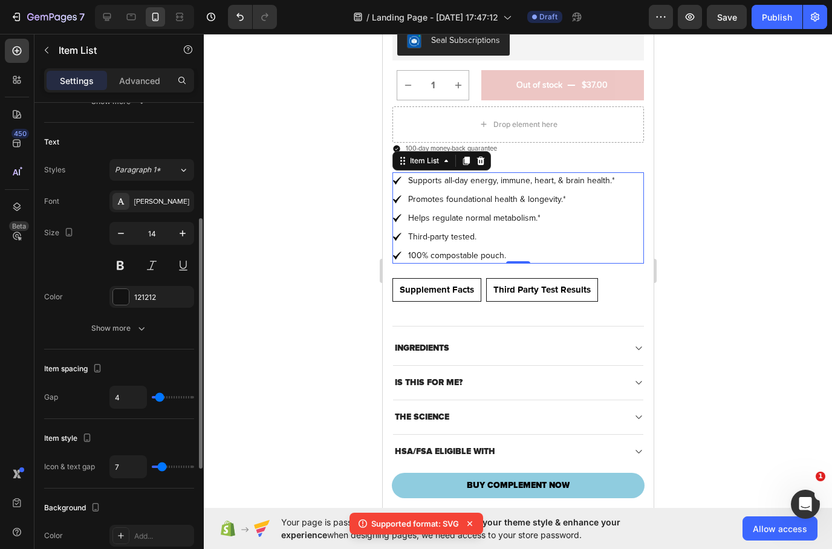
type input "6"
type input "5"
type input "4"
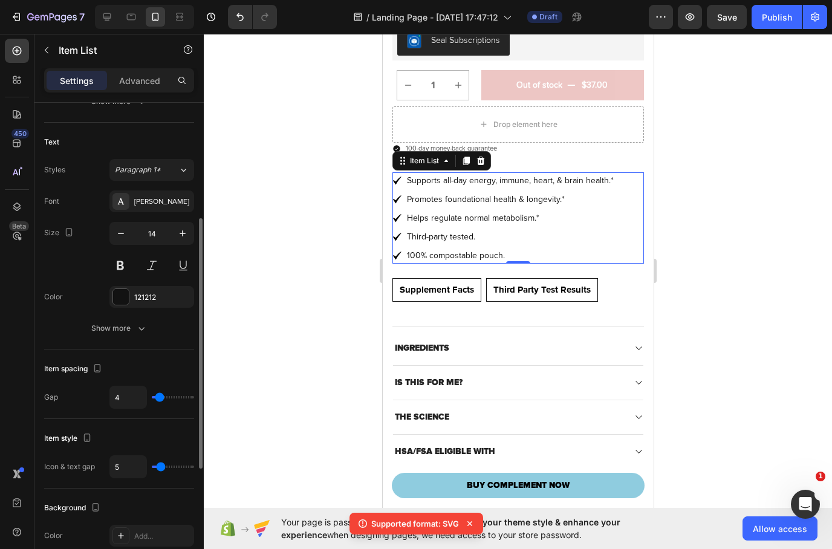
type input "4"
type input "3"
type input "4"
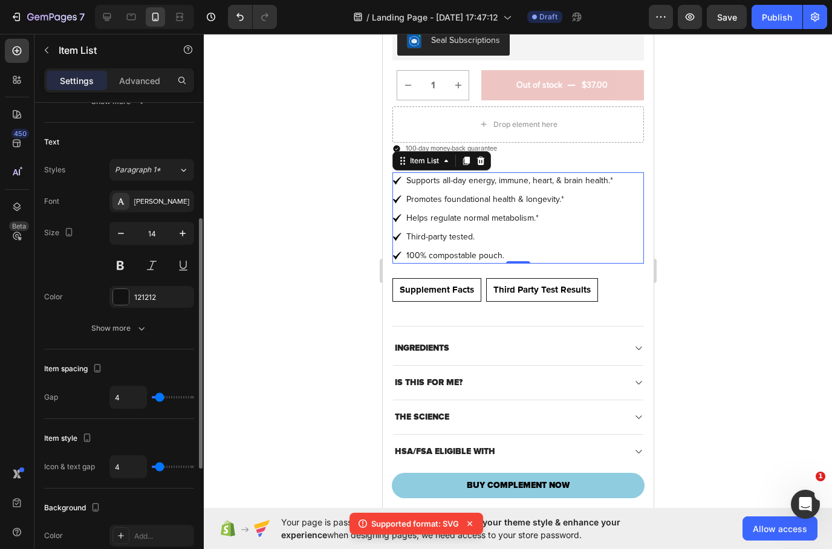
click at [158, 468] on input "range" at bounding box center [173, 467] width 42 height 2
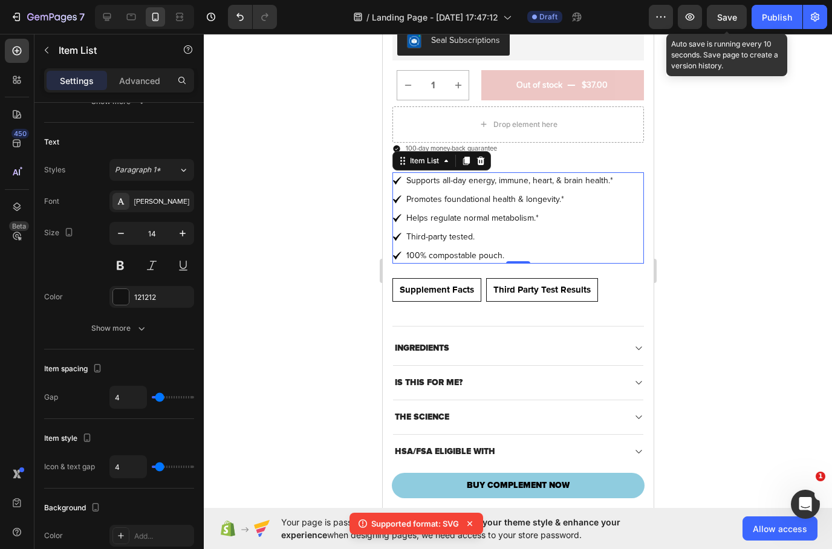
click at [732, 19] on span "Save" at bounding box center [728, 17] width 20 height 10
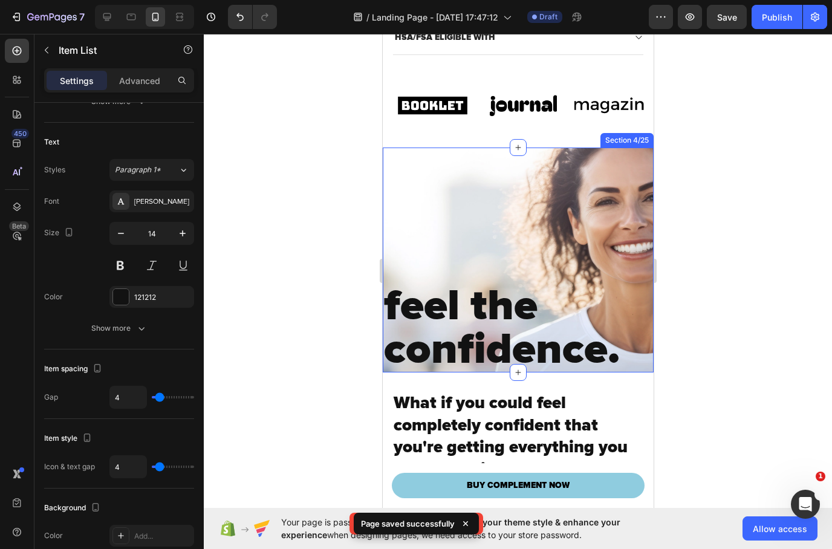
scroll to position [909, 0]
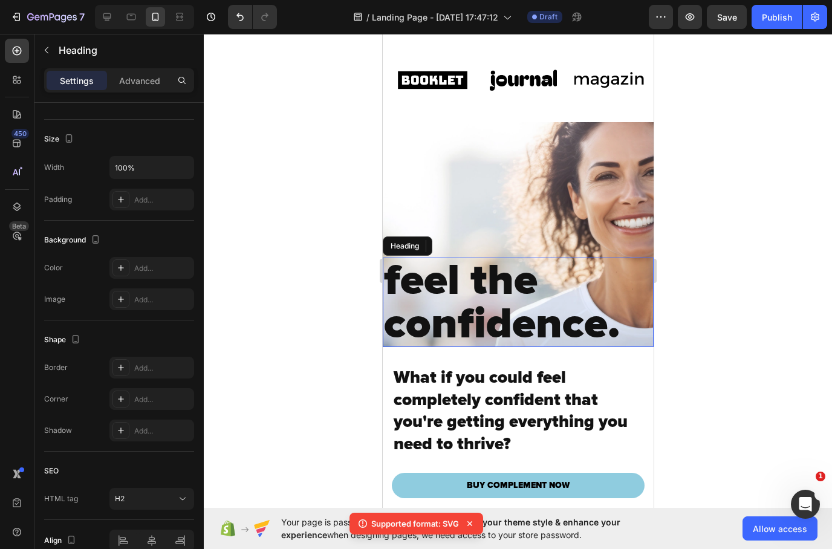
click at [508, 273] on strong "feel the confidence." at bounding box center [502, 302] width 236 height 96
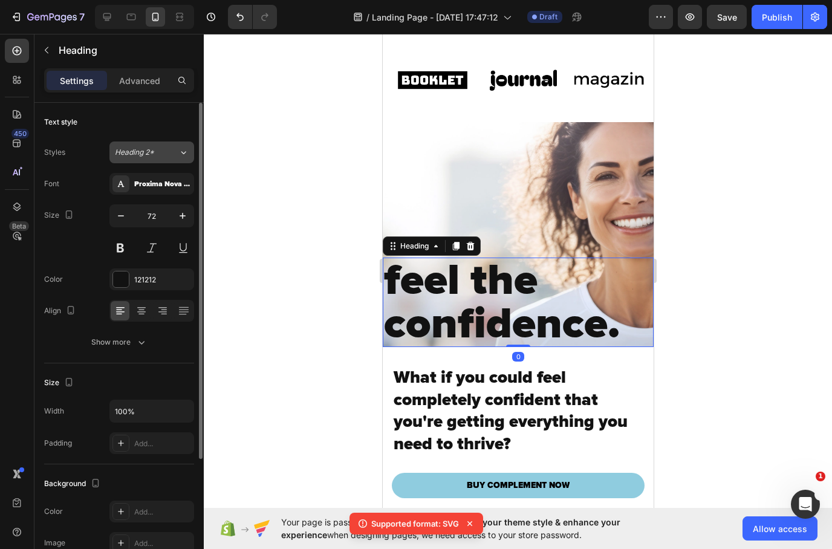
click at [144, 151] on span "Heading 2*" at bounding box center [134, 152] width 39 height 11
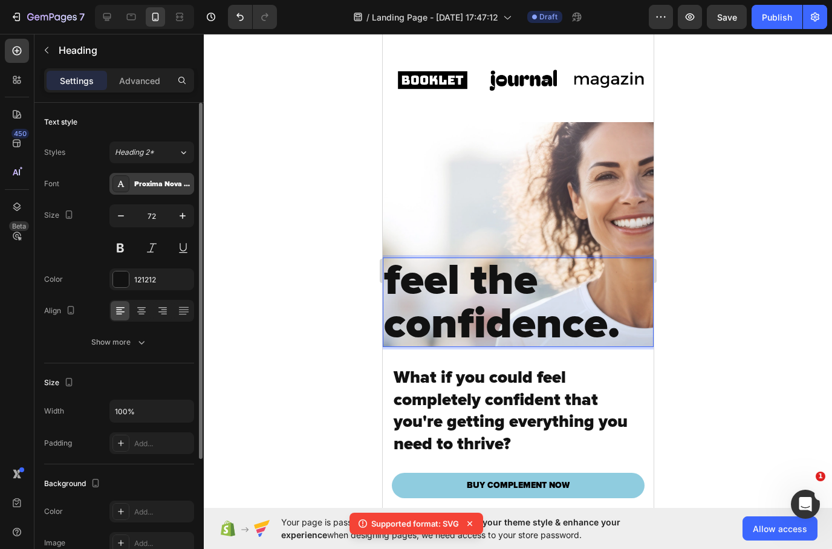
click at [168, 189] on div "Proxima Nova Black" at bounding box center [162, 184] width 57 height 11
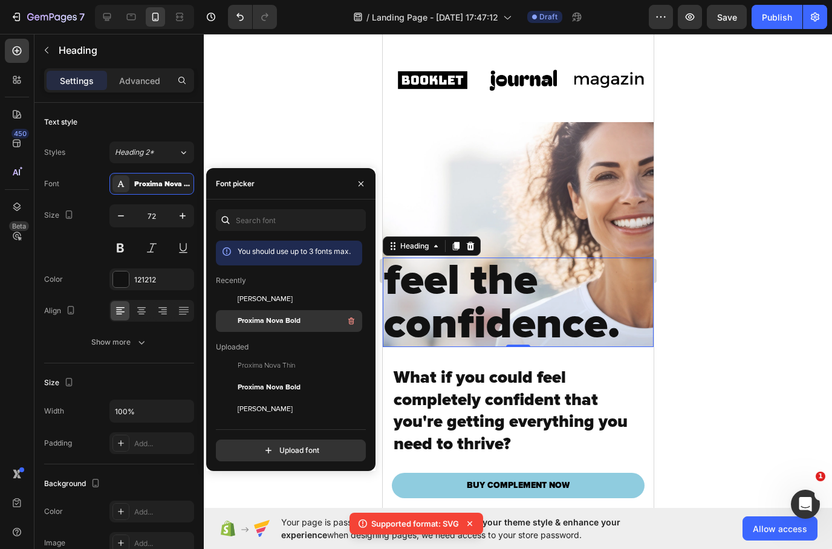
click at [298, 318] on span "Proxima Nova Bold" at bounding box center [269, 321] width 63 height 11
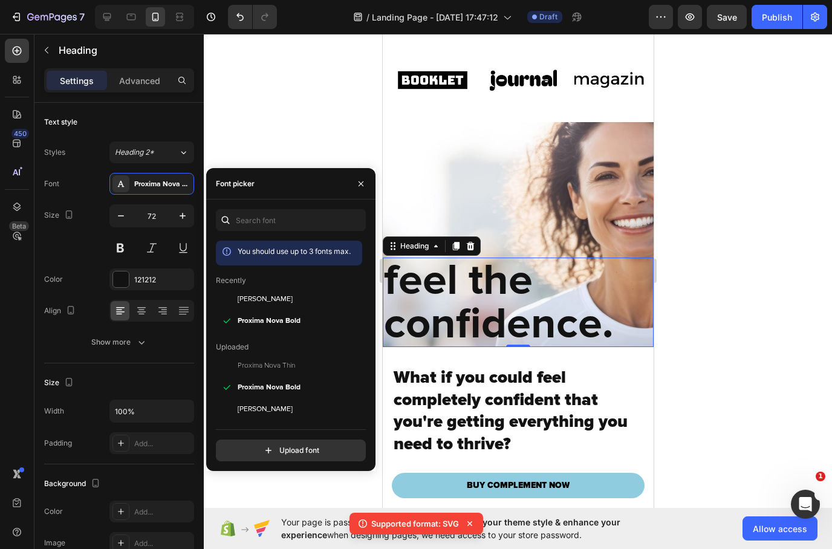
click at [705, 316] on div at bounding box center [518, 291] width 629 height 515
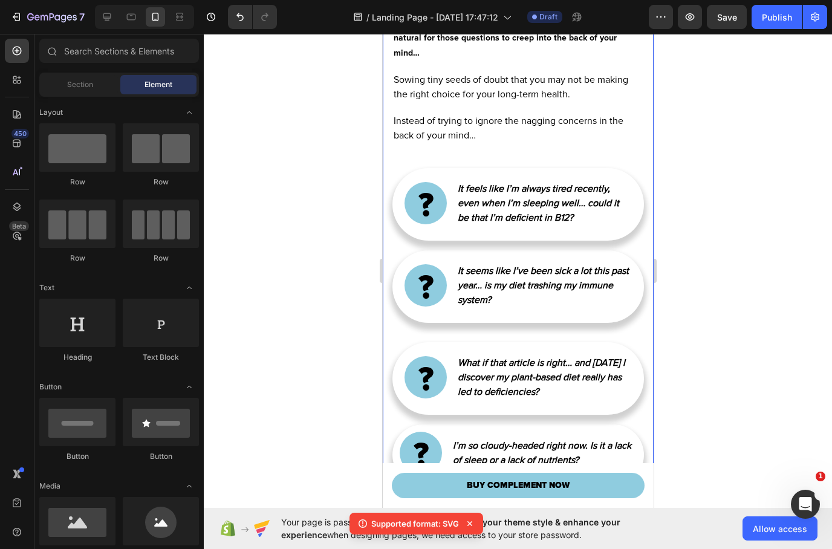
scroll to position [1555, 0]
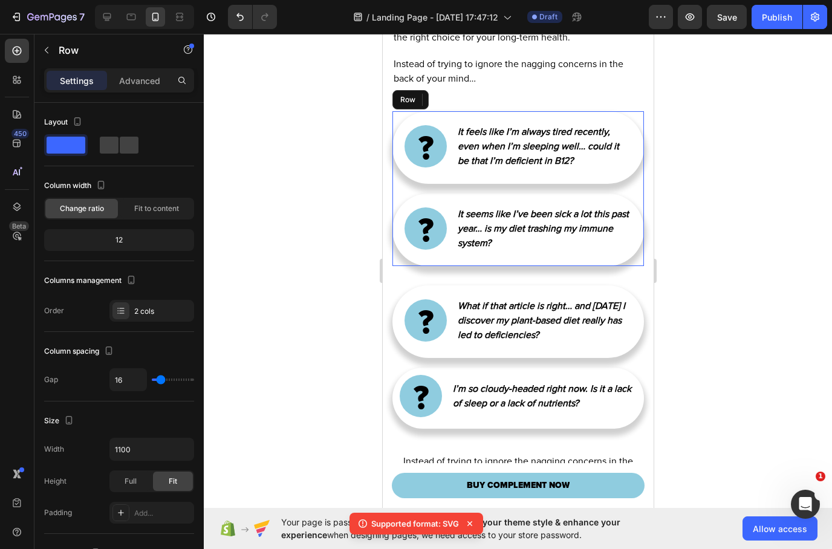
click at [500, 198] on div "Image It feels like I’m always tired recently, even when I’m sleeping well… cou…" at bounding box center [518, 188] width 252 height 155
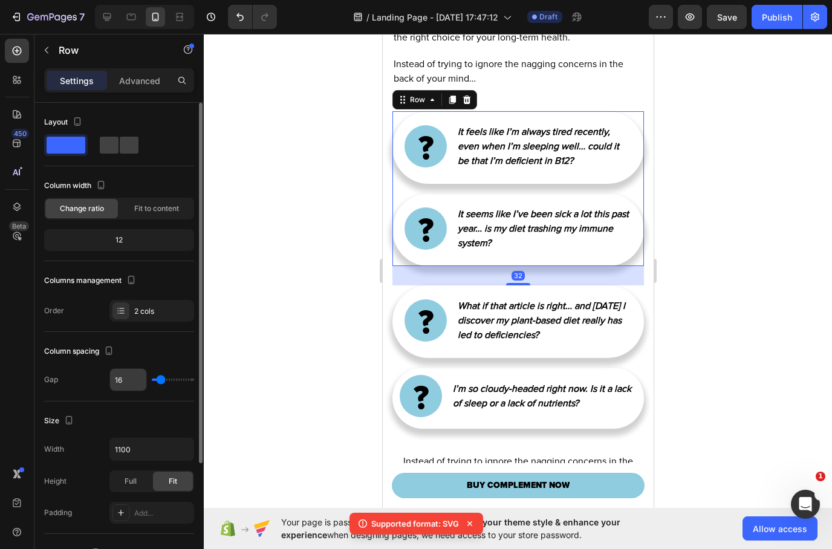
click at [127, 379] on input "16" at bounding box center [128, 380] width 36 height 22
type input "3"
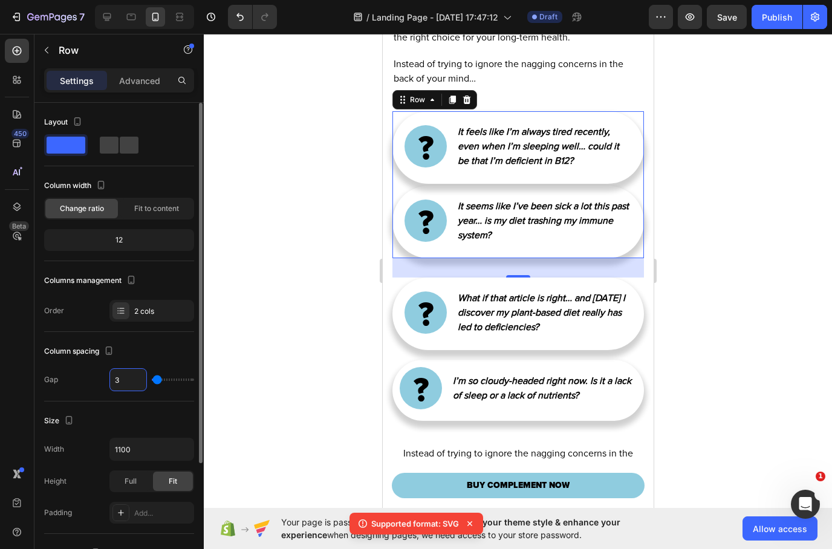
type input "33"
type input "332"
type input "120"
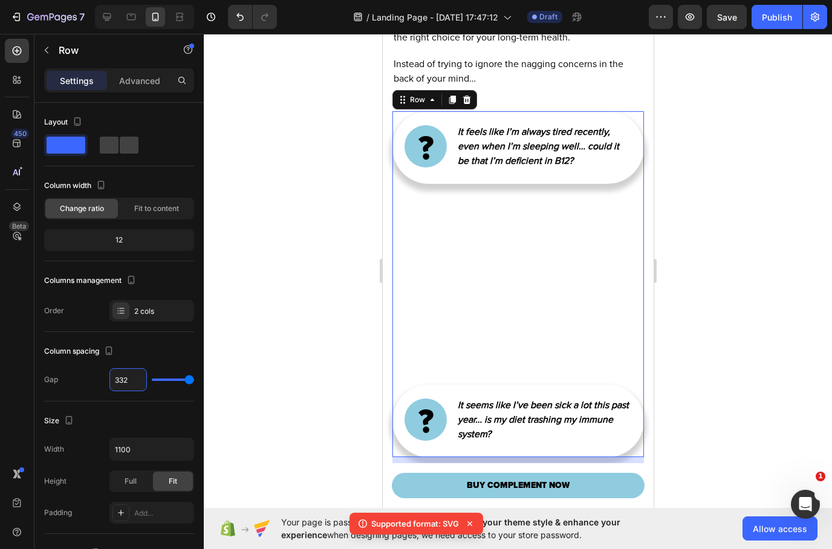
type input "33"
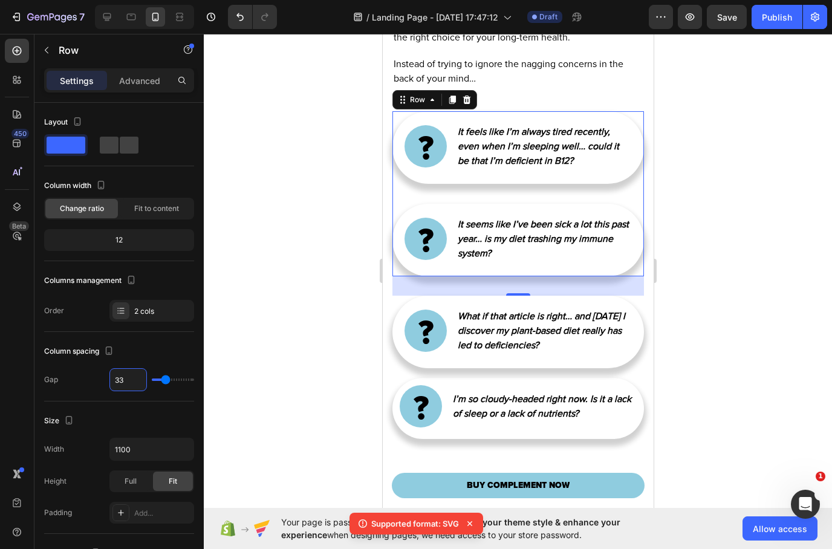
type input "3"
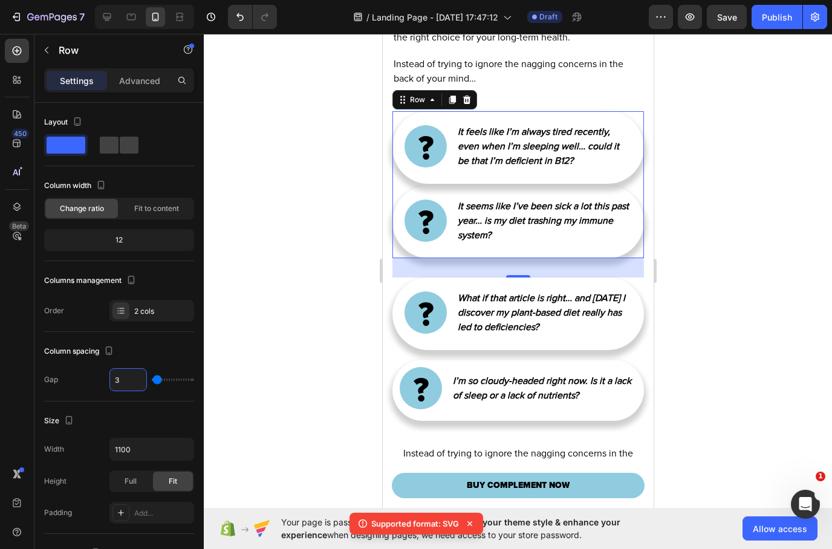
type input "32"
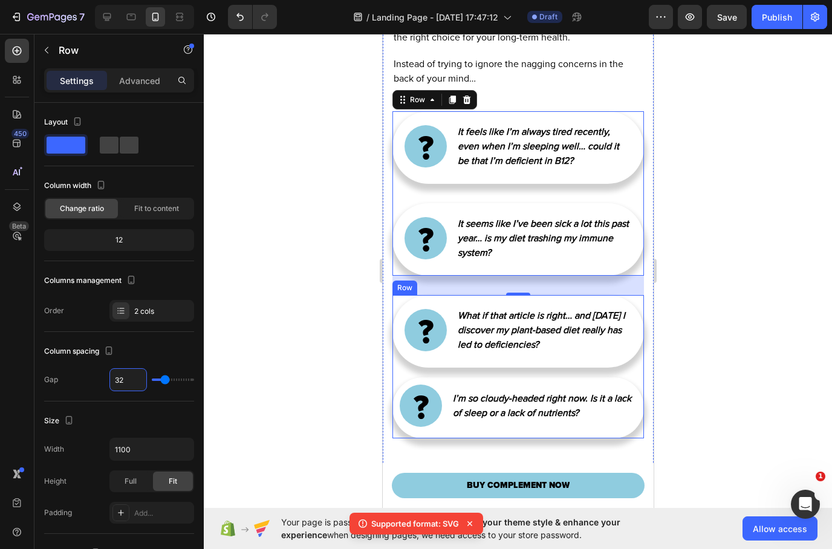
click at [530, 396] on div "Image What if that article is right… and [DATE] I discover my plant-based diet …" at bounding box center [518, 366] width 252 height 143
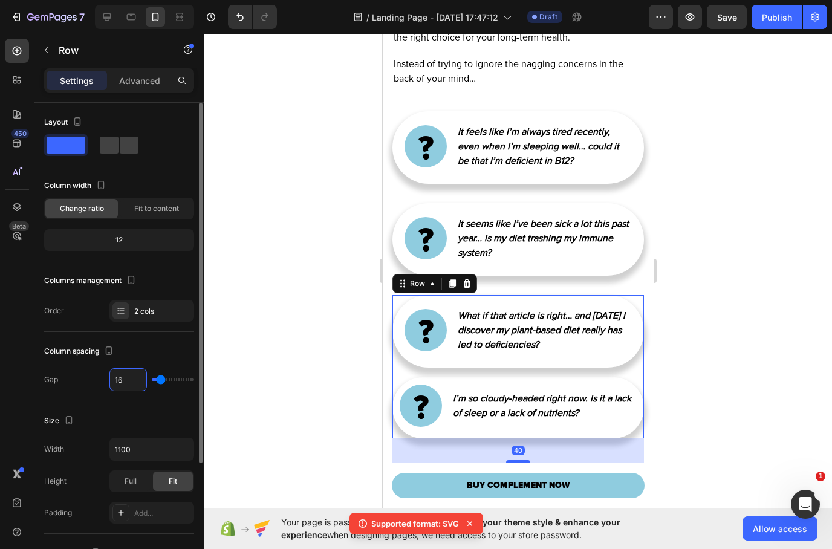
click at [131, 379] on input "16" at bounding box center [128, 380] width 36 height 22
type input "3"
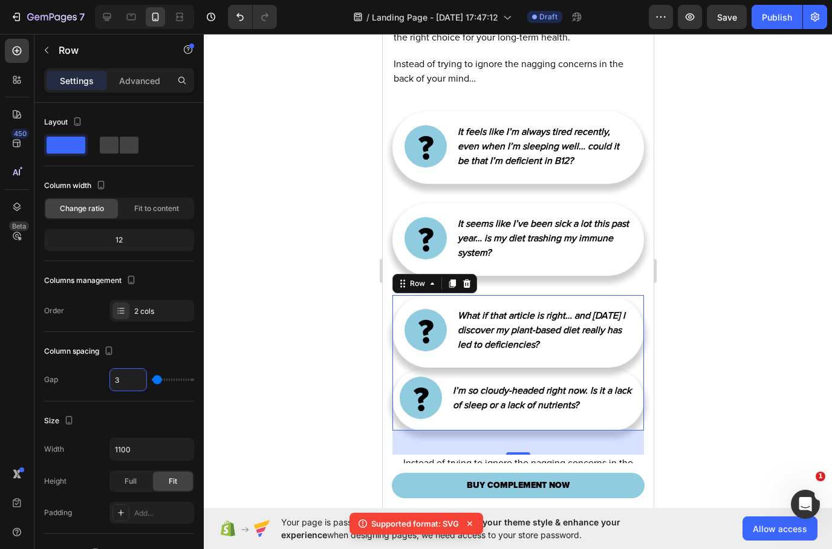
type input "32"
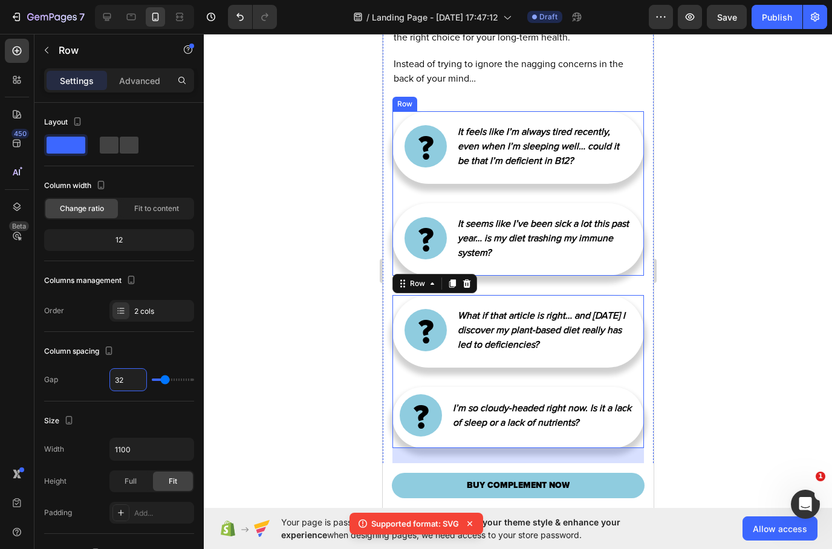
click at [541, 211] on div "Image It feels like I’m always tired recently, even when I’m sleeping well… cou…" at bounding box center [518, 193] width 252 height 165
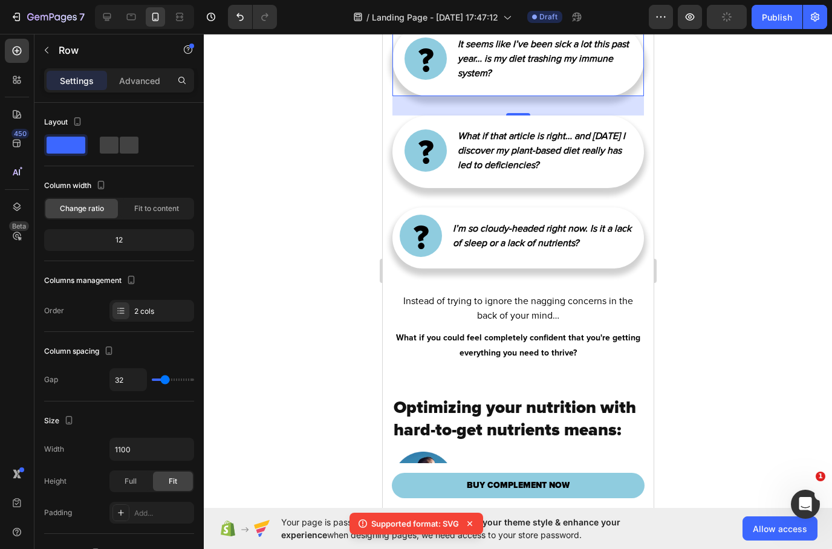
scroll to position [1850, 0]
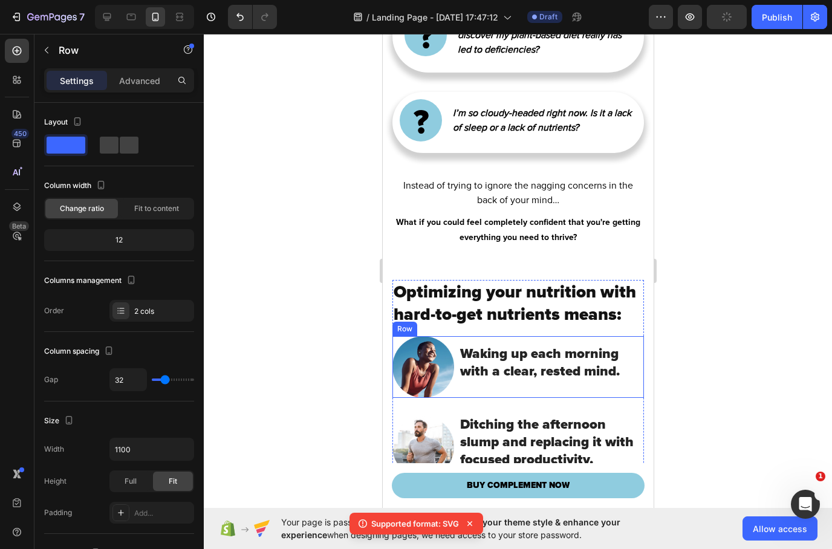
click at [456, 398] on div "Image Waking up each morning with a clear, rested mind. Heading Row" at bounding box center [518, 367] width 252 height 62
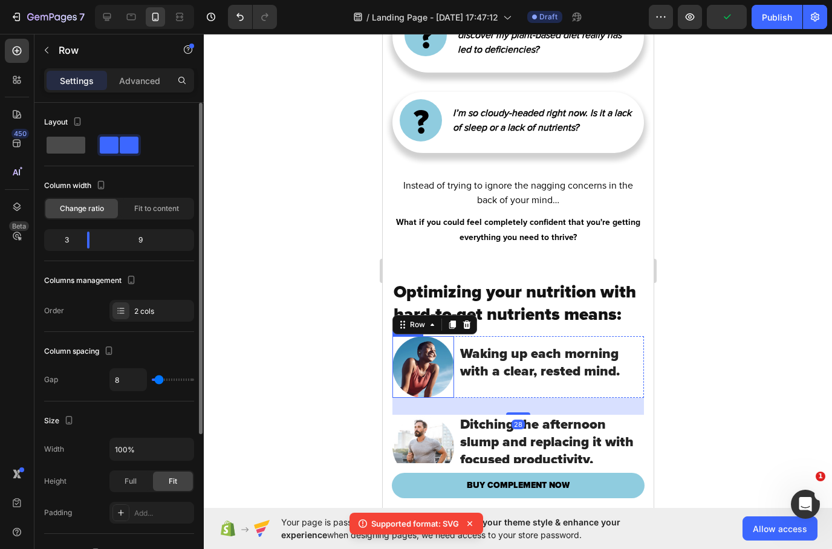
click at [64, 144] on span at bounding box center [66, 145] width 39 height 17
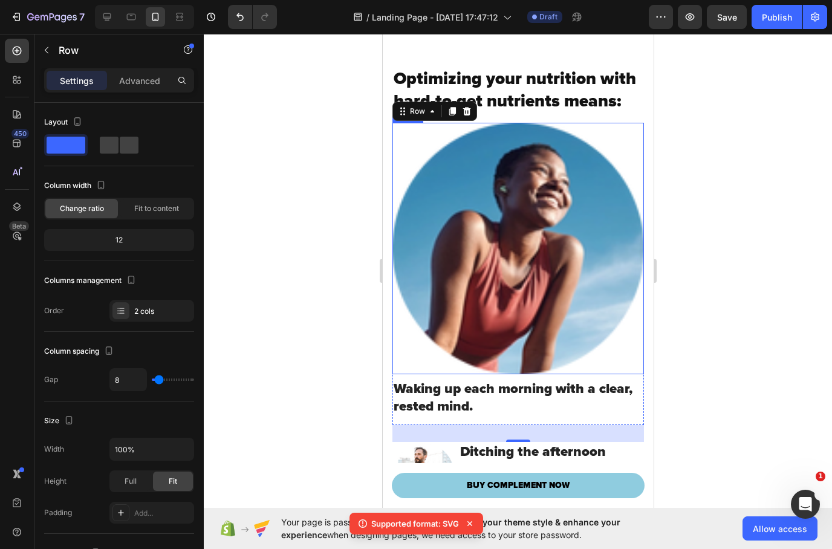
scroll to position [2099, 0]
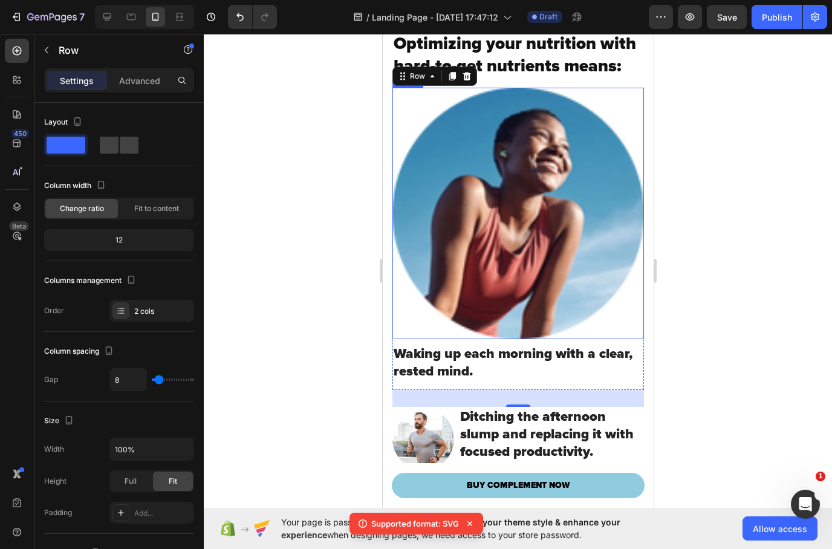
click at [552, 255] on img at bounding box center [518, 214] width 252 height 252
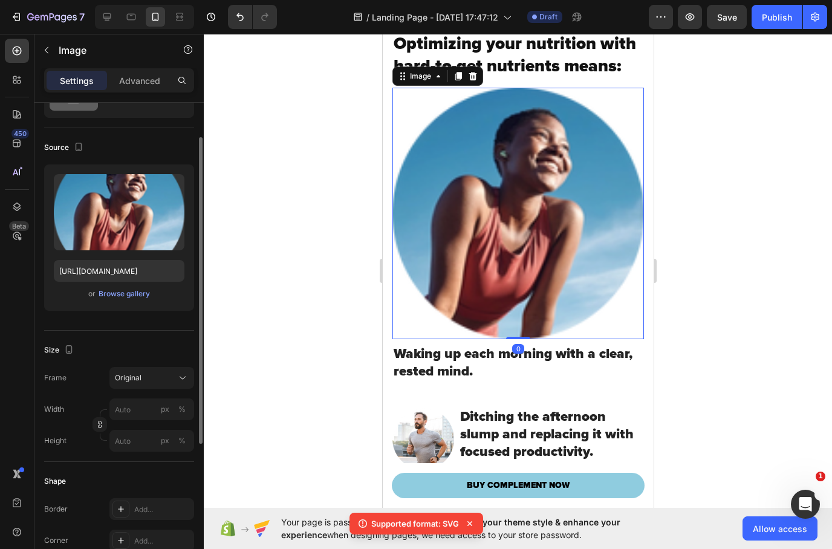
scroll to position [93, 0]
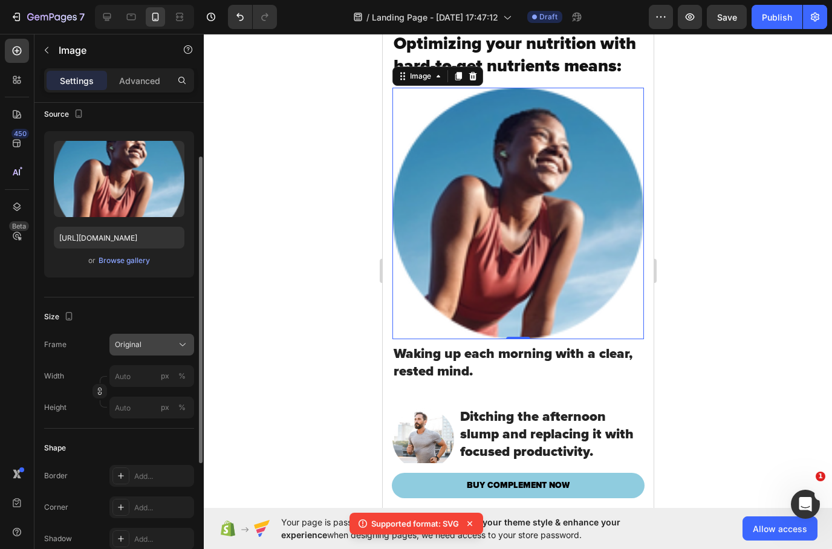
click at [169, 347] on div "Original" at bounding box center [144, 344] width 59 height 11
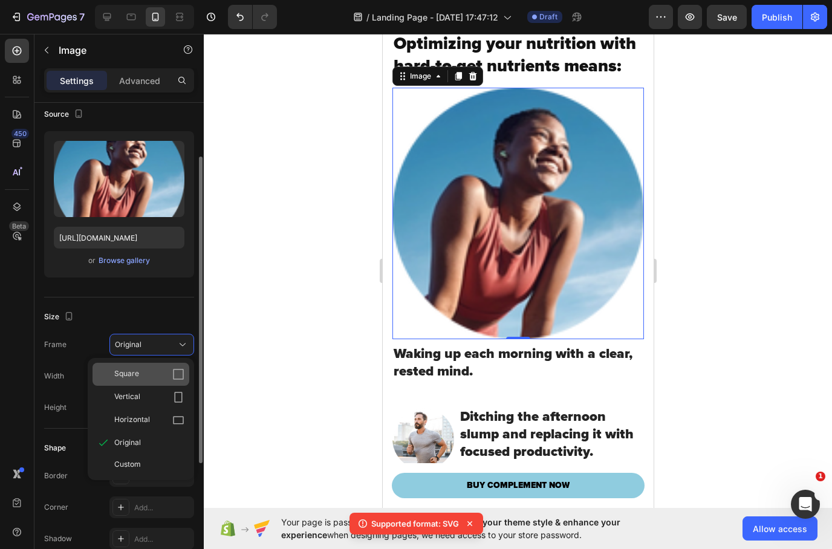
click at [159, 367] on div "Square" at bounding box center [141, 374] width 97 height 23
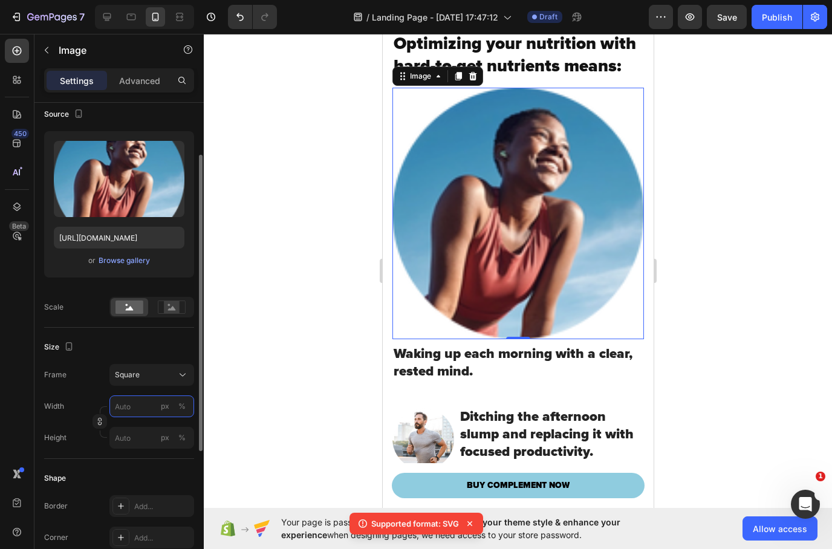
click at [140, 408] on input "px %" at bounding box center [152, 407] width 85 height 22
type input "8"
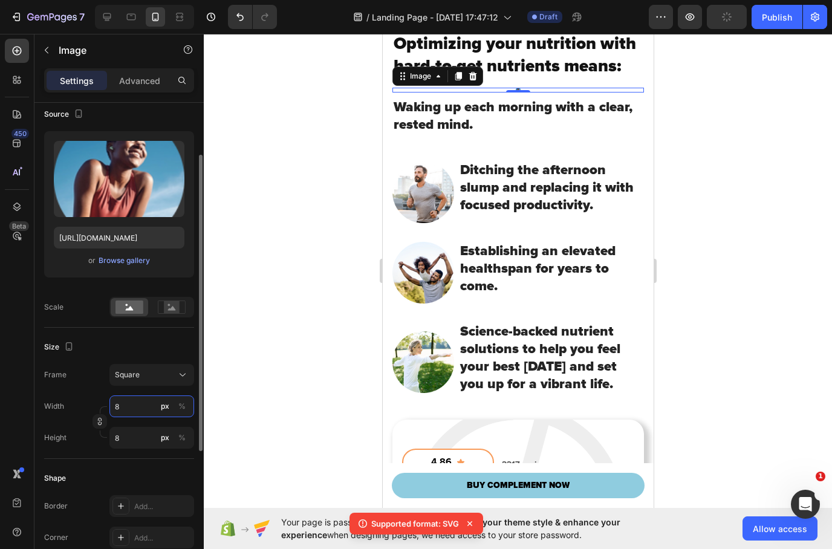
type input "80"
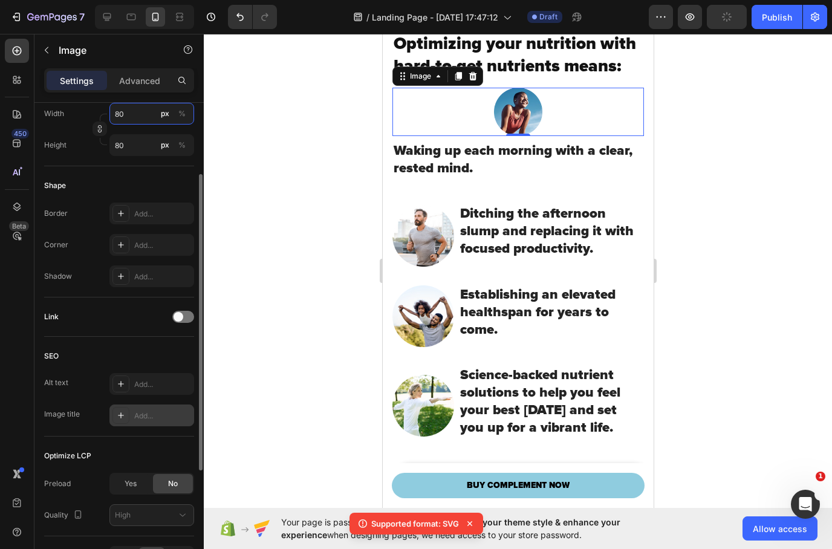
scroll to position [414, 0]
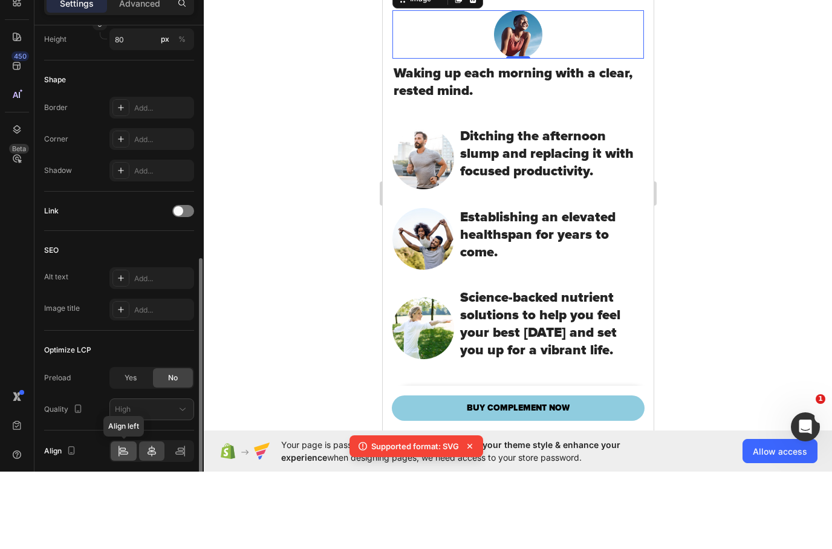
click at [134, 519] on div at bounding box center [124, 528] width 26 height 19
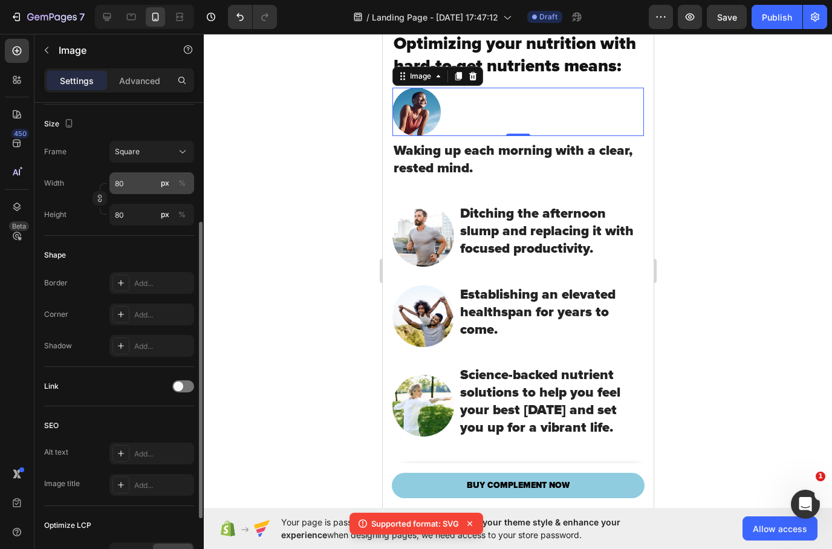
scroll to position [279, 0]
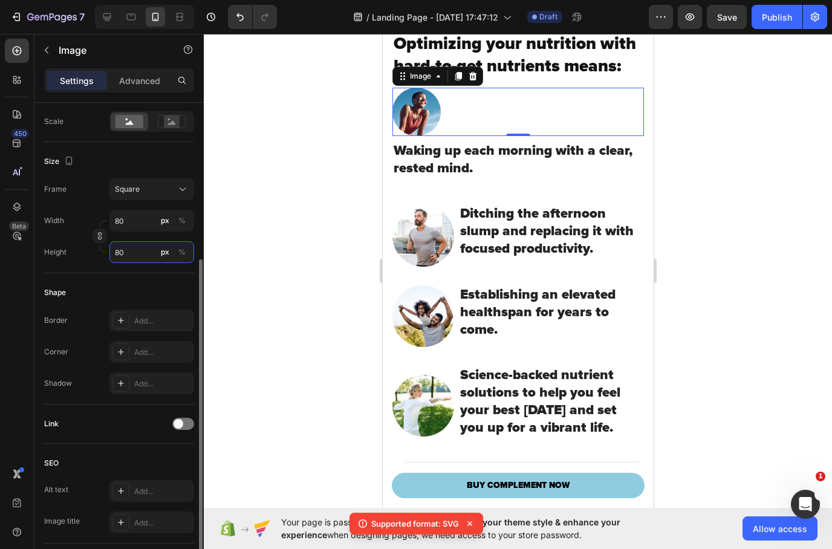
click at [137, 252] on input "80" at bounding box center [152, 252] width 85 height 22
click at [132, 221] on input "80" at bounding box center [152, 221] width 85 height 22
type input "1"
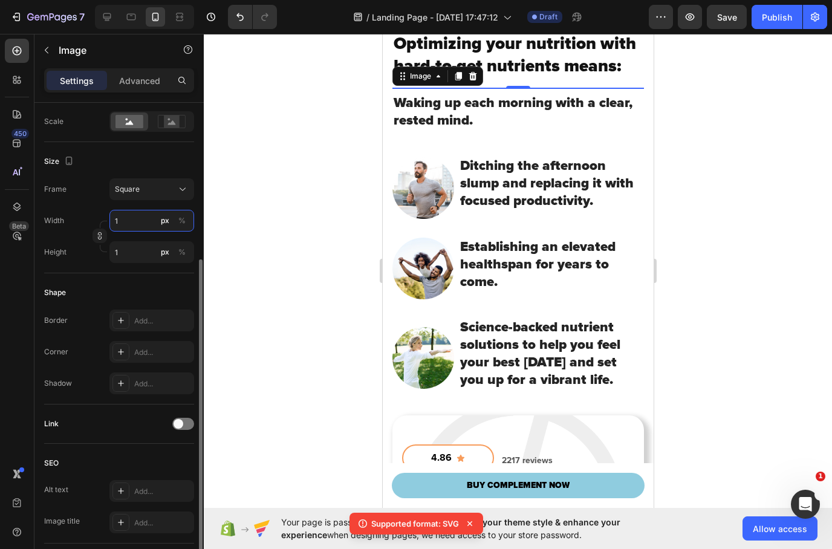
type input "10"
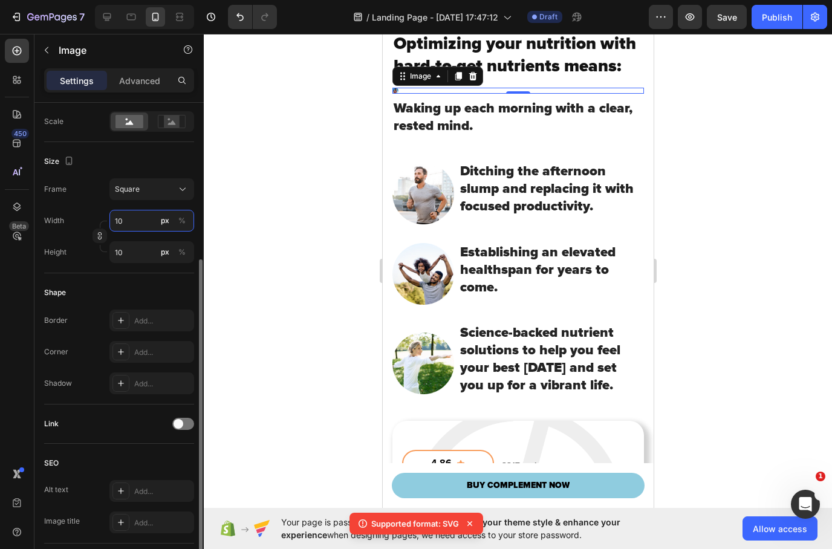
type input "100"
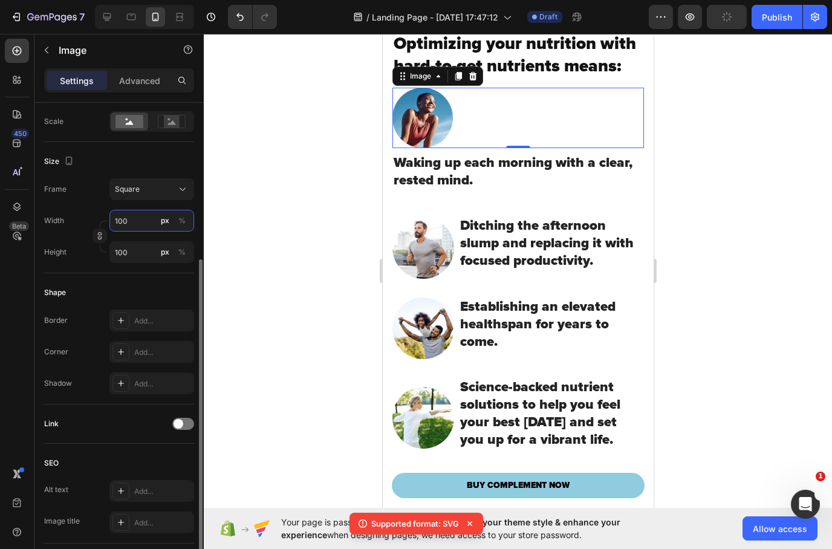
click at [147, 226] on input "100" at bounding box center [152, 221] width 85 height 22
type input "1"
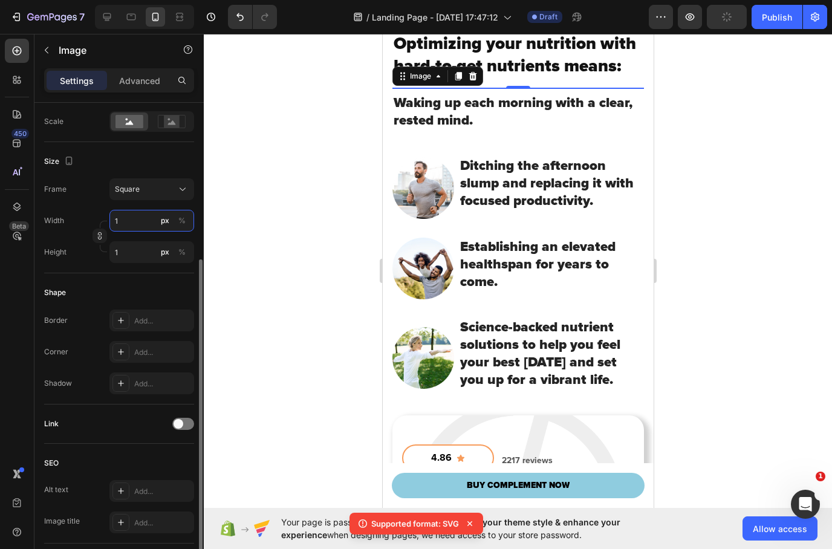
type input "12"
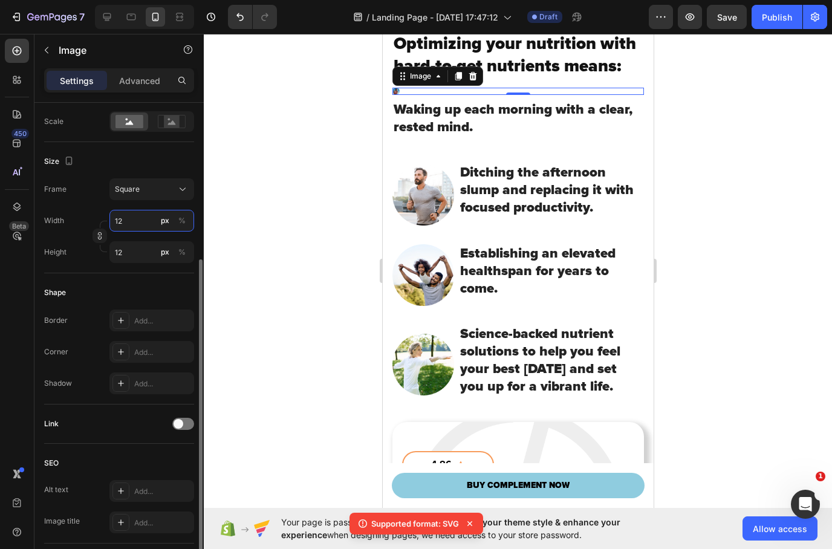
type input "120"
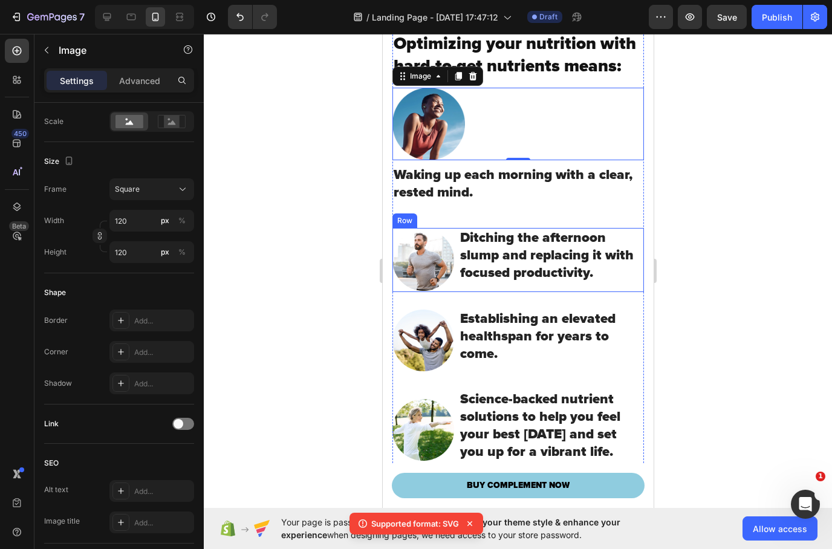
click at [457, 292] on div "Image Ditching the afternoon slump and replacing it with focused productivity. …" at bounding box center [518, 260] width 252 height 64
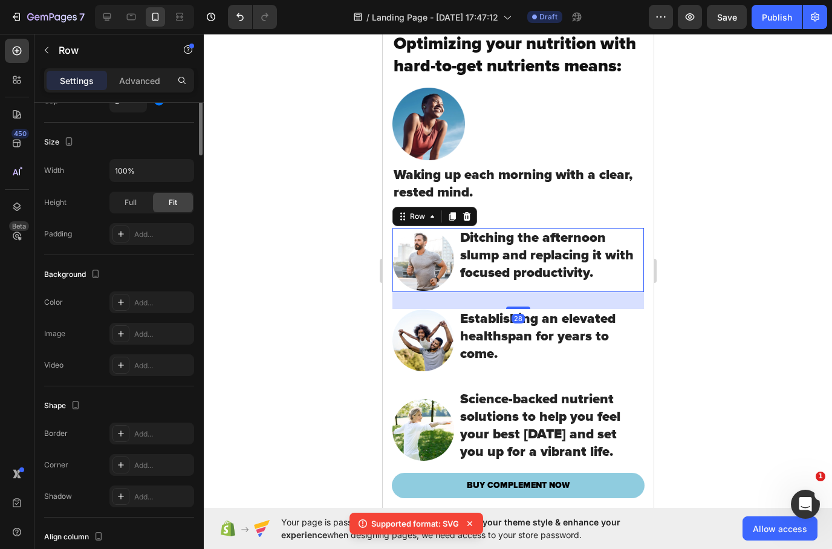
scroll to position [0, 0]
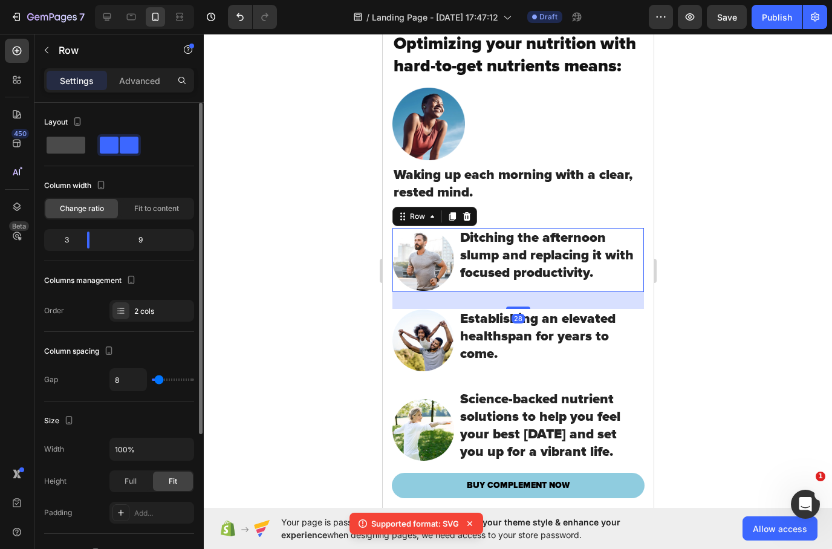
click at [71, 142] on span at bounding box center [66, 145] width 39 height 17
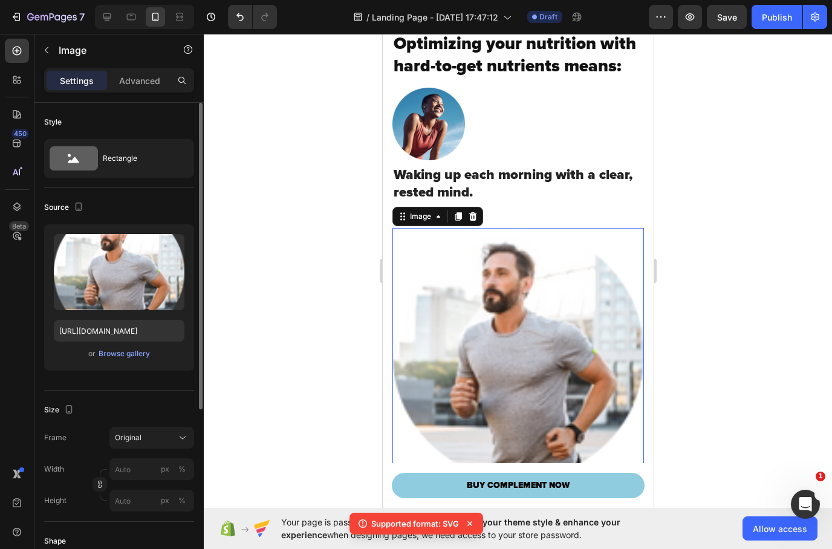
click at [494, 360] on img at bounding box center [518, 354] width 252 height 252
click at [142, 468] on input "px %" at bounding box center [152, 470] width 85 height 22
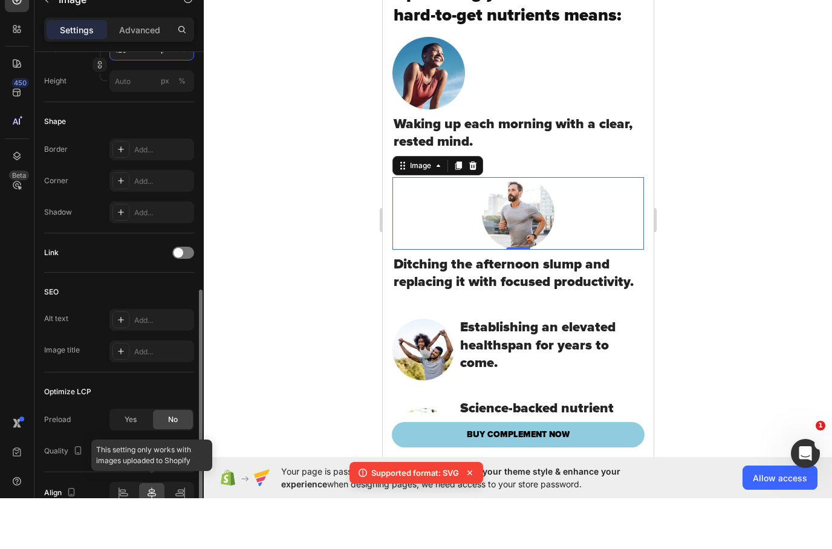
scroll to position [384, 0]
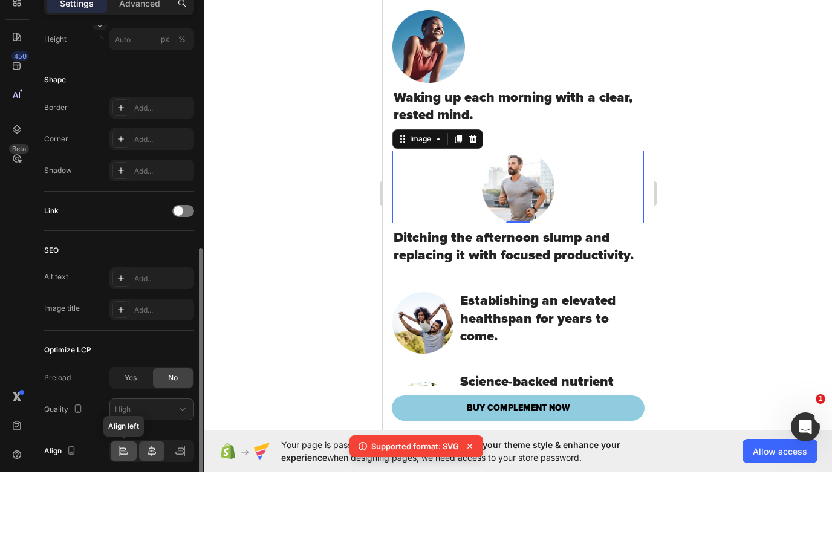
type input "120"
click at [122, 529] on icon at bounding box center [124, 530] width 8 height 3
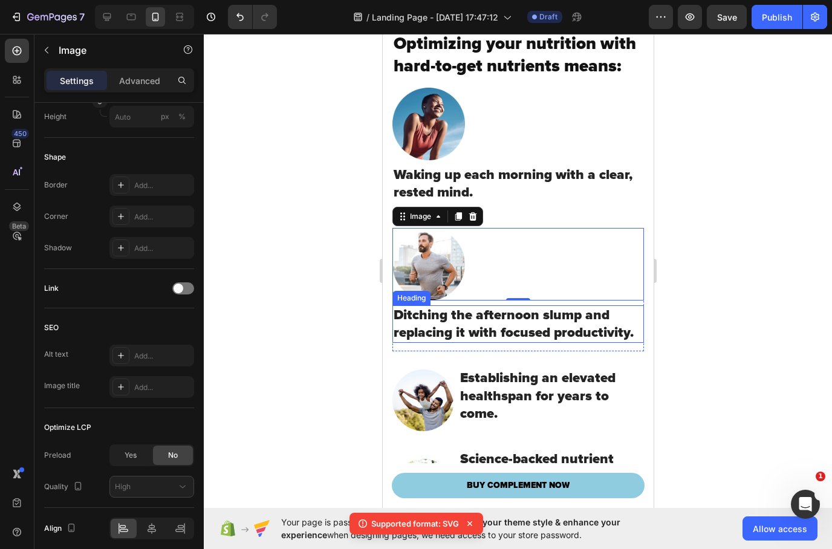
scroll to position [2293, 0]
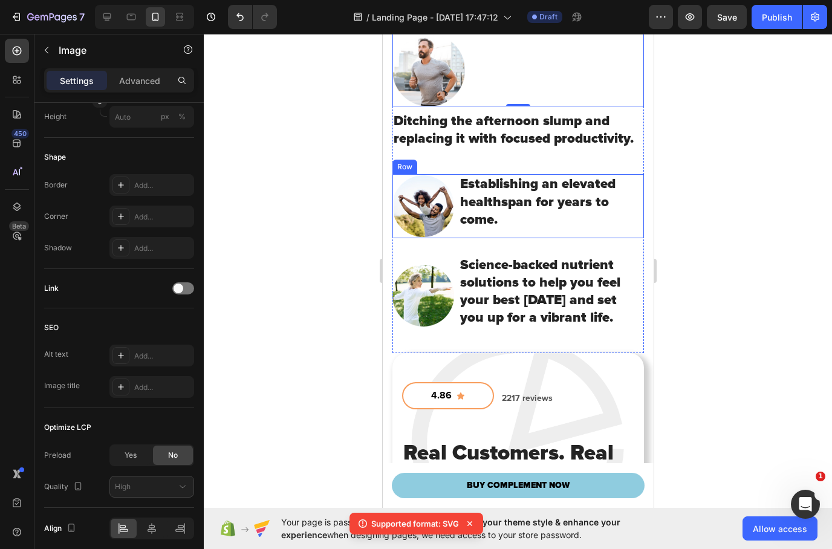
click at [456, 238] on div "Image Establishing an elevated healthspan for years to come. Heading Row" at bounding box center [518, 206] width 252 height 64
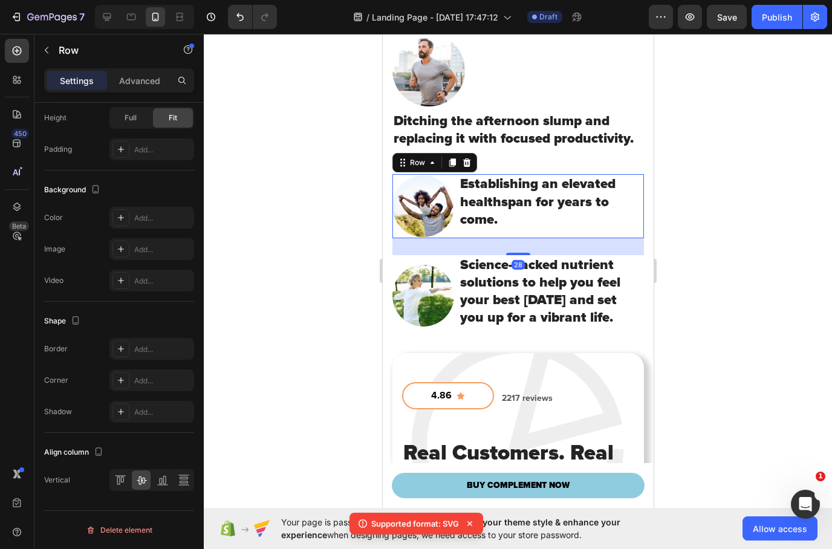
scroll to position [0, 0]
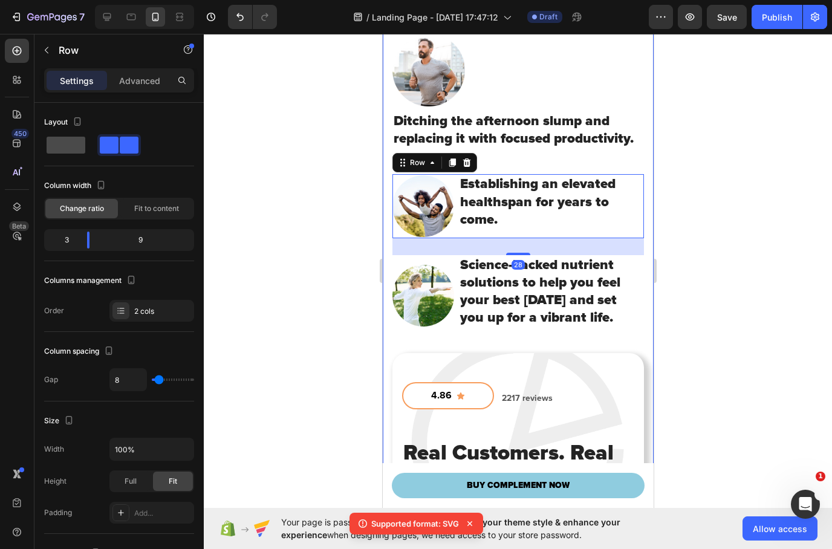
click at [59, 145] on span at bounding box center [66, 145] width 39 height 17
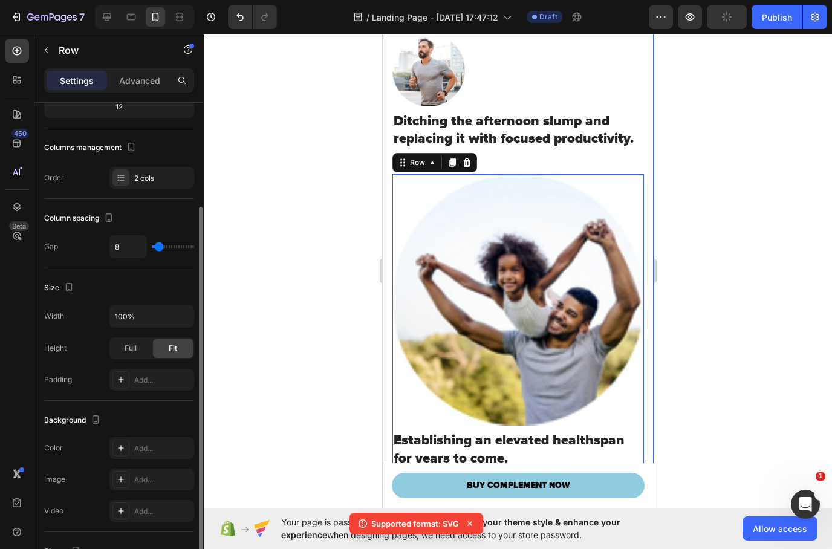
scroll to position [247, 0]
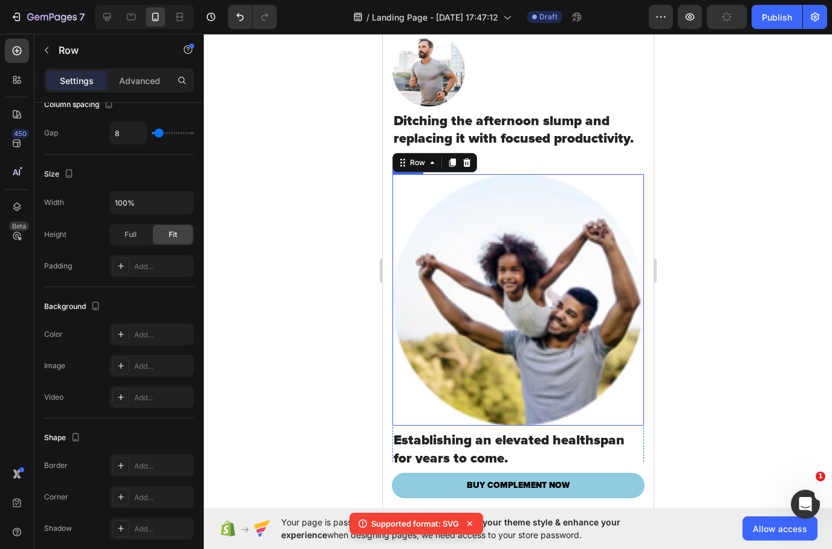
click at [511, 313] on img at bounding box center [518, 300] width 252 height 252
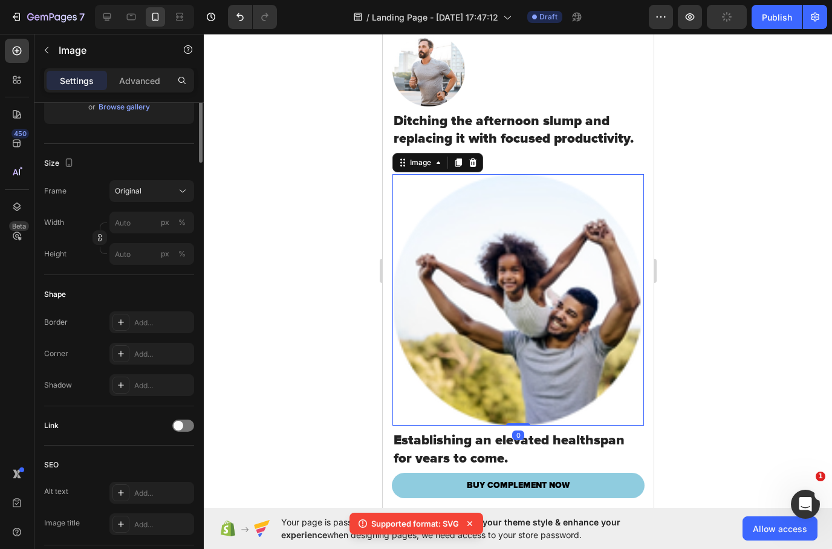
scroll to position [0, 0]
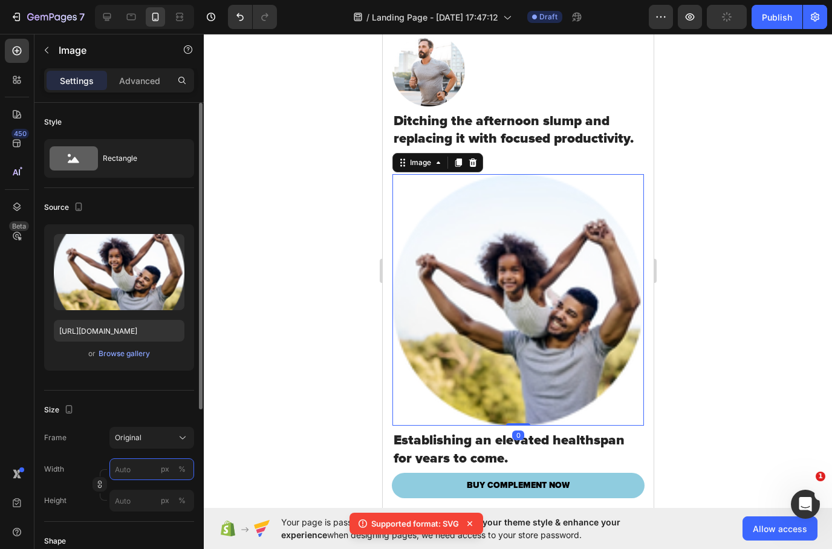
click at [128, 470] on input "px %" at bounding box center [152, 470] width 85 height 22
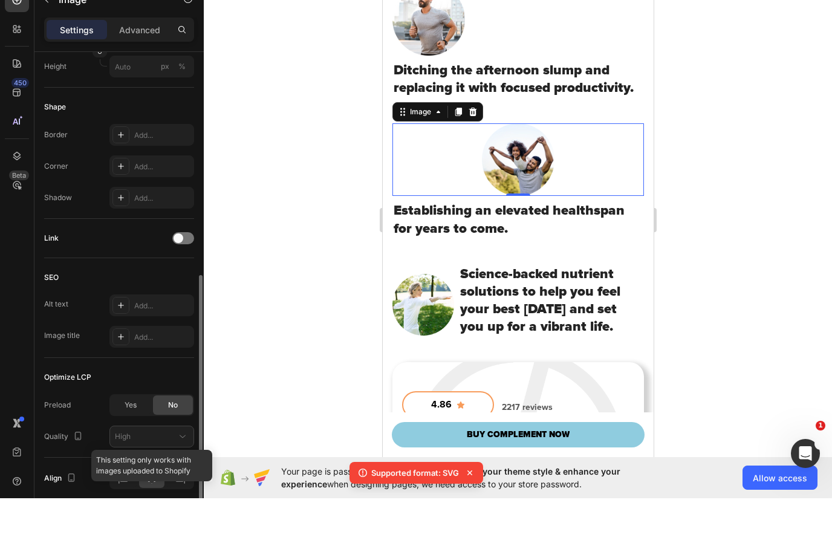
scroll to position [384, 0]
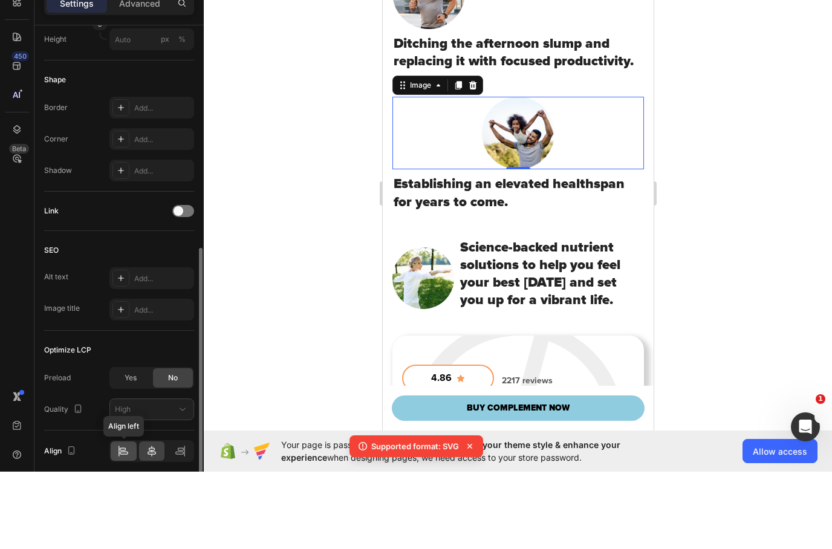
type input "120"
click at [120, 525] on icon at bounding box center [123, 526] width 6 height 3
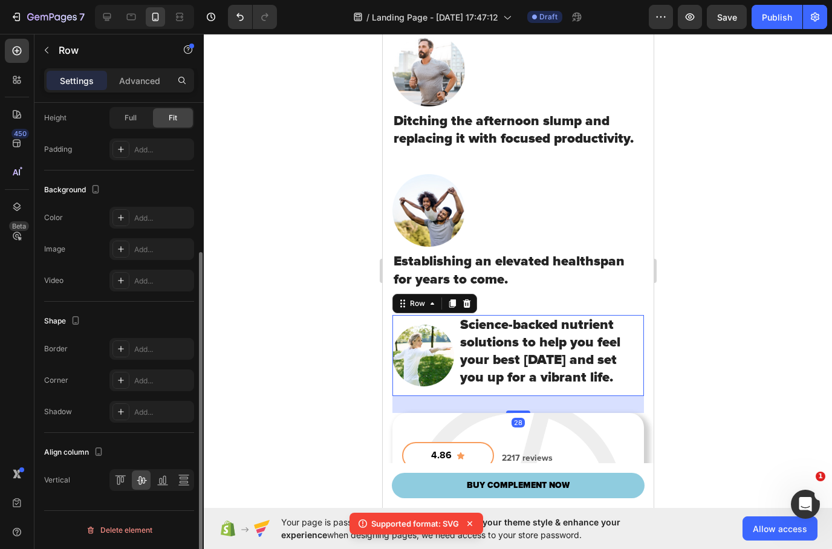
click at [457, 397] on div "Image Science-backed nutrient solutions to help you feel your best [DATE] and s…" at bounding box center [518, 356] width 252 height 82
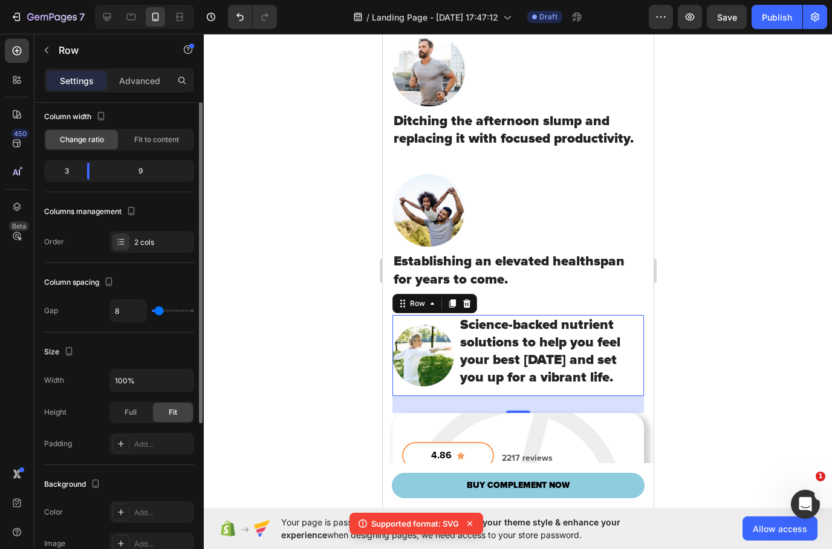
scroll to position [2, 0]
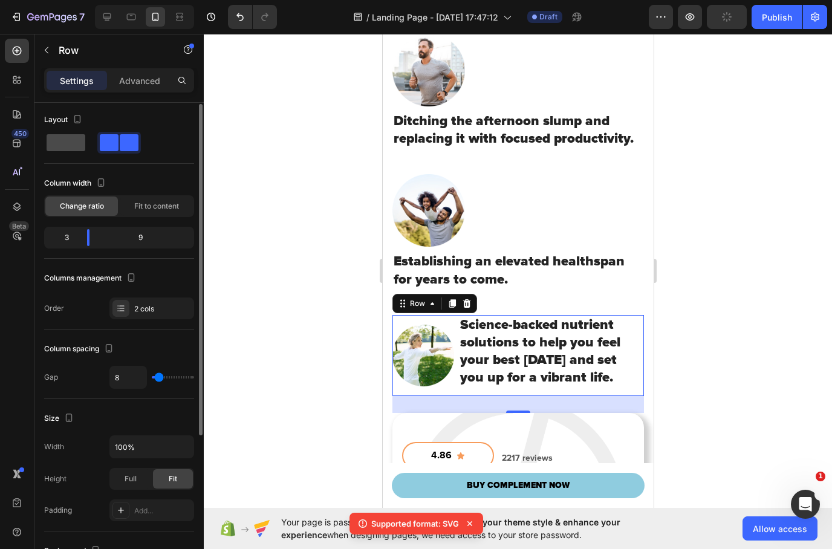
click at [71, 141] on span at bounding box center [66, 142] width 39 height 17
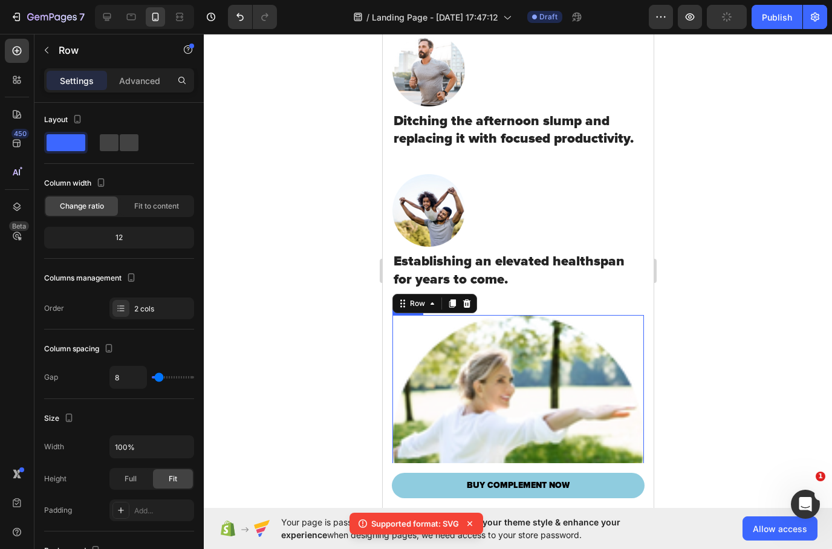
click at [489, 407] on img at bounding box center [518, 441] width 252 height 252
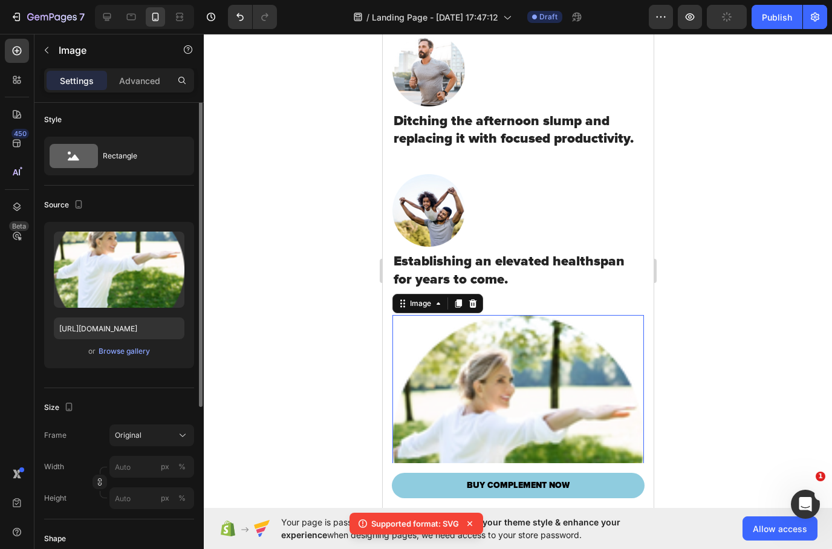
scroll to position [0, 0]
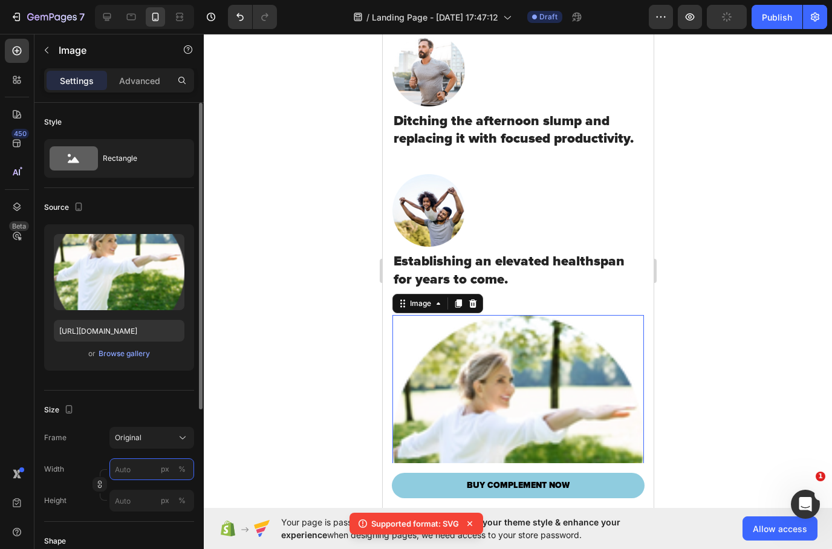
click at [132, 471] on input "px %" at bounding box center [152, 470] width 85 height 22
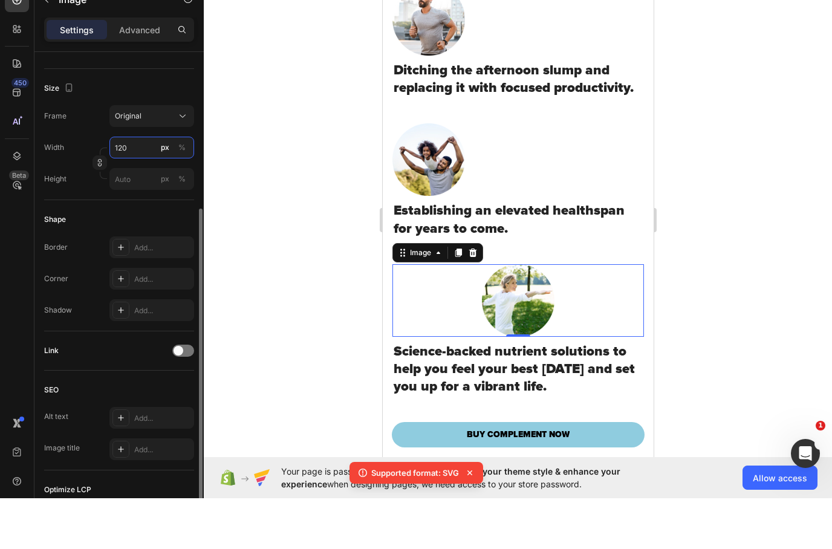
scroll to position [384, 0]
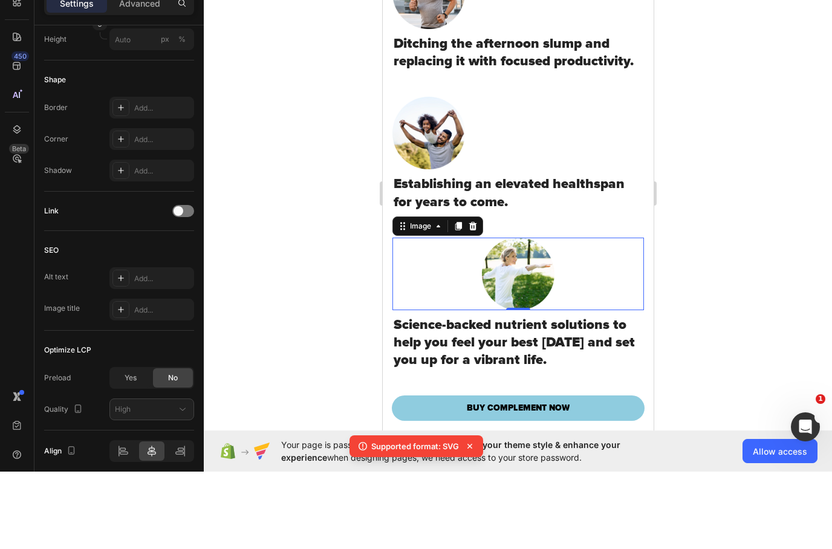
type input "120"
click at [526, 310] on img at bounding box center [518, 274] width 73 height 73
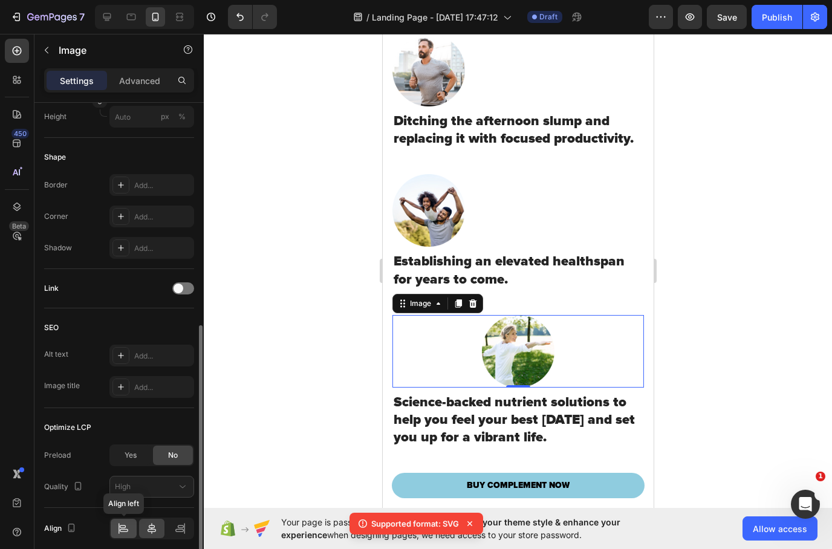
click at [123, 531] on icon at bounding box center [123, 529] width 12 height 12
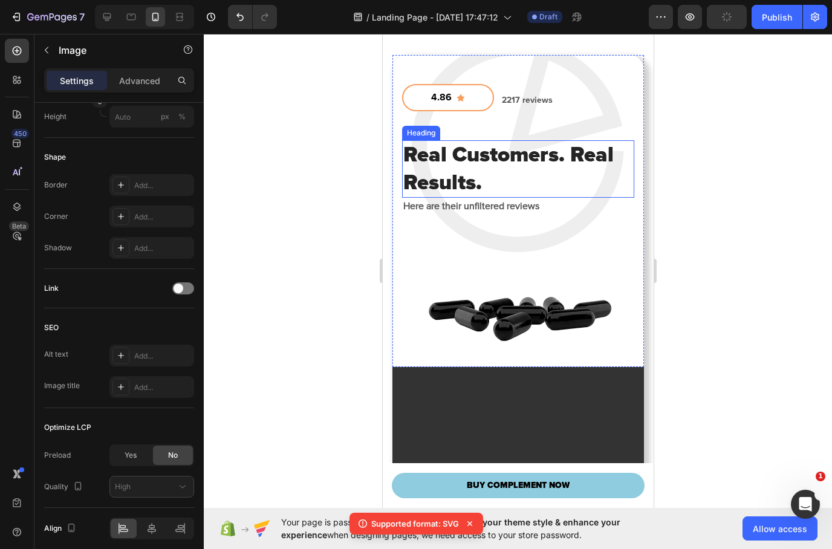
scroll to position [2650, 0]
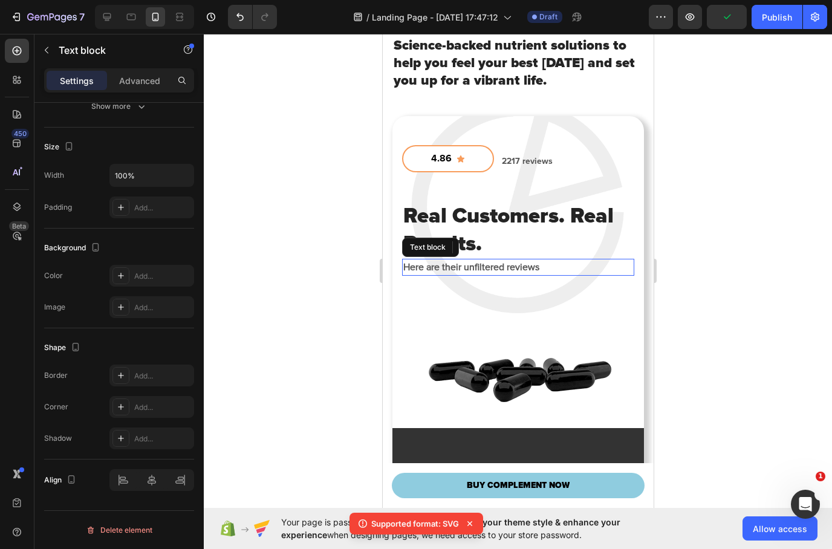
click at [567, 276] on div "Here are their unfiltered reviews" at bounding box center [518, 267] width 232 height 17
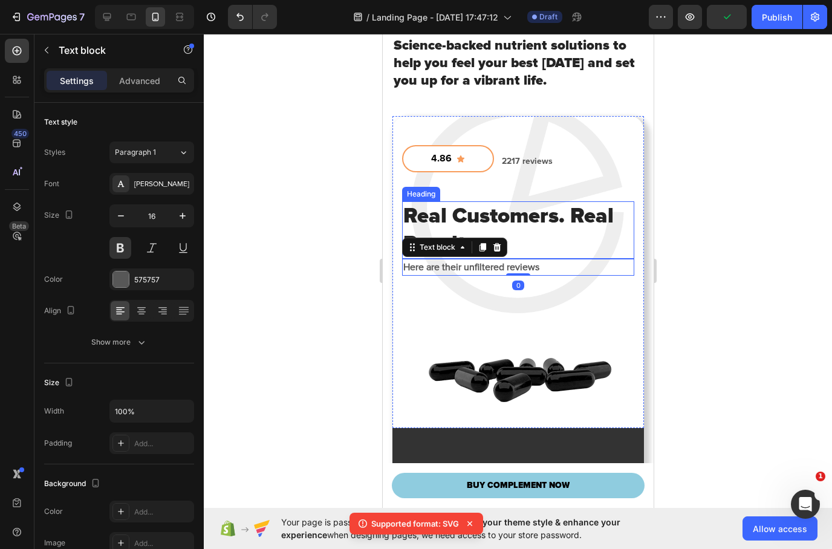
click at [550, 259] on h2 "Real Customers. Real Results." at bounding box center [518, 229] width 232 height 57
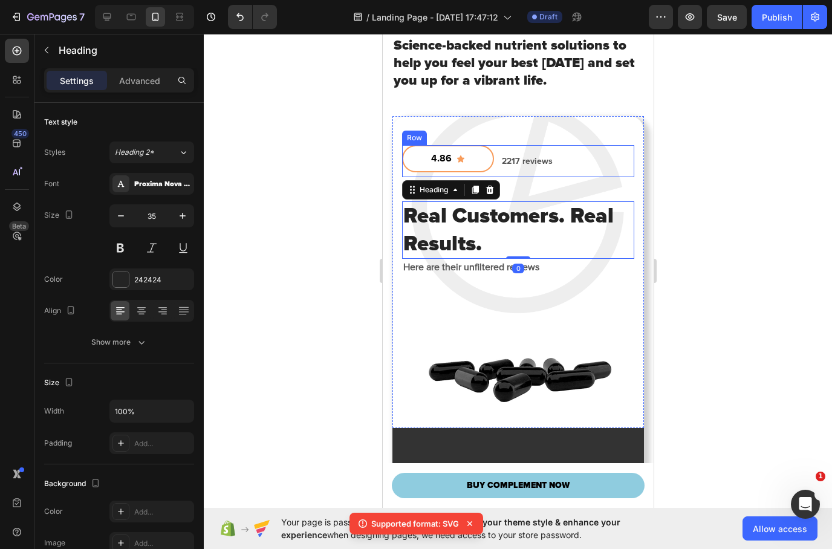
click at [542, 177] on div "2217 reviews Text block" at bounding box center [526, 161] width 53 height 32
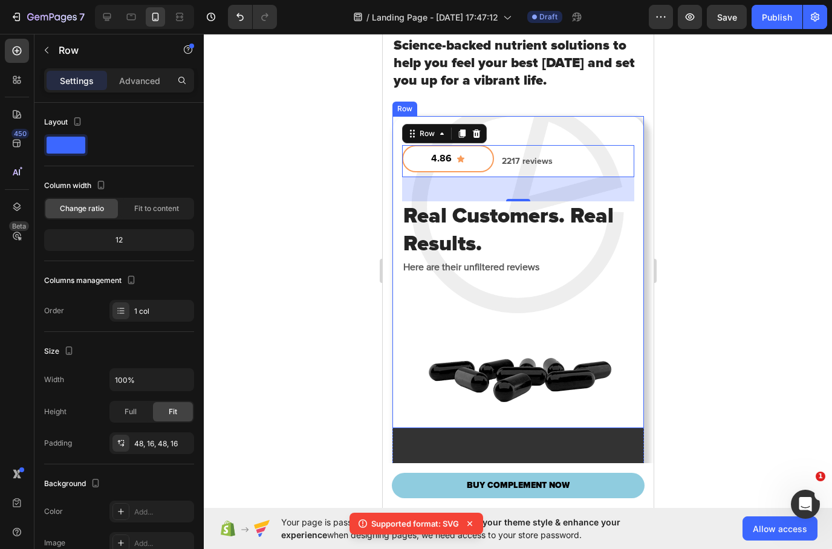
click at [562, 194] on div "4.86 Button 2217 reviews Text block Row 40 Real Customers. Real Results. Headin…" at bounding box center [518, 210] width 252 height 189
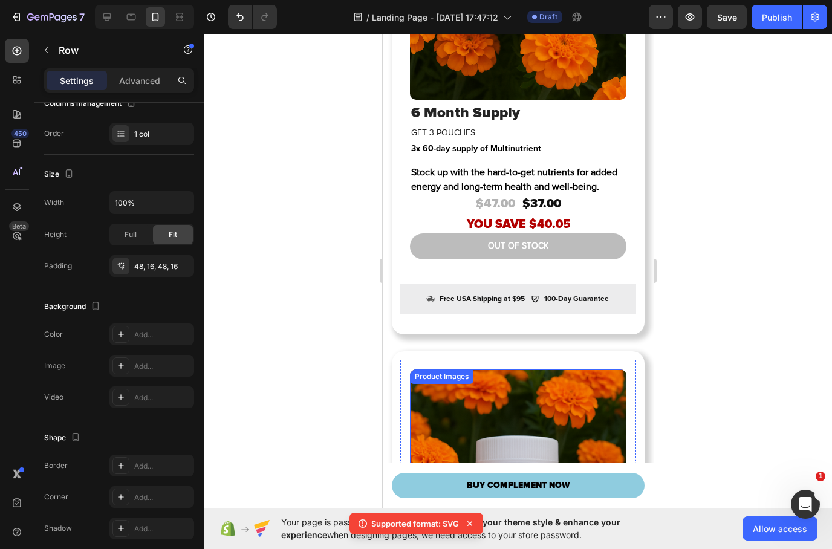
scroll to position [3554, 0]
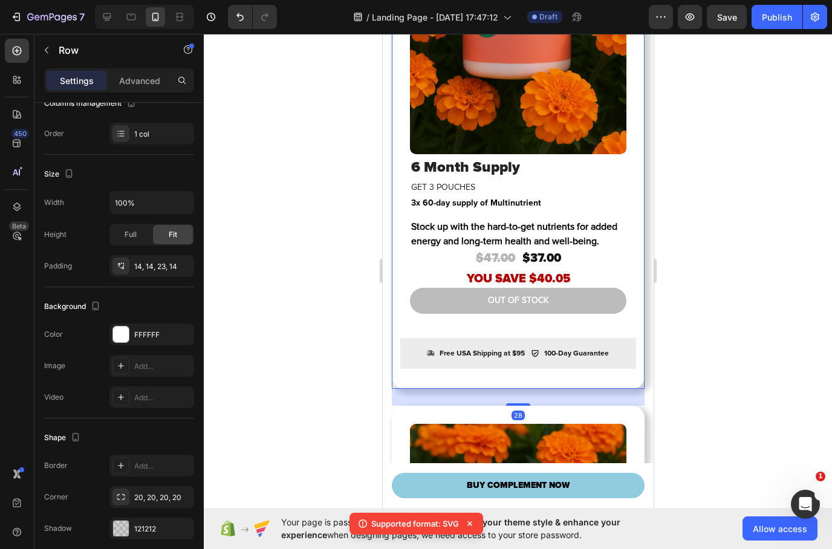
click at [397, 299] on div "Product Images 6 Month Supply Heading GET 3 POUCHES Heading 3x 60-day supply of…" at bounding box center [517, 100] width 253 height 578
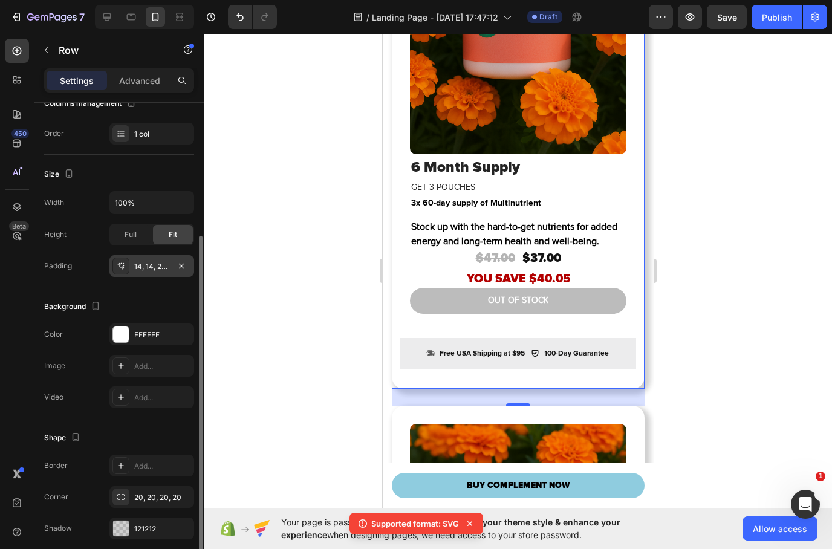
click at [140, 266] on div "14, 14, 23, 14" at bounding box center [151, 266] width 35 height 11
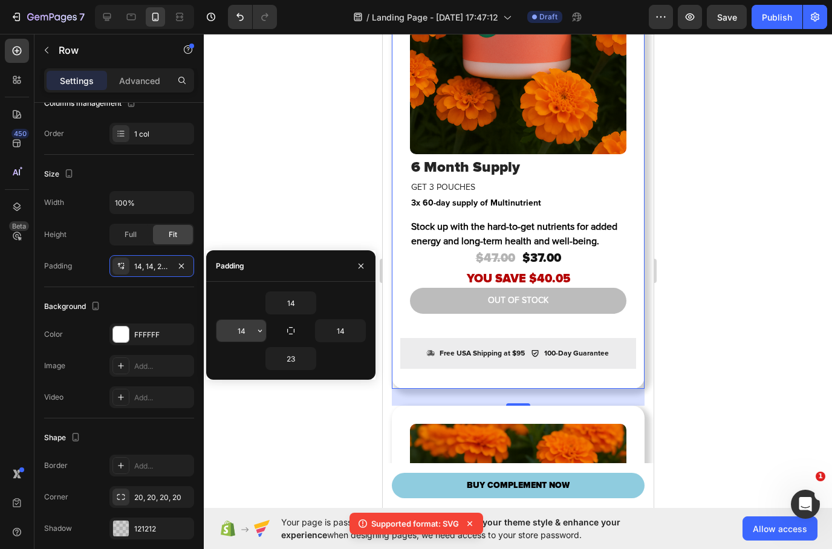
click at [245, 329] on input "14" at bounding box center [242, 331] width 50 height 22
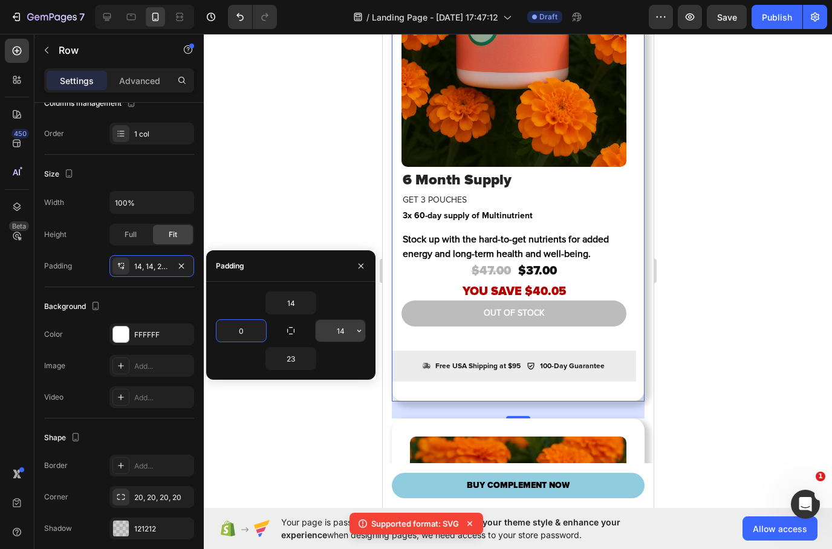
type input "0"
click at [345, 327] on input "14" at bounding box center [341, 331] width 50 height 22
type input "0"
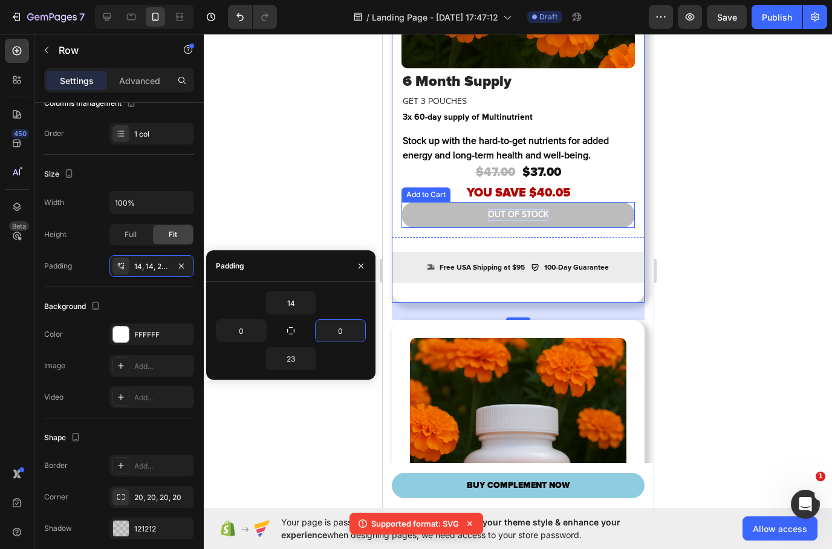
scroll to position [3809, 0]
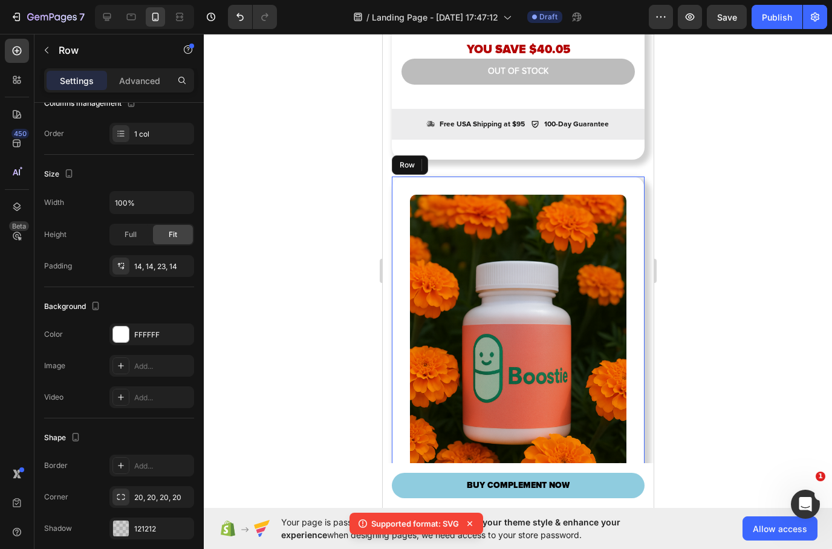
click at [399, 327] on div "Product Images 6 Month Supply Heading GET 3 POUCHES Heading 3x 60-day supply of…" at bounding box center [517, 466] width 253 height 578
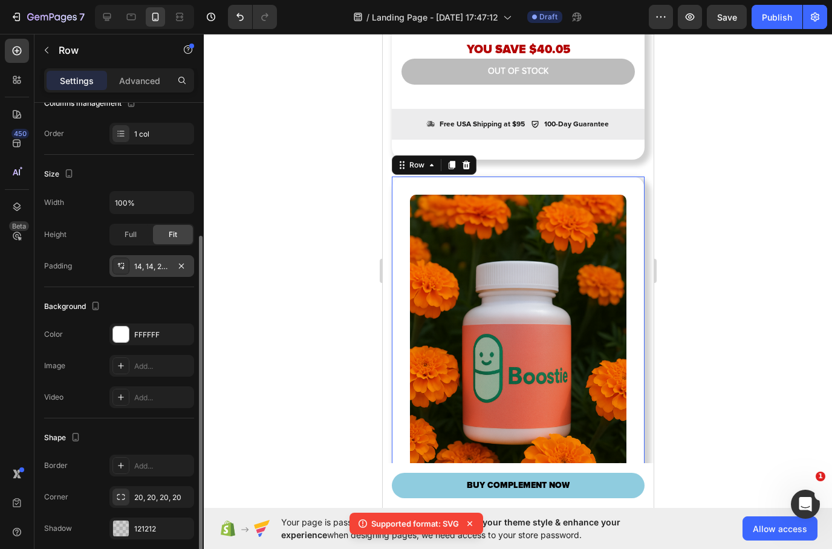
click at [134, 267] on div "14, 14, 23, 14" at bounding box center [151, 266] width 35 height 11
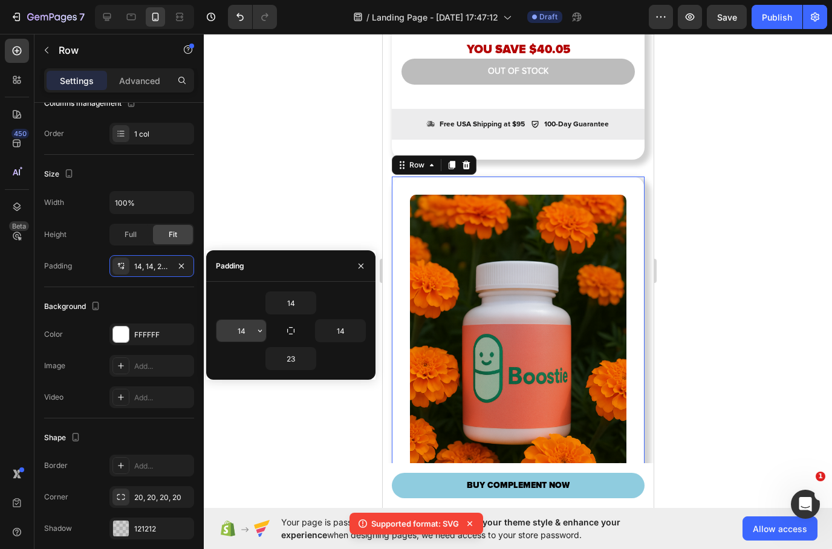
click at [243, 330] on input "14" at bounding box center [242, 331] width 50 height 22
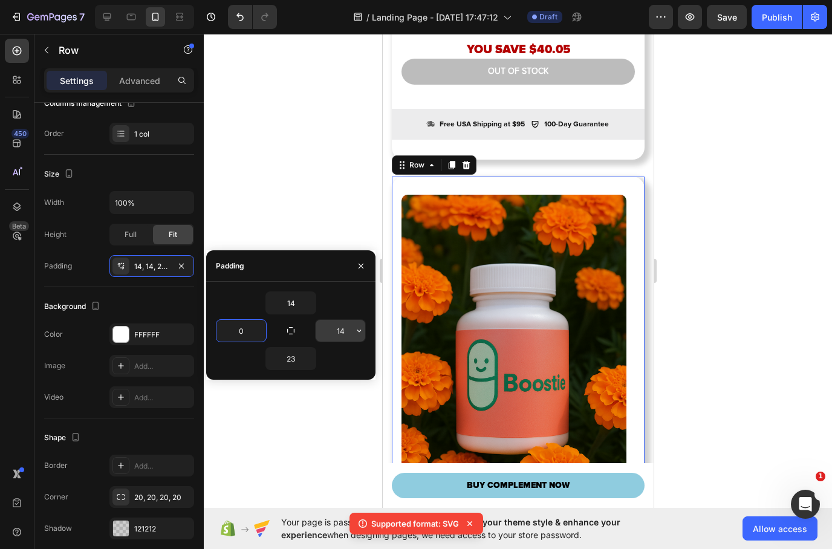
type input "0"
click at [342, 330] on input "14" at bounding box center [341, 331] width 50 height 22
type input "0"
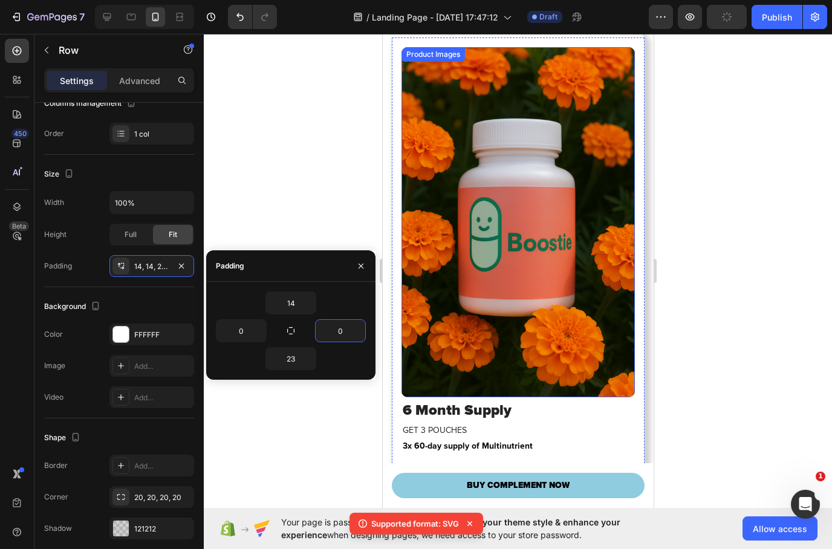
scroll to position [3433, 0]
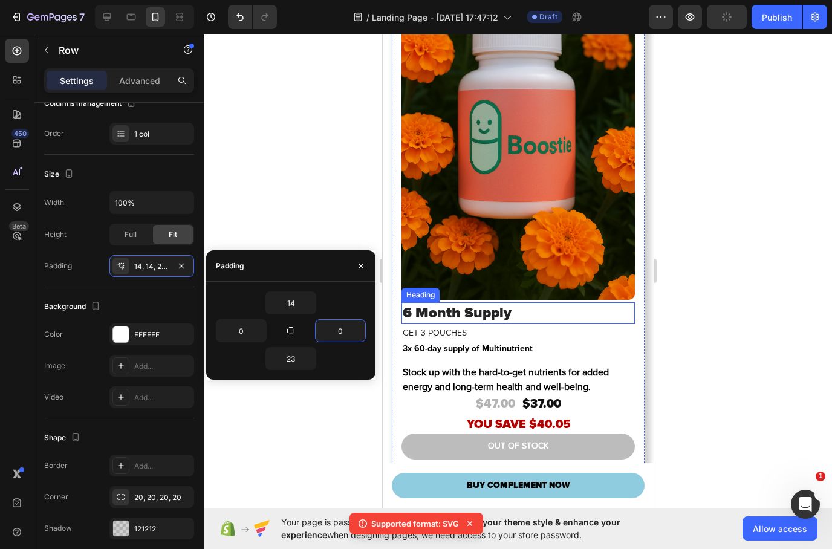
click at [549, 323] on h2 "6 Month Supply" at bounding box center [518, 313] width 234 height 21
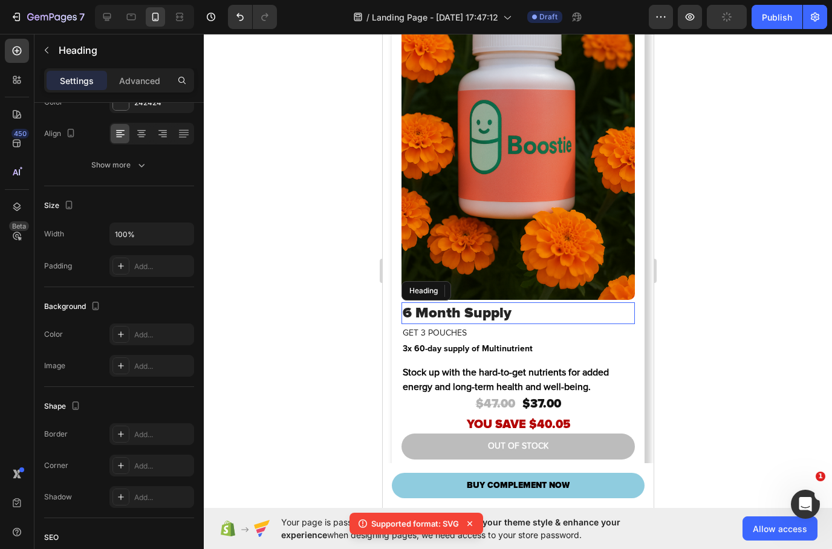
scroll to position [0, 0]
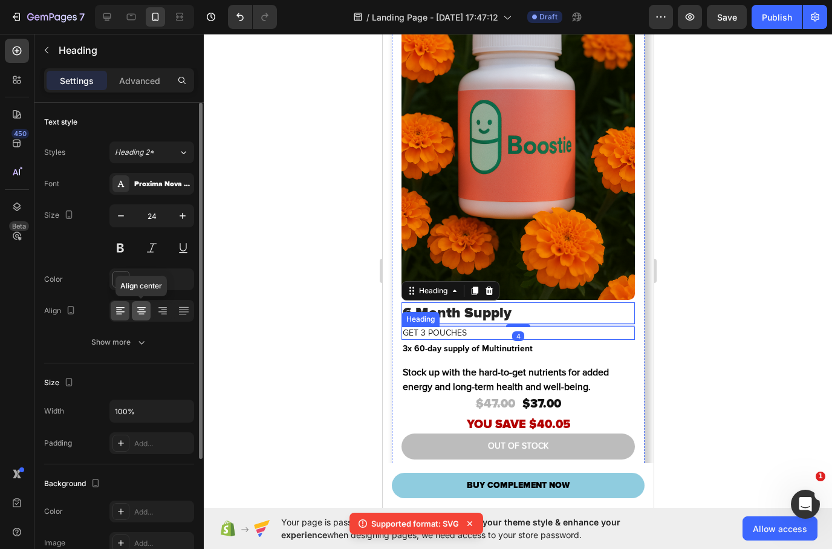
click at [139, 312] on icon at bounding box center [141, 312] width 8 height 1
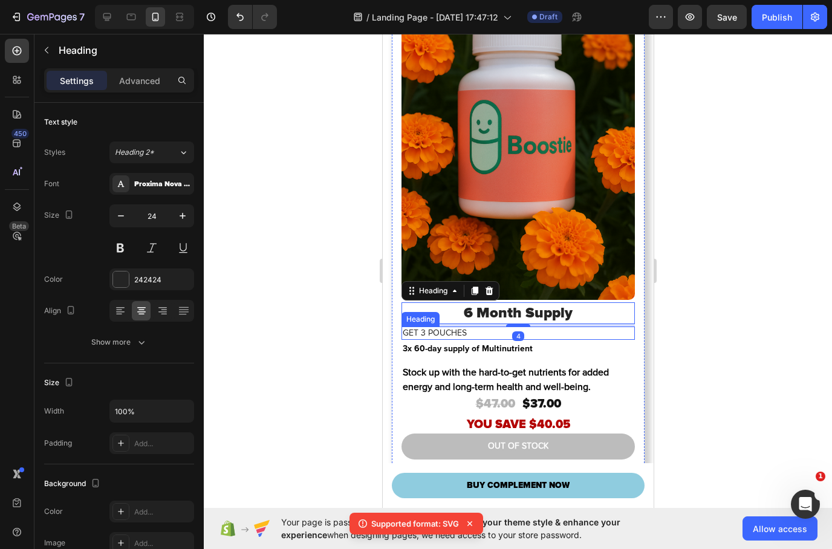
click at [566, 334] on h2 "GET 3 POUCHES" at bounding box center [518, 333] width 234 height 13
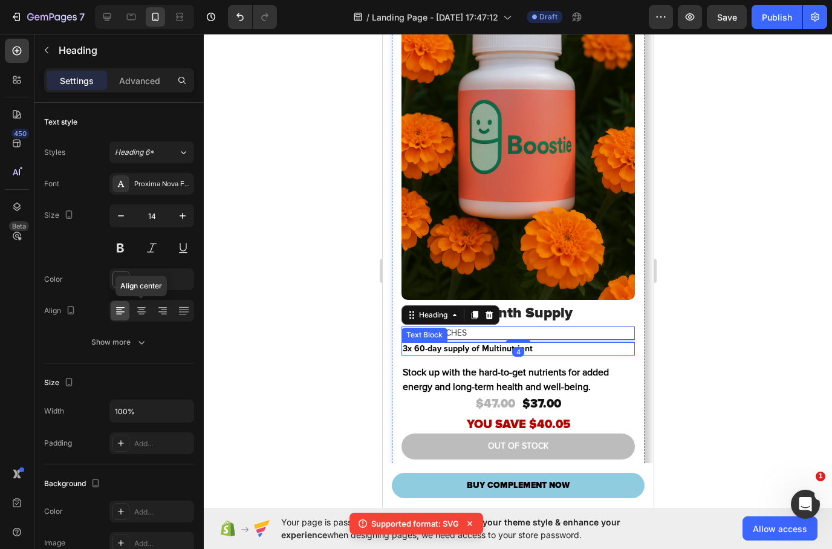
drag, startPoint x: 140, startPoint y: 312, endPoint x: 315, endPoint y: 337, distance: 176.6
click at [140, 312] on icon at bounding box center [141, 312] width 8 height 1
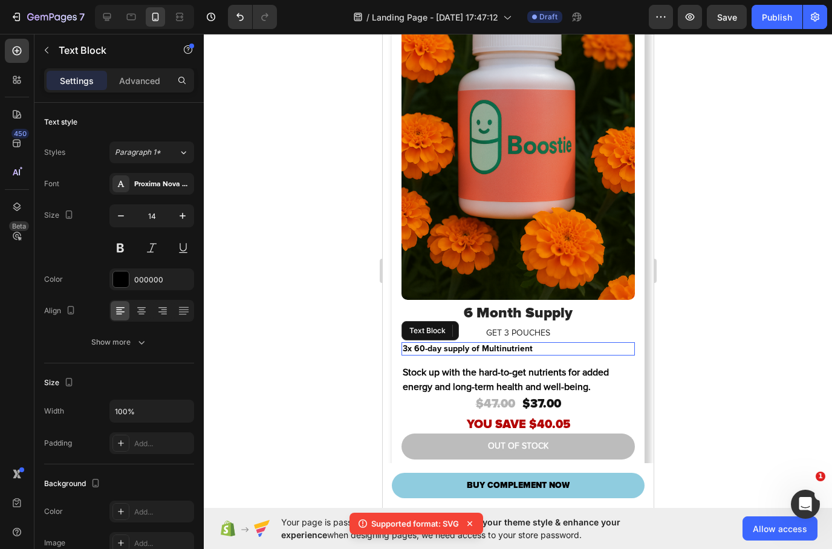
click at [575, 348] on p "3x 60-day supply of Multinutrient" at bounding box center [517, 349] width 231 height 11
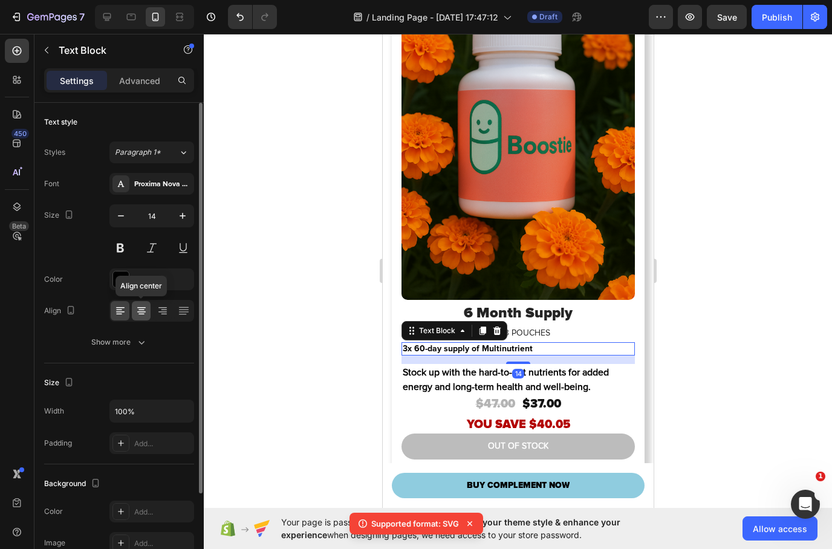
click at [141, 312] on icon at bounding box center [141, 312] width 8 height 1
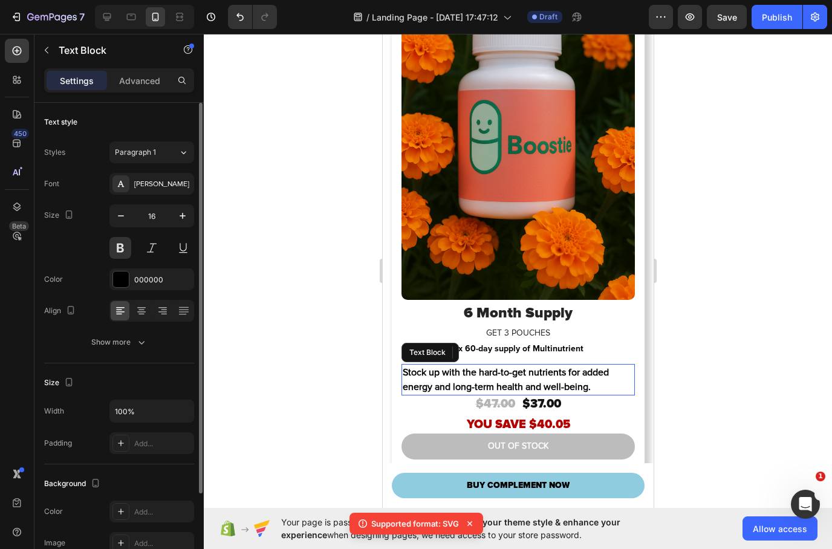
click at [566, 378] on p "Stock up with the hard-to-get nutrients for added energy and long-term health a…" at bounding box center [517, 379] width 231 height 29
click at [139, 317] on div at bounding box center [141, 310] width 19 height 19
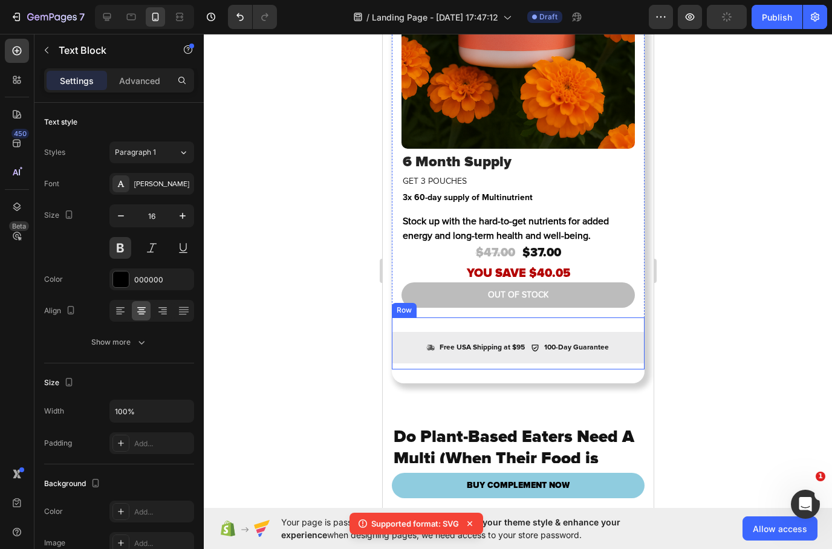
scroll to position [4279, 0]
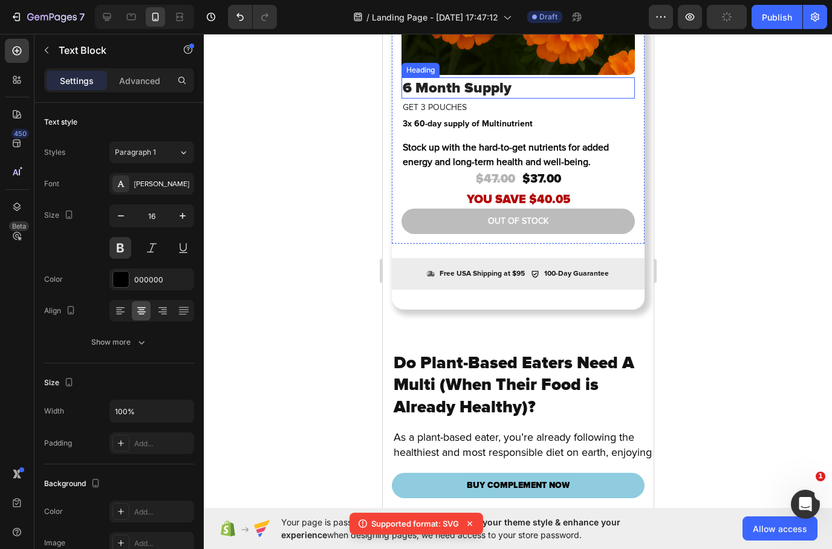
click at [529, 99] on h2 "6 Month Supply" at bounding box center [518, 87] width 234 height 21
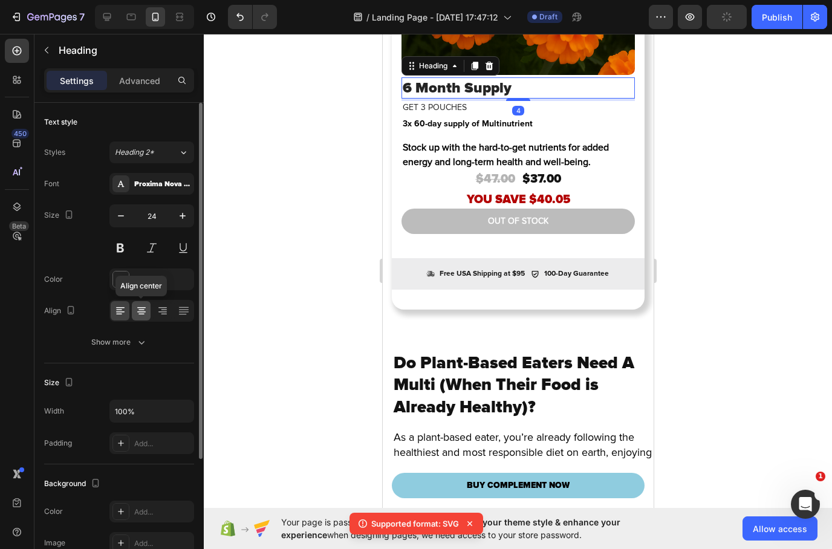
click at [140, 315] on icon at bounding box center [142, 311] width 12 height 12
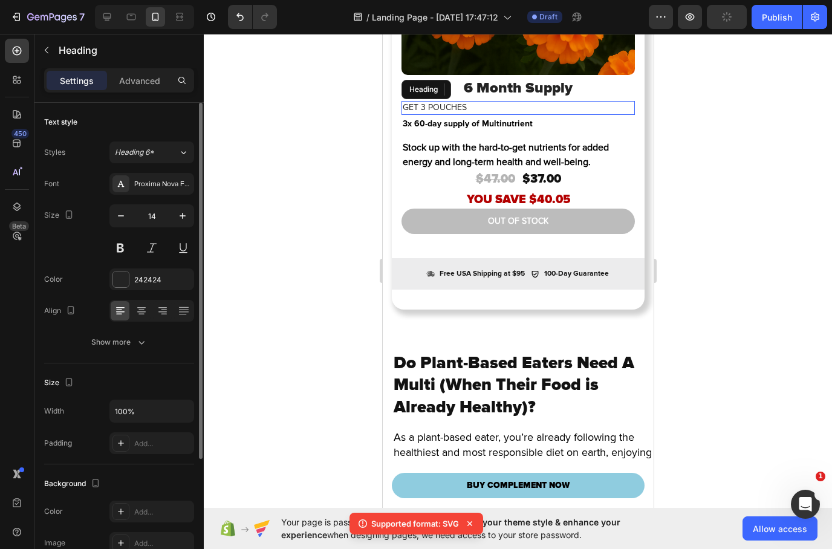
click at [553, 114] on h2 "GET 3 POUCHES" at bounding box center [518, 107] width 234 height 13
click at [143, 312] on icon at bounding box center [141, 312] width 8 height 1
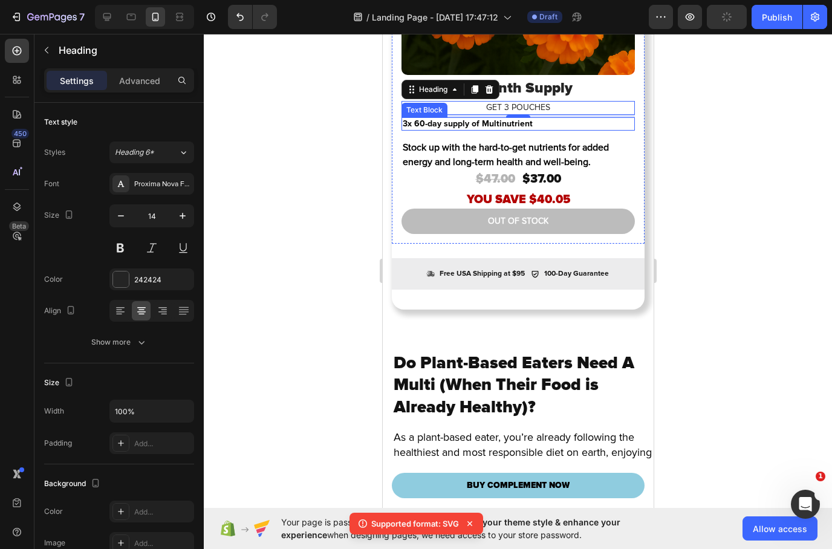
click at [581, 129] on p "3x 60-day supply of Multinutrient" at bounding box center [517, 124] width 231 height 11
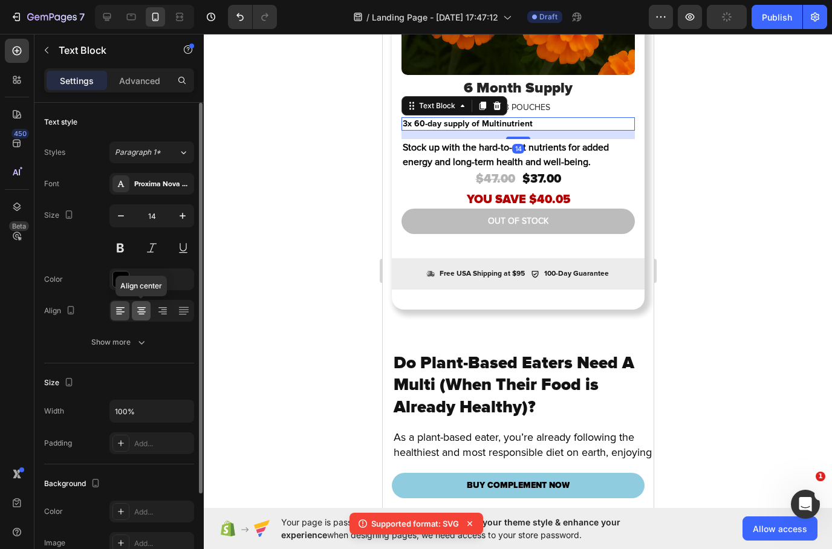
click at [138, 313] on icon at bounding box center [142, 311] width 12 height 12
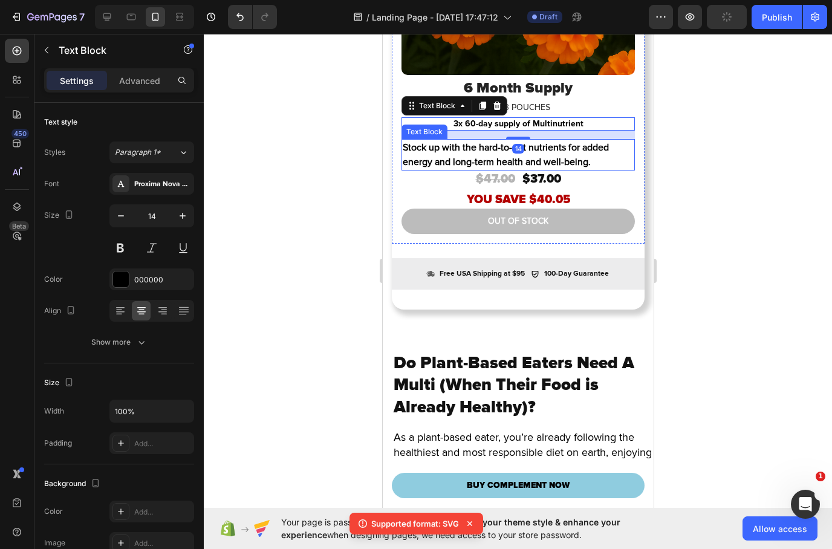
click at [582, 169] on p "Stock up with the hard-to-get nutrients for added energy and long-term health a…" at bounding box center [517, 154] width 231 height 29
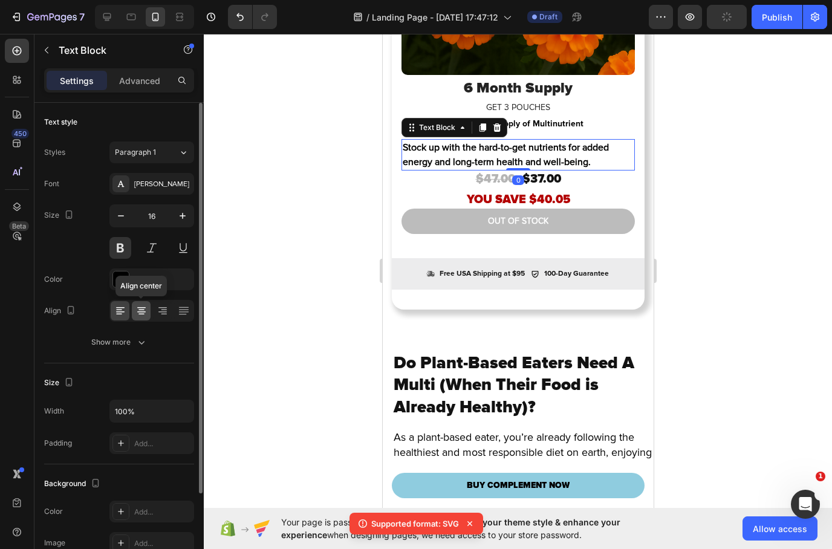
click at [142, 307] on icon at bounding box center [141, 307] width 8 height 1
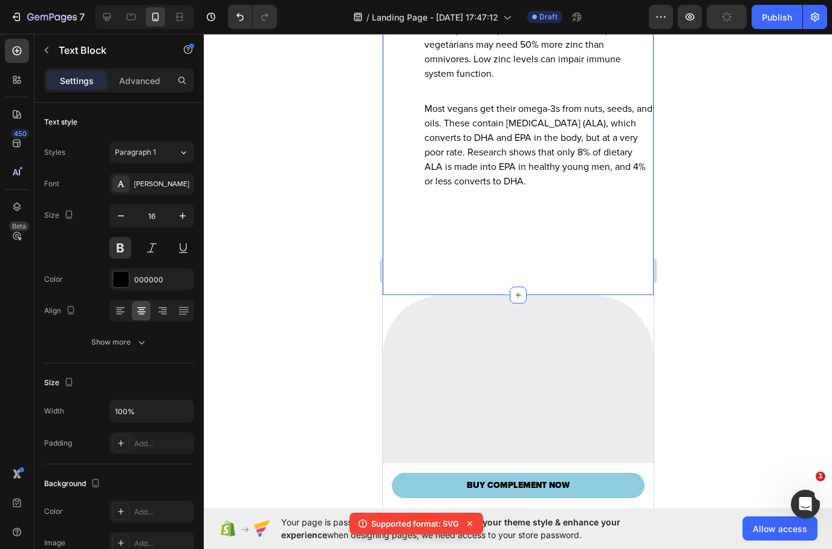
scroll to position [5198, 0]
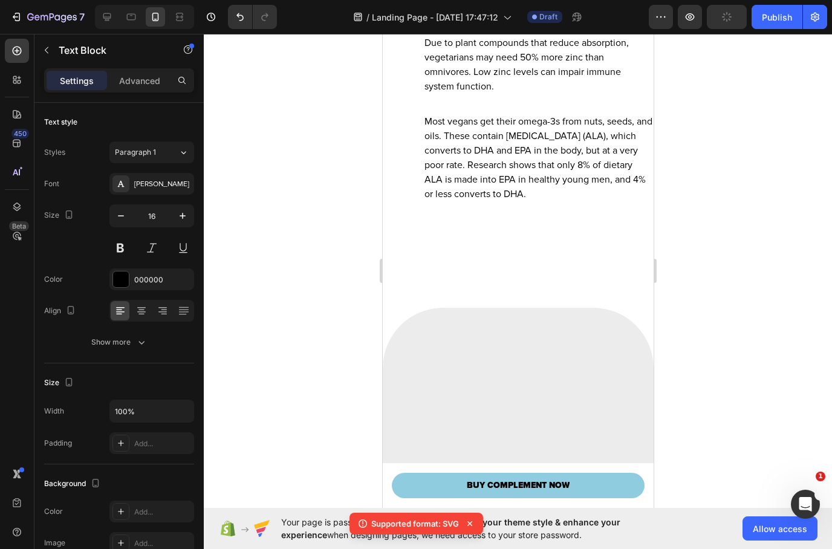
click at [151, 87] on p "Advanced" at bounding box center [139, 80] width 41 height 13
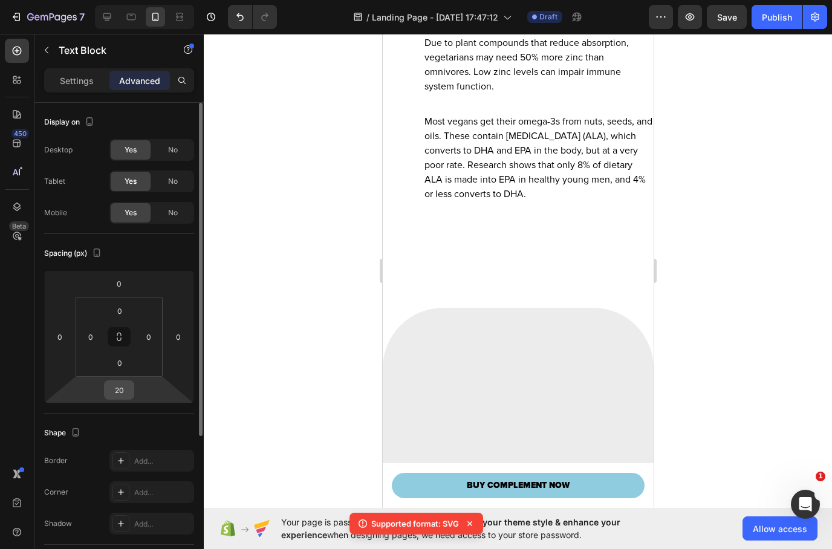
click at [128, 388] on input "20" at bounding box center [119, 390] width 24 height 18
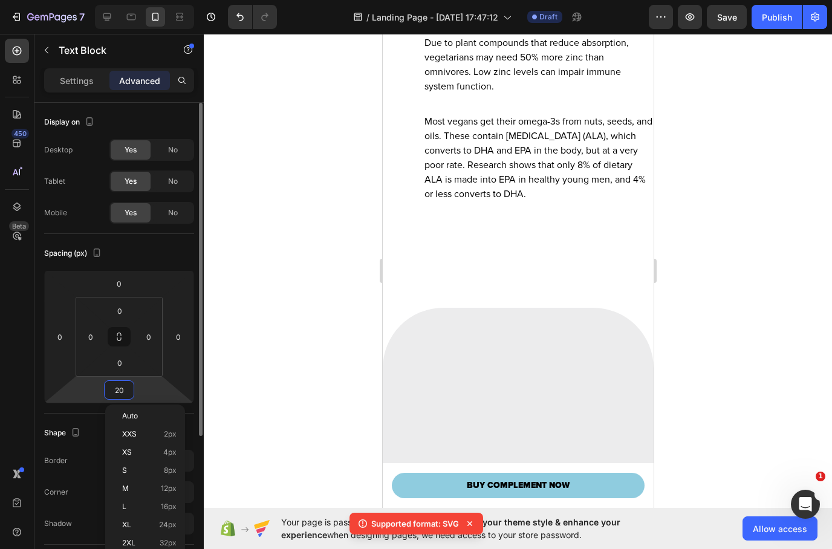
click at [129, 389] on input "20" at bounding box center [119, 390] width 24 height 18
click at [127, 389] on input "20" at bounding box center [119, 390] width 24 height 18
click at [126, 389] on input "20" at bounding box center [119, 390] width 24 height 18
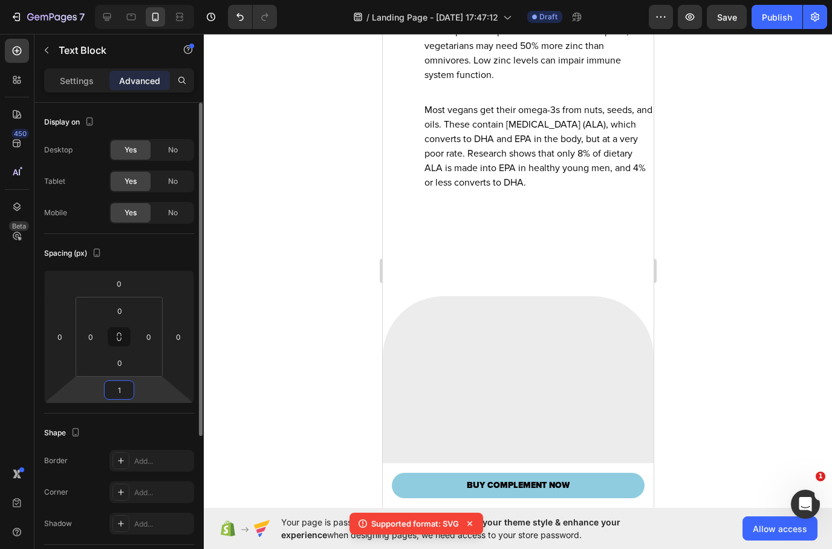
type input "10"
click at [174, 0] on html "7 / Landing Page - [DATE] 17:47:12 Draft Preview Save Publish 450 Beta Sections…" at bounding box center [416, 0] width 832 height 0
type input "0"
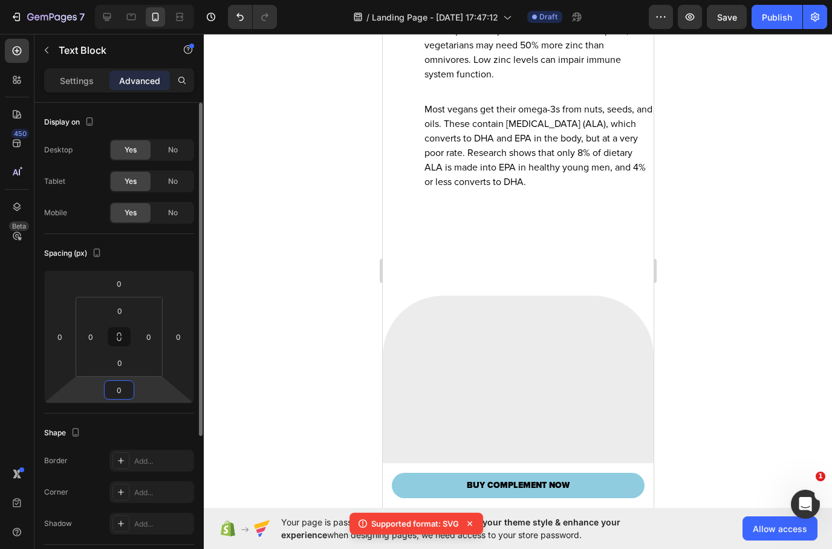
click at [123, 387] on input "0" at bounding box center [119, 390] width 24 height 18
type input "30"
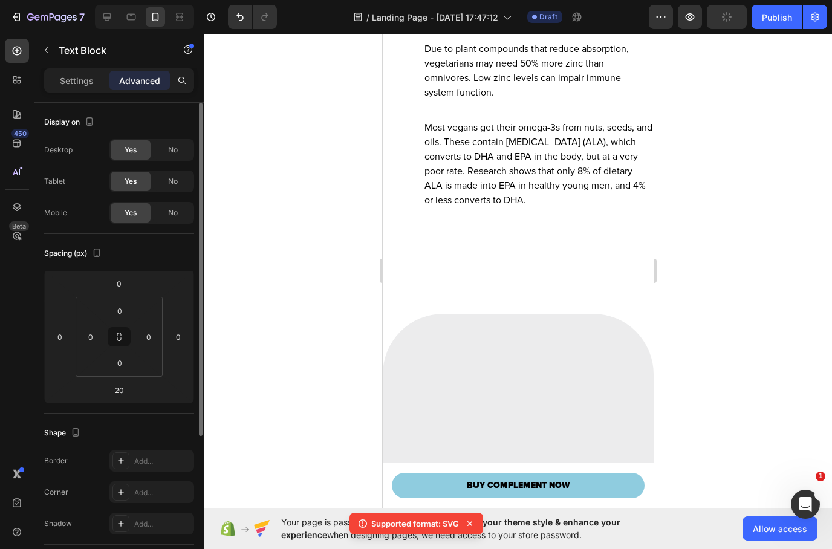
click at [126, 391] on input "20" at bounding box center [119, 390] width 24 height 18
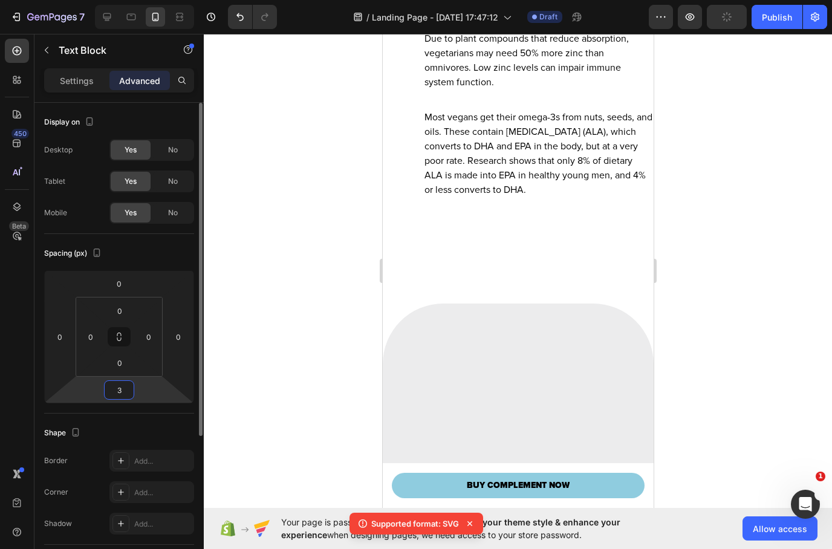
type input "30"
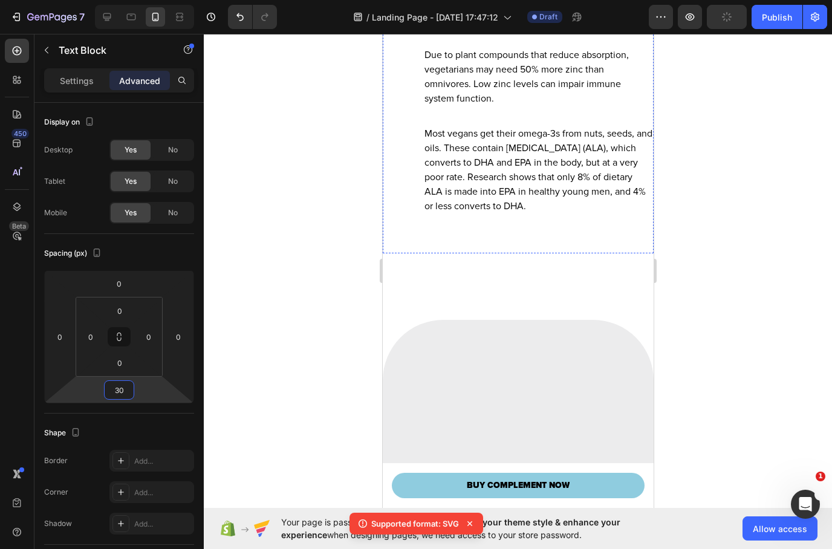
click at [511, 33] on p "Despite having access to iodized salt, mild-to-moderate [MEDICAL_DATA] is a pub…" at bounding box center [538, 12] width 228 height 44
click at [140, 0] on html "7 / Landing Page - [DATE] 17:47:12 Draft Preview Publish 450 Beta Sections(18) …" at bounding box center [416, 0] width 832 height 0
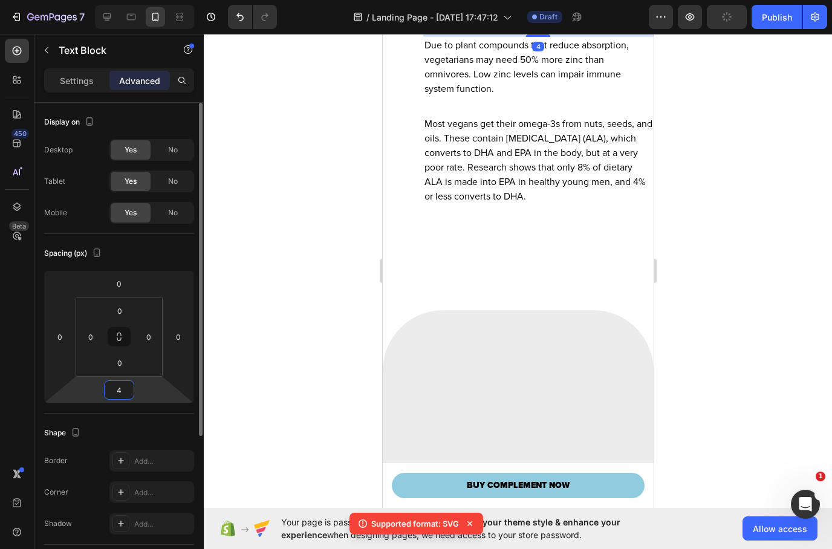
type input "40"
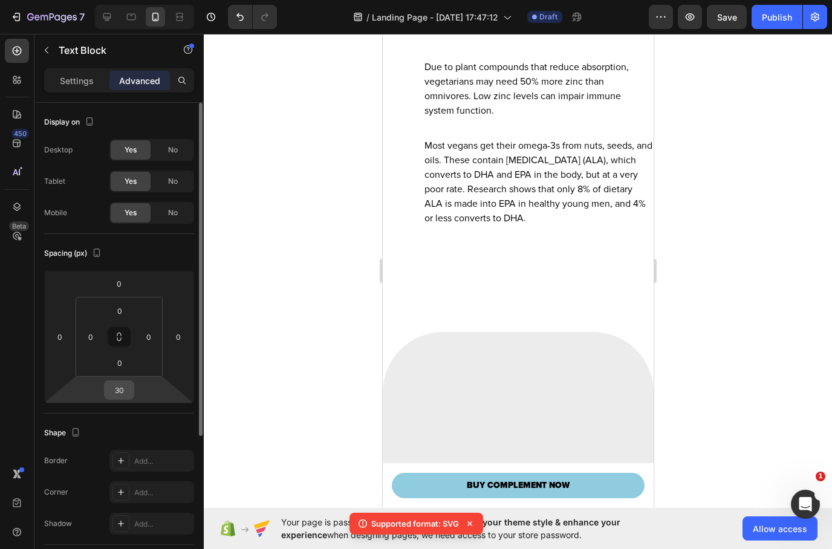
click at [126, 396] on input "30" at bounding box center [119, 390] width 24 height 18
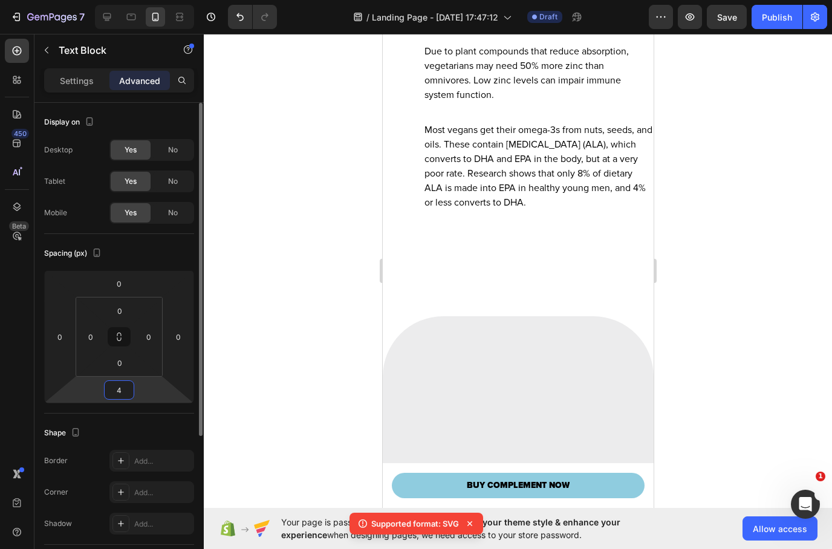
type input "40"
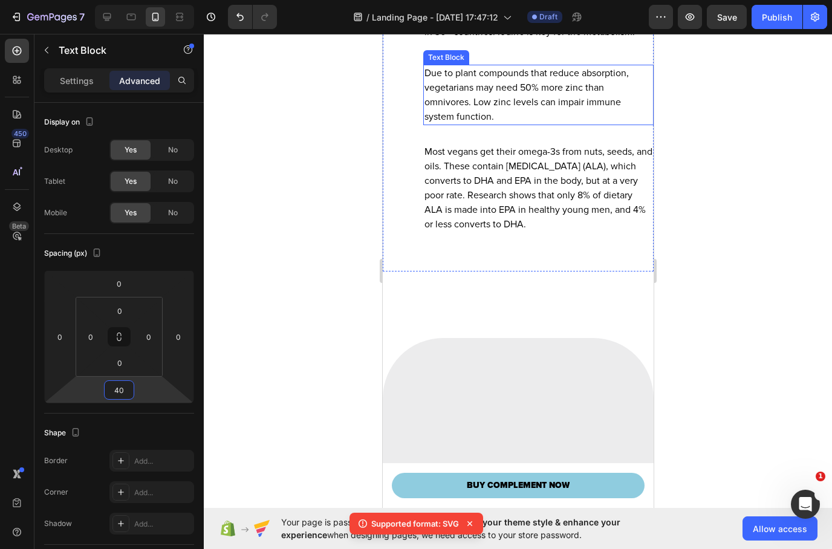
click at [497, 124] on p "Due to plant compounds that reduce absorption, vegetarians may need 50% more zi…" at bounding box center [538, 95] width 228 height 58
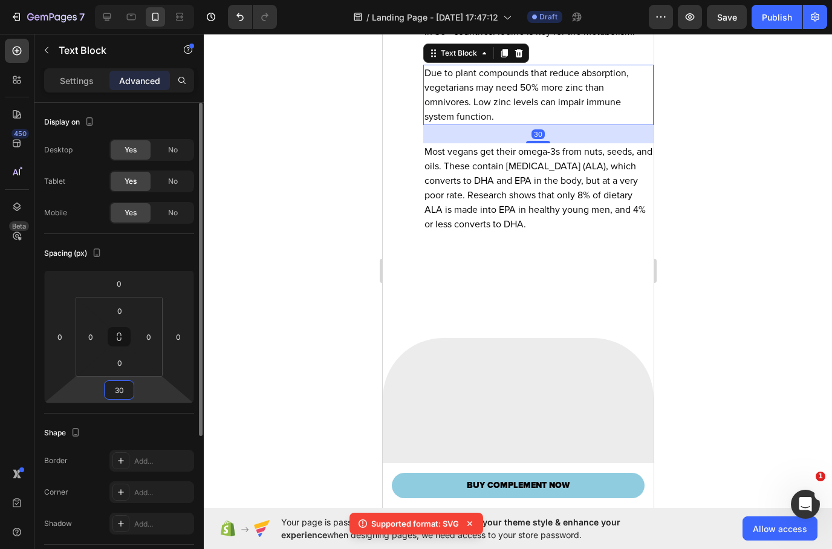
click at [128, 385] on input "30" at bounding box center [119, 390] width 24 height 18
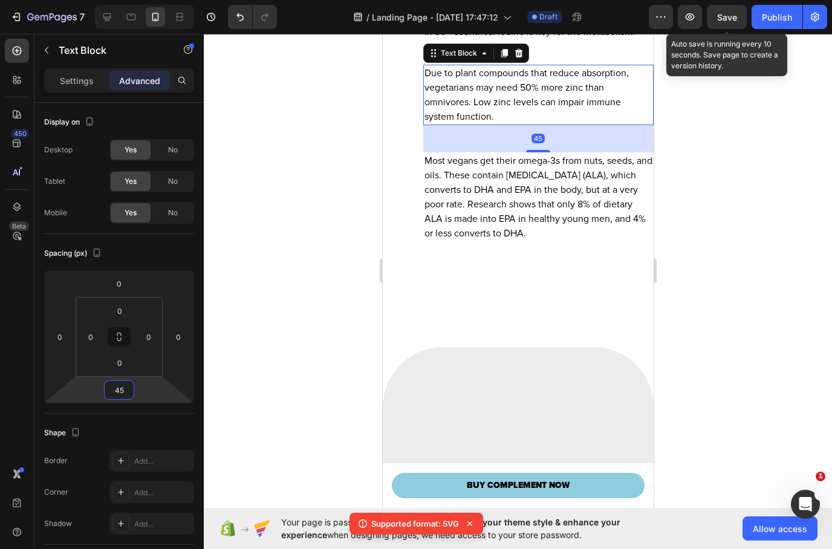
type input "45"
click at [727, 23] on div "Save" at bounding box center [728, 17] width 20 height 13
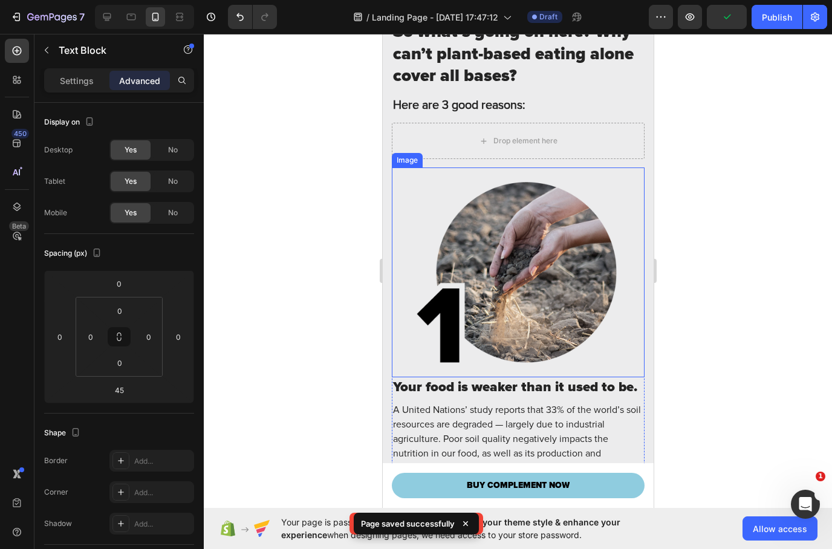
scroll to position [5617, 0]
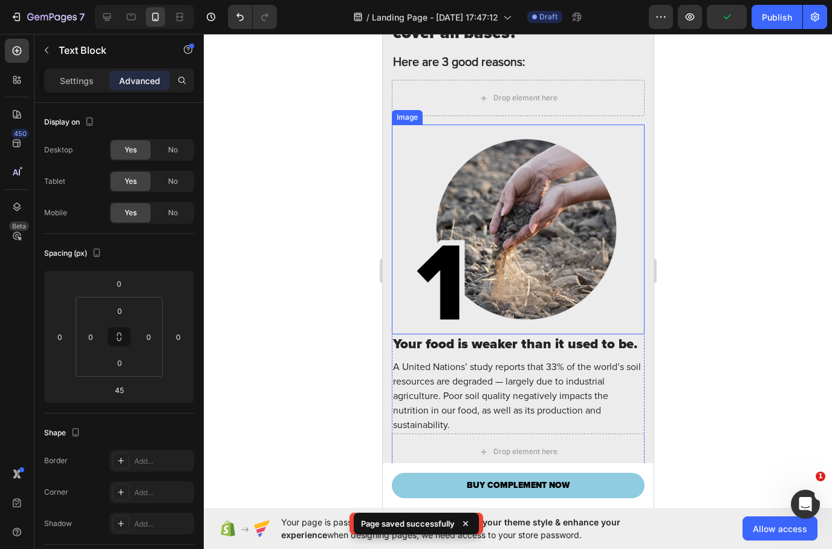
click at [534, 274] on img at bounding box center [517, 230] width 253 height 210
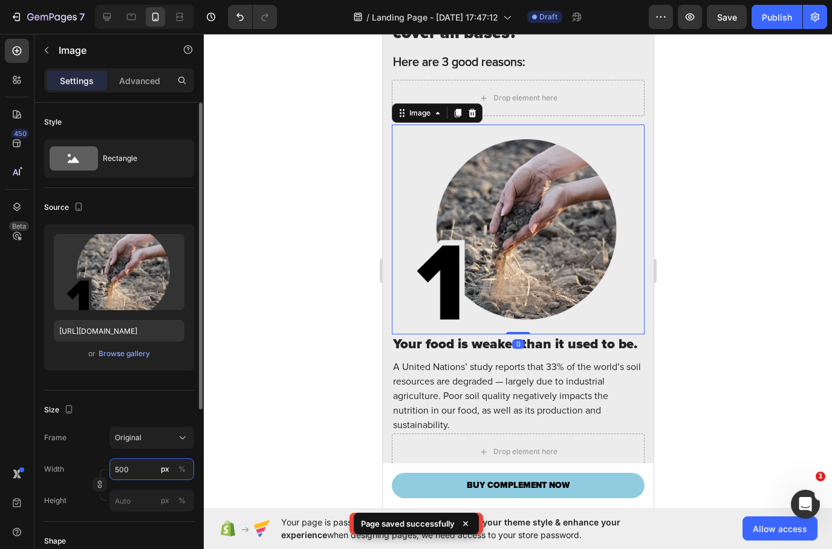
click at [134, 468] on input "500" at bounding box center [152, 470] width 85 height 22
click at [134, 469] on input "500" at bounding box center [152, 470] width 85 height 22
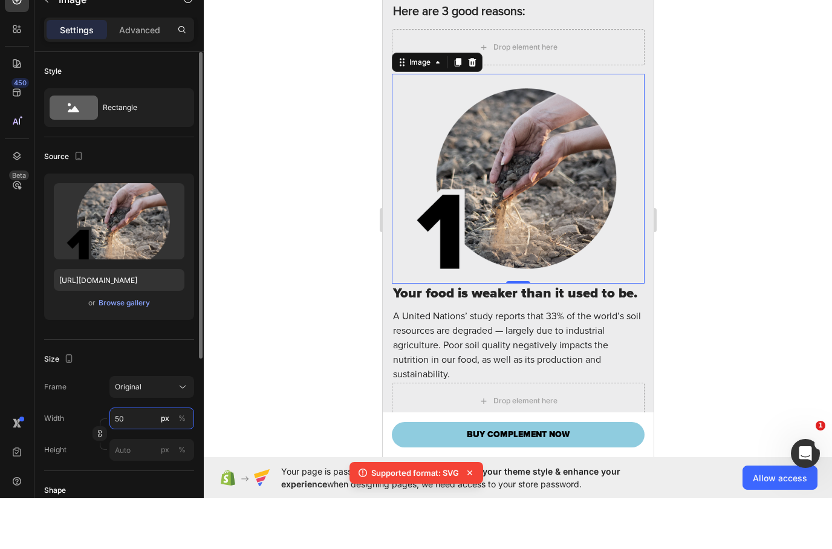
type input "5"
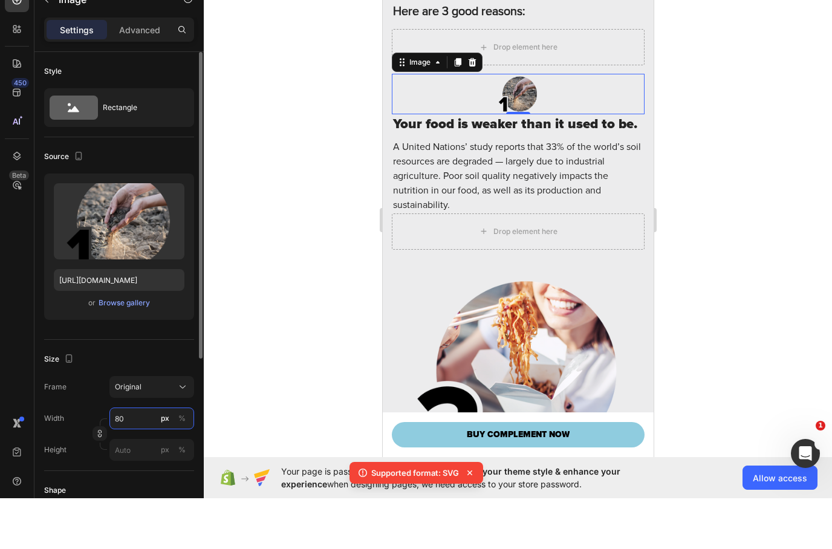
type input "80"
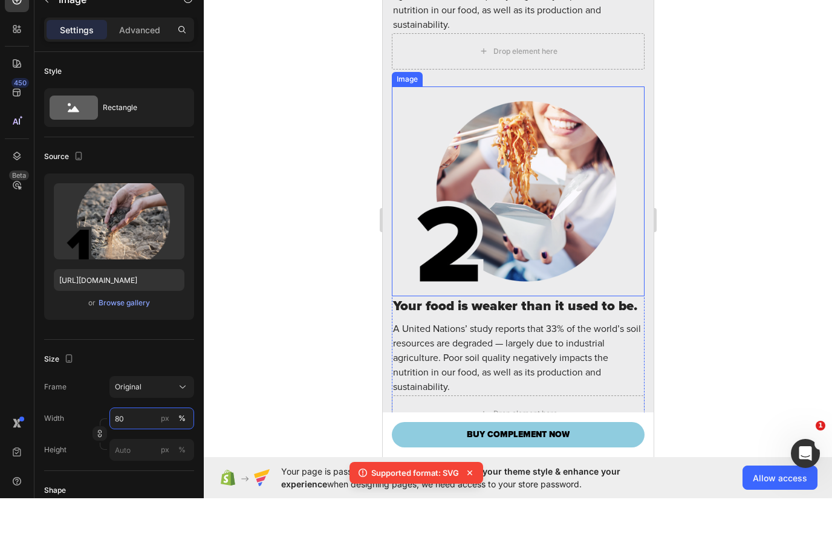
scroll to position [5923, 0]
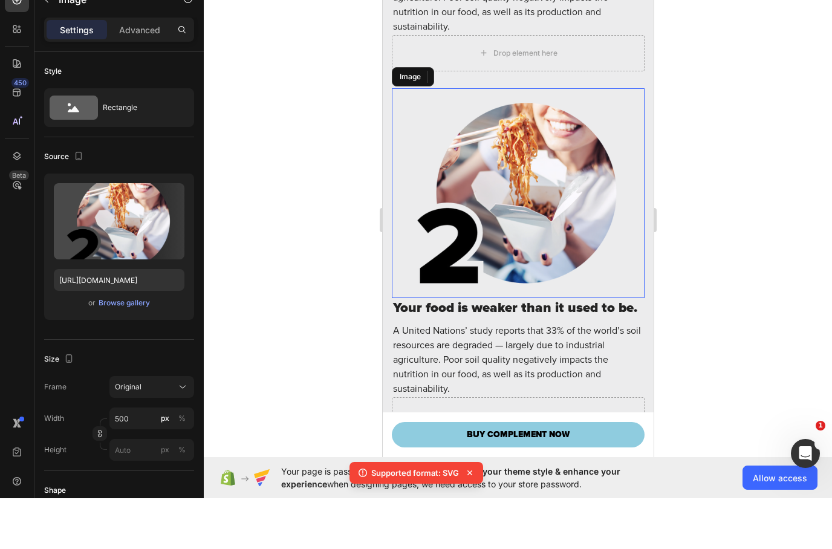
click at [502, 246] on img at bounding box center [517, 193] width 253 height 210
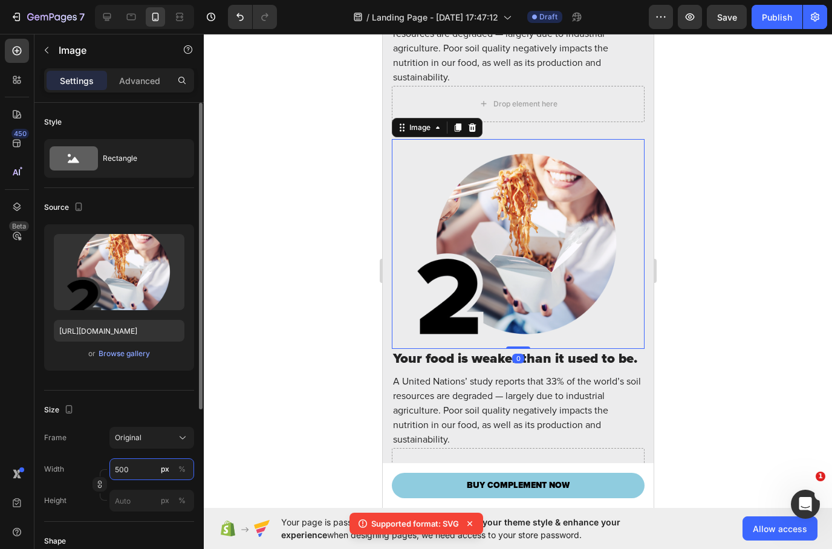
click at [128, 469] on input "500" at bounding box center [152, 470] width 85 height 22
click at [128, 468] on input "500" at bounding box center [152, 470] width 85 height 22
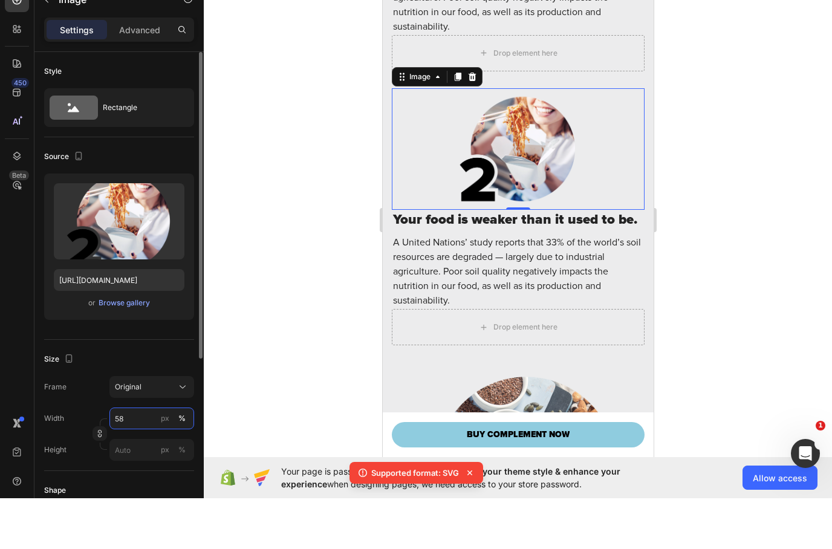
type input "5"
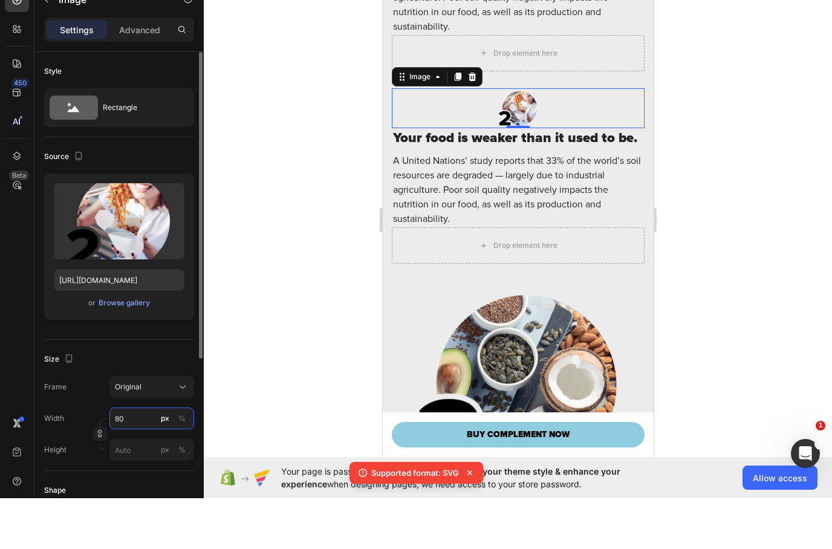
type input "80"
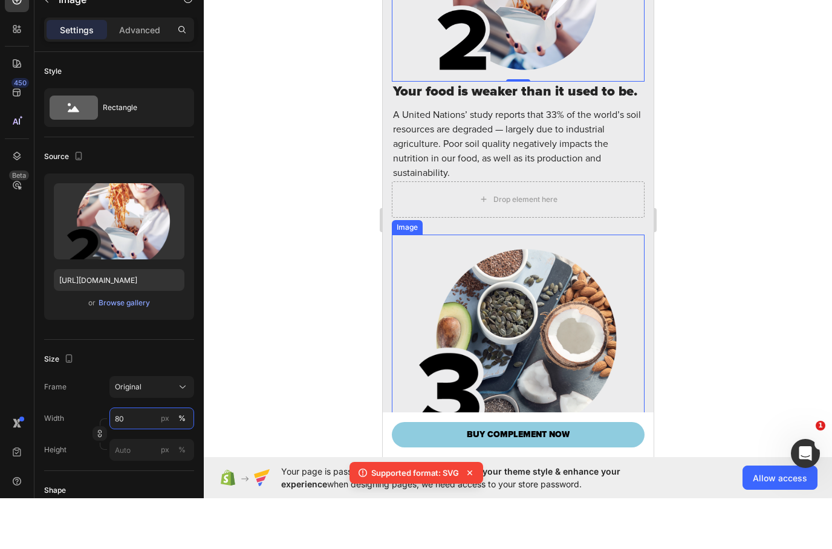
scroll to position [6159, 0]
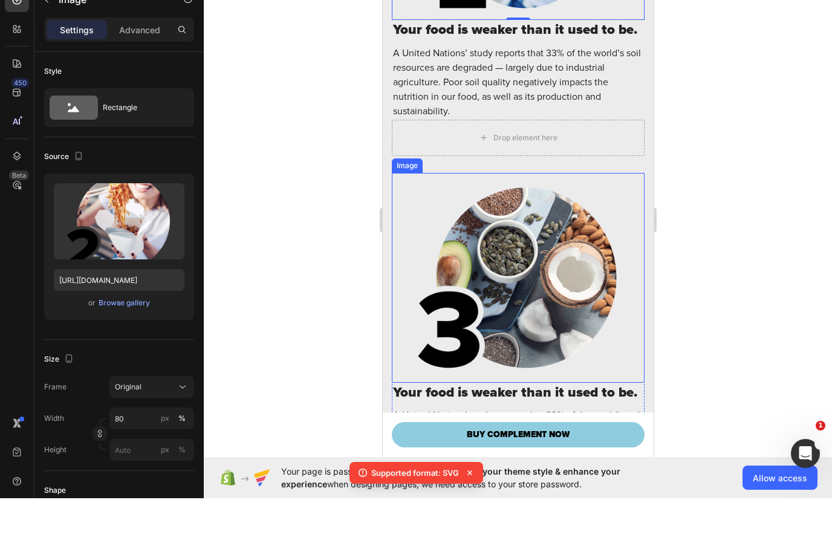
click at [497, 284] on img at bounding box center [517, 278] width 253 height 210
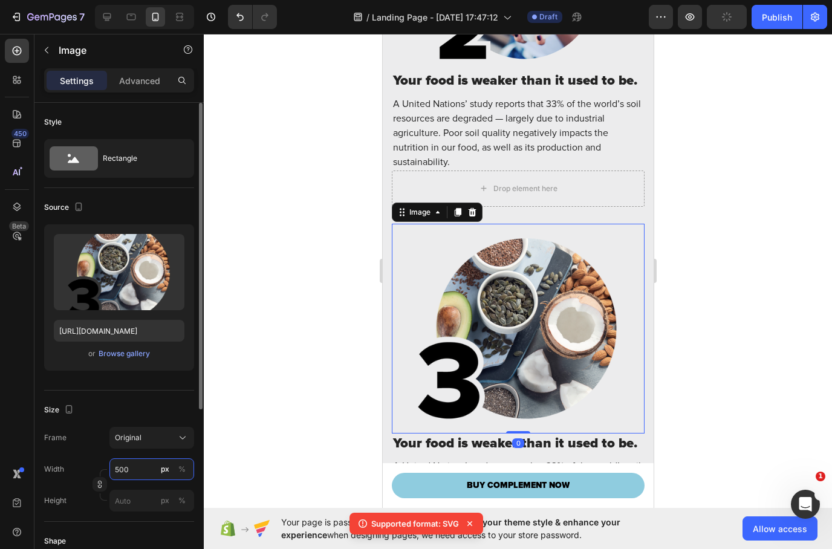
click at [133, 470] on input "500" at bounding box center [152, 470] width 85 height 22
click at [133, 469] on input "500" at bounding box center [152, 470] width 85 height 22
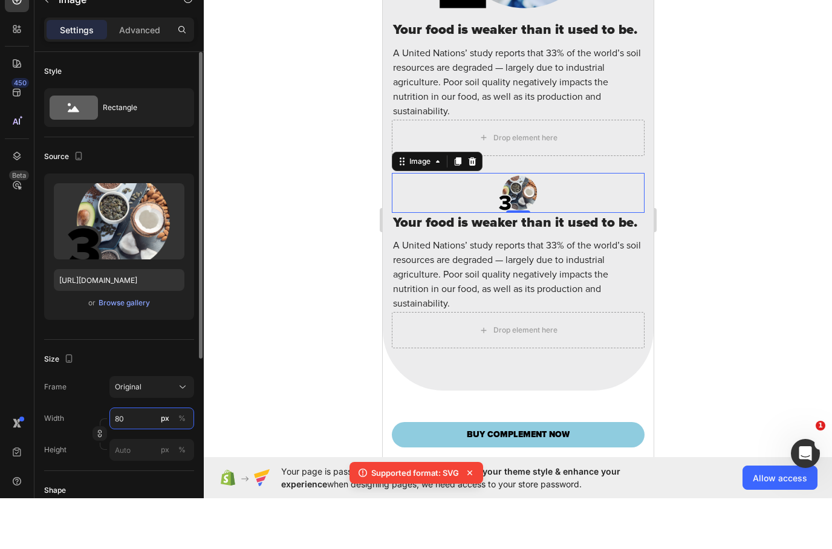
type input "80"
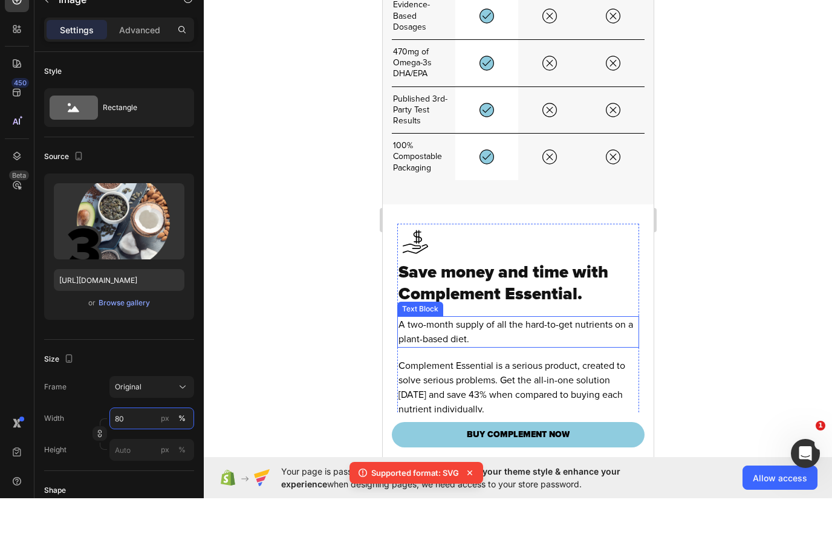
scroll to position [10035, 0]
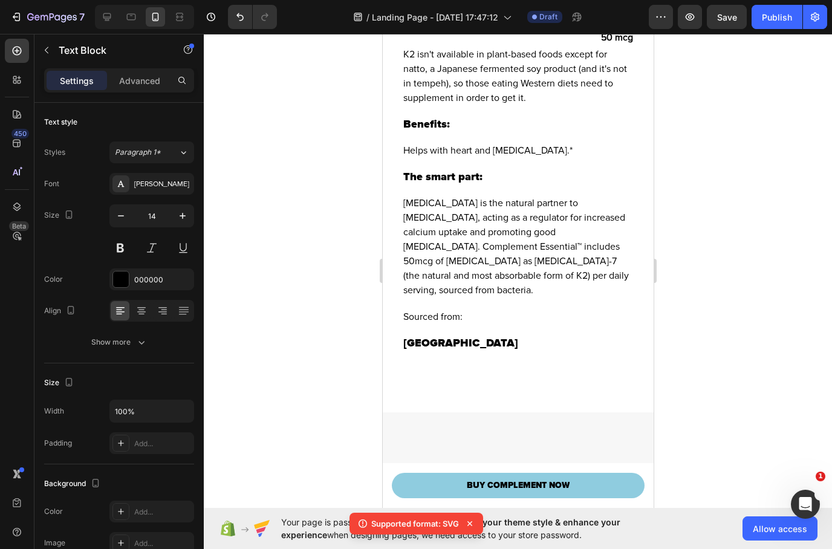
scroll to position [9653, 0]
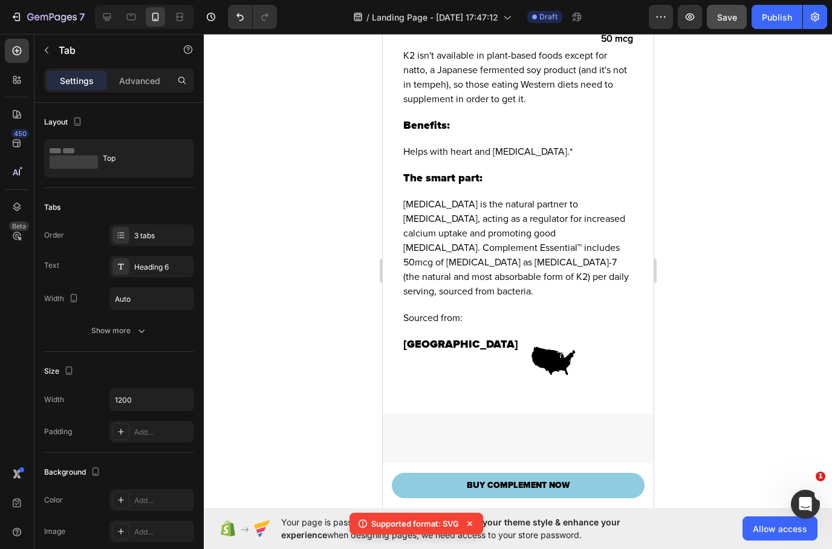
click at [718, 12] on span "Save" at bounding box center [728, 17] width 20 height 10
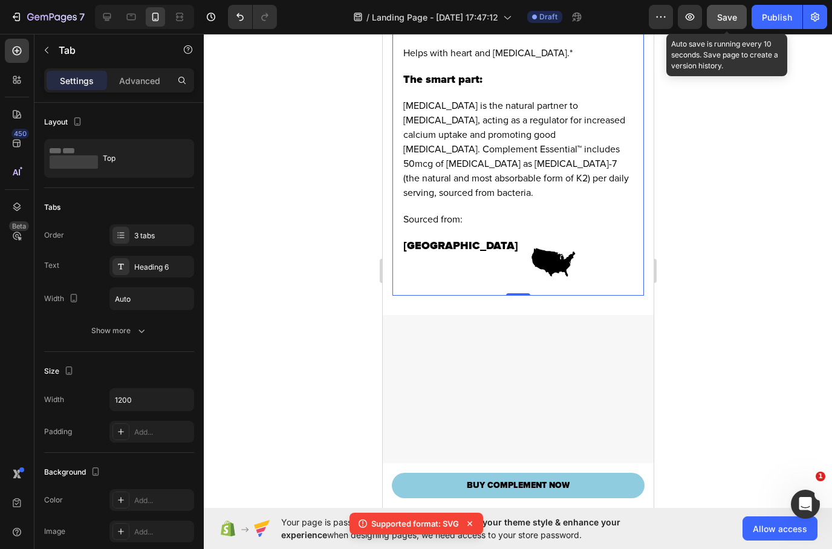
click at [761, 310] on div at bounding box center [518, 291] width 629 height 515
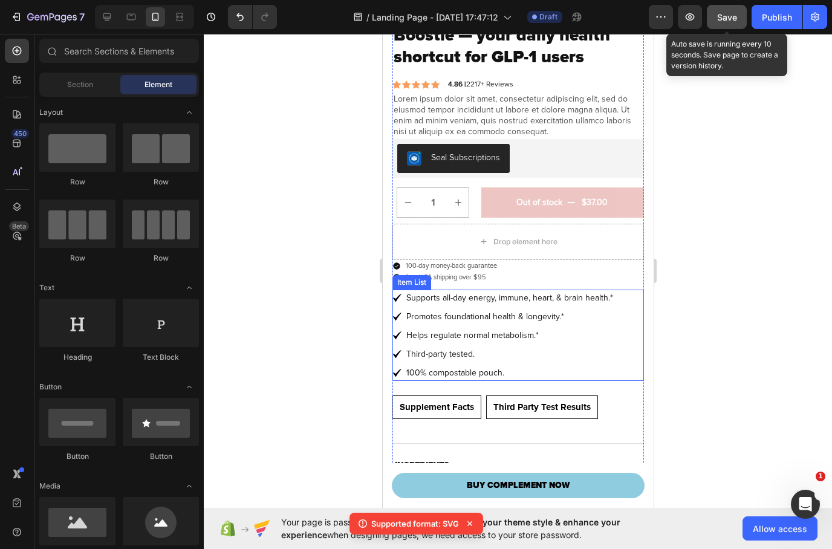
scroll to position [368, 0]
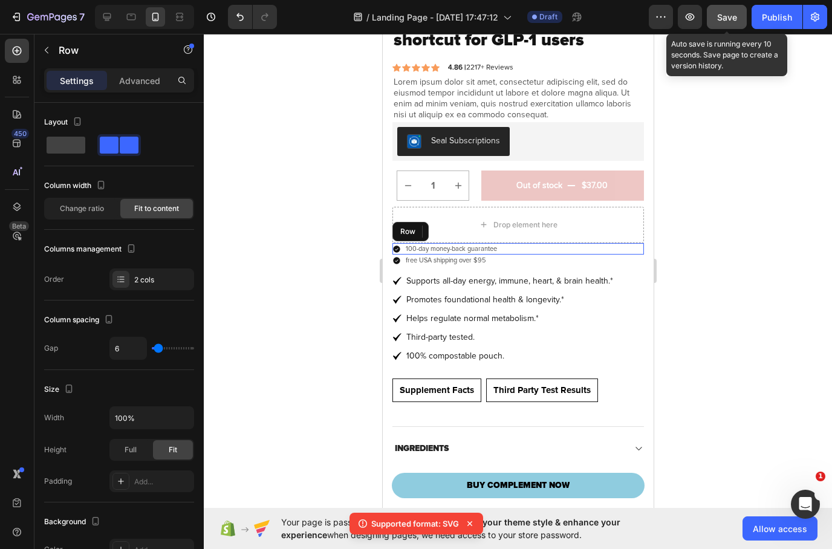
click at [515, 252] on div "Icon 100-day money-back guarantee Text Block Row" at bounding box center [518, 249] width 252 height 12
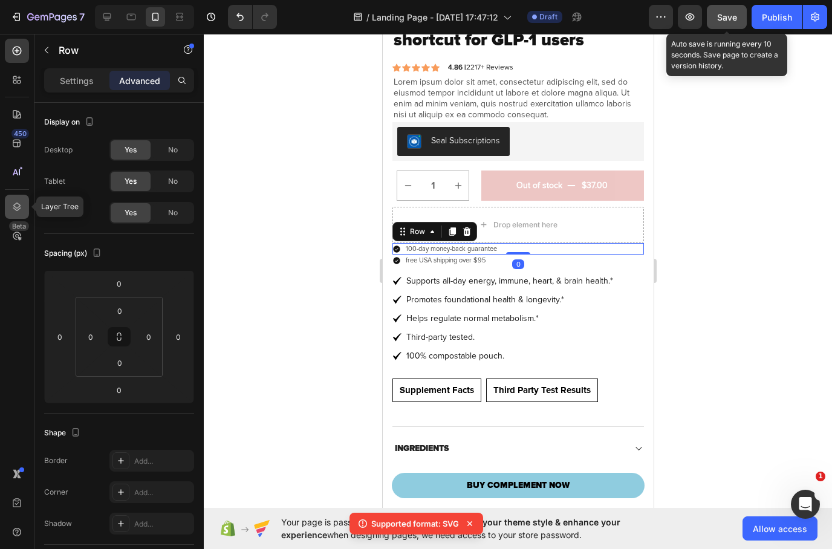
click at [19, 201] on icon at bounding box center [17, 207] width 12 height 12
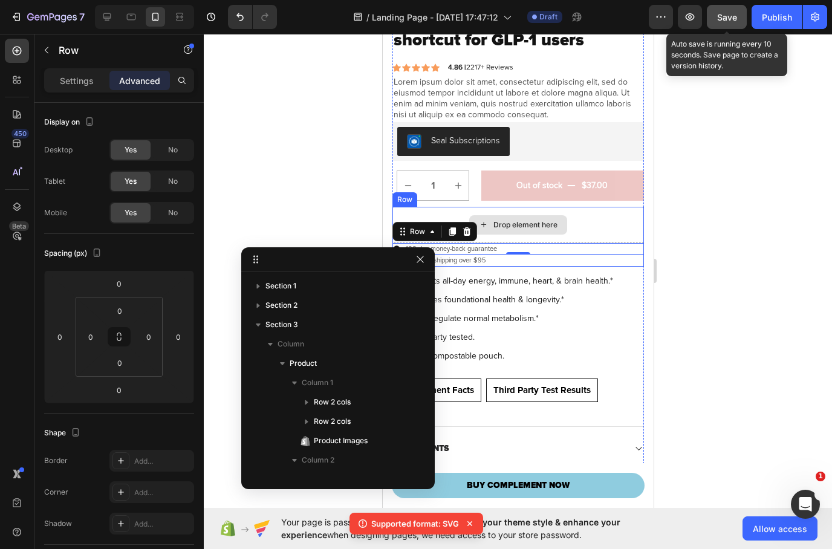
click at [556, 239] on div "Drop element here" at bounding box center [518, 225] width 252 height 36
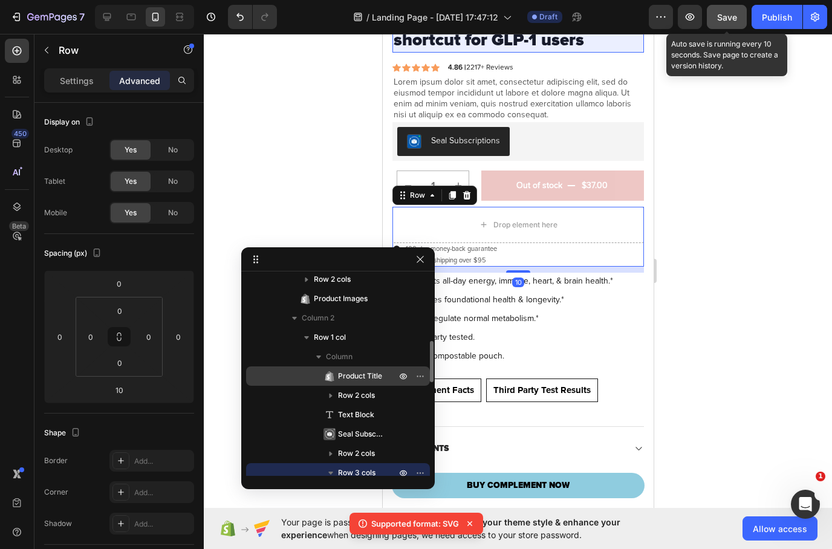
scroll to position [172, 0]
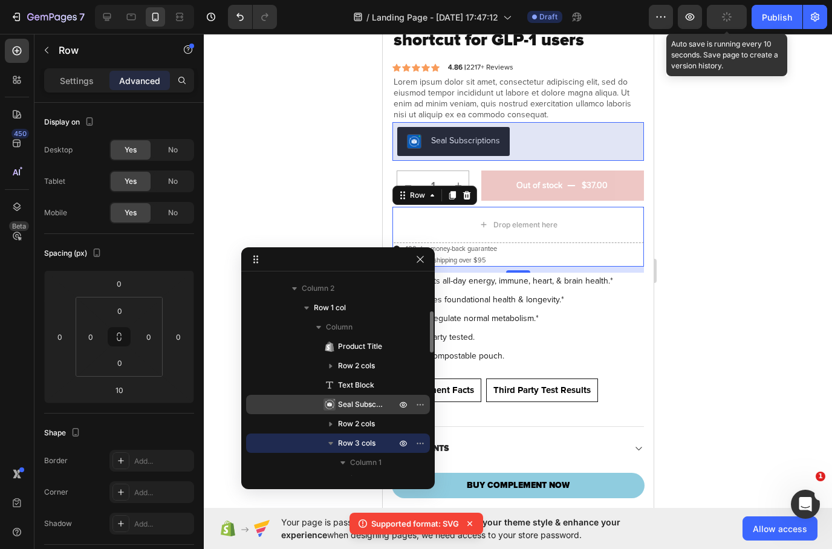
click at [365, 408] on span "Seal Subscriptions" at bounding box center [361, 405] width 46 height 12
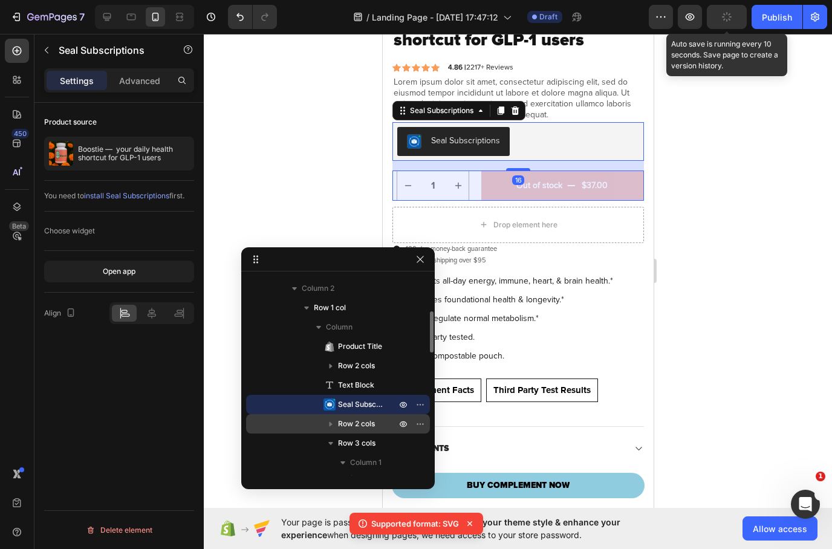
click at [368, 427] on span "Row 2 cols" at bounding box center [356, 424] width 37 height 12
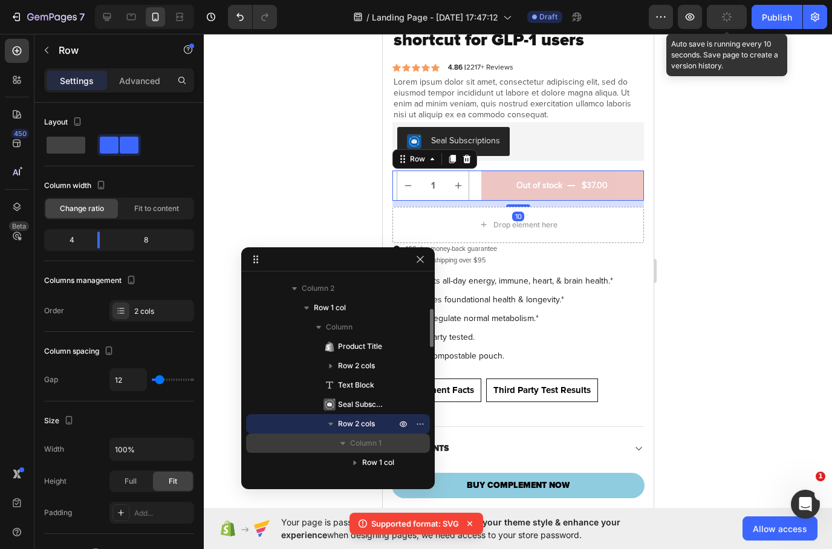
click at [363, 440] on span "Column 1" at bounding box center [365, 443] width 31 height 12
click at [364, 424] on span "Row 2 cols" at bounding box center [356, 424] width 37 height 12
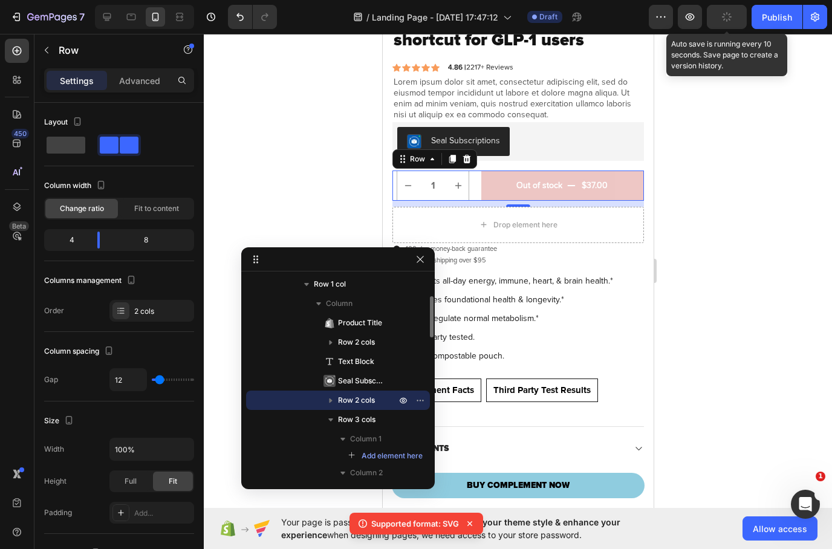
scroll to position [215, 0]
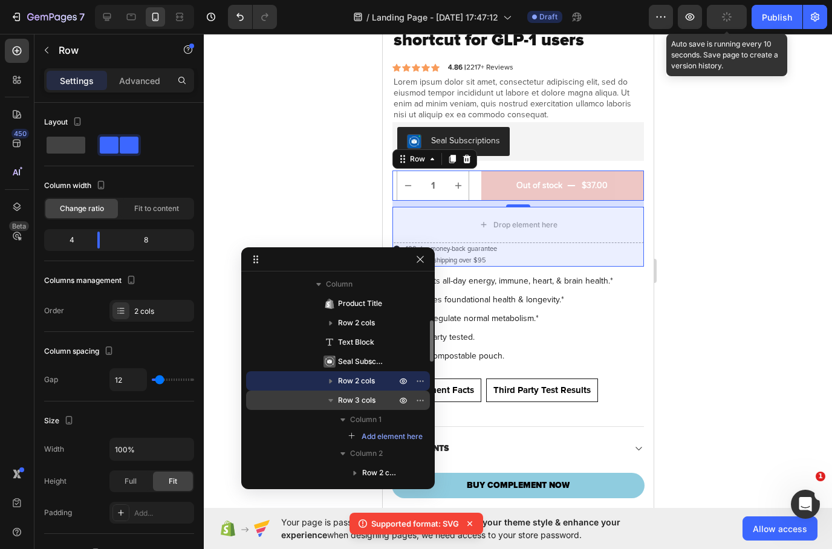
click at [359, 405] on span "Row 3 cols" at bounding box center [357, 400] width 38 height 12
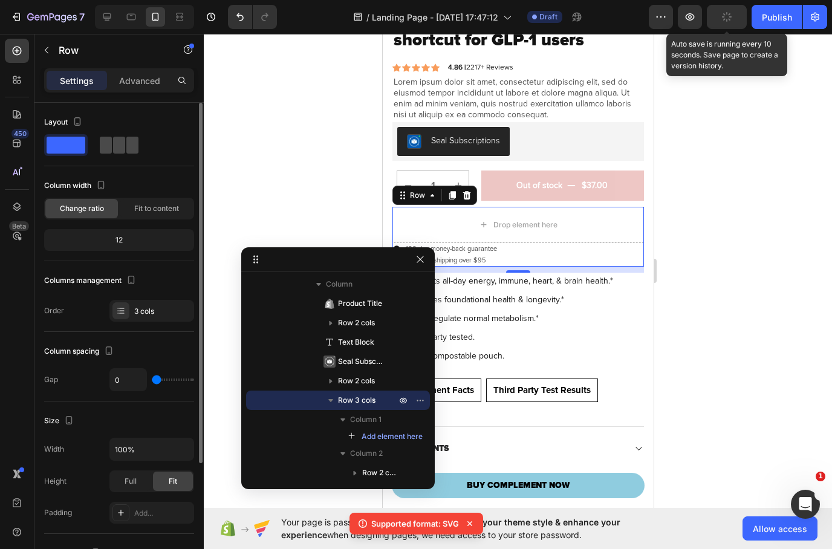
click at [129, 145] on span at bounding box center [132, 145] width 12 height 17
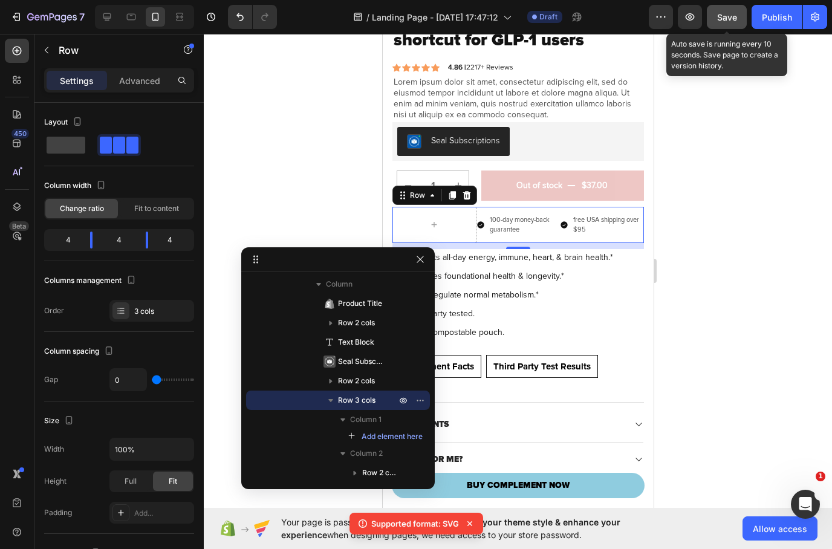
click at [733, 151] on div at bounding box center [518, 291] width 629 height 515
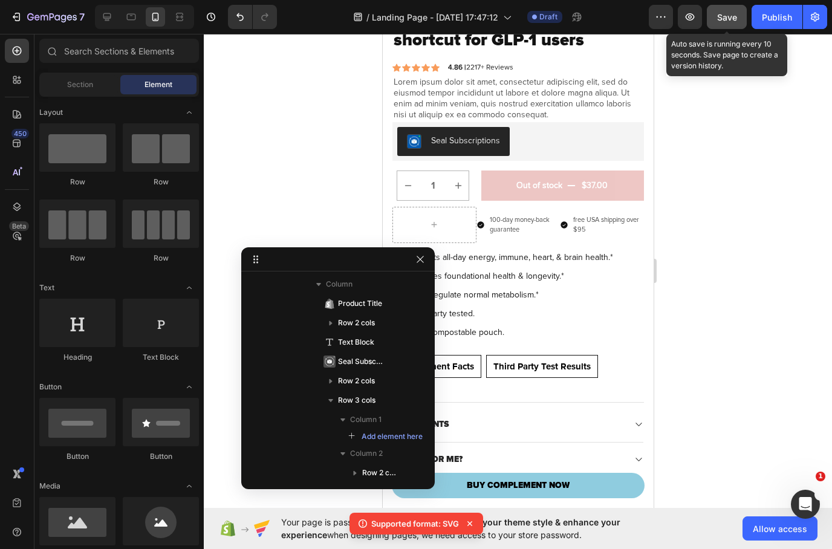
click at [735, 24] on button "Save" at bounding box center [727, 17] width 40 height 24
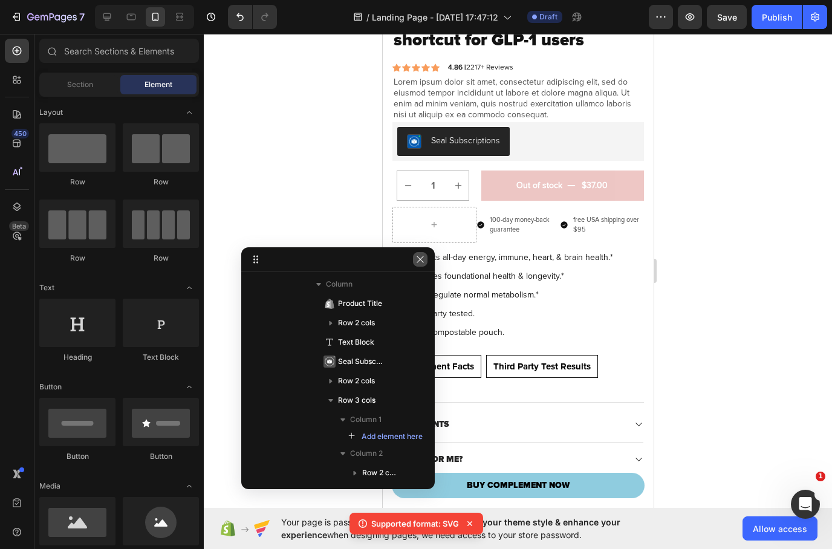
drag, startPoint x: 419, startPoint y: 258, endPoint x: 36, endPoint y: 224, distance: 384.5
click at [419, 258] on icon "button" at bounding box center [420, 259] width 7 height 7
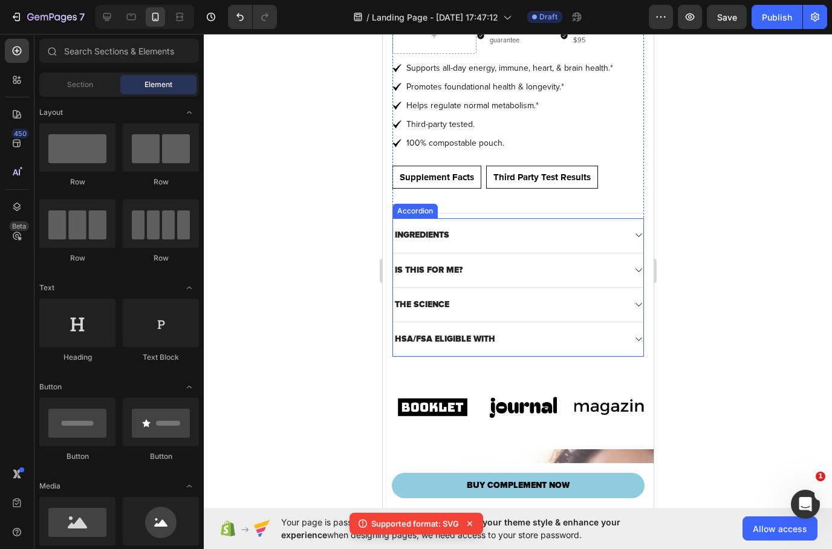
scroll to position [659, 0]
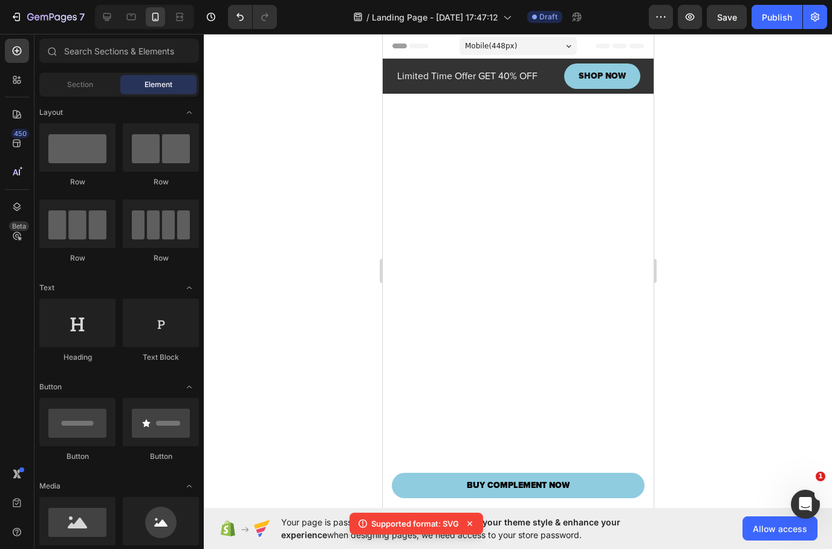
click at [787, 164] on div at bounding box center [518, 291] width 629 height 515
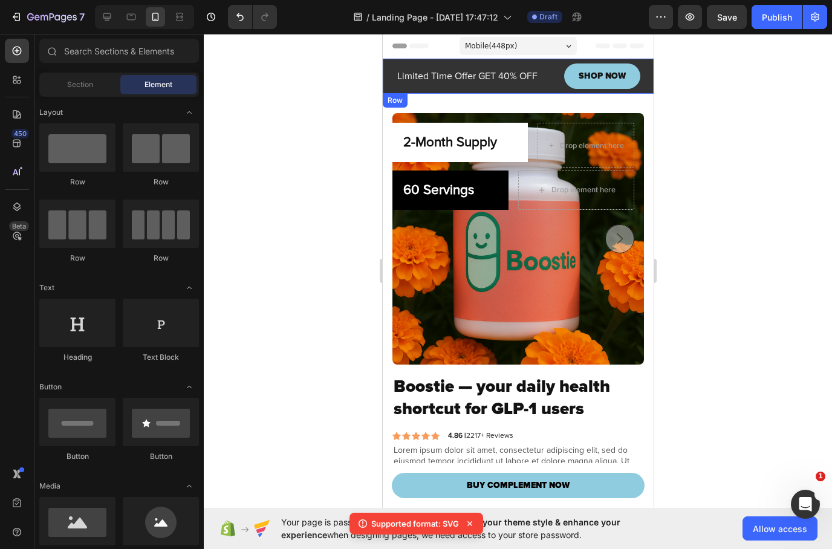
scroll to position [0, 0]
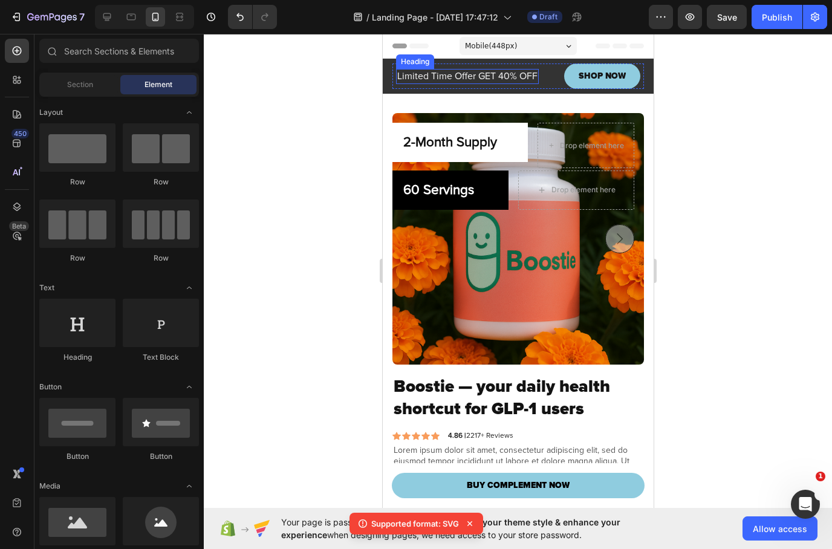
click at [502, 78] on h2 "Limited Time Offer GET 40% OFF" at bounding box center [467, 76] width 143 height 15
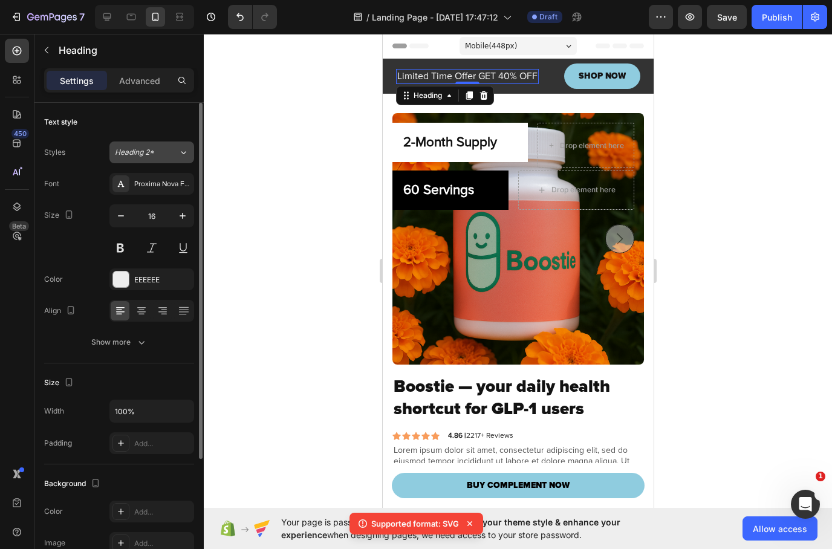
click at [160, 159] on button "Heading 2*" at bounding box center [152, 153] width 85 height 22
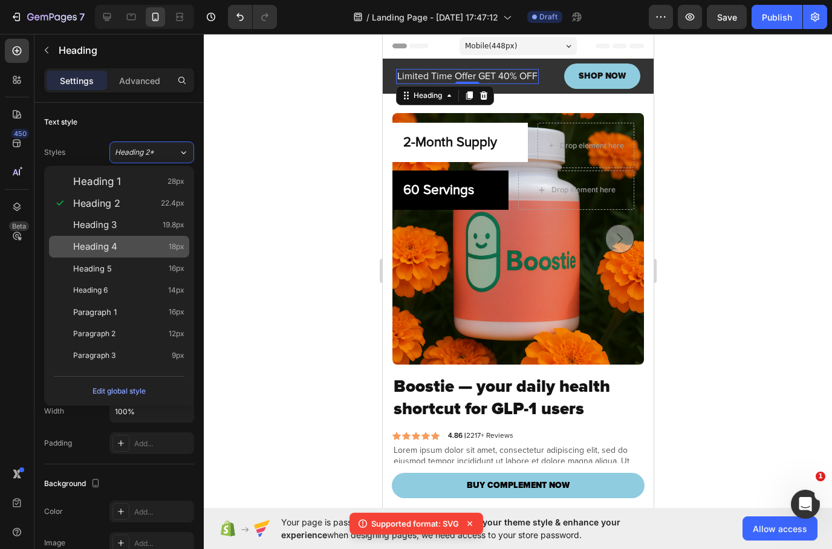
click at [117, 241] on span "Heading 4" at bounding box center [95, 247] width 44 height 12
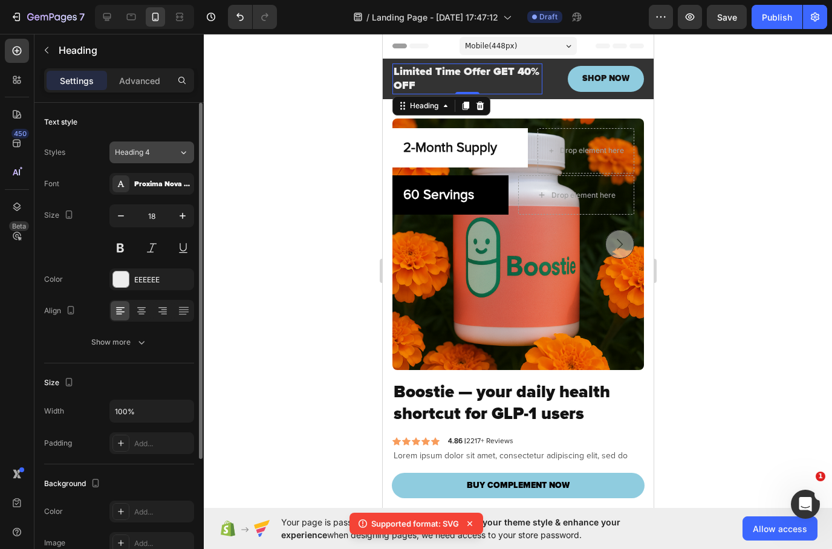
click at [149, 155] on span "Heading 4" at bounding box center [132, 152] width 35 height 11
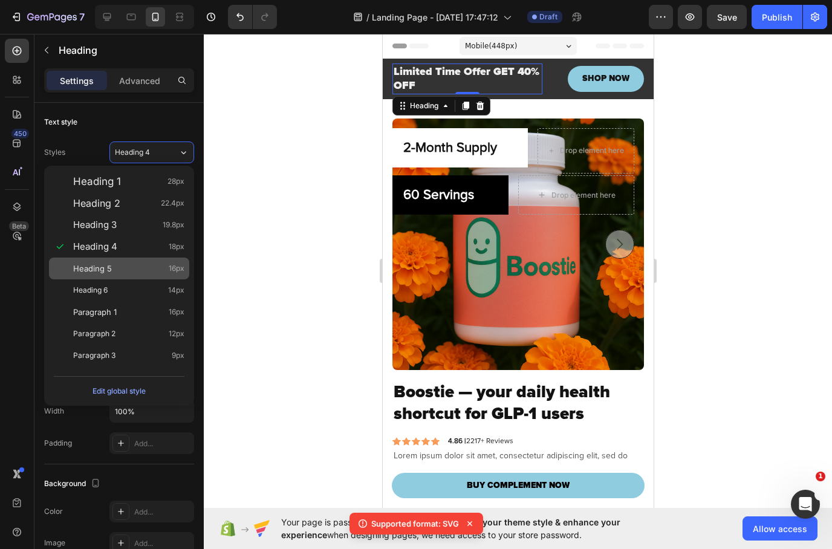
click at [111, 273] on div "Heading 5 16px" at bounding box center [128, 269] width 111 height 12
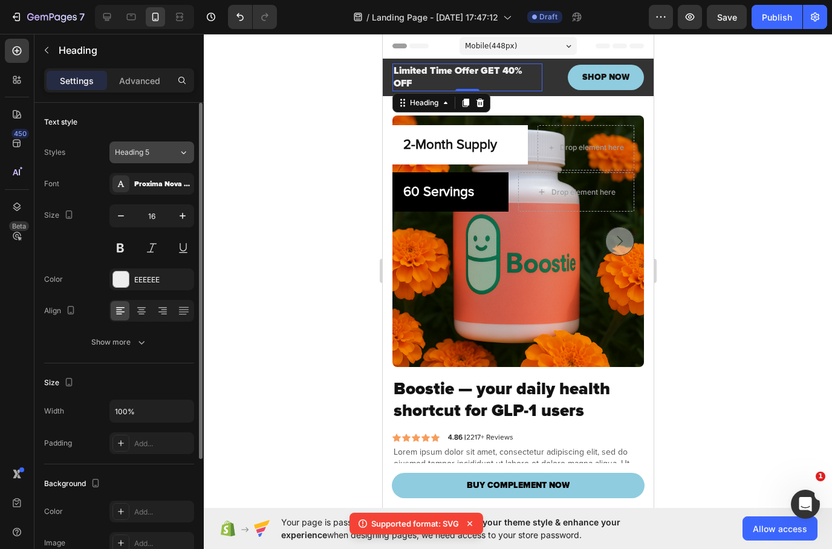
click at [151, 154] on div "Heading 5" at bounding box center [139, 152] width 49 height 11
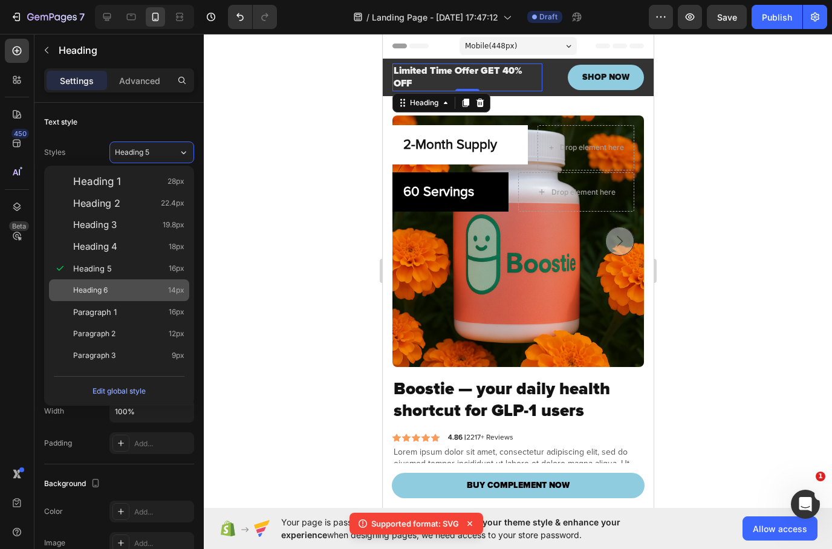
click at [108, 290] on span "Heading 6" at bounding box center [90, 290] width 34 height 12
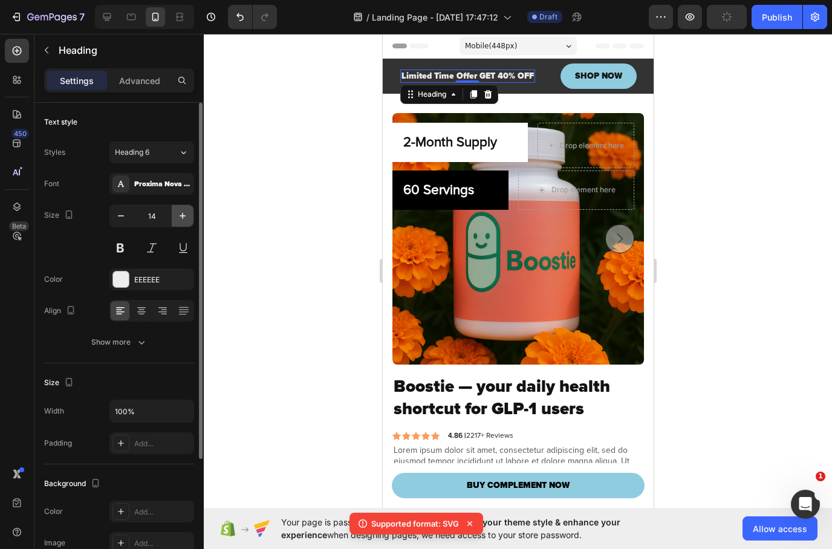
click at [180, 223] on button "button" at bounding box center [183, 216] width 22 height 22
click at [180, 222] on button "button" at bounding box center [183, 216] width 22 height 22
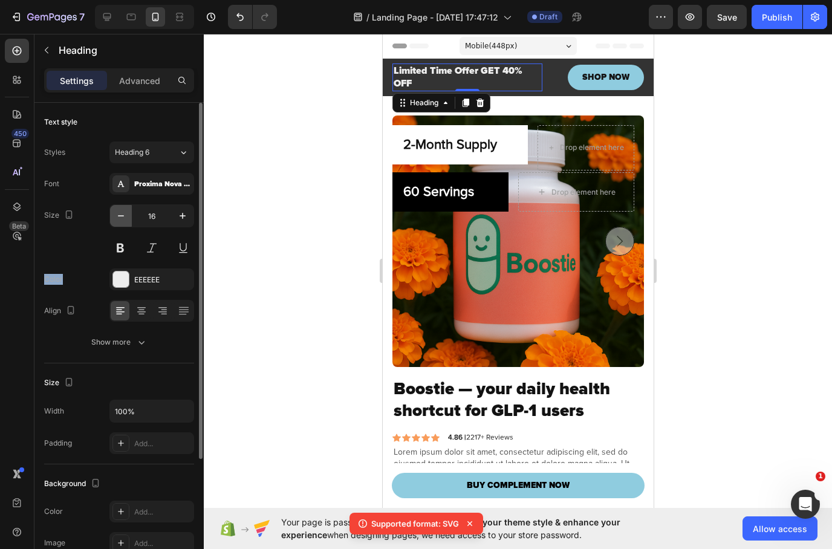
click at [116, 215] on icon "button" at bounding box center [121, 216] width 12 height 12
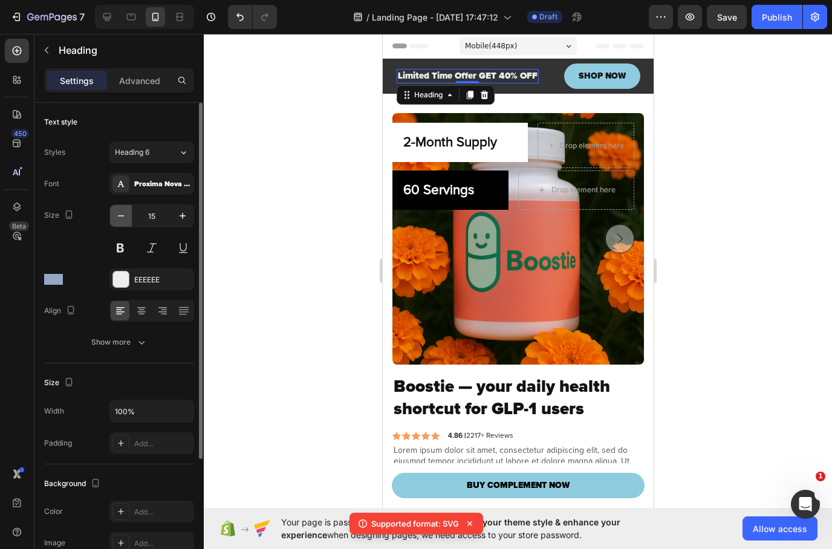
click at [125, 214] on icon "button" at bounding box center [121, 216] width 12 height 12
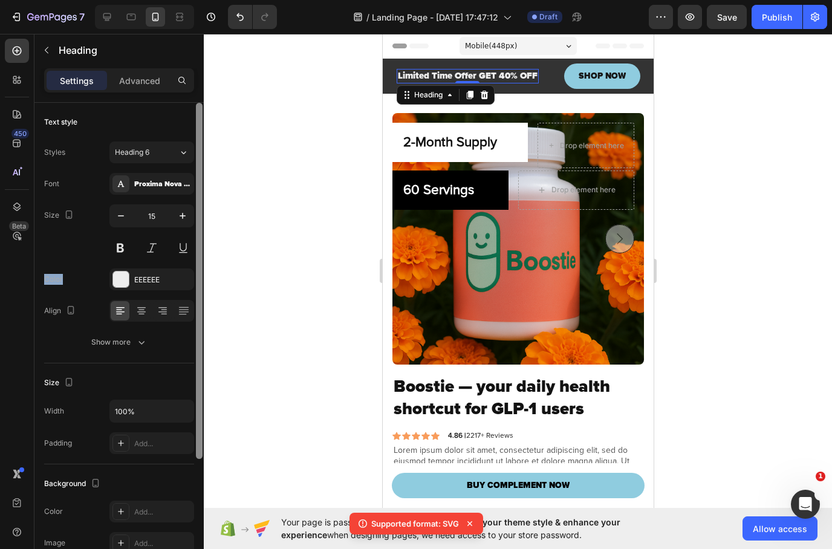
type input "14"
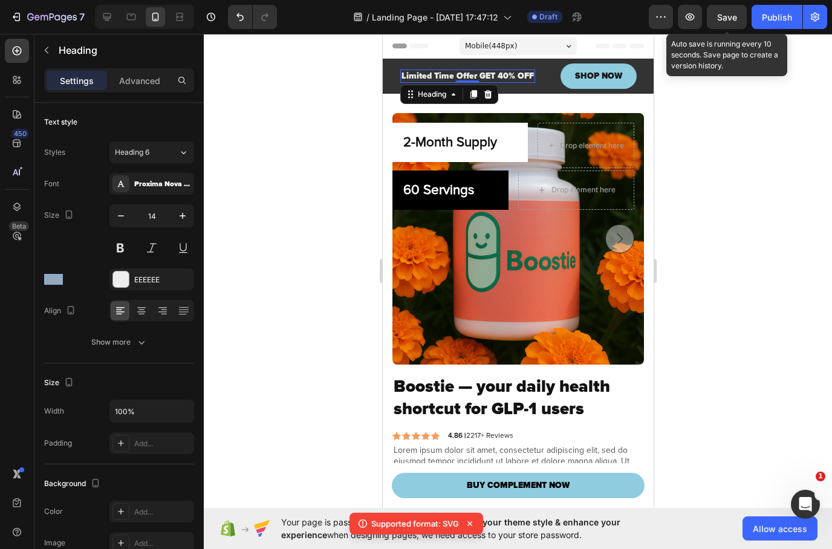
click at [718, 19] on span "Save" at bounding box center [728, 17] width 20 height 10
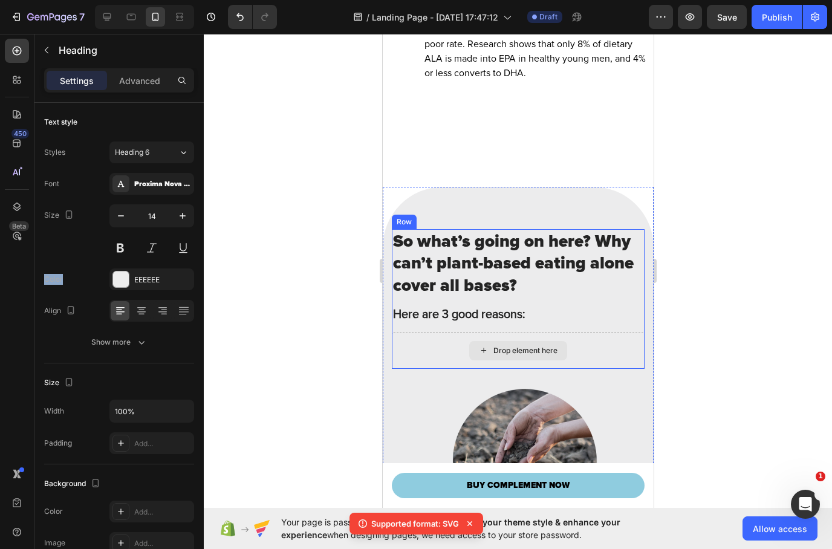
scroll to position [4911, 0]
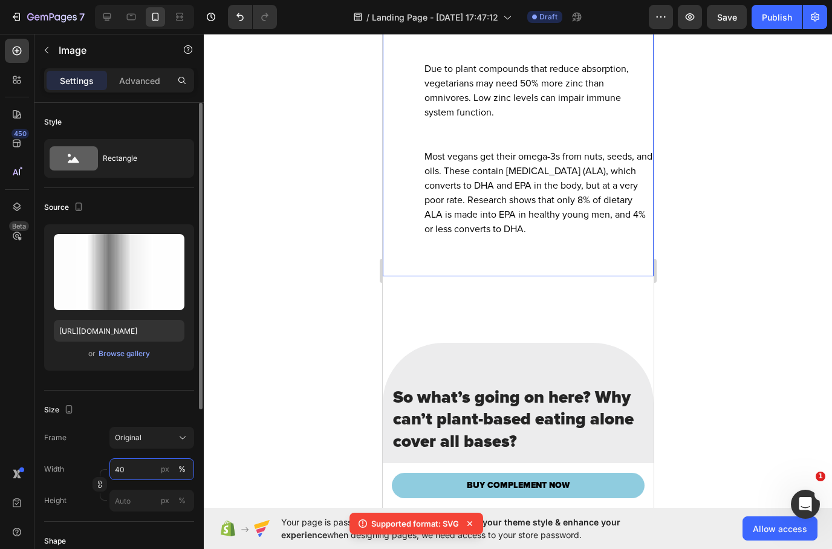
click at [125, 465] on input "40" at bounding box center [152, 470] width 85 height 22
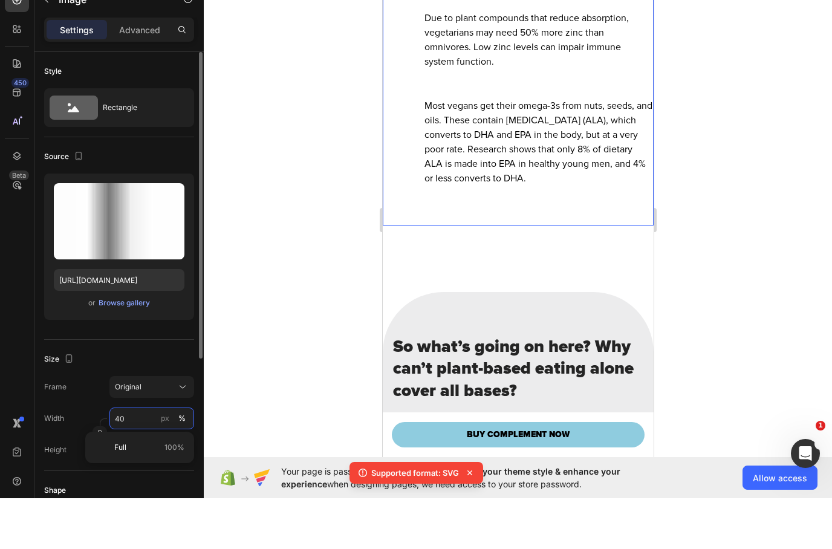
click at [129, 459] on input "40" at bounding box center [152, 470] width 85 height 22
type input "5"
type input "60"
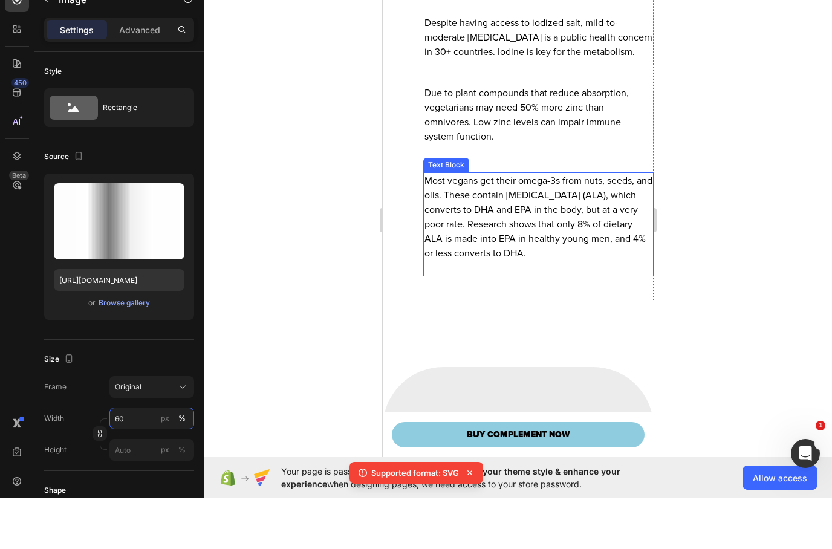
scroll to position [4826, 0]
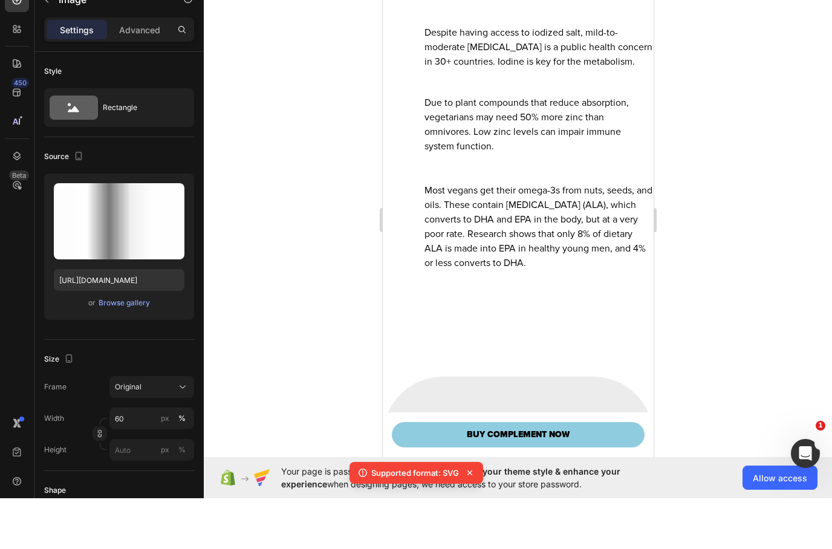
click at [741, 176] on div at bounding box center [518, 291] width 629 height 515
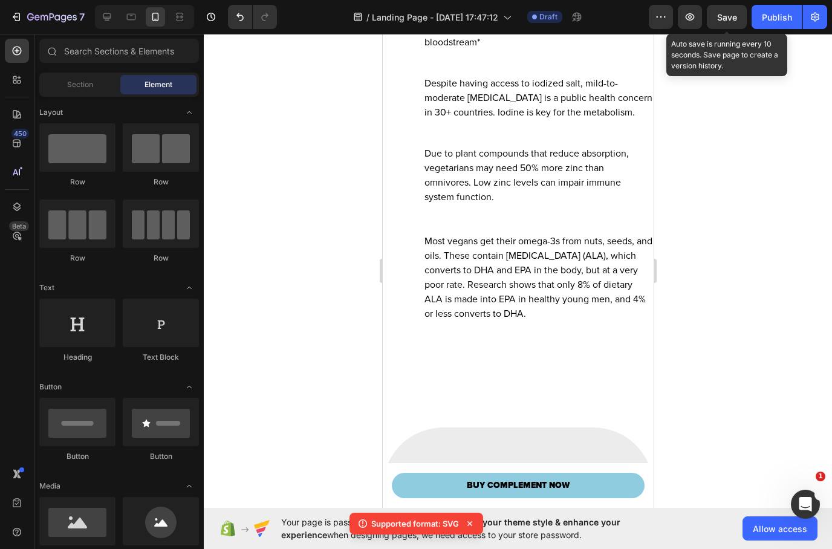
click at [724, 18] on span "Save" at bounding box center [728, 17] width 20 height 10
click at [736, 20] on span "Save" at bounding box center [728, 17] width 20 height 10
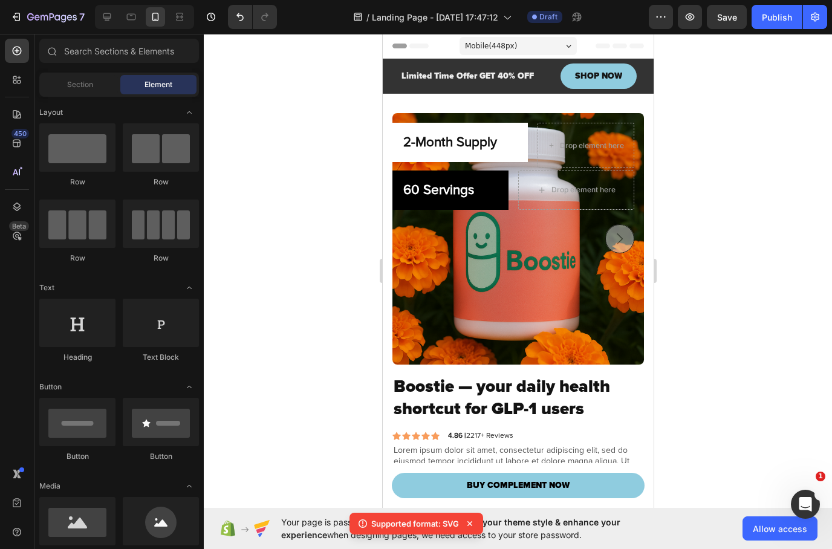
scroll to position [0, 0]
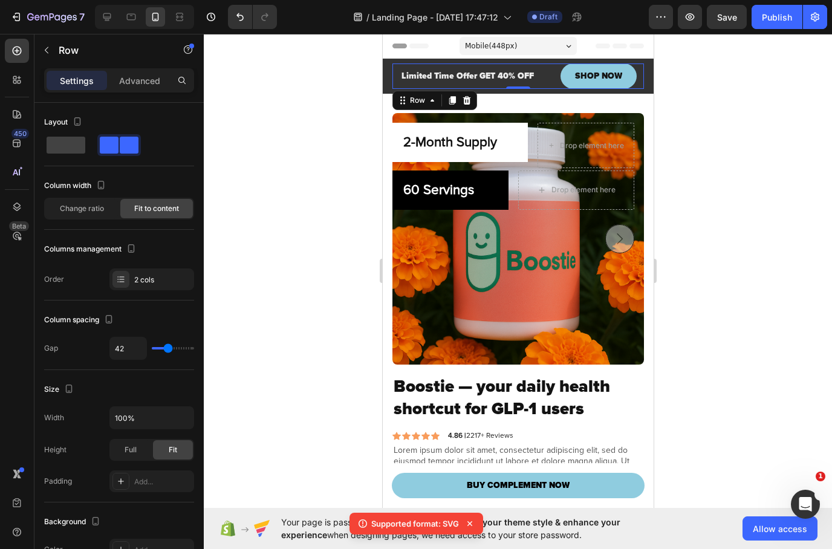
click at [553, 80] on div "Limited Time Offer GET 40% OFF Heading SHOP NOW Button Row 0" at bounding box center [518, 76] width 252 height 25
click at [157, 347] on div "42" at bounding box center [152, 348] width 85 height 23
type input "29"
type input "27"
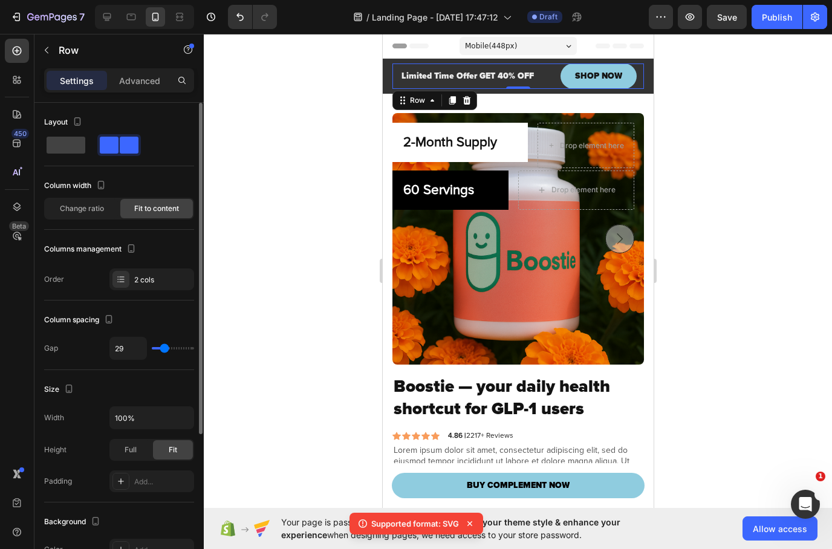
type input "27"
type input "25"
type input "23"
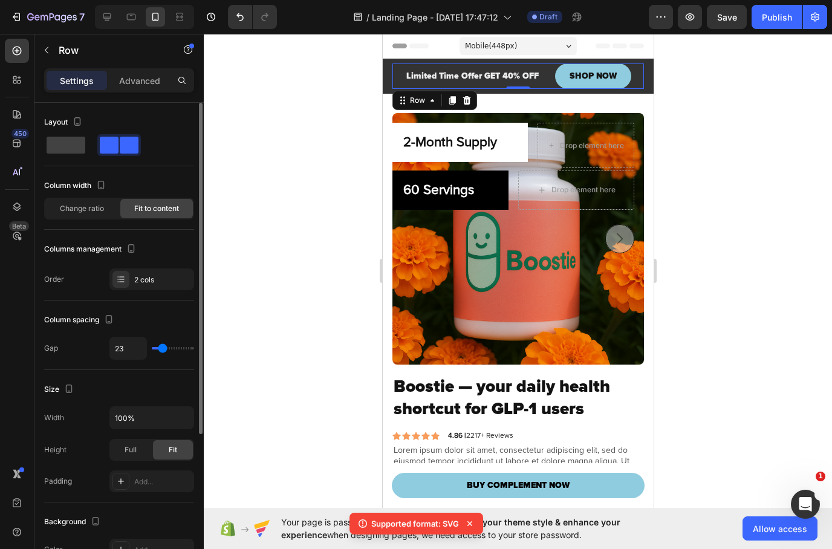
type input "21"
type input "19"
type input "17"
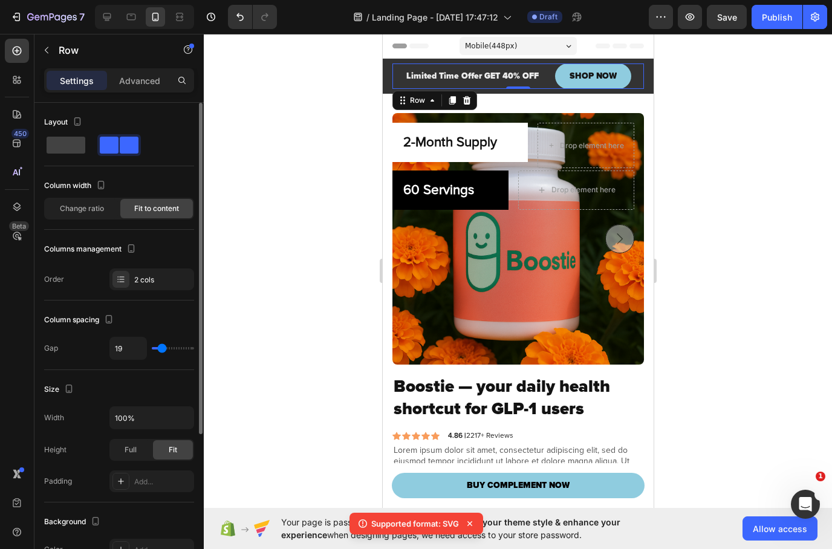
type input "17"
type input "14"
type input "12"
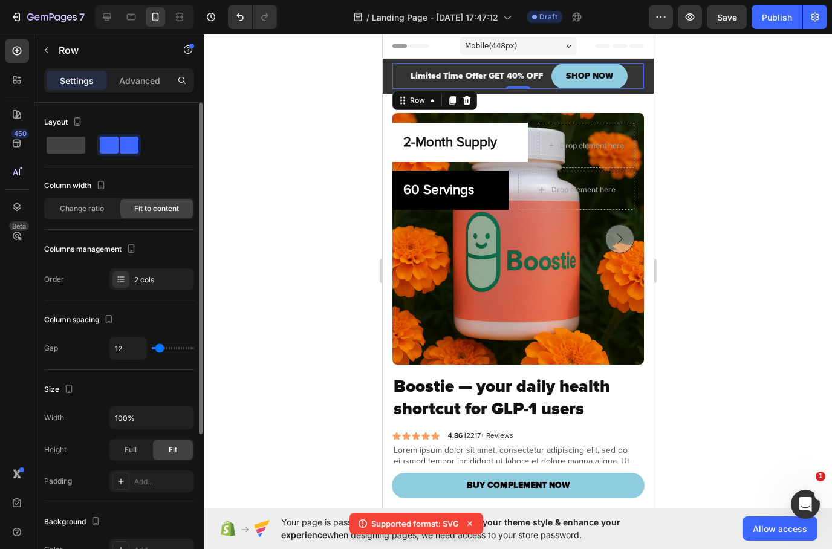
type input "10"
type input "8"
drag, startPoint x: 163, startPoint y: 348, endPoint x: 157, endPoint y: 349, distance: 6.1
type input "8"
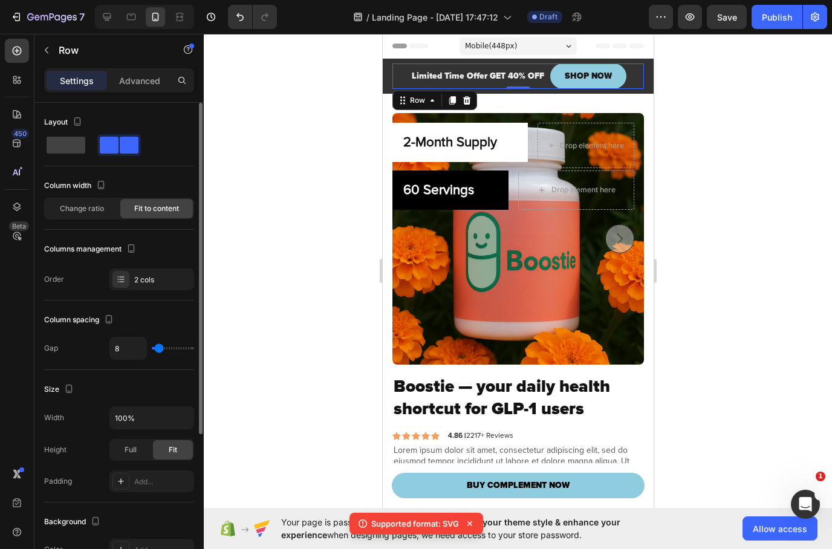
click at [157, 349] on input "range" at bounding box center [173, 348] width 42 height 2
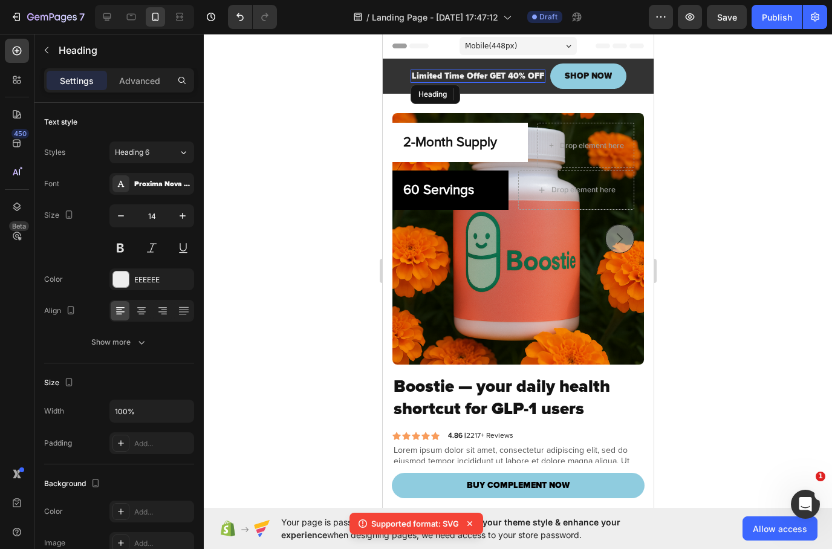
click at [422, 80] on h2 "Limited Time Offer GET 40% OFF" at bounding box center [477, 76] width 135 height 13
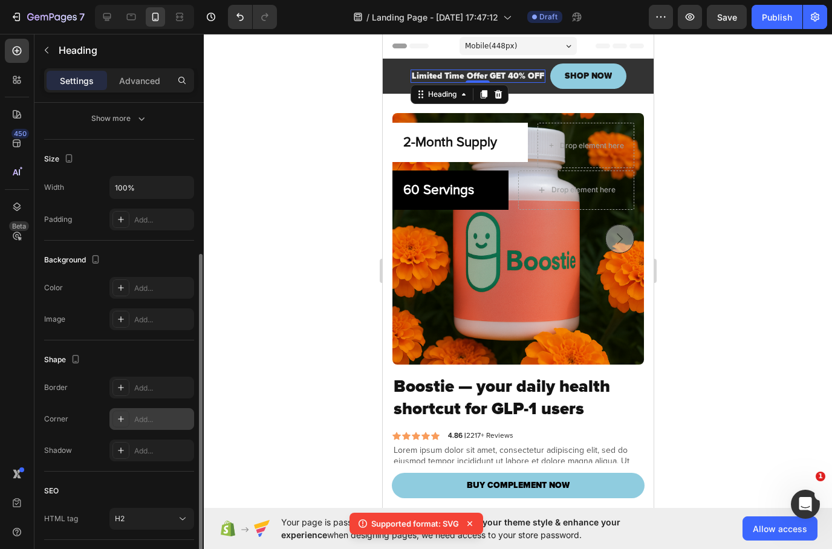
scroll to position [256, 0]
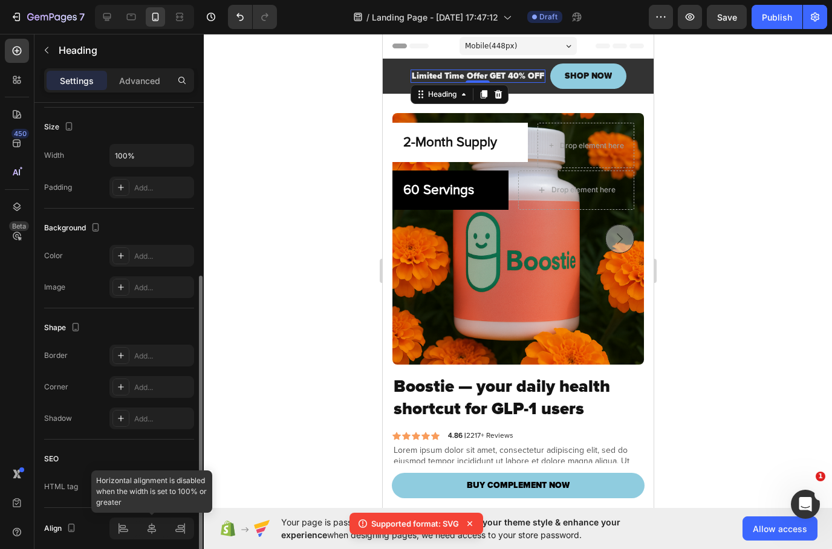
click at [118, 527] on div at bounding box center [152, 529] width 85 height 22
click at [118, 526] on div at bounding box center [152, 529] width 85 height 22
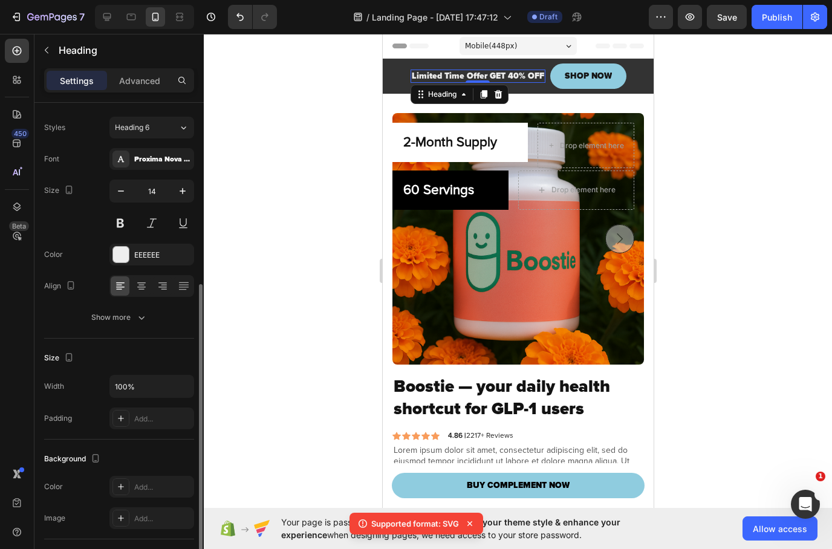
scroll to position [0, 0]
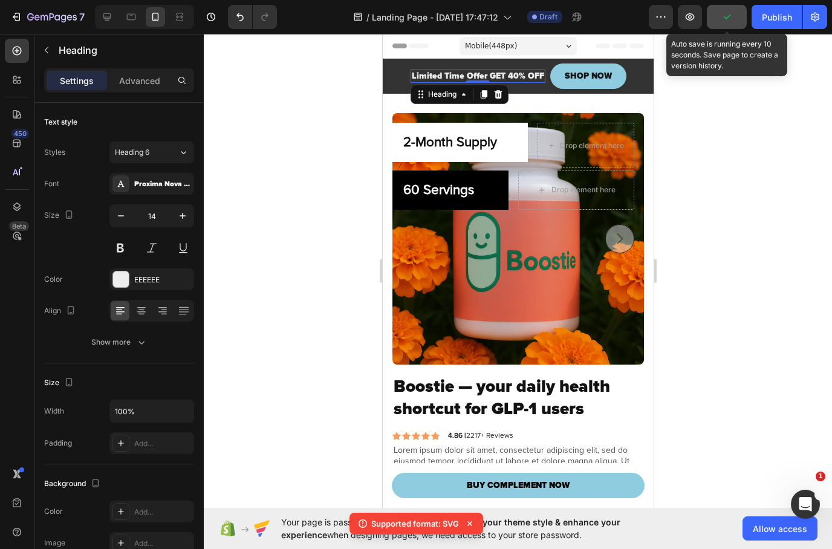
click at [719, 11] on button "button" at bounding box center [727, 17] width 40 height 24
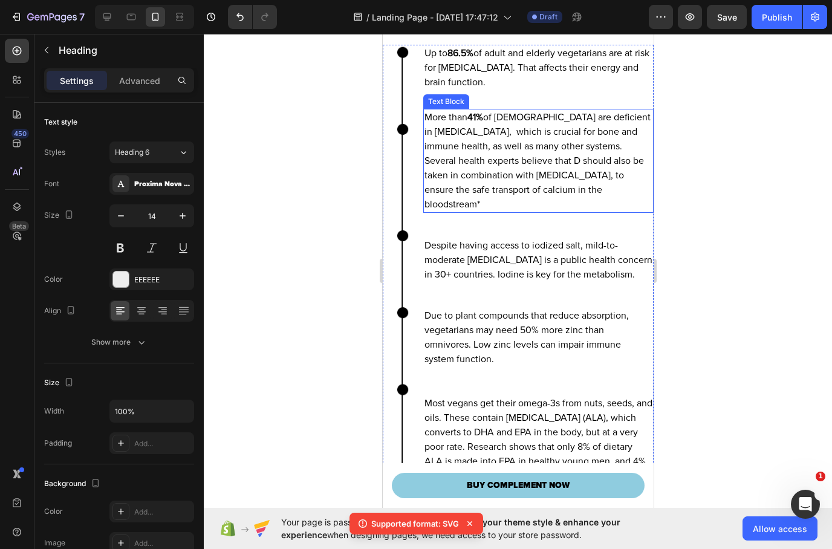
scroll to position [4779, 0]
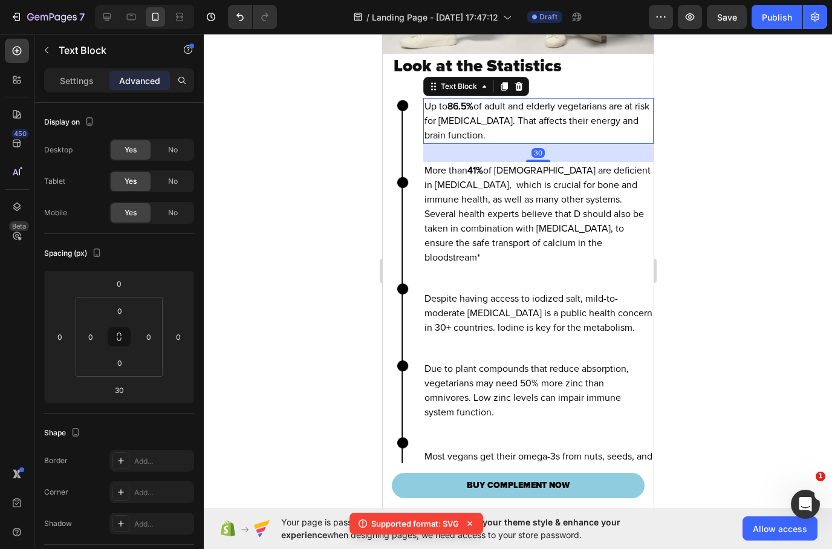
click at [515, 143] on p "Up to 86.5% of adult and elderly vegetarians are at risk for [MEDICAL_DATA]. Th…" at bounding box center [538, 121] width 228 height 44
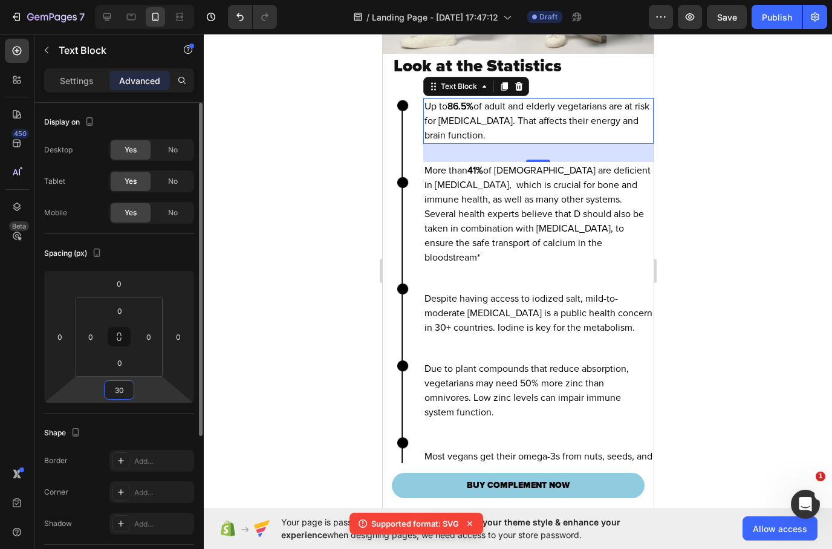
click at [119, 386] on input "30" at bounding box center [119, 390] width 24 height 18
click at [119, 390] on input "30" at bounding box center [119, 390] width 24 height 18
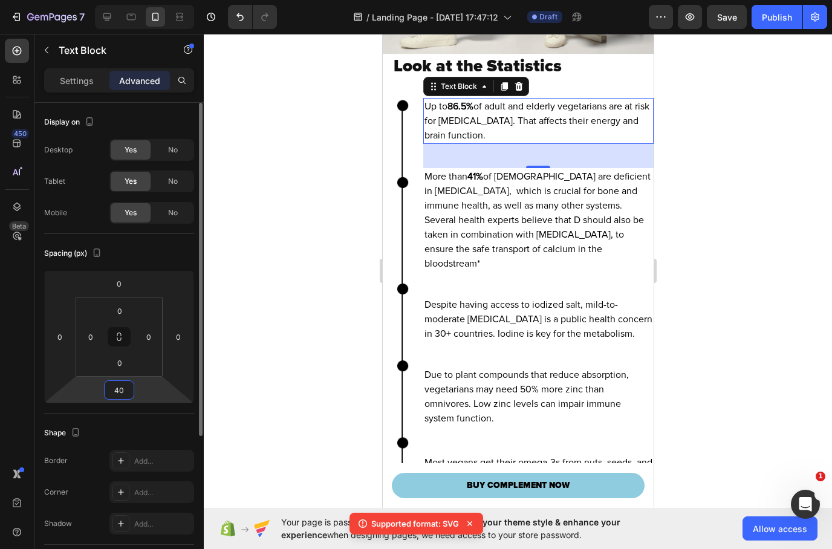
click at [120, 388] on input "40" at bounding box center [119, 390] width 24 height 18
click at [120, 390] on input "40" at bounding box center [119, 390] width 24 height 18
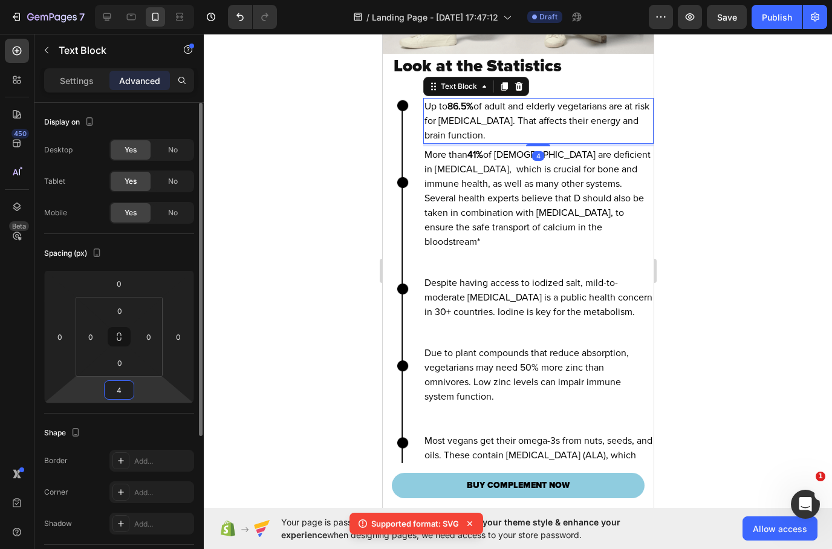
type input "45"
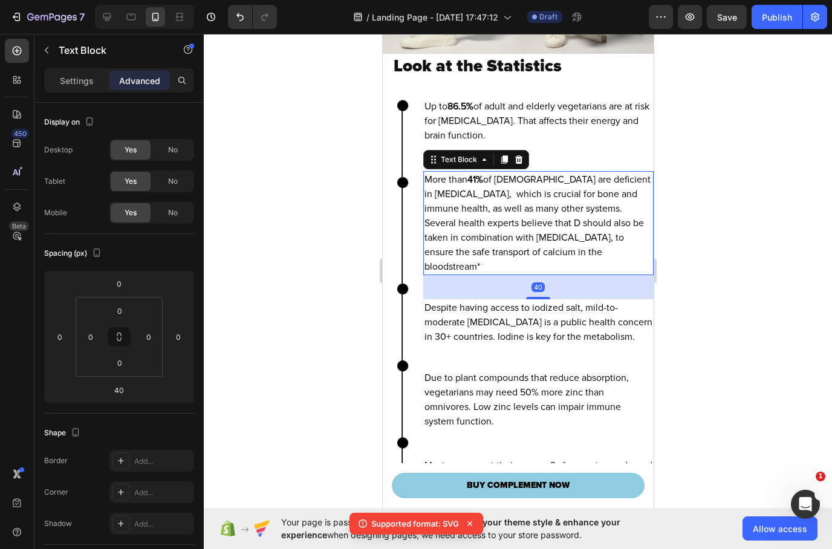
click at [466, 243] on p "More than 41% of [DEMOGRAPHIC_DATA] are deficient in [MEDICAL_DATA], which is c…" at bounding box center [538, 223] width 228 height 102
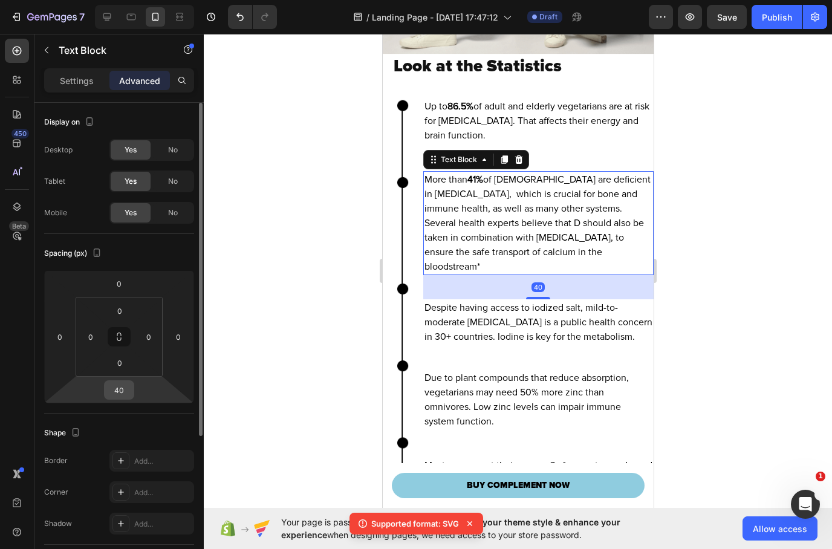
click at [118, 388] on input "40" at bounding box center [119, 390] width 24 height 18
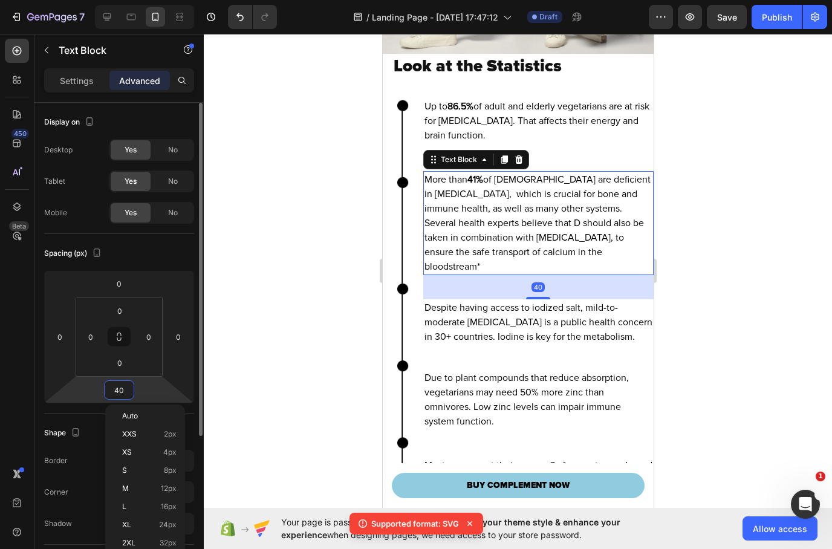
click at [118, 390] on input "40" at bounding box center [119, 390] width 24 height 18
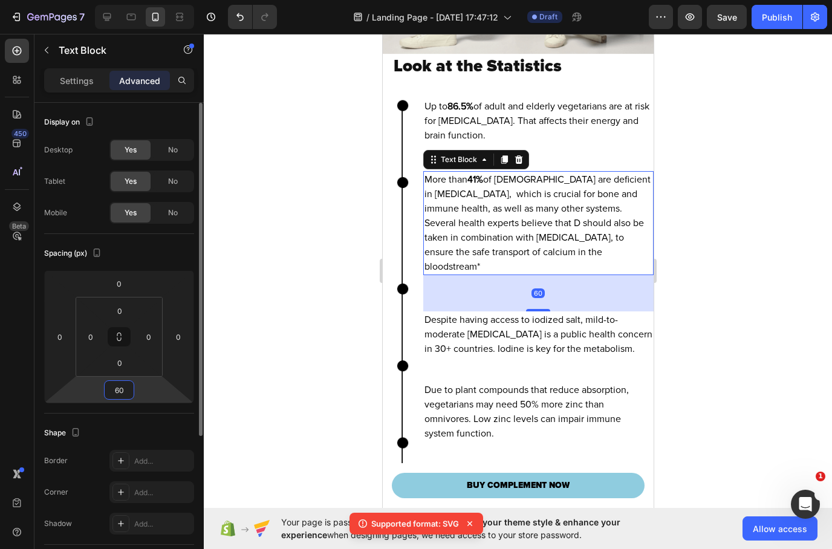
click at [122, 390] on input "60" at bounding box center [119, 390] width 24 height 18
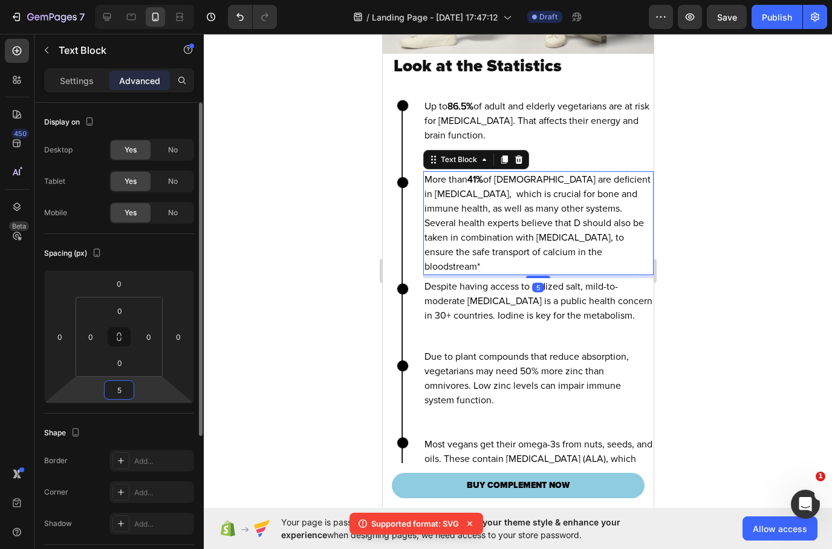
type input "50"
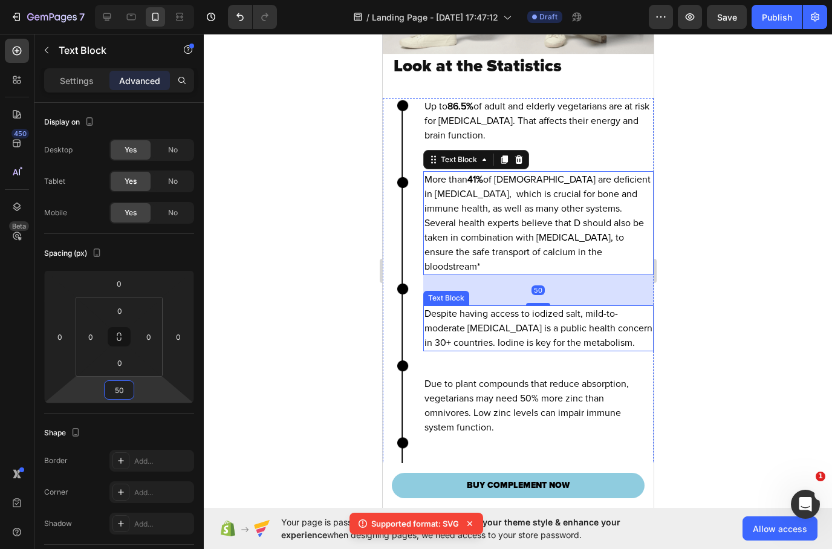
click at [474, 341] on p "Despite having access to iodized salt, mild-to-moderate [MEDICAL_DATA] is a pub…" at bounding box center [538, 329] width 228 height 44
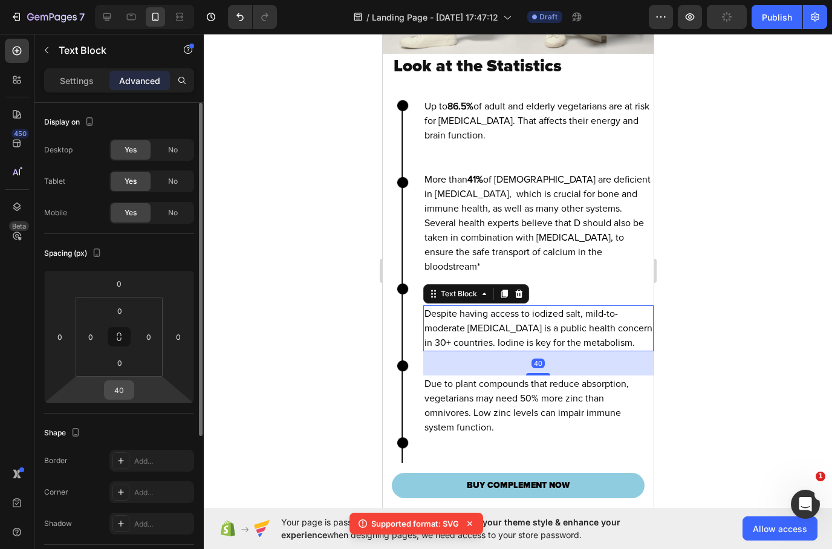
click at [124, 388] on input "40" at bounding box center [119, 390] width 24 height 18
click at [124, 390] on input "40" at bounding box center [119, 390] width 24 height 18
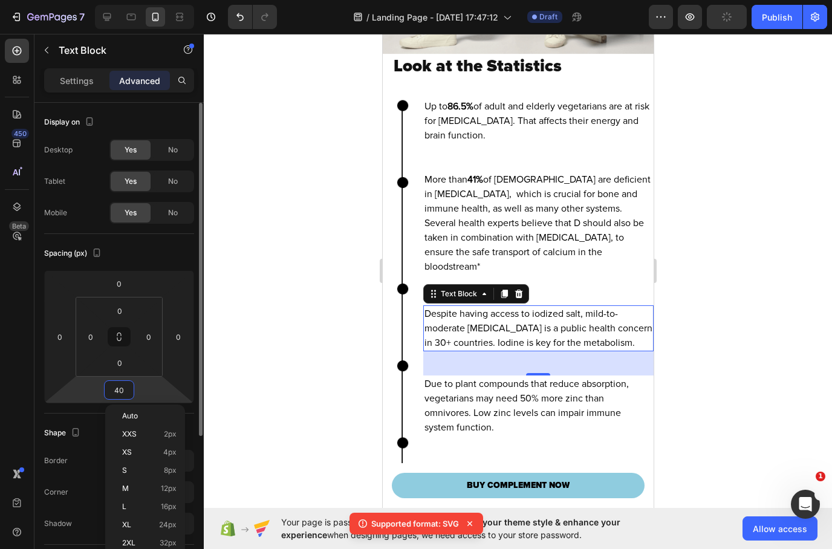
click at [123, 388] on input "40" at bounding box center [119, 390] width 24 height 18
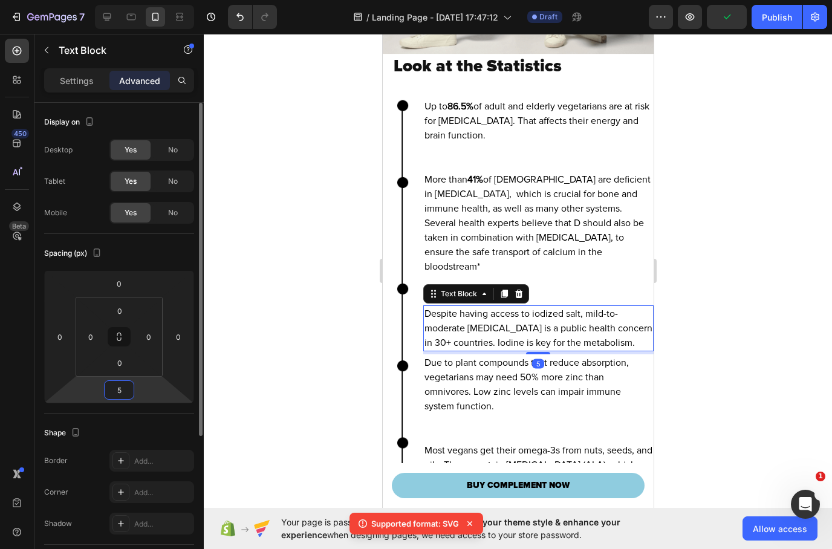
type input "50"
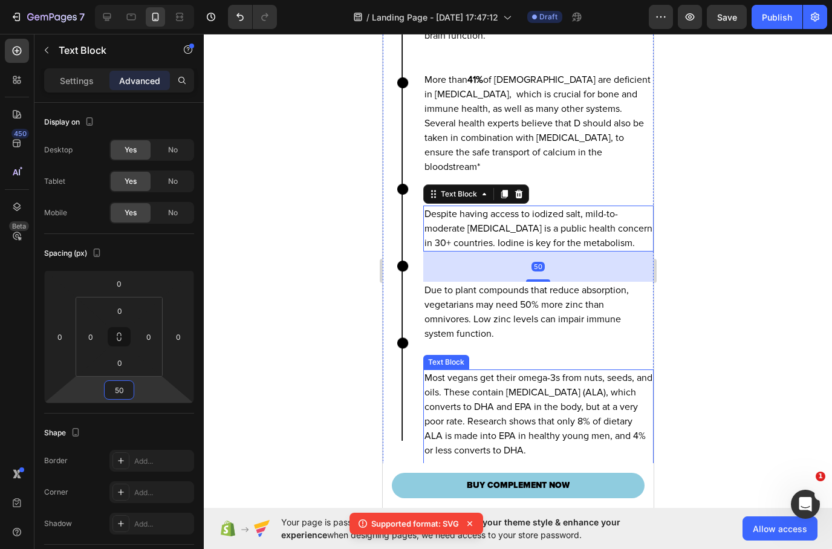
scroll to position [4899, 0]
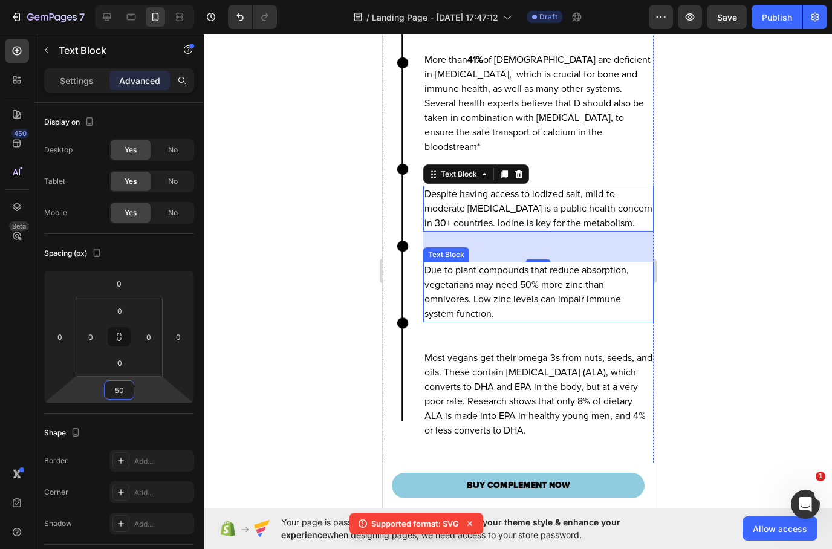
click at [491, 306] on p "Due to plant compounds that reduce absorption, vegetarians may need 50% more zi…" at bounding box center [538, 292] width 228 height 58
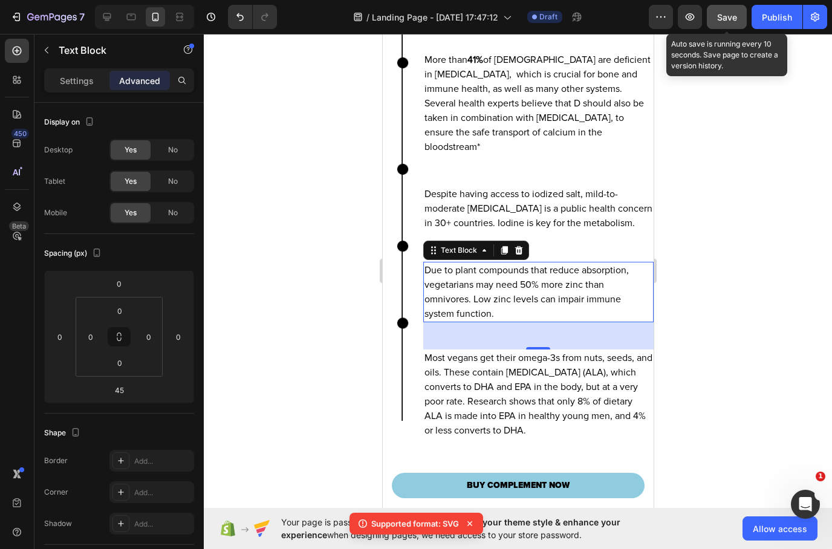
click at [733, 26] on button "Save" at bounding box center [727, 17] width 40 height 24
click at [731, 19] on span "Save" at bounding box center [728, 17] width 20 height 10
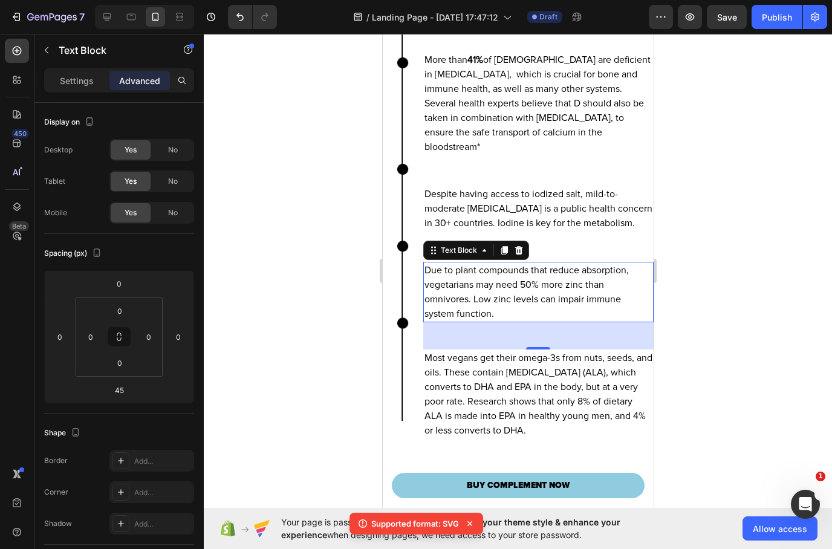
click at [473, 523] on icon at bounding box center [470, 524] width 12 height 12
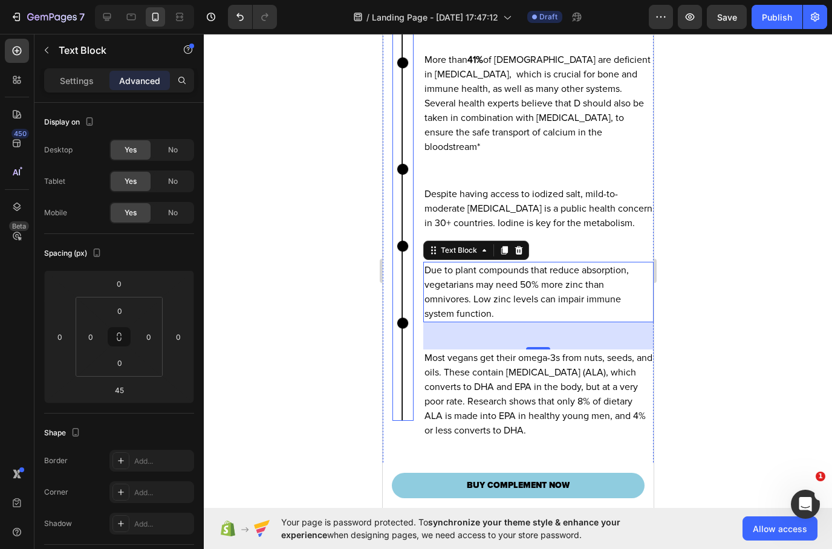
click at [404, 240] on img at bounding box center [402, 199] width 13 height 443
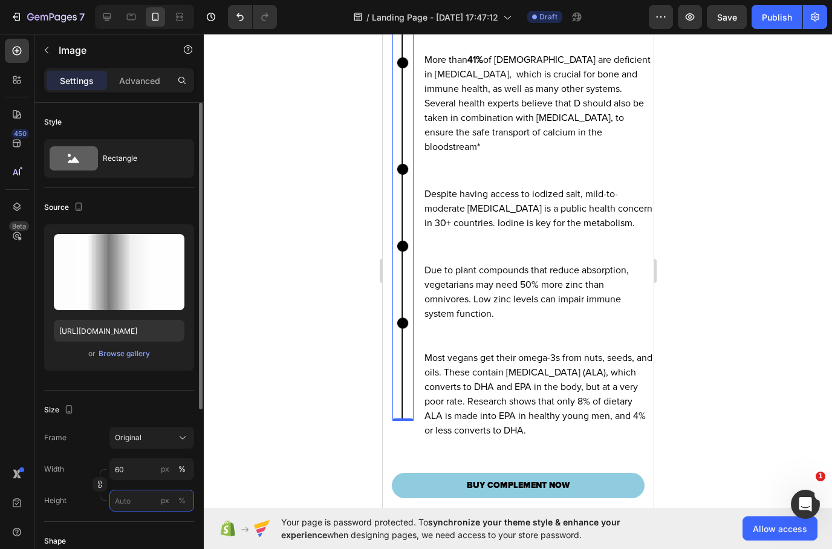
click at [122, 502] on input "px %" at bounding box center [152, 501] width 85 height 22
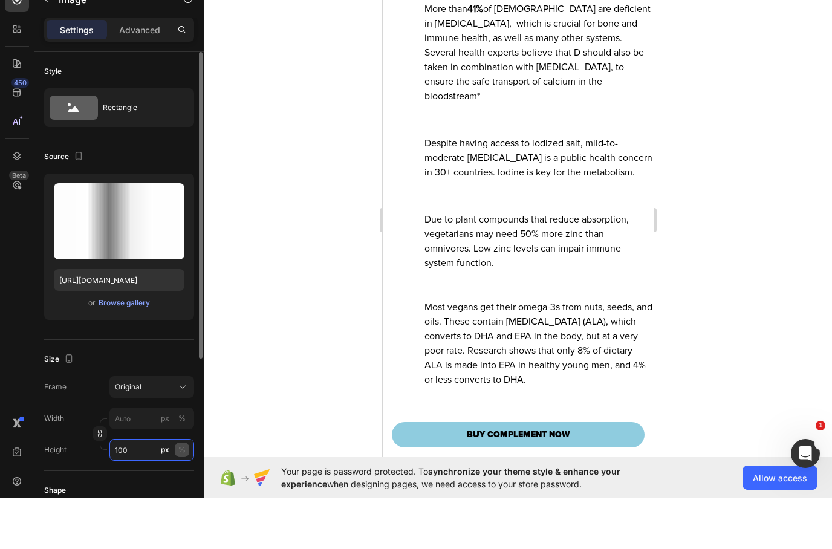
type input "100"
click at [185, 496] on div "%" at bounding box center [181, 501] width 7 height 11
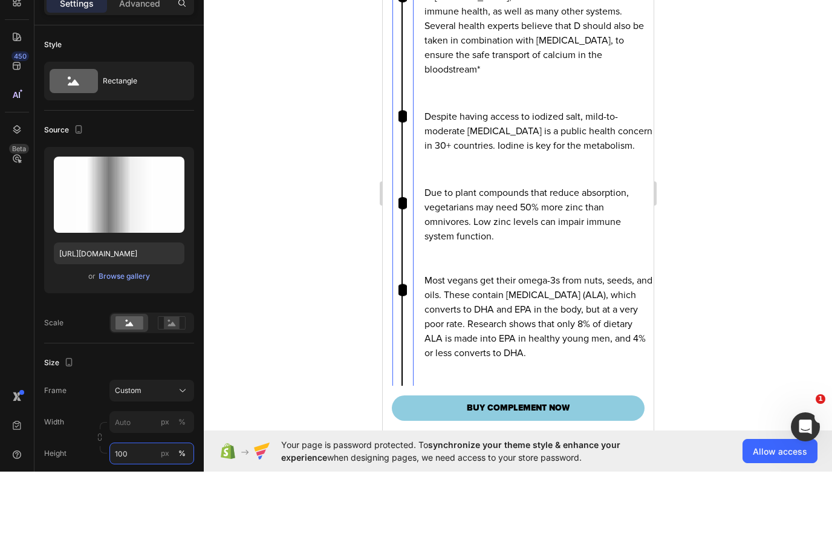
scroll to position [4904, 0]
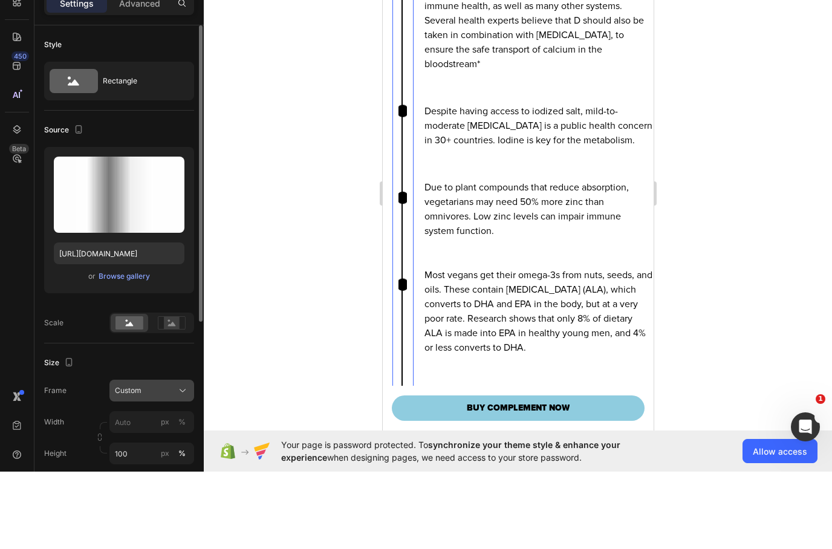
click at [172, 463] on div "Custom" at bounding box center [144, 468] width 59 height 11
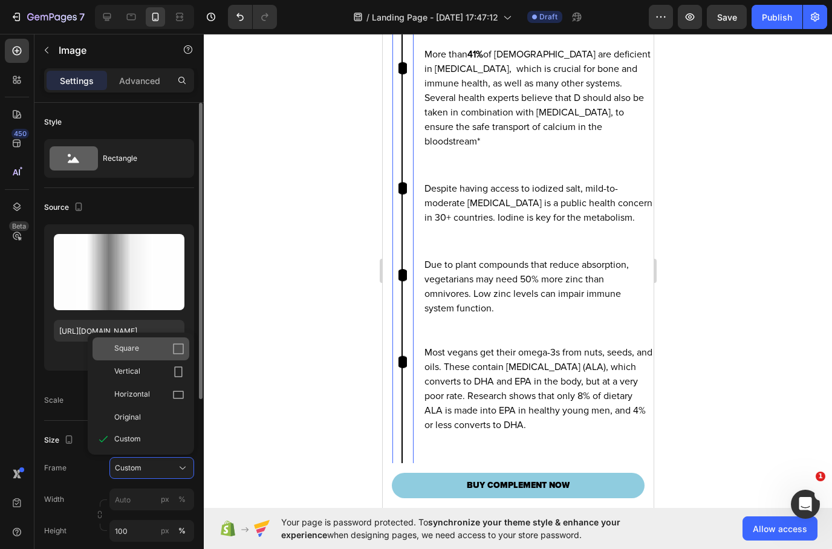
click at [154, 347] on div "Square" at bounding box center [149, 349] width 70 height 12
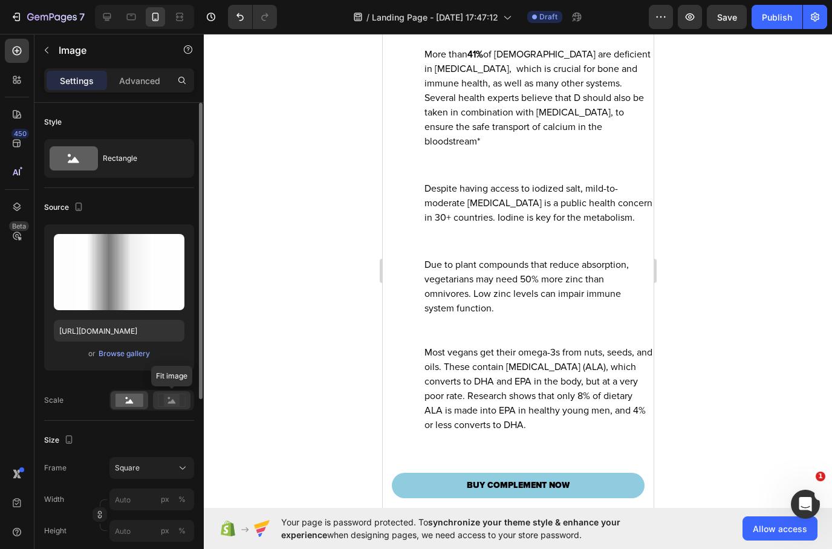
click at [175, 397] on rect at bounding box center [172, 400] width 16 height 12
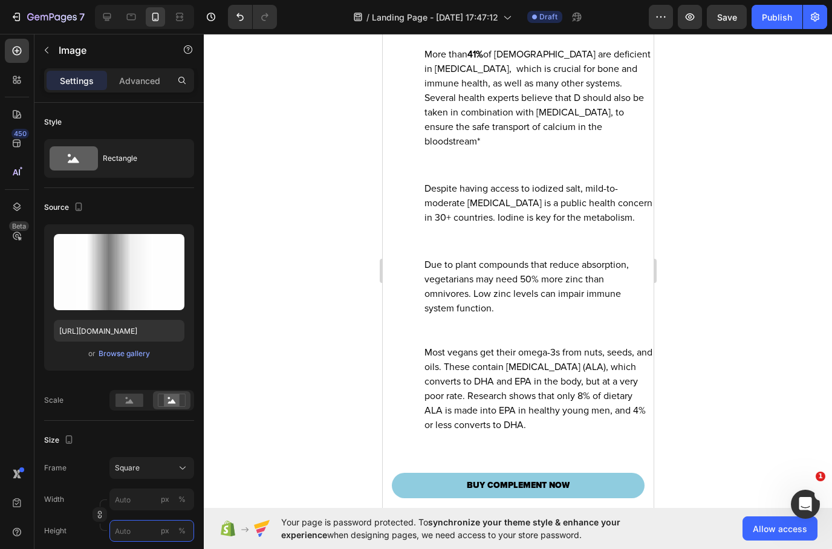
click at [145, 538] on input "px %" at bounding box center [152, 531] width 85 height 22
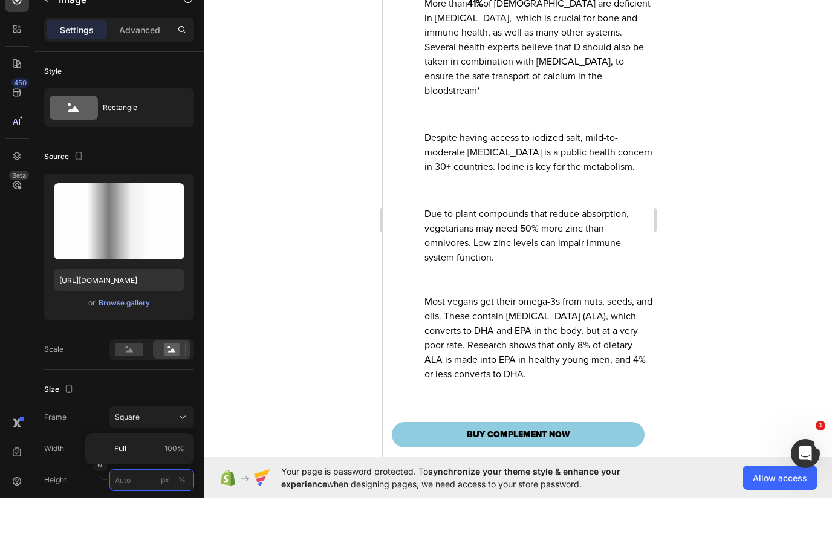
type input "1"
type input "10"
type input "100"
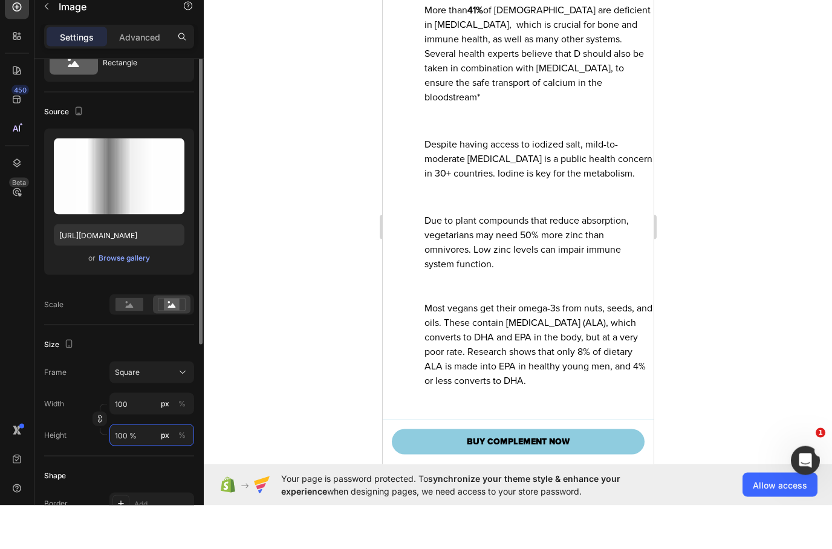
scroll to position [75, 0]
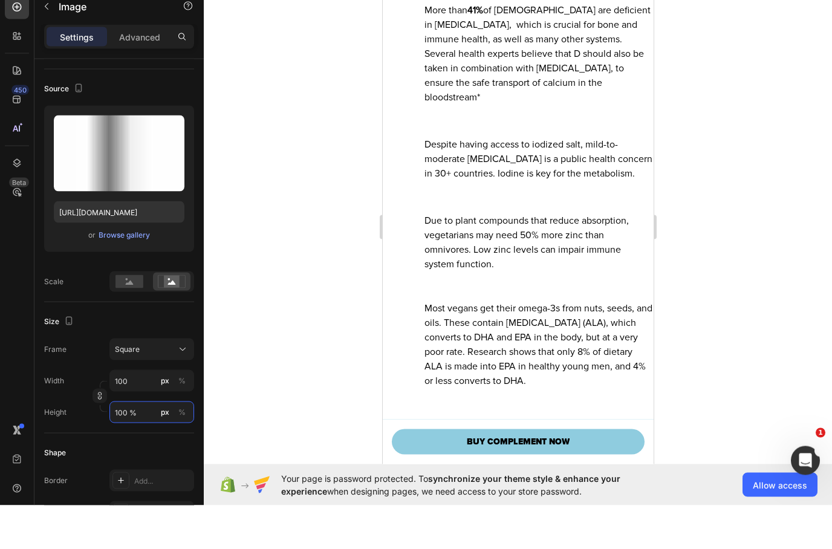
type input "100"
click at [137, 414] on input "100" at bounding box center [152, 425] width 85 height 22
type input "1000"
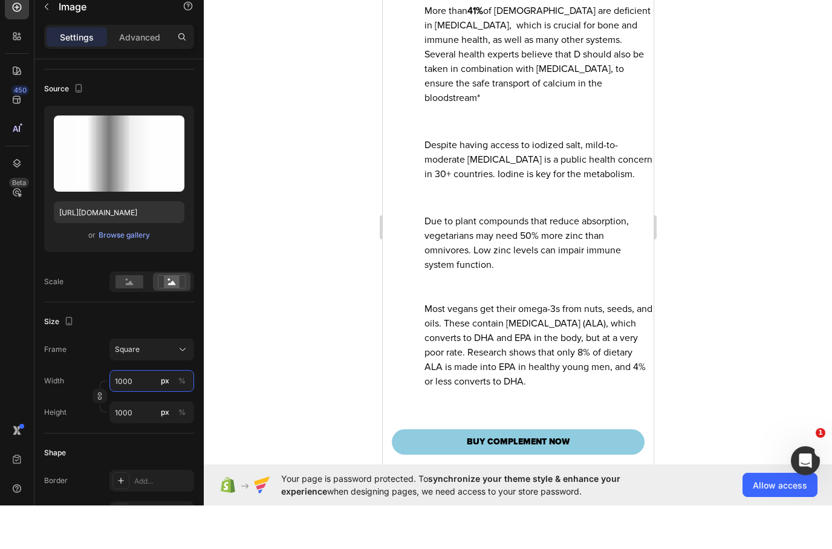
type input "10000"
type input "100000"
type input "10000"
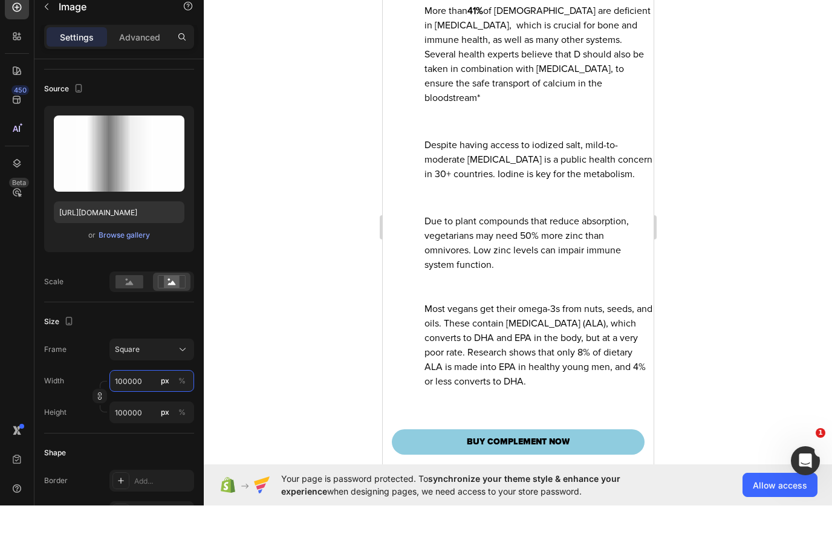
type input "10000"
type input "1000"
type input "10"
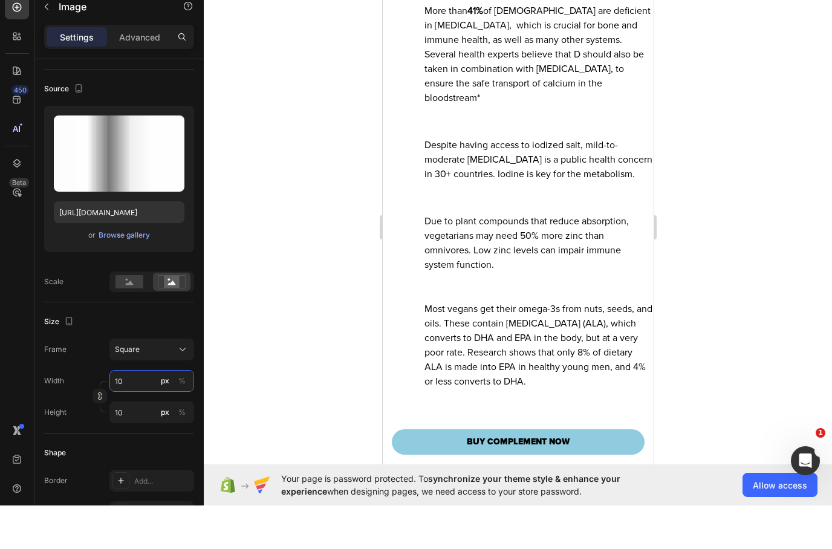
type input "1"
click at [169, 319] on rect at bounding box center [172, 325] width 16 height 12
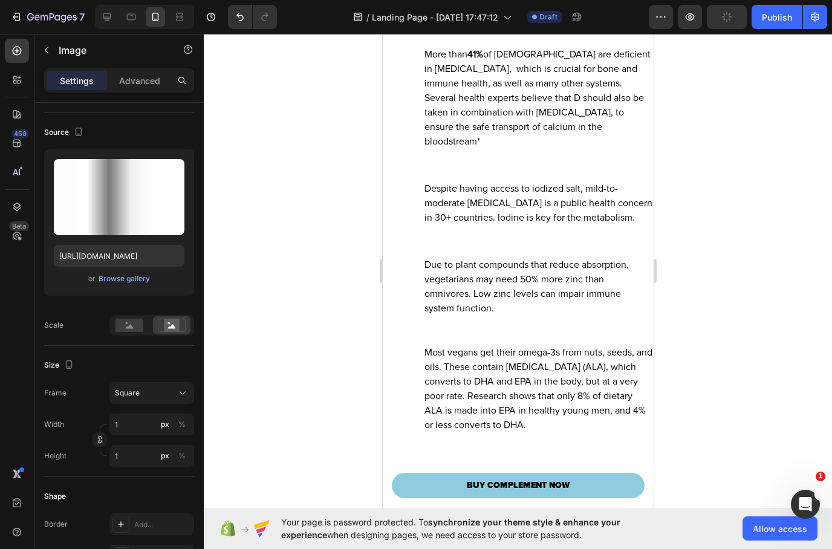
drag, startPoint x: 174, startPoint y: 304, endPoint x: 174, endPoint y: 347, distance: 43.6
click at [174, 347] on div "Size Frame Square Width 1 px % Height 1 px %" at bounding box center [119, 411] width 150 height 131
click at [175, 399] on div "Square" at bounding box center [152, 393] width 74 height 12
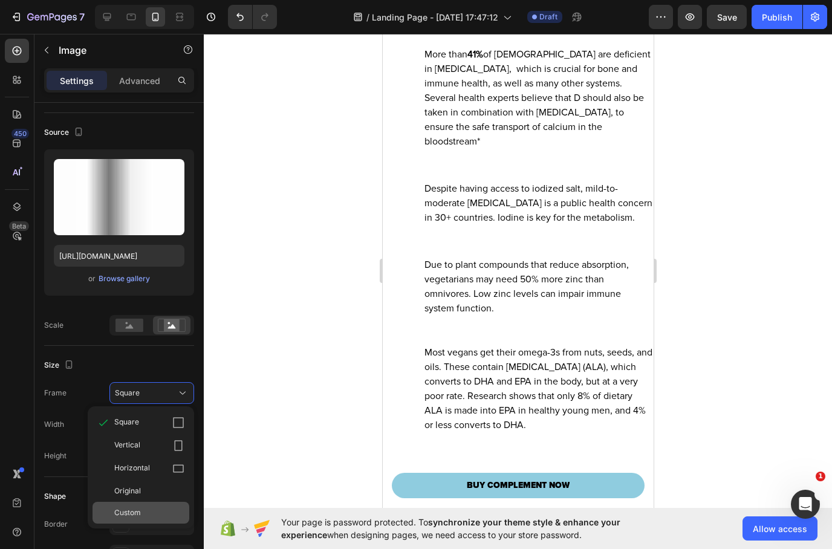
click at [145, 518] on div "Custom" at bounding box center [149, 513] width 70 height 11
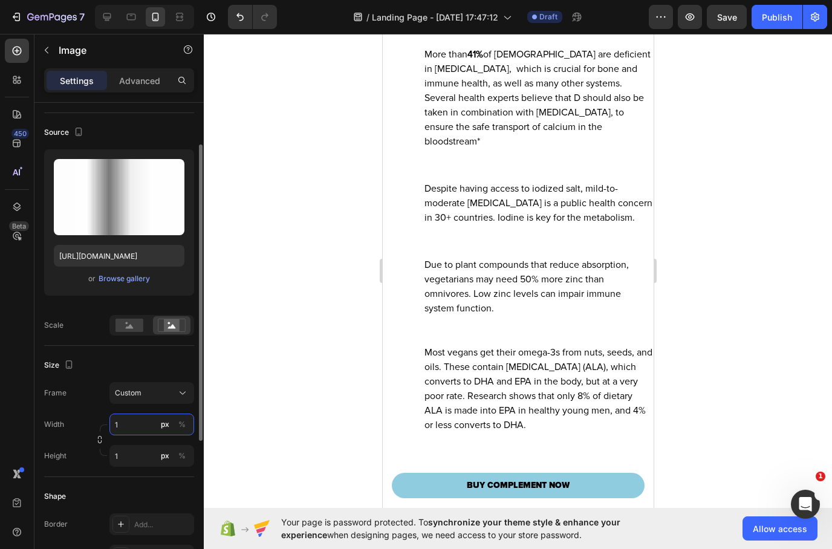
click at [151, 430] on input "1" at bounding box center [152, 425] width 85 height 22
type input "1"
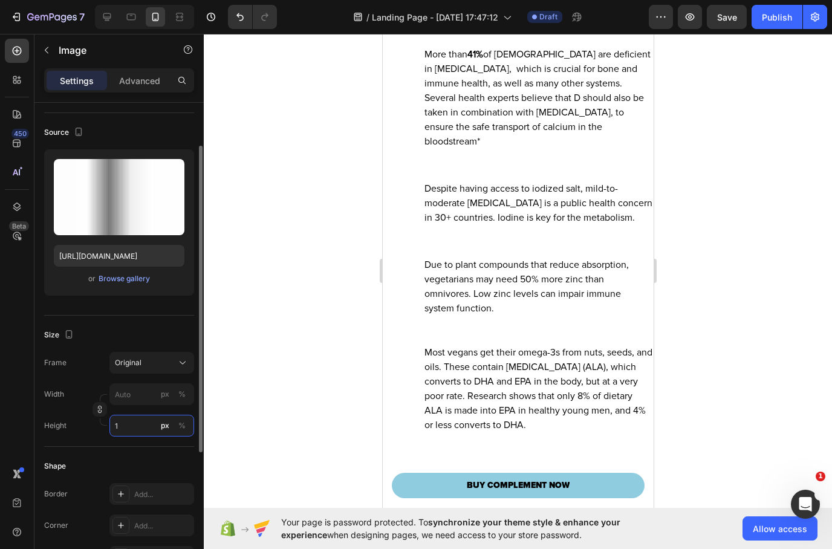
click at [135, 456] on div "Style Rectangle Source Upload Image https://cdn.shopify.com/s/files/1/0769/5804…" at bounding box center [119, 443] width 150 height 831
type input "100"
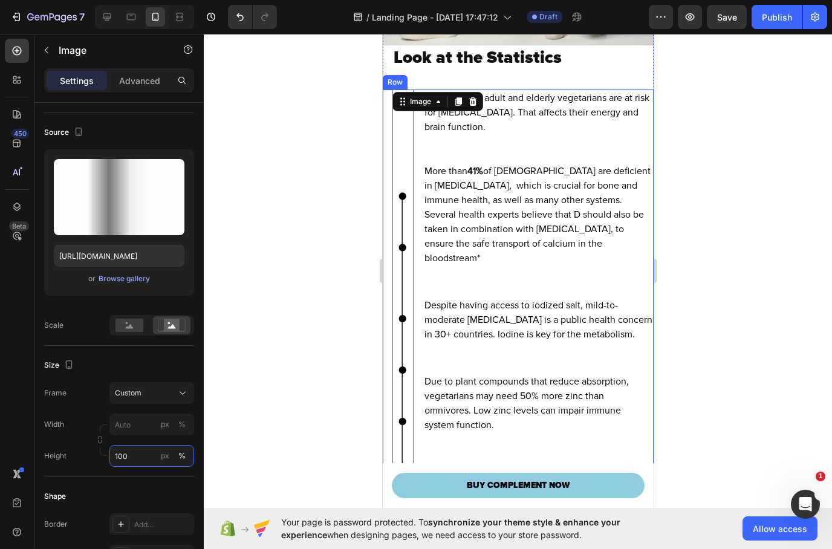
scroll to position [4784, 0]
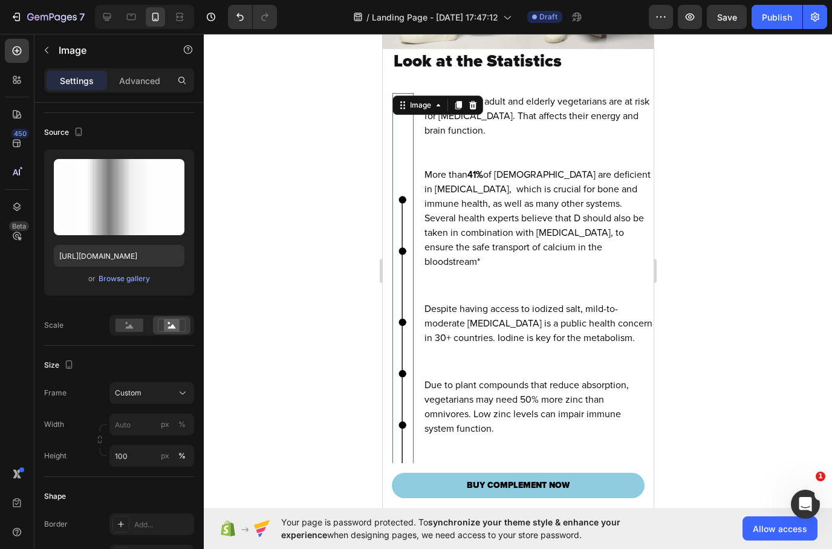
click at [404, 257] on img at bounding box center [402, 343] width 8 height 500
click at [136, 327] on rect at bounding box center [130, 325] width 28 height 13
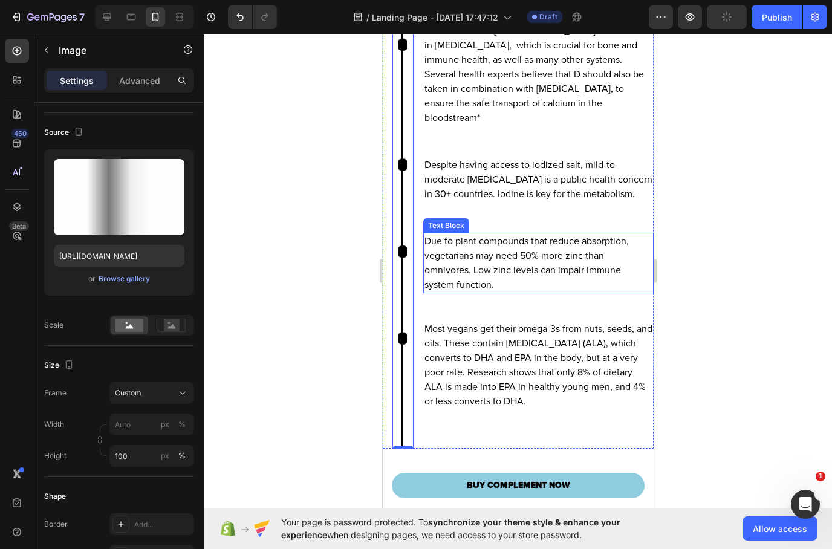
scroll to position [4939, 0]
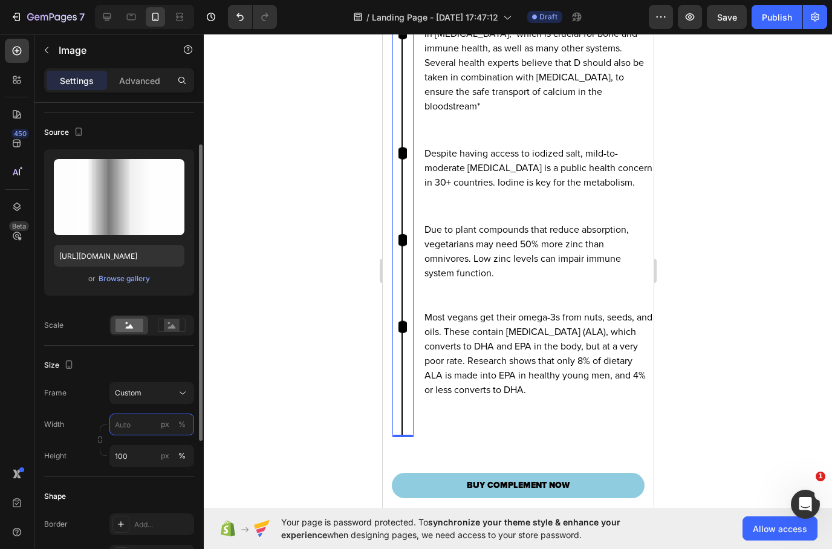
click at [126, 425] on input "px %" at bounding box center [152, 425] width 85 height 22
type input "1"
type input "2"
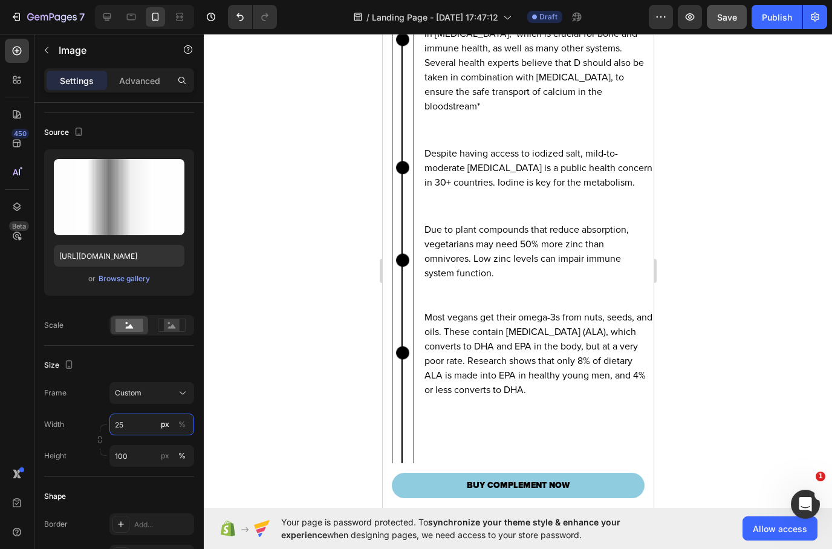
type input "25"
click at [723, 26] on button "Save" at bounding box center [727, 17] width 40 height 24
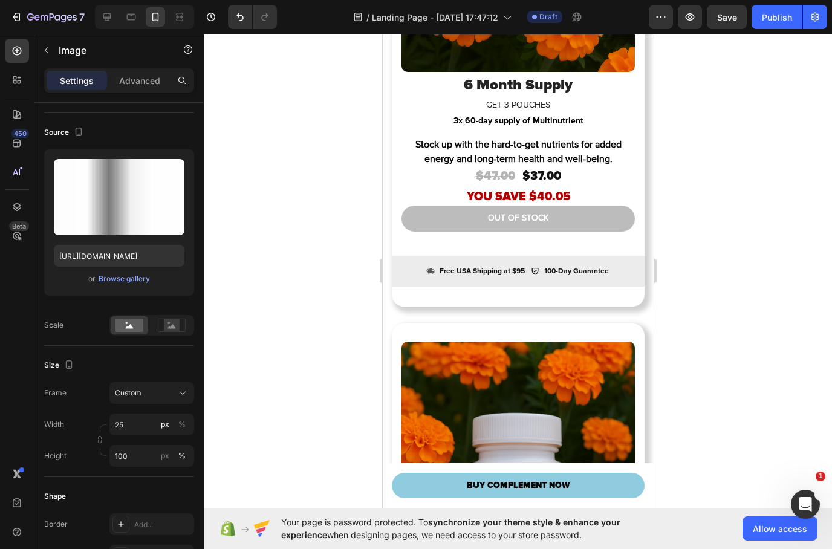
scroll to position [3649, 0]
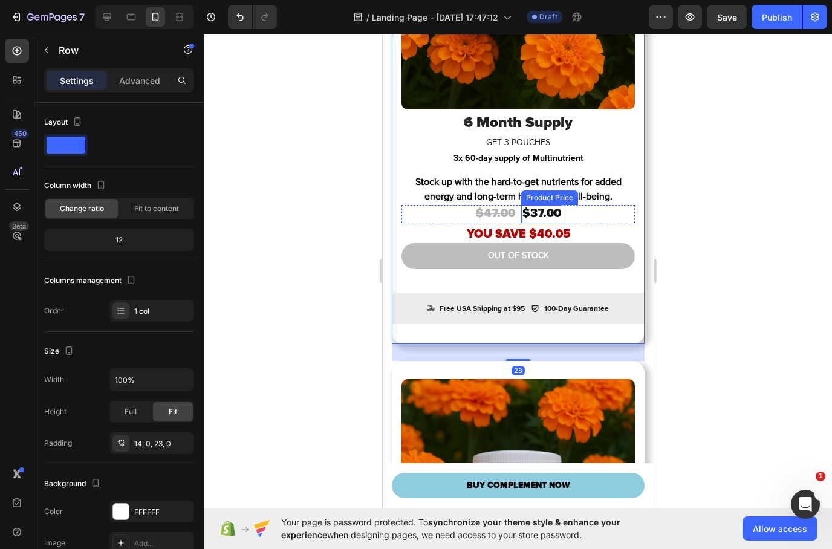
scroll to position [3741, 0]
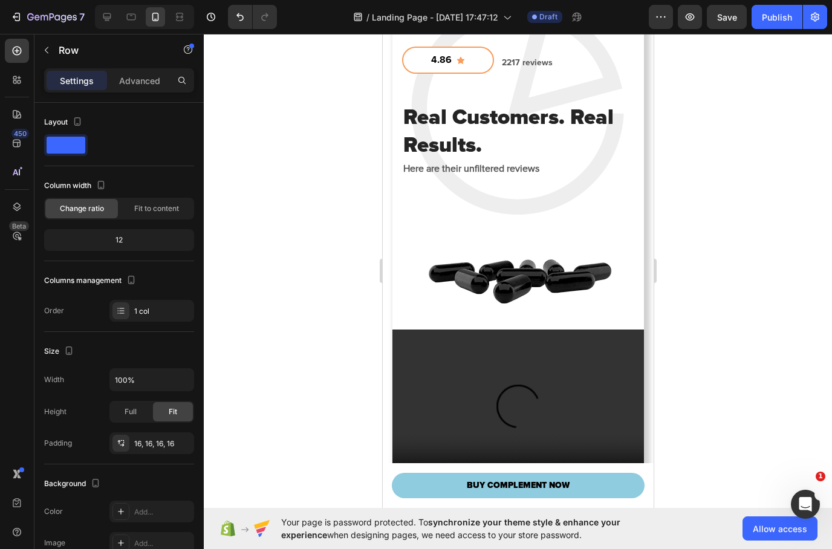
scroll to position [2373, 0]
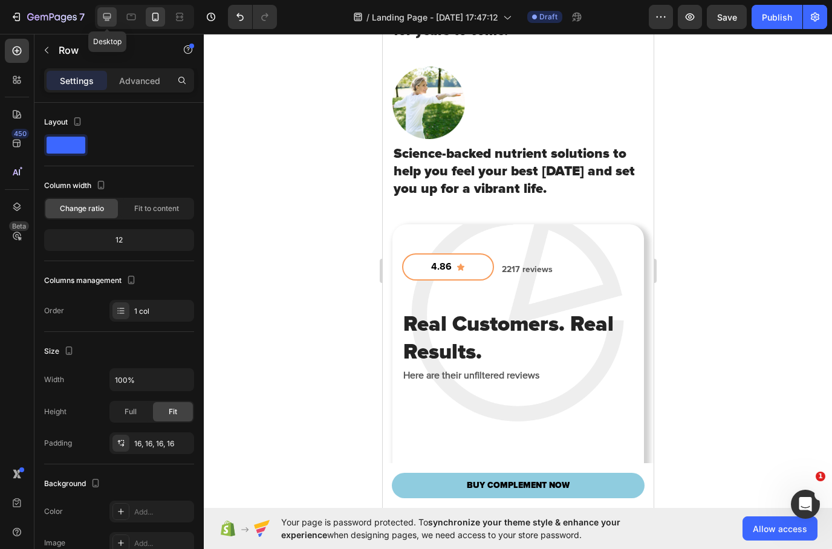
click at [113, 22] on icon at bounding box center [107, 17] width 12 height 12
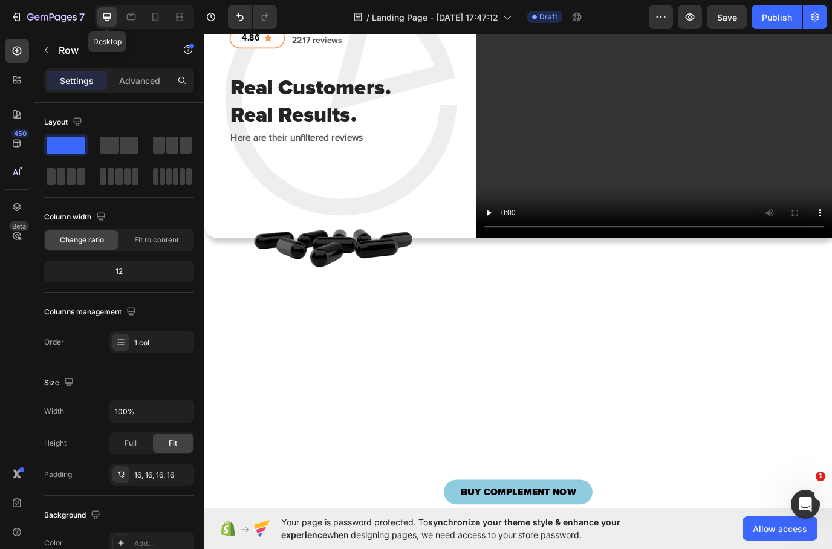
type input "1200"
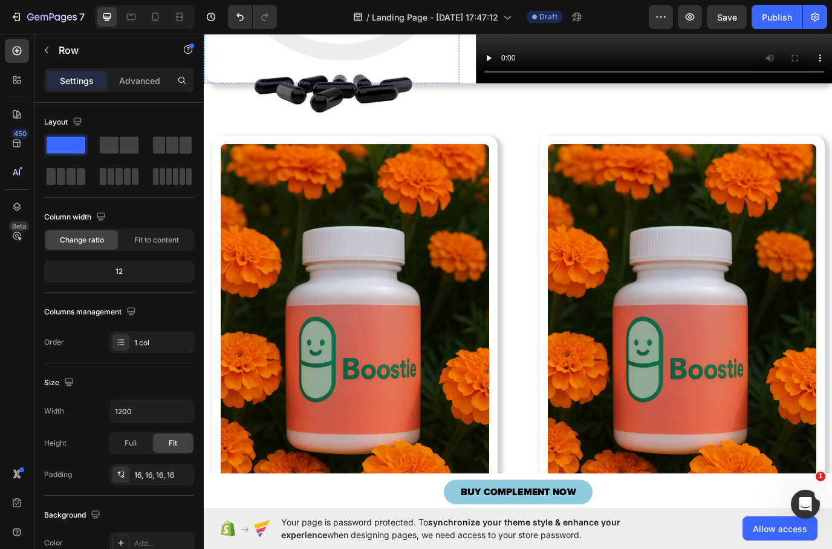
scroll to position [2752, 0]
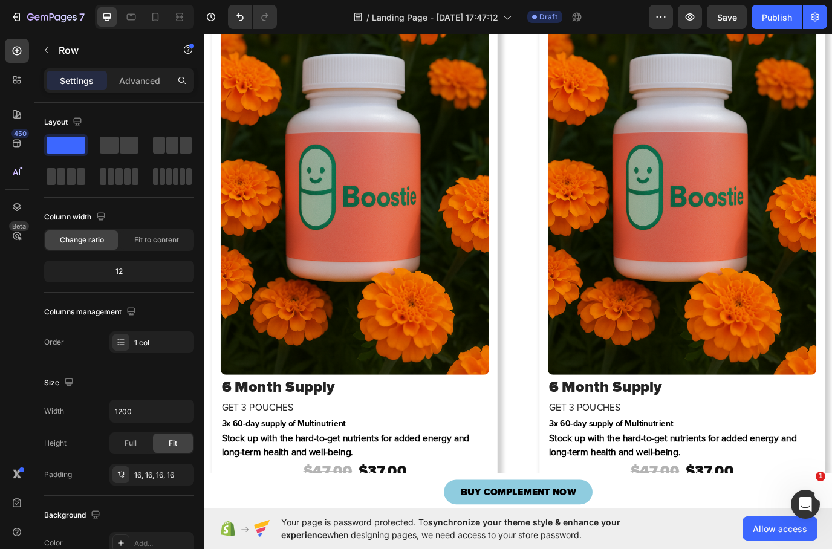
click at [536, 142] on div "Product Images 6 Month Supply Heading GET 3 POUCHES Heading 3x 60-day supply of…" at bounding box center [378, 283] width 330 height 662
click at [538, 145] on div "Product Images 6 Month Supply Heading GET 3 POUCHES Heading 3x 60-day supply of…" at bounding box center [378, 283] width 330 height 662
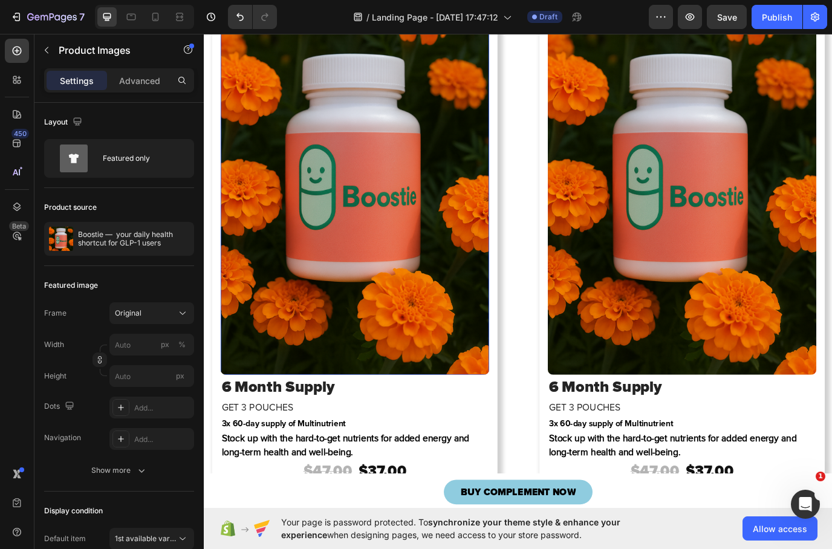
click at [272, 119] on img at bounding box center [378, 195] width 310 height 466
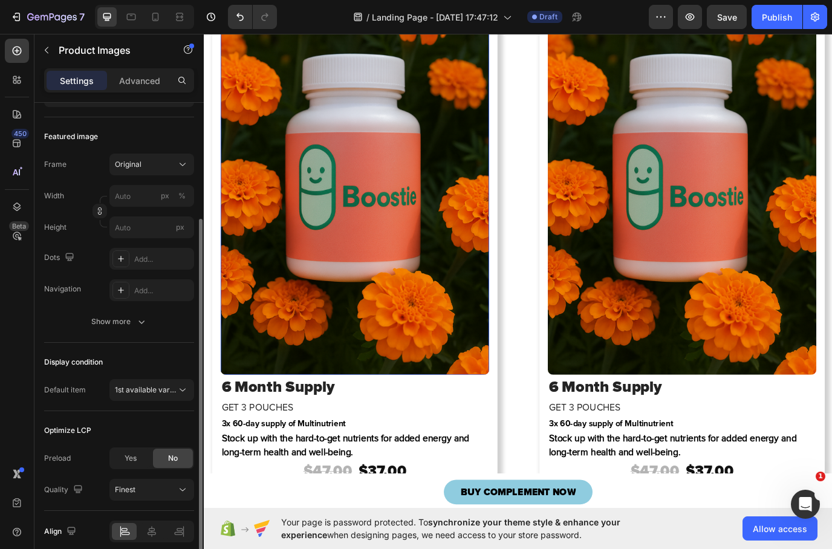
scroll to position [152, 0]
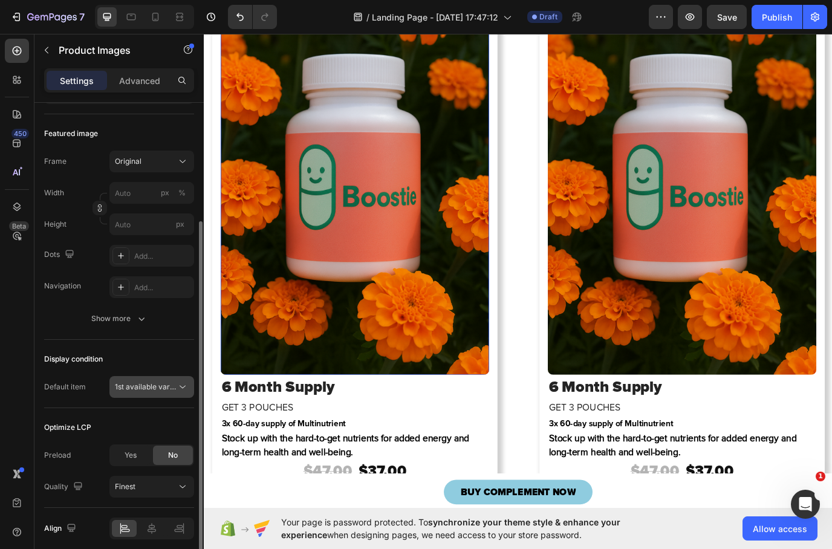
click at [163, 391] on span "1st available variant" at bounding box center [146, 387] width 62 height 11
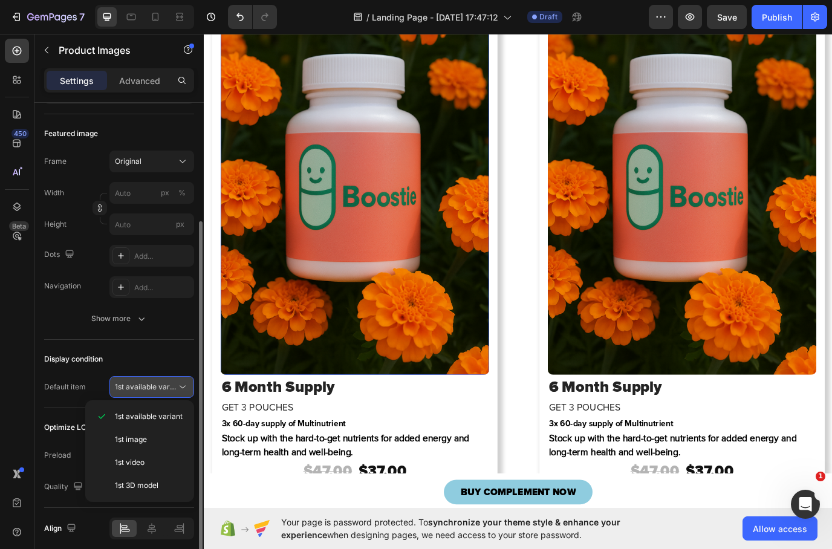
click at [163, 391] on span "1st available variant" at bounding box center [146, 387] width 62 height 11
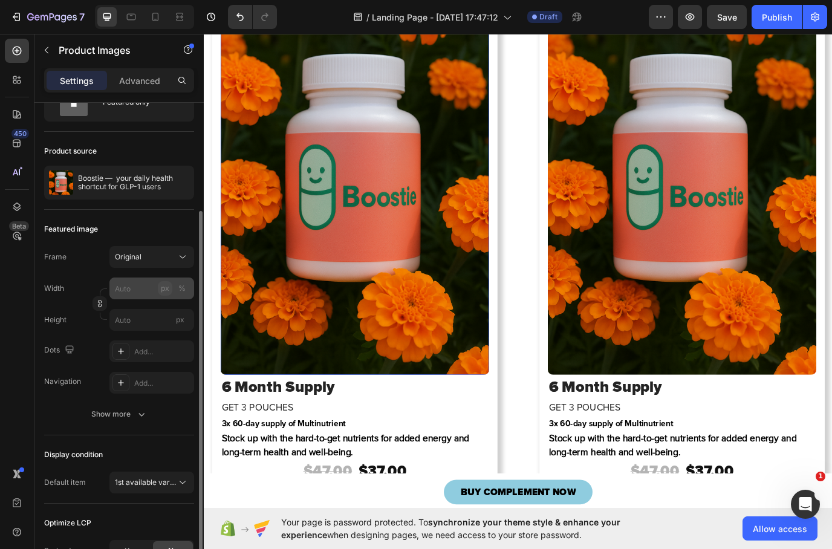
scroll to position [21, 0]
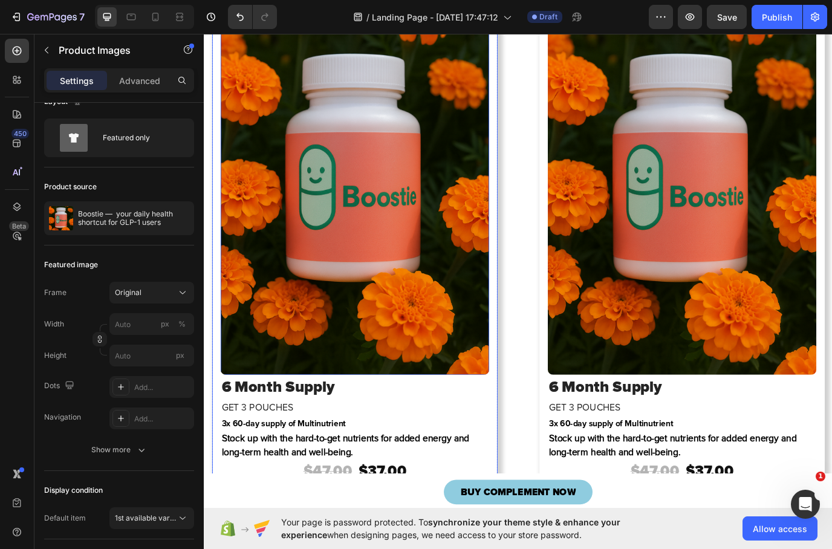
click at [529, 81] on div "Product Images 4 6 Month Supply Heading GET 3 POUCHES Heading 3x 60-day supply …" at bounding box center [378, 283] width 330 height 662
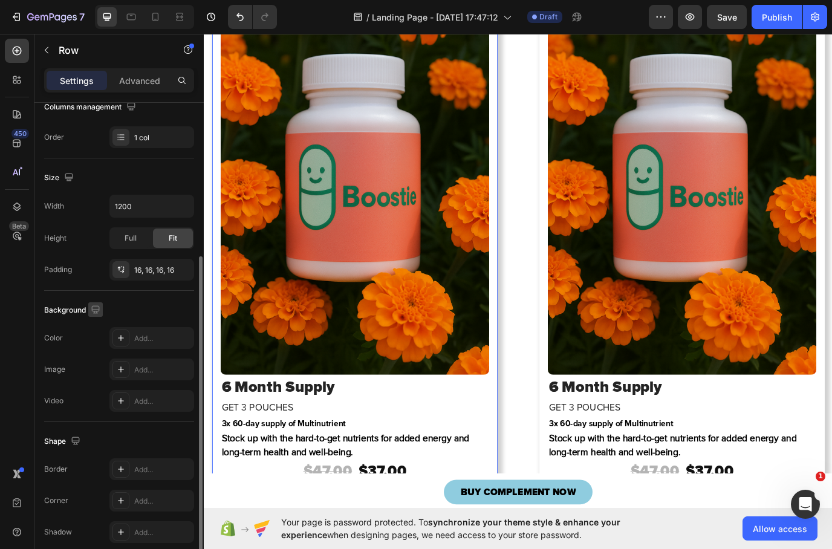
scroll to position [209, 0]
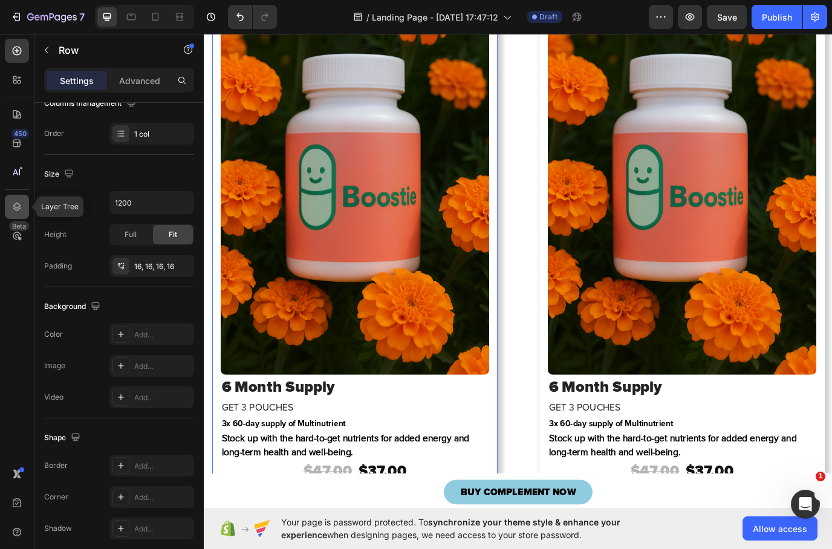
click at [11, 206] on icon at bounding box center [17, 207] width 12 height 12
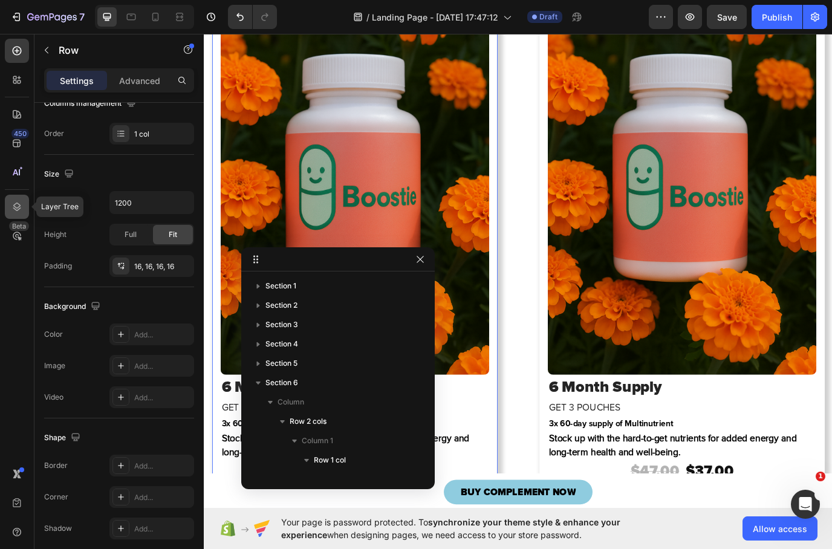
scroll to position [171, 0]
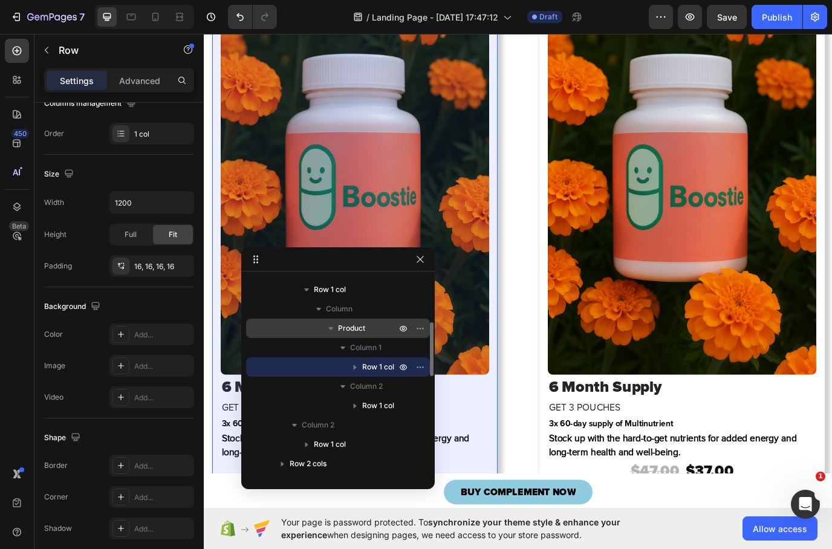
click at [342, 333] on span "Product" at bounding box center [351, 328] width 27 height 12
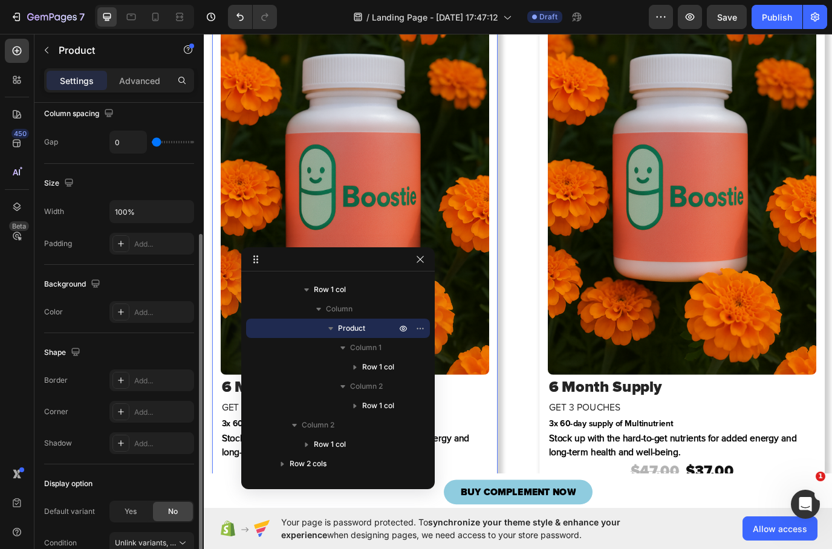
scroll to position [189, 0]
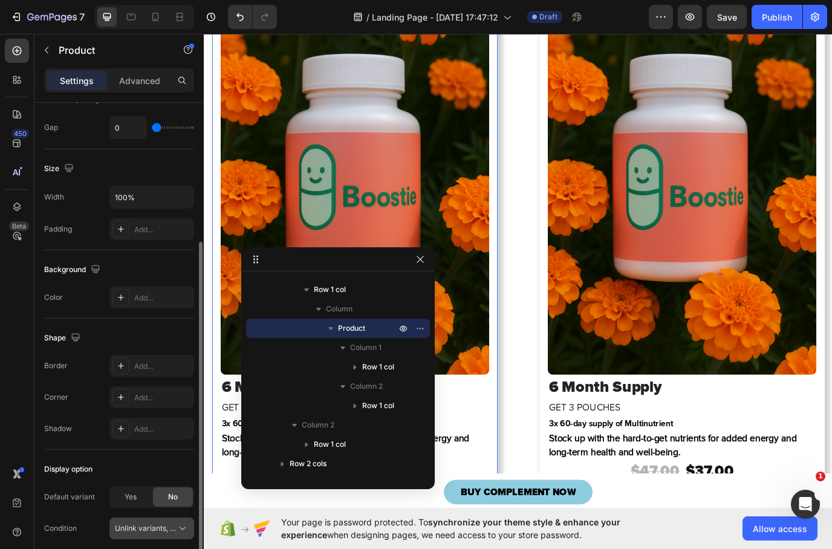
click at [172, 529] on span "Unlink variants, quantity <br> between same products" at bounding box center [208, 528] width 186 height 9
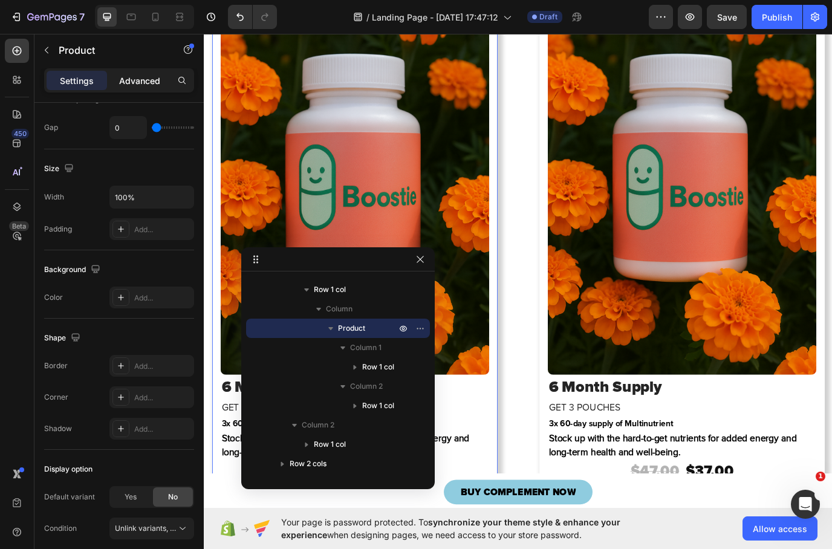
click at [156, 77] on p "Advanced" at bounding box center [139, 80] width 41 height 13
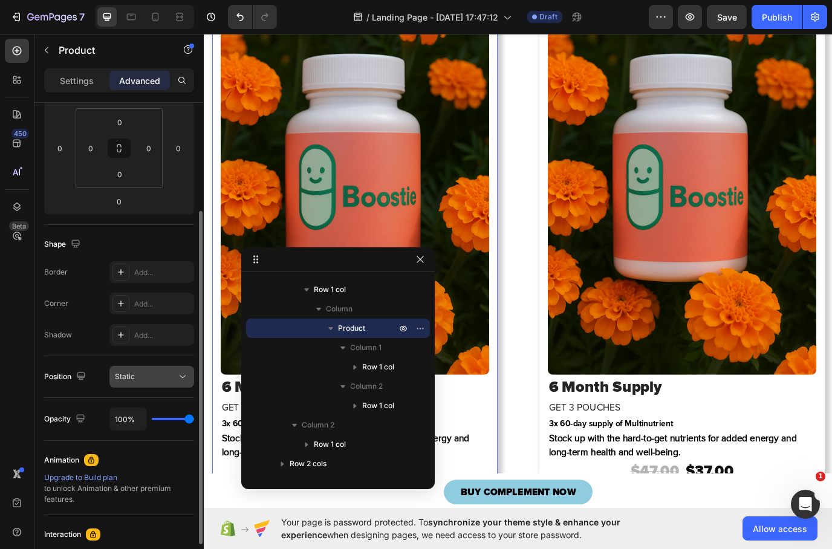
scroll to position [61, 0]
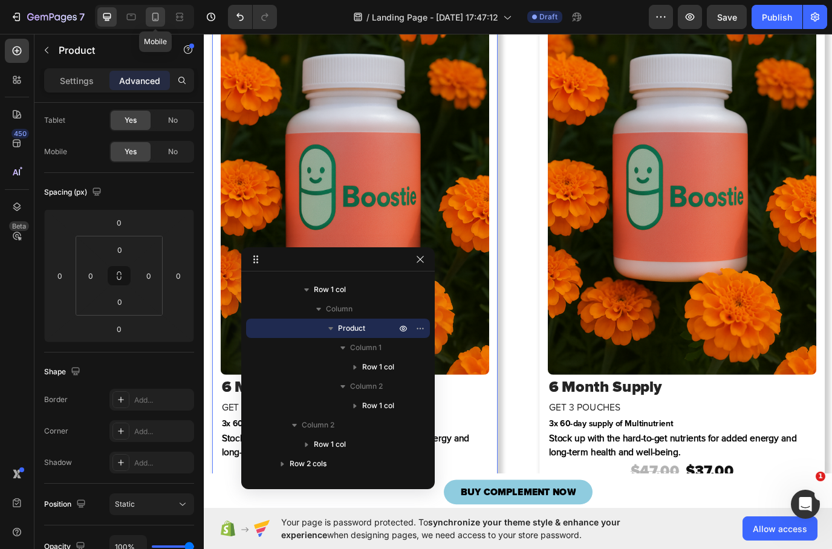
click at [160, 21] on icon at bounding box center [155, 17] width 12 height 12
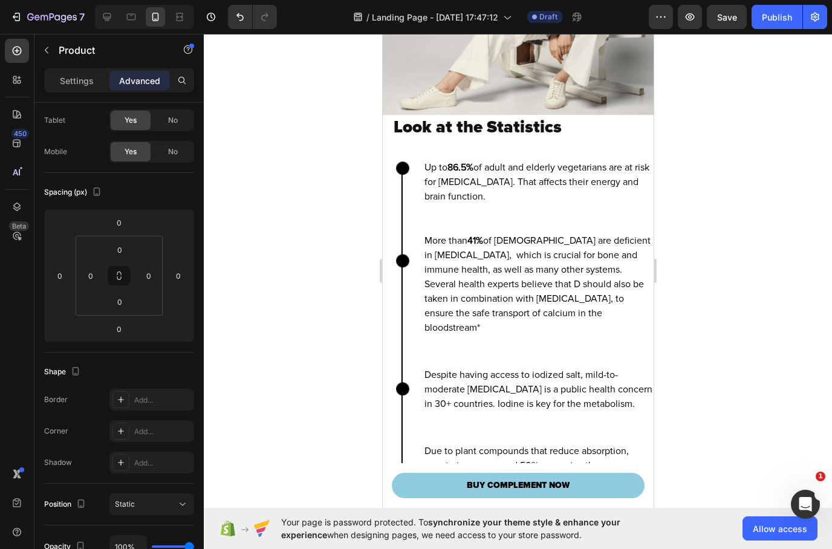
scroll to position [5133, 0]
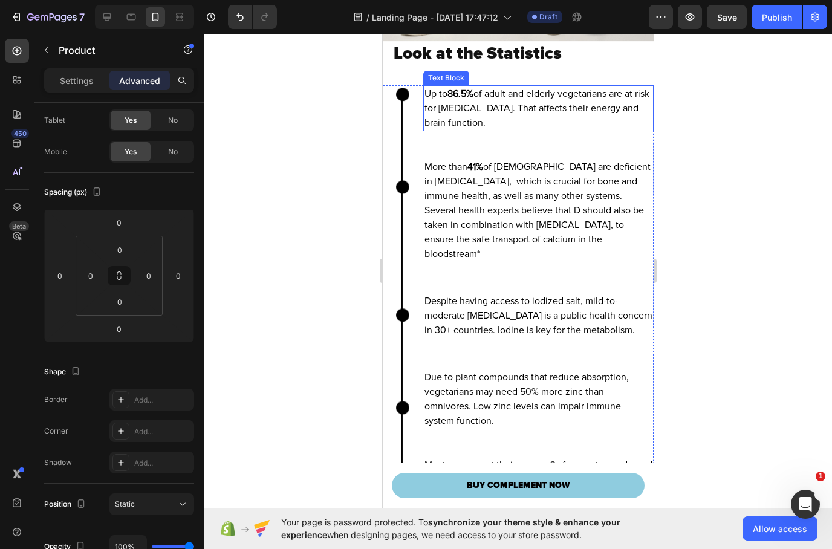
click at [511, 120] on p "Up to 86.5% of adult and elderly vegetarians are at risk for [MEDICAL_DATA]. Th…" at bounding box center [538, 109] width 228 height 44
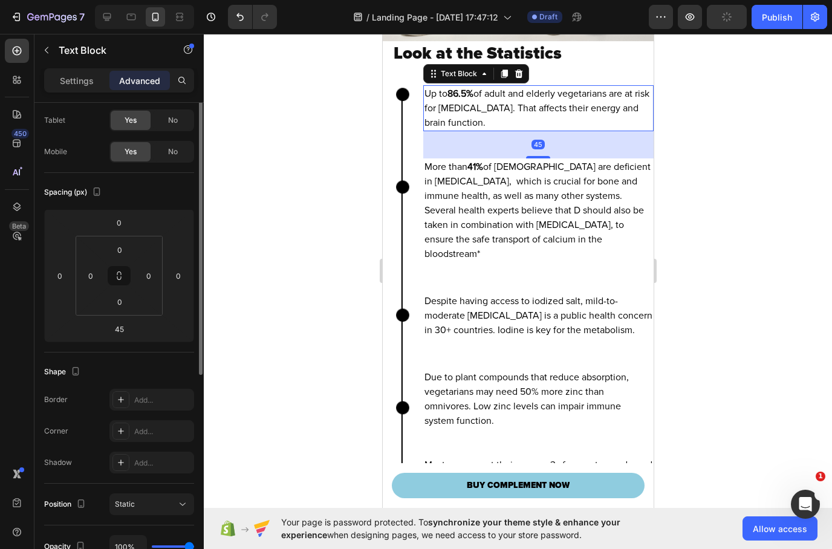
scroll to position [0, 0]
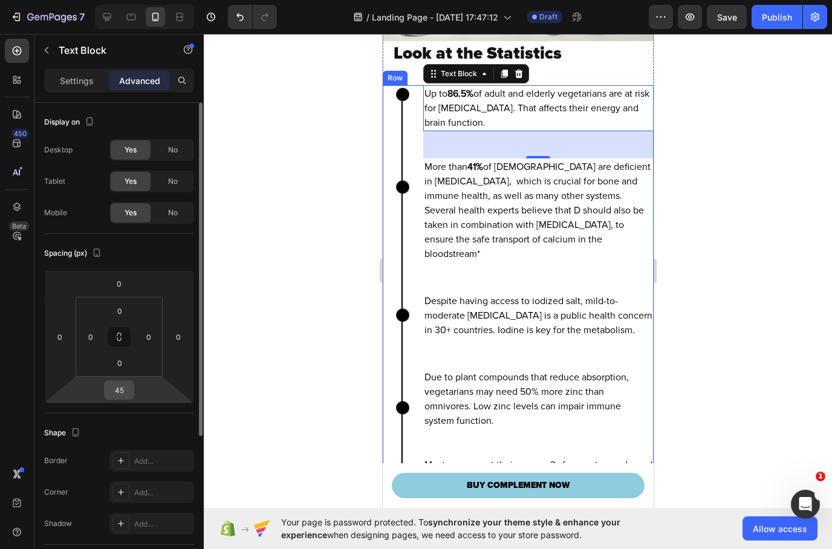
click at [117, 392] on input "45" at bounding box center [119, 390] width 24 height 18
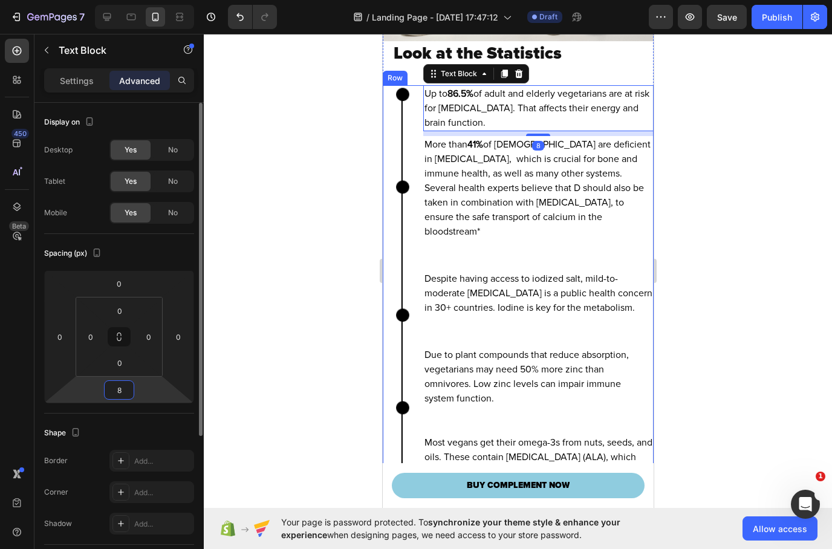
type input "80"
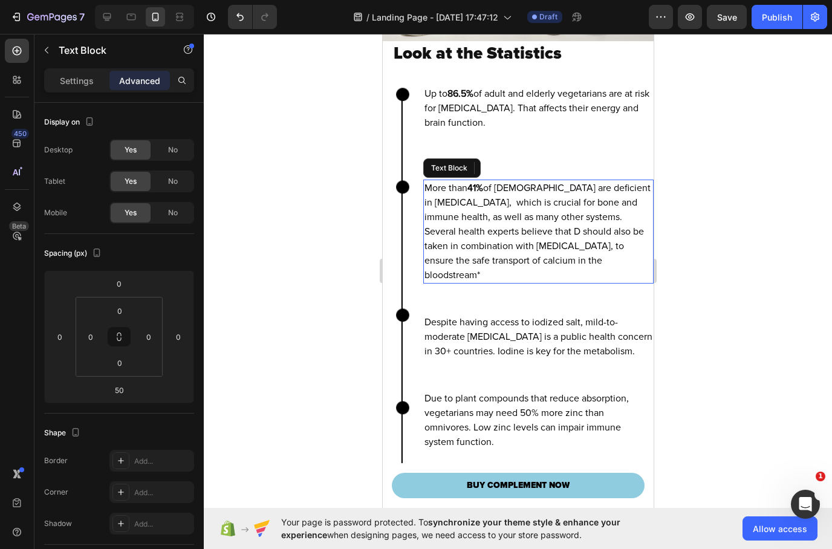
click at [483, 266] on p "More than 41% of [DEMOGRAPHIC_DATA] are deficient in [MEDICAL_DATA], which is c…" at bounding box center [538, 232] width 228 height 102
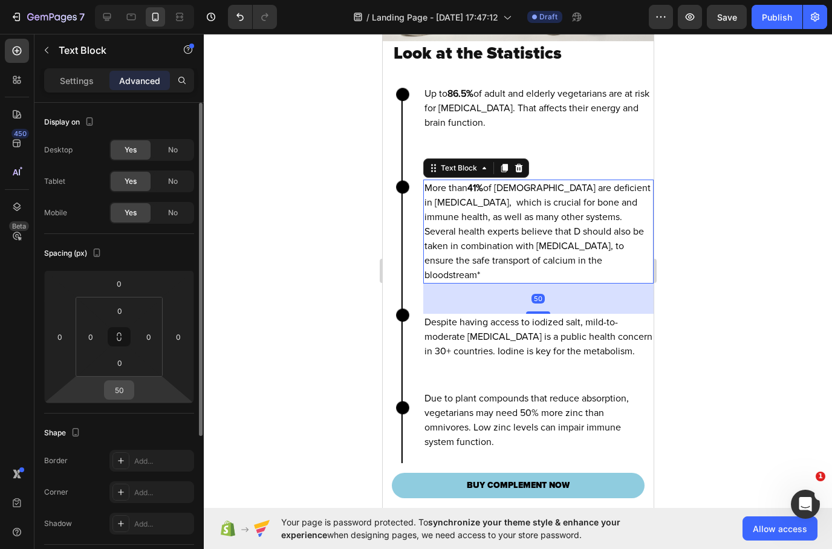
click at [123, 396] on input "50" at bounding box center [119, 390] width 24 height 18
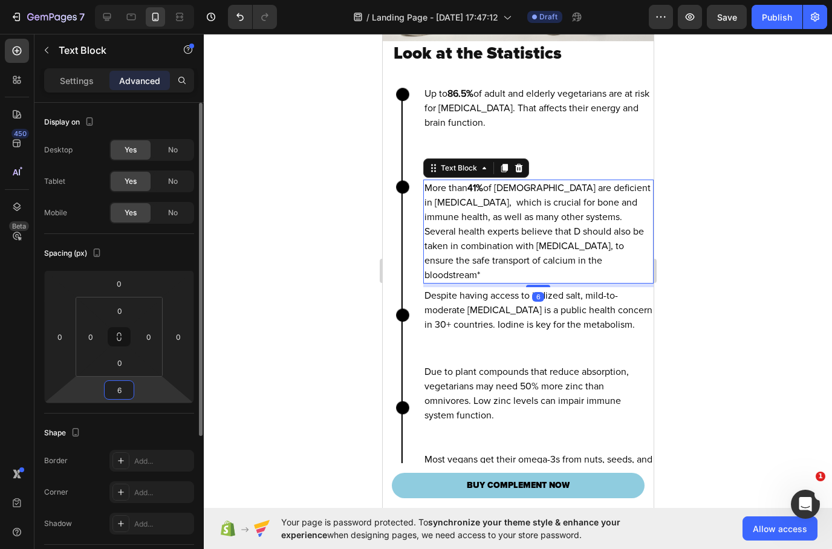
type input "60"
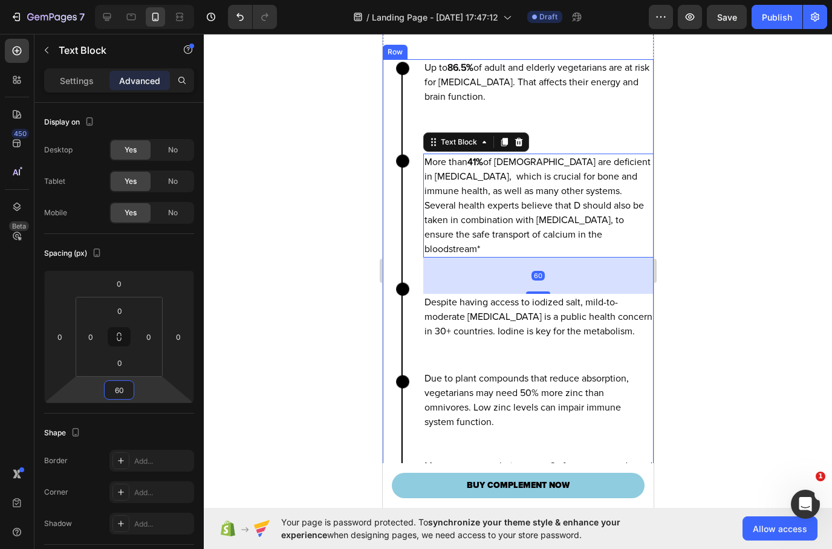
scroll to position [5190, 0]
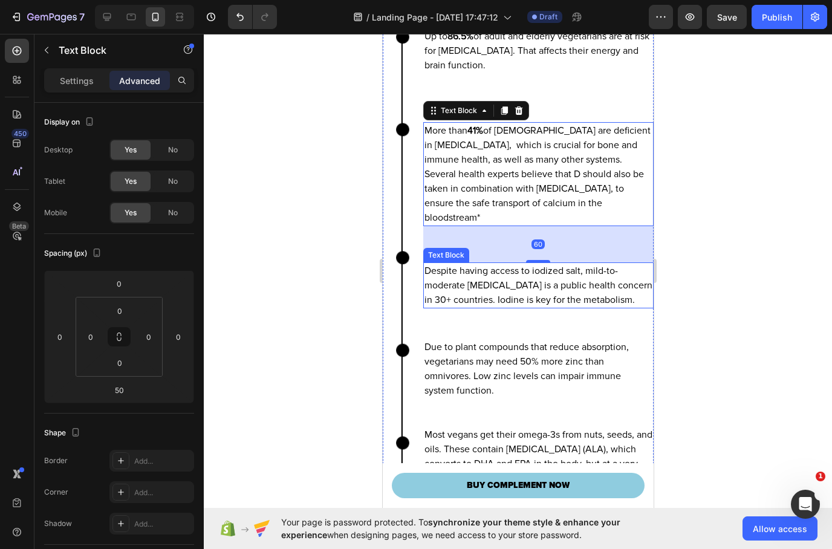
click at [497, 289] on p "Despite having access to iodized salt, mild-to-moderate [MEDICAL_DATA] is a pub…" at bounding box center [538, 286] width 228 height 44
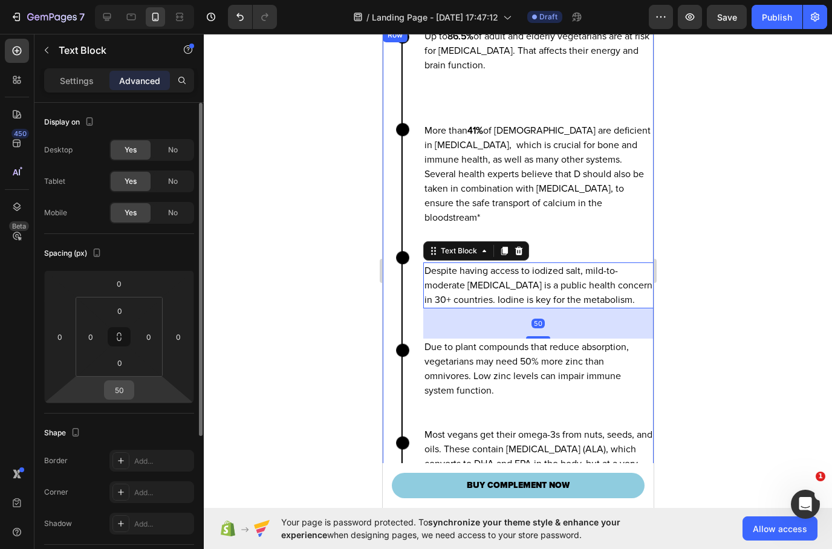
click at [126, 393] on input "50" at bounding box center [119, 390] width 24 height 18
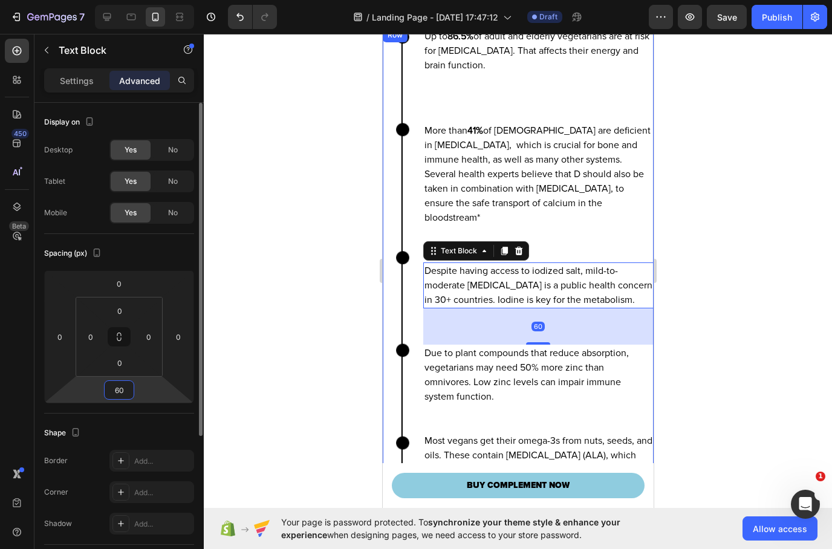
click at [111, 389] on input "60" at bounding box center [119, 390] width 24 height 18
click at [120, 388] on input "60" at bounding box center [119, 390] width 24 height 18
click at [120, 390] on input "60" at bounding box center [119, 390] width 24 height 18
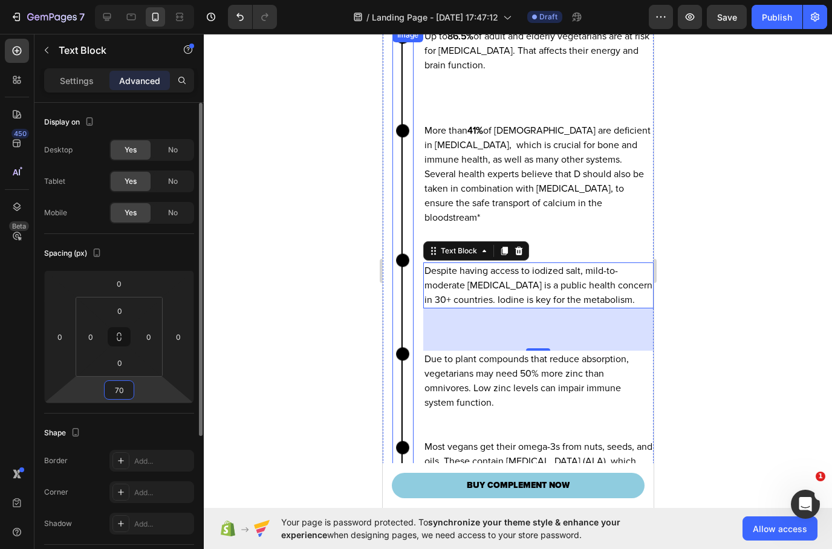
click at [122, 388] on input "70" at bounding box center [119, 390] width 24 height 18
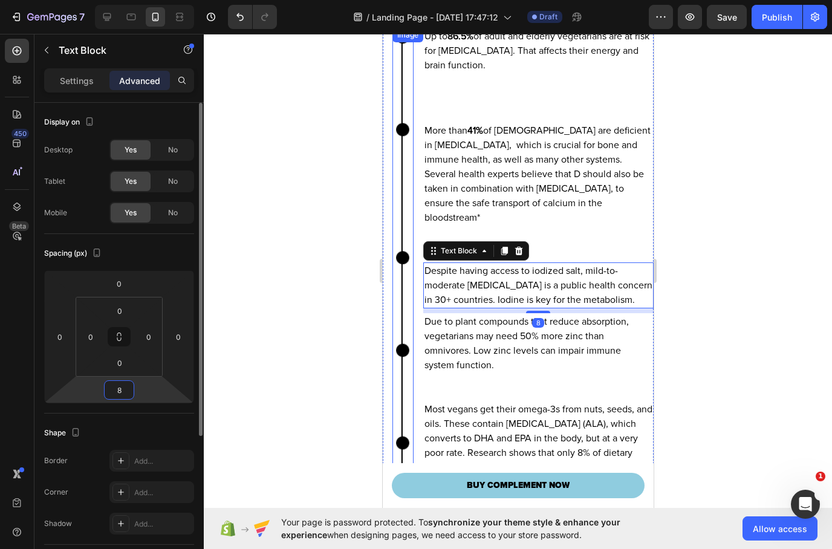
type input "80"
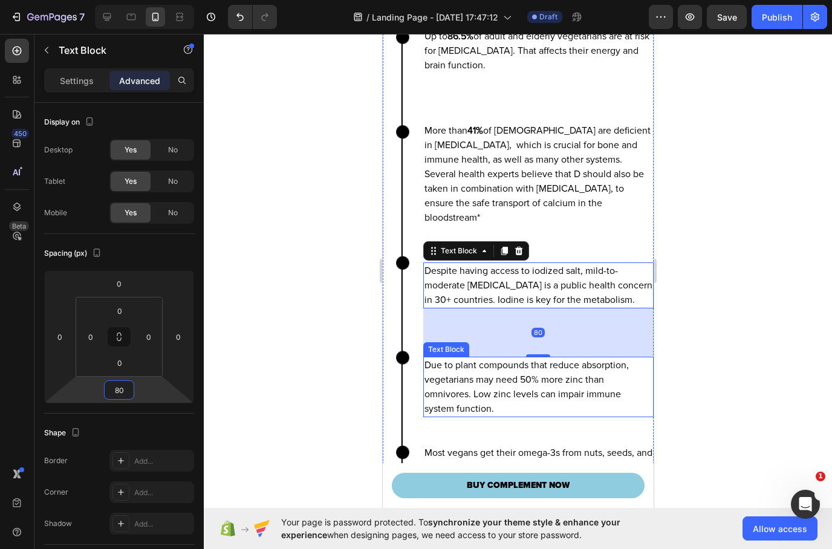
click at [494, 393] on p "Due to plant compounds that reduce absorption, vegetarians may need 50% more zi…" at bounding box center [538, 387] width 228 height 58
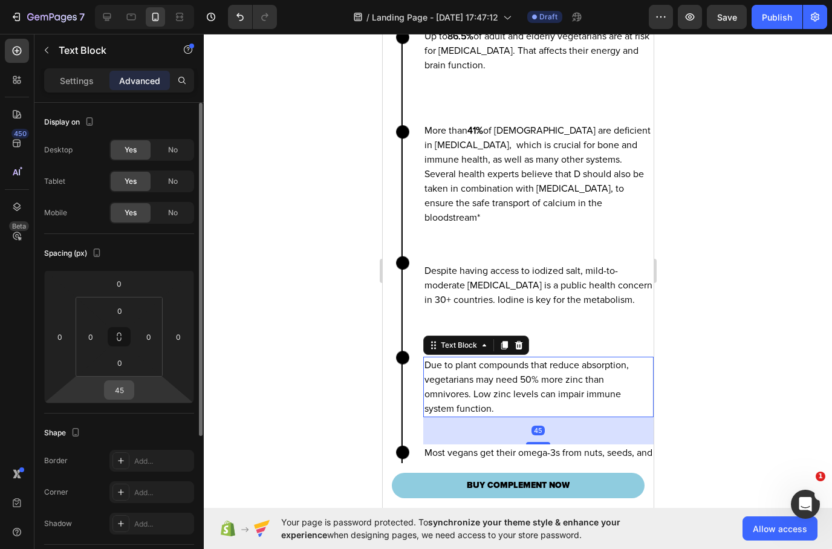
click at [124, 390] on input "45" at bounding box center [119, 390] width 24 height 18
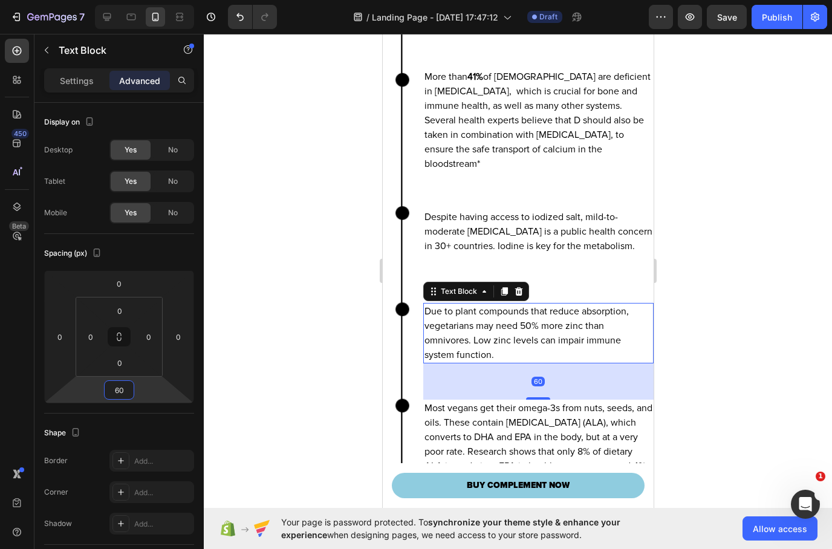
scroll to position [5279, 0]
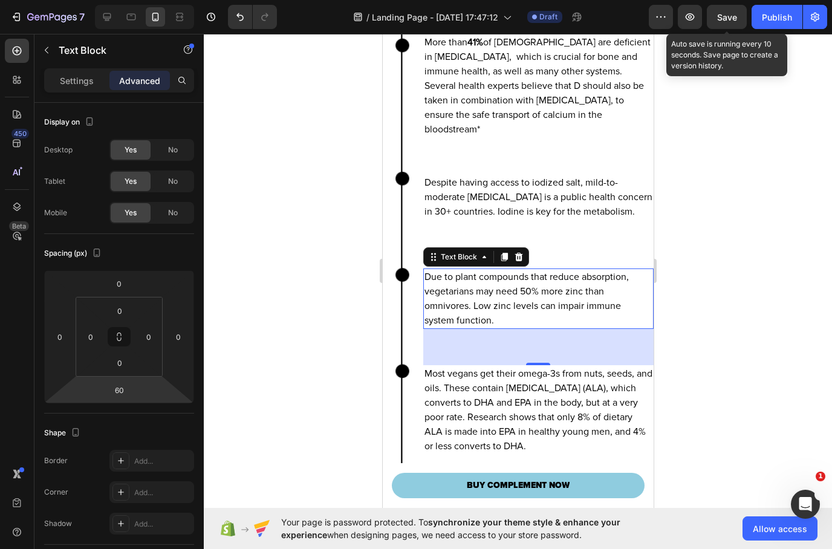
click at [726, 12] on span "Save" at bounding box center [728, 17] width 20 height 10
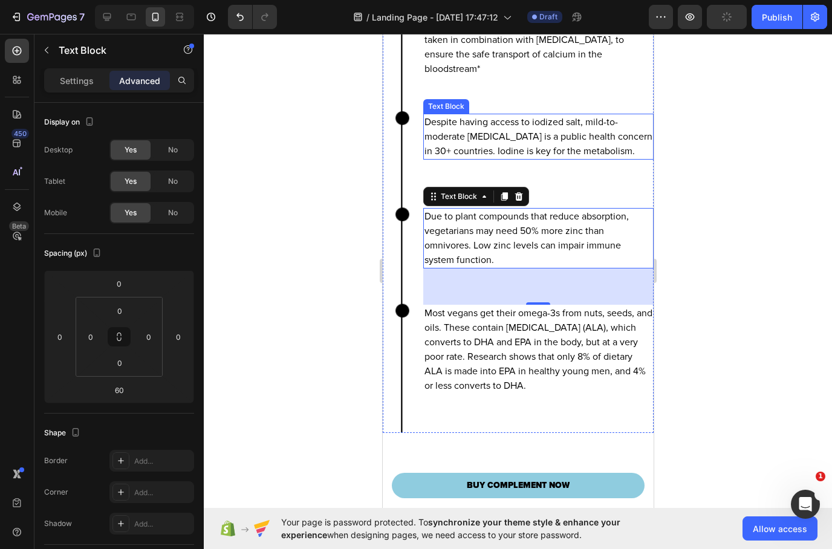
scroll to position [5369, 0]
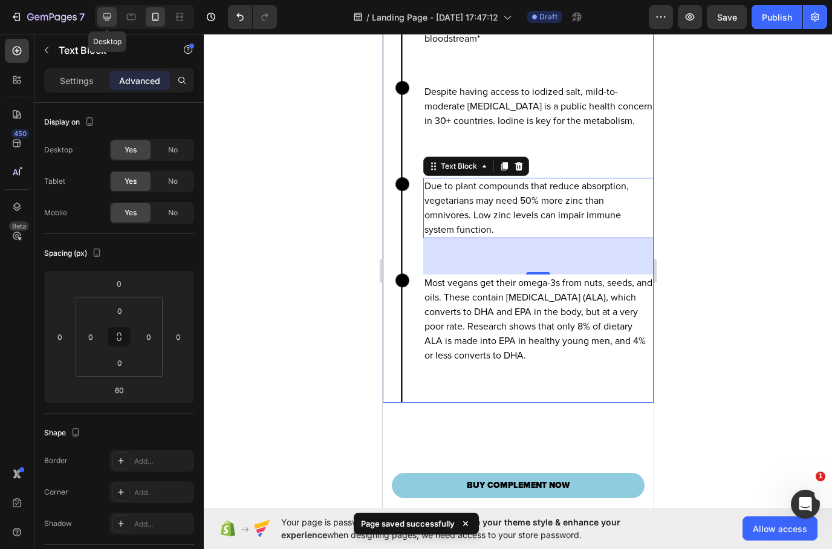
click at [106, 20] on icon at bounding box center [107, 17] width 8 height 8
type input "50"
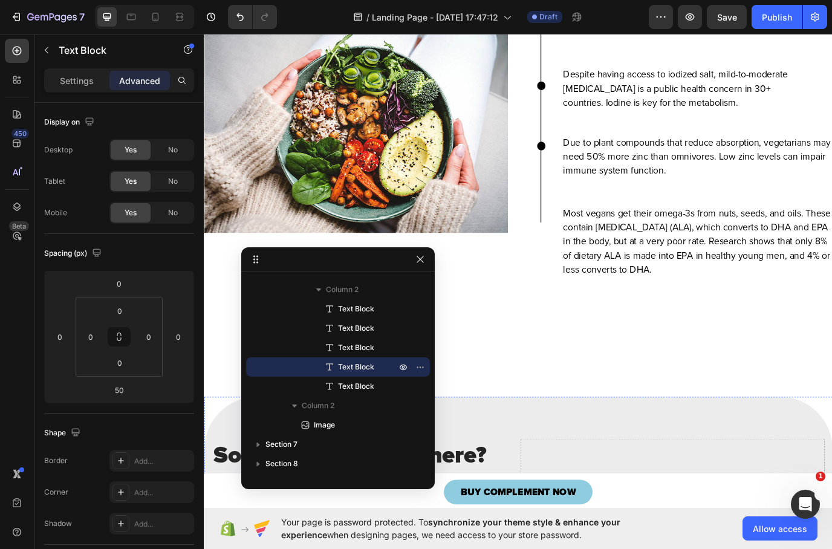
scroll to position [4221, 0]
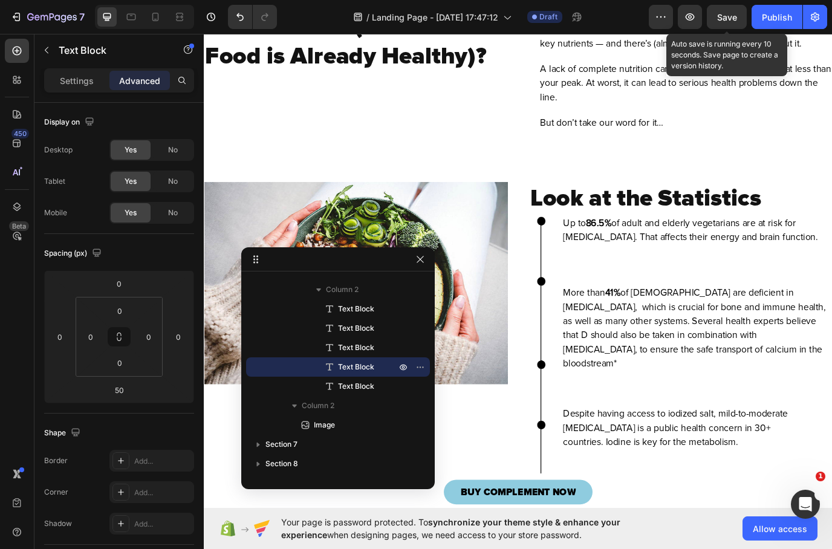
click at [727, 22] on span "Save" at bounding box center [728, 17] width 20 height 10
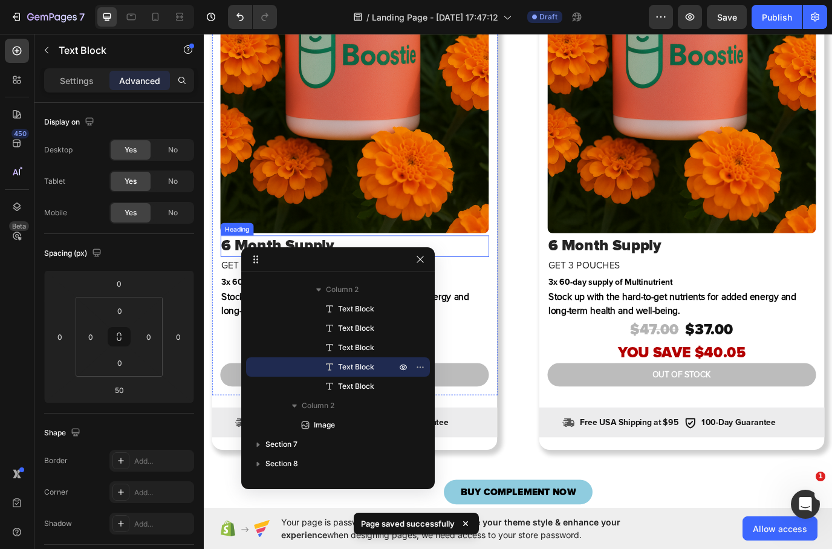
scroll to position [3045, 0]
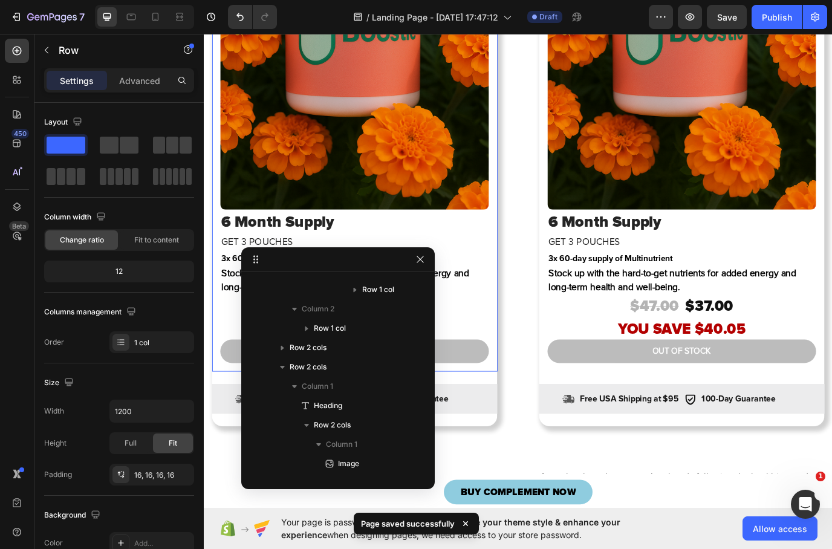
click at [534, 298] on div "Product Images 6 Month Supply Heading GET 3 POUCHES Heading 3x 60-day supply of…" at bounding box center [378, 93] width 330 height 662
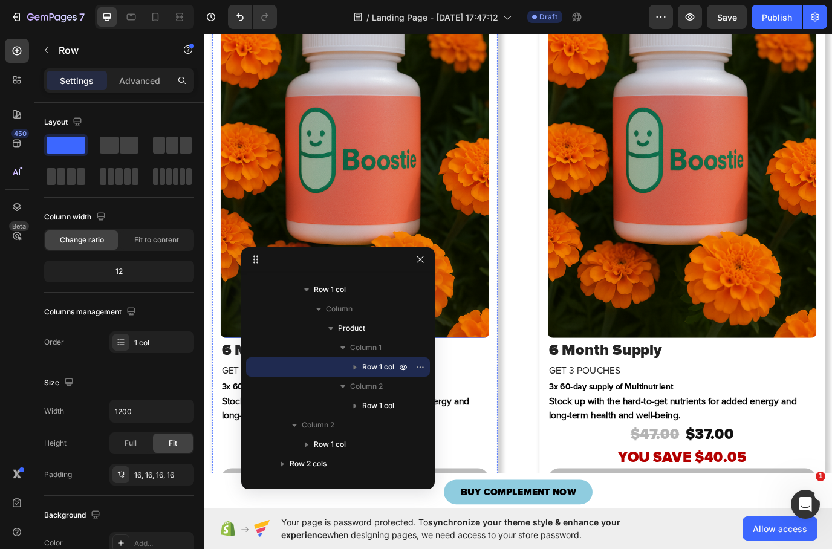
scroll to position [2657, 0]
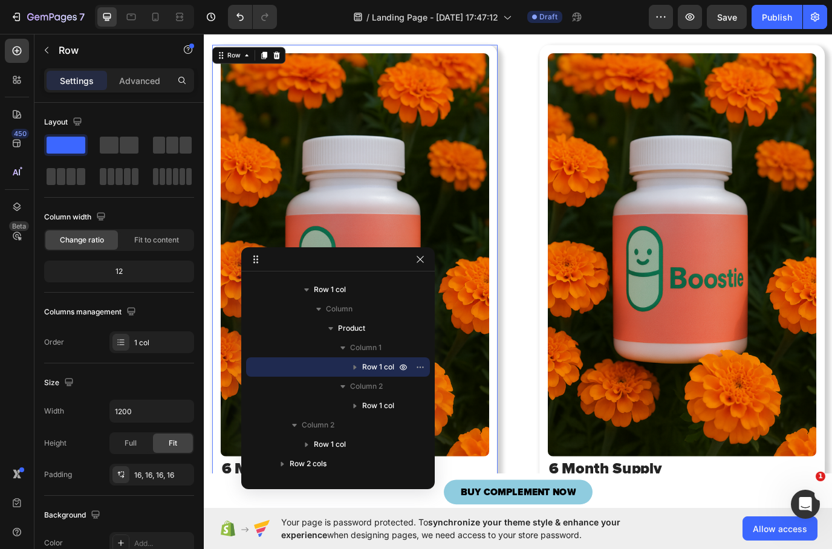
click at [502, 164] on div "Product Images 6 Month Supply Heading GET 3 POUCHES Heading 3x 60-day supply of…" at bounding box center [378, 378] width 330 height 662
click at [350, 369] on icon "button" at bounding box center [355, 367] width 12 height 12
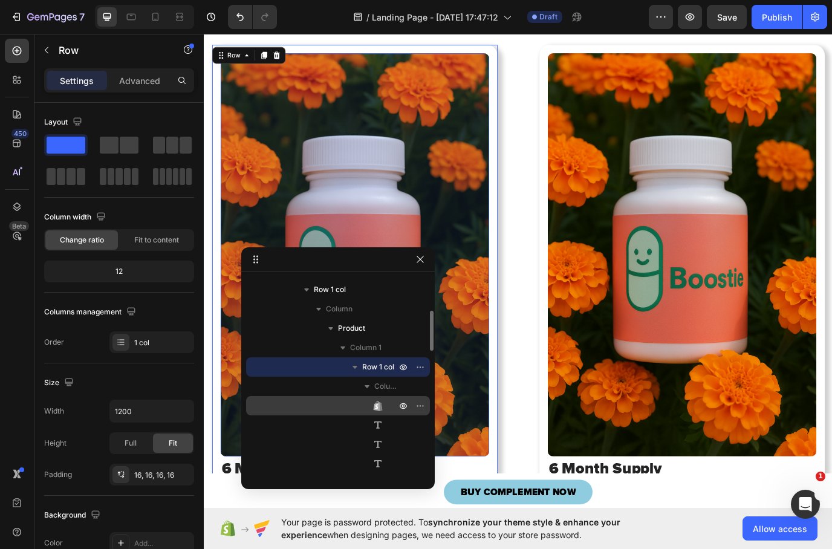
click at [385, 408] on div "Product Images" at bounding box center [338, 405] width 174 height 19
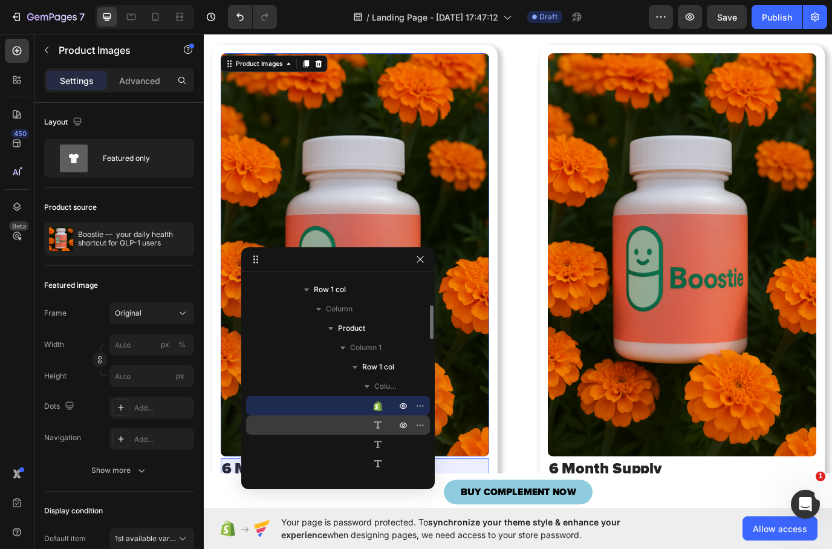
click at [370, 421] on div "Heading" at bounding box center [338, 425] width 174 height 19
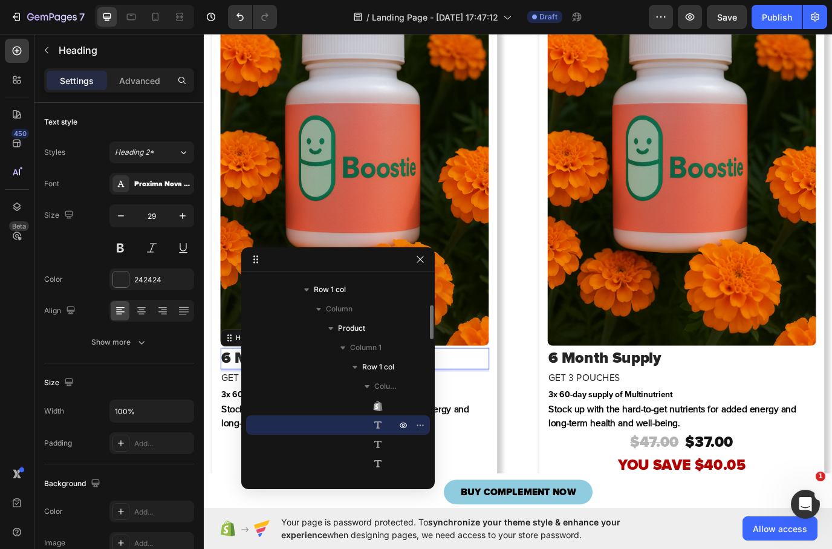
scroll to position [3220, 0]
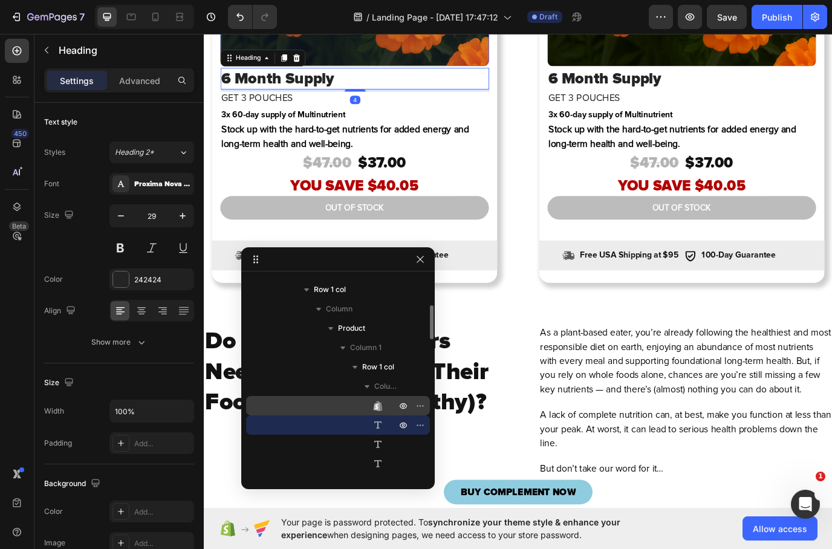
click at [365, 412] on div "Product Images" at bounding box center [338, 405] width 174 height 19
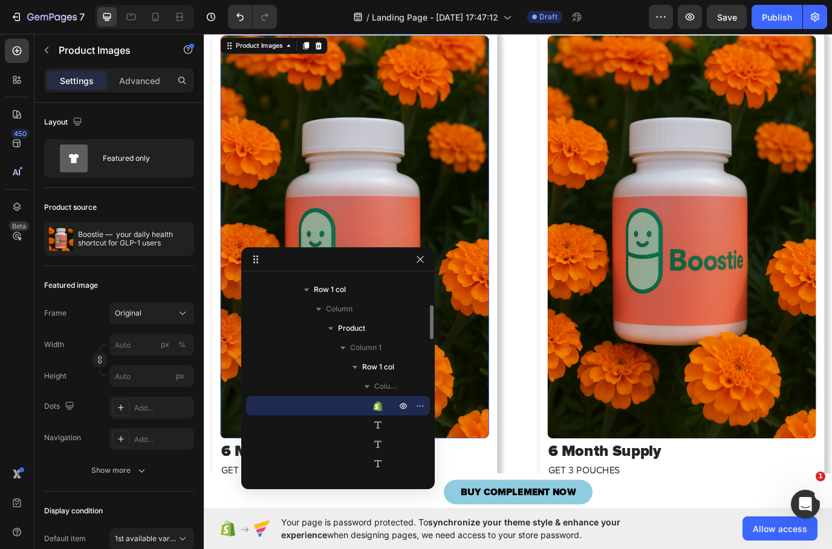
scroll to position [2752, 0]
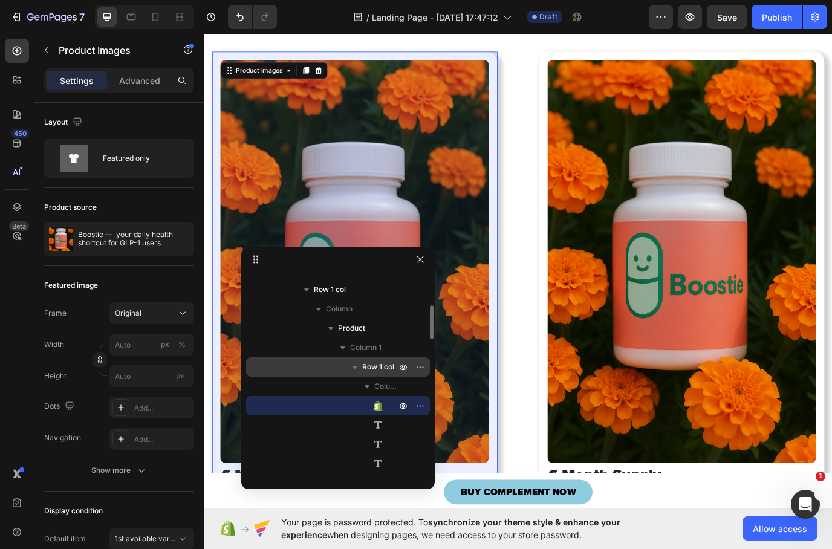
click at [378, 364] on span "Row 1 col" at bounding box center [378, 367] width 32 height 12
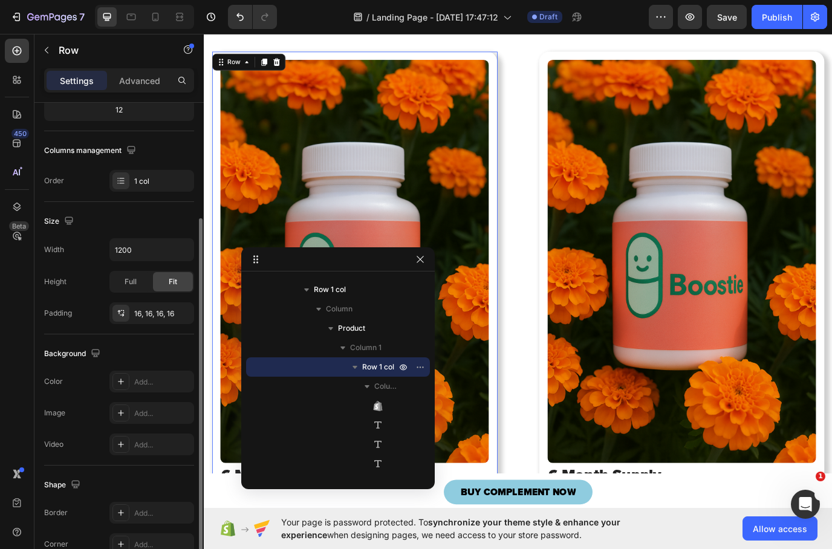
scroll to position [198, 0]
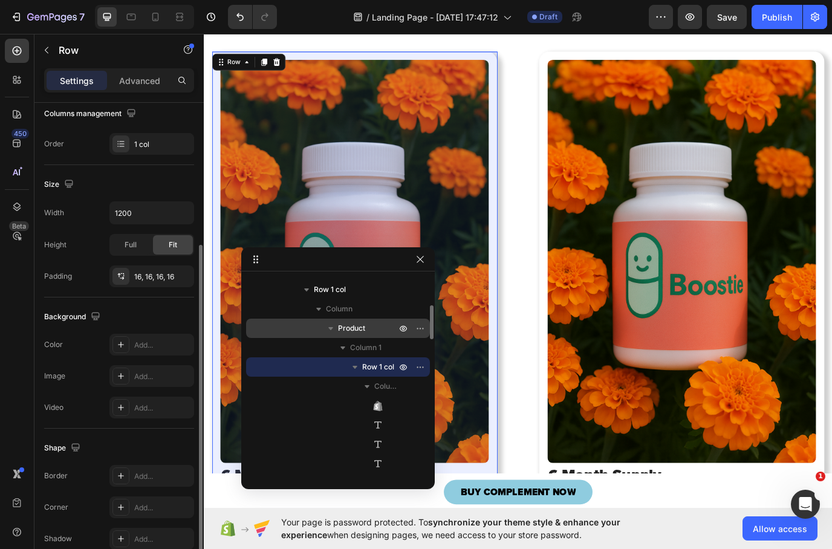
click at [352, 327] on span "Product" at bounding box center [351, 328] width 27 height 12
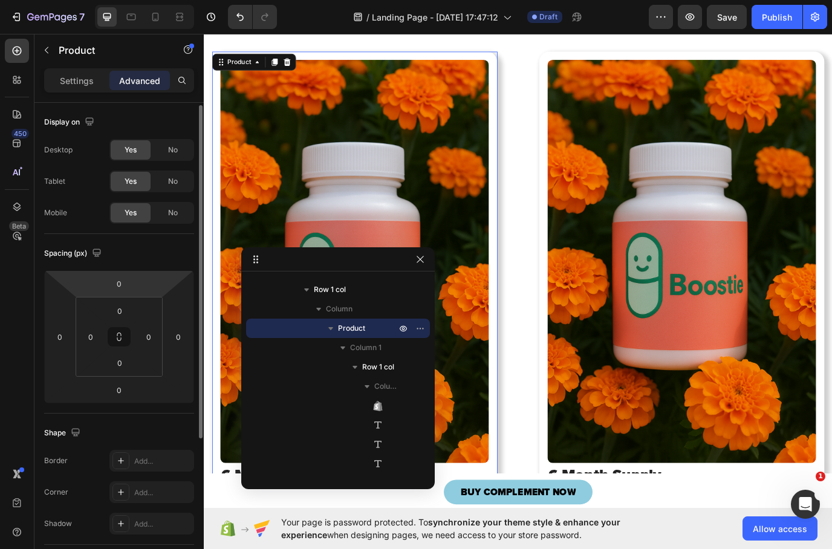
scroll to position [50, 0]
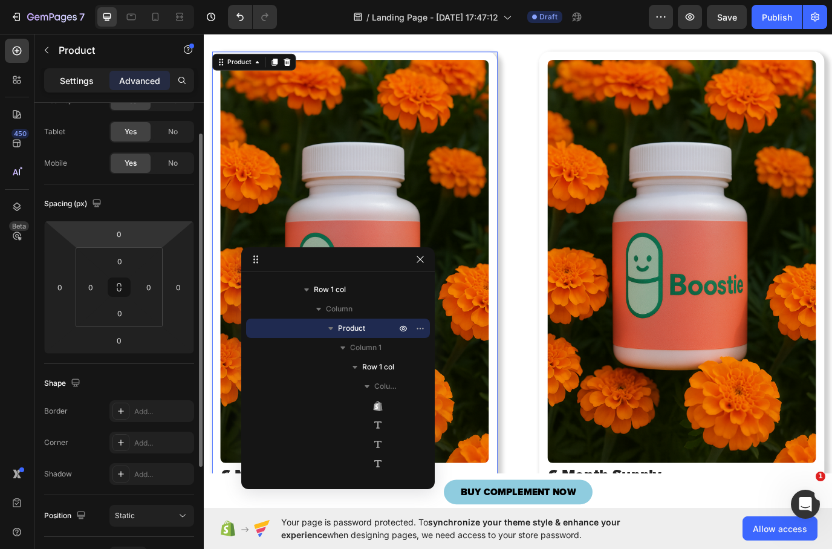
click at [58, 75] on div "Settings" at bounding box center [77, 80] width 61 height 19
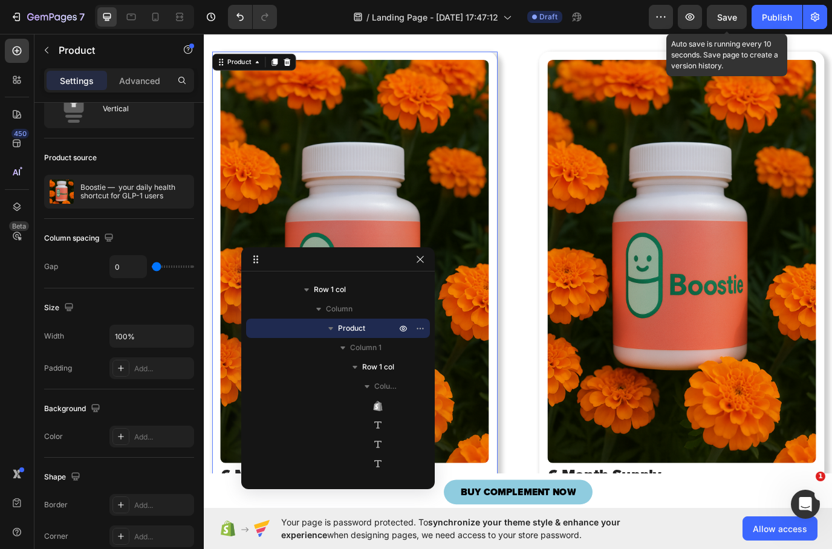
click at [730, 19] on span "Save" at bounding box center [728, 17] width 20 height 10
click at [695, 18] on icon "button" at bounding box center [690, 16] width 9 height 7
click at [689, 19] on icon "button" at bounding box center [690, 17] width 12 height 12
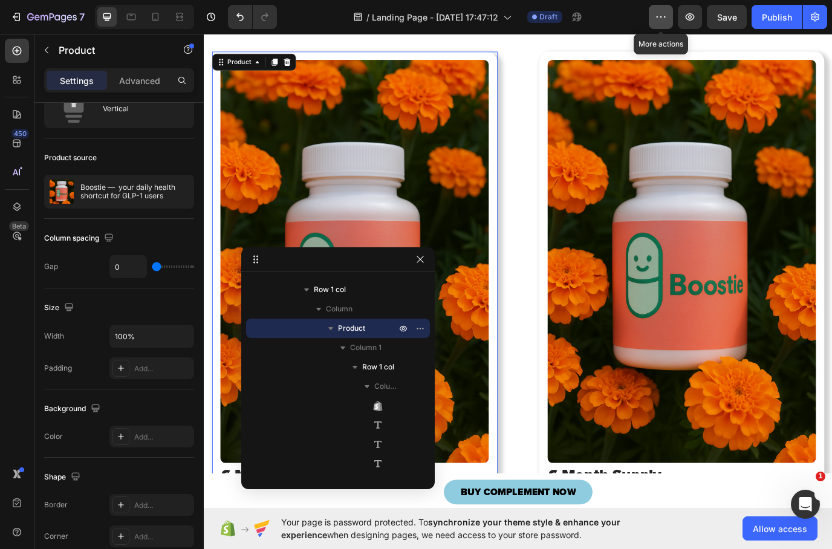
click at [668, 16] on button "button" at bounding box center [661, 17] width 24 height 24
